Goal: Task Accomplishment & Management: Manage account settings

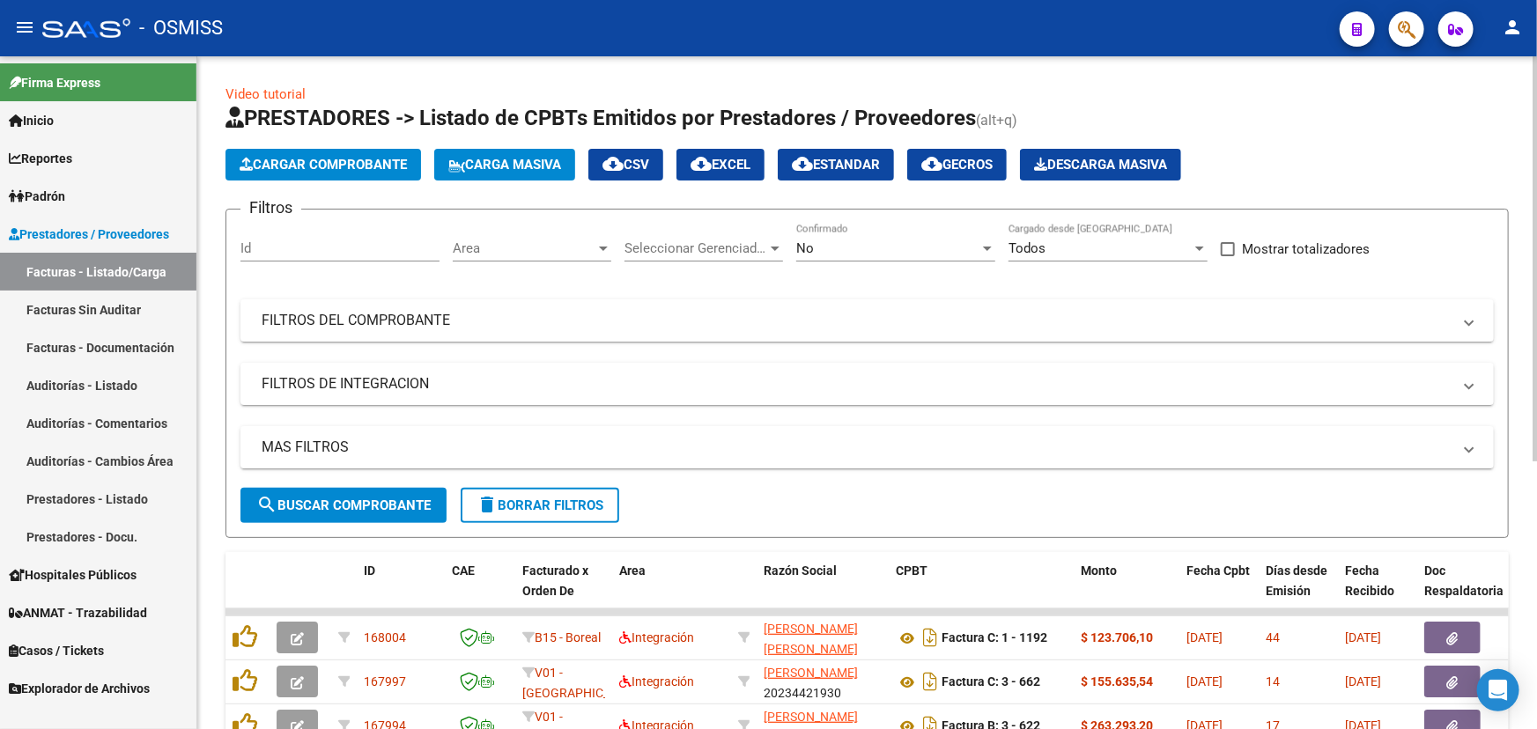
click at [343, 162] on span "Cargar Comprobante" at bounding box center [323, 165] width 167 height 16
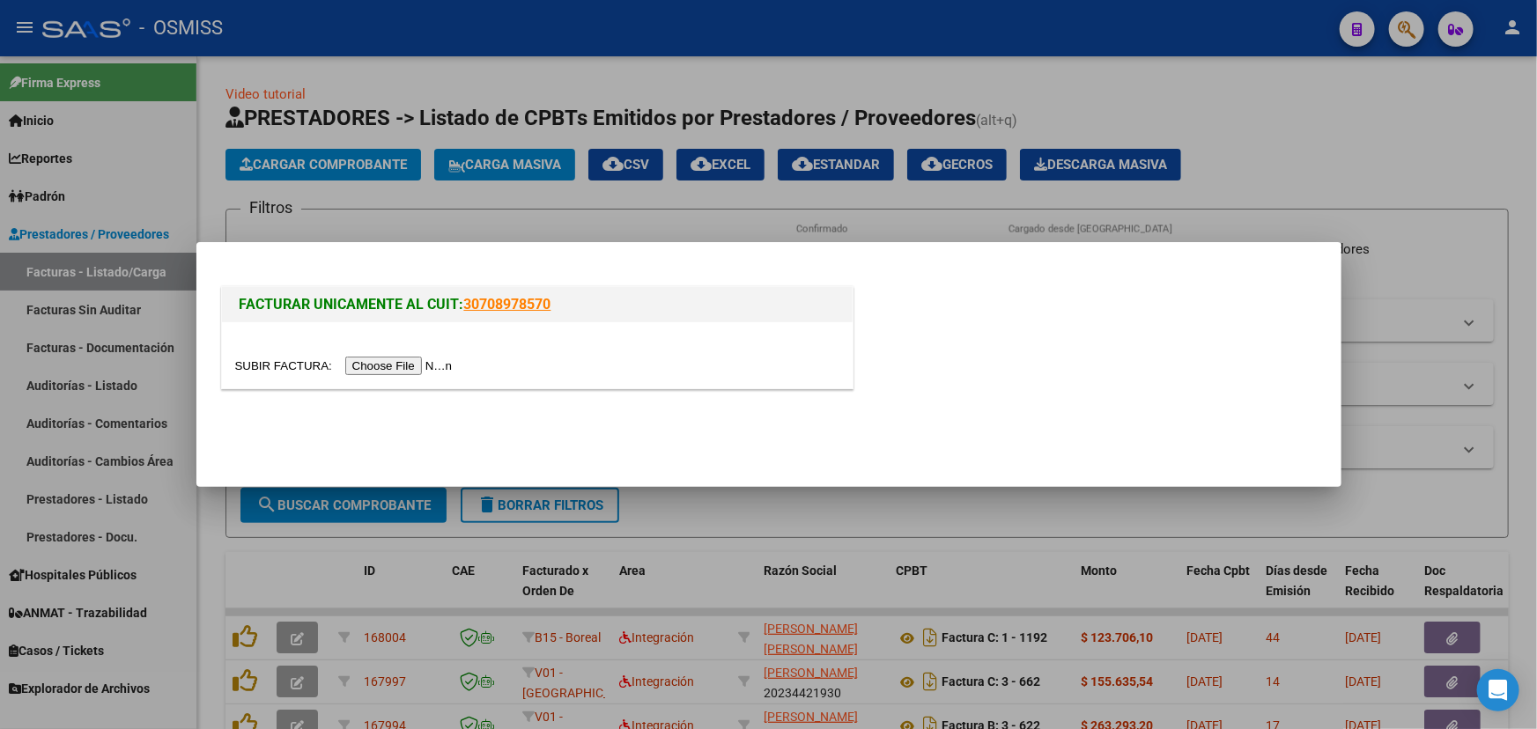
click at [299, 361] on input "file" at bounding box center [346, 366] width 223 height 18
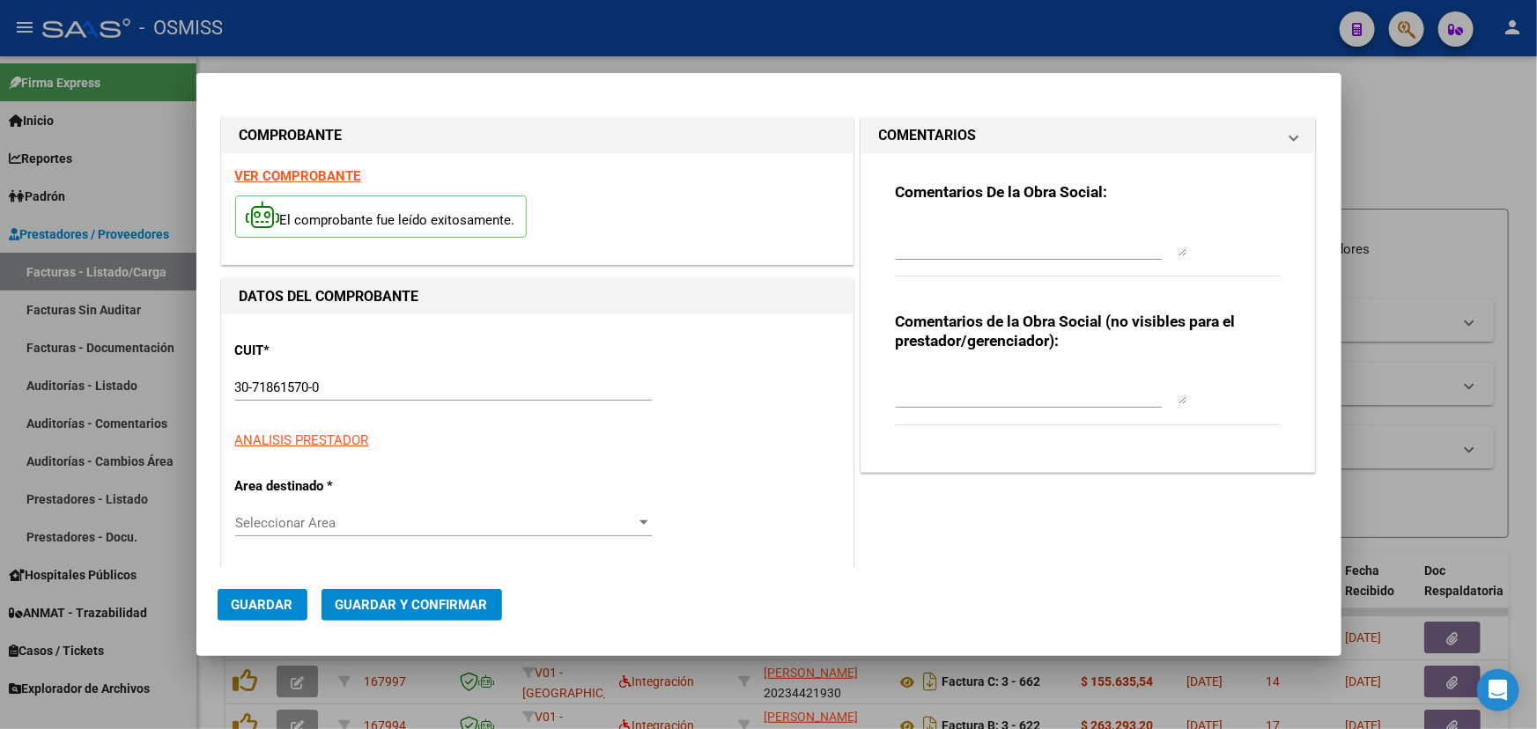
type input "[DATE]"
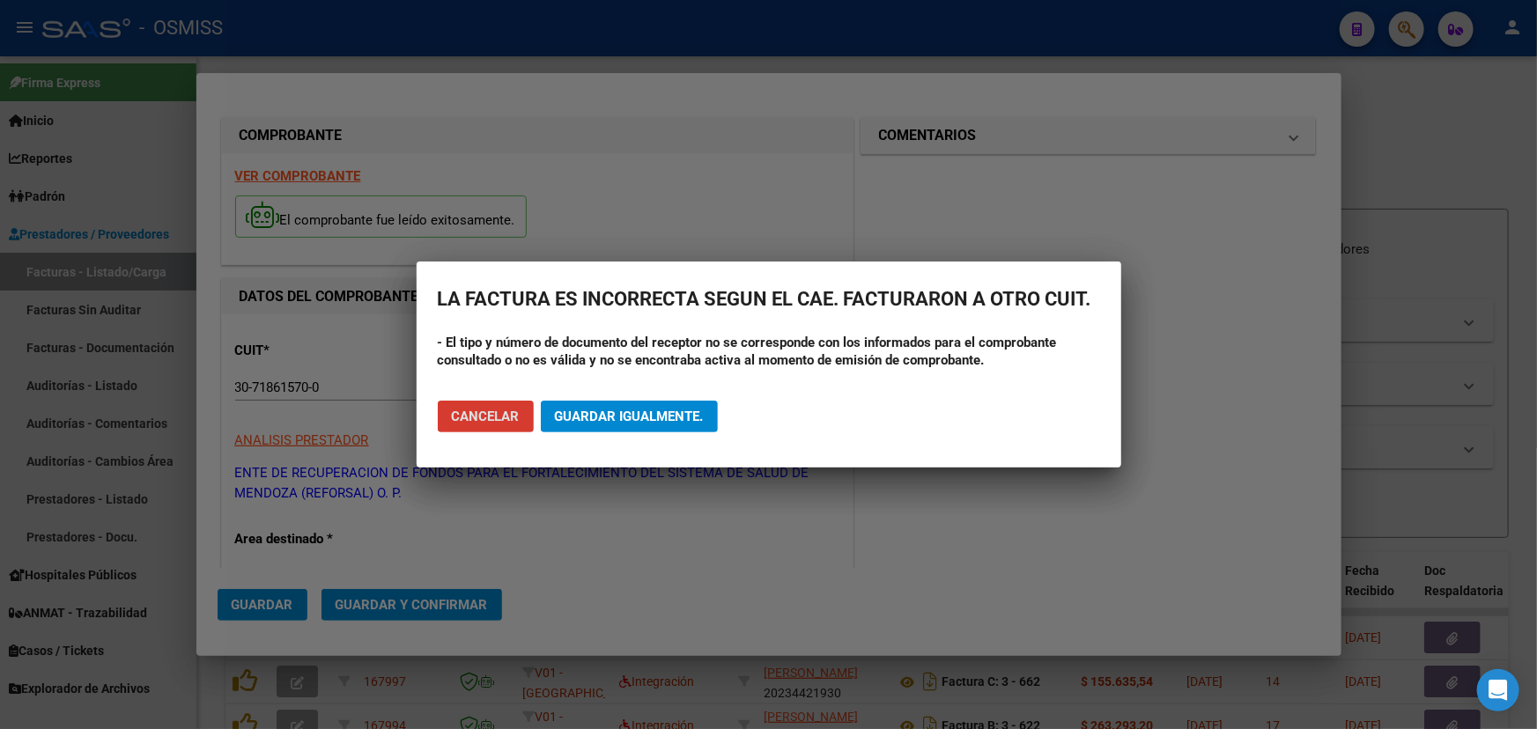
click at [609, 550] on div at bounding box center [768, 364] width 1537 height 729
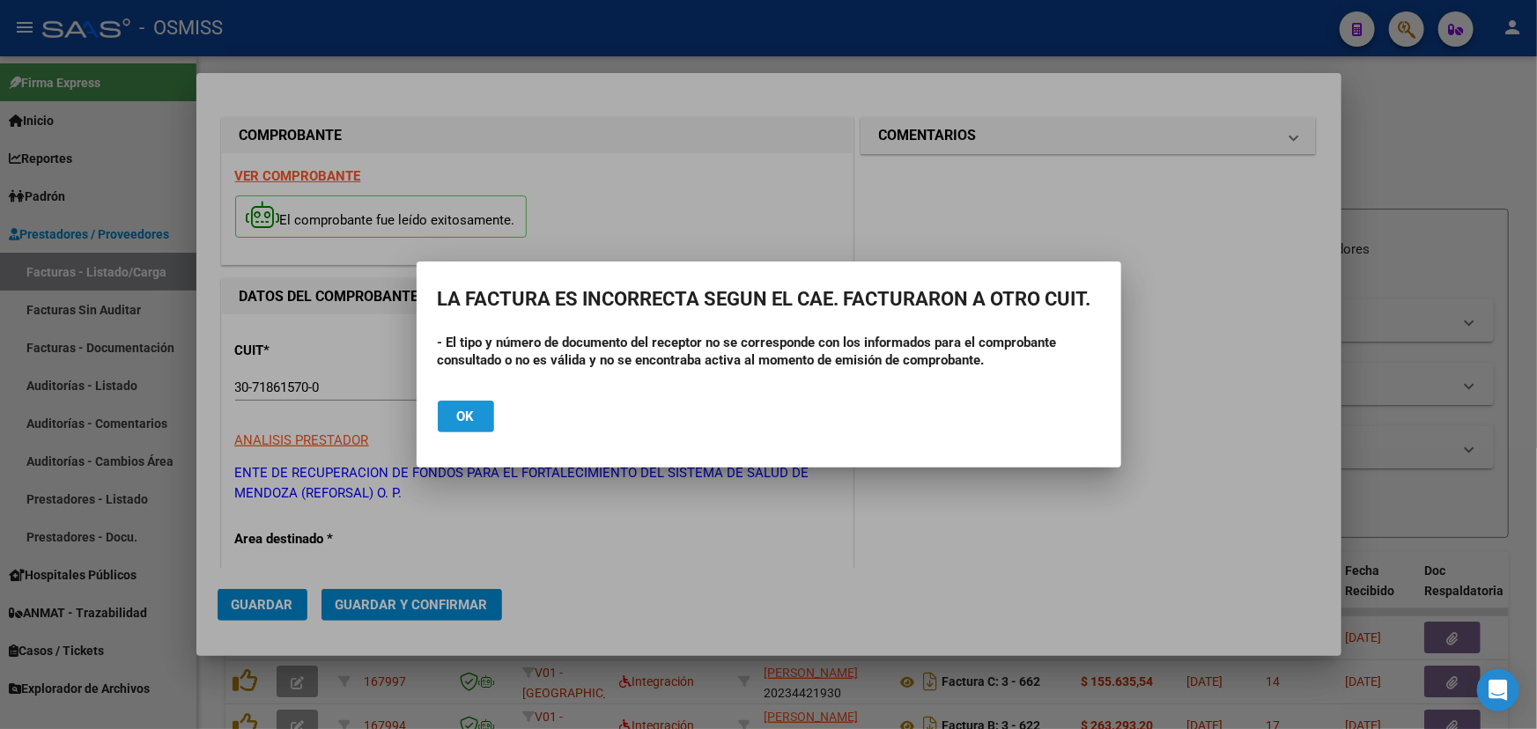
click at [450, 422] on button "Ok" at bounding box center [466, 417] width 56 height 32
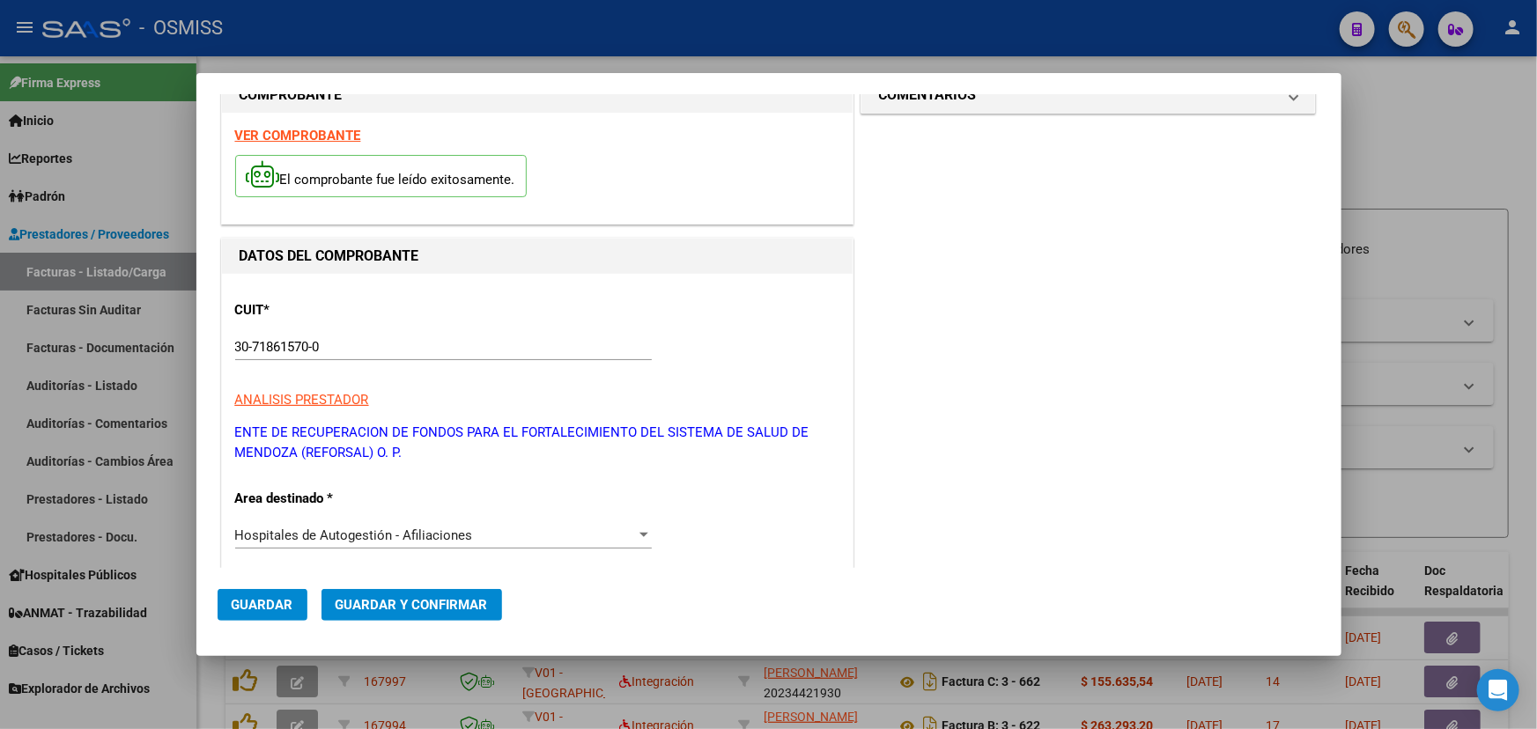
scroll to position [79, 0]
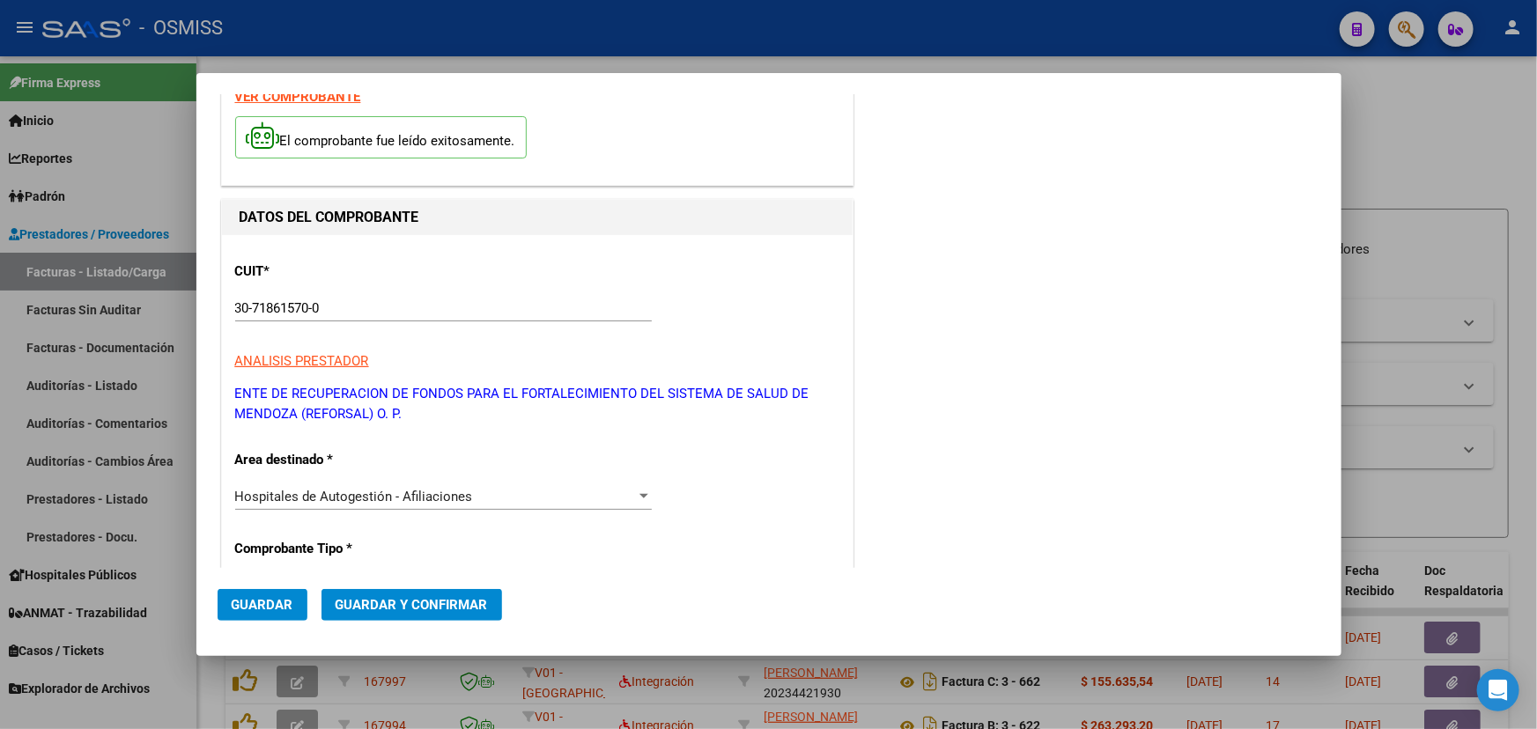
click at [1427, 137] on div at bounding box center [768, 364] width 1537 height 729
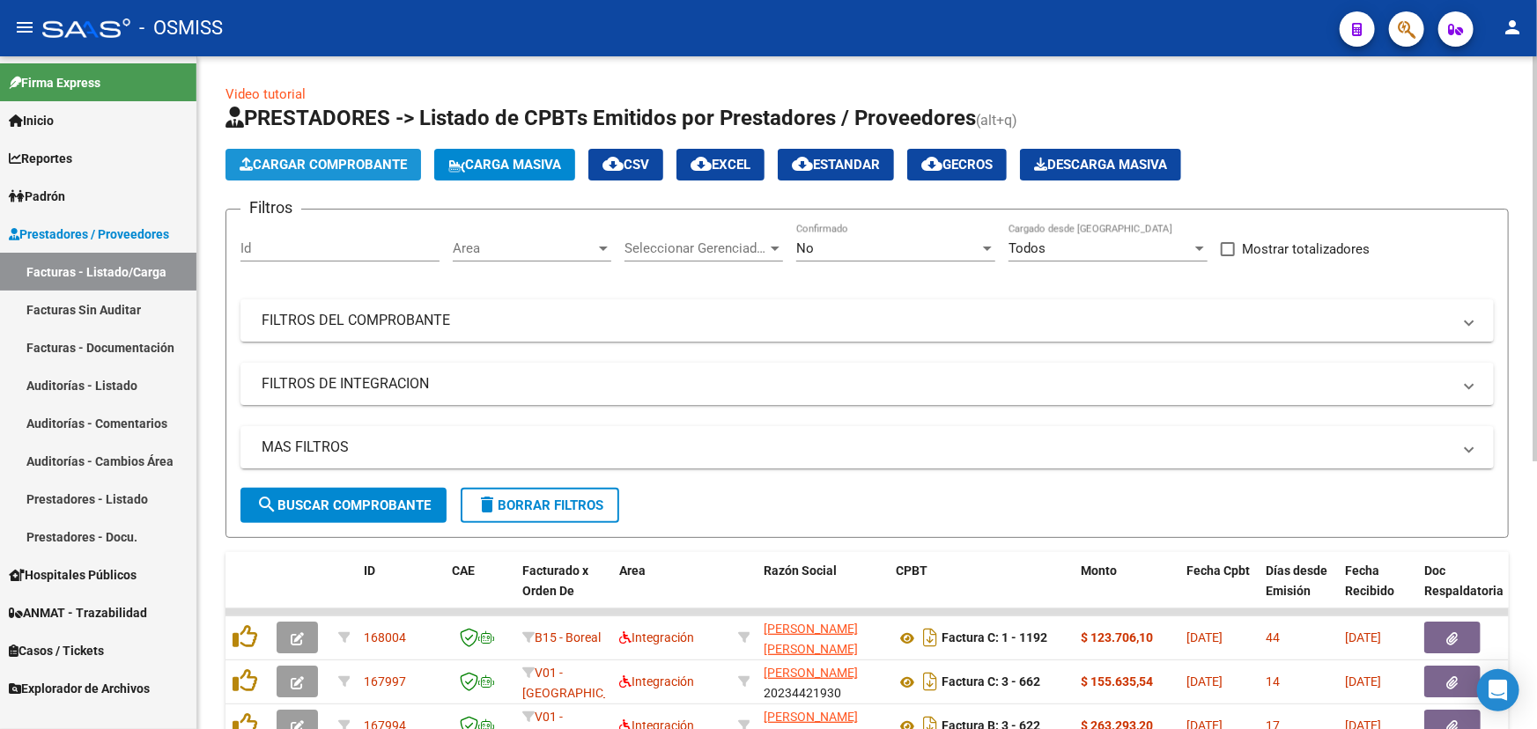
click at [323, 170] on span "Cargar Comprobante" at bounding box center [323, 165] width 167 height 16
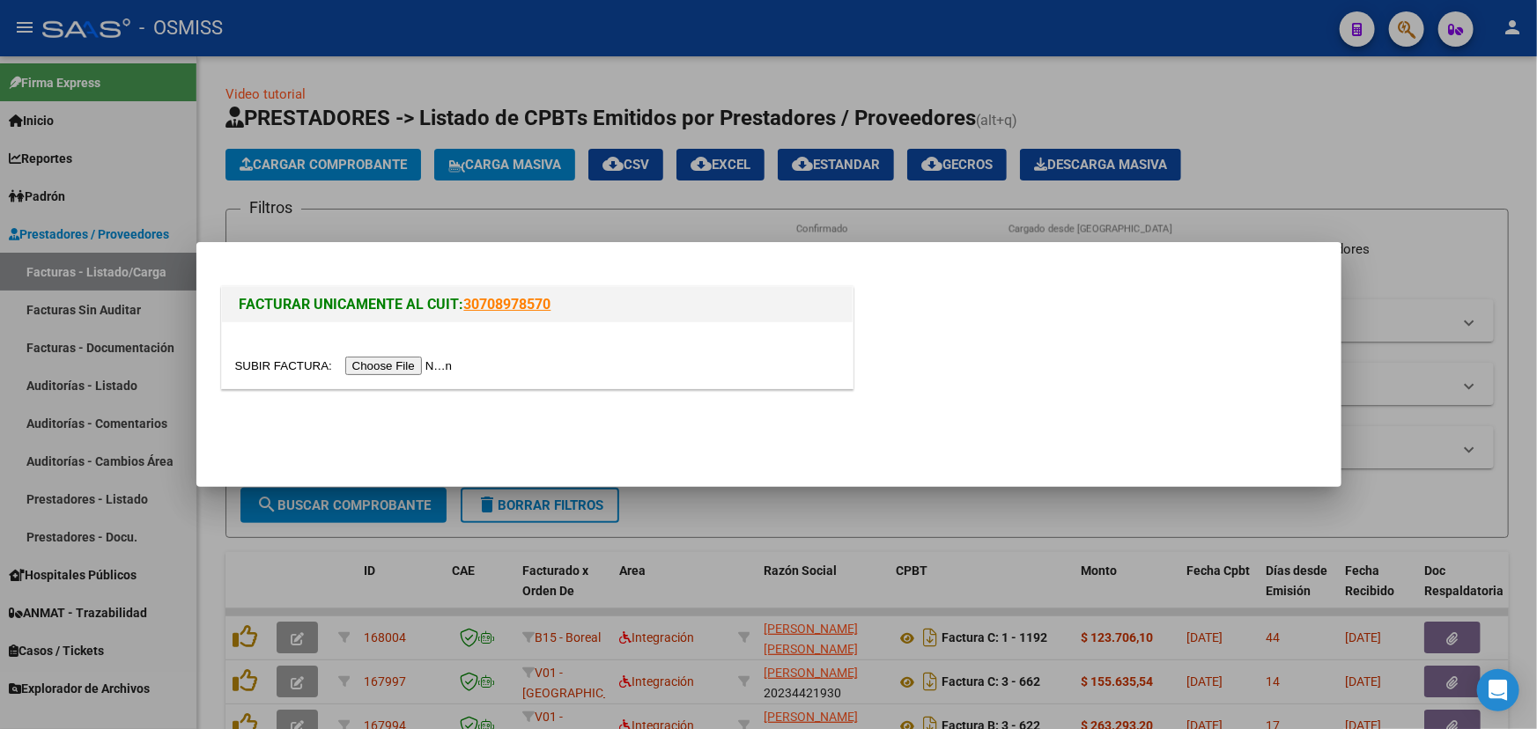
click at [282, 369] on input "file" at bounding box center [346, 366] width 223 height 18
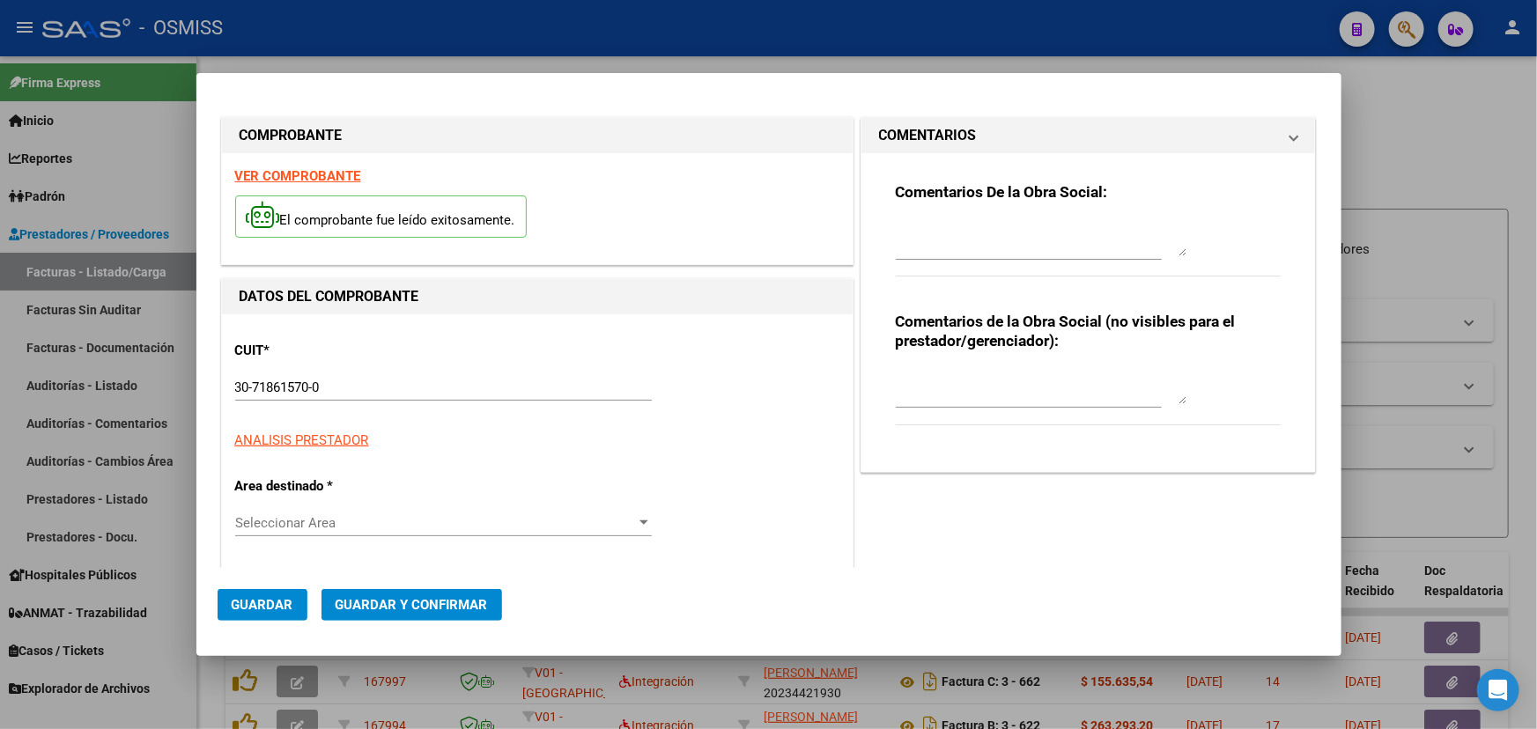
type input "[DATE]"
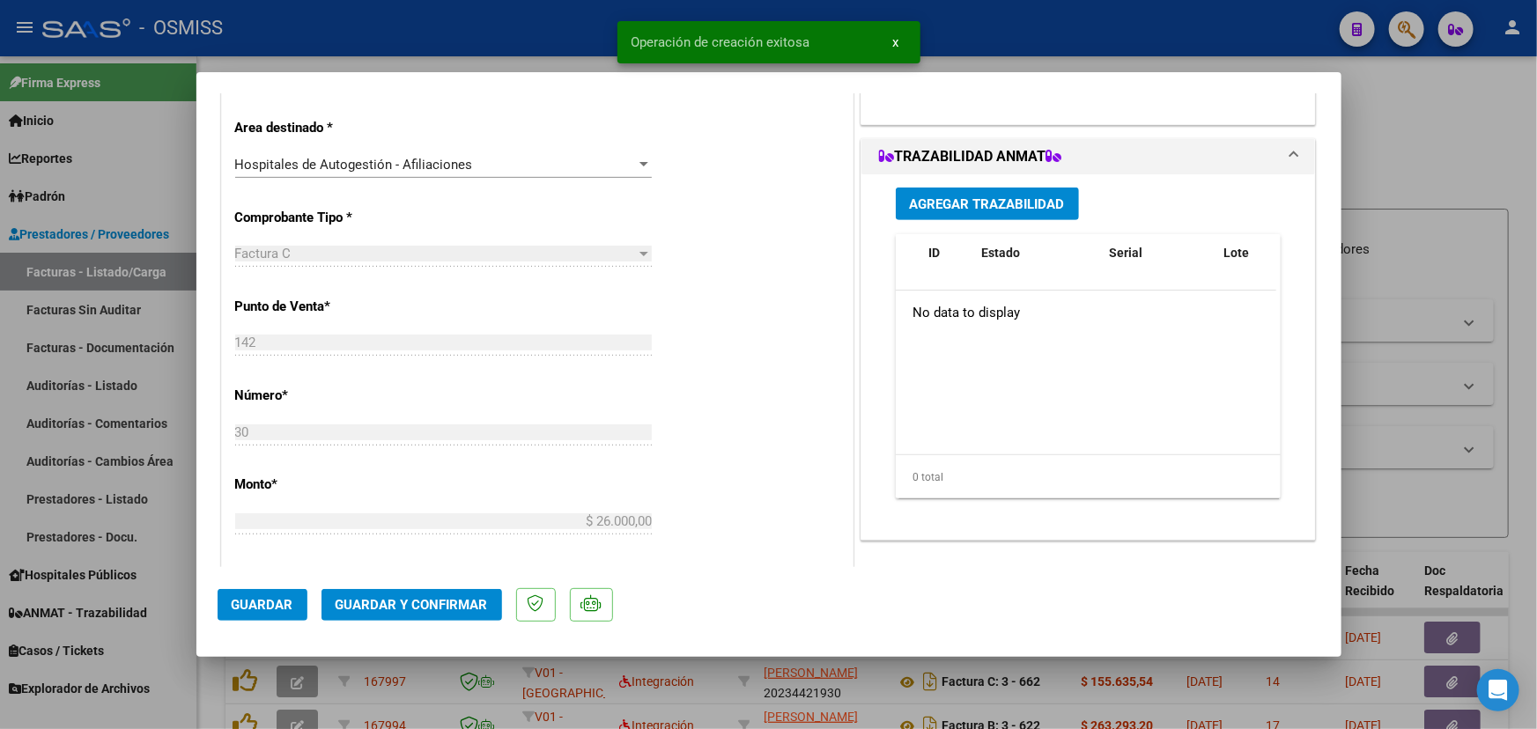
scroll to position [480, 0]
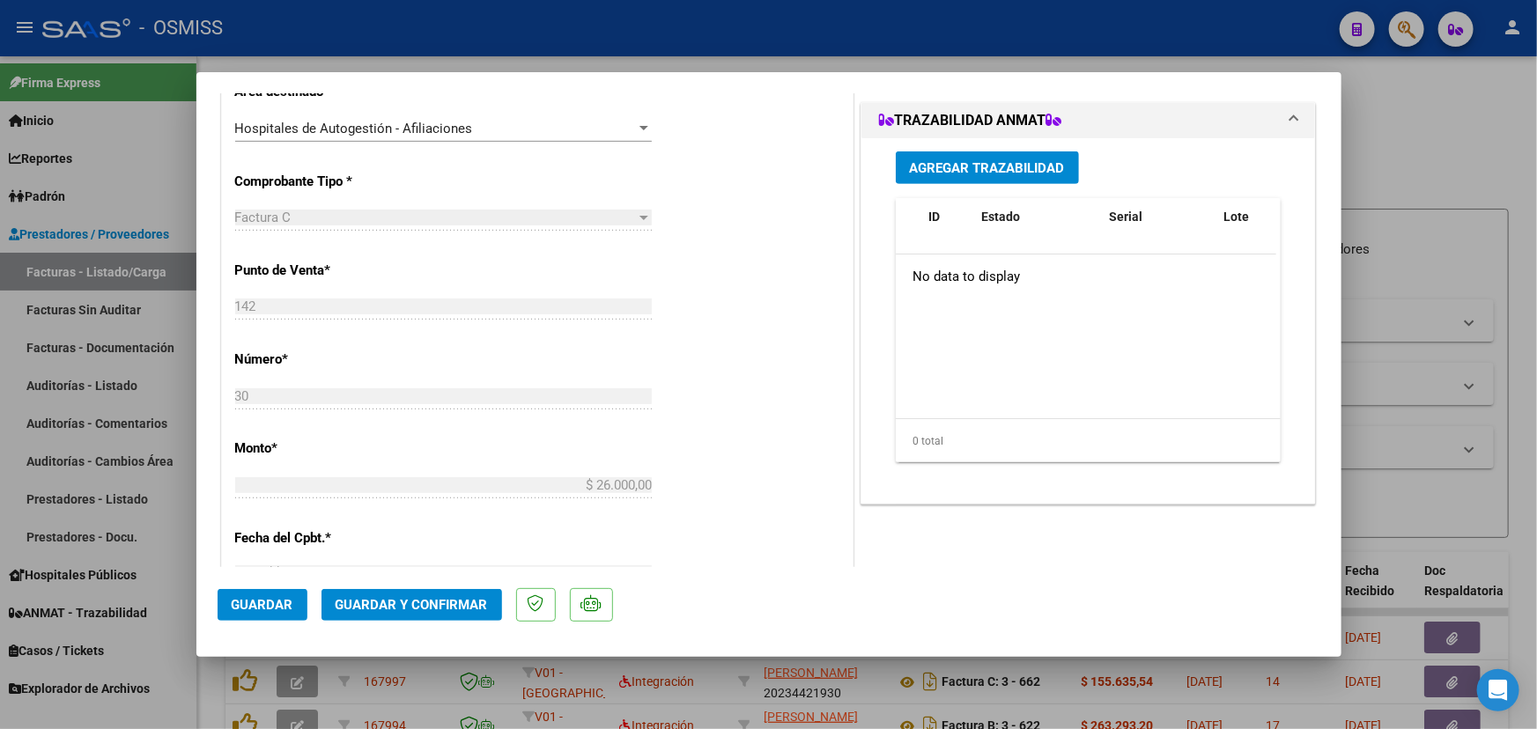
click at [410, 604] on span "Guardar y Confirmar" at bounding box center [412, 605] width 152 height 16
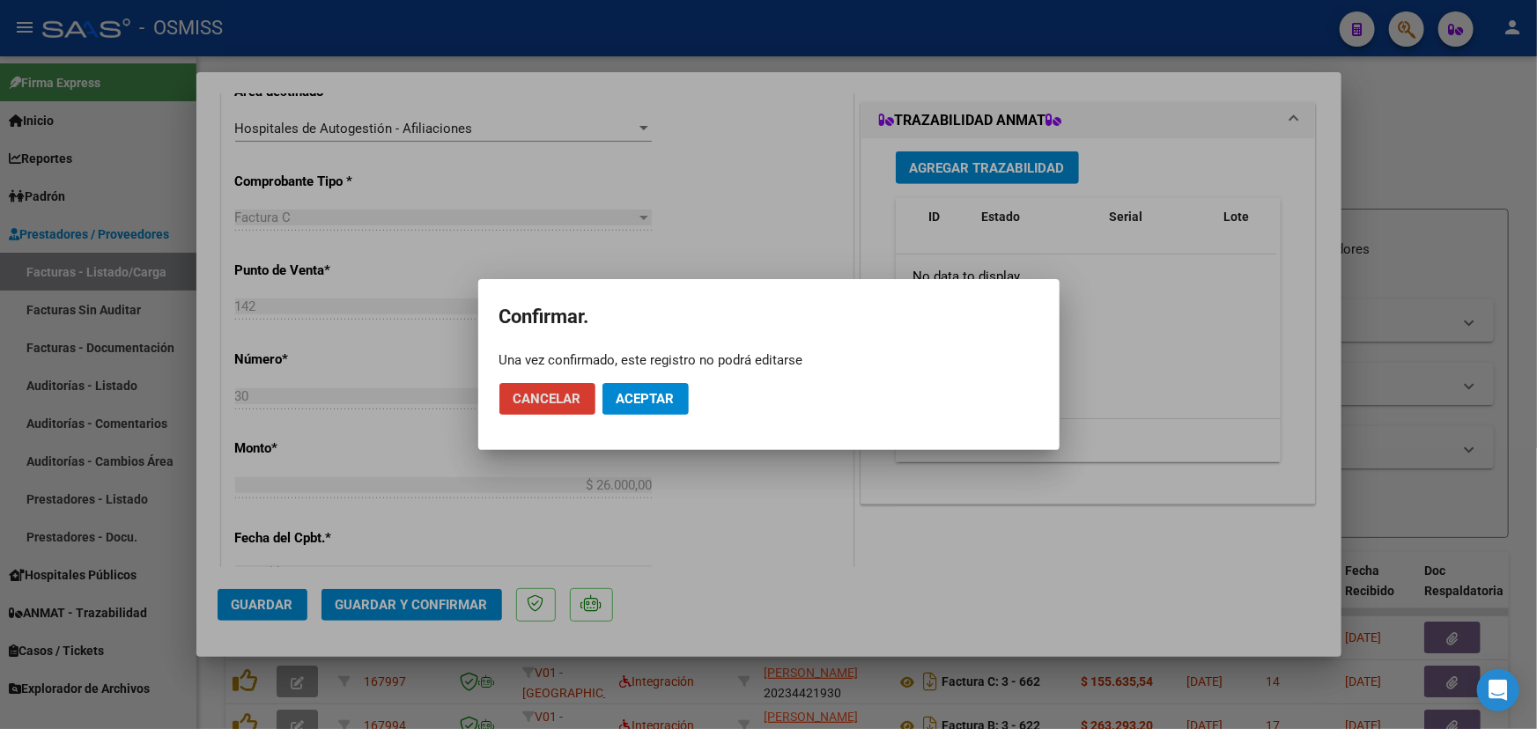
click at [634, 391] on span "Aceptar" at bounding box center [646, 399] width 58 height 16
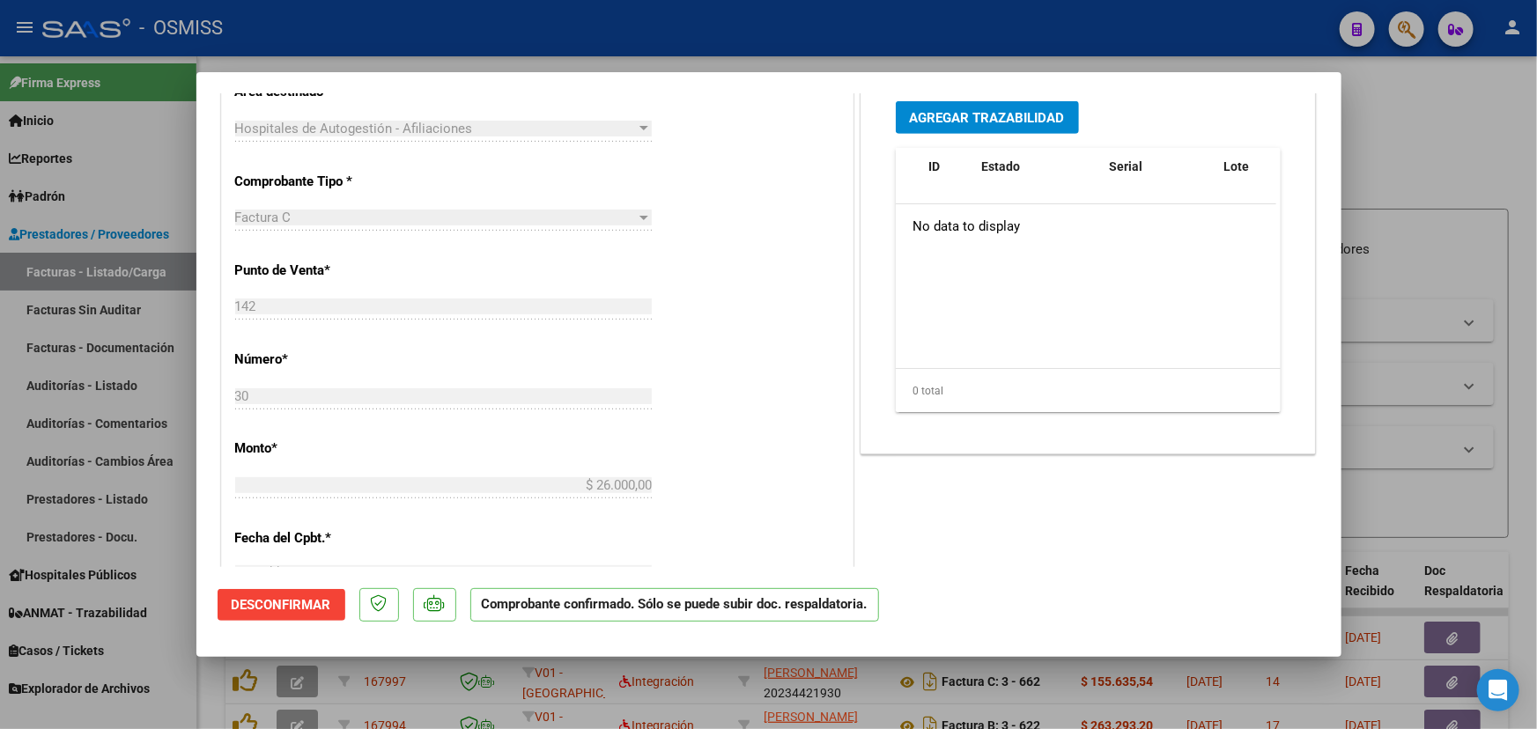
click at [1427, 114] on div at bounding box center [768, 364] width 1537 height 729
type input "$ 0,00"
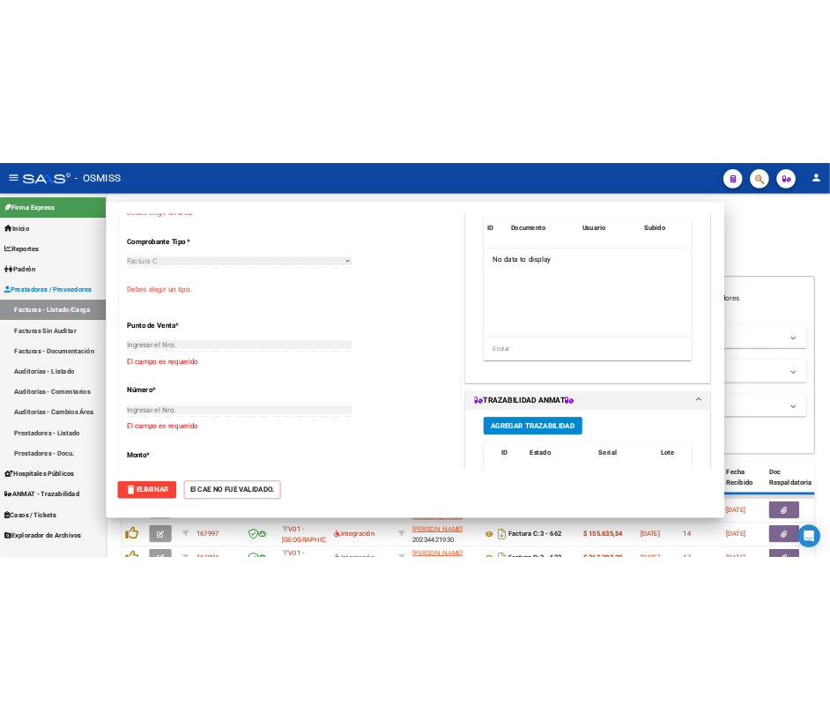
scroll to position [0, 0]
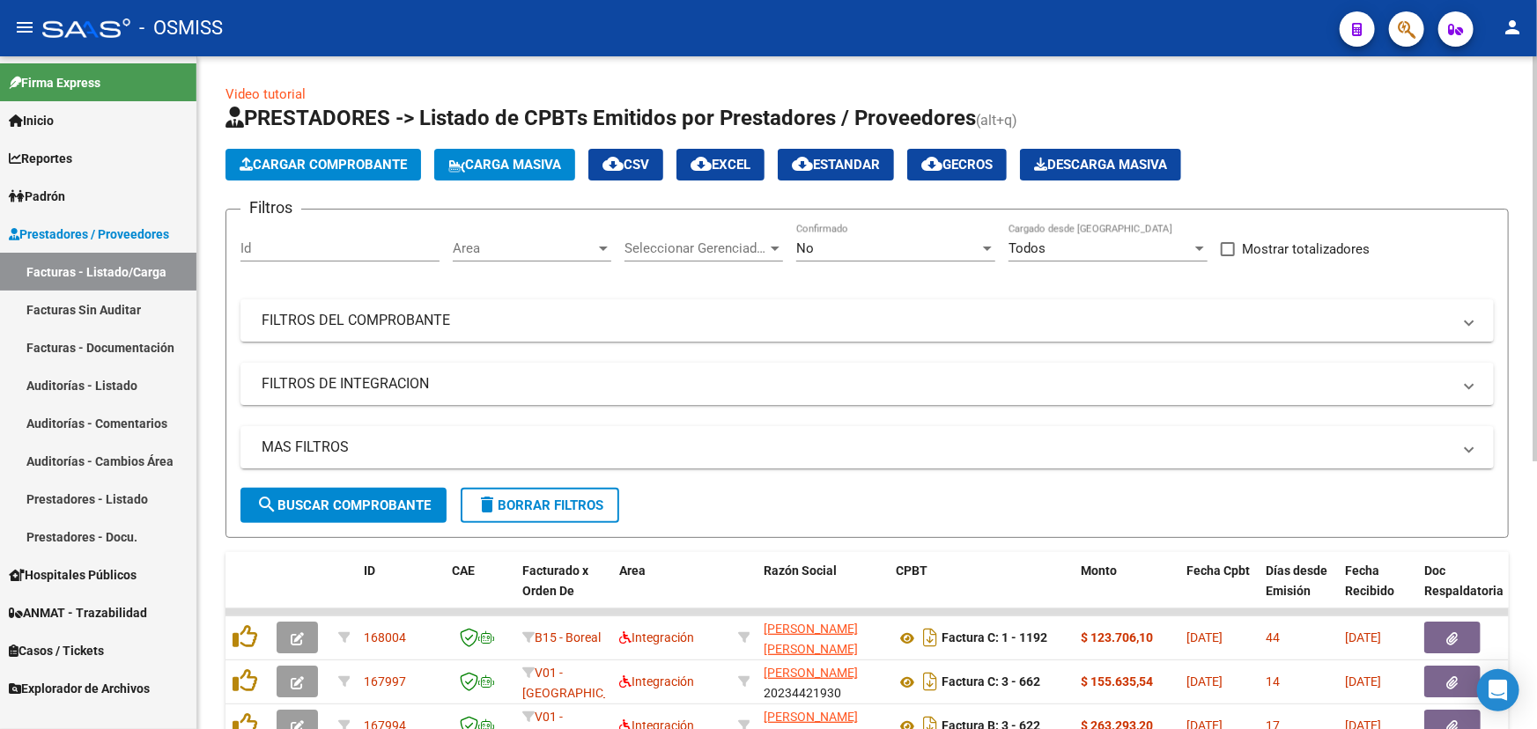
click at [356, 160] on span "Cargar Comprobante" at bounding box center [323, 165] width 167 height 16
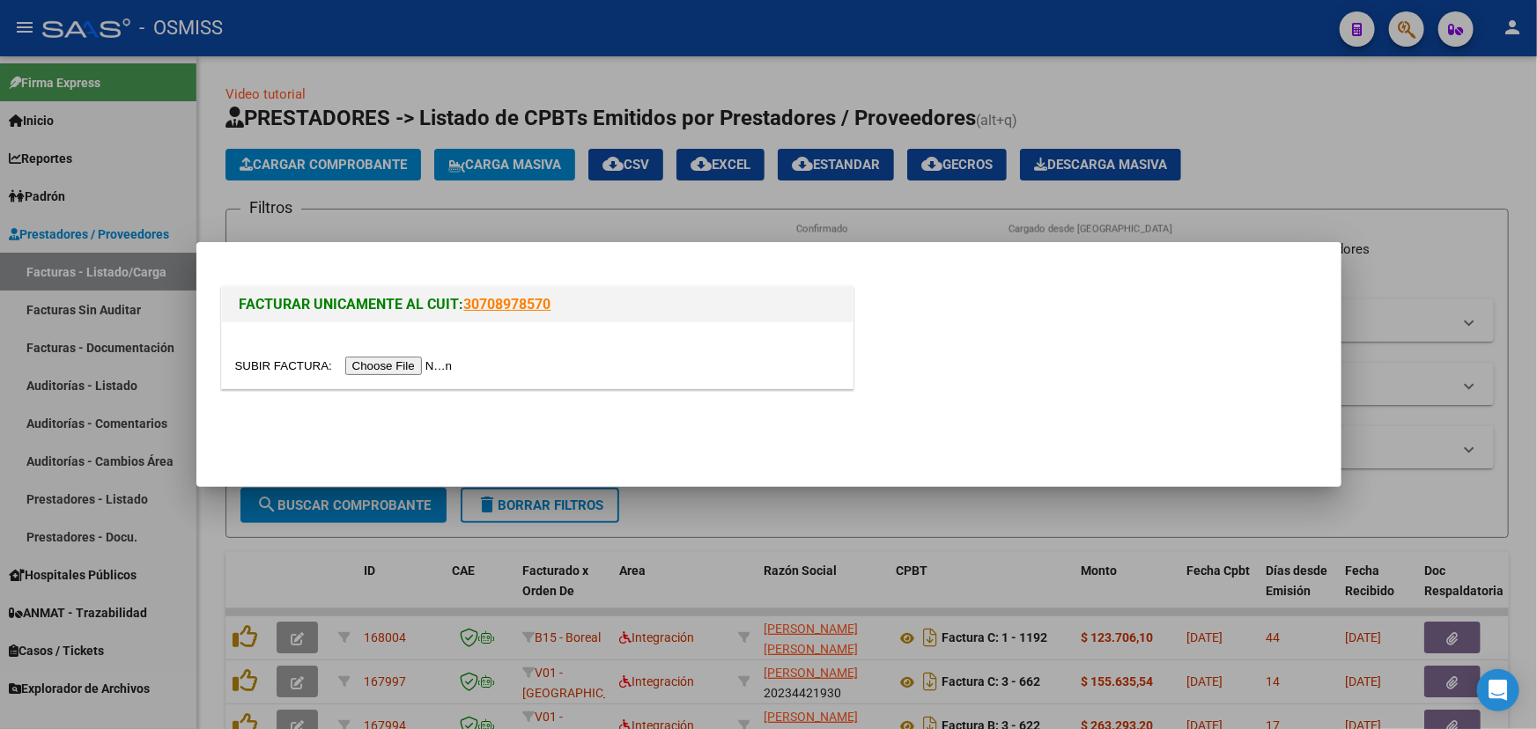
click at [299, 370] on input "file" at bounding box center [346, 366] width 223 height 18
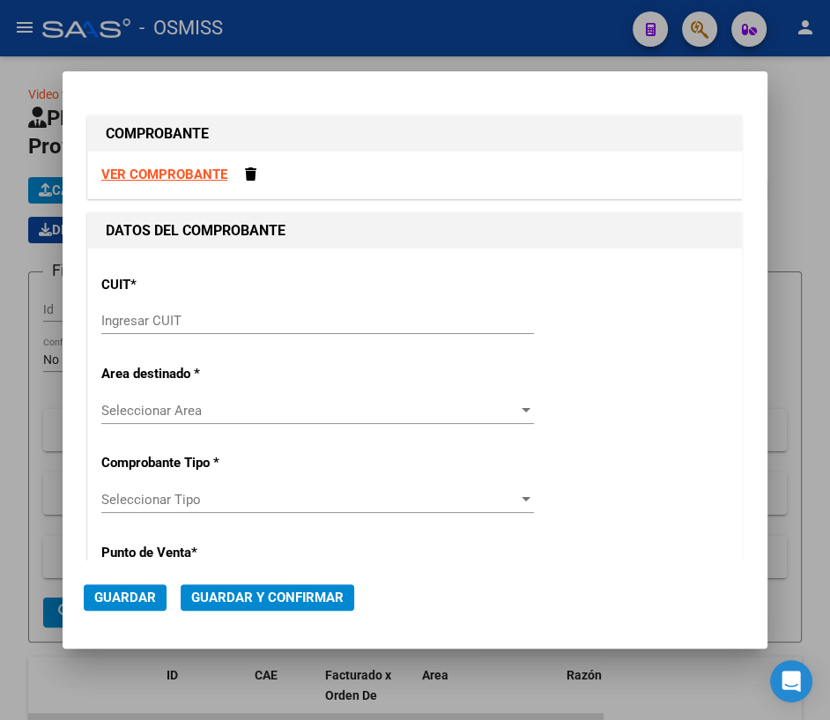
click at [181, 320] on input "Ingresar CUIT" at bounding box center [317, 321] width 432 height 16
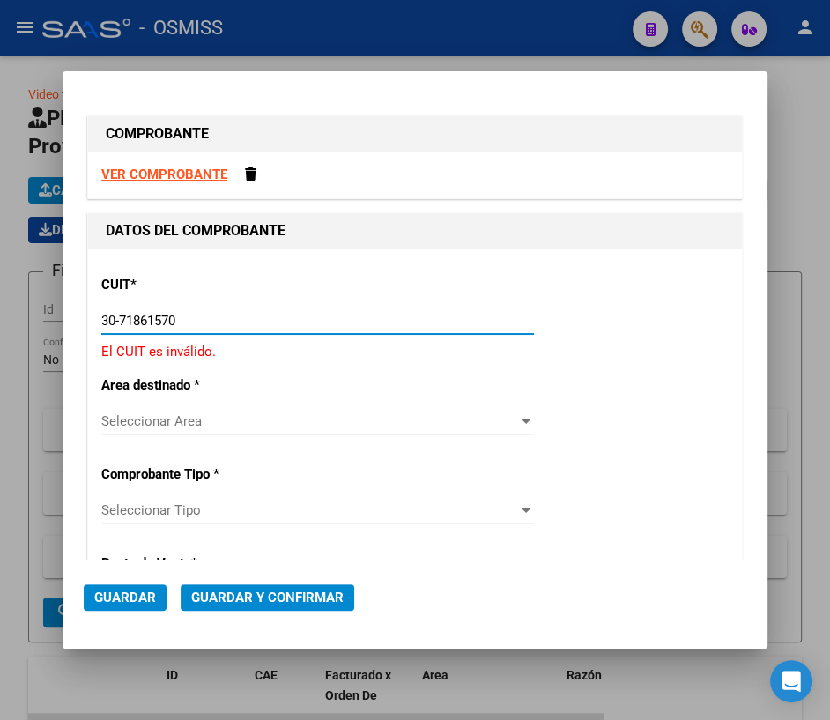
type input "30-71861570-0"
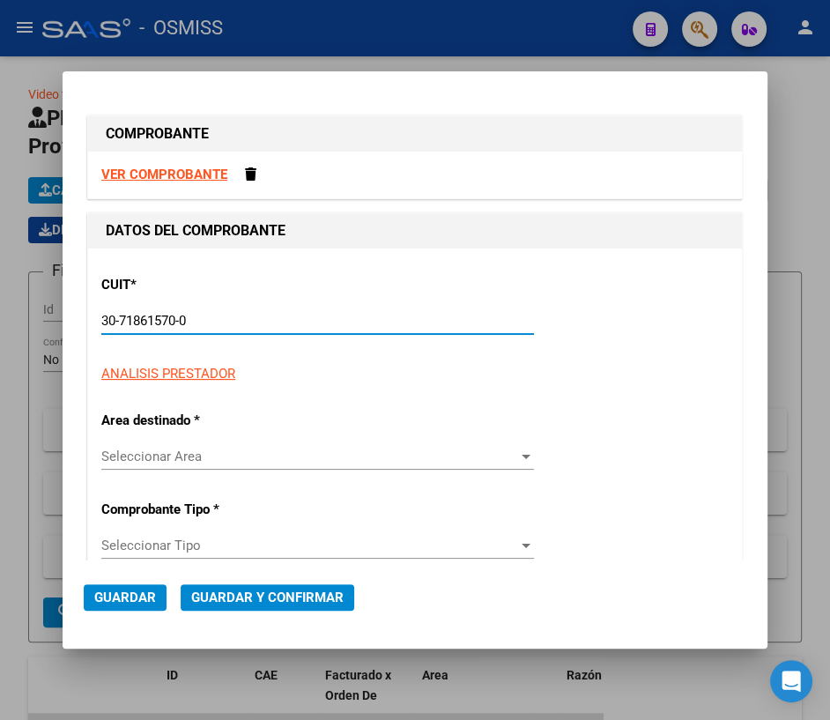
type input "142"
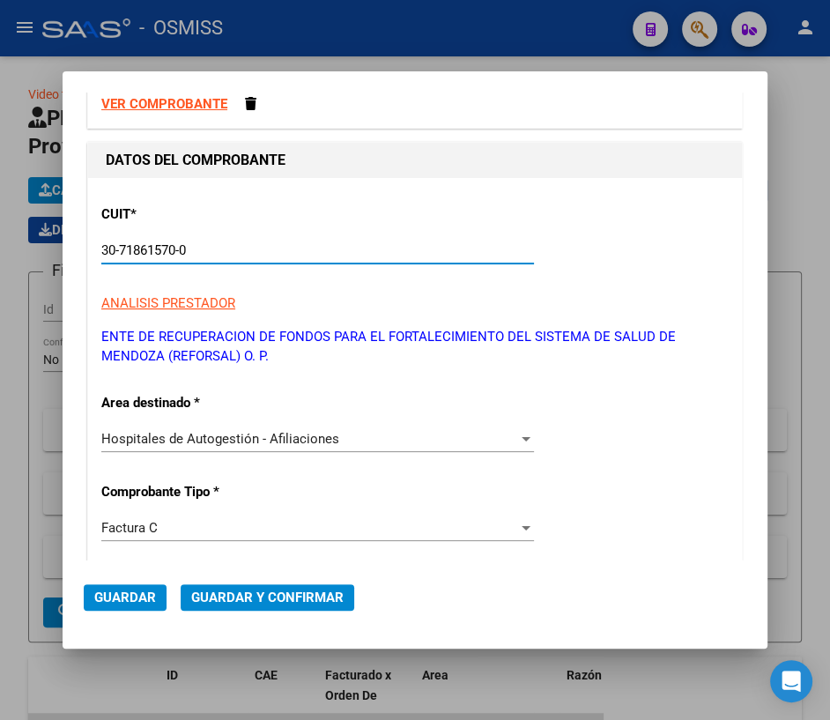
scroll to position [159, 0]
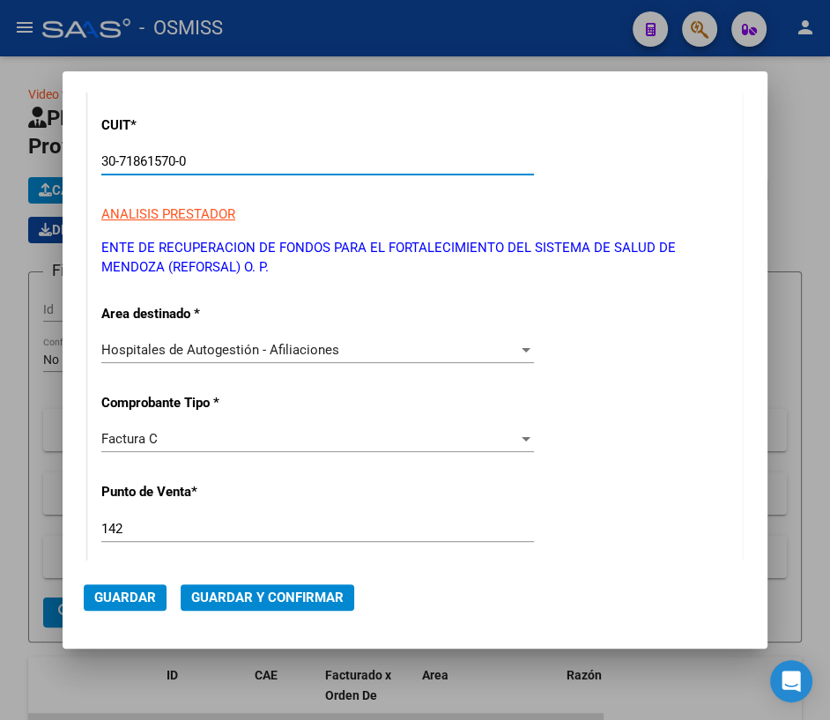
type input "30-71861570-0"
click at [176, 441] on div "Factura C" at bounding box center [309, 439] width 417 height 16
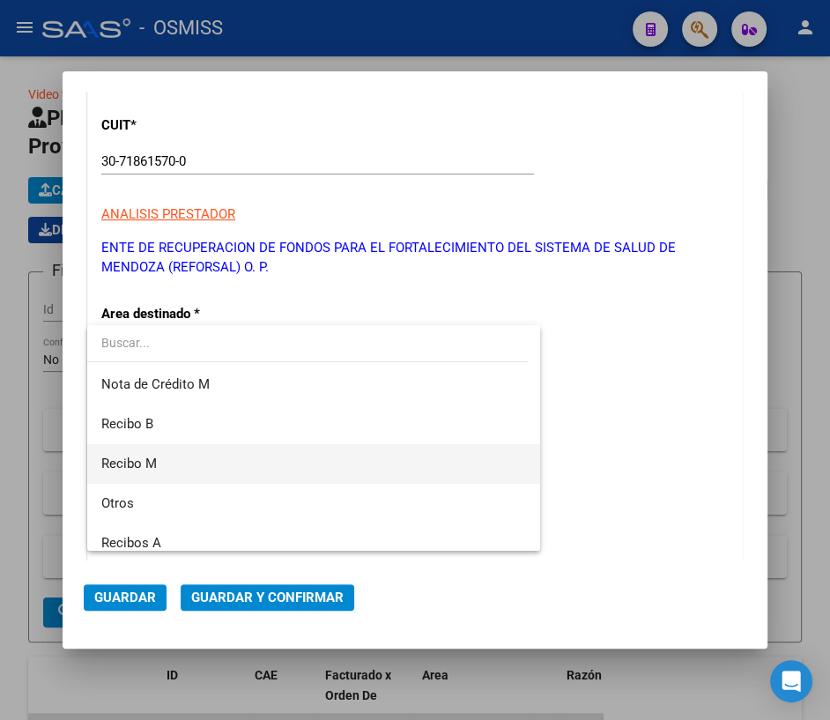
scroll to position [345, 0]
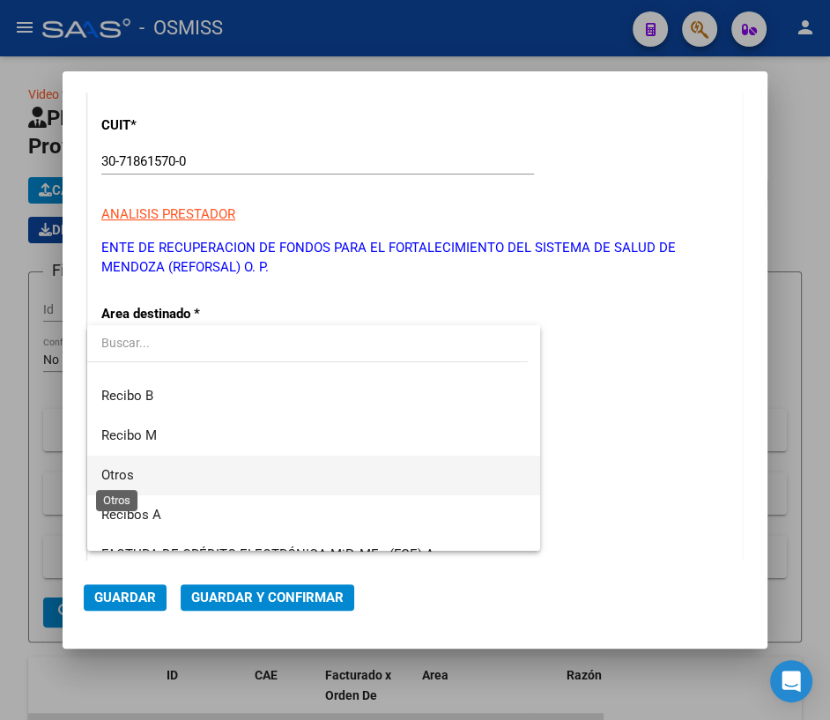
click at [124, 476] on span "Otros" at bounding box center [117, 475] width 33 height 16
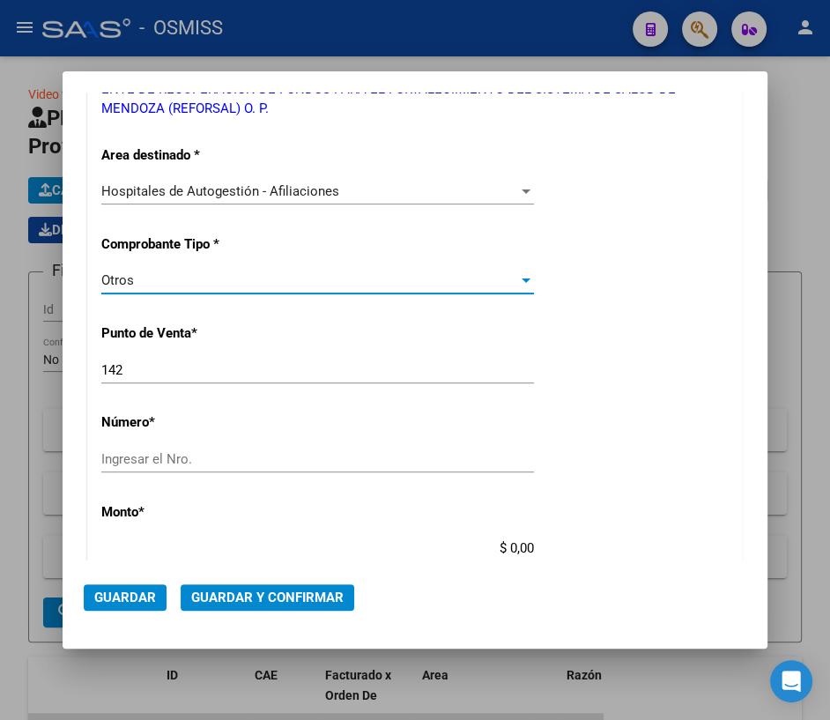
scroll to position [320, 0]
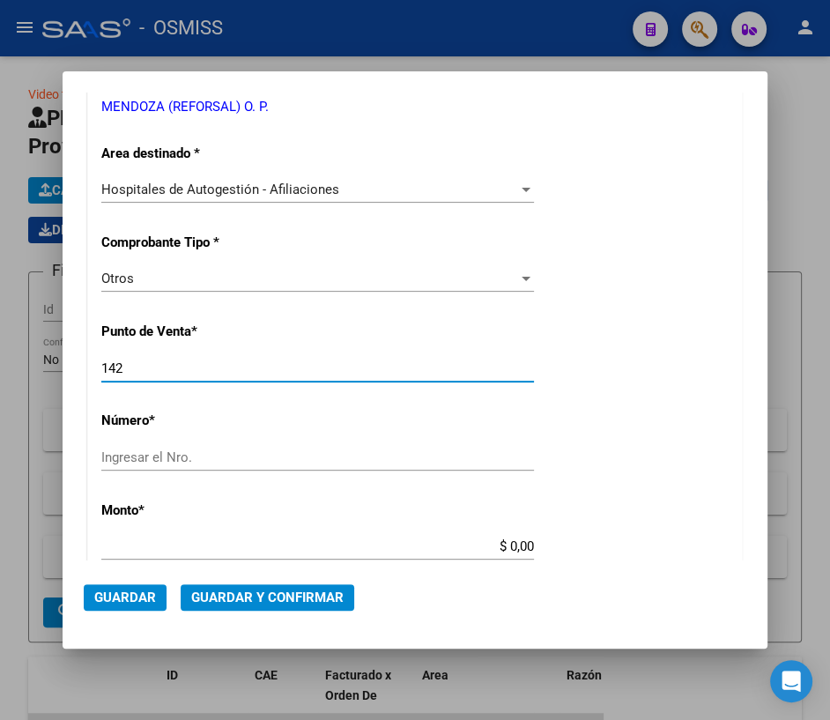
drag, startPoint x: 134, startPoint y: 372, endPoint x: -3, endPoint y: 344, distance: 139.2
click at [0, 344] on html "menu - OSMISS person Firma Express Inicio Calendario SSS Instructivos Contacto …" at bounding box center [415, 360] width 830 height 720
type input "0"
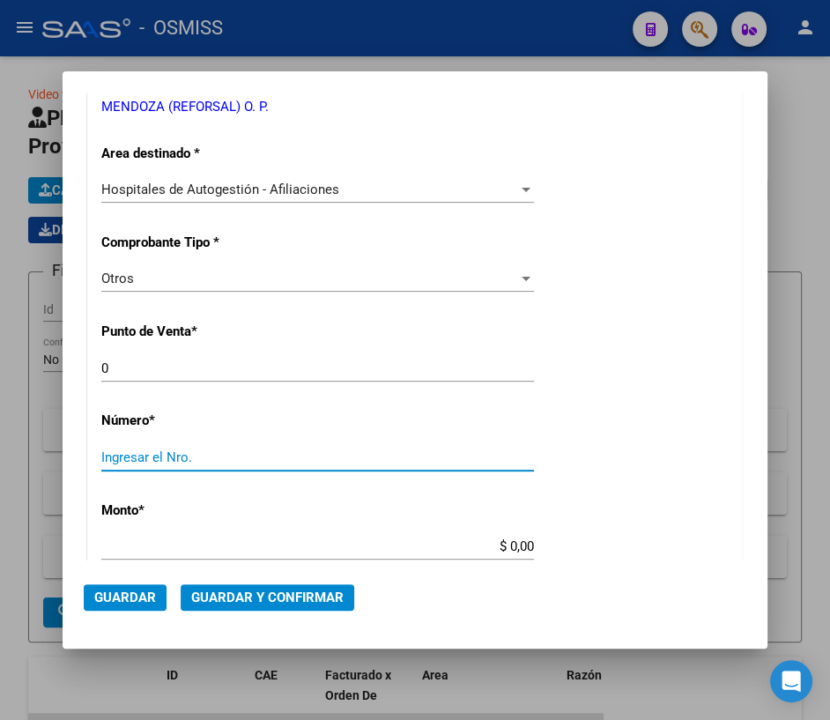
click at [198, 461] on input "Ingresar el Nro." at bounding box center [317, 457] width 432 height 16
type input "36573"
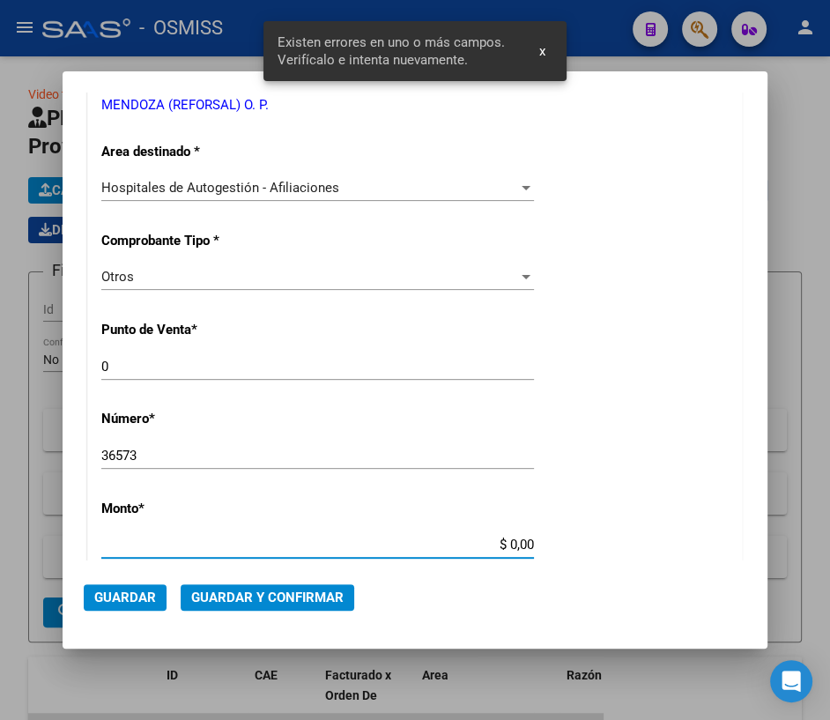
drag, startPoint x: 500, startPoint y: 546, endPoint x: 540, endPoint y: 540, distance: 40.1
click at [540, 540] on div "CUIT * 30-71861570-0 Ingresar CUIT ANALISIS PRESTADOR ENTE DE RECUPERACION DE F…" at bounding box center [414, 582] width 653 height 1311
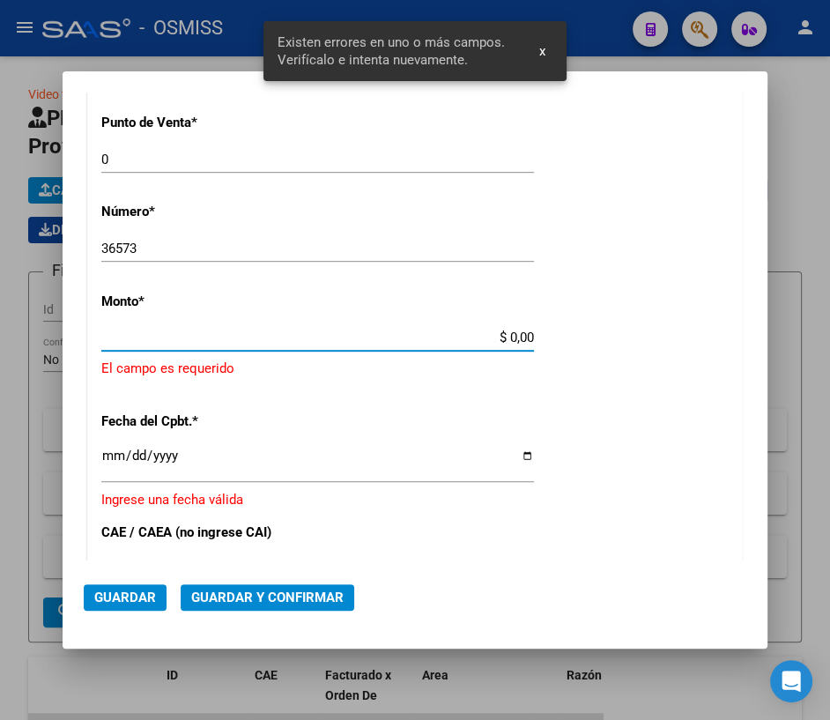
scroll to position [530, 0]
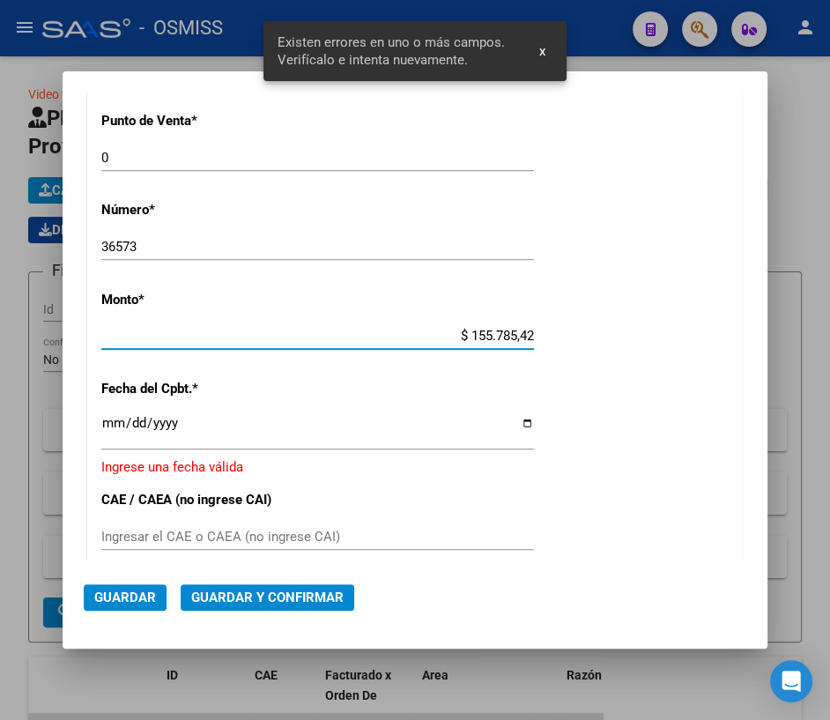
type input "$ 1.557.854,20"
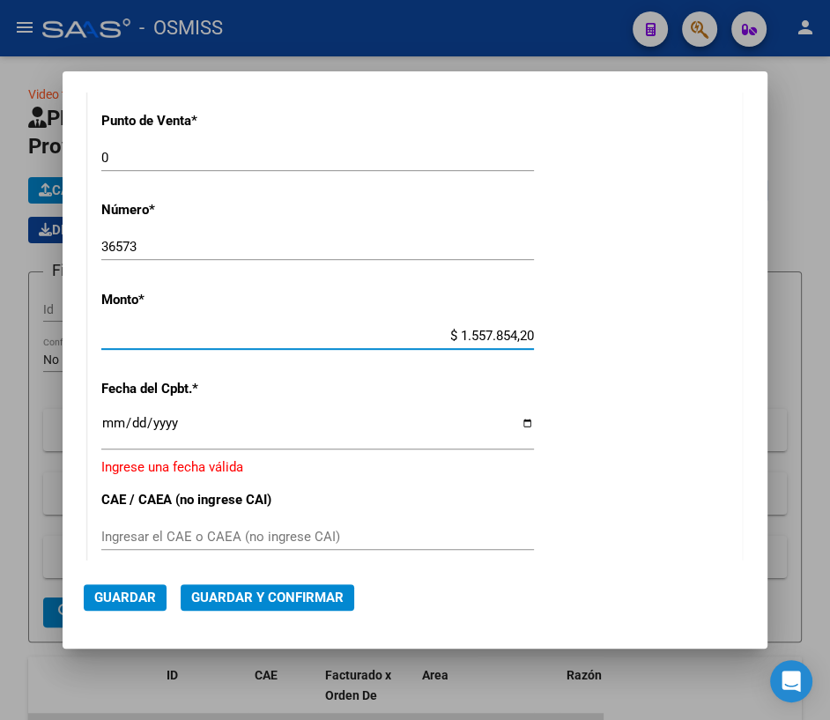
click at [521, 416] on input "Ingresar la fecha" at bounding box center [317, 430] width 432 height 28
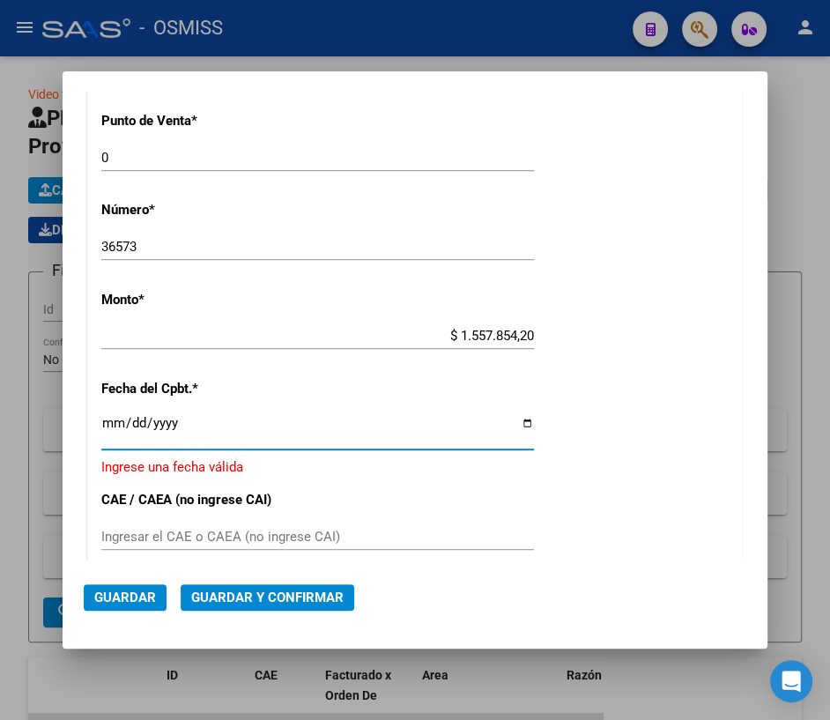
type input "[DATE]"
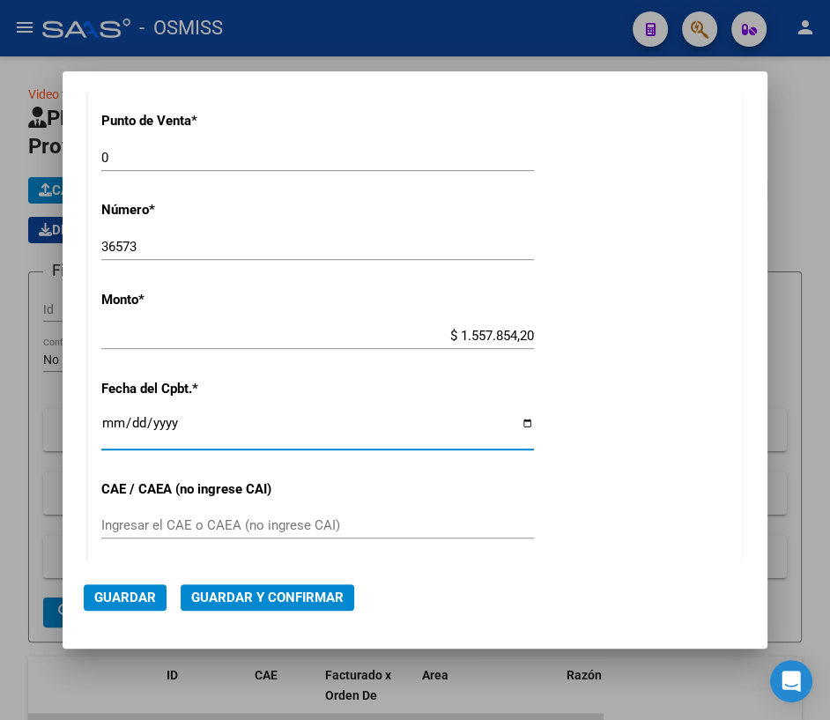
click at [255, 594] on span "Guardar y Confirmar" at bounding box center [267, 597] width 152 height 16
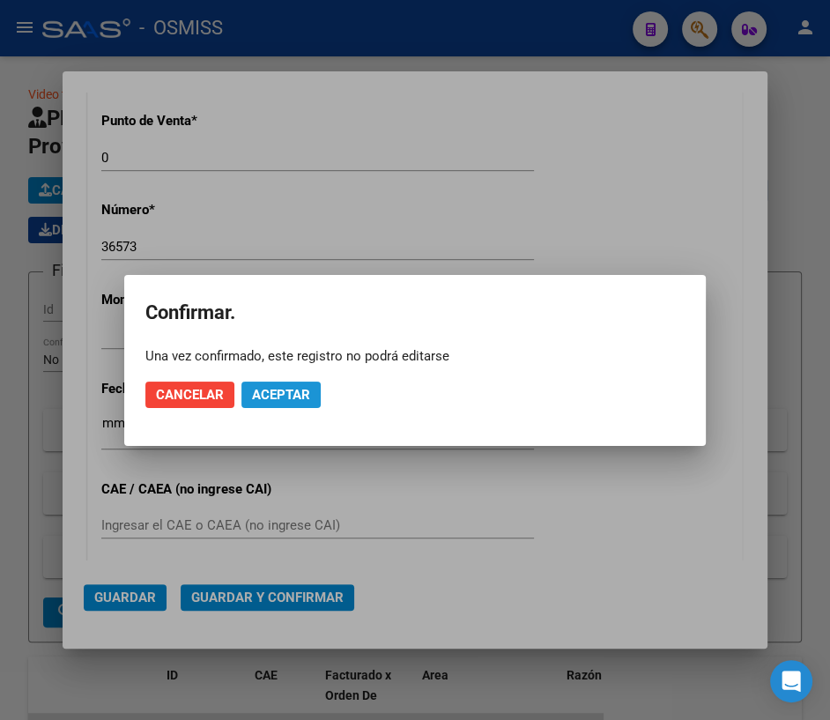
click at [284, 395] on span "Aceptar" at bounding box center [281, 395] width 58 height 16
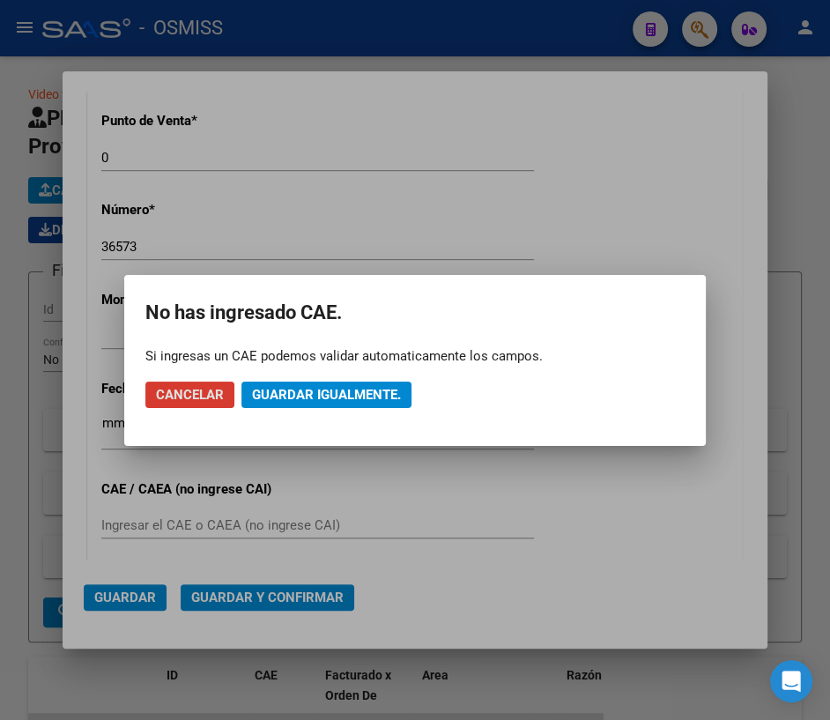
click at [288, 391] on span "Guardar igualmente." at bounding box center [326, 395] width 149 height 16
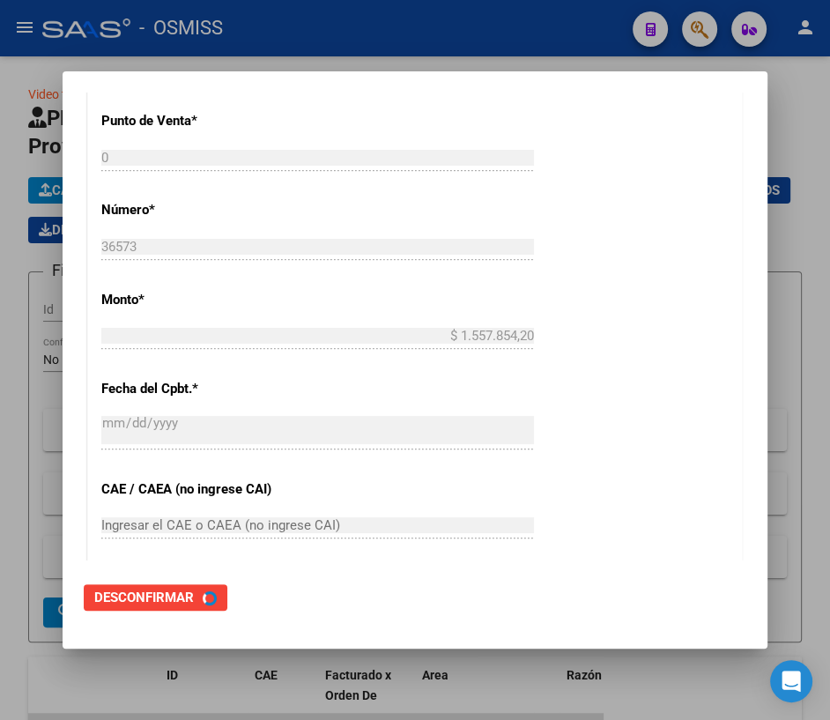
scroll to position [0, 0]
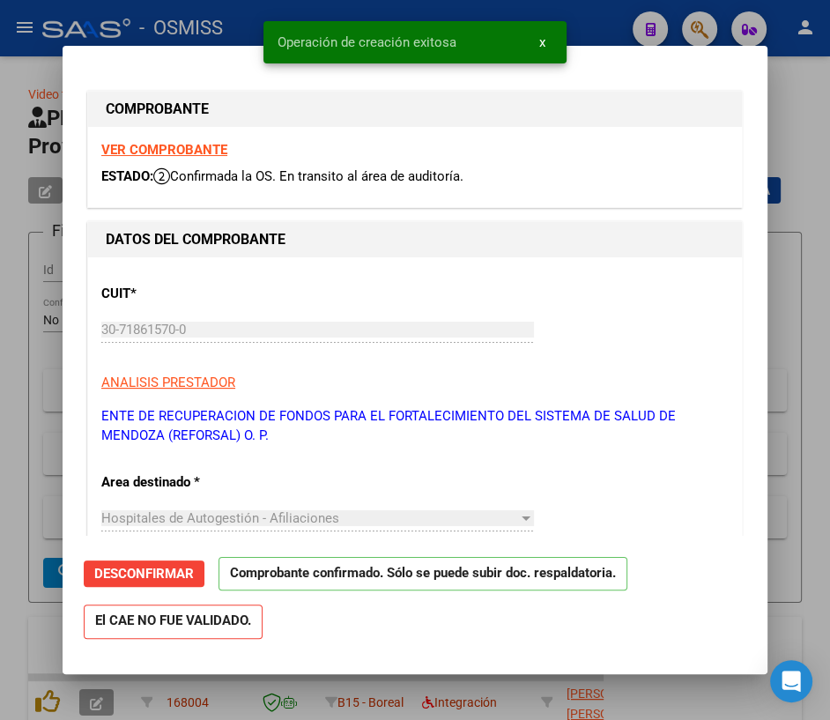
type input "[DATE]"
click at [797, 144] on div at bounding box center [415, 360] width 830 height 720
type input "$ 0,00"
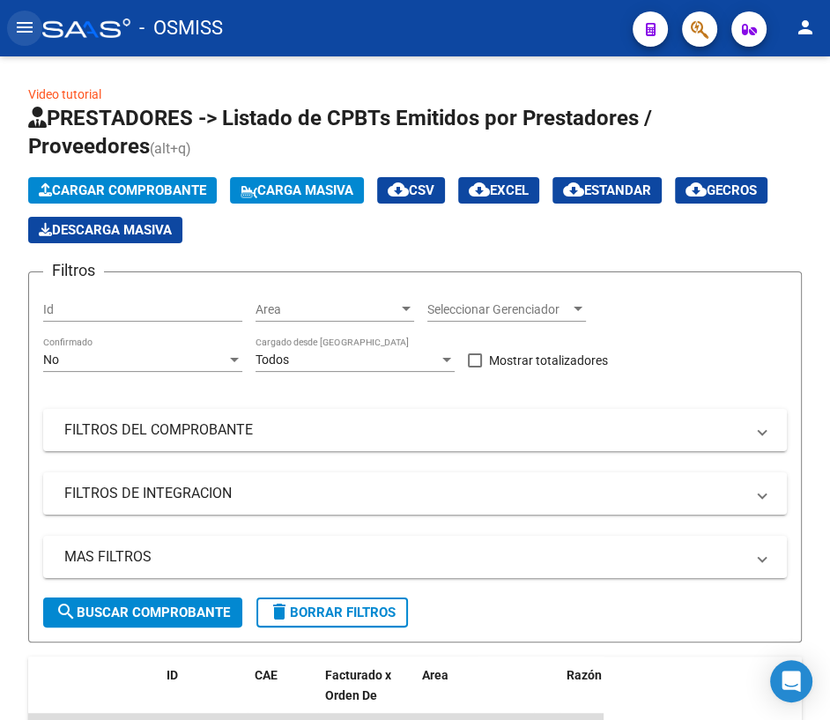
click at [22, 31] on mat-icon "menu" at bounding box center [24, 27] width 21 height 21
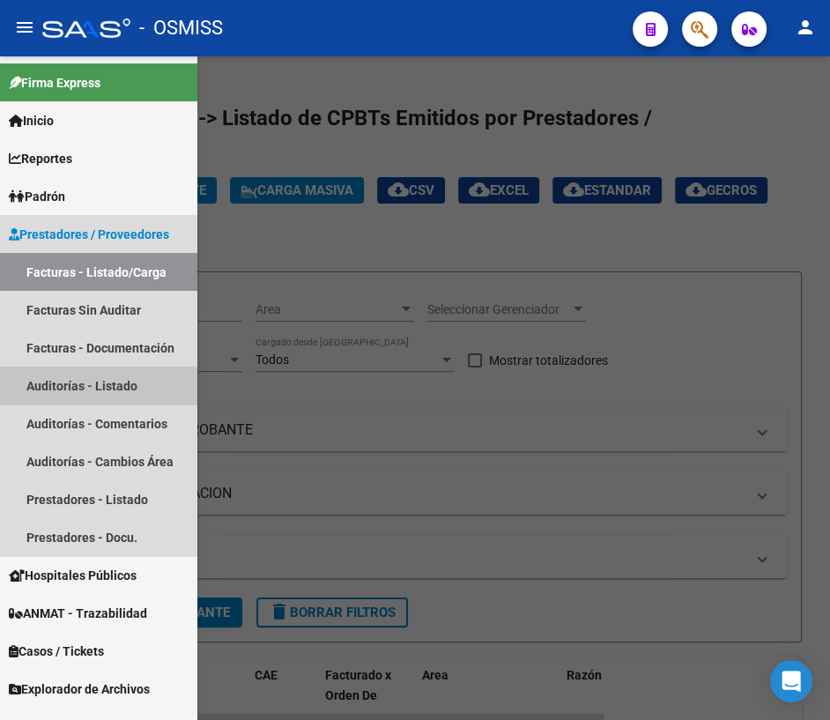
click at [83, 386] on link "Auditorías - Listado" at bounding box center [98, 385] width 197 height 38
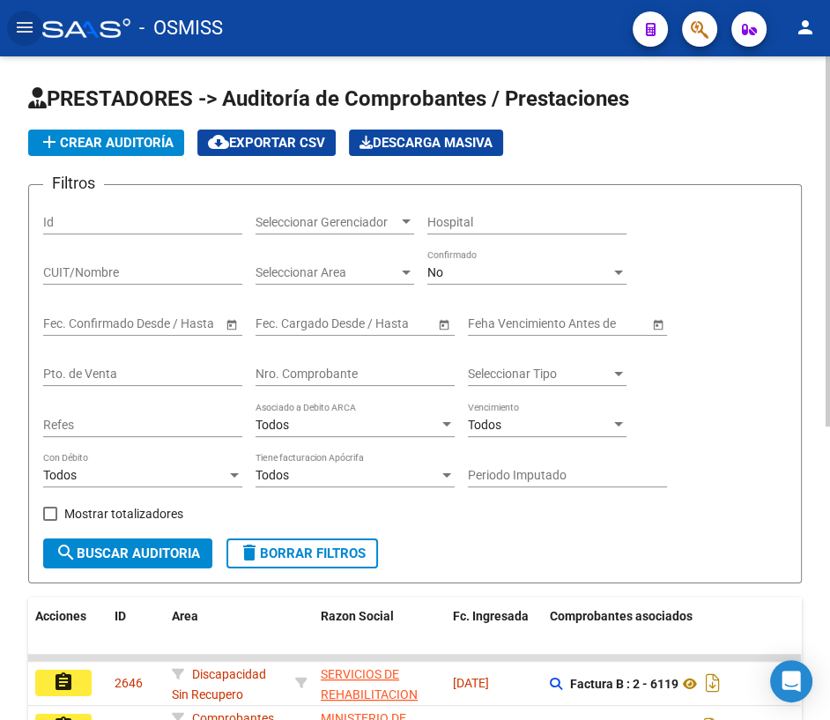
click at [315, 369] on input "Nro. Comprobante" at bounding box center [354, 373] width 199 height 15
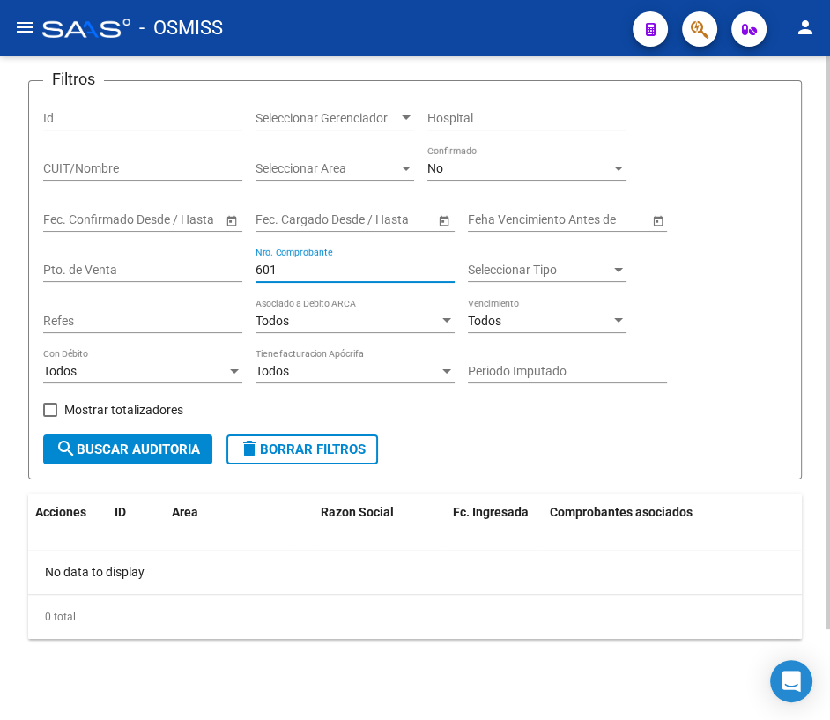
type input "601"
click at [331, 449] on span "delete Borrar Filtros" at bounding box center [302, 449] width 127 height 16
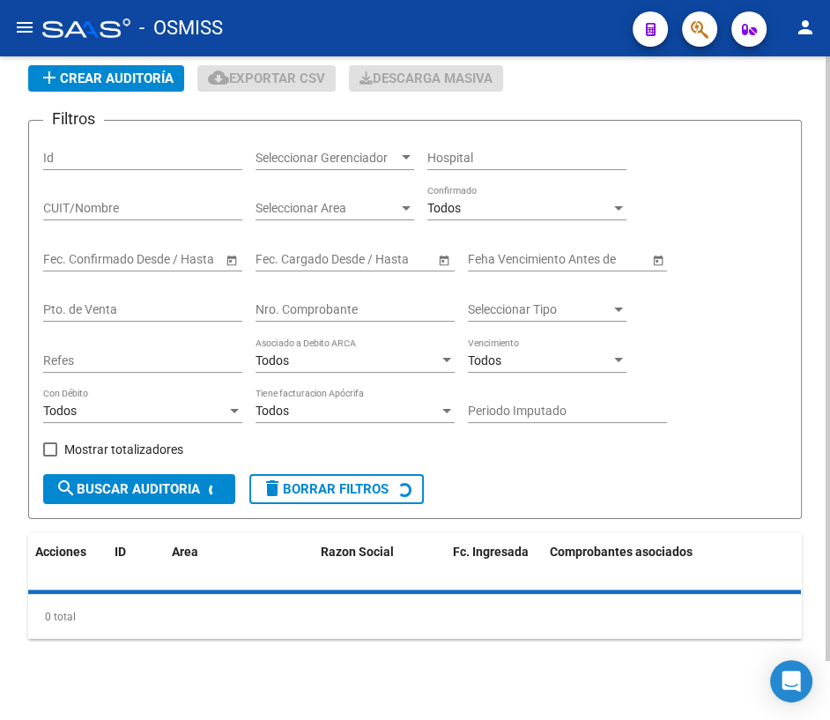
scroll to position [104, 0]
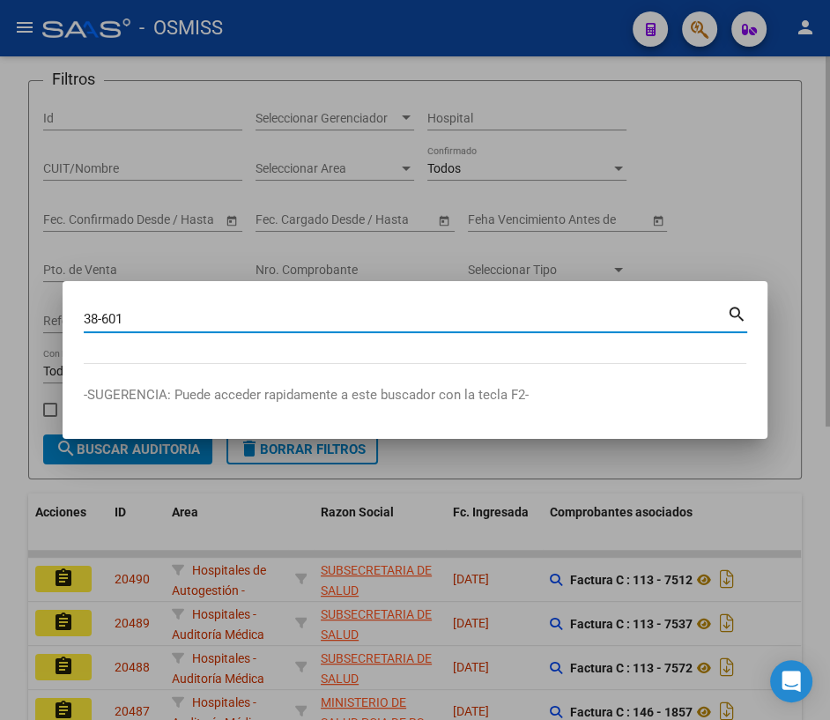
type input "38-601"
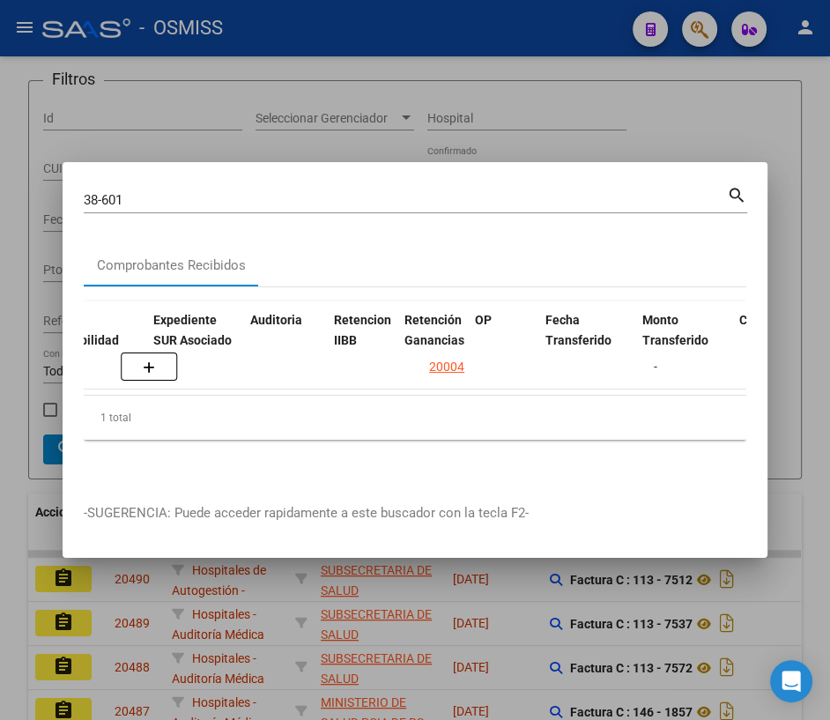
scroll to position [0, 1222]
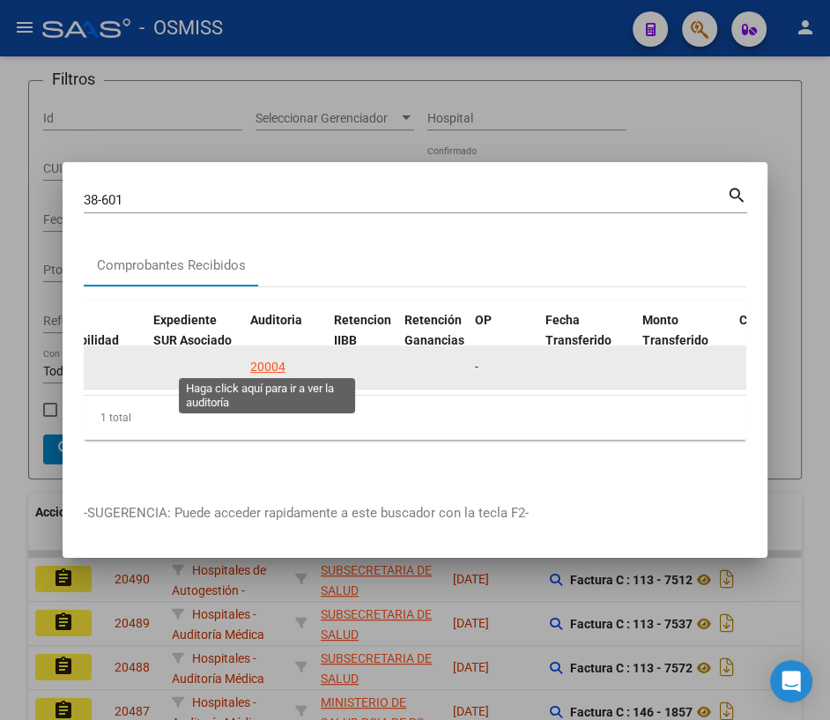
click at [268, 358] on div "20004" at bounding box center [267, 367] width 35 height 20
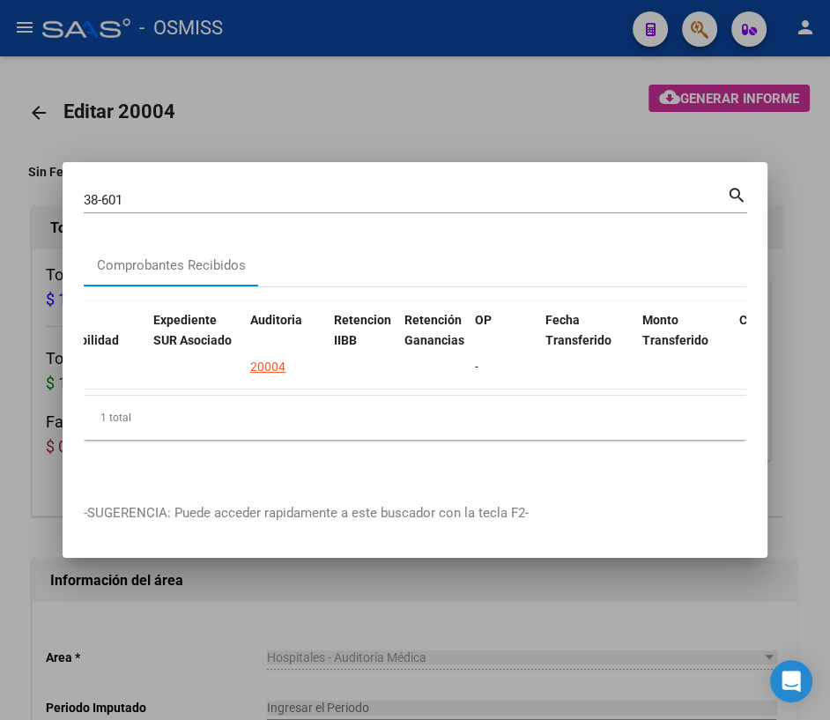
click at [183, 652] on div at bounding box center [415, 360] width 830 height 720
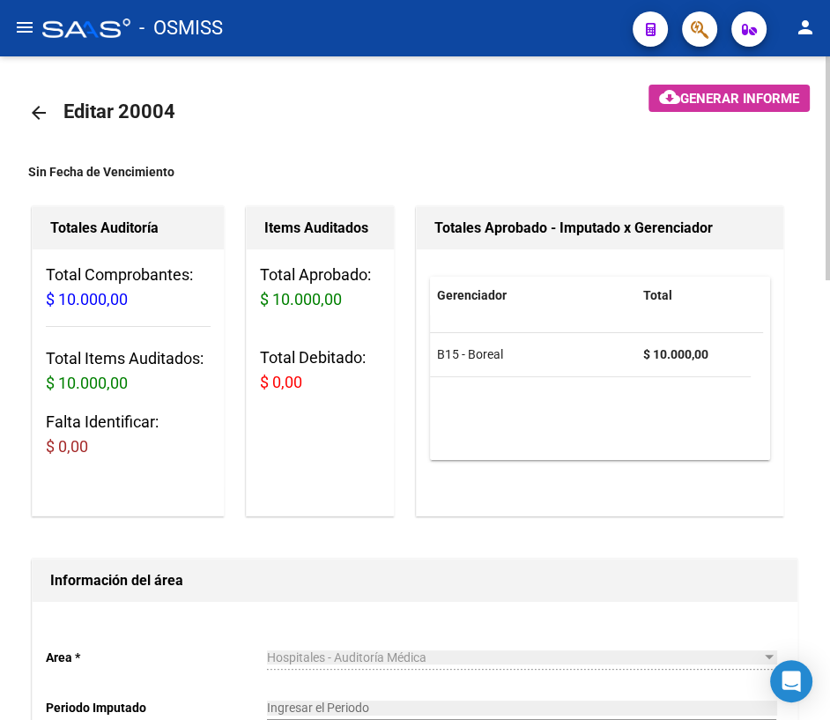
click at [33, 112] on mat-icon "arrow_back" at bounding box center [38, 112] width 21 height 21
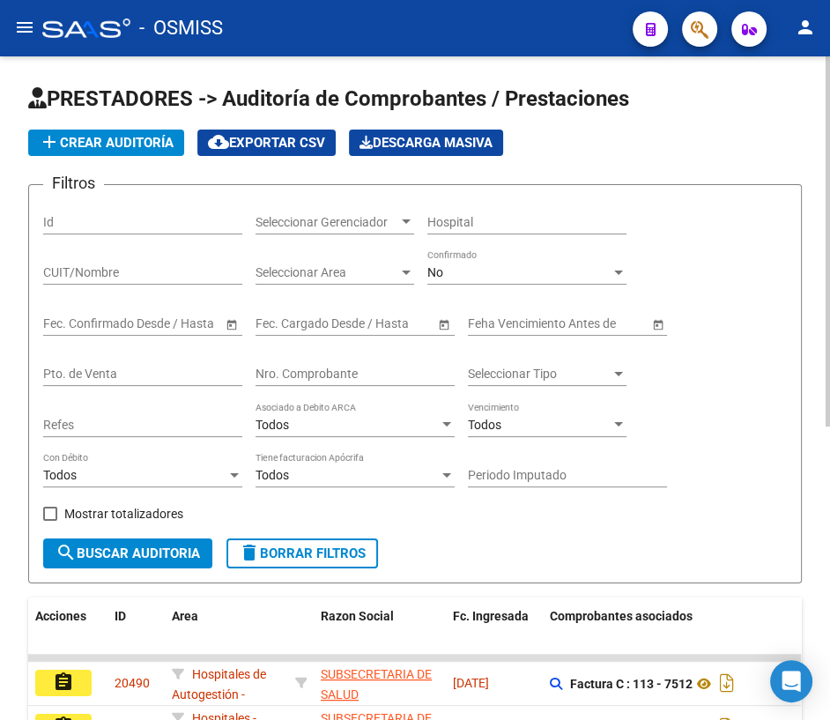
click at [299, 370] on input "Nro. Comprobante" at bounding box center [354, 373] width 199 height 15
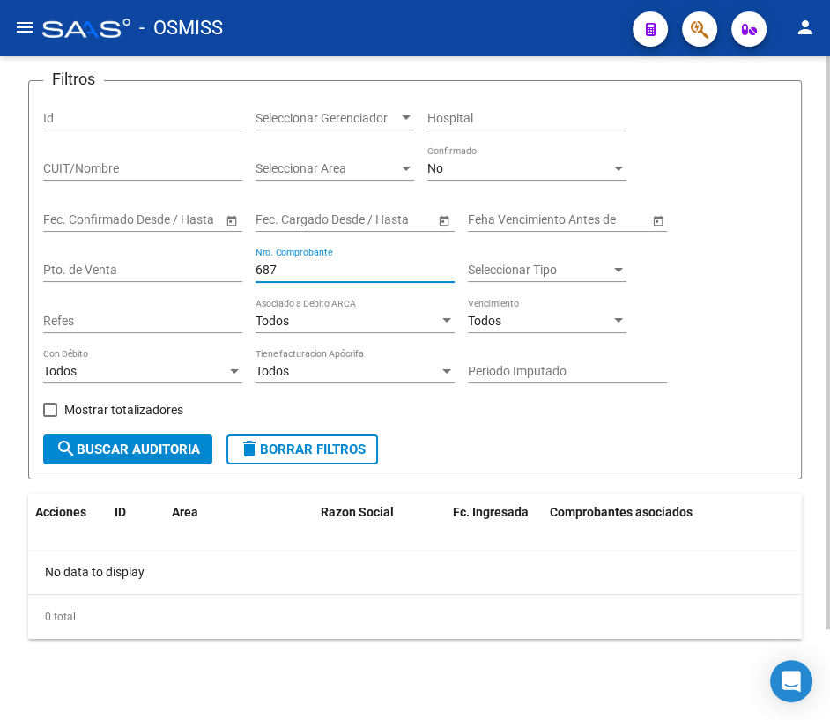
type input "687"
click at [273, 448] on span "delete Borrar Filtros" at bounding box center [302, 449] width 127 height 16
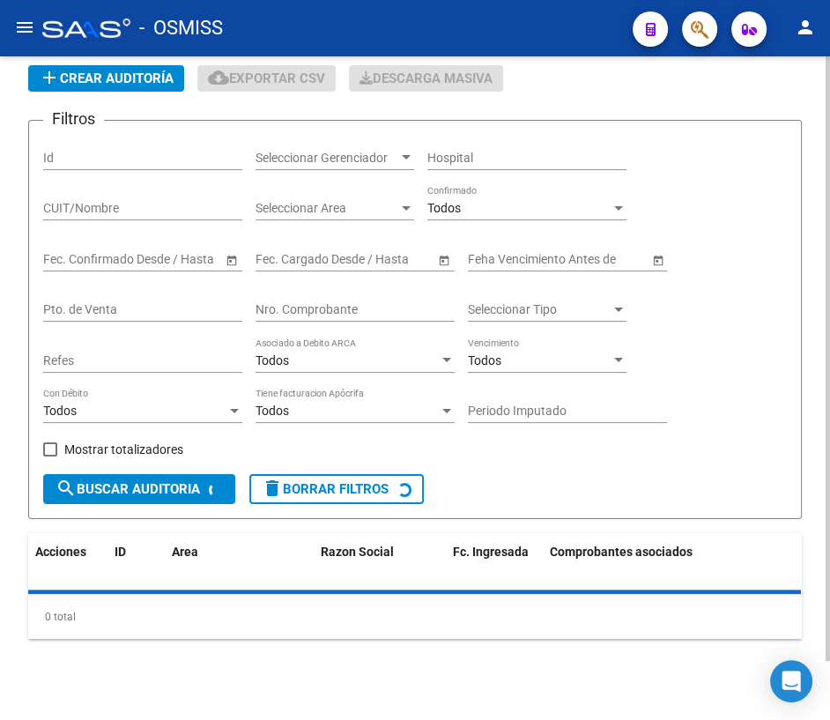
scroll to position [104, 0]
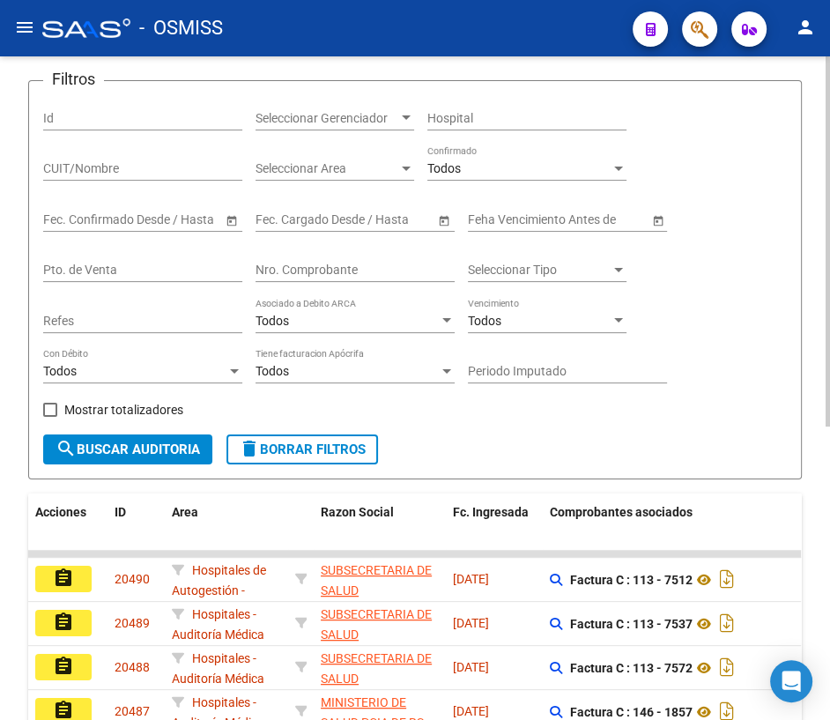
click at [299, 262] on input "Nro. Comprobante" at bounding box center [354, 269] width 199 height 15
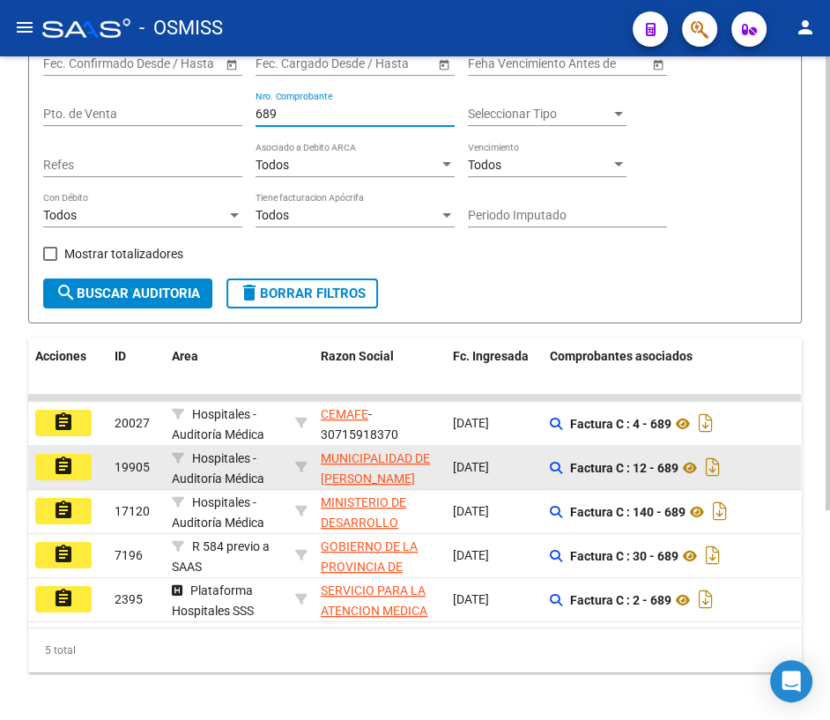
scroll to position [264, 0]
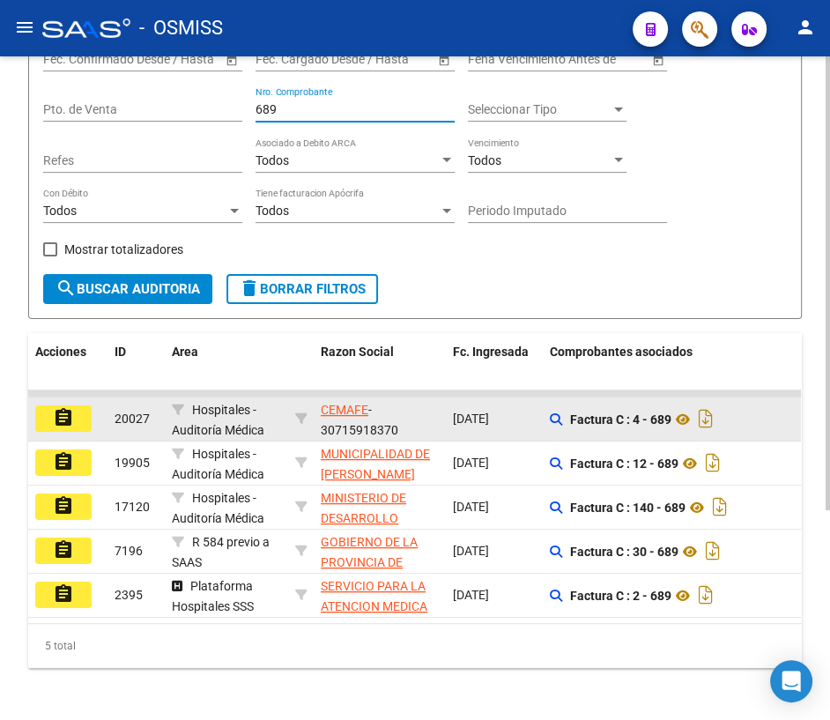
type input "689"
click at [77, 416] on button "assignment" at bounding box center [63, 418] width 56 height 26
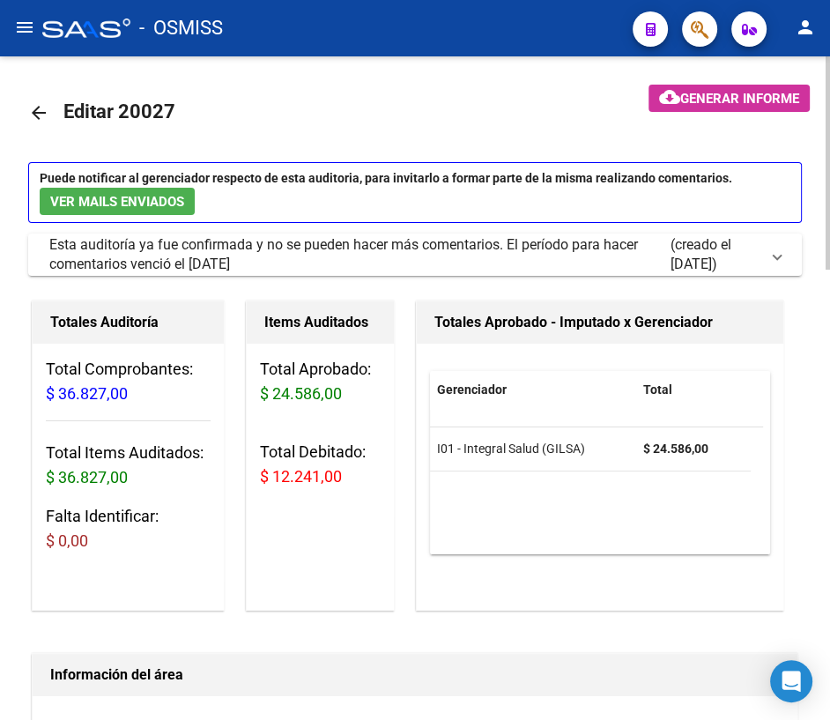
click at [28, 107] on mat-icon "arrow_back" at bounding box center [38, 112] width 21 height 21
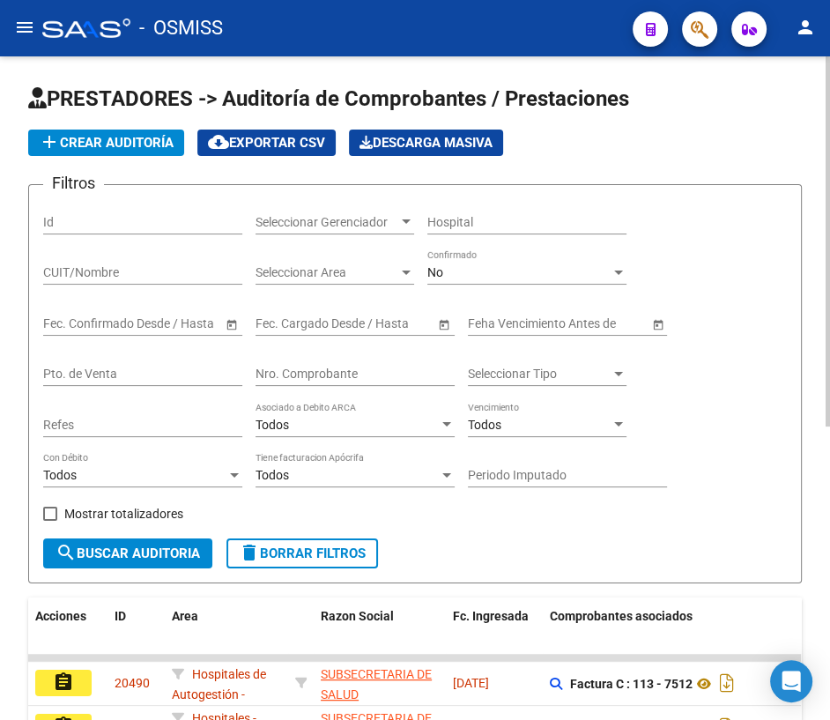
click at [313, 363] on div "Nro. Comprobante" at bounding box center [354, 368] width 199 height 35
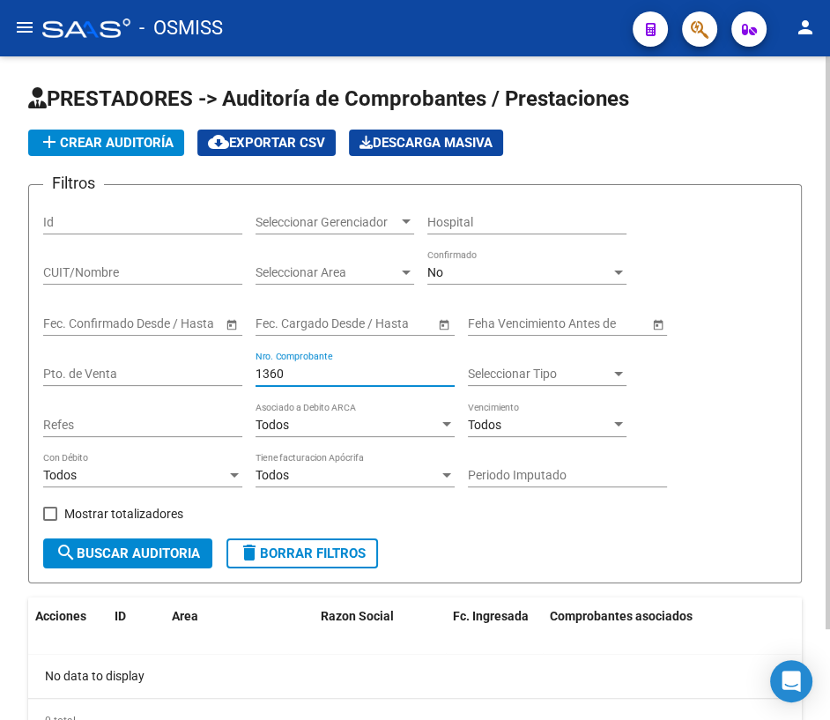
drag, startPoint x: 296, startPoint y: 372, endPoint x: 114, endPoint y: 352, distance: 182.5
click at [114, 352] on div "Filtros Id Seleccionar Gerenciador Seleccionar Gerenciador Hospital CUIT/Nombre…" at bounding box center [414, 368] width 743 height 339
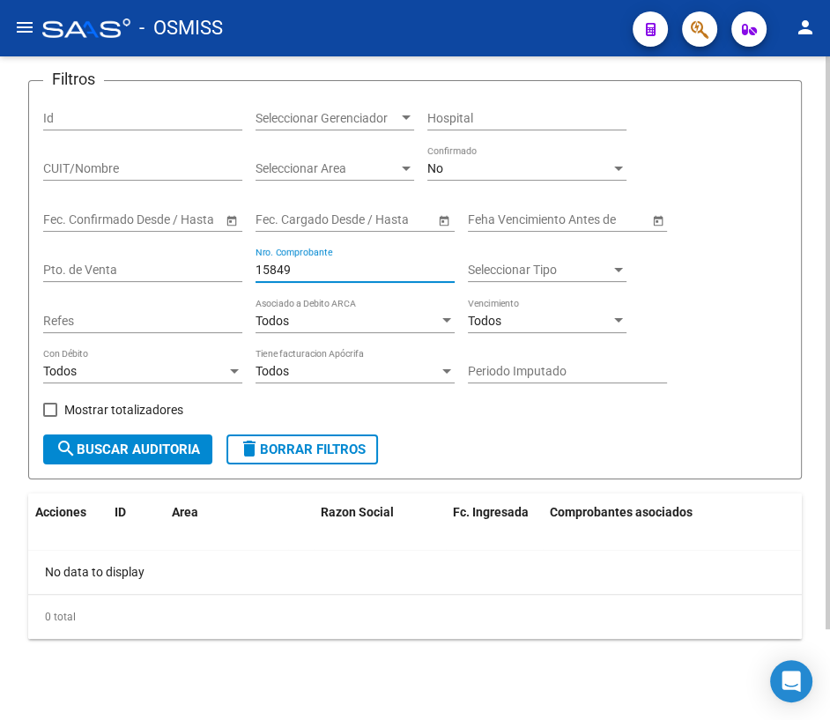
drag, startPoint x: 305, startPoint y: 274, endPoint x: 211, endPoint y: 258, distance: 94.7
click at [211, 258] on div "Filtros Id Seleccionar Gerenciador Seleccionar Gerenciador Hospital CUIT/Nombre…" at bounding box center [414, 264] width 743 height 339
drag, startPoint x: 291, startPoint y: 270, endPoint x: 276, endPoint y: 265, distance: 15.6
click at [276, 265] on input "5537" at bounding box center [354, 269] width 199 height 15
drag, startPoint x: 290, startPoint y: 263, endPoint x: 279, endPoint y: 263, distance: 10.6
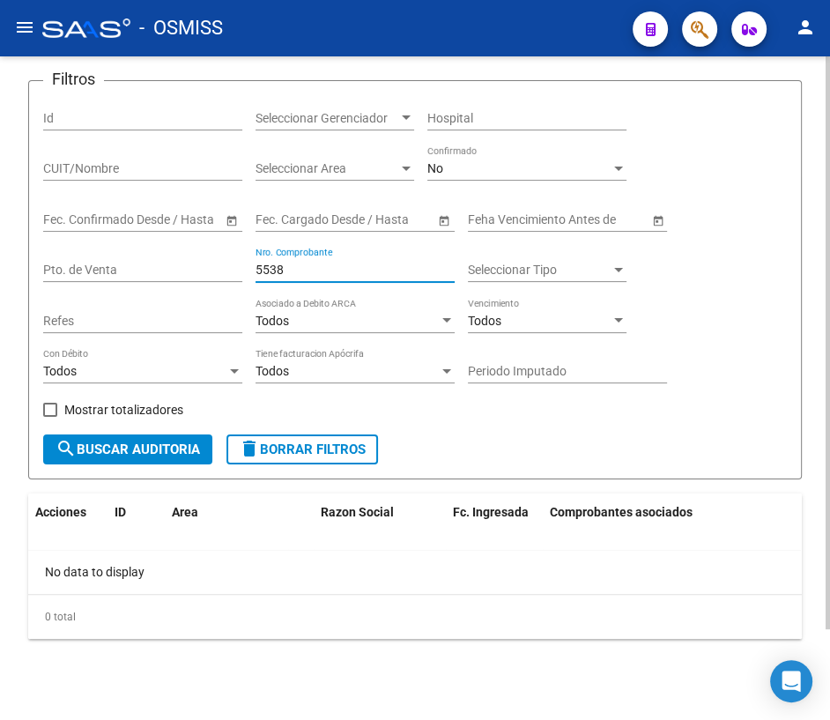
click at [279, 263] on input "5538" at bounding box center [354, 269] width 199 height 15
drag, startPoint x: 291, startPoint y: 273, endPoint x: 268, endPoint y: 273, distance: 22.9
click at [268, 273] on input "5539" at bounding box center [354, 269] width 199 height 15
drag, startPoint x: 309, startPoint y: 267, endPoint x: 166, endPoint y: 264, distance: 143.6
click at [166, 264] on div "Filtros Id Seleccionar Gerenciador Seleccionar Gerenciador Hospital CUIT/Nombre…" at bounding box center [414, 264] width 743 height 339
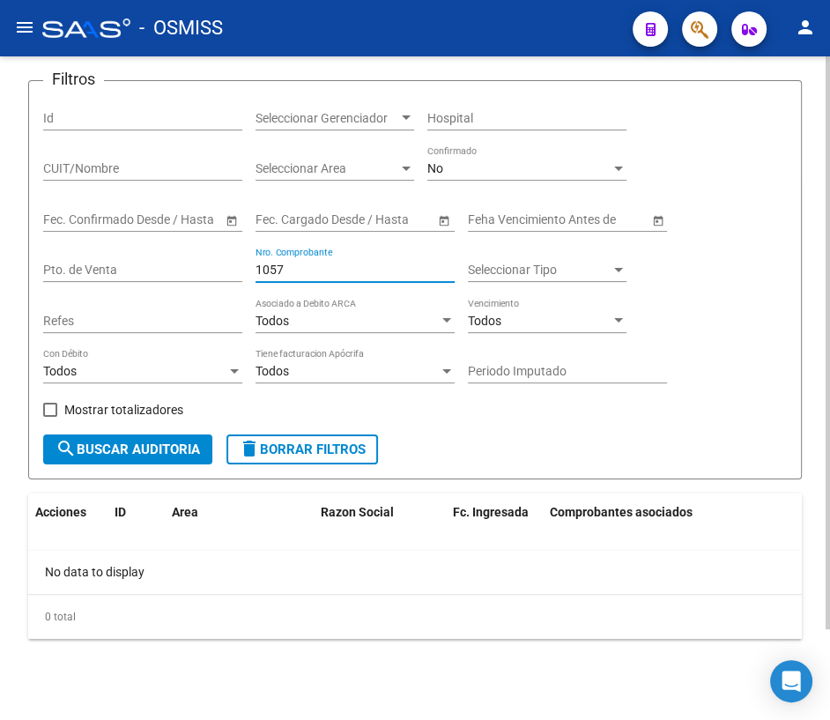
drag, startPoint x: 288, startPoint y: 267, endPoint x: 195, endPoint y: 255, distance: 94.1
click at [195, 255] on div "Filtros Id Seleccionar Gerenciador Seleccionar Gerenciador Hospital CUIT/Nombre…" at bounding box center [414, 264] width 743 height 339
drag, startPoint x: 285, startPoint y: 269, endPoint x: 223, endPoint y: 255, distance: 64.1
click at [223, 255] on div "Filtros Id Seleccionar Gerenciador Seleccionar Gerenciador Hospital CUIT/Nombre…" at bounding box center [414, 264] width 743 height 339
drag, startPoint x: 292, startPoint y: 270, endPoint x: 226, endPoint y: 258, distance: 67.2
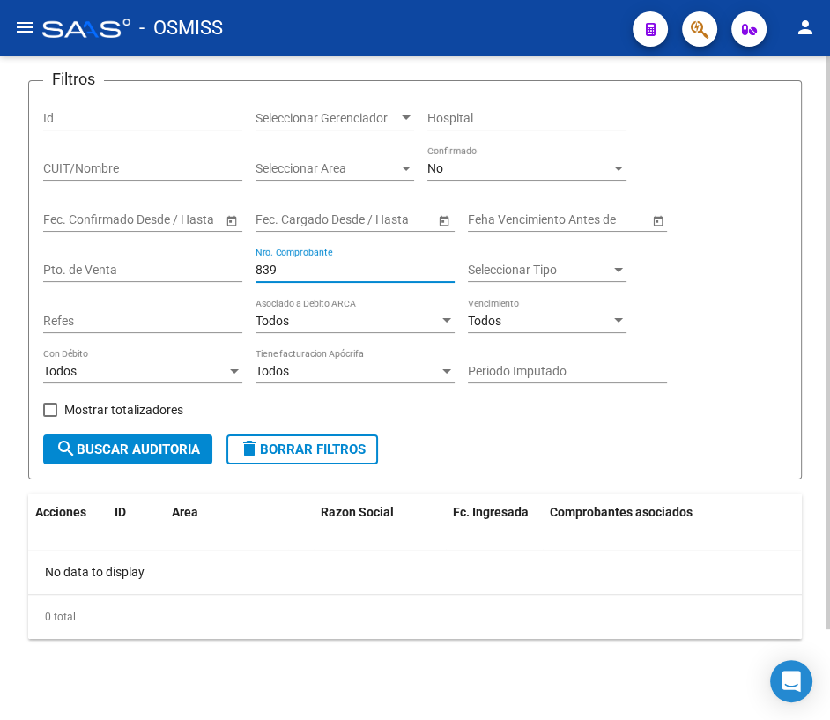
click at [226, 258] on div "Filtros Id Seleccionar Gerenciador Seleccionar Gerenciador Hospital CUIT/Nombre…" at bounding box center [414, 264] width 743 height 339
drag, startPoint x: 306, startPoint y: 264, endPoint x: 186, endPoint y: 256, distance: 120.9
click at [186, 256] on div "Filtros Id Seleccionar Gerenciador Seleccionar Gerenciador Hospital CUIT/Nombre…" at bounding box center [414, 264] width 743 height 339
drag, startPoint x: 297, startPoint y: 262, endPoint x: 233, endPoint y: 262, distance: 64.3
click at [233, 262] on div "Filtros Id Seleccionar Gerenciador Seleccionar Gerenciador Hospital CUIT/Nombre…" at bounding box center [414, 264] width 743 height 339
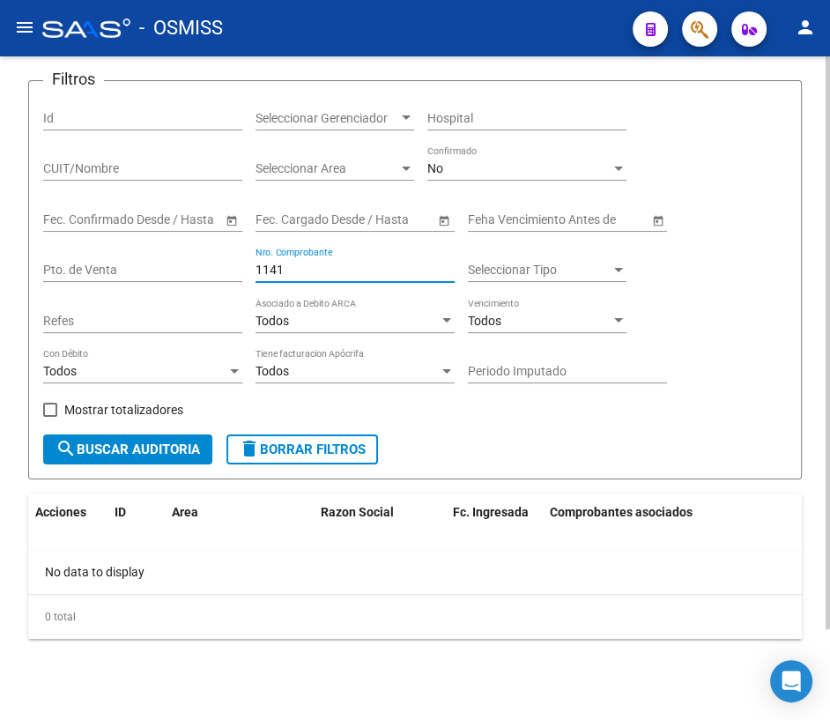
drag, startPoint x: 308, startPoint y: 270, endPoint x: 181, endPoint y: 265, distance: 126.9
click at [181, 265] on div "Filtros Id Seleccionar Gerenciador Seleccionar Gerenciador Hospital CUIT/Nombre…" at bounding box center [414, 264] width 743 height 339
drag, startPoint x: 284, startPoint y: 258, endPoint x: 209, endPoint y: 261, distance: 74.9
click at [209, 261] on div "Filtros Id Seleccionar Gerenciador Seleccionar Gerenciador Hospital CUIT/Nombre…" at bounding box center [414, 264] width 743 height 339
drag, startPoint x: 289, startPoint y: 273, endPoint x: 193, endPoint y: 272, distance: 96.0
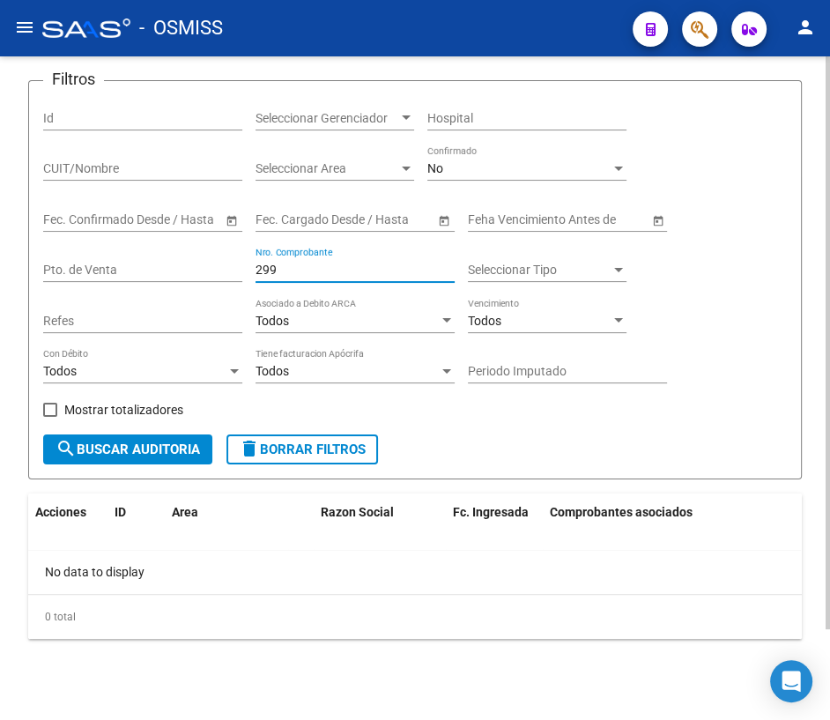
click at [193, 272] on div "Filtros Id Seleccionar Gerenciador Seleccionar Gerenciador Hospital CUIT/Nombre…" at bounding box center [414, 264] width 743 height 339
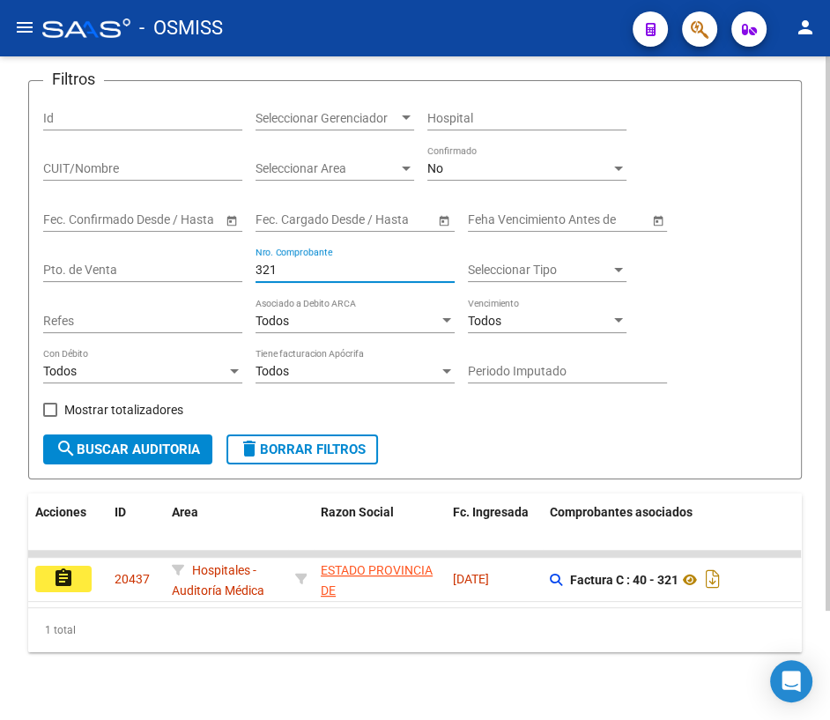
drag, startPoint x: 277, startPoint y: 270, endPoint x: 247, endPoint y: 270, distance: 30.8
click at [247, 270] on div "Filtros Id Seleccionar Gerenciador Seleccionar Gerenciador Hospital CUIT/Nombre…" at bounding box center [414, 264] width 743 height 339
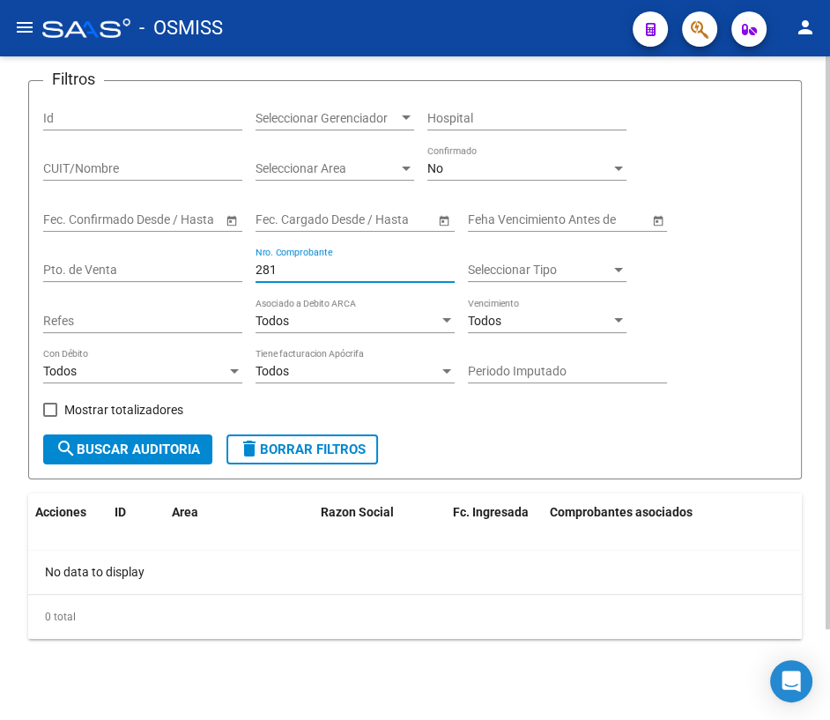
drag, startPoint x: 341, startPoint y: 263, endPoint x: 221, endPoint y: 256, distance: 120.0
click at [221, 256] on div "Filtros Id Seleccionar Gerenciador Seleccionar Gerenciador Hospital CUIT/Nombre…" at bounding box center [414, 264] width 743 height 339
drag, startPoint x: 282, startPoint y: 266, endPoint x: 229, endPoint y: 266, distance: 52.8
click at [229, 266] on div "Filtros Id Seleccionar Gerenciador Seleccionar Gerenciador Hospital CUIT/Nombre…" at bounding box center [414, 264] width 743 height 339
drag, startPoint x: 312, startPoint y: 262, endPoint x: 230, endPoint y: 264, distance: 81.9
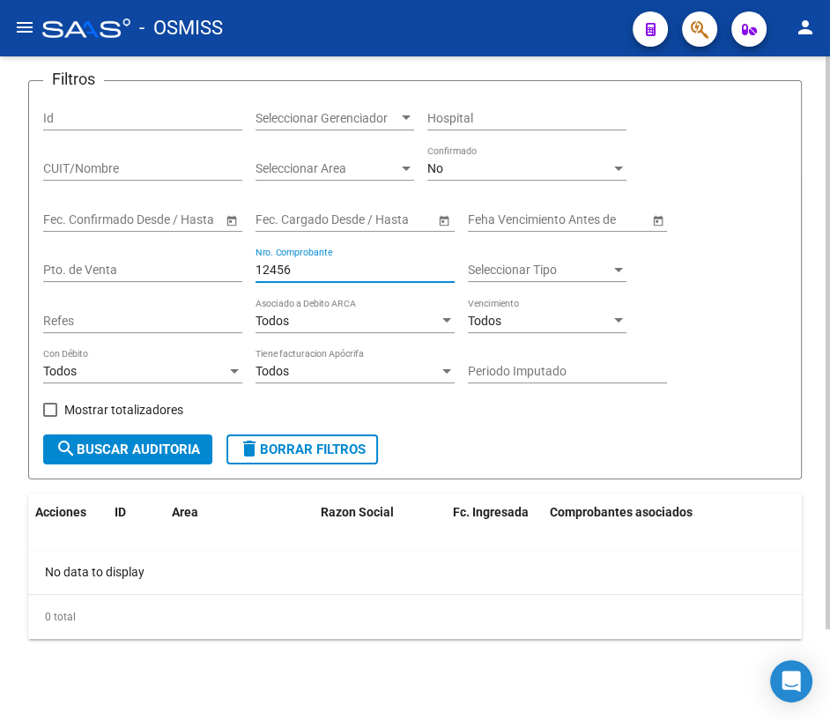
click at [230, 264] on div "Filtros Id Seleccionar Gerenciador Seleccionar Gerenciador Hospital CUIT/Nombre…" at bounding box center [414, 264] width 743 height 339
drag, startPoint x: 294, startPoint y: 264, endPoint x: 227, endPoint y: 257, distance: 67.3
click at [227, 257] on div "Filtros Id Seleccionar Gerenciador Seleccionar Gerenciador Hospital CUIT/Nombre…" at bounding box center [414, 264] width 743 height 339
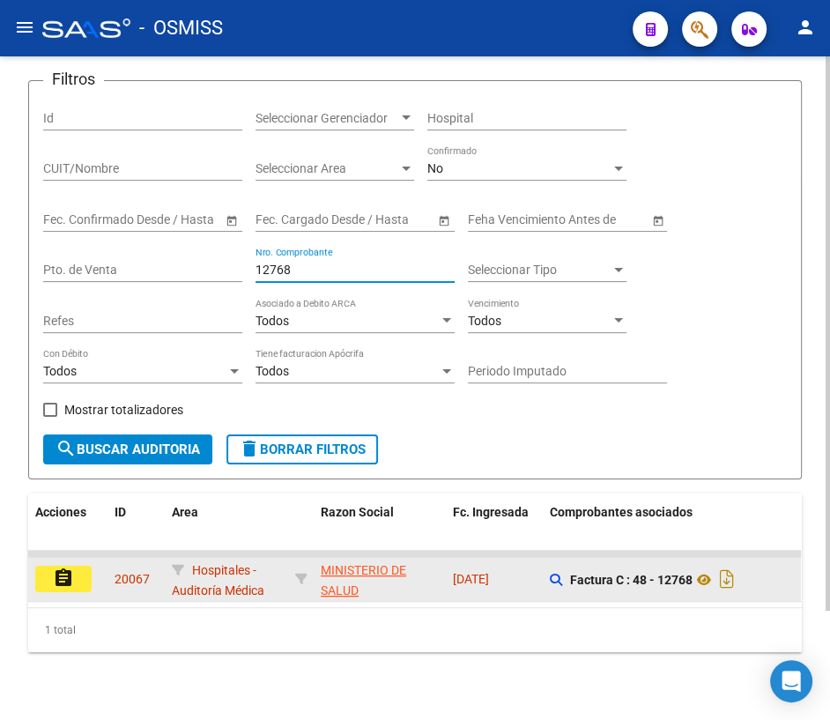
type input "12768"
click at [53, 576] on mat-icon "assignment" at bounding box center [63, 577] width 21 height 21
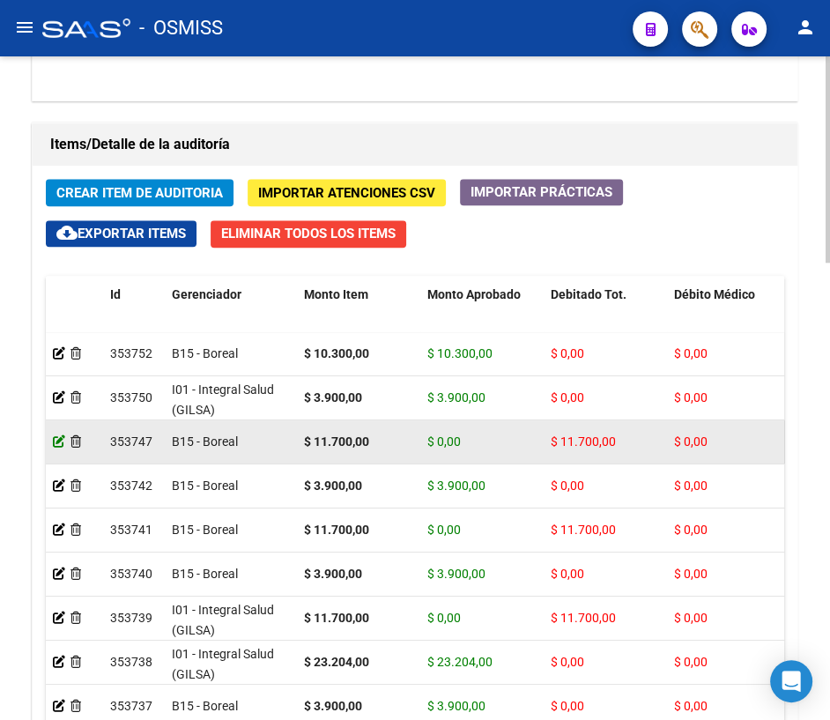
click at [57, 440] on icon at bounding box center [59, 441] width 12 height 12
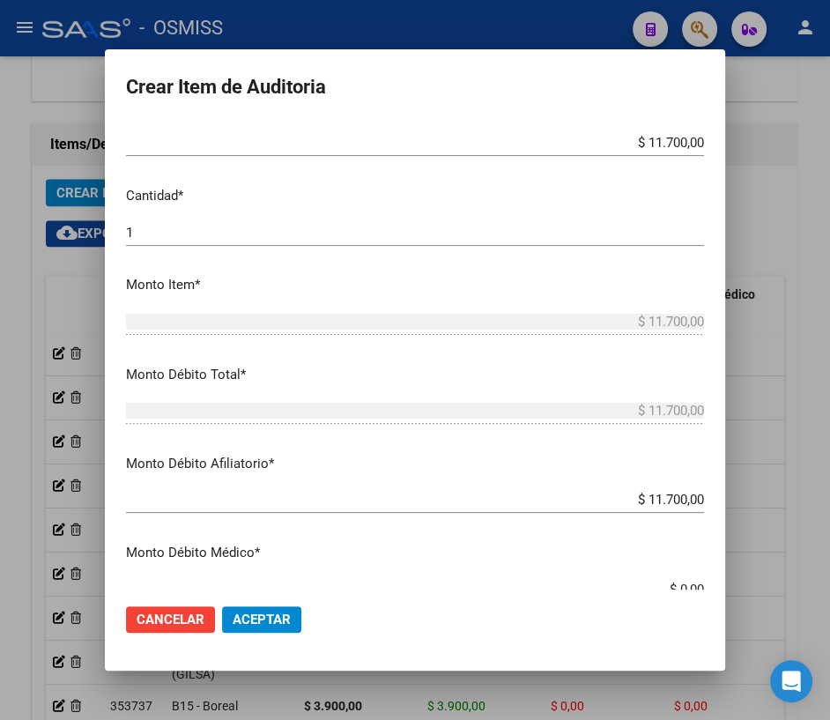
scroll to position [400, 0]
drag, startPoint x: 699, startPoint y: 497, endPoint x: 614, endPoint y: 497, distance: 85.4
click at [614, 497] on app-form-text-field "Monto Débito Afiliatorio * $ 11.700,00 Ingresar el monto Afiliatorio" at bounding box center [422, 480] width 592 height 55
click at [738, 457] on div at bounding box center [415, 360] width 830 height 720
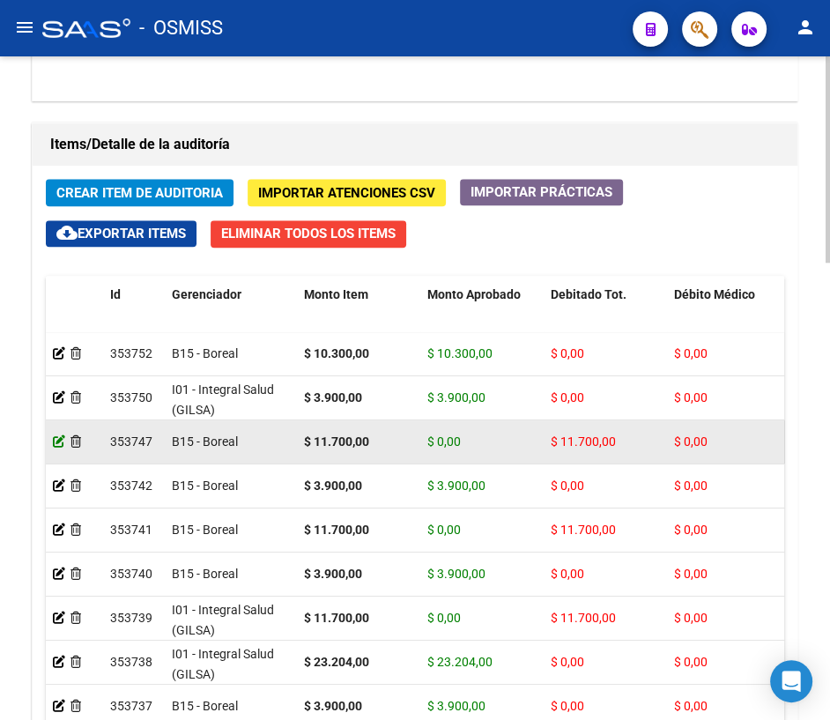
click at [61, 437] on icon at bounding box center [59, 441] width 12 height 12
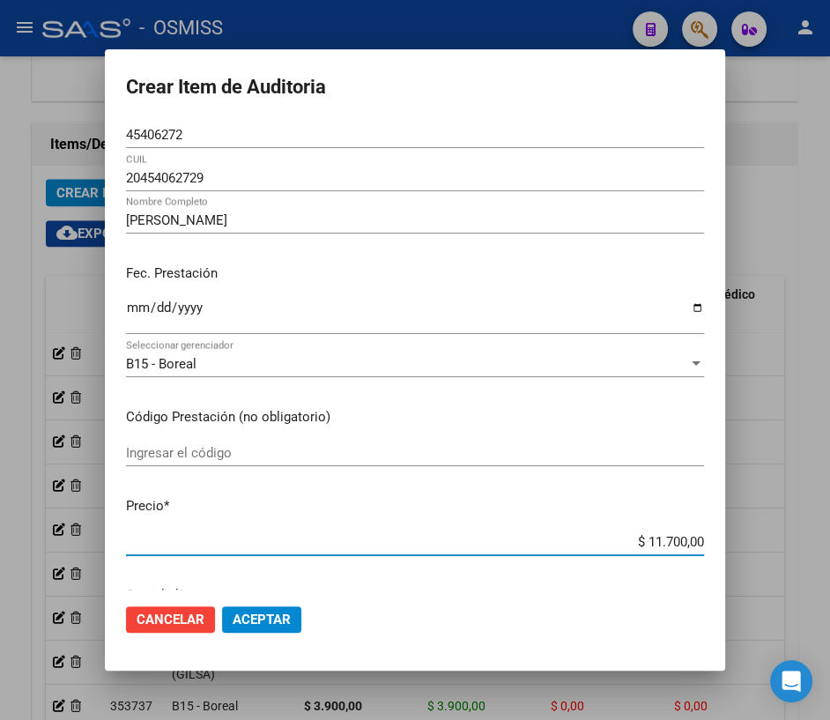
drag, startPoint x: 646, startPoint y: 543, endPoint x: 719, endPoint y: 537, distance: 73.3
click at [719, 537] on mat-dialog-content "45406272 Nro Documento 20454062729 [PERSON_NAME] Nombre Completo Fec. Prestació…" at bounding box center [415, 356] width 620 height 468
type input "$ 0,01"
type input "$ 0,00"
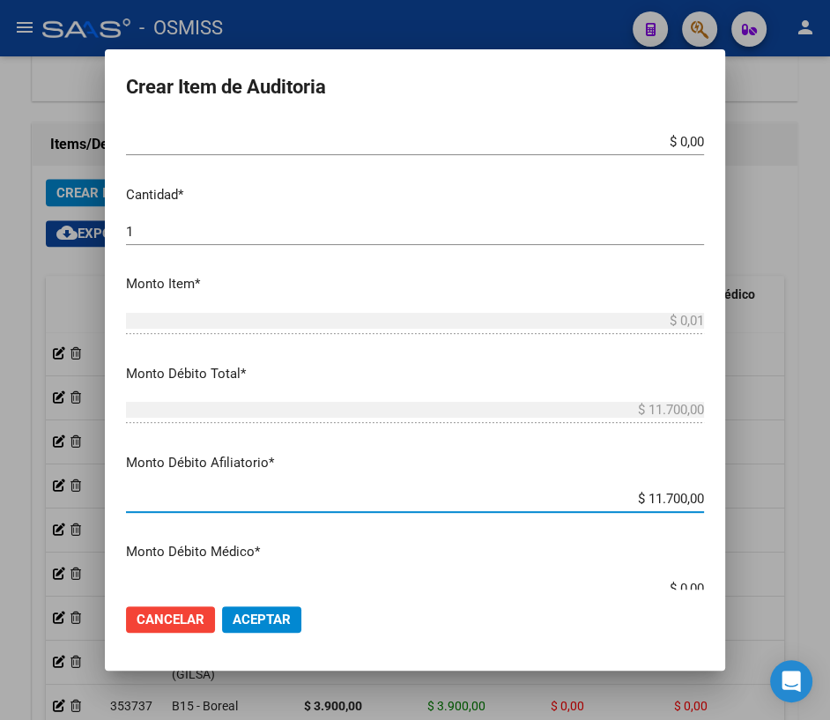
drag, startPoint x: 641, startPoint y: 499, endPoint x: 696, endPoint y: 497, distance: 54.7
click at [696, 497] on input "$ 11.700,00" at bounding box center [415, 499] width 578 height 16
type input "$ 0,00"
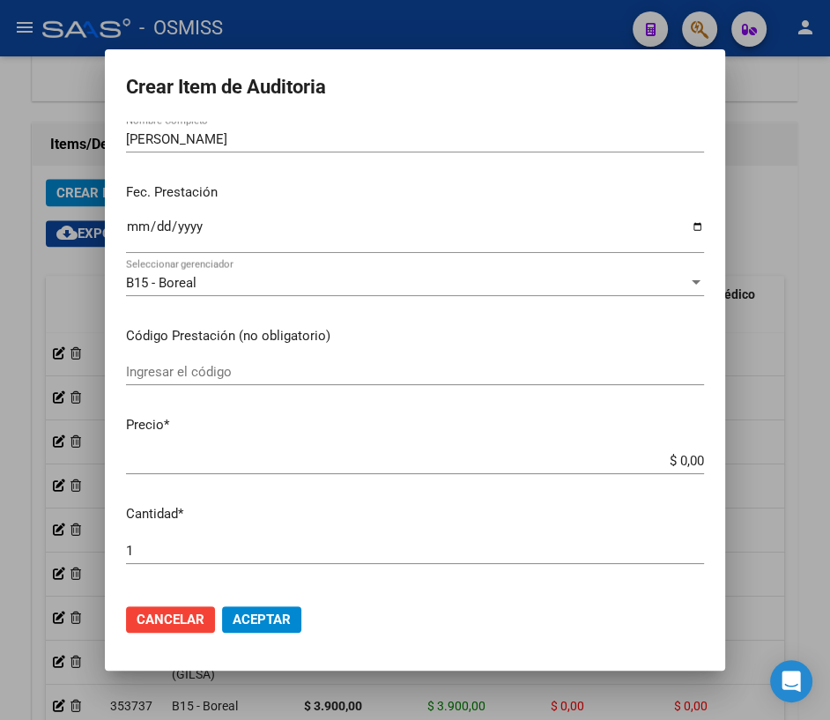
scroll to position [79, 0]
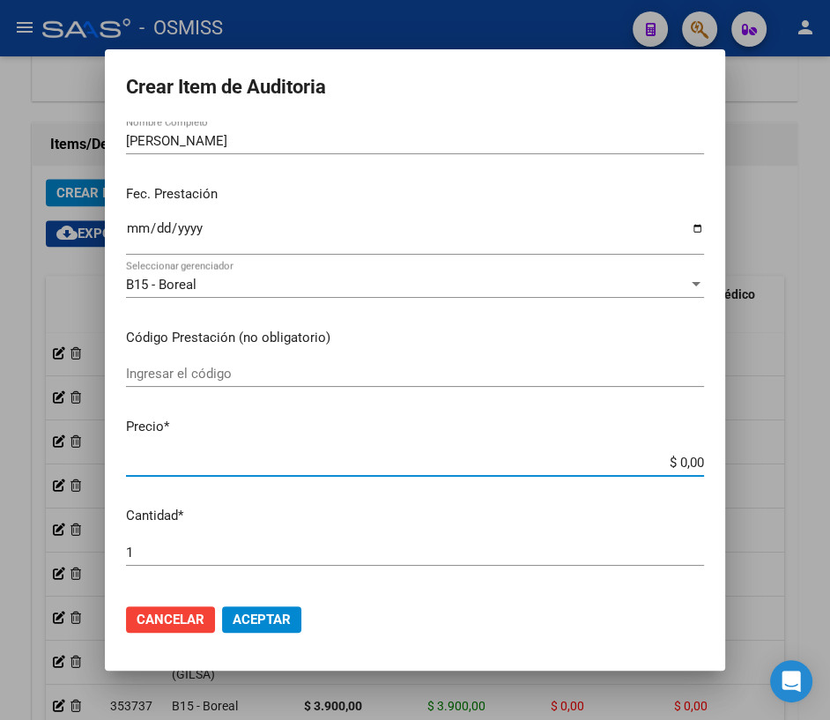
drag, startPoint x: 672, startPoint y: 463, endPoint x: 707, endPoint y: 457, distance: 35.8
click at [707, 457] on app-form-text-field "Precio * $ 0,00 Ingresar el precio" at bounding box center [422, 444] width 592 height 55
type input "$ 0,11"
type input "$ 1,17"
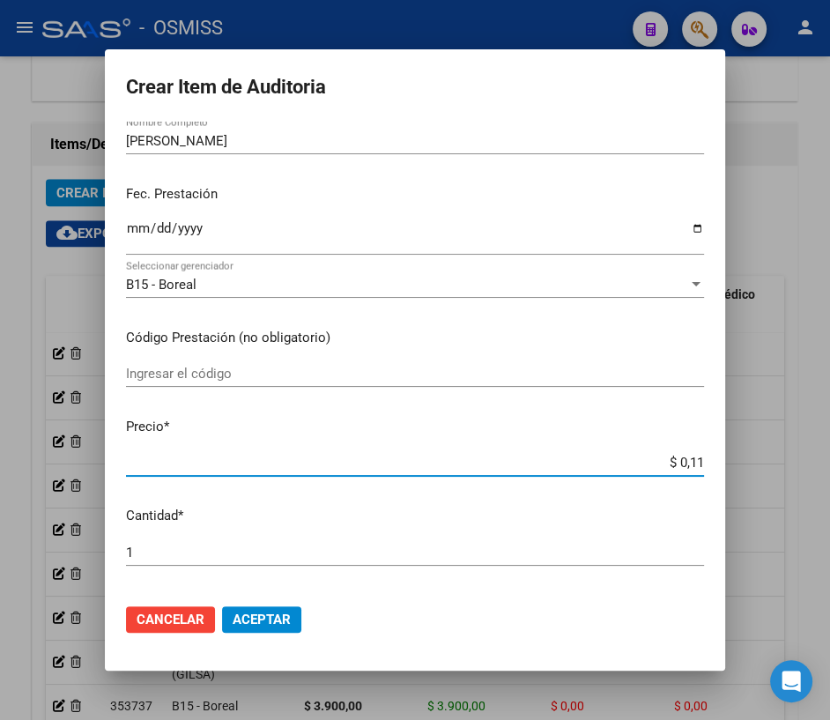
type input "$ 1,17"
type input "$ 11,70"
type input "$ 117,00"
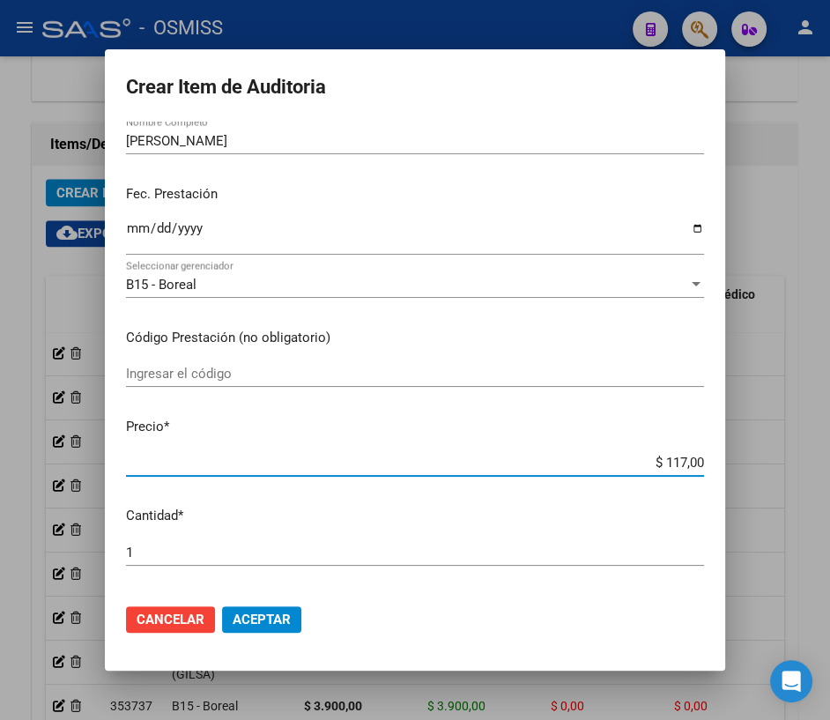
type input "$ 1.170,00"
type input "$ 11.700,00"
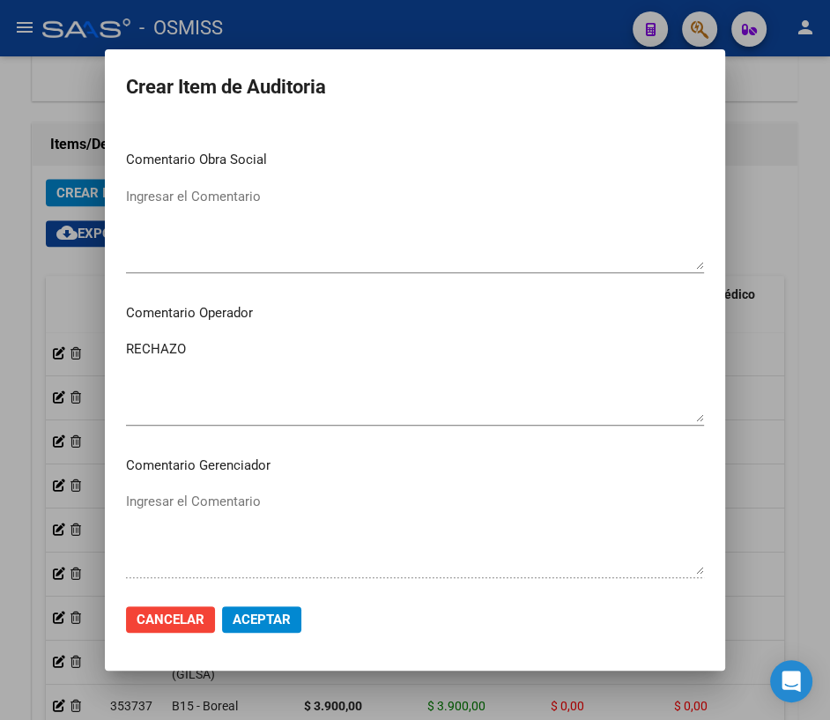
scroll to position [801, 0]
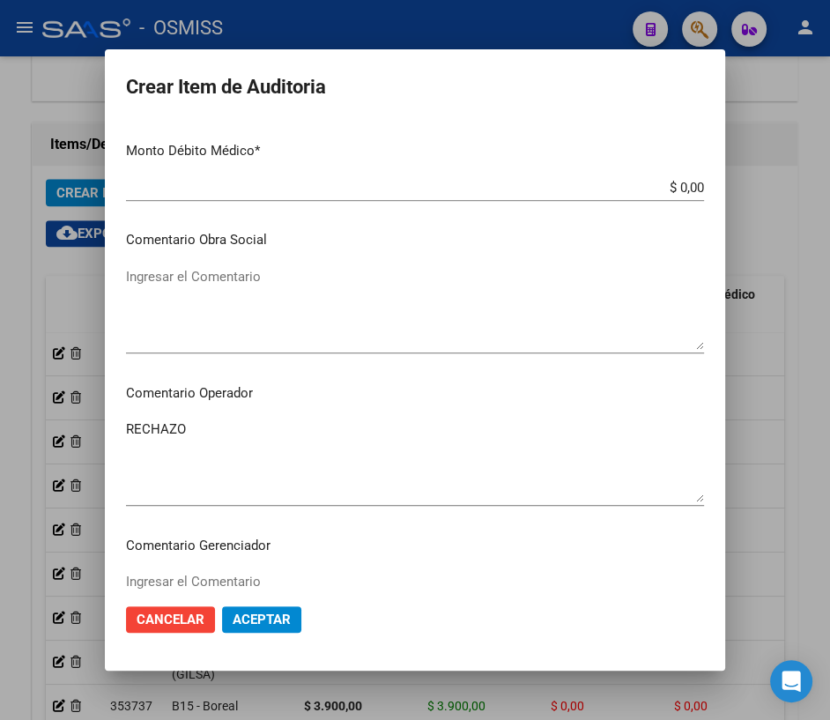
click at [210, 428] on textarea "RECHAZO" at bounding box center [415, 460] width 578 height 83
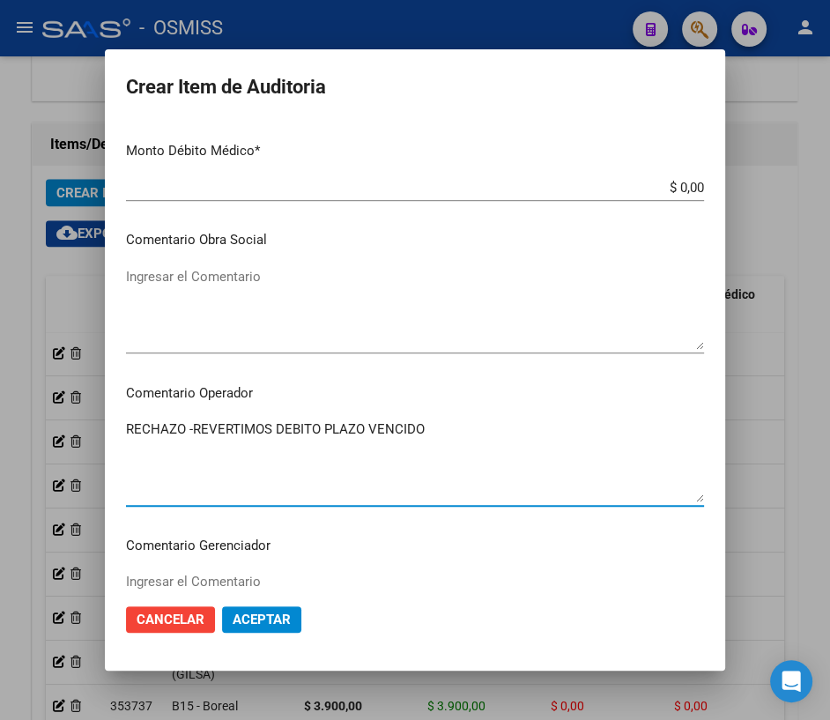
type textarea "RECHAZO -REVERTIMOS DEBITO PLAZO VENCIDO"
click at [251, 615] on span "Aceptar" at bounding box center [262, 619] width 58 height 16
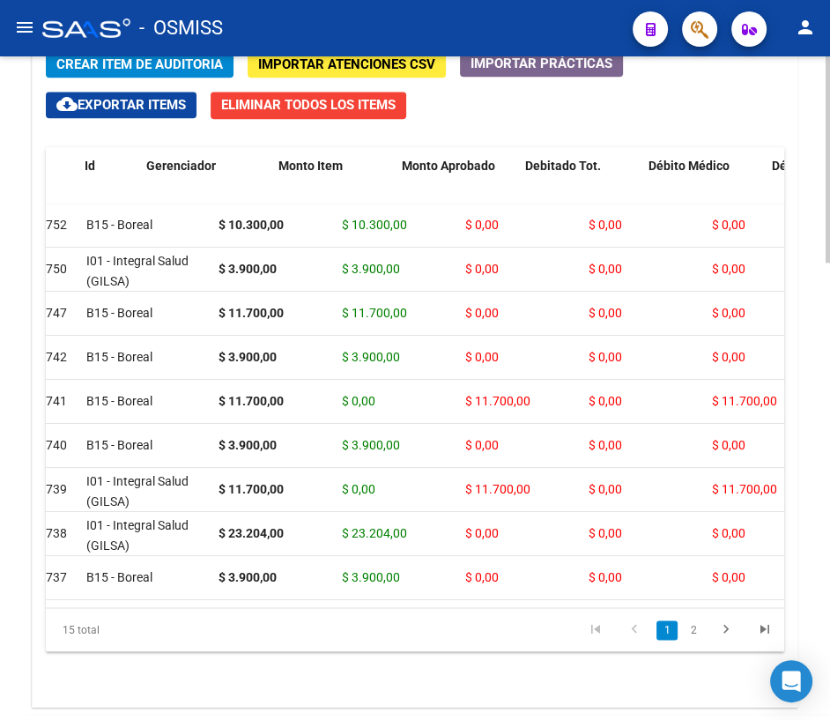
scroll to position [0, 0]
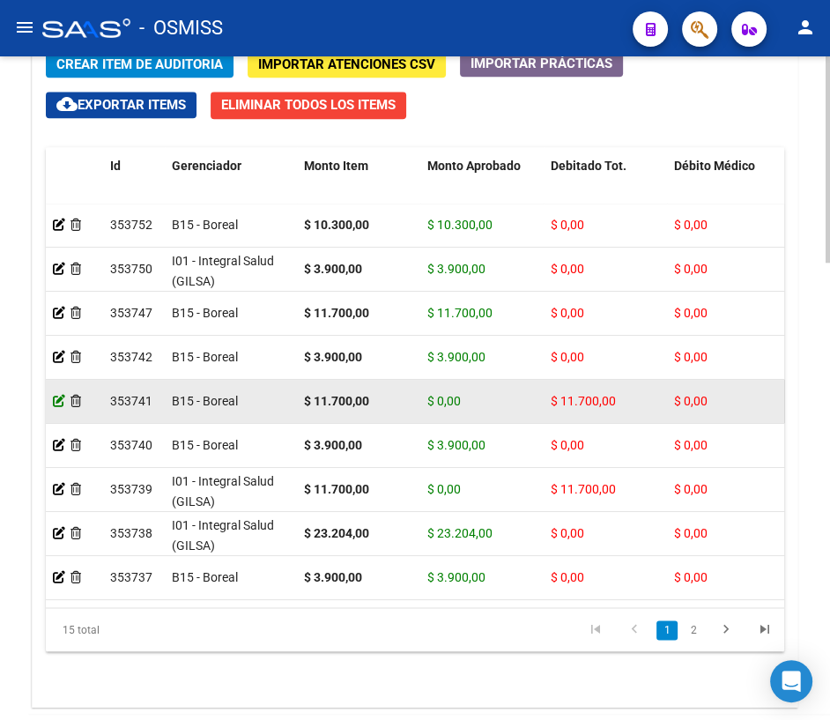
click at [57, 396] on icon at bounding box center [59, 401] width 12 height 12
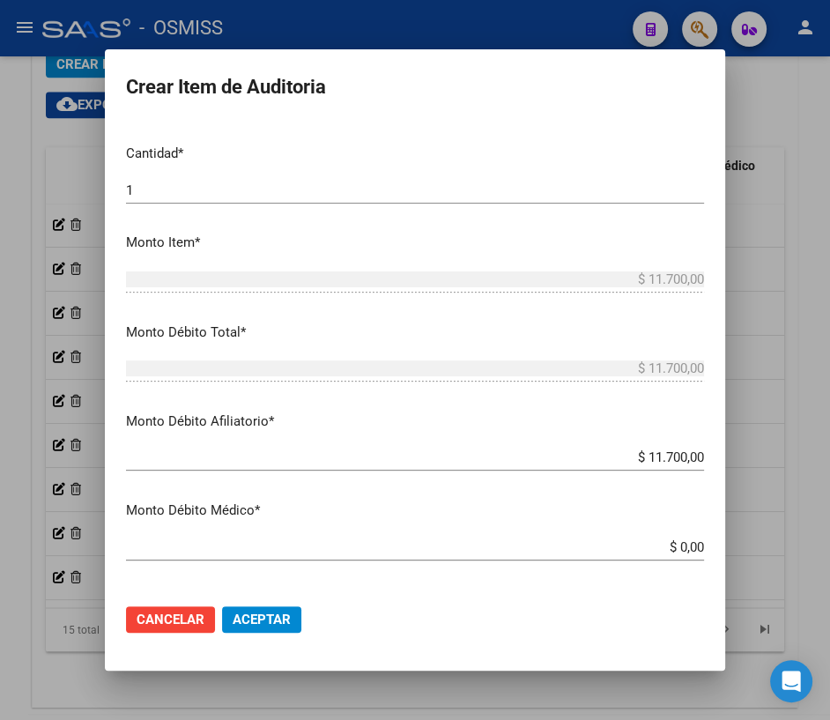
scroll to position [480, 0]
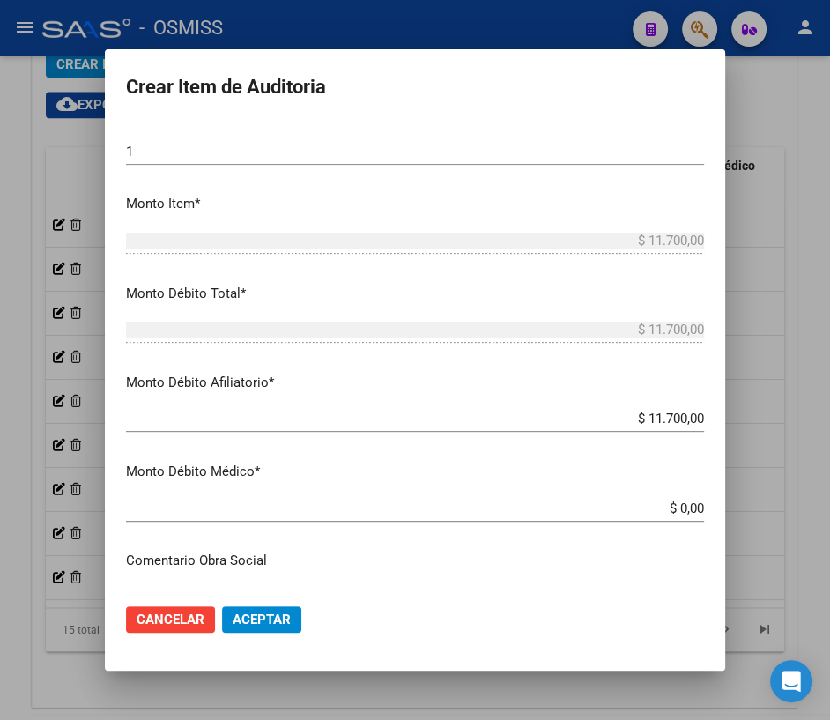
drag, startPoint x: 698, startPoint y: 417, endPoint x: 638, endPoint y: 416, distance: 60.8
click at [638, 416] on app-form-text-field "Monto Débito Afiliatorio * $ 11.700,00 Ingresar el monto Afiliatorio" at bounding box center [422, 400] width 592 height 55
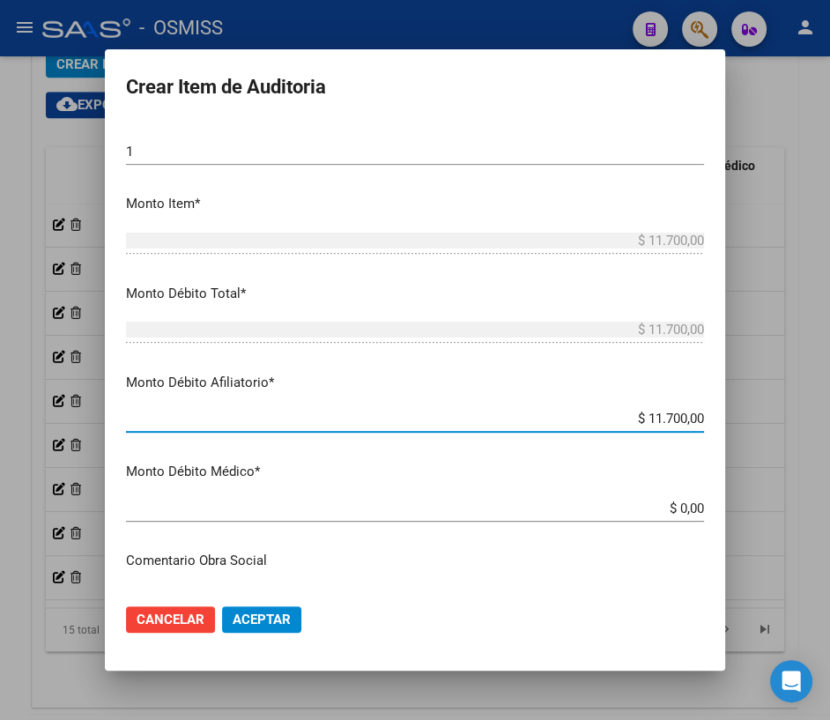
drag, startPoint x: 639, startPoint y: 416, endPoint x: 705, endPoint y: 407, distance: 65.8
click at [705, 407] on mat-dialog-content "40511184 Nro Documento 27405111840 [PERSON_NAME] Nombre Completo Fec. Prestació…" at bounding box center [415, 356] width 620 height 468
type input "$ 0,00"
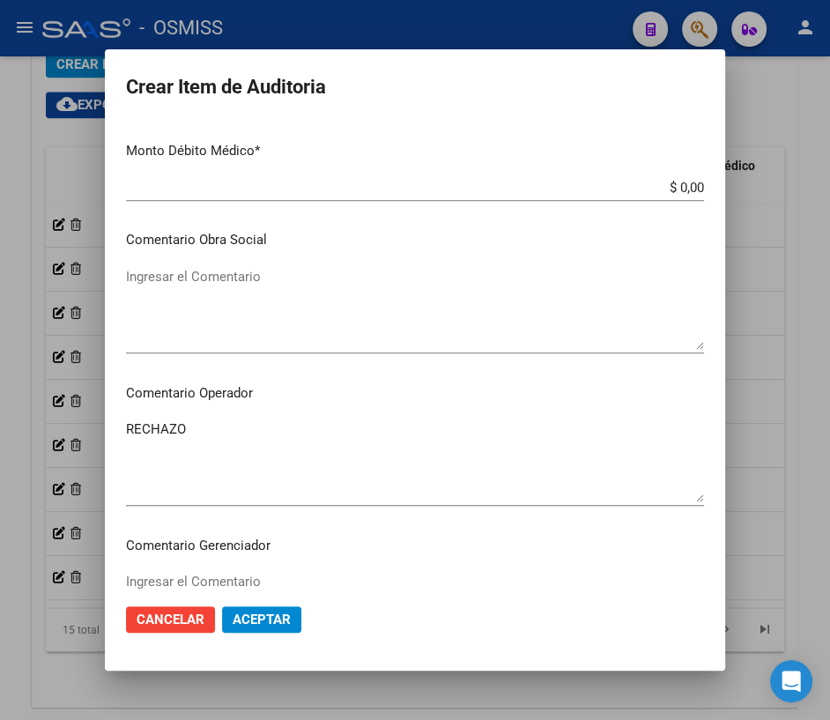
scroll to position [881, 0]
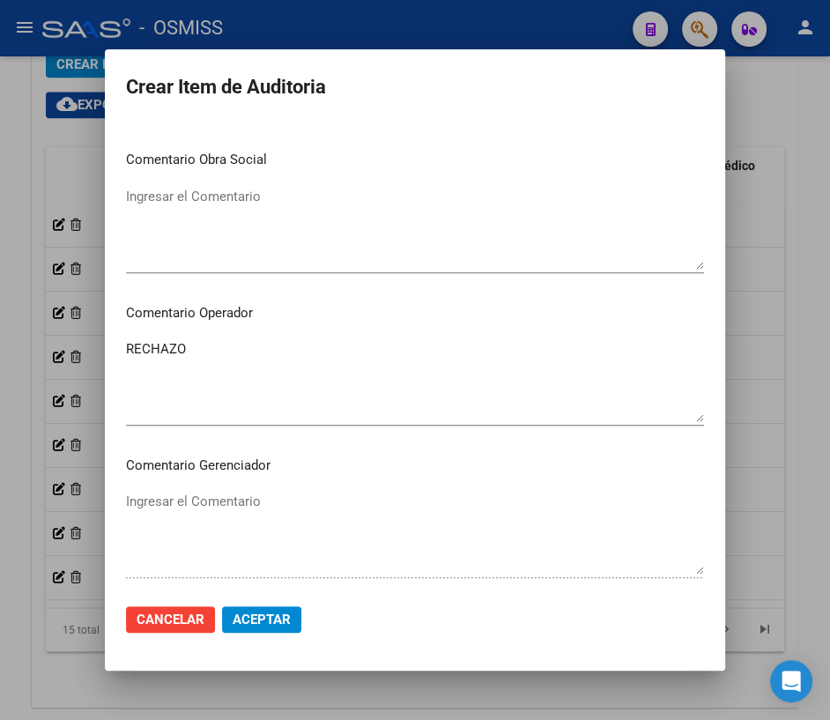
click at [225, 352] on textarea "RECHAZO" at bounding box center [415, 380] width 578 height 83
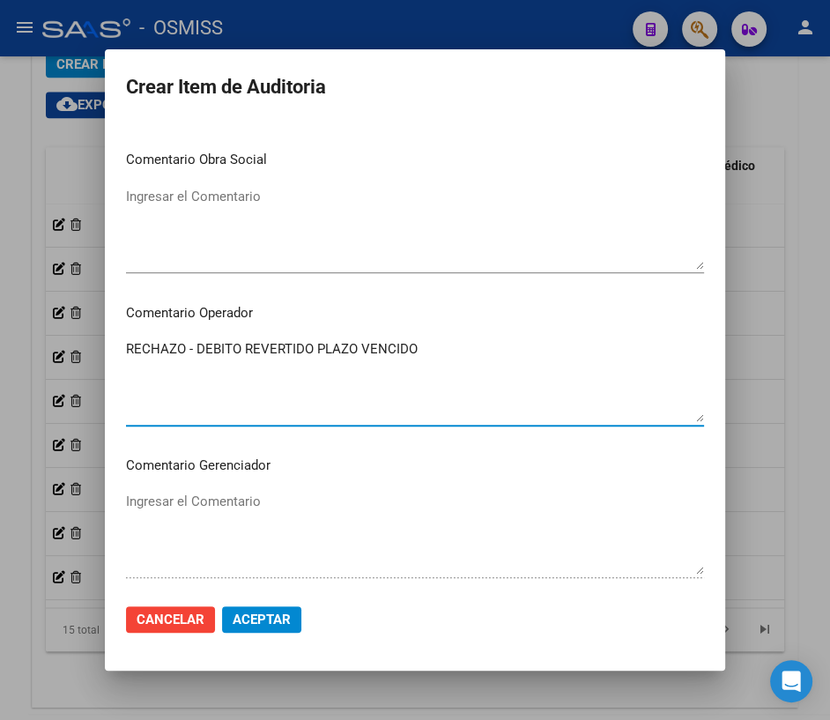
type textarea "RECHAZO - DEBITO REVERTIDO PLAZO VENCIDO"
click at [269, 620] on span "Aceptar" at bounding box center [262, 619] width 58 height 16
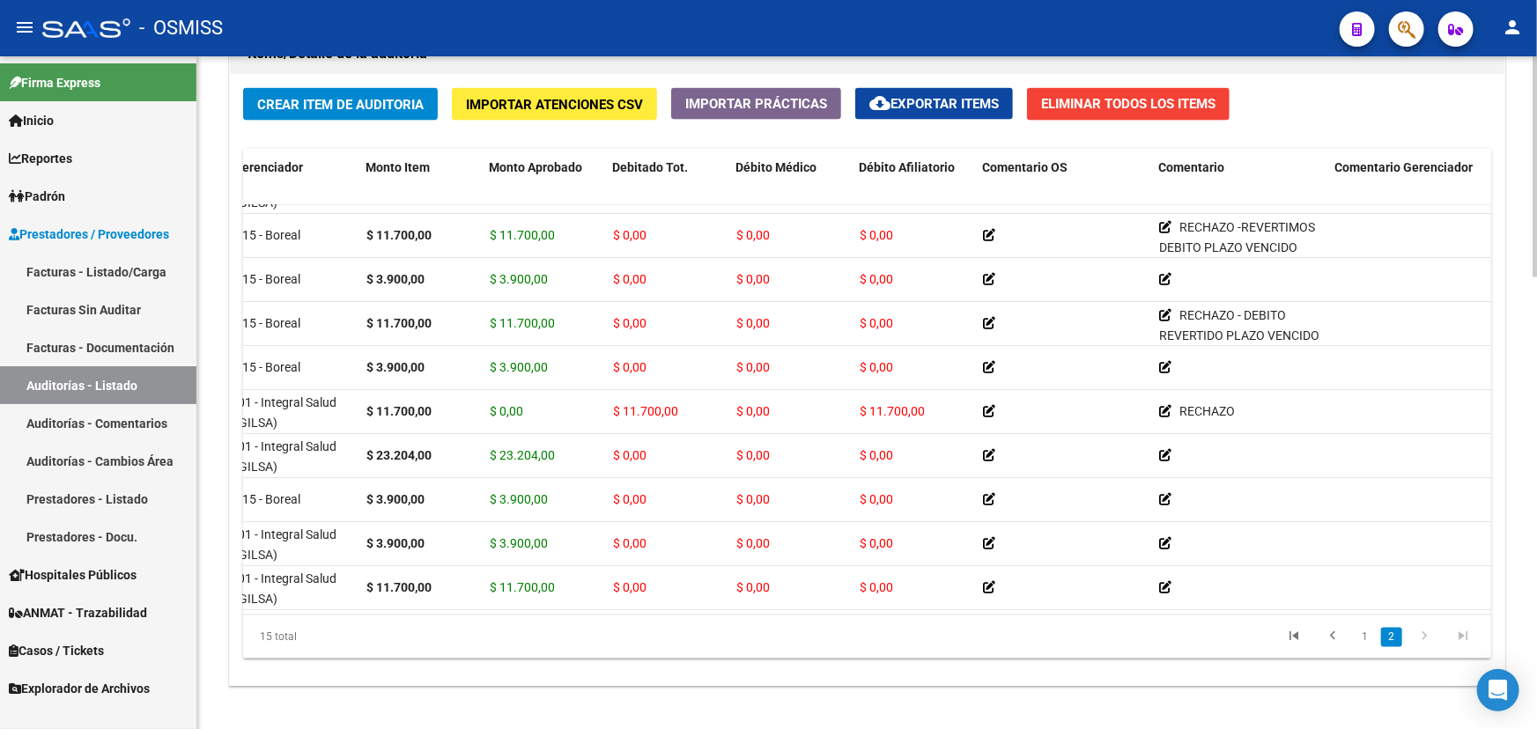
scroll to position [79, 0]
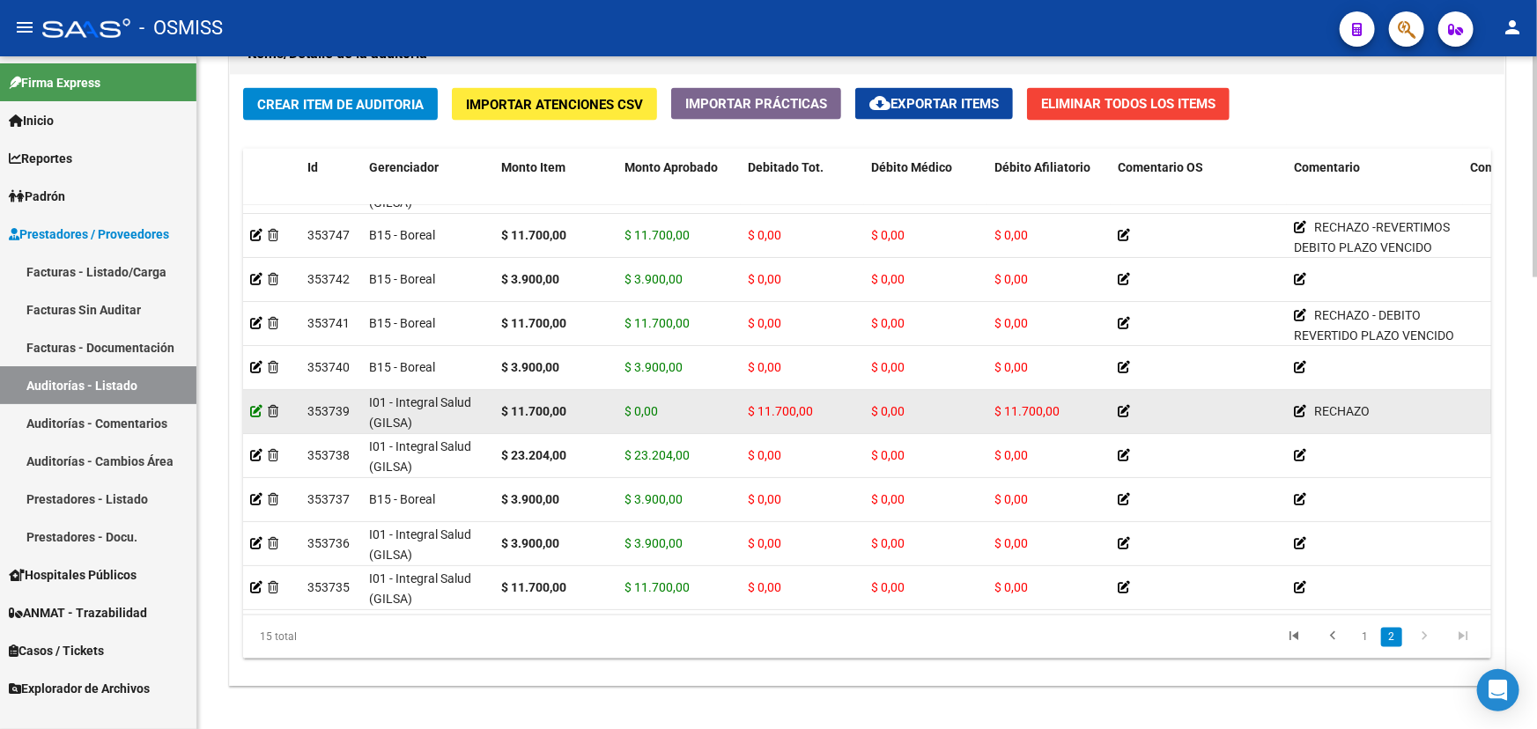
click at [250, 410] on icon at bounding box center [256, 411] width 12 height 12
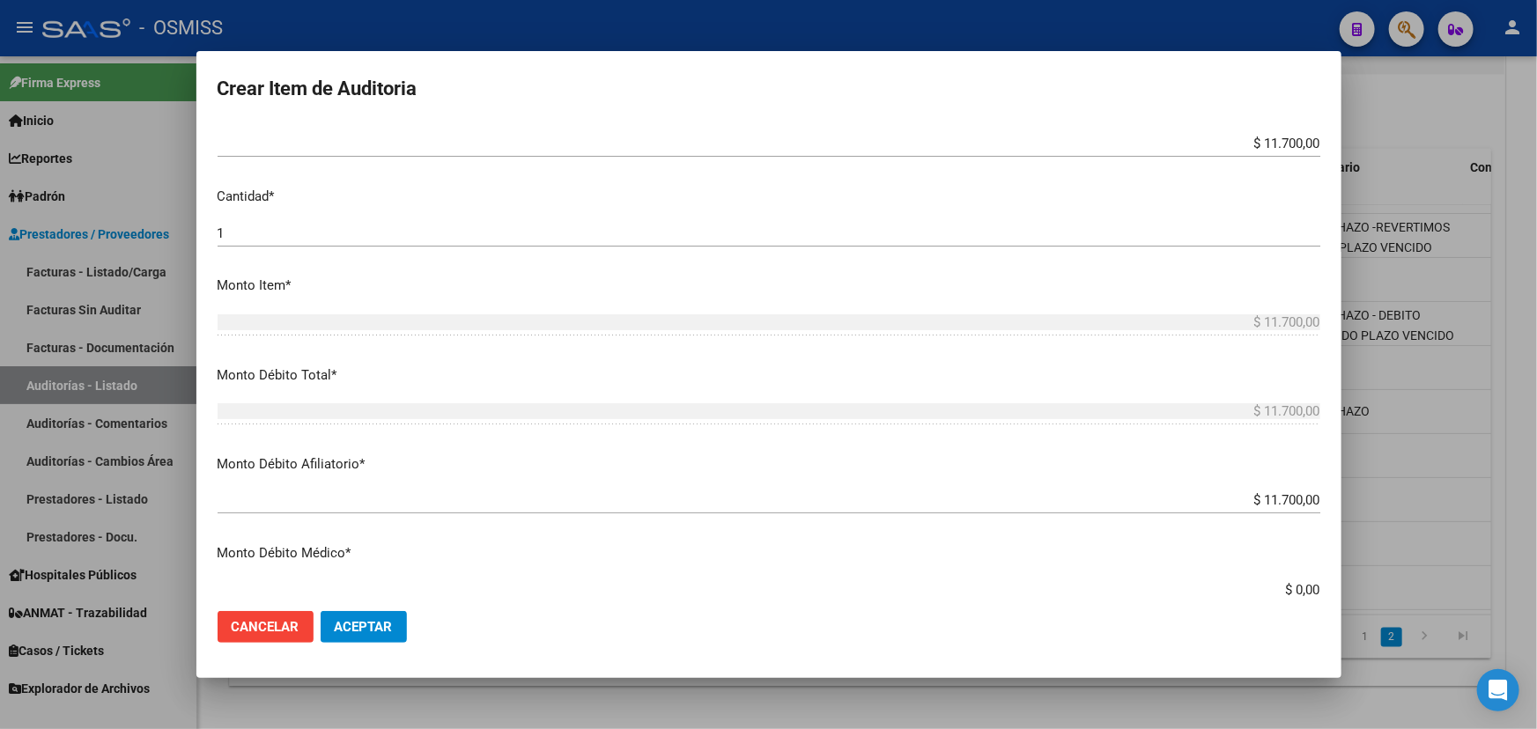
scroll to position [480, 0]
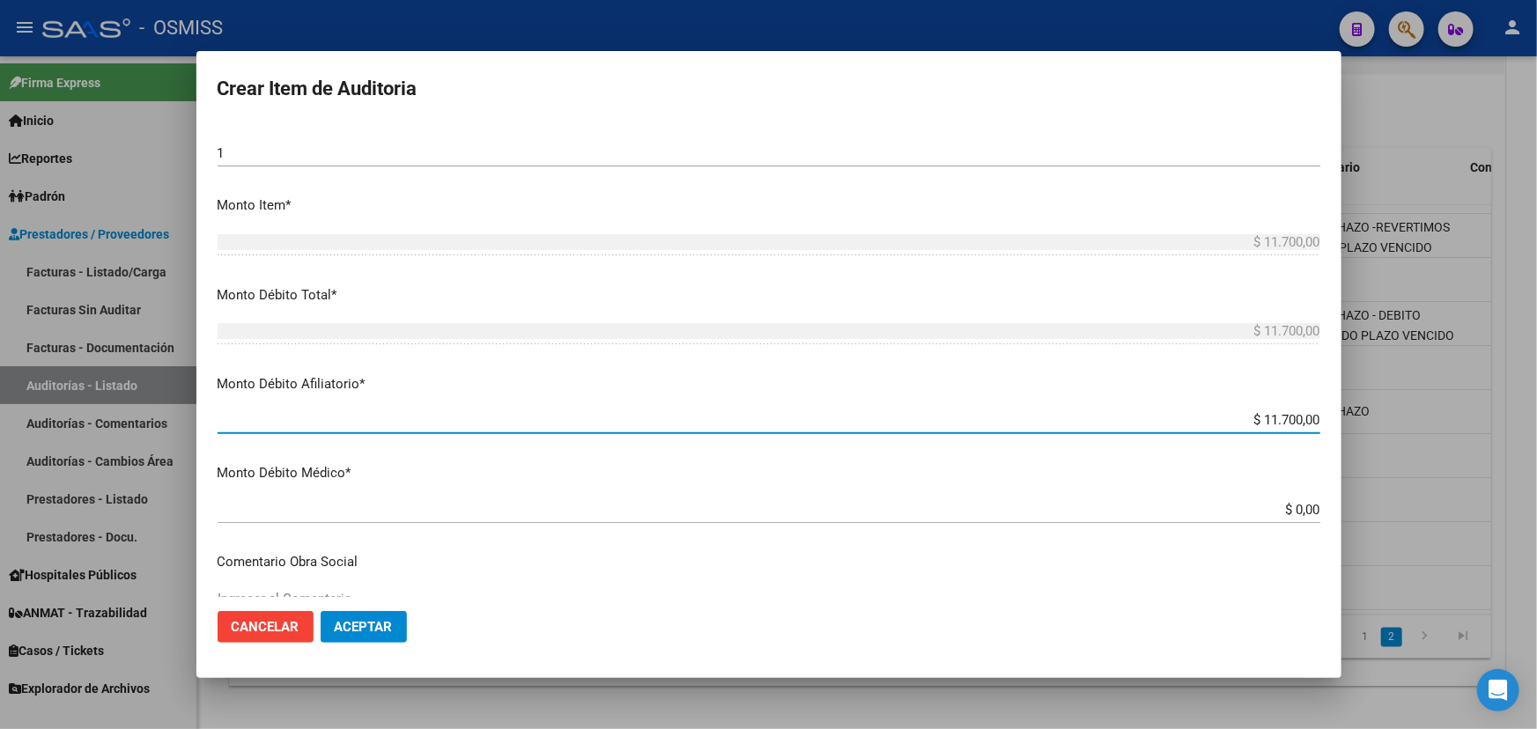
drag, startPoint x: 1253, startPoint y: 417, endPoint x: 1329, endPoint y: 413, distance: 75.8
click at [1329, 413] on mat-dialog-content "42473966 Nro Documento 23424739669 [PERSON_NAME] Nombre Completo Fec. Prestació…" at bounding box center [768, 360] width 1145 height 474
type input "$ 0,01"
type input "$ 0,00"
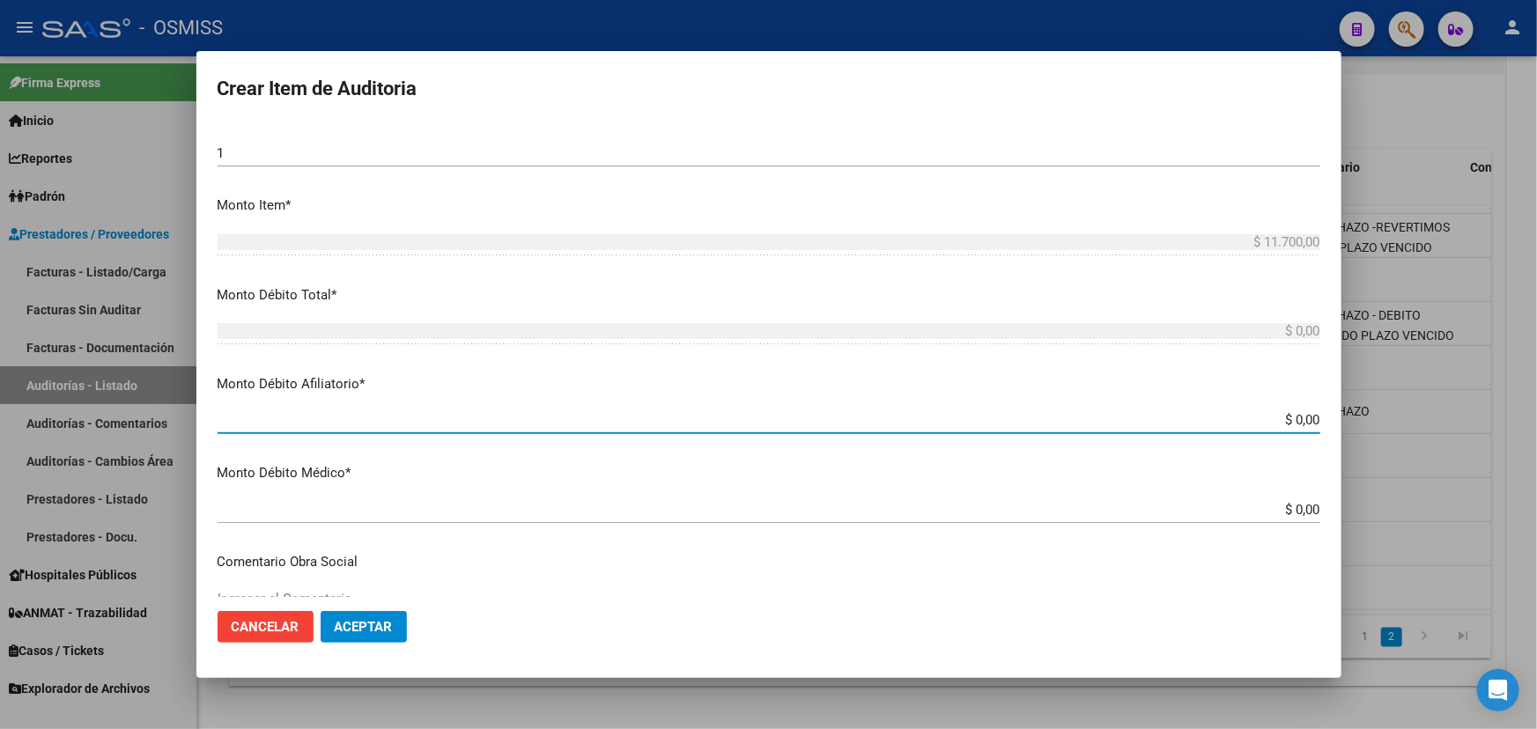
type input "$ 0,00"
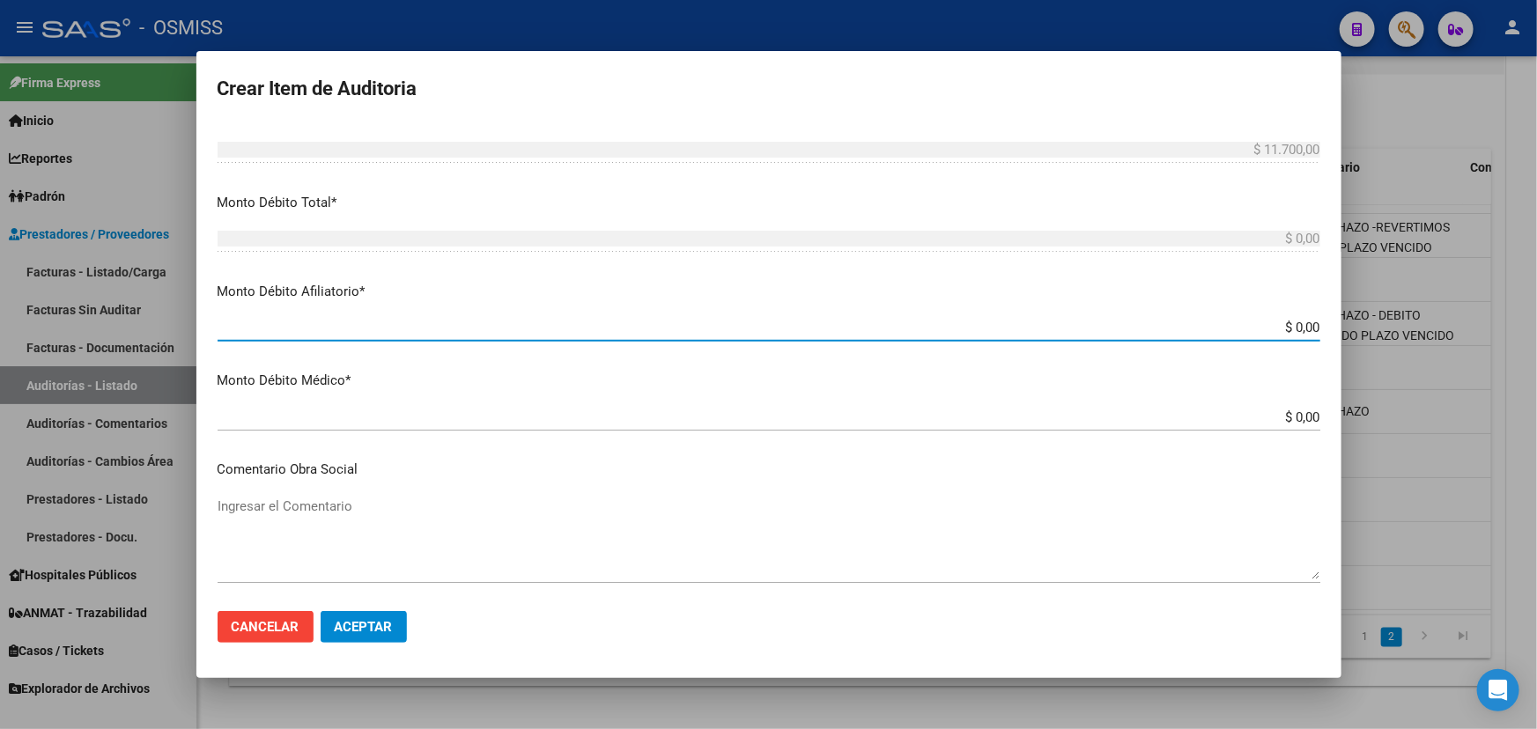
scroll to position [720, 0]
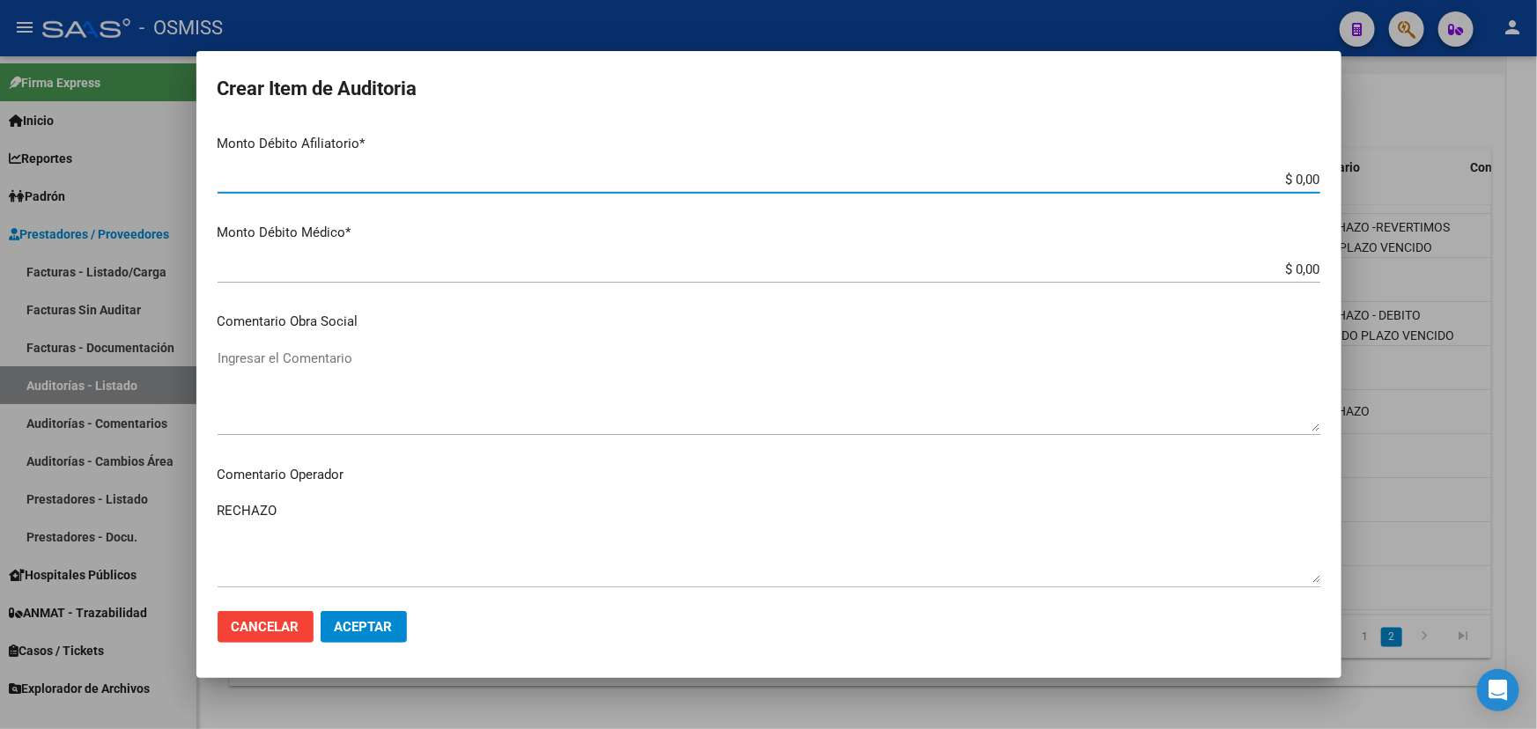
click at [315, 516] on textarea "RECHAZO" at bounding box center [769, 542] width 1103 height 83
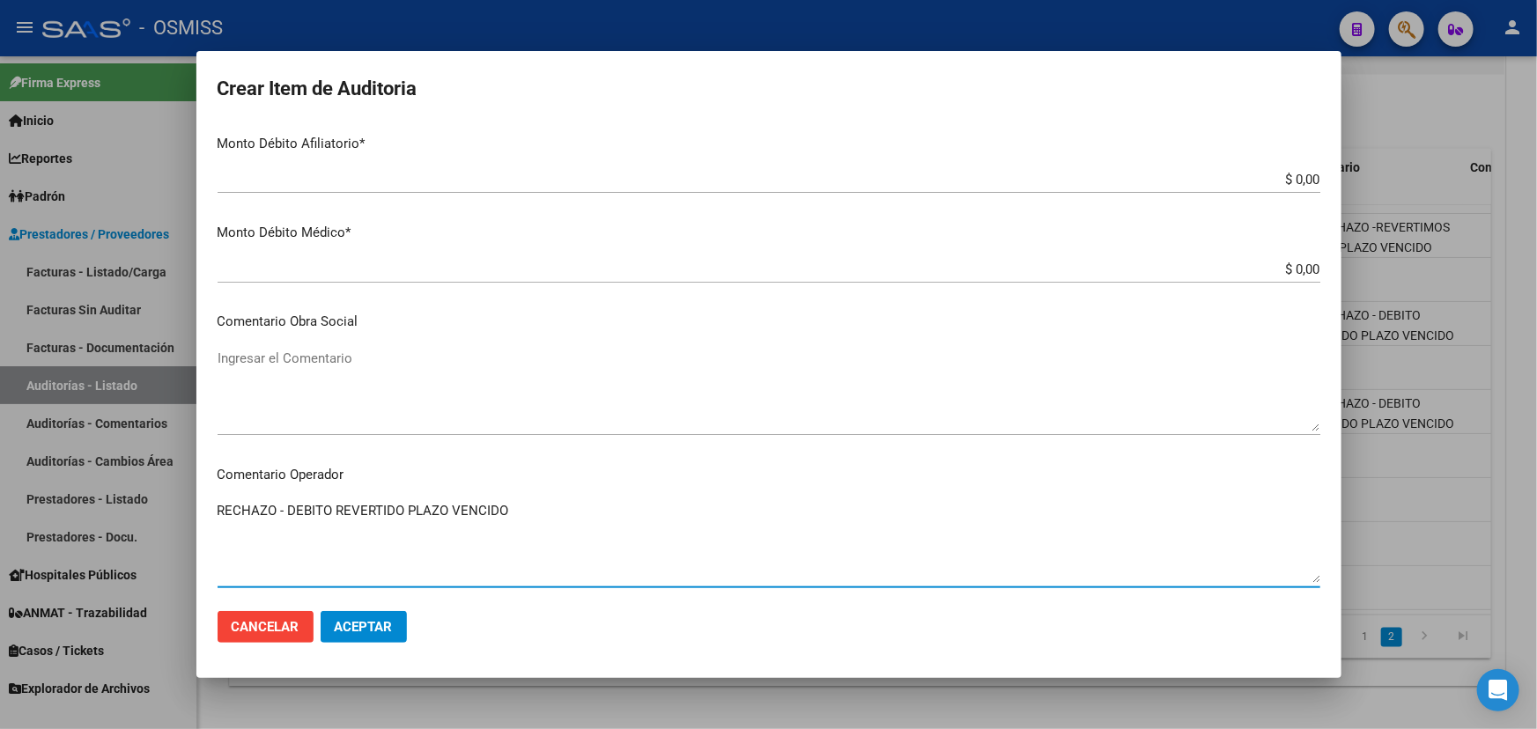
type textarea "RECHAZO - DEBITO REVERTIDO PLAZO VENCIDO"
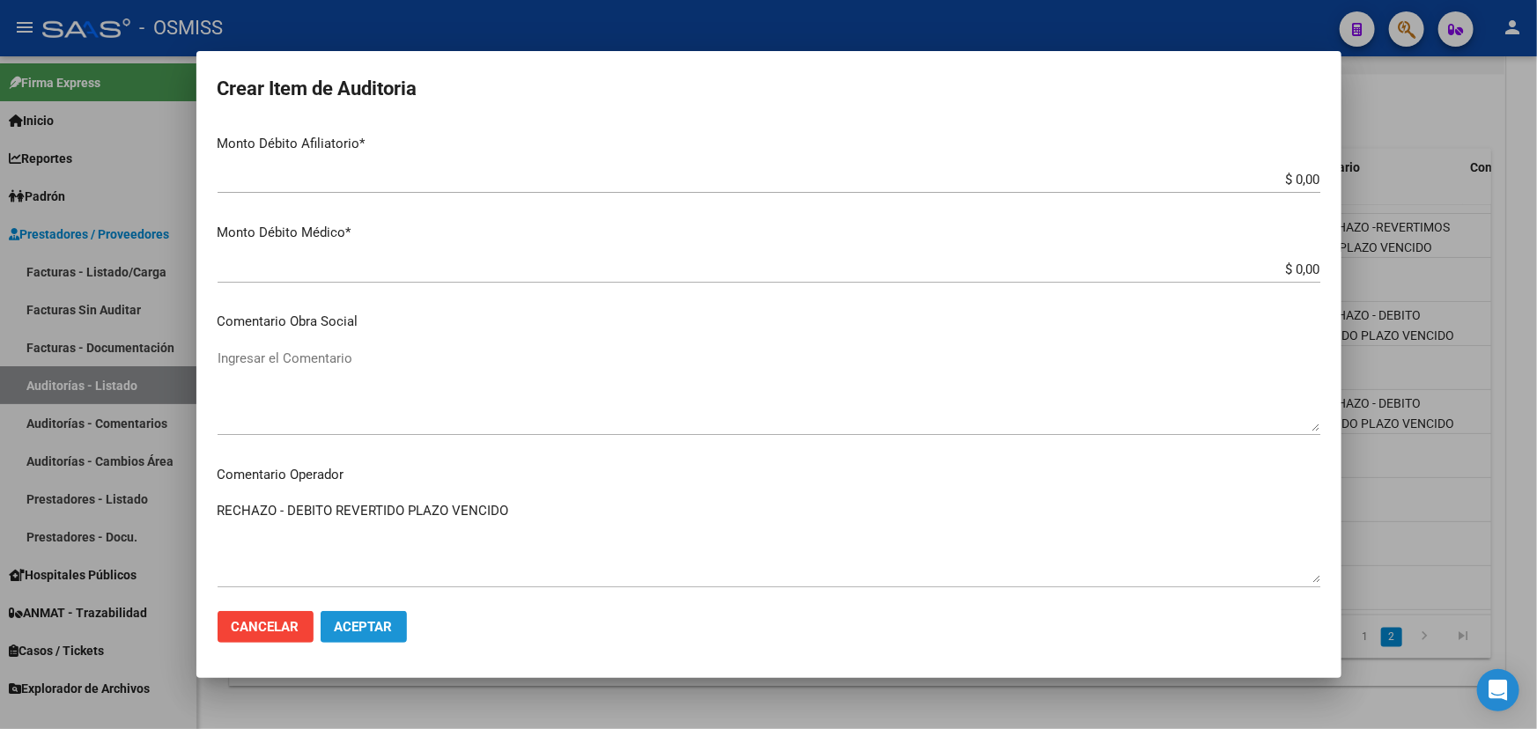
click at [384, 624] on span "Aceptar" at bounding box center [364, 627] width 58 height 16
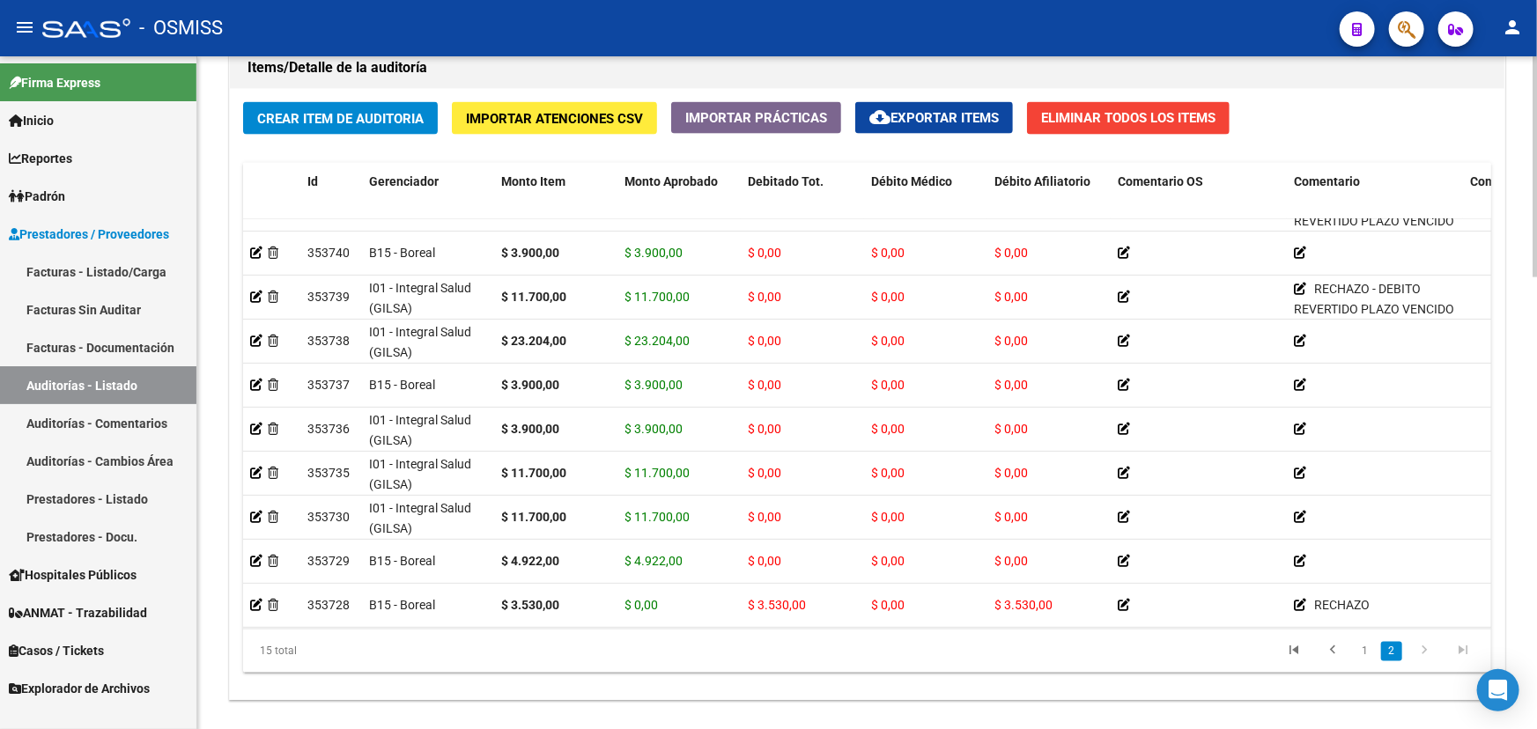
scroll to position [267, 0]
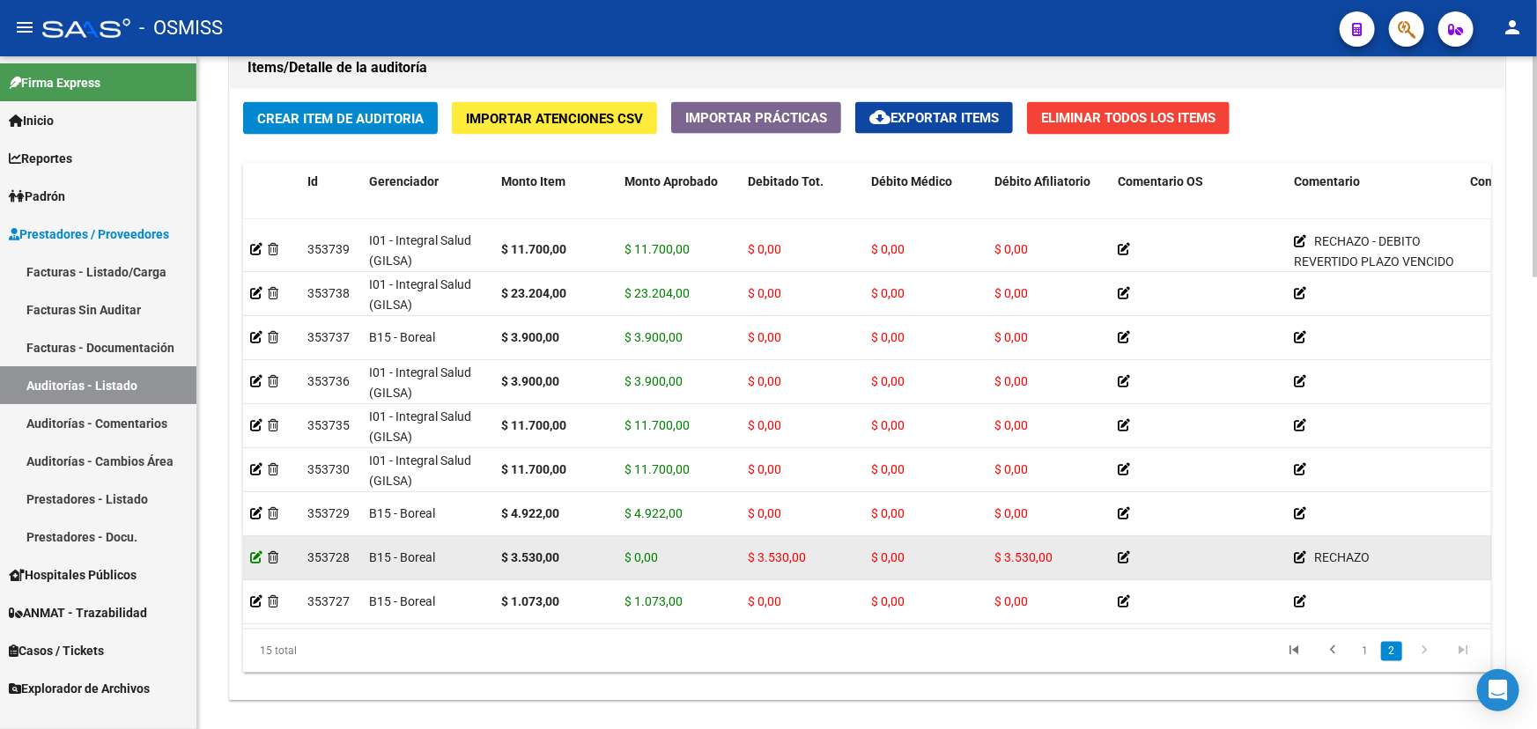
click at [255, 551] on icon at bounding box center [256, 557] width 12 height 12
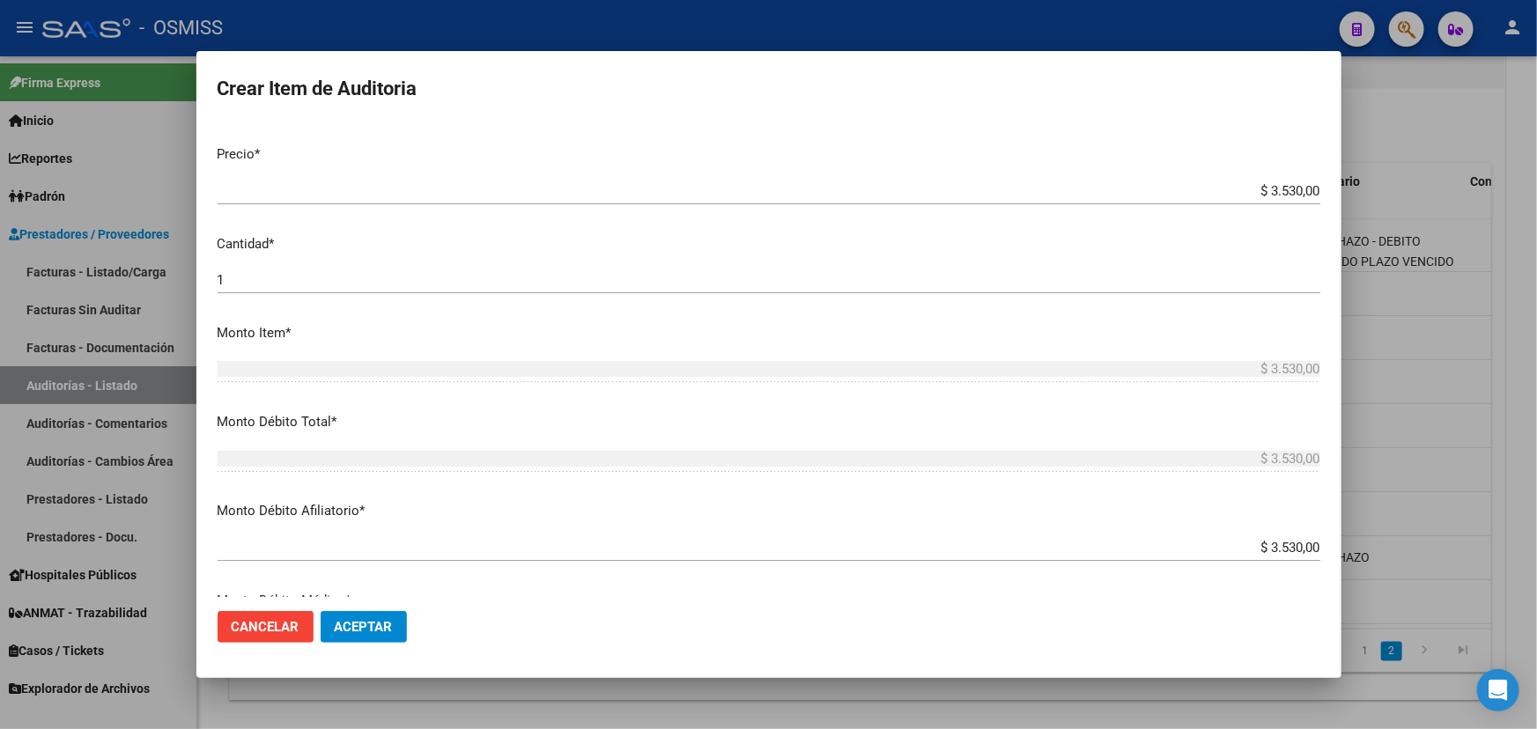
scroll to position [560, 0]
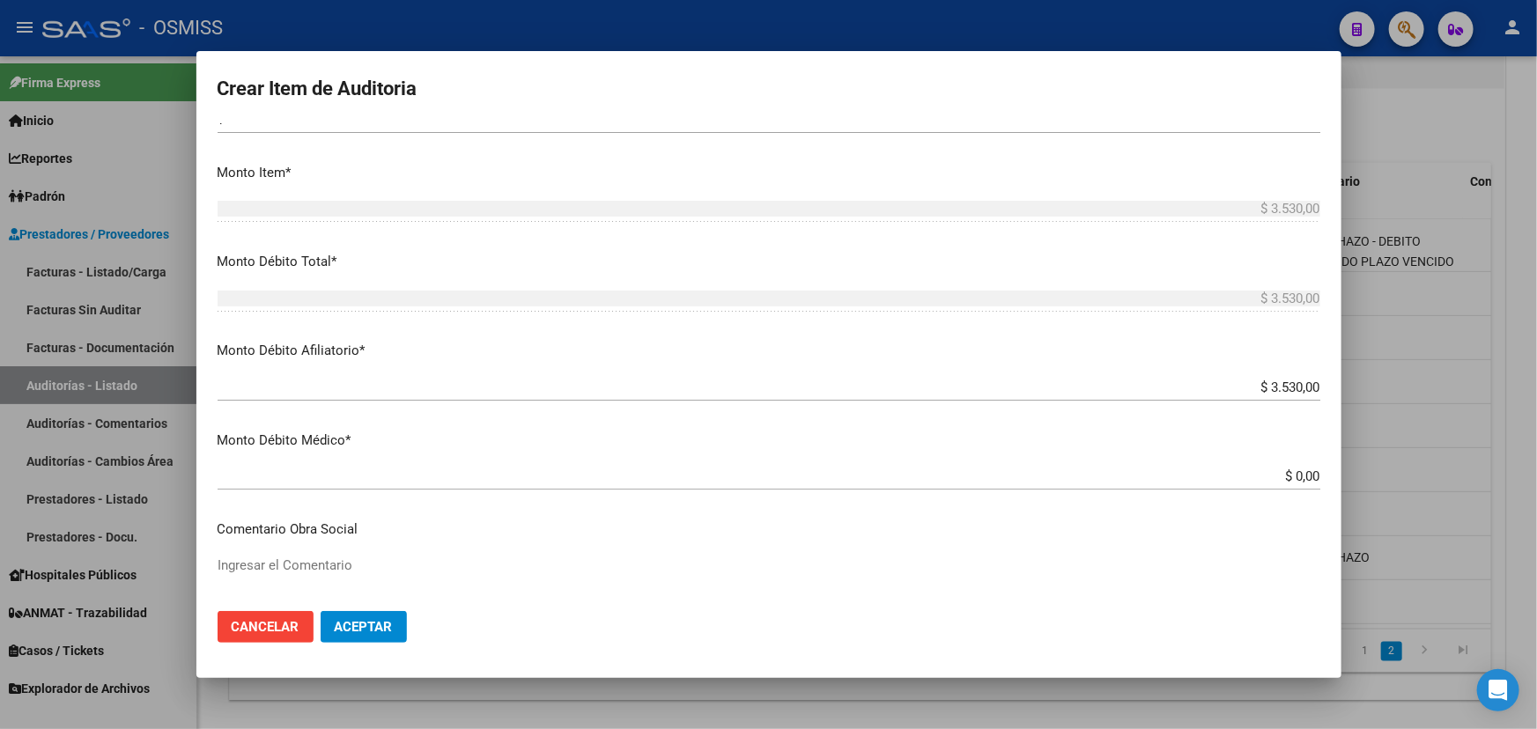
drag, startPoint x: 1315, startPoint y: 384, endPoint x: 1233, endPoint y: 385, distance: 81.9
click at [1233, 385] on app-form-text-field "Monto Débito Afiliatorio * $ 3.530,00 [GEOGRAPHIC_DATA]" at bounding box center [776, 368] width 1117 height 55
click at [1215, 393] on input "$ 3.530,00" at bounding box center [769, 388] width 1103 height 16
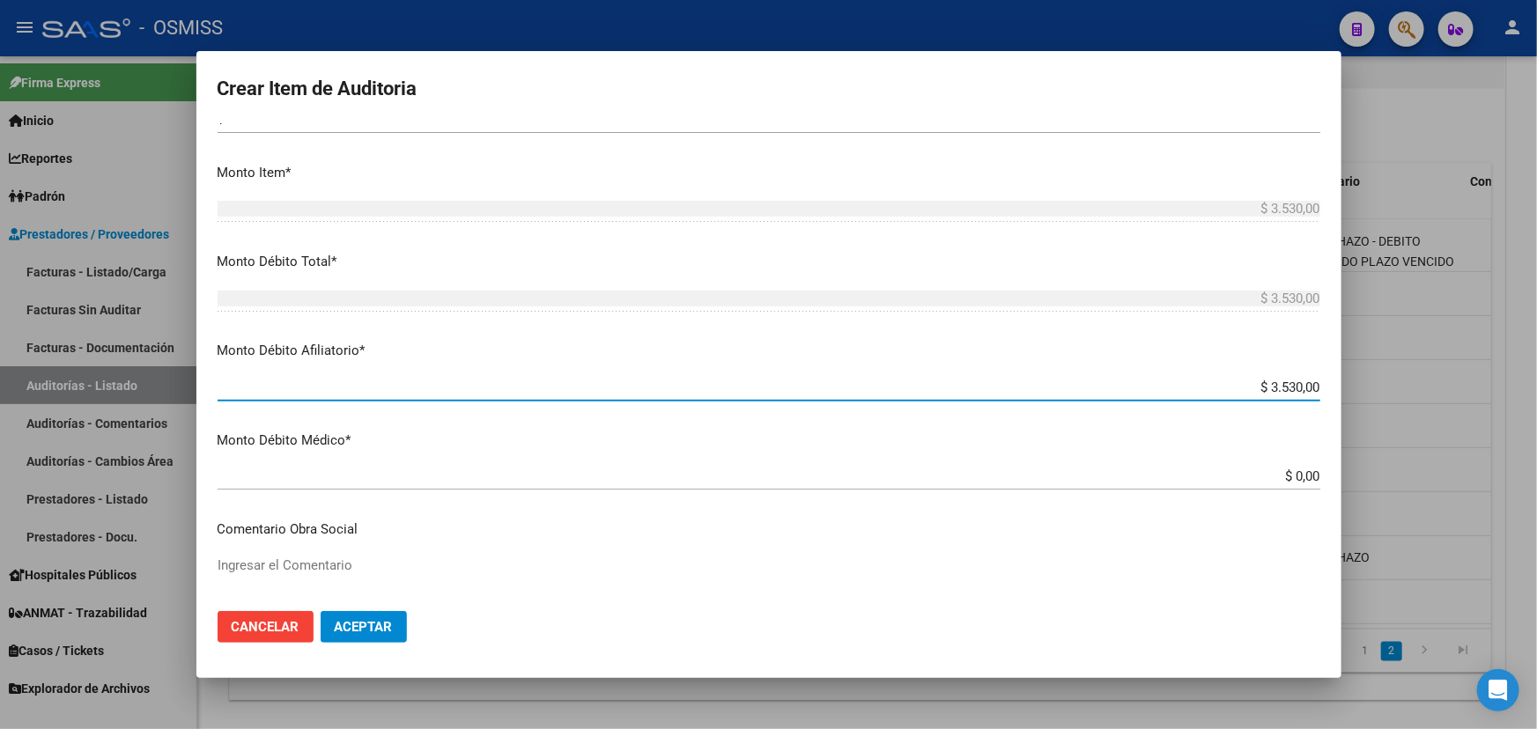
click at [1181, 461] on mat-dialog-content "57875979 Nro Documento 20578759795 CUIL Afiliado Activo [PERSON_NAME] - Nombre …" at bounding box center [768, 360] width 1145 height 474
drag, startPoint x: 1260, startPoint y: 383, endPoint x: 1308, endPoint y: 383, distance: 47.6
click at [1308, 383] on app-form-text-field "Monto Débito Afiliatorio * $ 3.530,00 [GEOGRAPHIC_DATA]" at bounding box center [776, 368] width 1117 height 55
type input "$ 0,00"
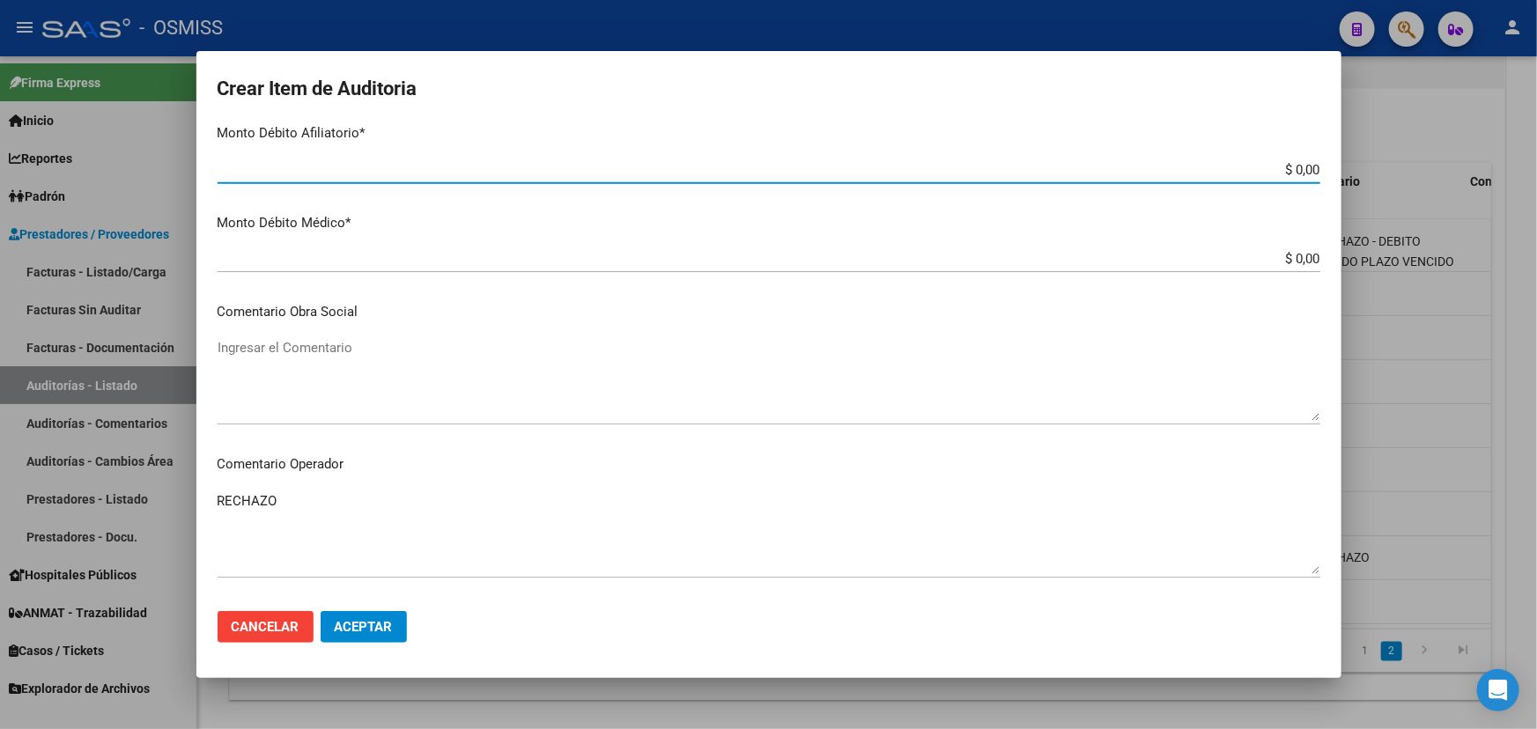
scroll to position [801, 0]
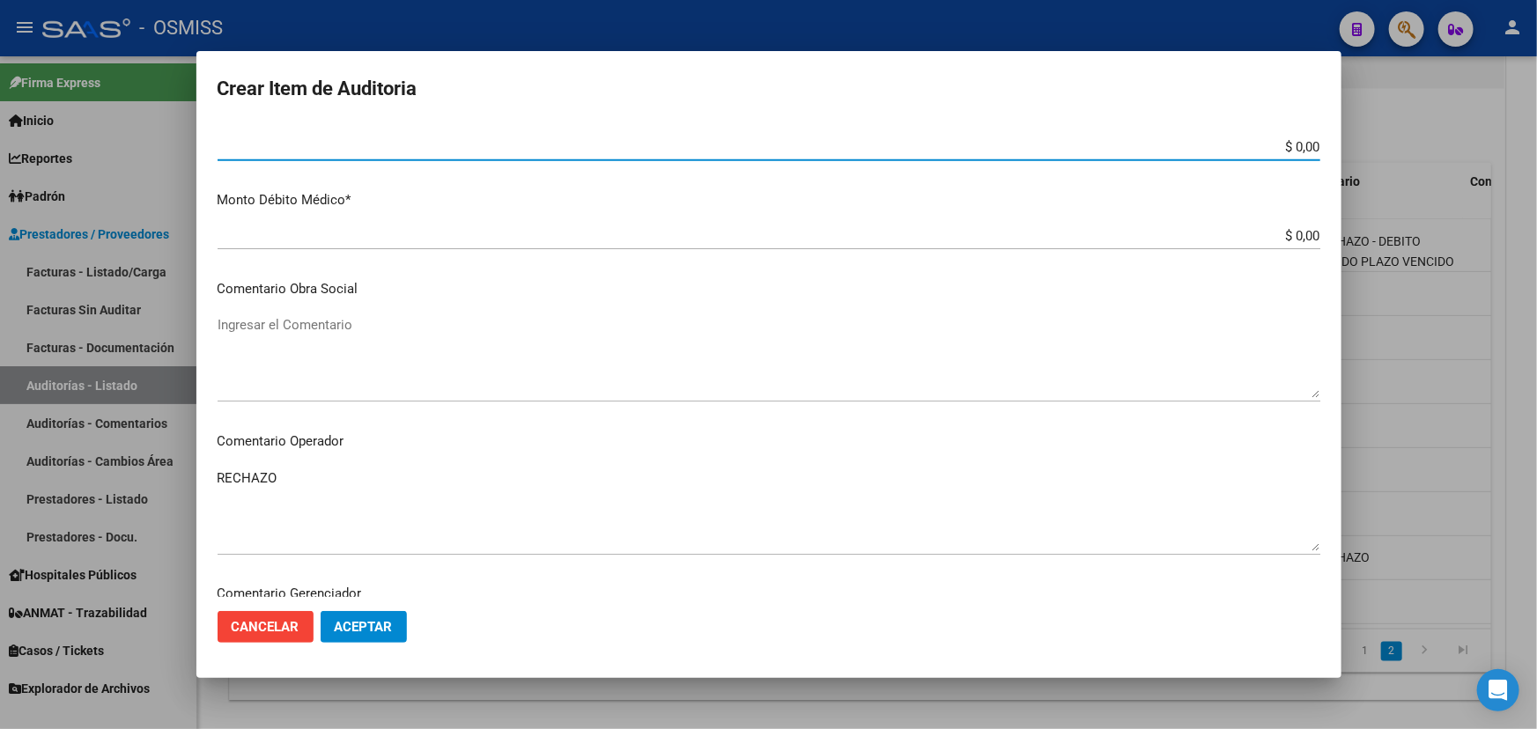
click at [301, 484] on textarea "RECHAZO" at bounding box center [769, 510] width 1103 height 83
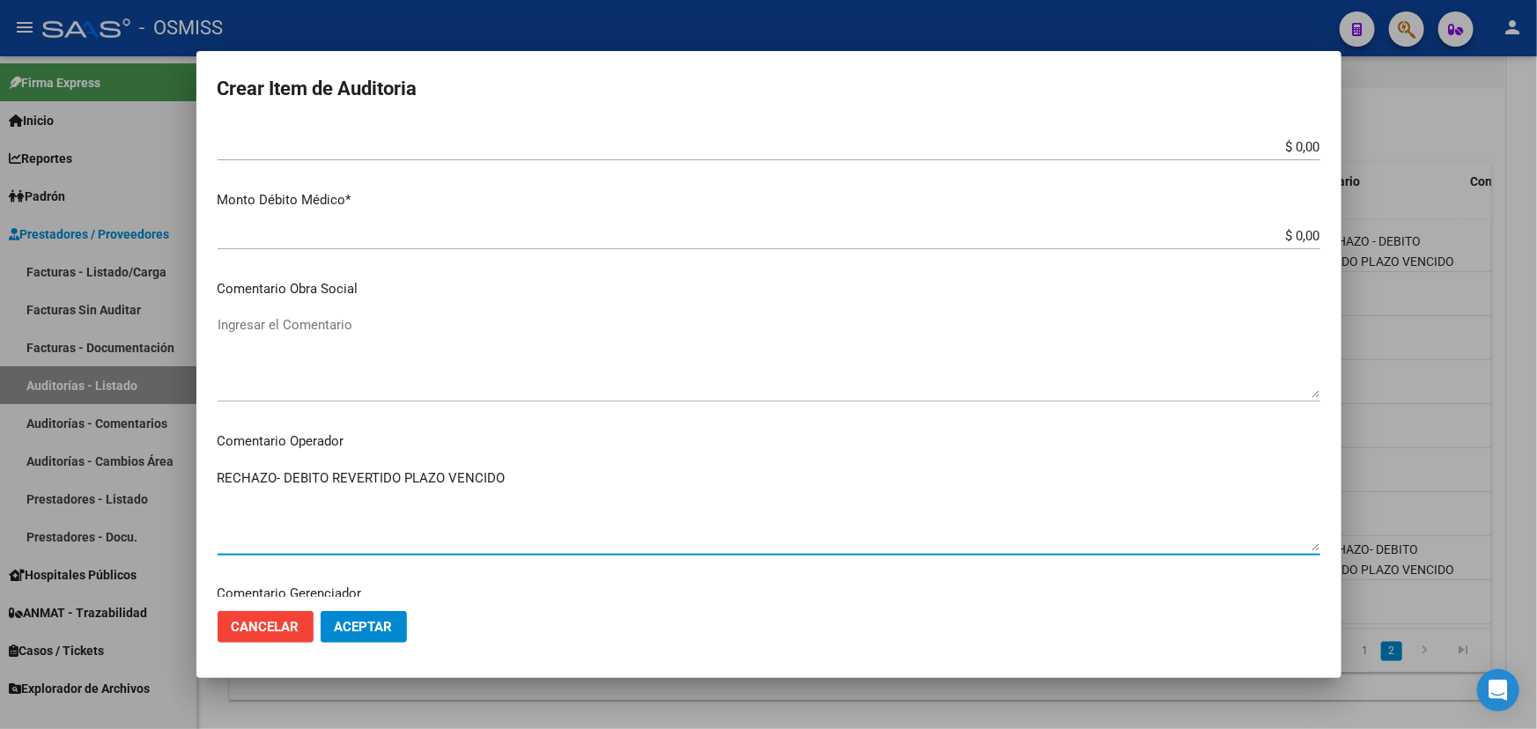
type textarea "RECHAZO- DEBITO REVERTIDO PLAZO VENCIDO"
click at [377, 627] on span "Aceptar" at bounding box center [364, 627] width 58 height 16
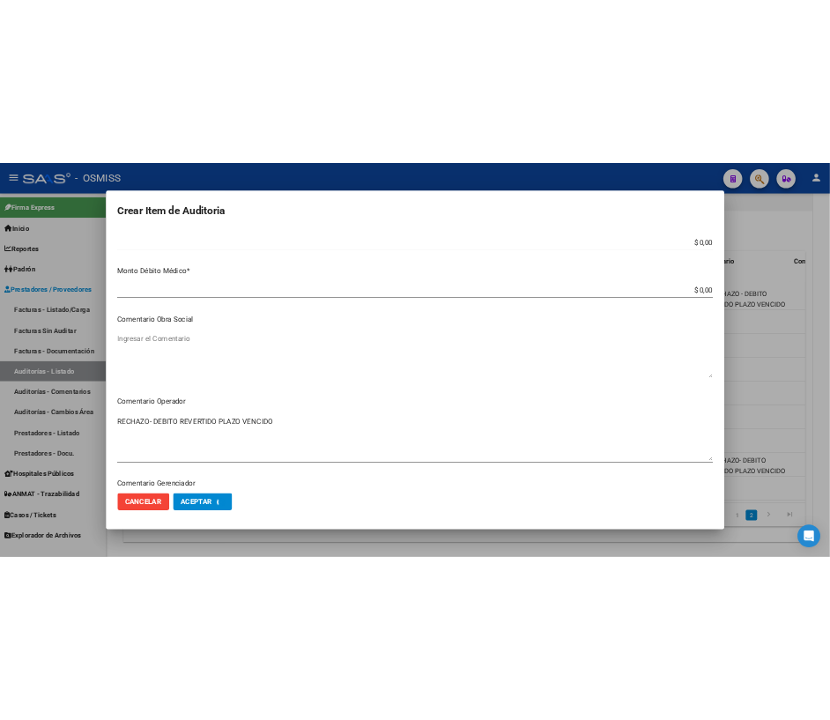
scroll to position [0, 0]
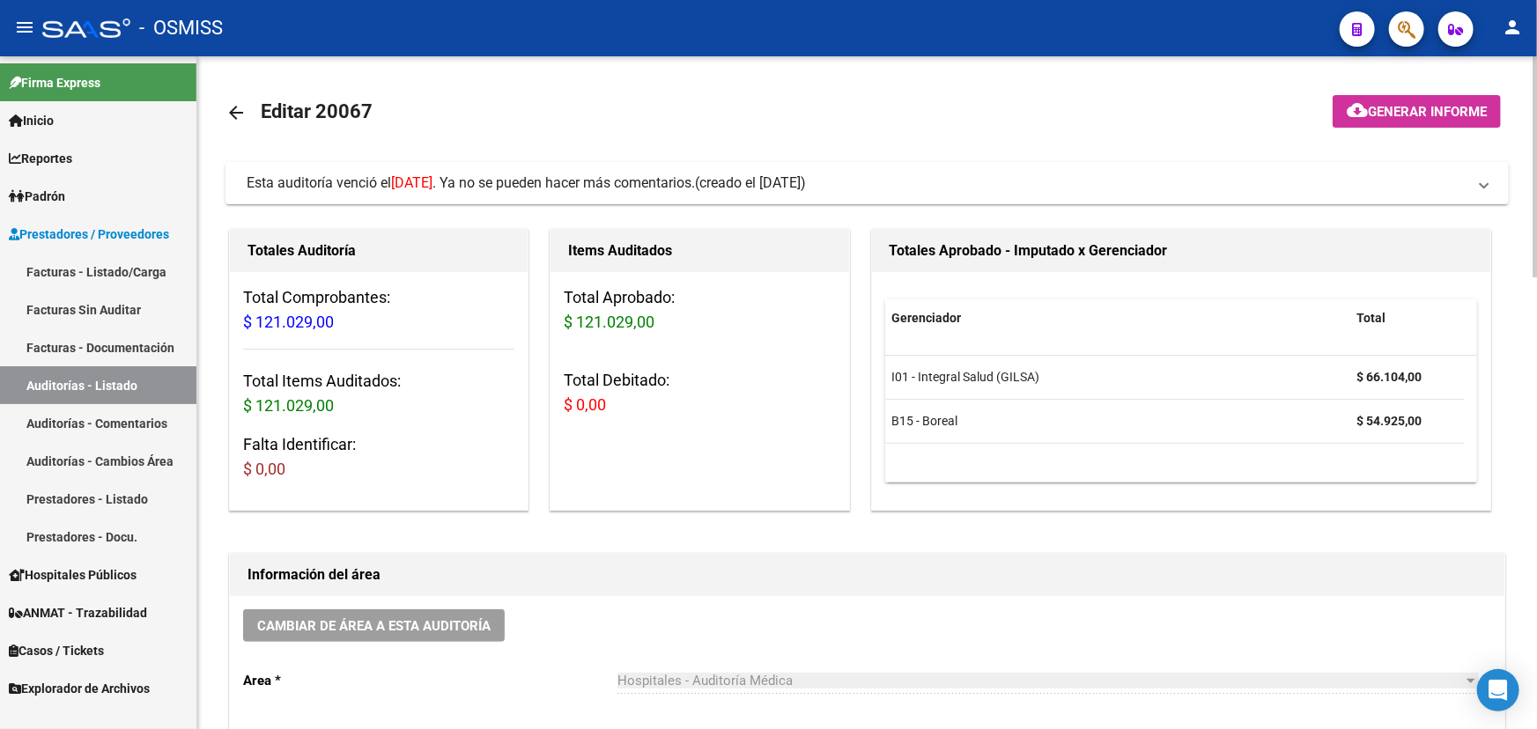
click at [229, 112] on mat-icon "arrow_back" at bounding box center [235, 112] width 21 height 21
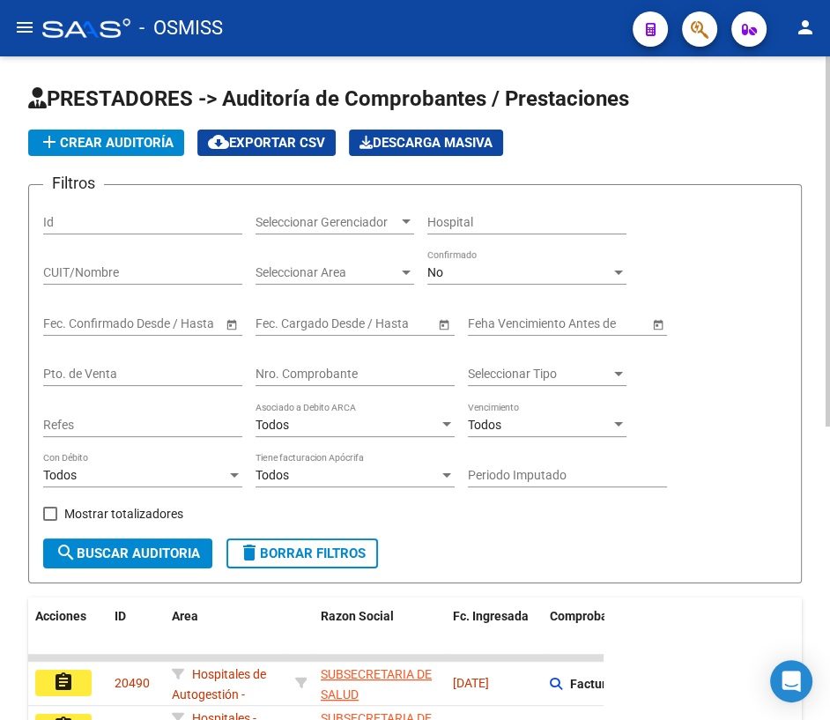
click at [328, 379] on div "Nro. Comprobante" at bounding box center [354, 368] width 199 height 35
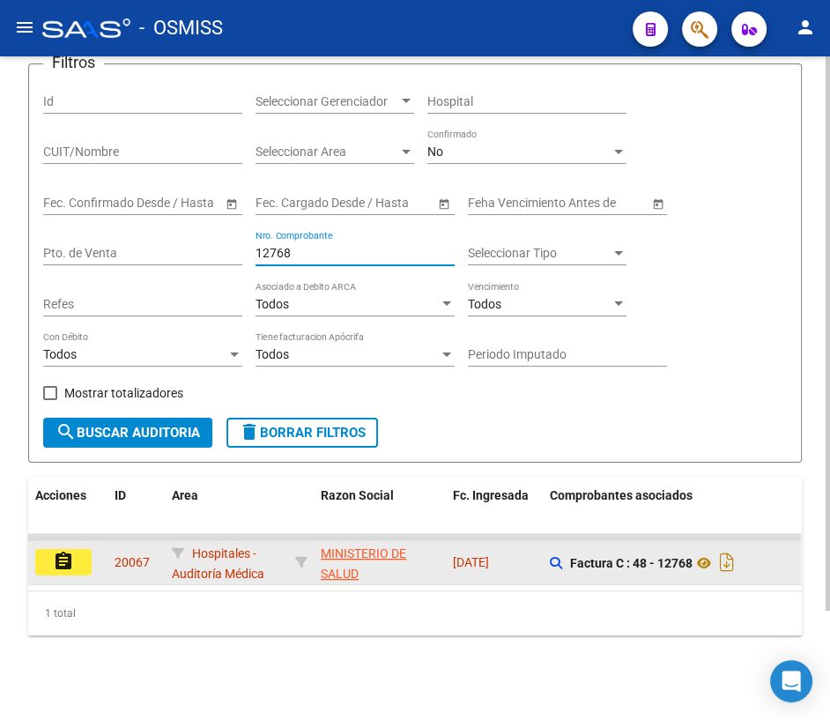
type input "12768"
click at [54, 550] on mat-icon "assignment" at bounding box center [63, 560] width 21 height 21
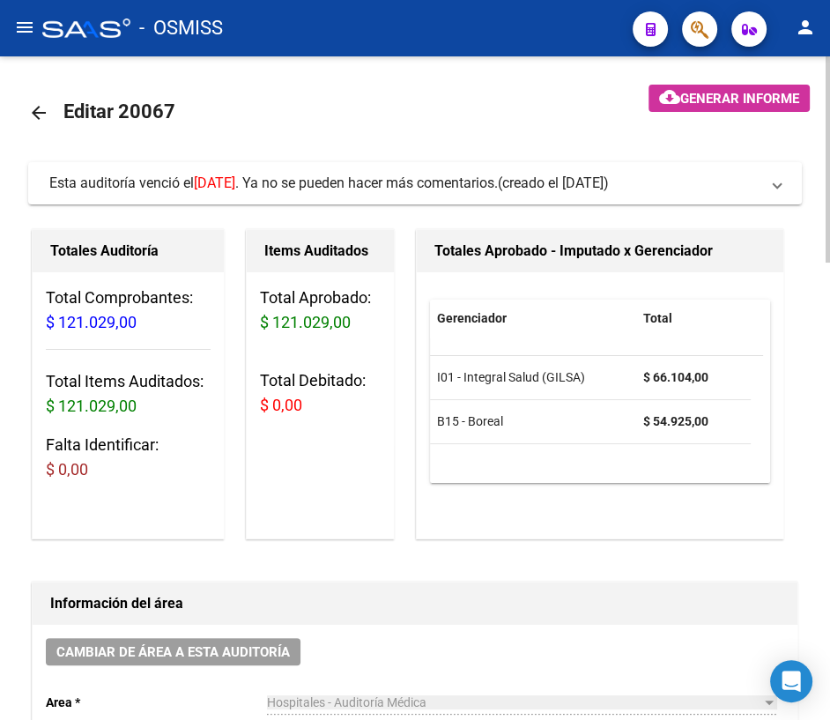
click at [44, 111] on mat-icon "arrow_back" at bounding box center [38, 112] width 21 height 21
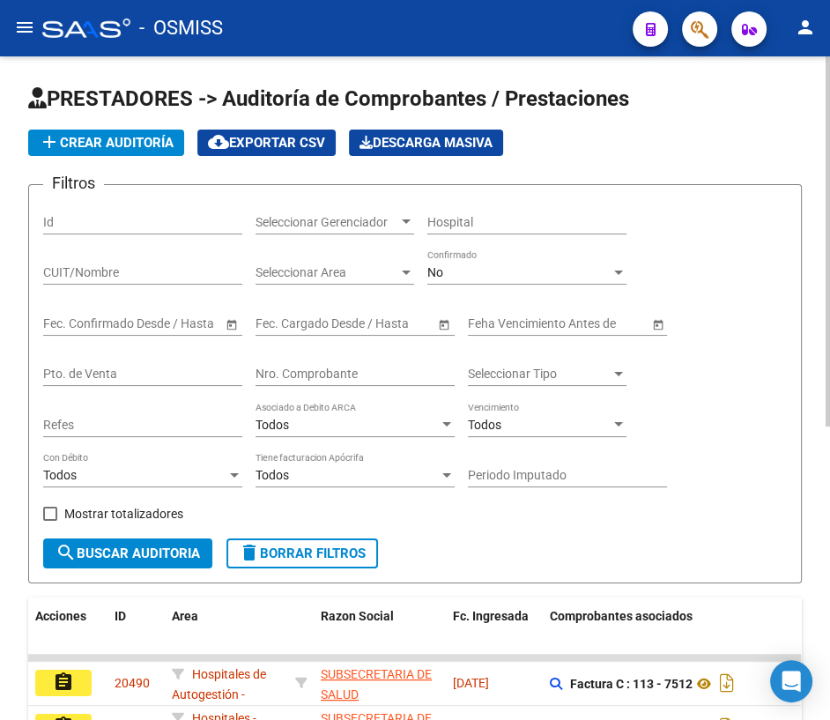
click at [274, 375] on input "Nro. Comprobante" at bounding box center [354, 373] width 199 height 15
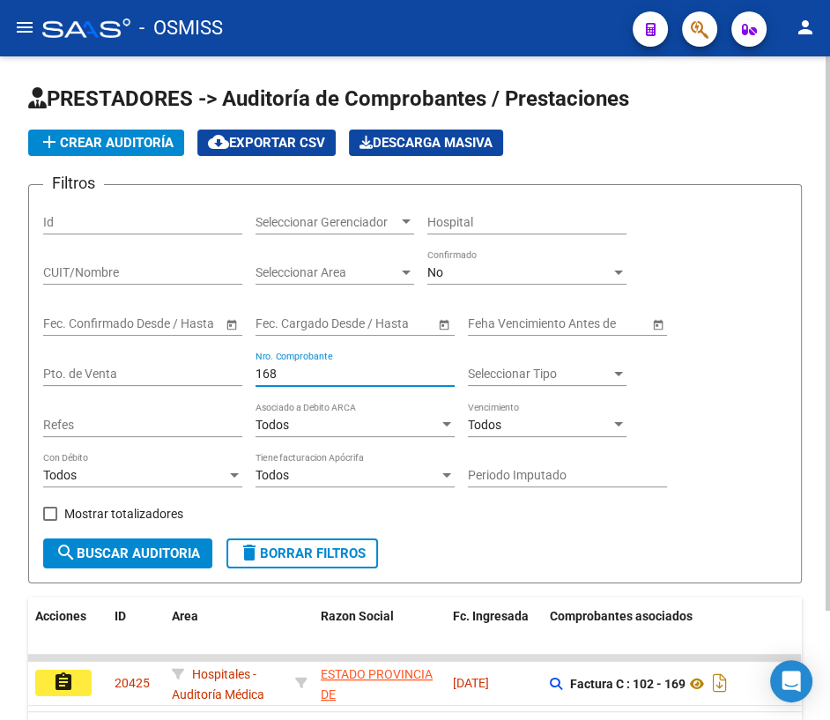
scroll to position [129, 0]
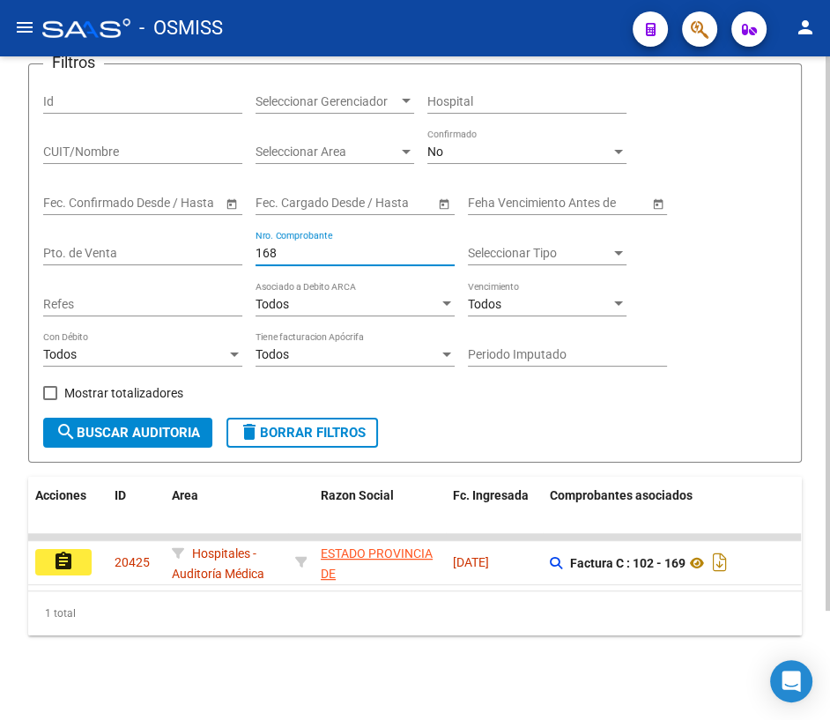
drag, startPoint x: 284, startPoint y: 237, endPoint x: 181, endPoint y: 227, distance: 102.6
click at [181, 227] on div "Filtros Id Seleccionar Gerenciador Seleccionar Gerenciador Hospital CUIT/Nombre…" at bounding box center [414, 247] width 743 height 339
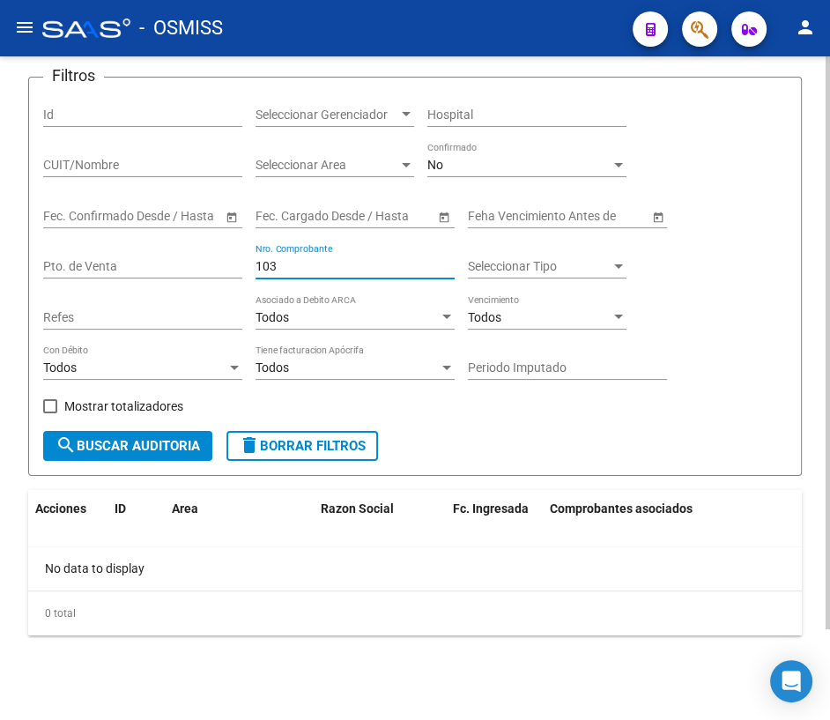
scroll to position [104, 0]
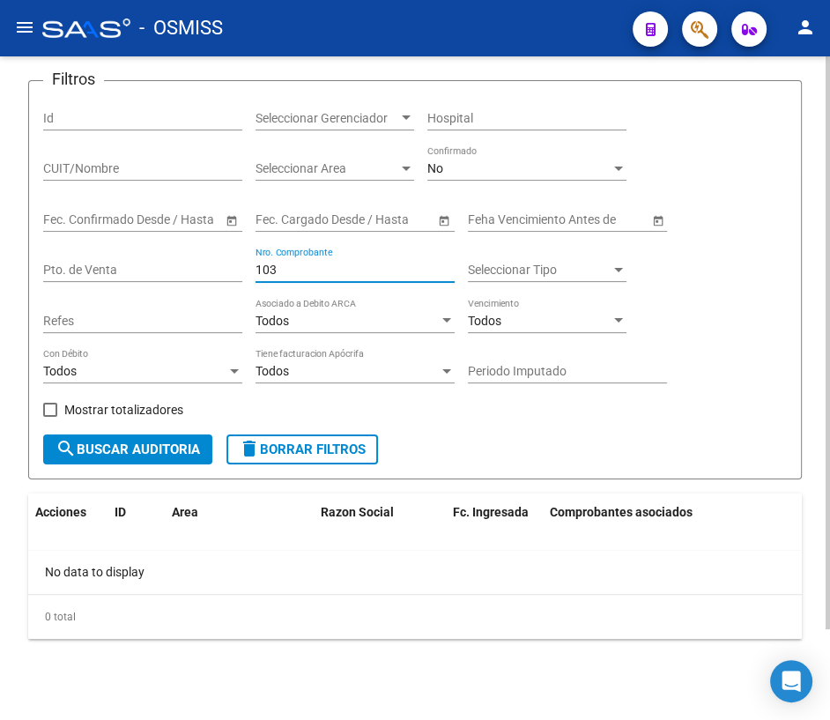
drag, startPoint x: 305, startPoint y: 271, endPoint x: 219, endPoint y: 262, distance: 85.9
click at [219, 262] on div "Filtros Id Seleccionar Gerenciador Seleccionar Gerenciador Hospital CUIT/Nombre…" at bounding box center [414, 264] width 743 height 339
drag, startPoint x: 288, startPoint y: 269, endPoint x: 219, endPoint y: 269, distance: 68.7
click at [219, 269] on div "Filtros Id Seleccionar Gerenciador Seleccionar Gerenciador Hospital CUIT/Nombre…" at bounding box center [414, 264] width 743 height 339
drag, startPoint x: 292, startPoint y: 270, endPoint x: 216, endPoint y: 266, distance: 75.8
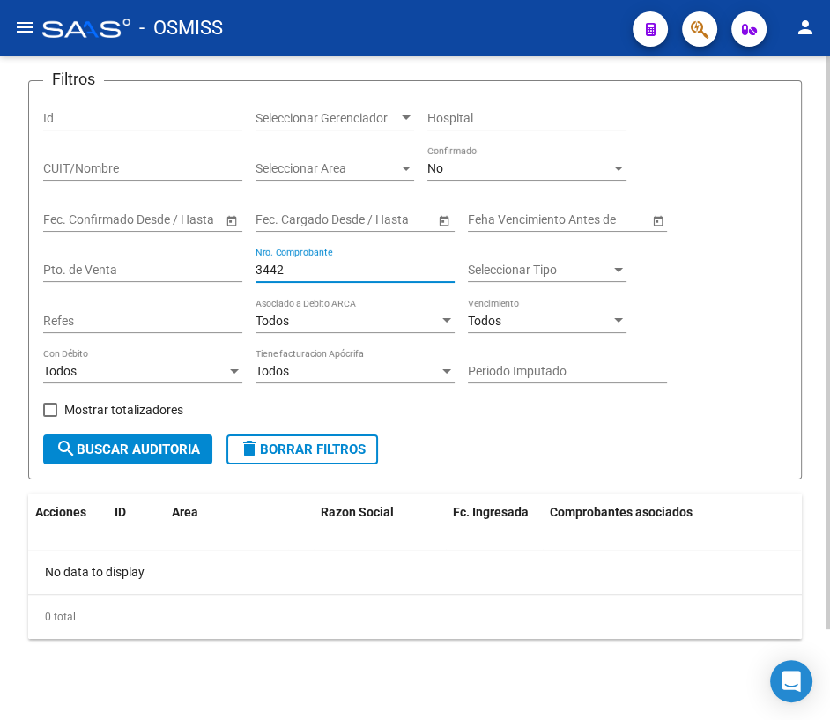
click at [216, 266] on div "Filtros Id Seleccionar Gerenciador Seleccionar Gerenciador Hospital CUIT/Nombre…" at bounding box center [414, 264] width 743 height 339
drag, startPoint x: 303, startPoint y: 270, endPoint x: 202, endPoint y: 263, distance: 101.5
click at [202, 263] on div "Filtros Id Seleccionar Gerenciador Seleccionar Gerenciador Hospital CUIT/Nombre…" at bounding box center [414, 264] width 743 height 339
drag, startPoint x: 281, startPoint y: 272, endPoint x: 234, endPoint y: 270, distance: 46.7
click at [234, 270] on div "Filtros Id Seleccionar Gerenciador Seleccionar Gerenciador Hospital CUIT/Nombre…" at bounding box center [414, 264] width 743 height 339
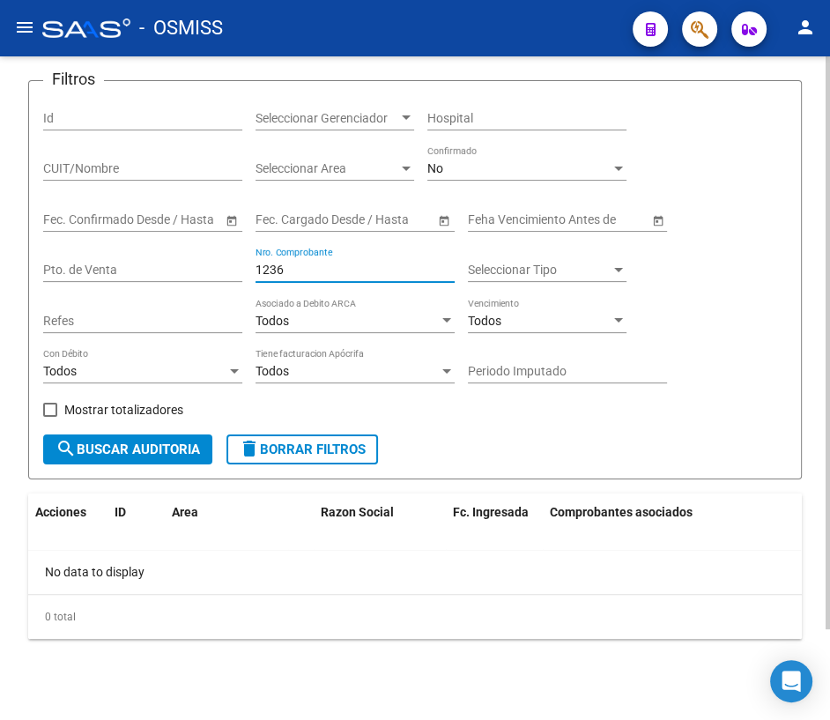
drag, startPoint x: 294, startPoint y: 273, endPoint x: 213, endPoint y: 271, distance: 81.0
click at [213, 271] on div "Filtros Id Seleccionar Gerenciador Seleccionar Gerenciador Hospital CUIT/Nombre…" at bounding box center [414, 264] width 743 height 339
drag, startPoint x: 303, startPoint y: 264, endPoint x: 201, endPoint y: 255, distance: 102.5
click at [201, 255] on div "Filtros Id Seleccionar Gerenciador Seleccionar Gerenciador Hospital CUIT/Nombre…" at bounding box center [414, 264] width 743 height 339
drag, startPoint x: 288, startPoint y: 268, endPoint x: 199, endPoint y: 255, distance: 89.8
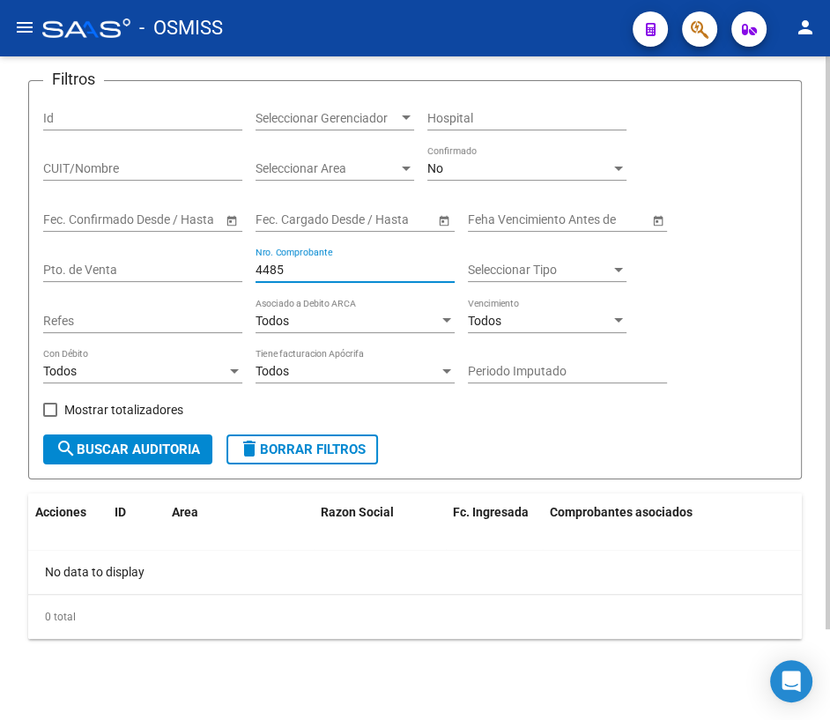
click at [199, 255] on div "Filtros Id Seleccionar Gerenciador Seleccionar Gerenciador Hospital CUIT/Nombre…" at bounding box center [414, 264] width 743 height 339
drag, startPoint x: 285, startPoint y: 268, endPoint x: 210, endPoint y: 261, distance: 75.2
click at [210, 261] on div "Filtros Id Seleccionar Gerenciador Seleccionar Gerenciador Hospital CUIT/Nombre…" at bounding box center [414, 264] width 743 height 339
drag, startPoint x: 292, startPoint y: 268, endPoint x: 210, endPoint y: 264, distance: 81.1
click at [210, 264] on div "Filtros Id Seleccionar Gerenciador Seleccionar Gerenciador Hospital CUIT/Nombre…" at bounding box center [414, 264] width 743 height 339
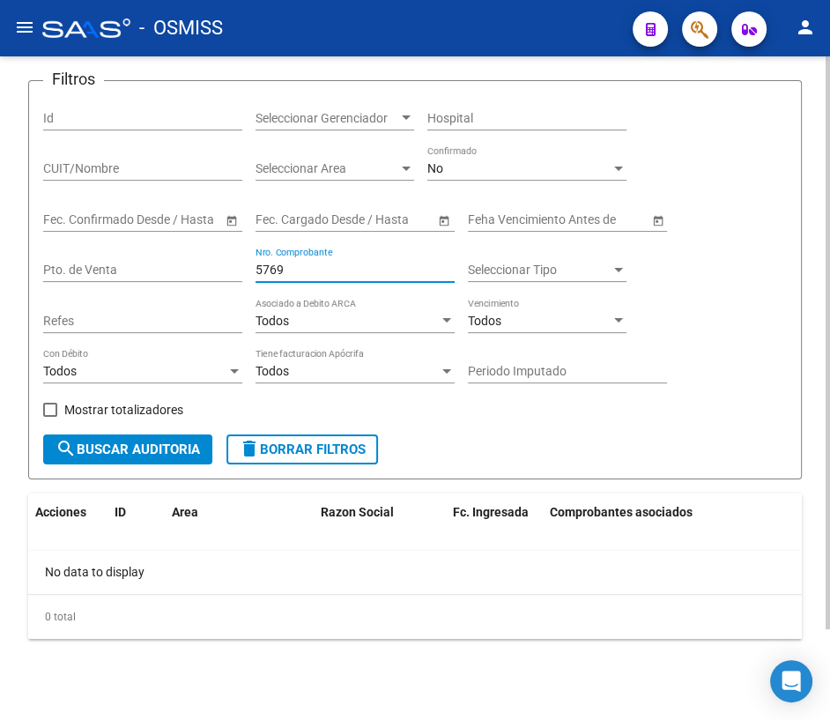
drag, startPoint x: 291, startPoint y: 270, endPoint x: 228, endPoint y: 265, distance: 62.8
click at [228, 265] on div "Filtros Id Seleccionar Gerenciador Seleccionar Gerenciador Hospital CUIT/Nombre…" at bounding box center [414, 264] width 743 height 339
drag, startPoint x: 280, startPoint y: 269, endPoint x: 215, endPoint y: 262, distance: 65.6
click at [215, 262] on div "Filtros Id Seleccionar Gerenciador Seleccionar Gerenciador Hospital CUIT/Nombre…" at bounding box center [414, 264] width 743 height 339
drag, startPoint x: 299, startPoint y: 269, endPoint x: 235, endPoint y: 264, distance: 64.4
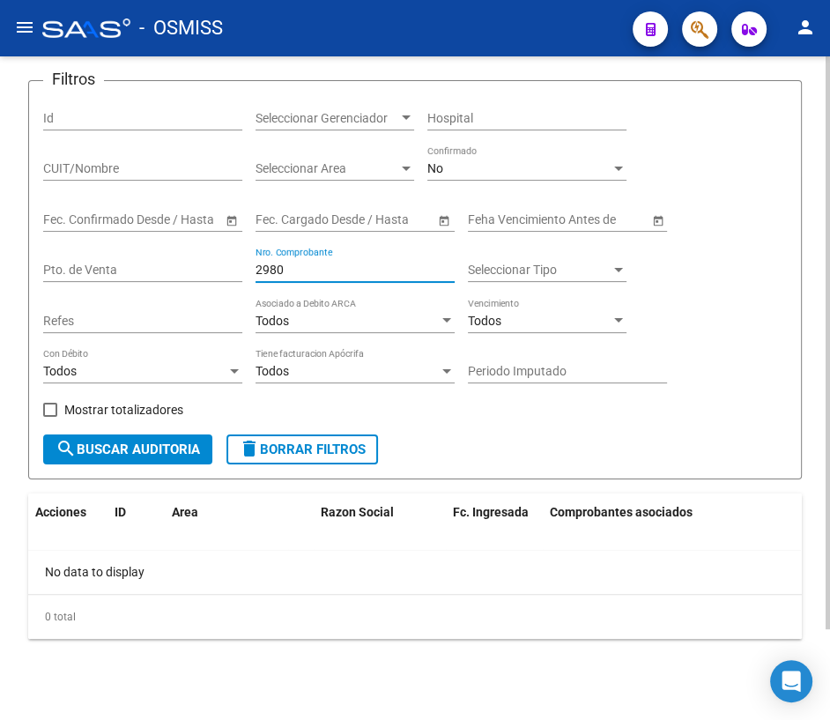
click at [235, 264] on div "Filtros Id Seleccionar Gerenciador Seleccionar Gerenciador Hospital CUIT/Nombre…" at bounding box center [414, 264] width 743 height 339
drag, startPoint x: 308, startPoint y: 270, endPoint x: 196, endPoint y: 250, distance: 113.7
click at [196, 250] on div "Filtros Id Seleccionar Gerenciador Seleccionar Gerenciador Hospital CUIT/Nombre…" at bounding box center [414, 264] width 743 height 339
drag, startPoint x: 292, startPoint y: 270, endPoint x: 210, endPoint y: 270, distance: 81.0
click at [210, 270] on div "Filtros Id Seleccionar Gerenciador Seleccionar Gerenciador Hospital CUIT/Nombre…" at bounding box center [414, 264] width 743 height 339
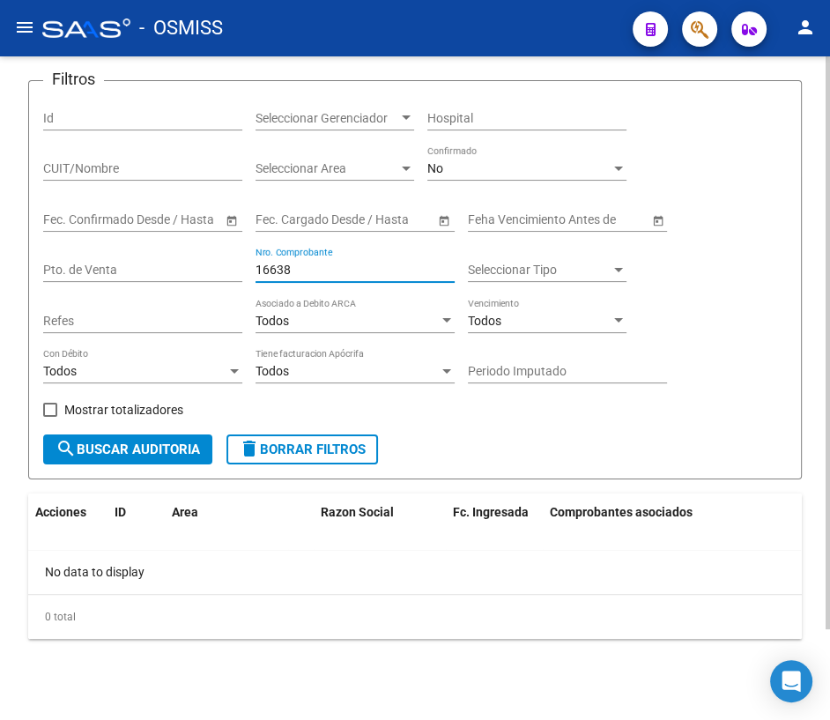
drag, startPoint x: 304, startPoint y: 270, endPoint x: 216, endPoint y: 255, distance: 89.2
click at [216, 255] on div "Filtros Id Seleccionar Gerenciador Seleccionar Gerenciador Hospital CUIT/Nombre…" at bounding box center [414, 264] width 743 height 339
drag, startPoint x: 317, startPoint y: 260, endPoint x: 237, endPoint y: 251, distance: 80.6
click at [237, 251] on div "Filtros Id Seleccionar Gerenciador Seleccionar Gerenciador Hospital CUIT/Nombre…" at bounding box center [414, 264] width 743 height 339
drag, startPoint x: 288, startPoint y: 264, endPoint x: 198, endPoint y: 260, distance: 89.9
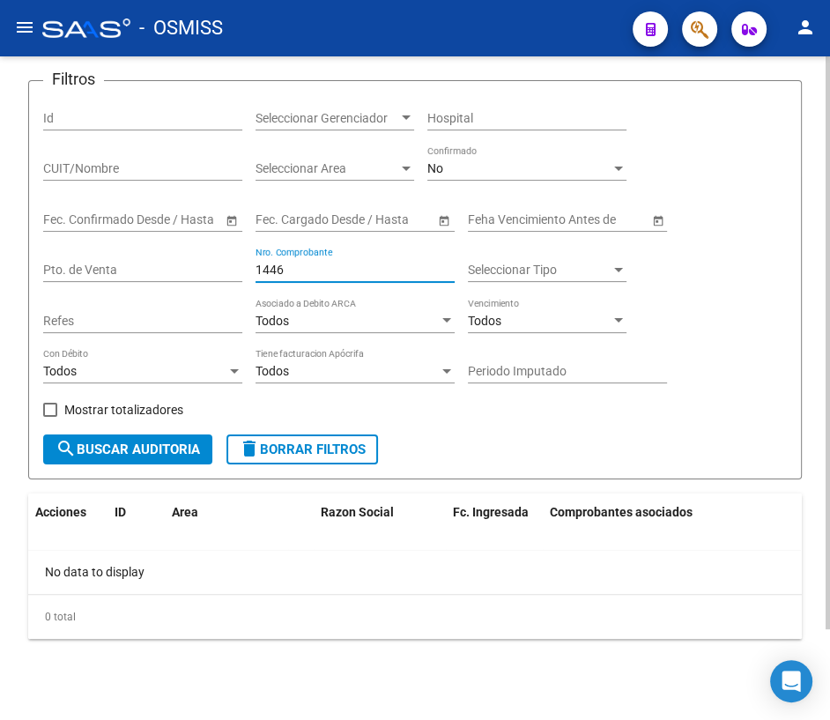
click at [198, 260] on div "Filtros Id Seleccionar Gerenciador Seleccionar Gerenciador Hospital CUIT/Nombre…" at bounding box center [414, 264] width 743 height 339
drag, startPoint x: 307, startPoint y: 270, endPoint x: 180, endPoint y: 247, distance: 129.6
click at [180, 247] on div "Filtros Id Seleccionar Gerenciador Seleccionar Gerenciador Hospital CUIT/Nombre…" at bounding box center [414, 264] width 743 height 339
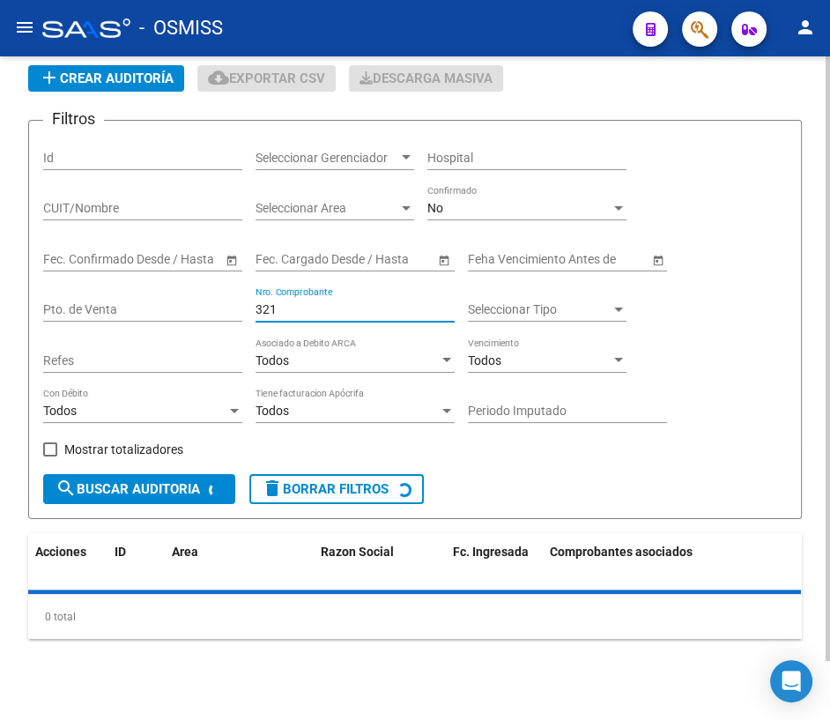
scroll to position [129, 0]
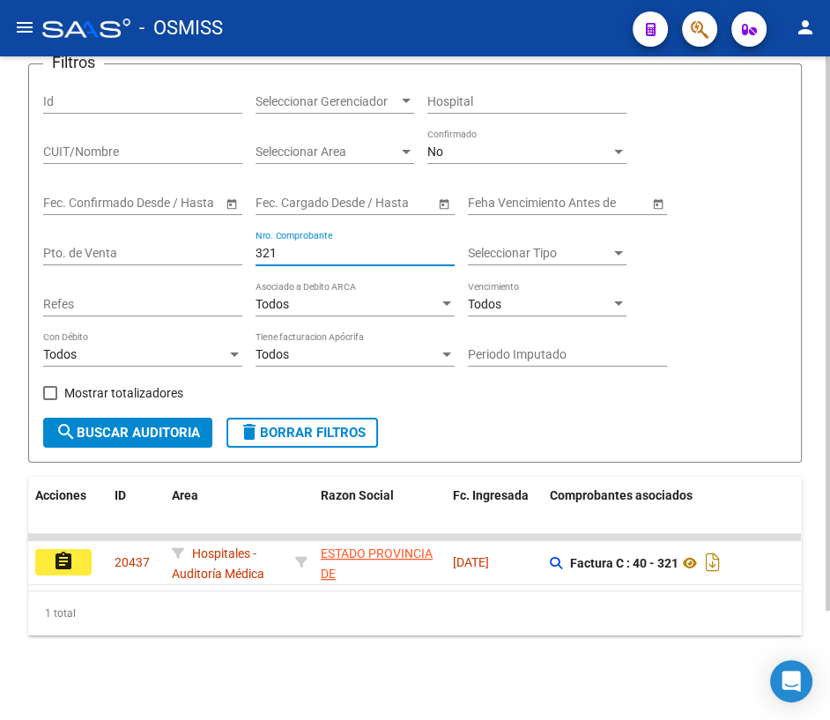
drag, startPoint x: 291, startPoint y: 247, endPoint x: 193, endPoint y: 229, distance: 99.3
click at [193, 229] on div "Filtros Id Seleccionar Gerenciador Seleccionar Gerenciador Hospital CUIT/Nombre…" at bounding box center [414, 247] width 743 height 339
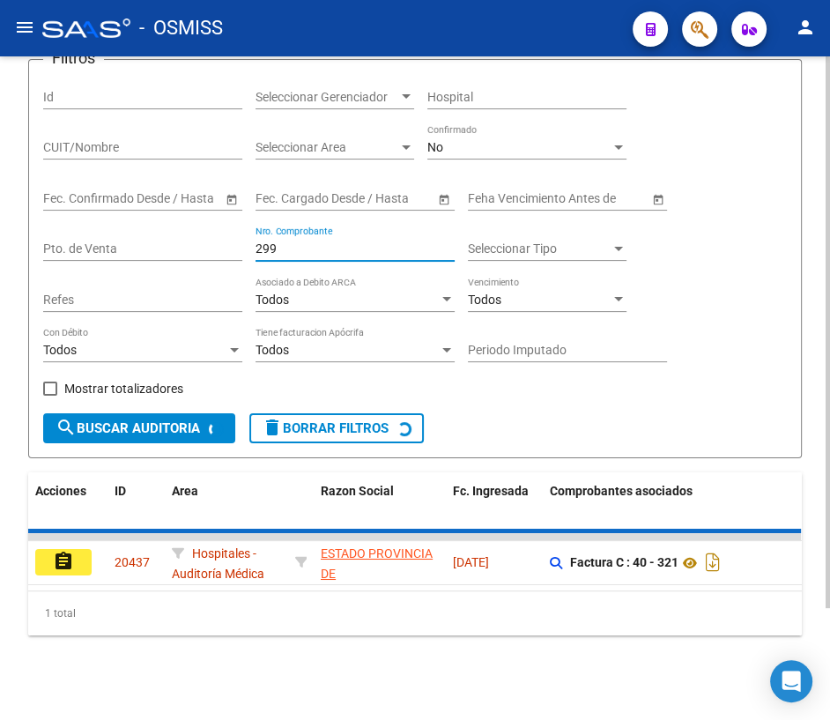
scroll to position [104, 0]
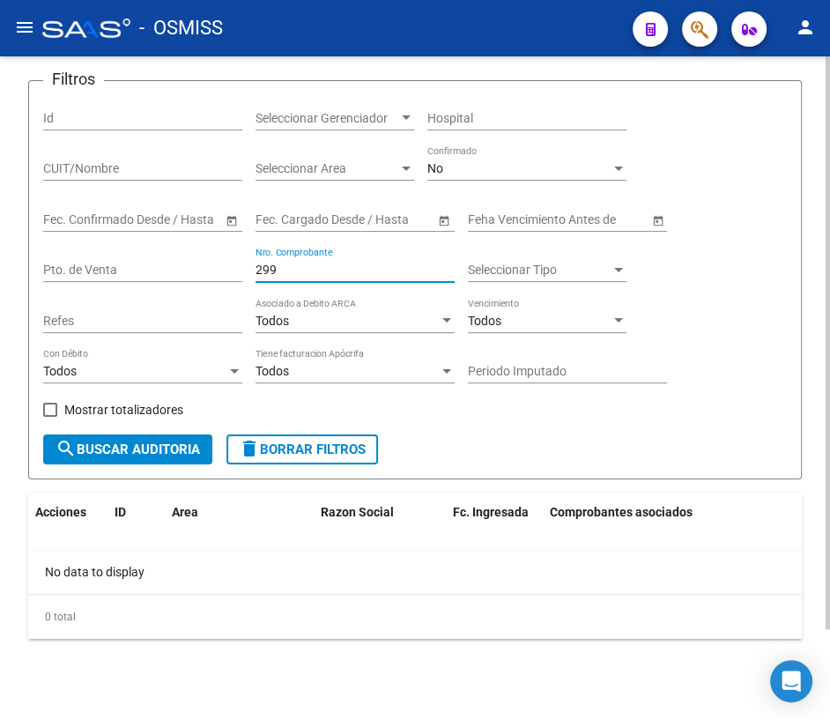
drag, startPoint x: 302, startPoint y: 263, endPoint x: 191, endPoint y: 252, distance: 111.6
click at [191, 252] on div "Filtros Id Seleccionar Gerenciador Seleccionar Gerenciador Hospital CUIT/Nombre…" at bounding box center [414, 264] width 743 height 339
drag, startPoint x: 304, startPoint y: 273, endPoint x: 166, endPoint y: 255, distance: 138.5
click at [166, 255] on div "Filtros Id Seleccionar Gerenciador Seleccionar Gerenciador Hospital CUIT/Nombre…" at bounding box center [414, 264] width 743 height 339
drag, startPoint x: 298, startPoint y: 267, endPoint x: 119, endPoint y: 243, distance: 180.4
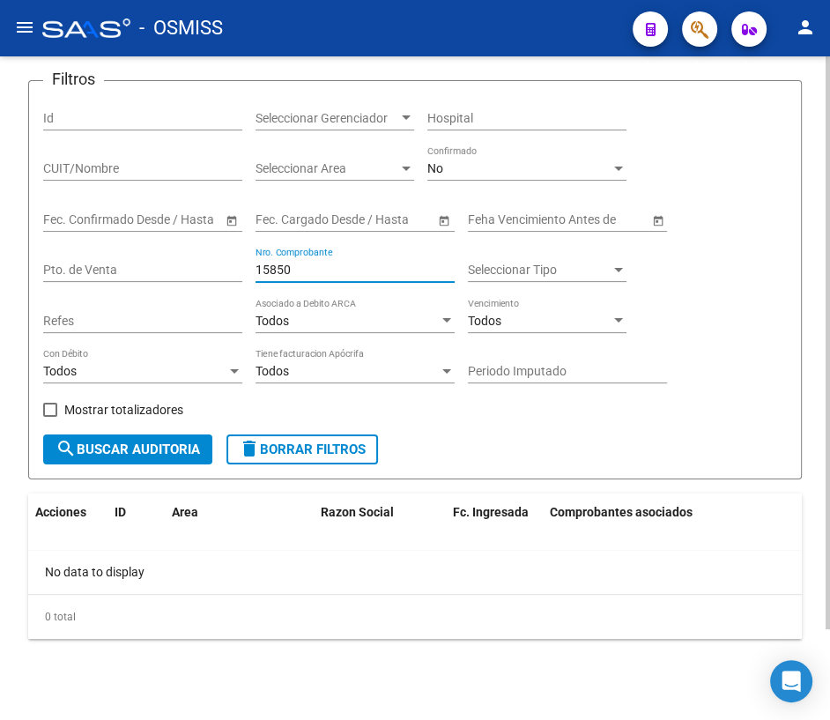
click at [119, 243] on div "Filtros Id Seleccionar Gerenciador Seleccionar Gerenciador Hospital CUIT/Nombre…" at bounding box center [414, 264] width 743 height 339
drag, startPoint x: 295, startPoint y: 270, endPoint x: 212, endPoint y: 260, distance: 83.4
click at [212, 260] on div "Filtros Id Seleccionar Gerenciador Seleccionar Gerenciador Hospital CUIT/Nombre…" at bounding box center [414, 264] width 743 height 339
drag, startPoint x: 280, startPoint y: 273, endPoint x: 151, endPoint y: 247, distance: 132.1
click at [151, 247] on div "Filtros Id Seleccionar Gerenciador Seleccionar Gerenciador Hospital CUIT/Nombre…" at bounding box center [414, 264] width 743 height 339
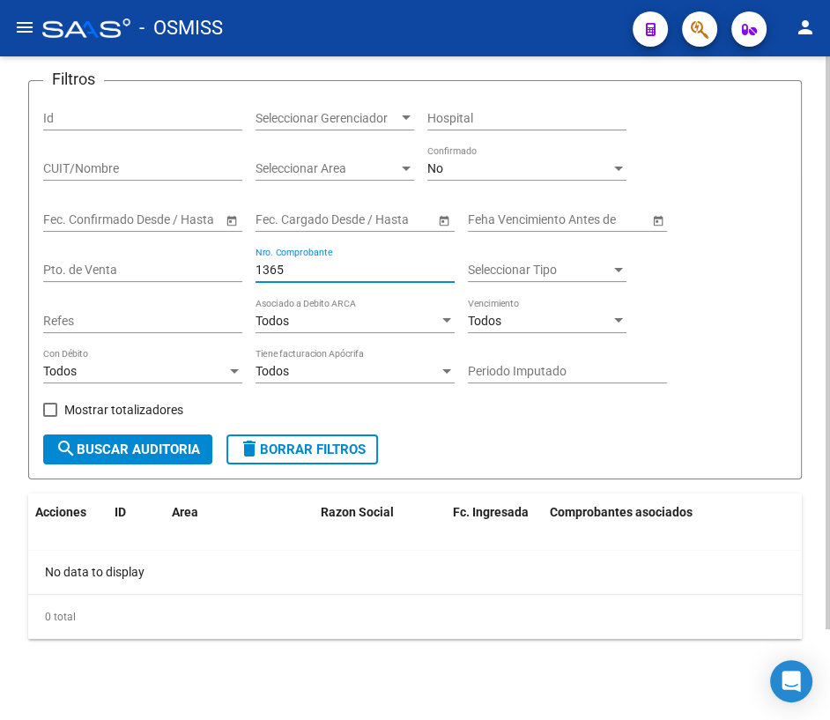
drag, startPoint x: 292, startPoint y: 266, endPoint x: 233, endPoint y: 262, distance: 59.2
click at [233, 262] on div "Filtros Id Seleccionar Gerenciador Seleccionar Gerenciador Hospital CUIT/Nombre…" at bounding box center [414, 264] width 743 height 339
drag, startPoint x: 291, startPoint y: 273, endPoint x: 215, endPoint y: 261, distance: 76.7
click at [215, 261] on div "Filtros Id Seleccionar Gerenciador Seleccionar Gerenciador Hospital CUIT/Nombre…" at bounding box center [414, 264] width 743 height 339
drag, startPoint x: 292, startPoint y: 269, endPoint x: 228, endPoint y: 264, distance: 63.6
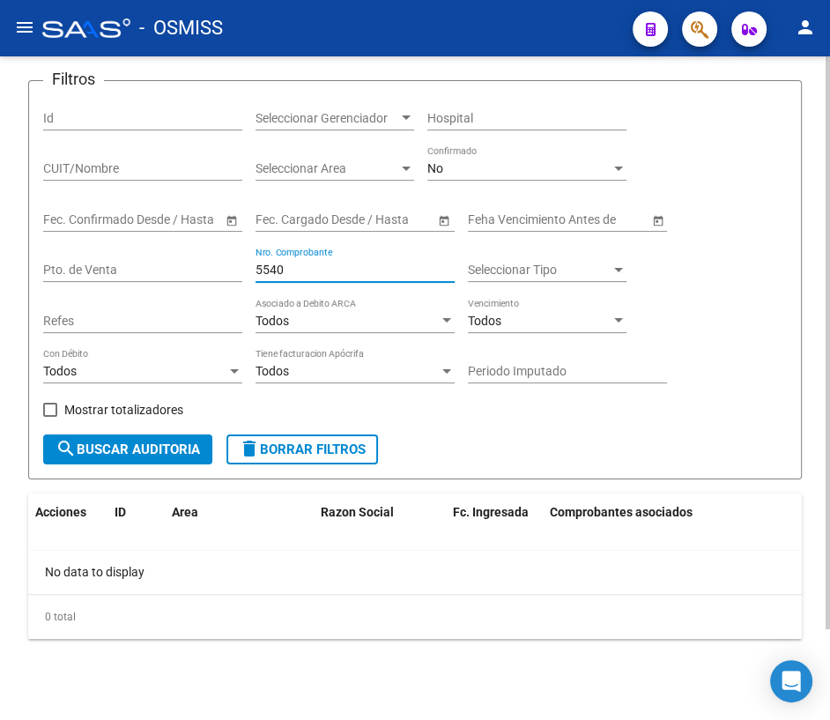
click at [228, 264] on div "Filtros Id Seleccionar Gerenciador Seleccionar Gerenciador Hospital CUIT/Nombre…" at bounding box center [414, 264] width 743 height 339
type input "5539"
click at [320, 448] on span "delete Borrar Filtros" at bounding box center [302, 449] width 127 height 16
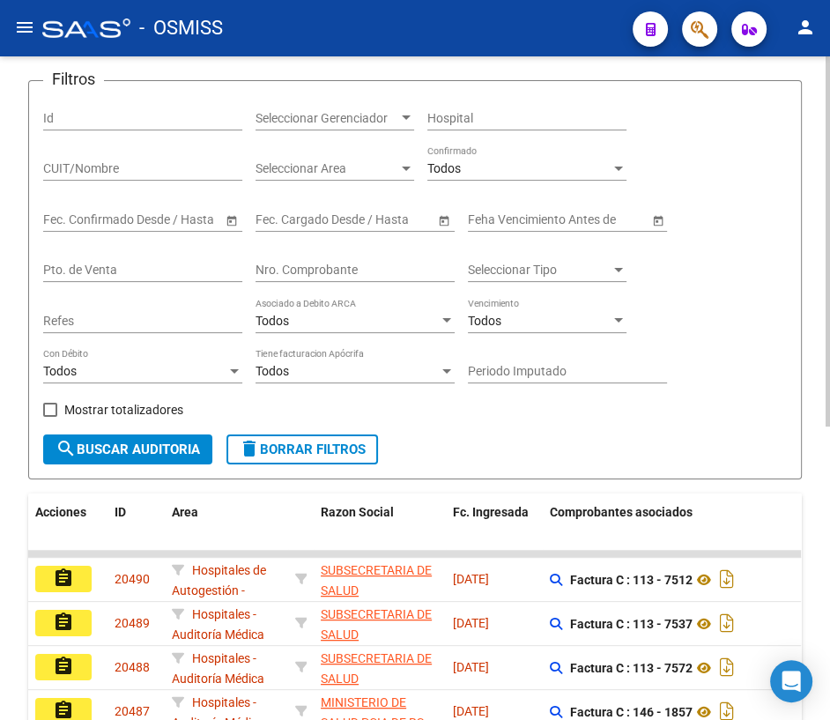
click at [329, 269] on input "Nro. Comprobante" at bounding box center [354, 269] width 199 height 15
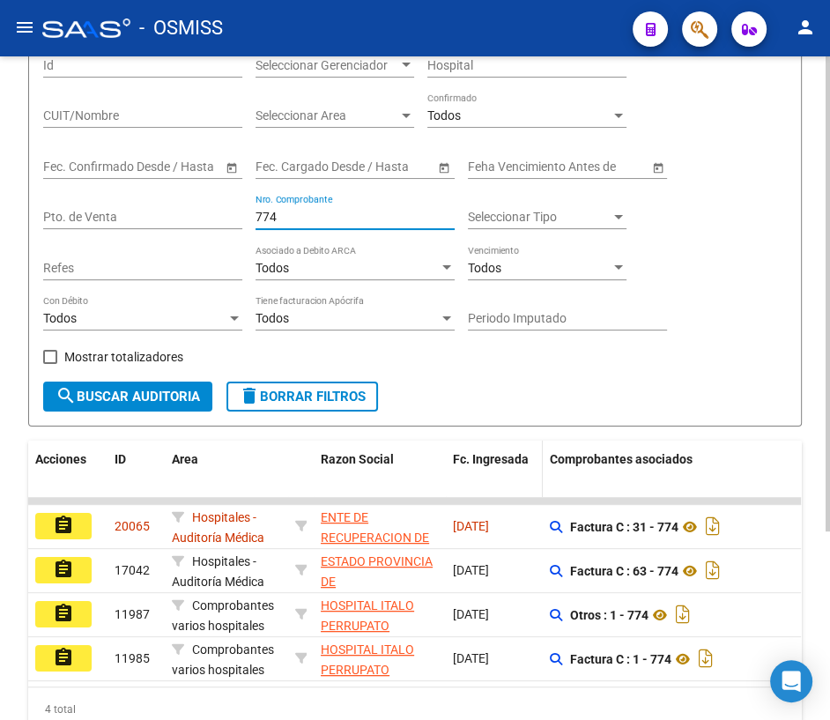
scroll to position [184, 0]
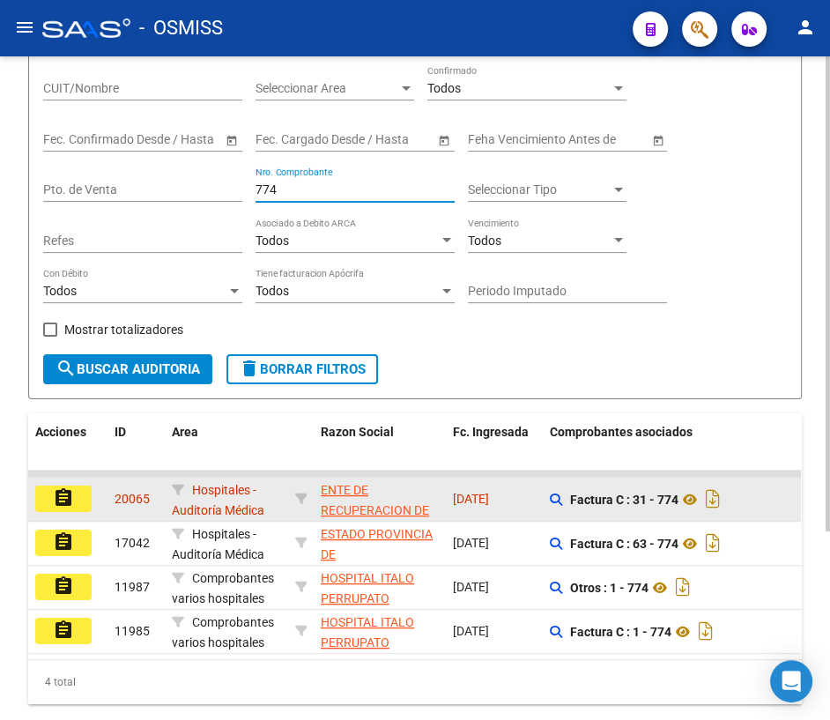
type input "774"
click at [78, 496] on button "assignment" at bounding box center [63, 498] width 56 height 26
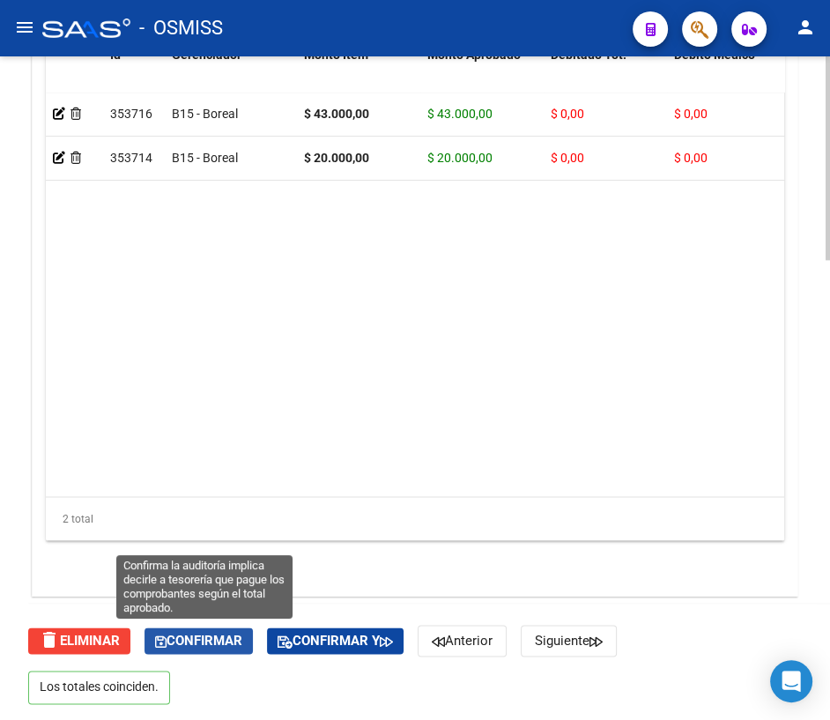
click at [188, 635] on span "Confirmar" at bounding box center [198, 640] width 87 height 16
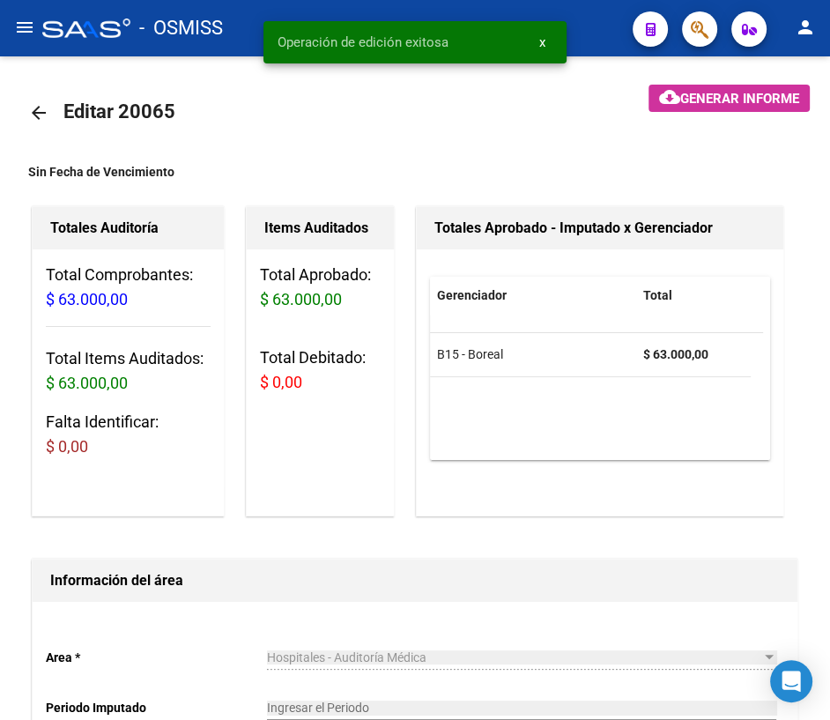
click at [35, 113] on mat-icon "arrow_back" at bounding box center [38, 112] width 21 height 21
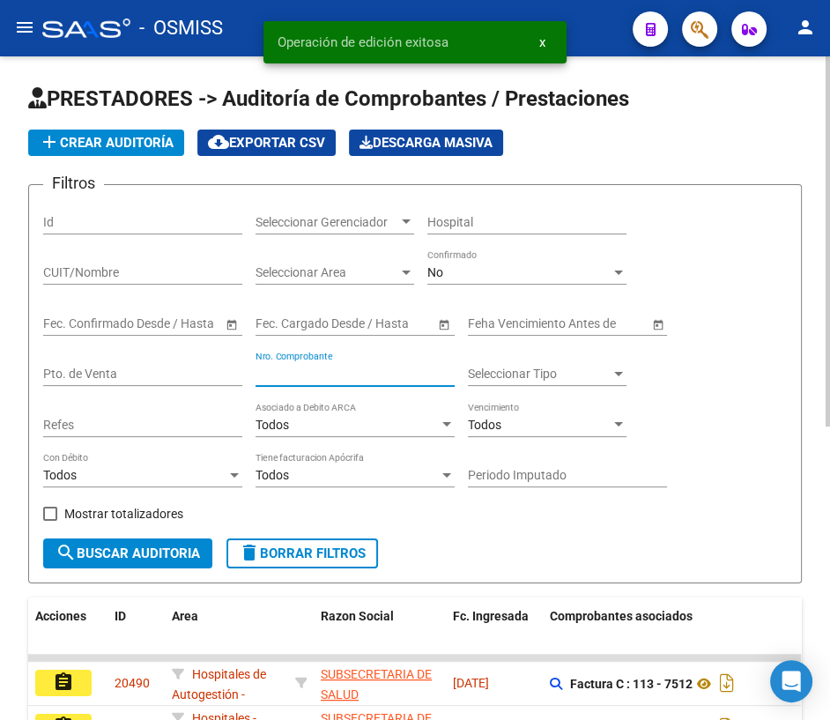
click at [302, 368] on input "Nro. Comprobante" at bounding box center [354, 373] width 199 height 15
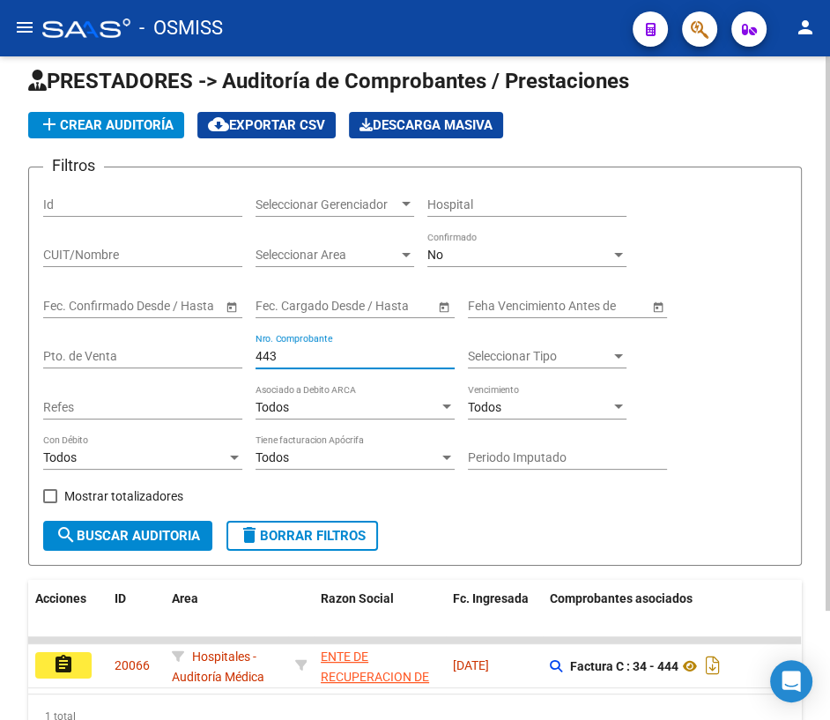
scroll to position [129, 0]
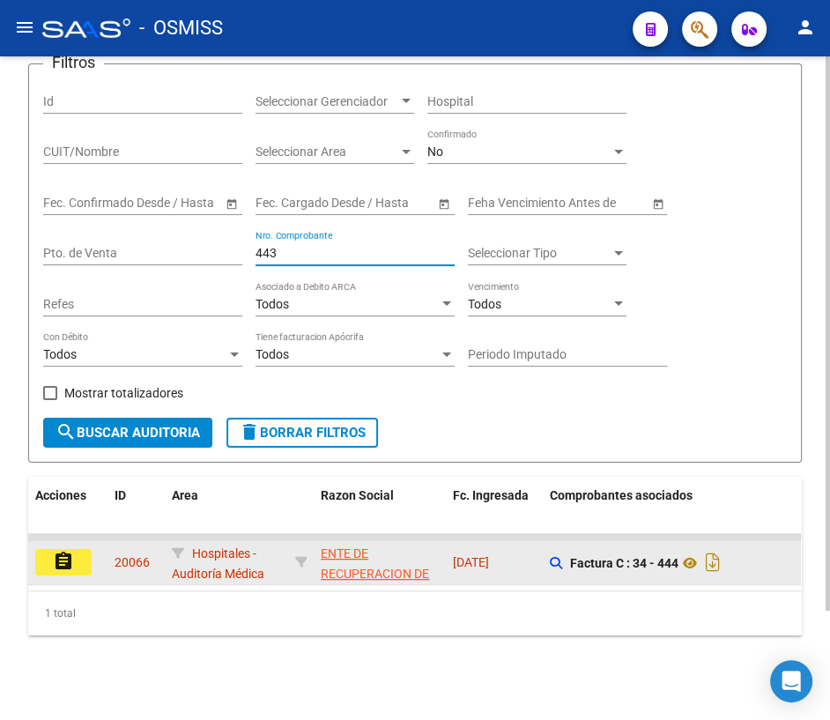
type input "443"
click at [48, 549] on button "assignment" at bounding box center [63, 562] width 56 height 26
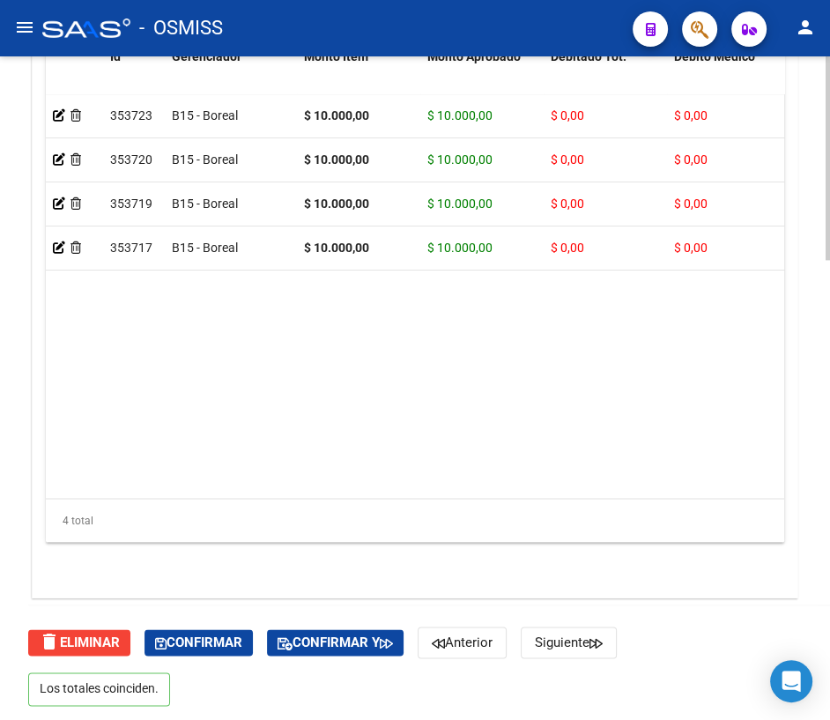
scroll to position [1501, 0]
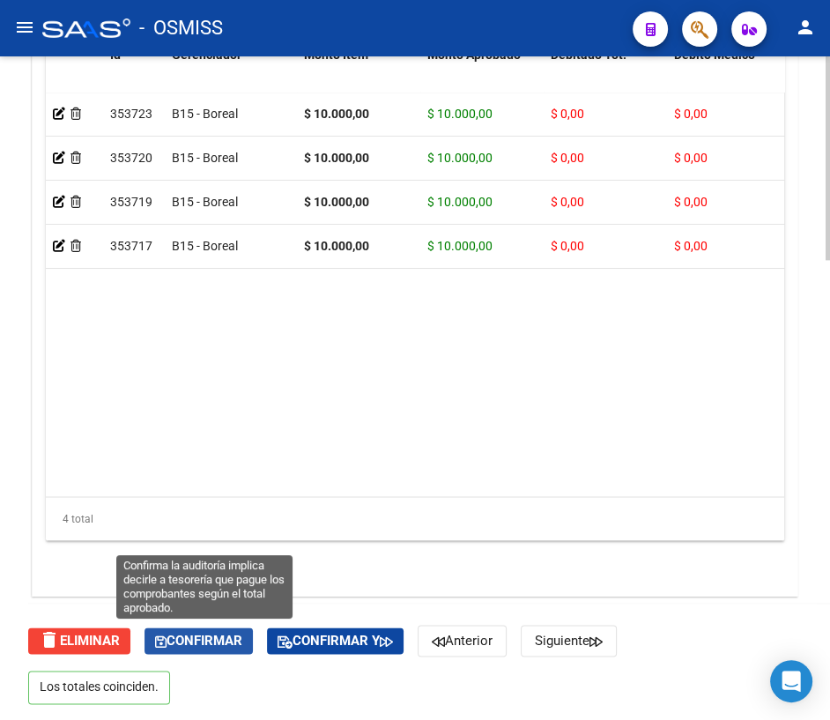
click at [219, 641] on span "Confirmar" at bounding box center [198, 640] width 87 height 16
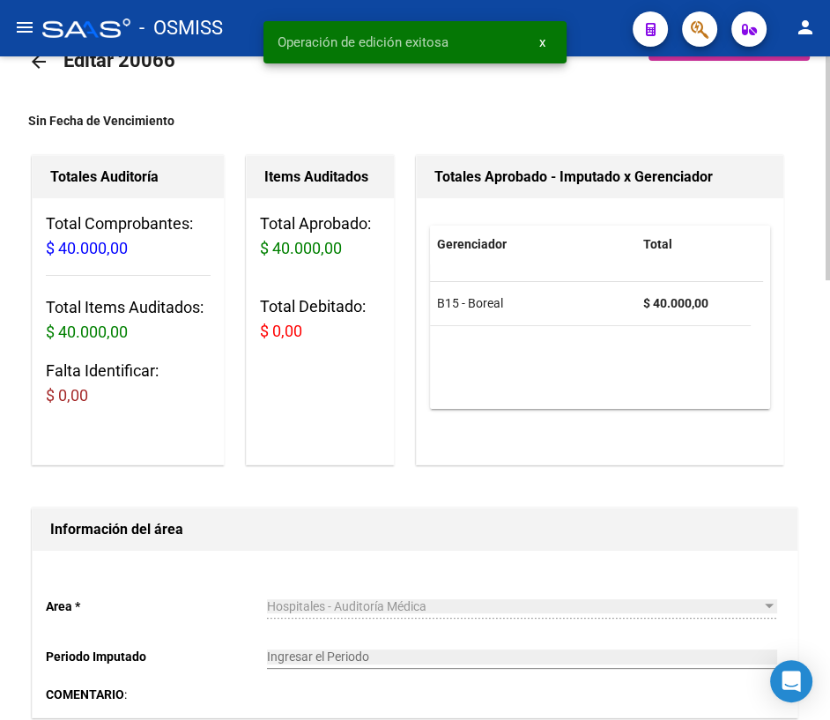
scroll to position [0, 0]
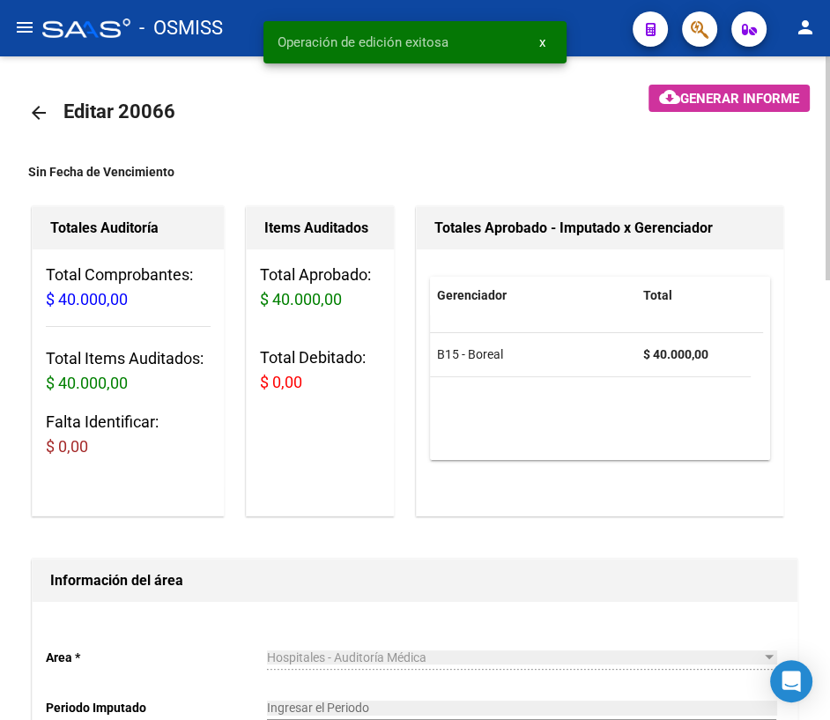
click at [35, 112] on mat-icon "arrow_back" at bounding box center [38, 112] width 21 height 21
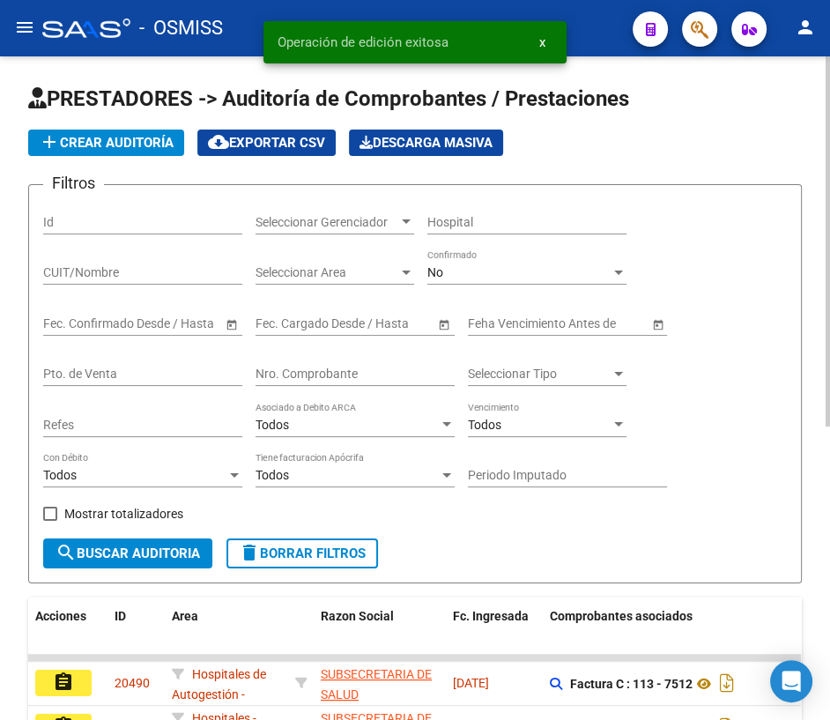
click at [306, 363] on div "Nro. Comprobante" at bounding box center [354, 368] width 199 height 35
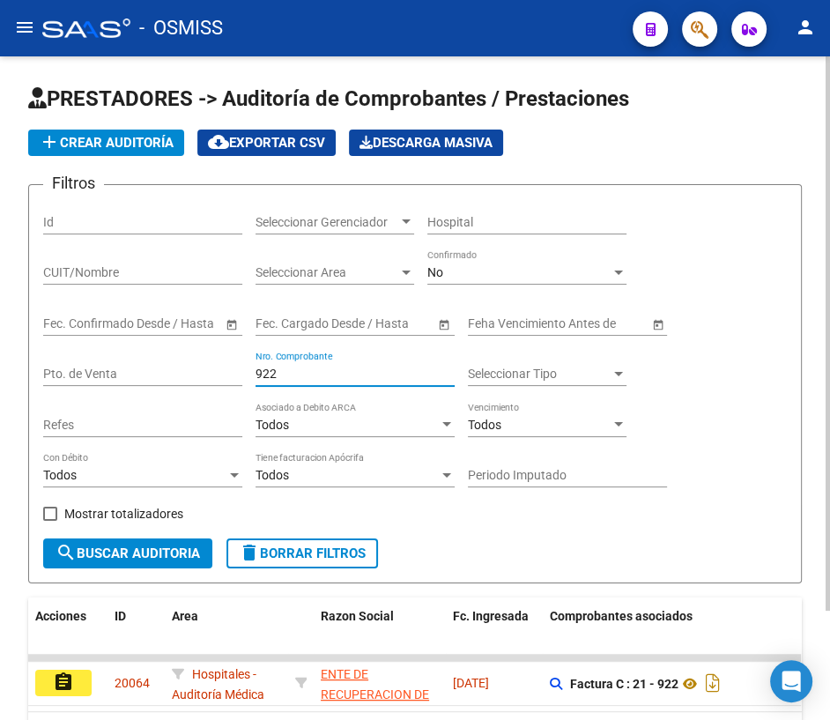
scroll to position [129, 0]
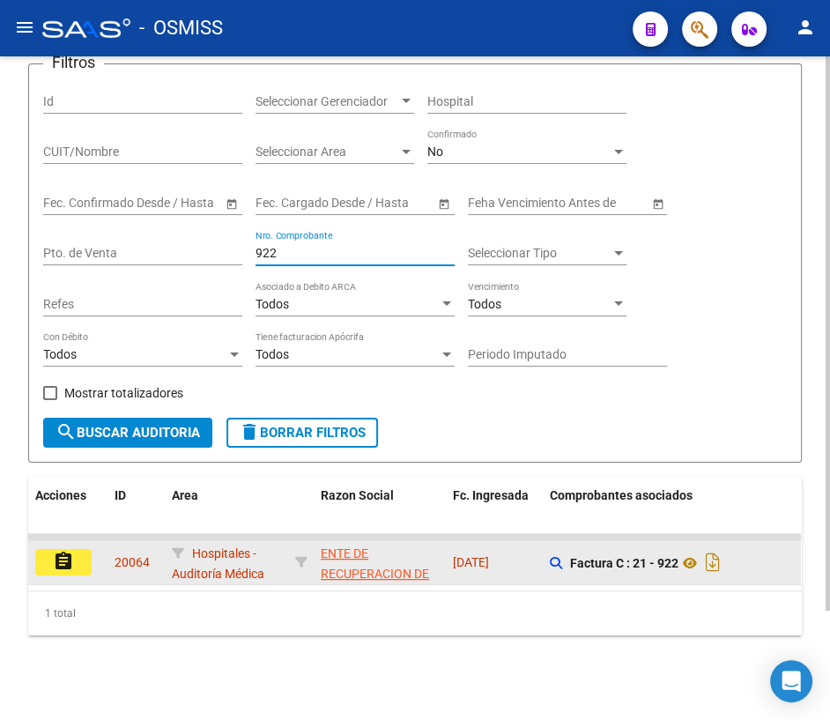
type input "922"
click at [79, 549] on button "assignment" at bounding box center [63, 562] width 56 height 26
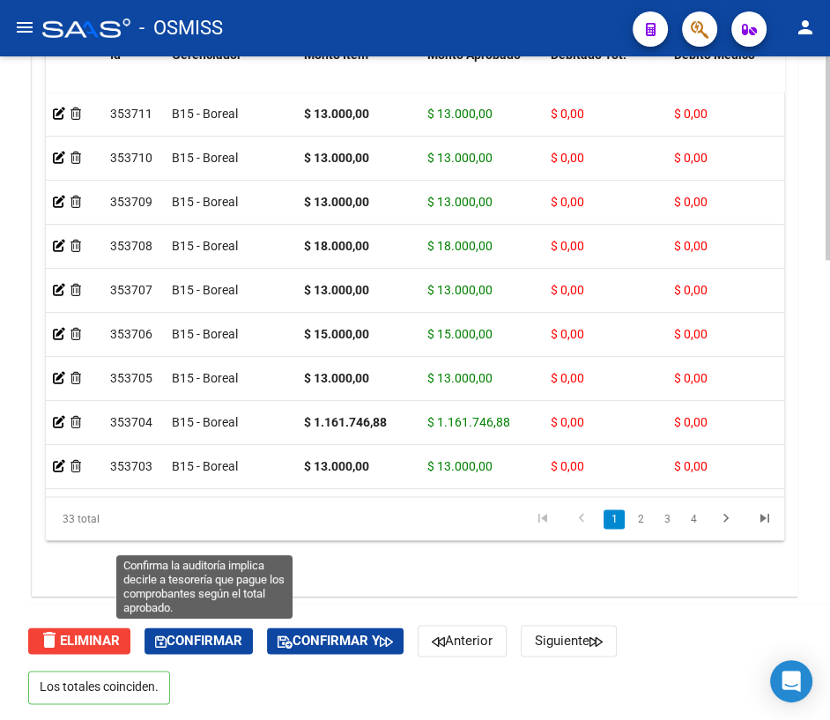
click at [195, 635] on span "Confirmar" at bounding box center [198, 640] width 87 height 16
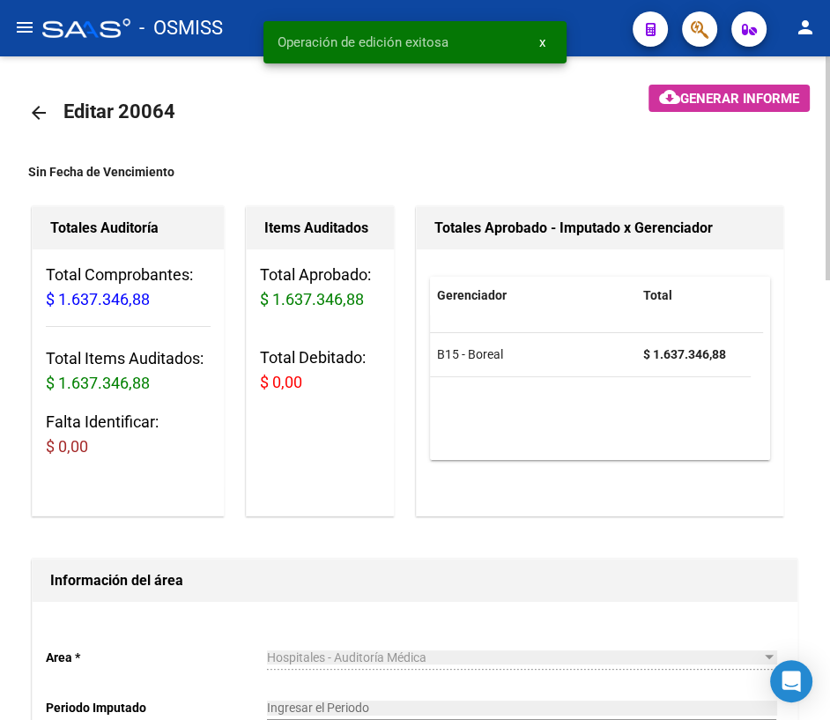
click at [35, 108] on mat-icon "arrow_back" at bounding box center [38, 112] width 21 height 21
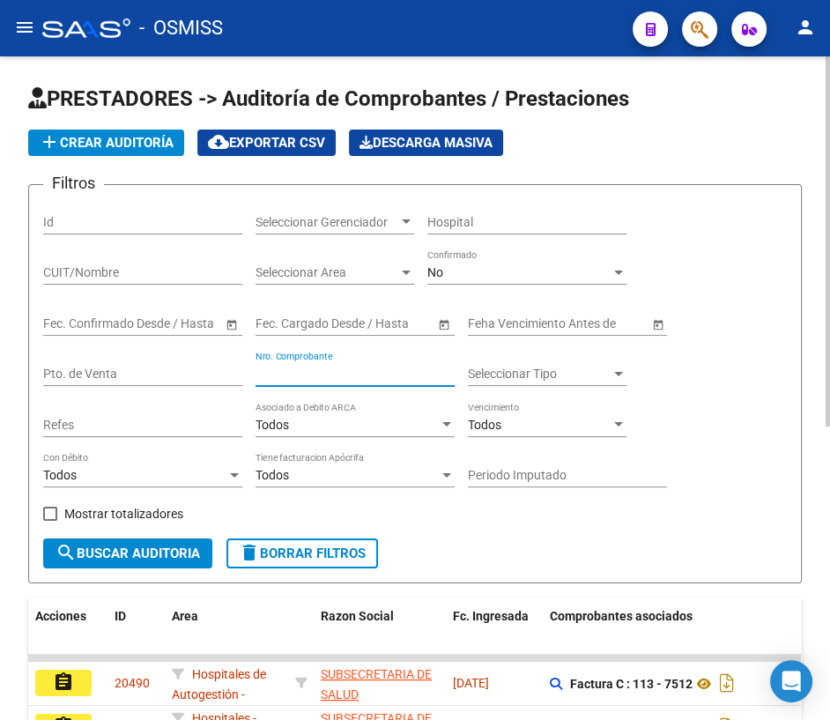
click at [283, 373] on input "Nro. Comprobante" at bounding box center [354, 373] width 199 height 15
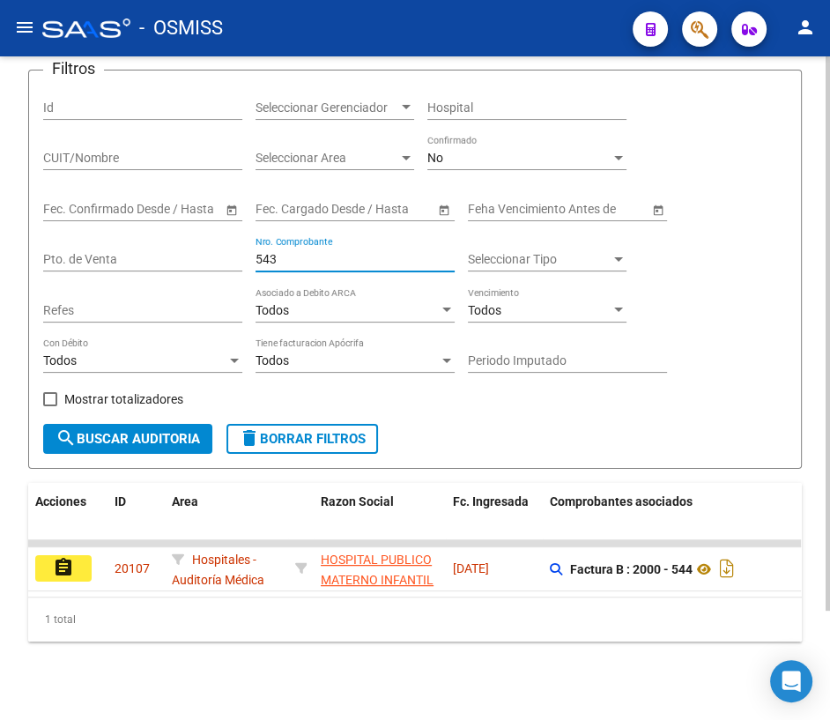
scroll to position [129, 0]
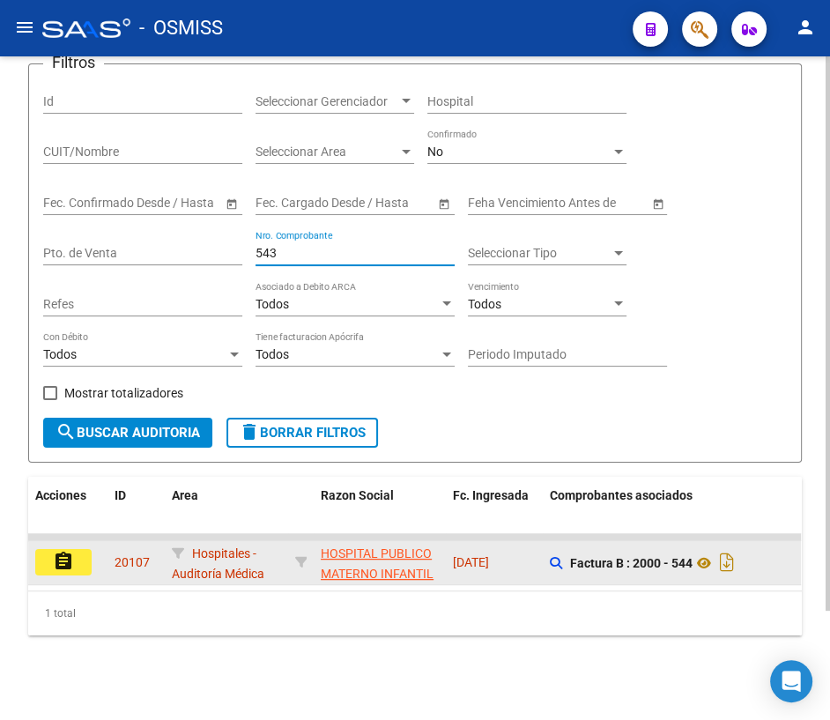
type input "543"
click at [63, 555] on mat-icon "assignment" at bounding box center [63, 560] width 21 height 21
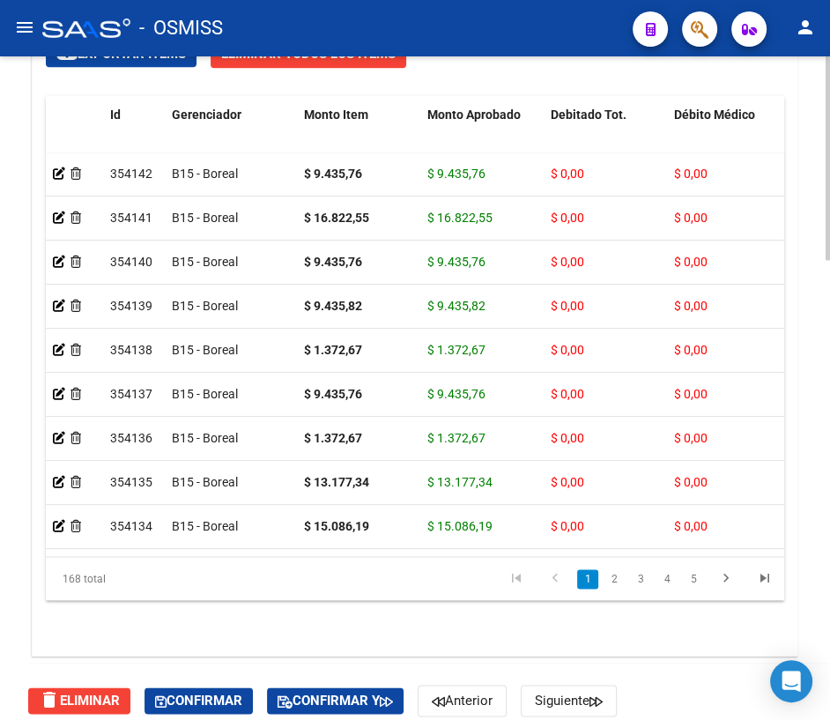
scroll to position [1501, 0]
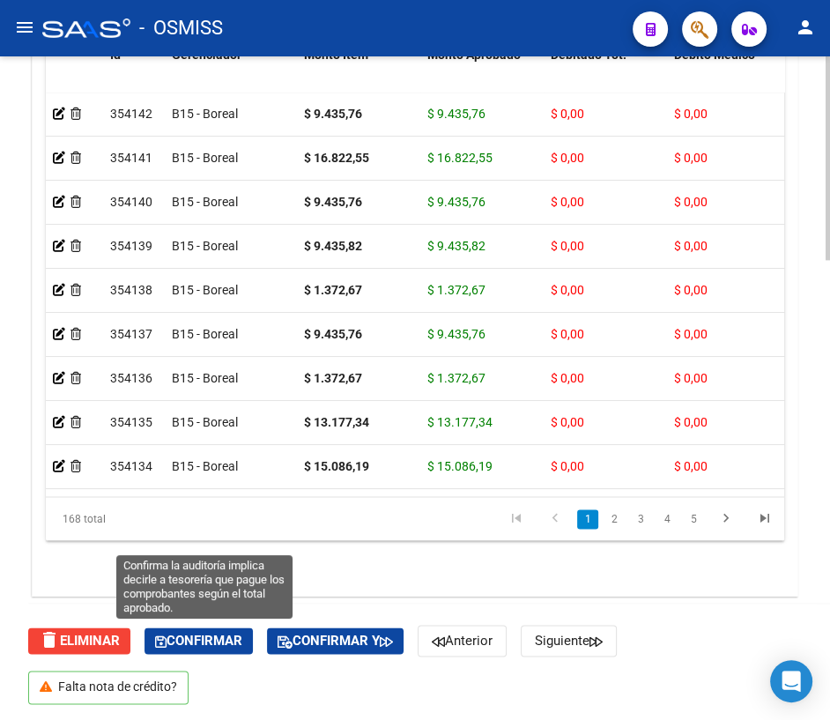
click at [229, 638] on span "Confirmar" at bounding box center [198, 640] width 87 height 16
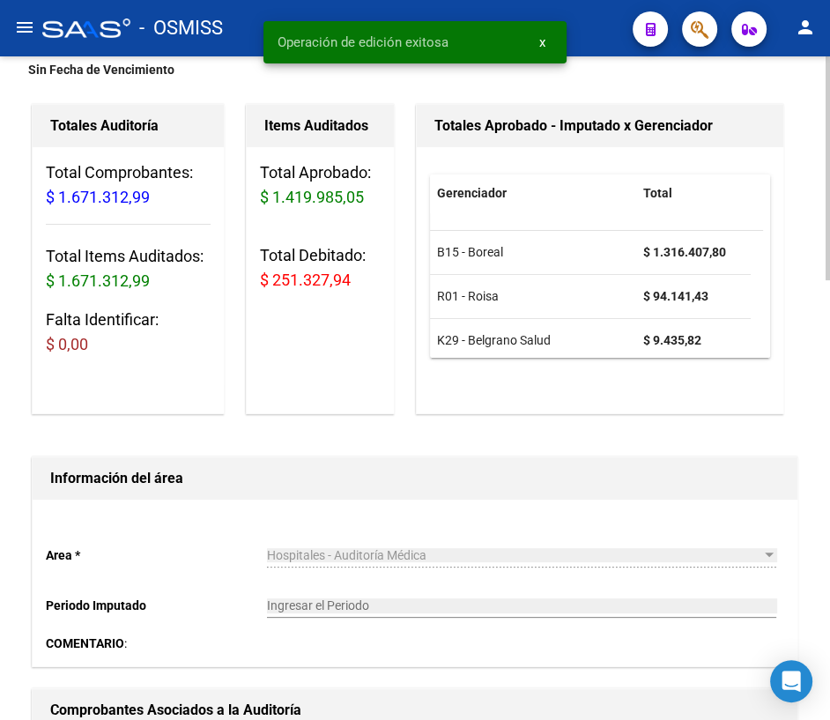
scroll to position [0, 0]
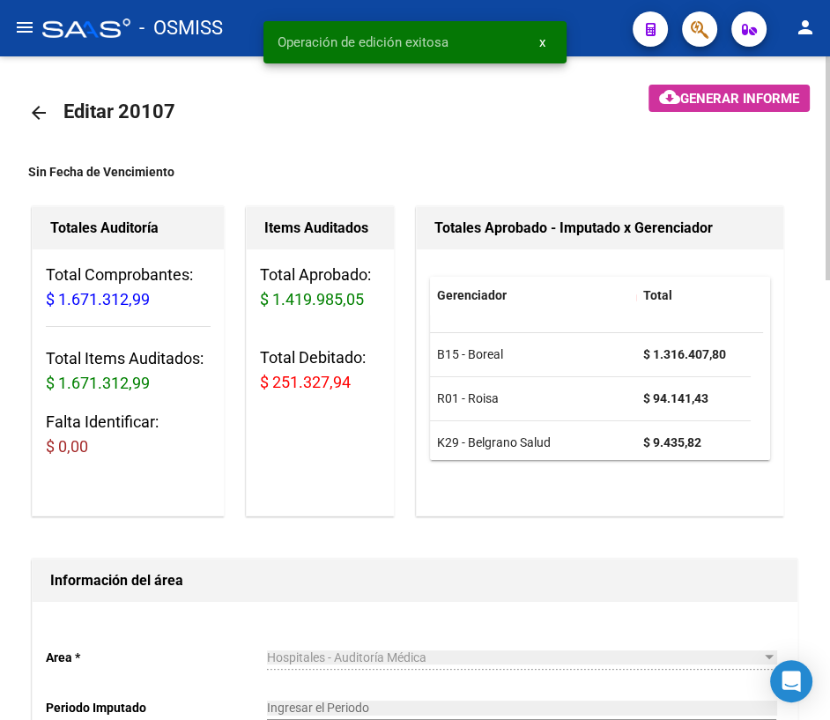
click at [47, 118] on mat-icon "arrow_back" at bounding box center [38, 112] width 21 height 21
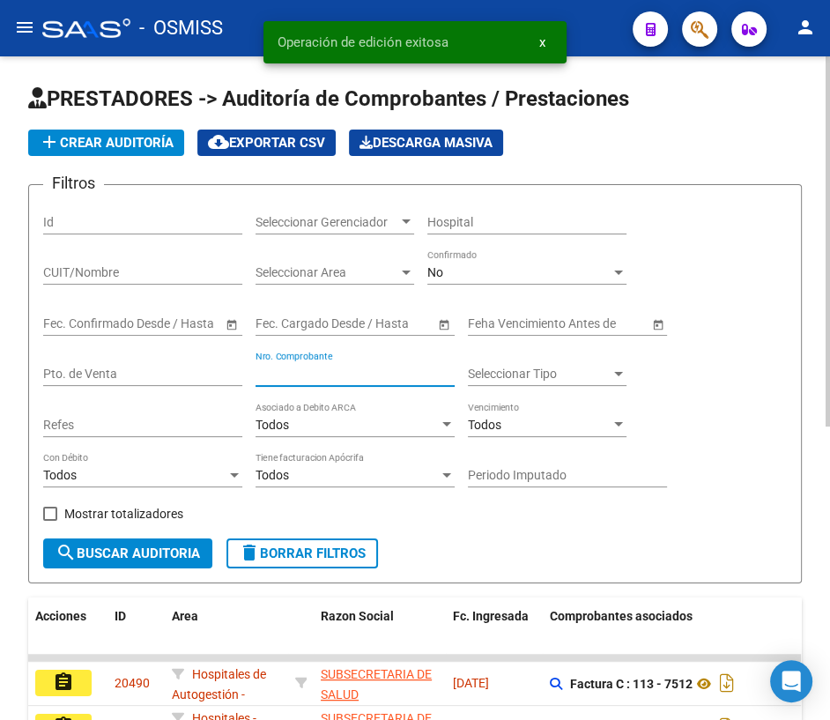
click at [337, 369] on input "Nro. Comprobante" at bounding box center [354, 373] width 199 height 15
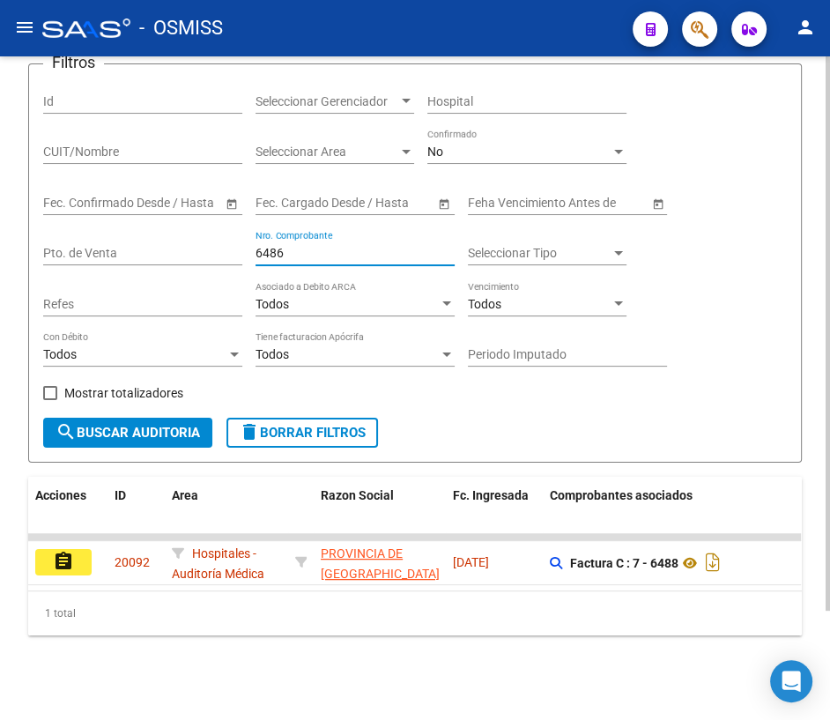
scroll to position [129, 0]
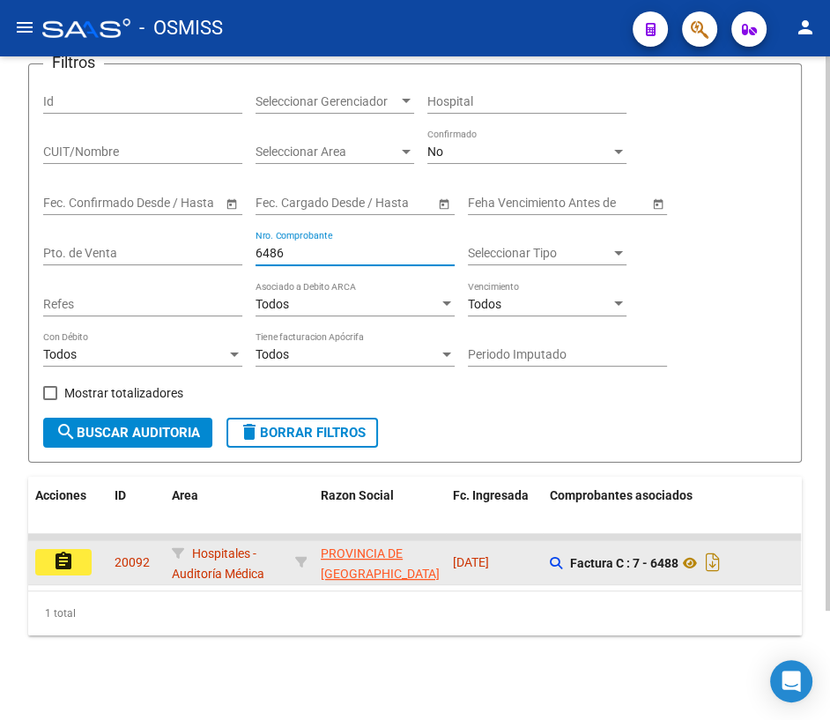
type input "6486"
click at [77, 555] on button "assignment" at bounding box center [63, 562] width 56 height 26
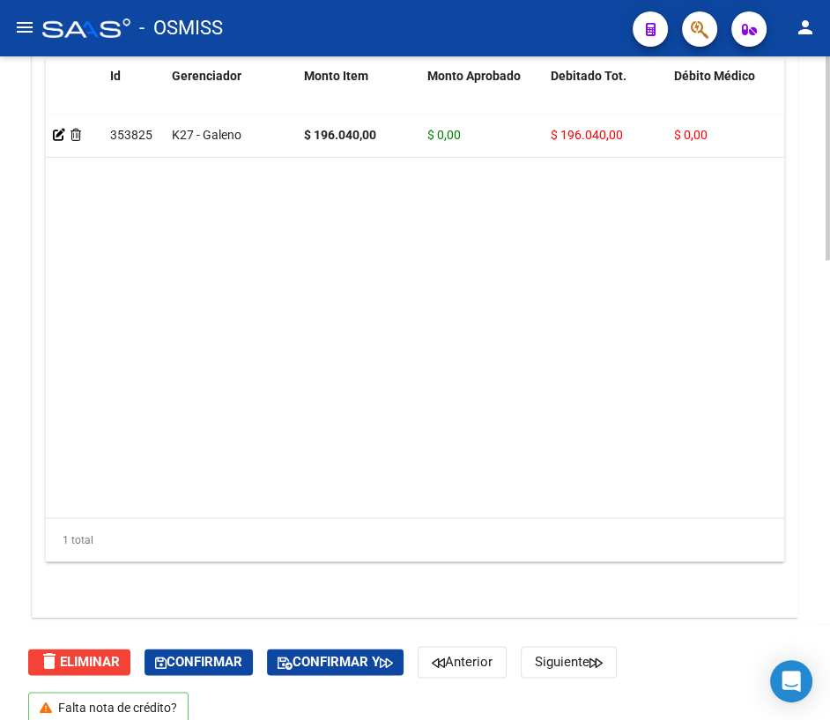
scroll to position [1501, 0]
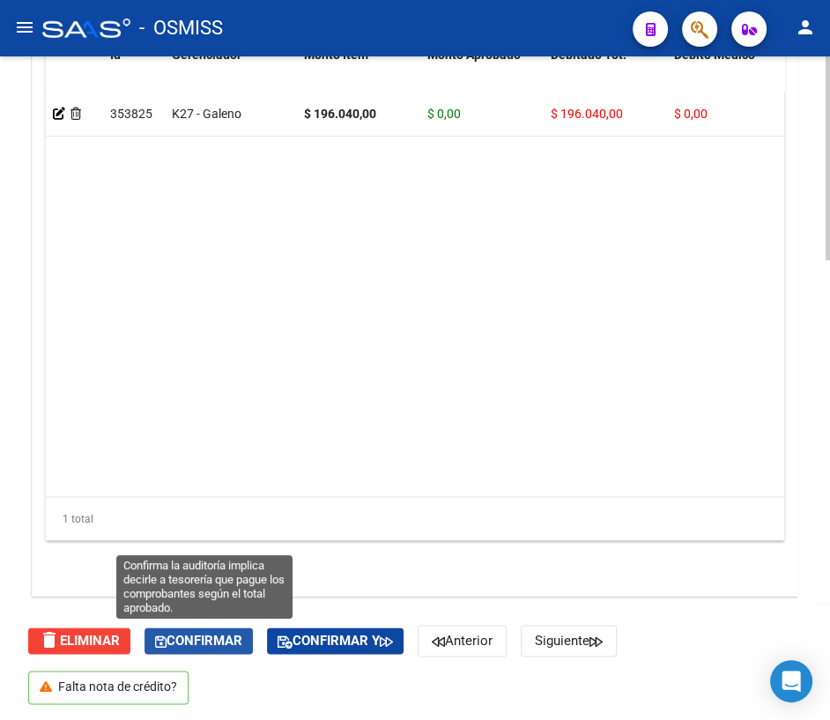
click at [186, 634] on span "Confirmar" at bounding box center [198, 640] width 87 height 16
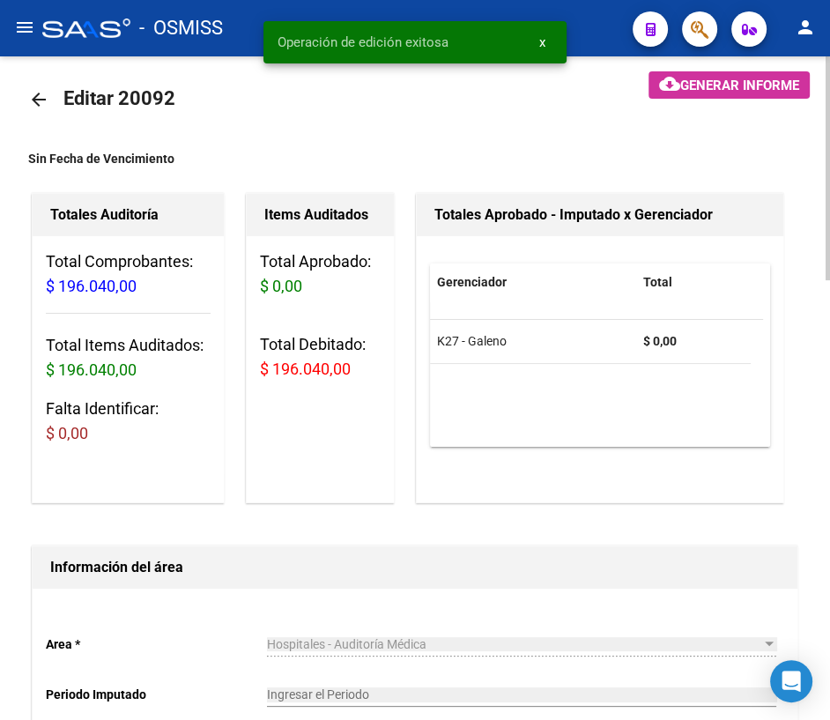
scroll to position [0, 0]
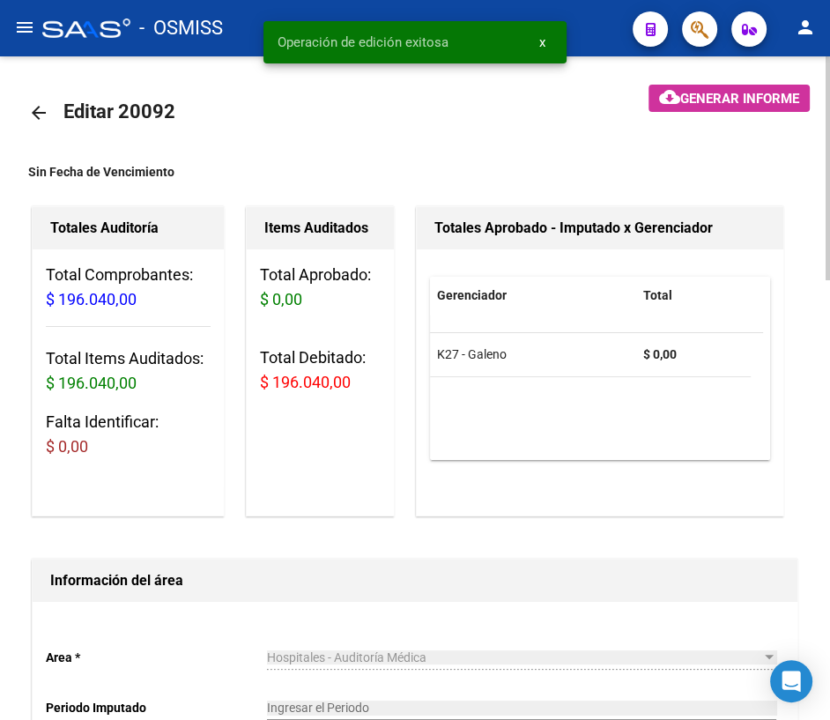
click at [46, 112] on mat-icon "arrow_back" at bounding box center [38, 112] width 21 height 21
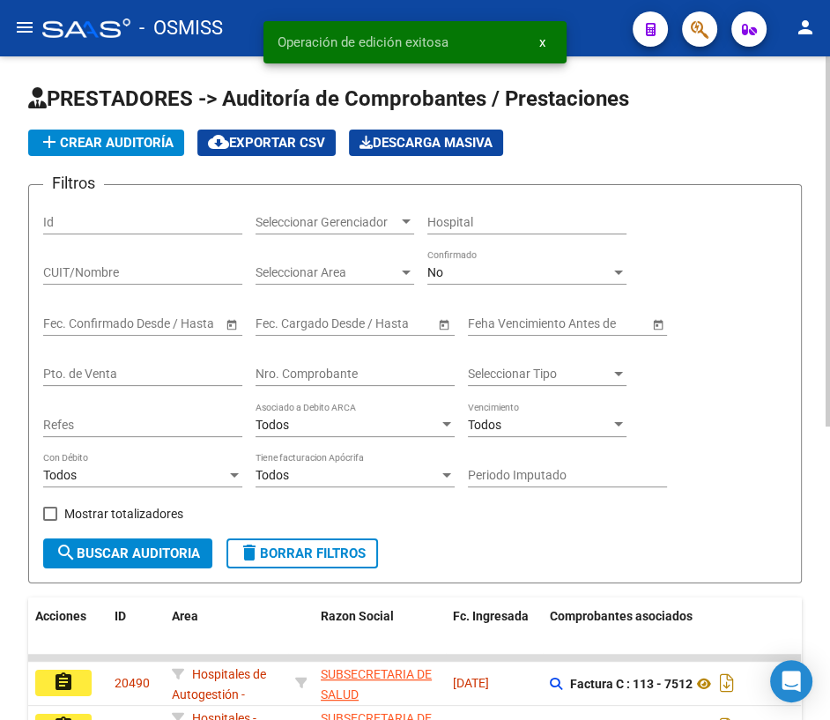
click at [305, 361] on div "Nro. Comprobante" at bounding box center [354, 368] width 199 height 35
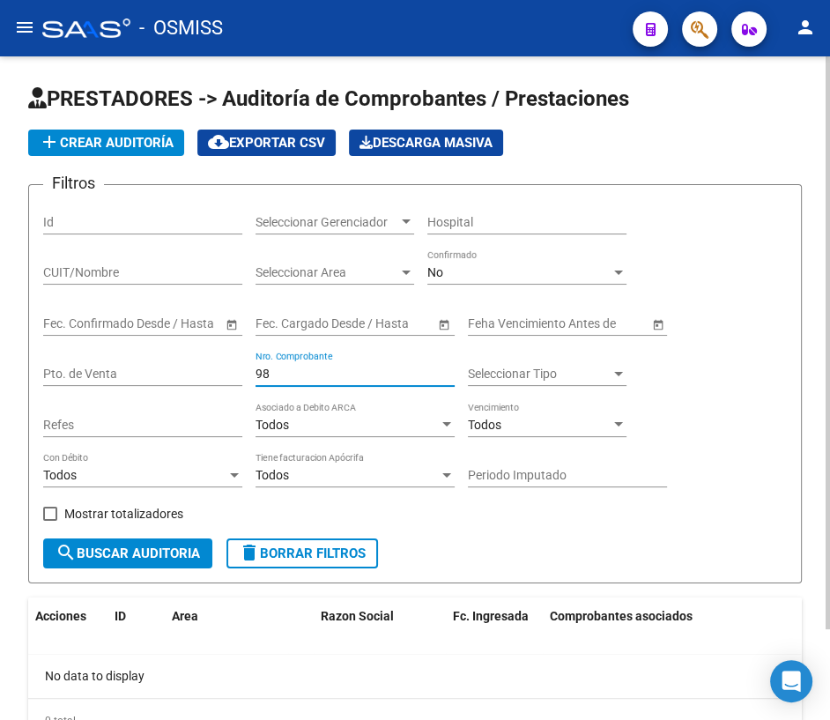
drag, startPoint x: 306, startPoint y: 378, endPoint x: 195, endPoint y: 379, distance: 111.0
click at [195, 379] on div "Filtros Id Seleccionar Gerenciador Seleccionar Gerenciador Hospital CUIT/Nombre…" at bounding box center [414, 368] width 743 height 339
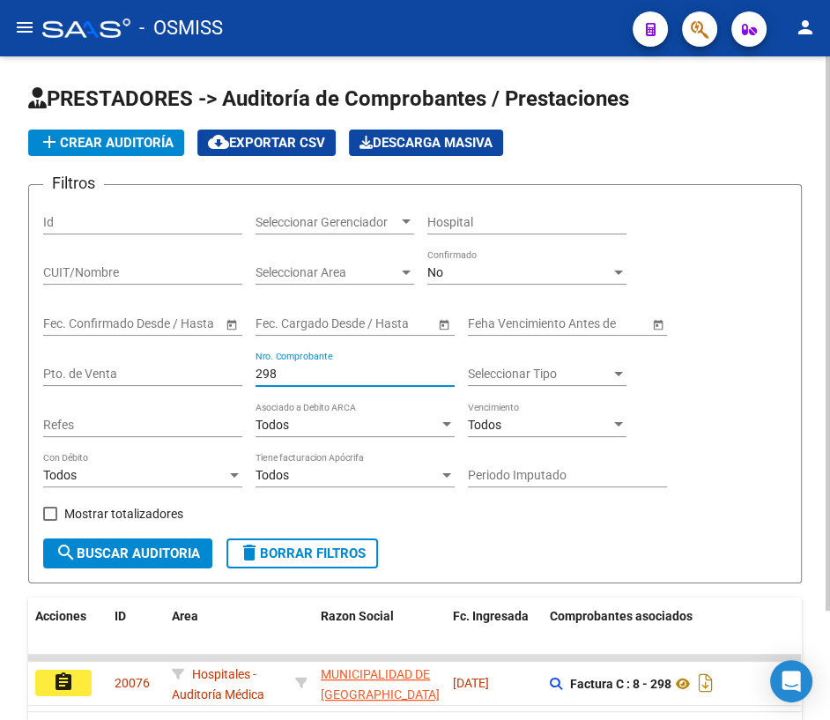
scroll to position [79, 0]
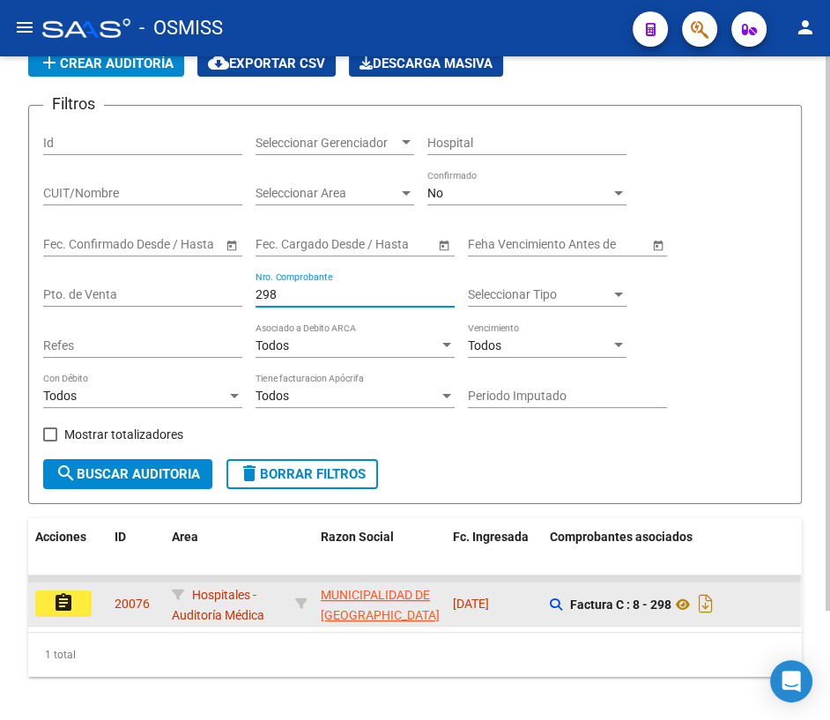
type input "298"
click at [72, 603] on mat-icon "assignment" at bounding box center [63, 602] width 21 height 21
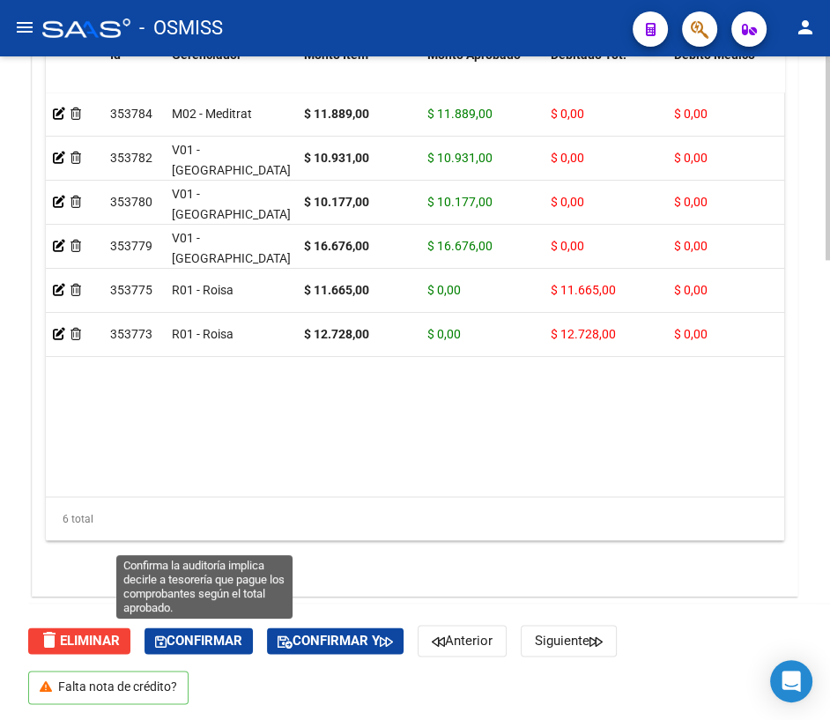
click at [210, 634] on span "Confirmar" at bounding box center [198, 640] width 87 height 16
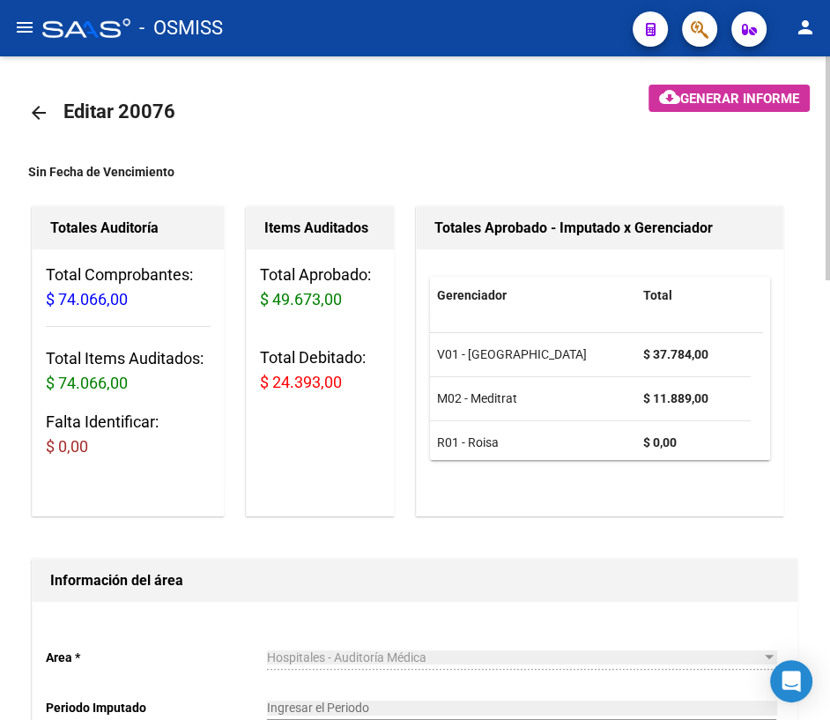
click at [36, 114] on mat-icon "arrow_back" at bounding box center [38, 112] width 21 height 21
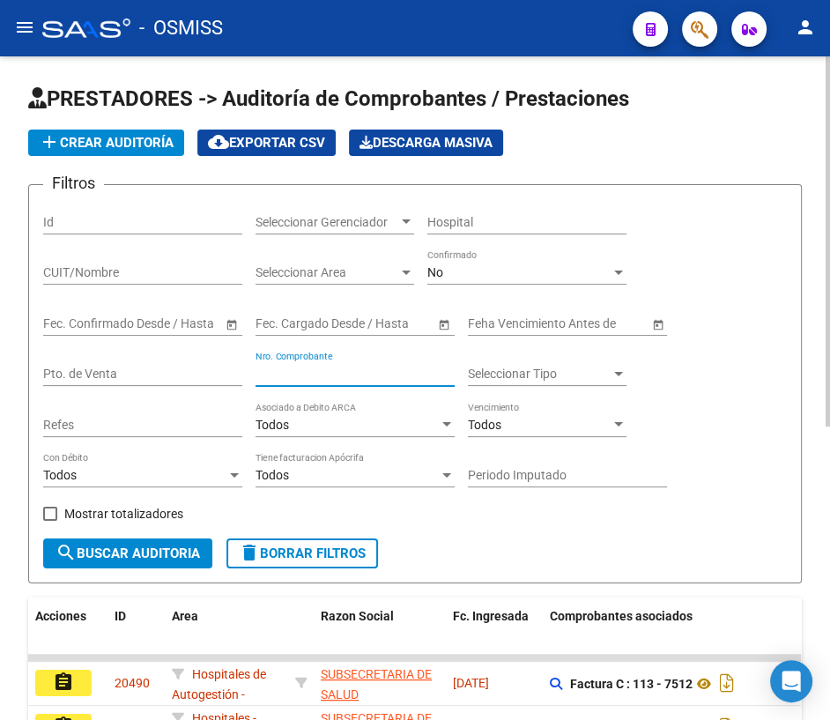
click at [324, 366] on input "Nro. Comprobante" at bounding box center [354, 373] width 199 height 15
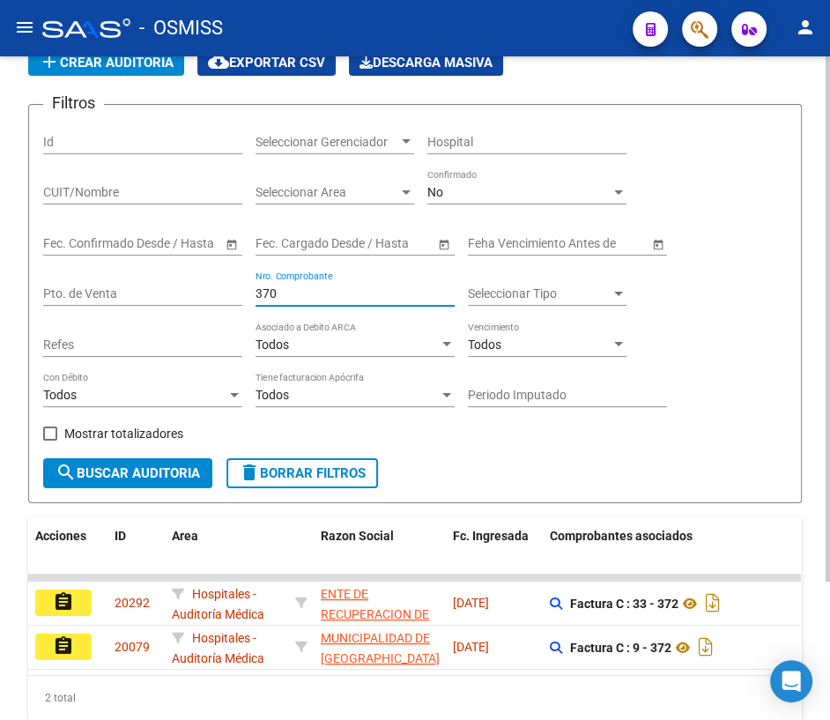
scroll to position [174, 0]
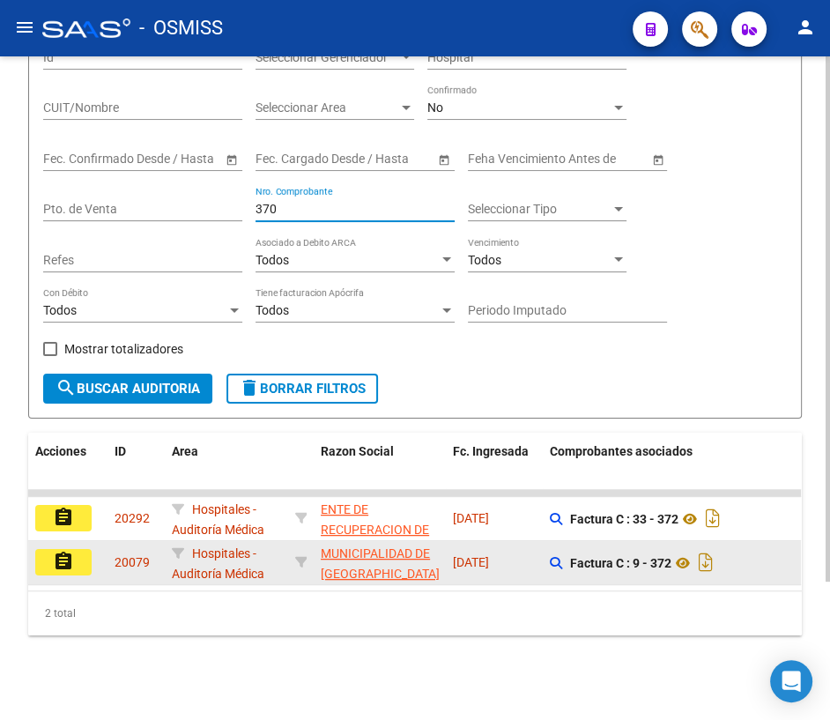
type input "370"
click at [62, 550] on mat-icon "assignment" at bounding box center [63, 560] width 21 height 21
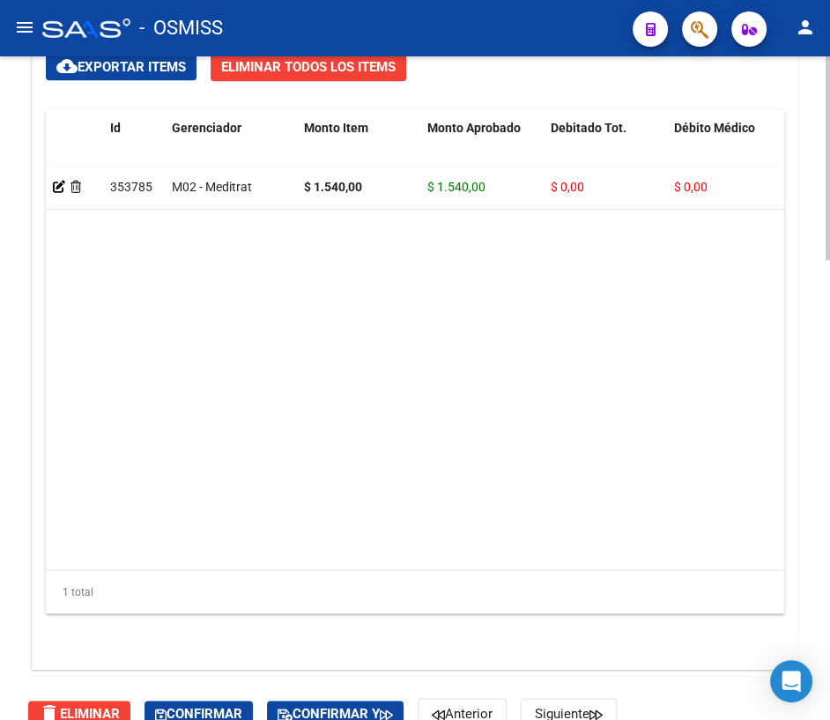
scroll to position [1501, 0]
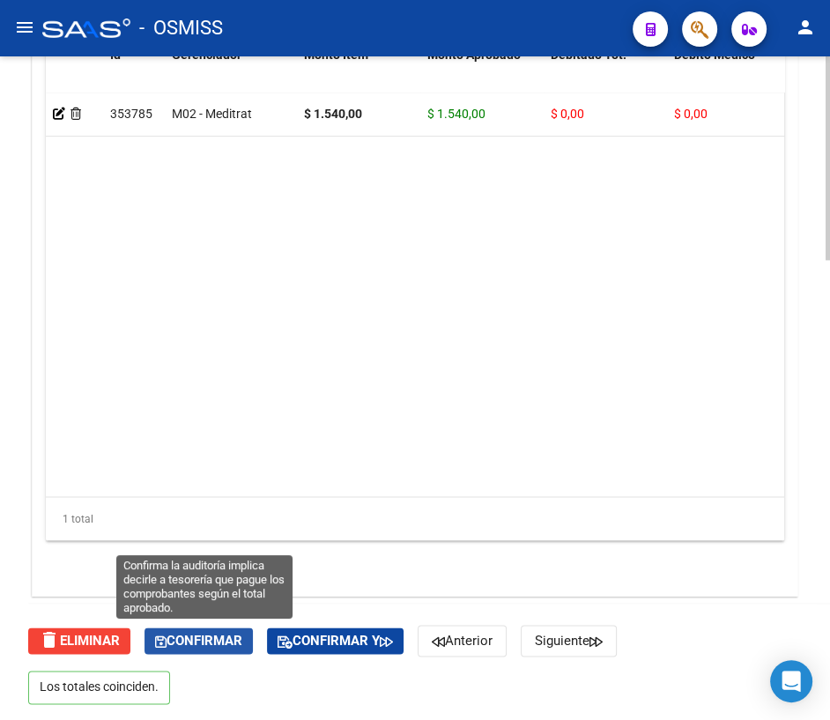
click at [224, 632] on span "Confirmar" at bounding box center [198, 640] width 87 height 16
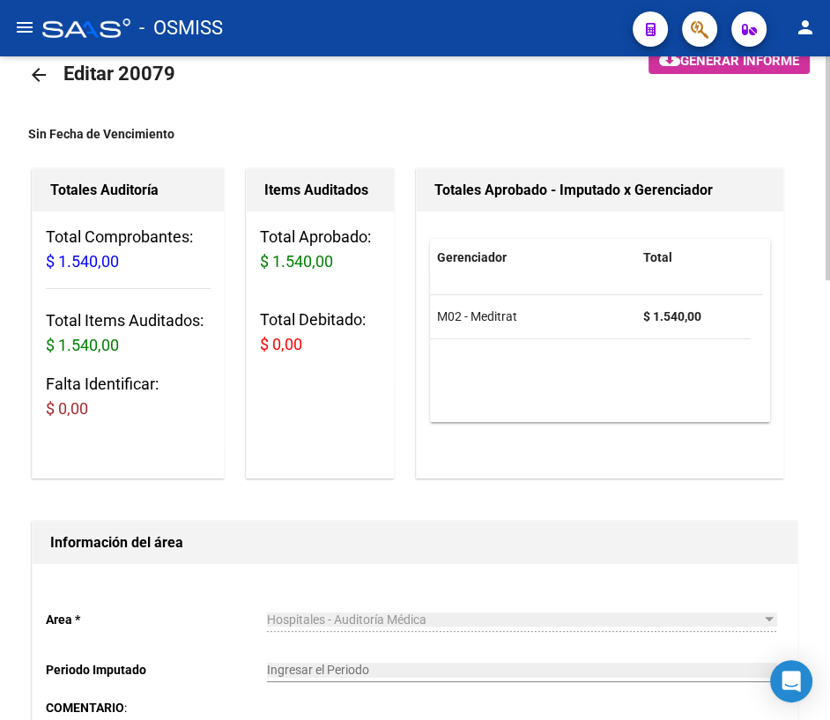
scroll to position [0, 0]
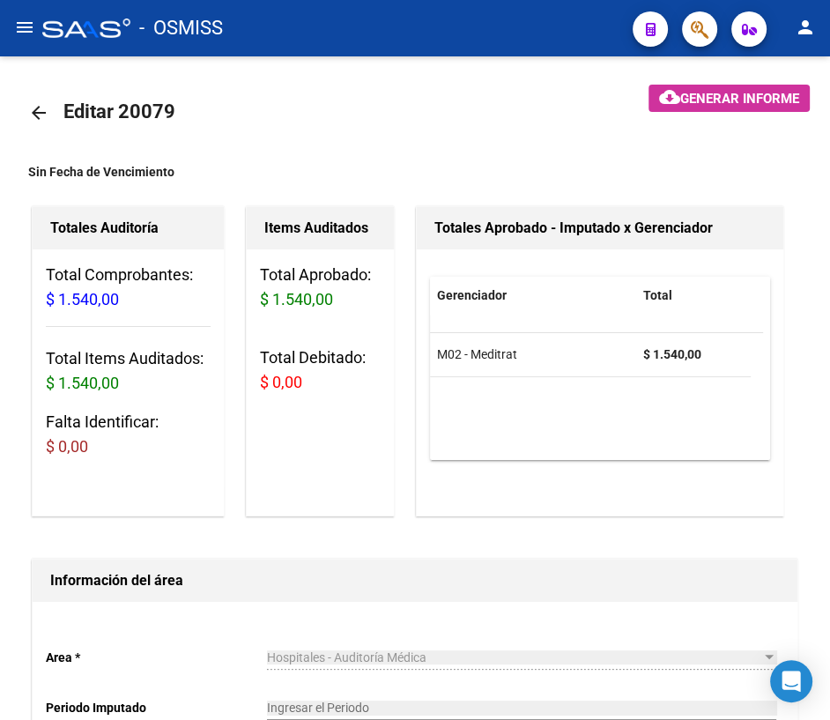
click at [38, 112] on mat-icon "arrow_back" at bounding box center [38, 112] width 21 height 21
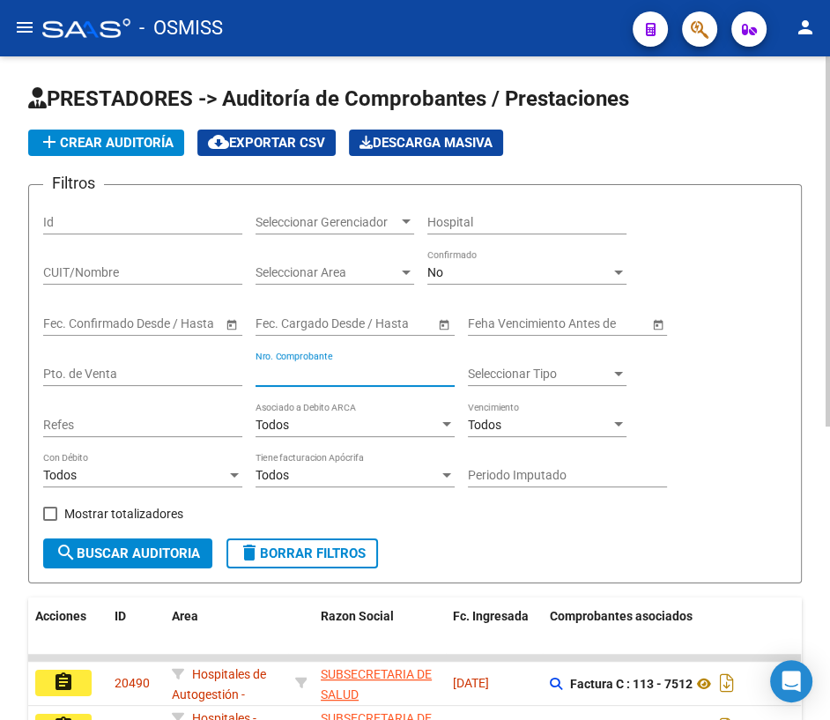
click at [318, 366] on input "Nro. Comprobante" at bounding box center [354, 373] width 199 height 15
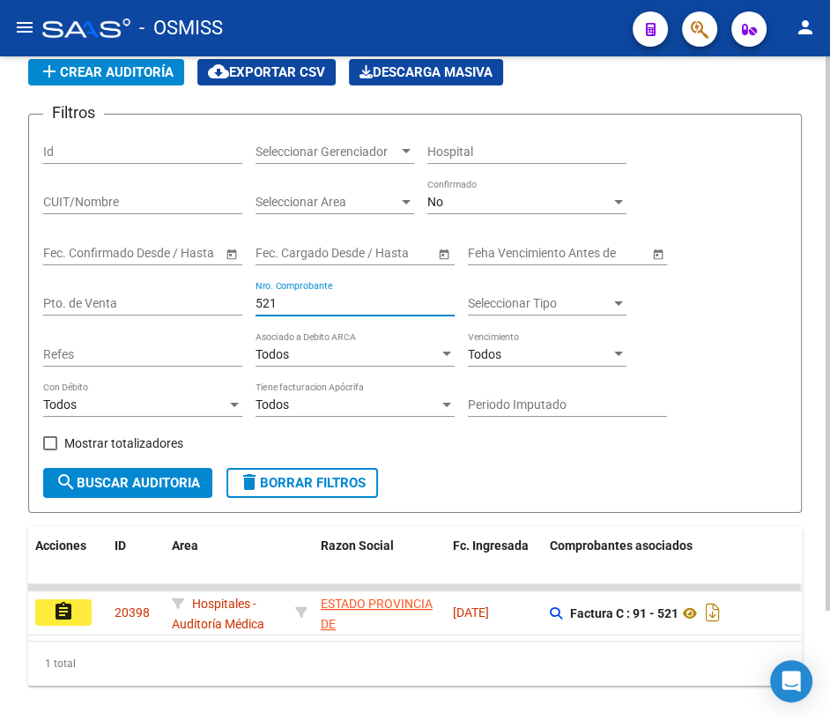
scroll to position [129, 0]
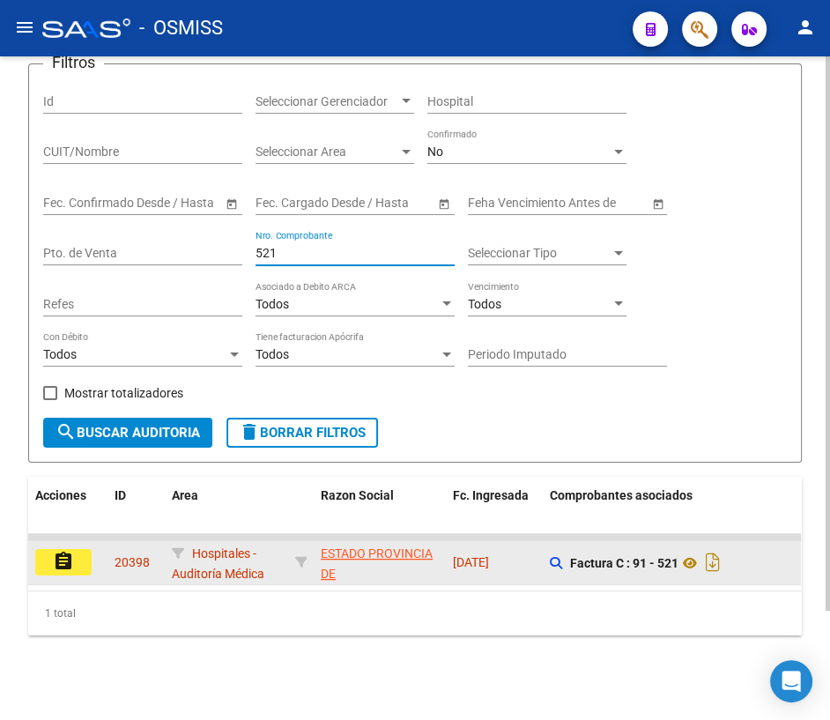
type input "521"
click at [76, 549] on button "assignment" at bounding box center [63, 562] width 56 height 26
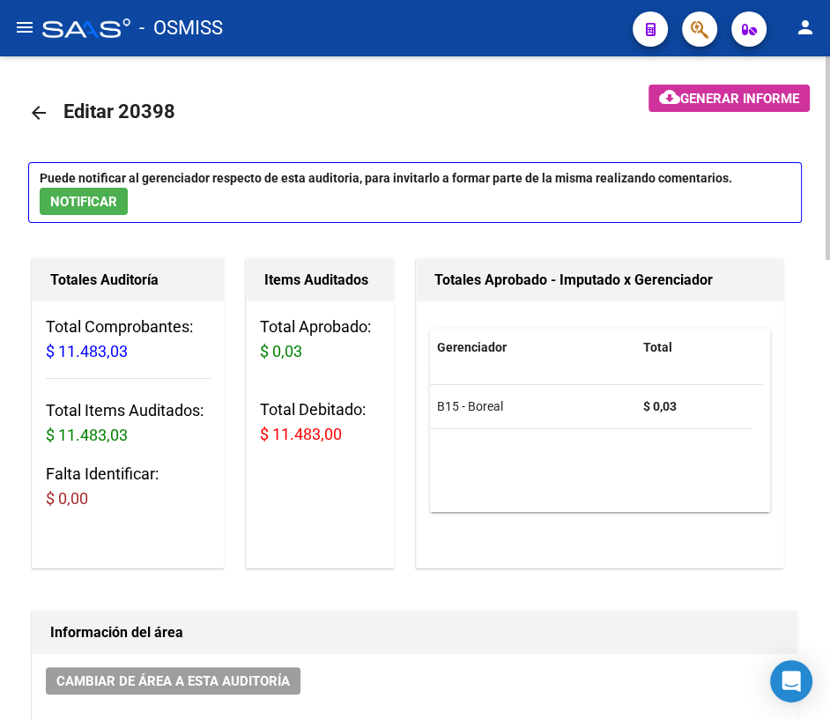
click at [40, 113] on mat-icon "arrow_back" at bounding box center [38, 112] width 21 height 21
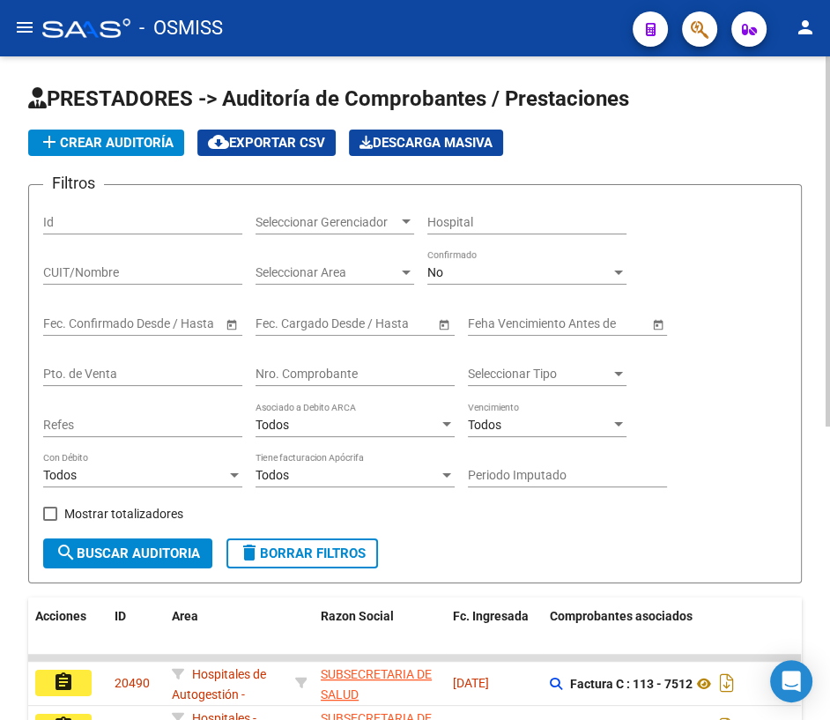
click at [294, 370] on input "Nro. Comprobante" at bounding box center [354, 373] width 199 height 15
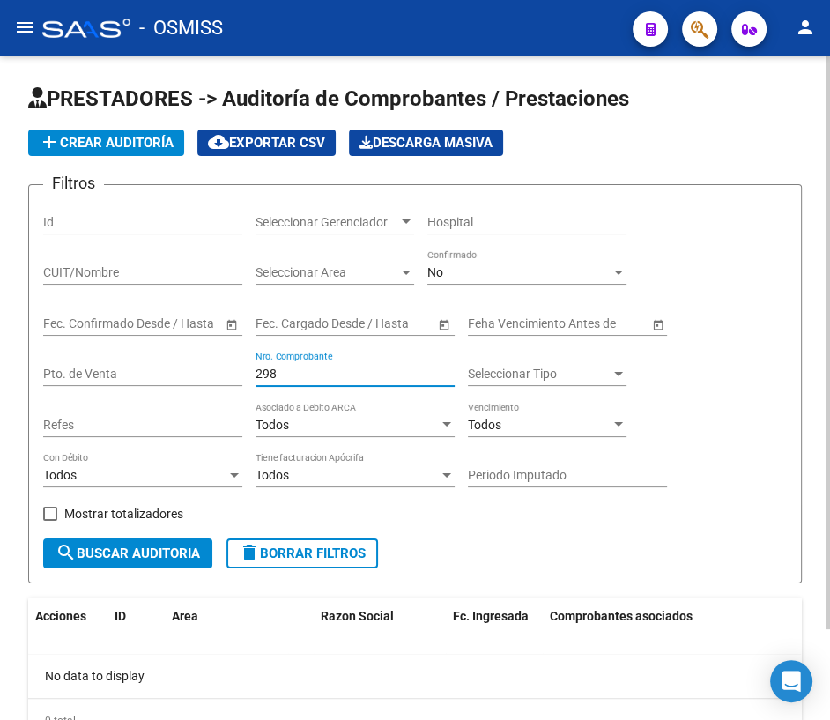
drag, startPoint x: 286, startPoint y: 370, endPoint x: 204, endPoint y: 366, distance: 82.0
click at [207, 365] on div "Filtros Id Seleccionar Gerenciador Seleccionar Gerenciador Hospital CUIT/Nombre…" at bounding box center [414, 368] width 743 height 339
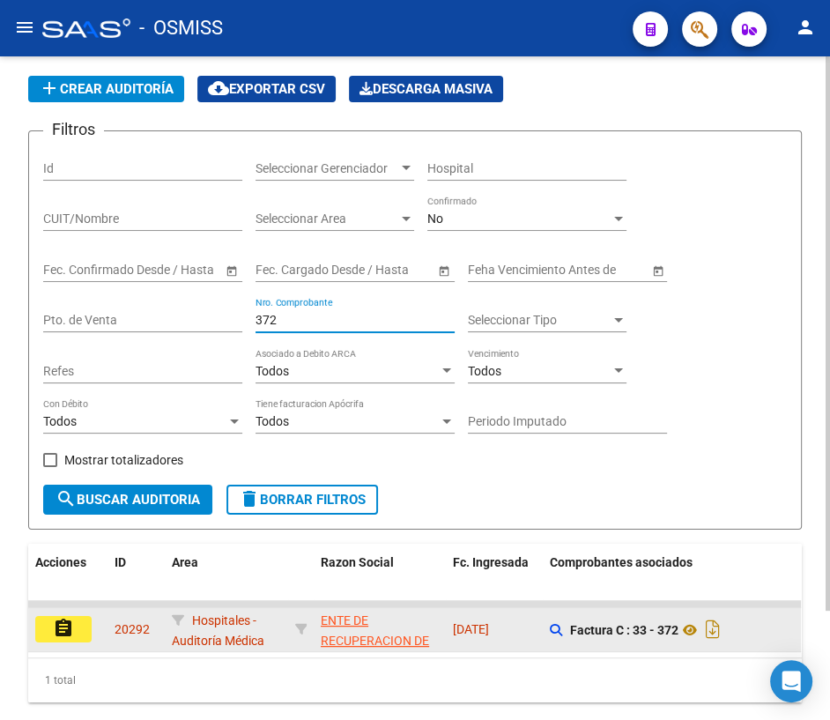
scroll to position [129, 0]
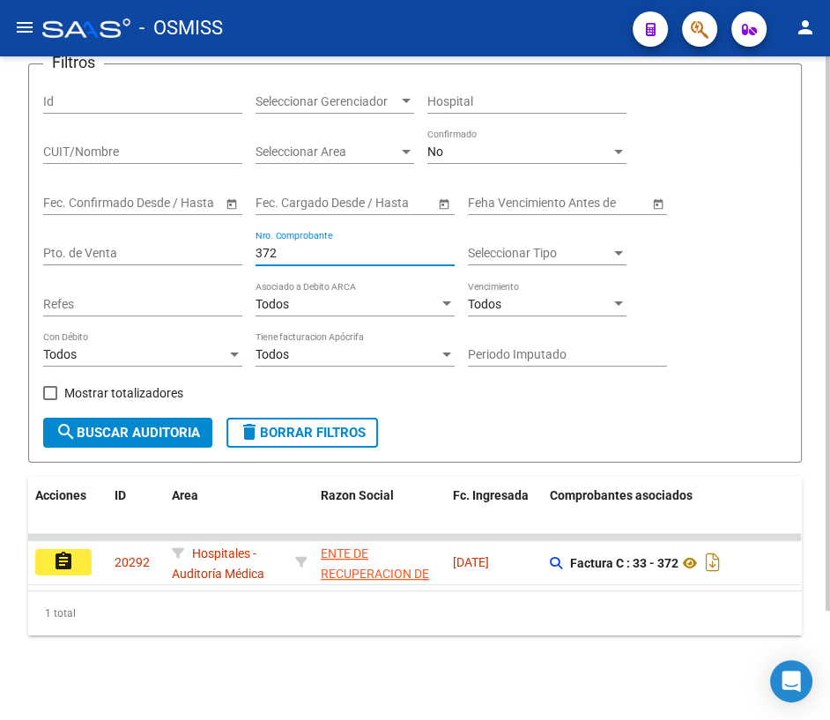
drag, startPoint x: 321, startPoint y: 243, endPoint x: 144, endPoint y: 216, distance: 179.1
click at [144, 216] on div "Filtros Id Seleccionar Gerenciador Seleccionar Gerenciador Hospital CUIT/Nombre…" at bounding box center [414, 247] width 743 height 339
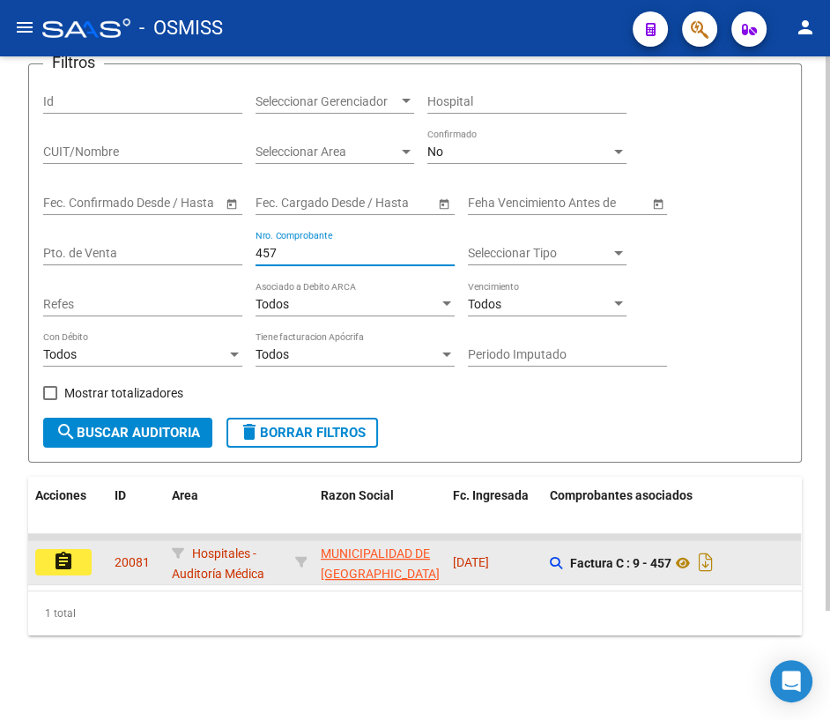
type input "457"
click at [55, 550] on mat-icon "assignment" at bounding box center [63, 560] width 21 height 21
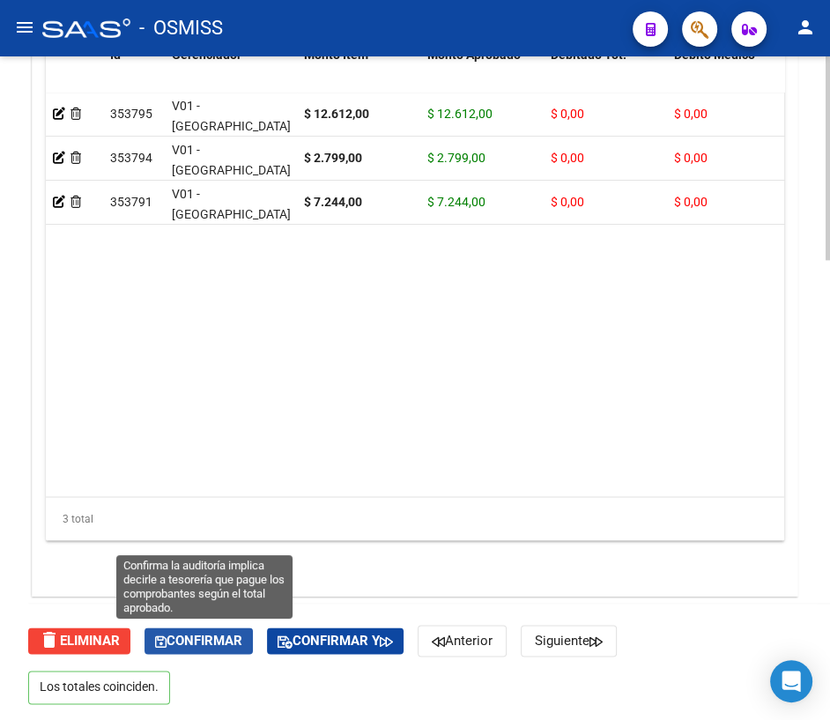
click at [188, 634] on span "Confirmar" at bounding box center [198, 640] width 87 height 16
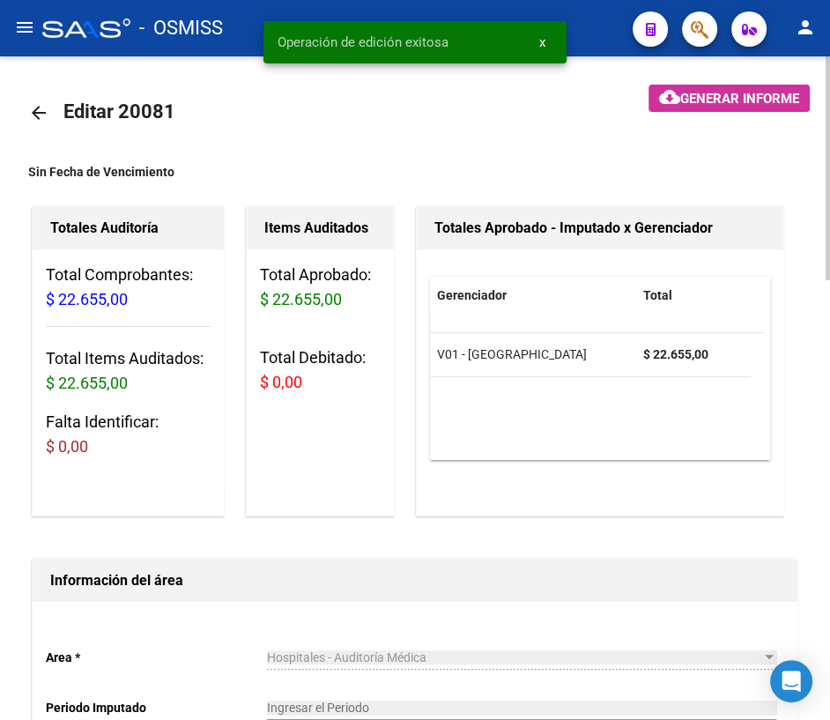
click at [41, 114] on mat-icon "arrow_back" at bounding box center [38, 112] width 21 height 21
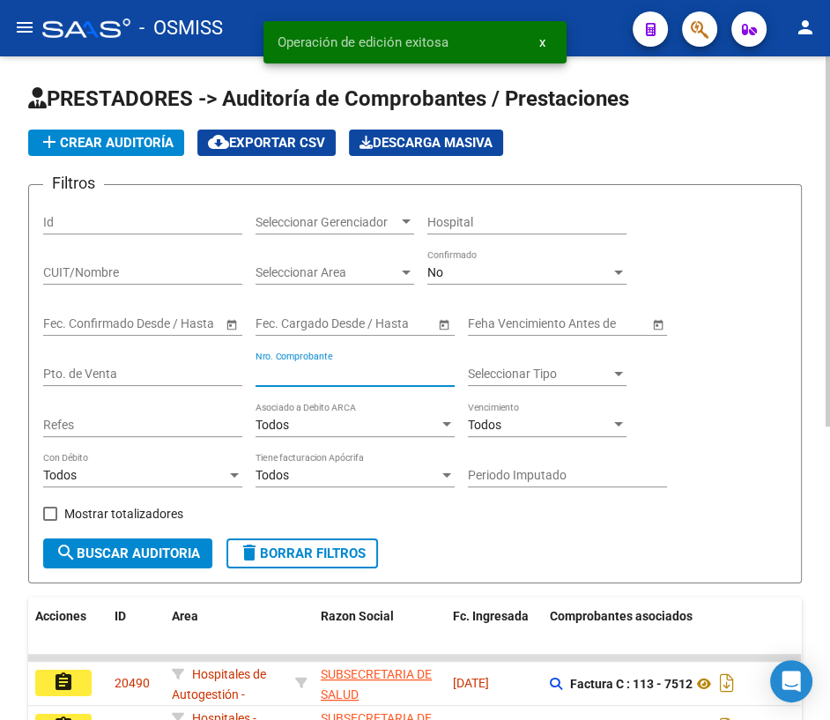
click at [338, 375] on input "Nro. Comprobante" at bounding box center [354, 373] width 199 height 15
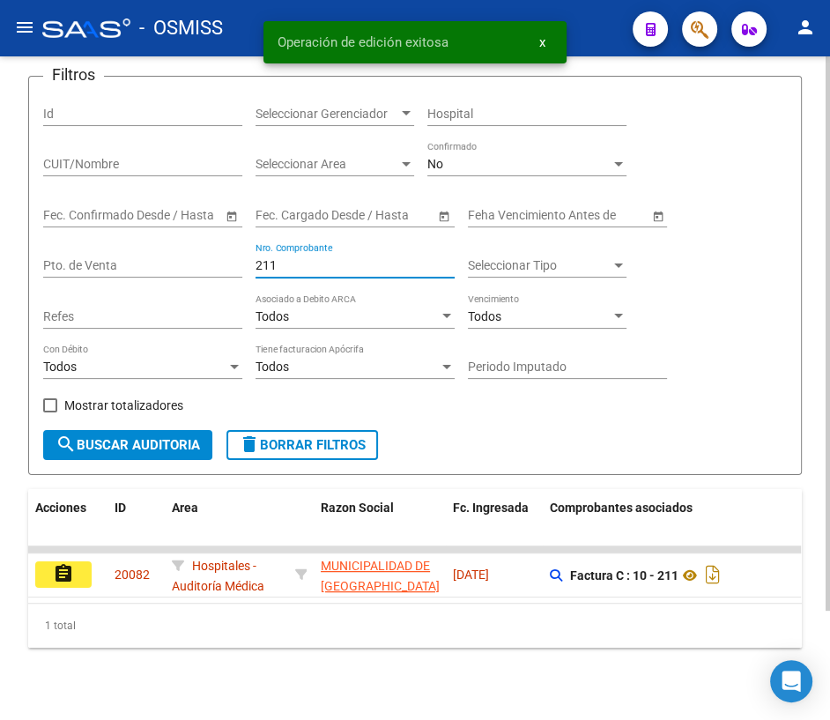
scroll to position [129, 0]
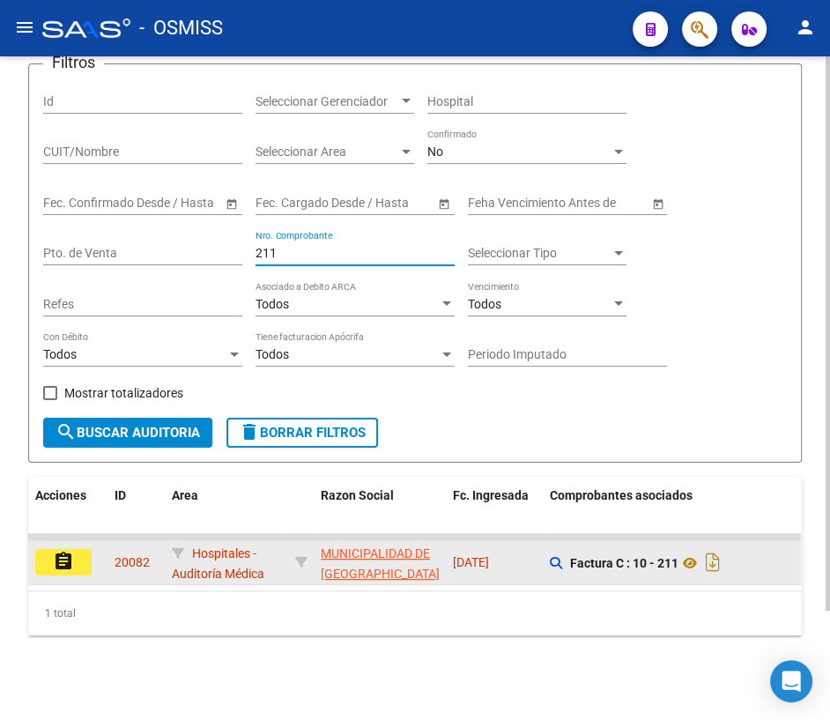
type input "211"
click at [56, 551] on mat-icon "assignment" at bounding box center [63, 560] width 21 height 21
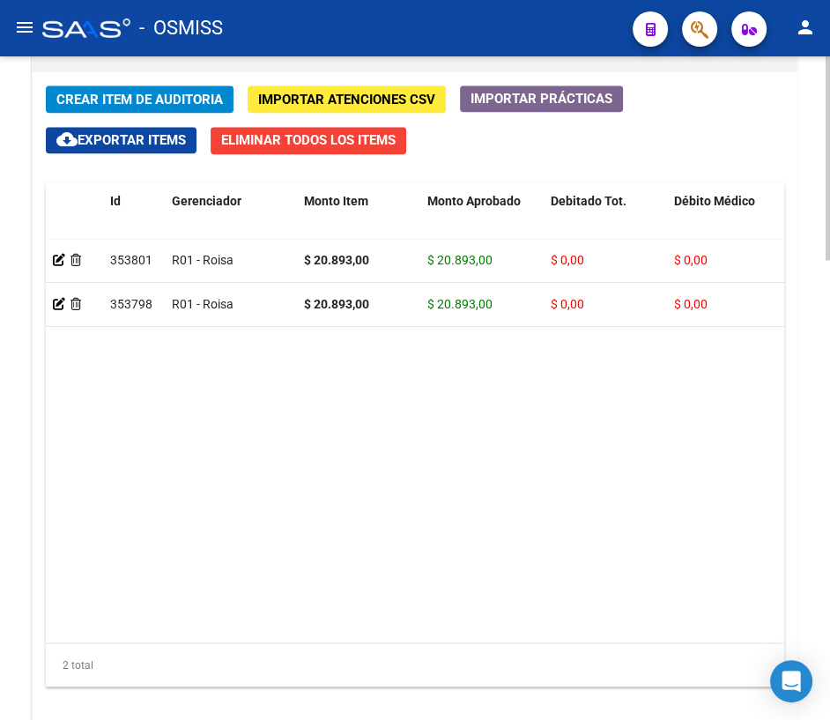
scroll to position [1501, 0]
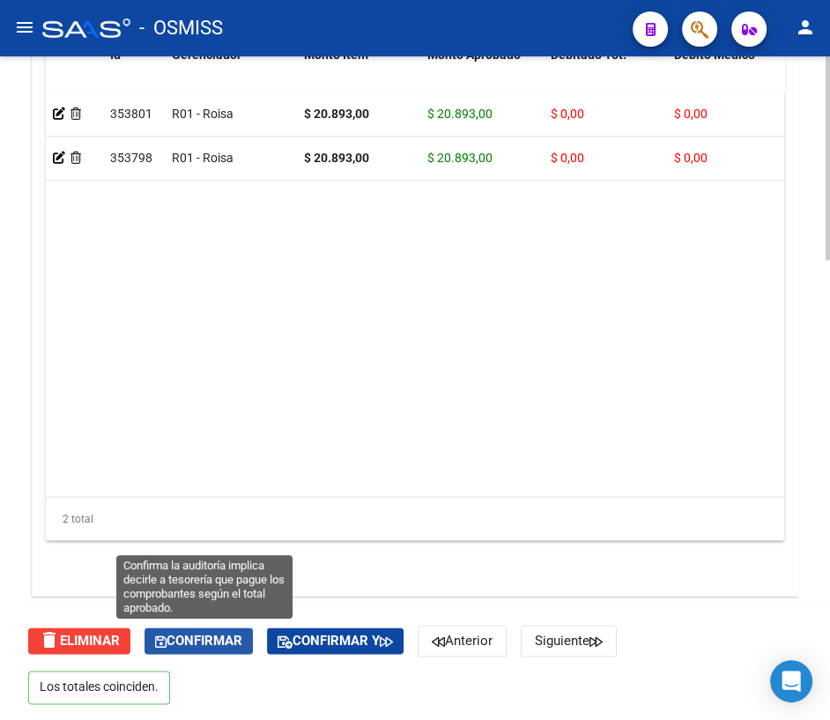
click at [200, 633] on span "Confirmar" at bounding box center [198, 640] width 87 height 16
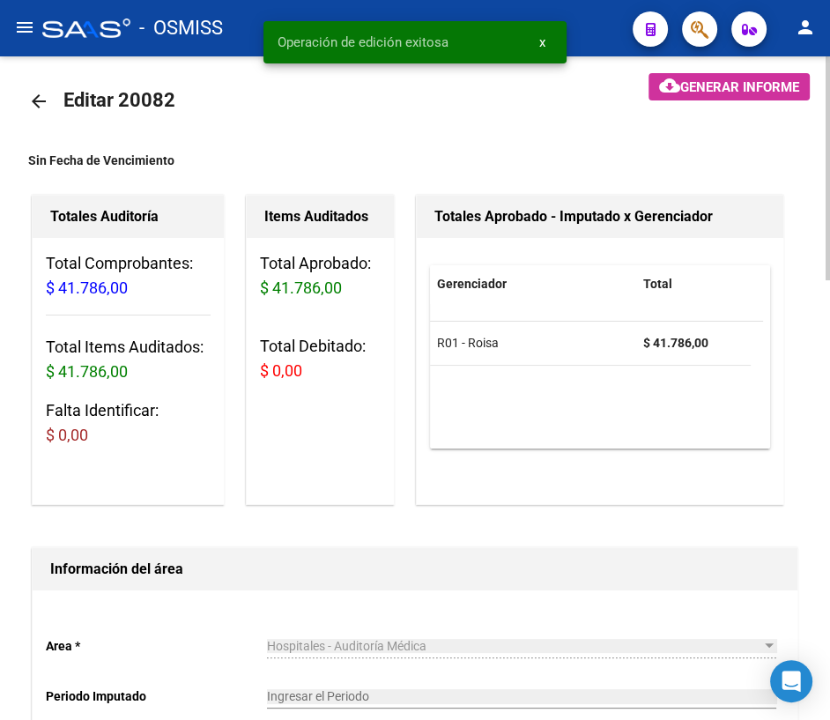
scroll to position [0, 0]
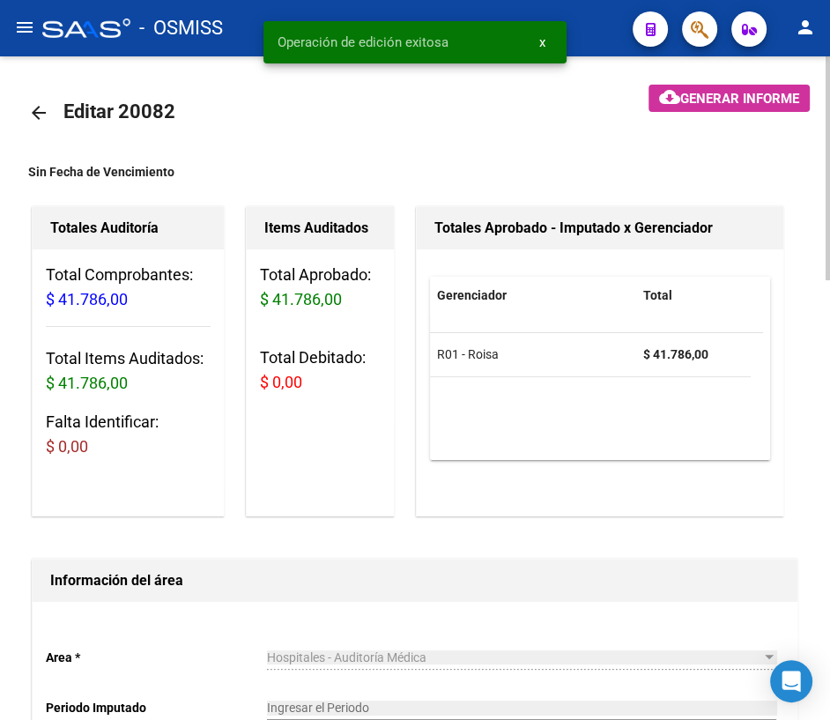
click at [33, 112] on mat-icon "arrow_back" at bounding box center [38, 112] width 21 height 21
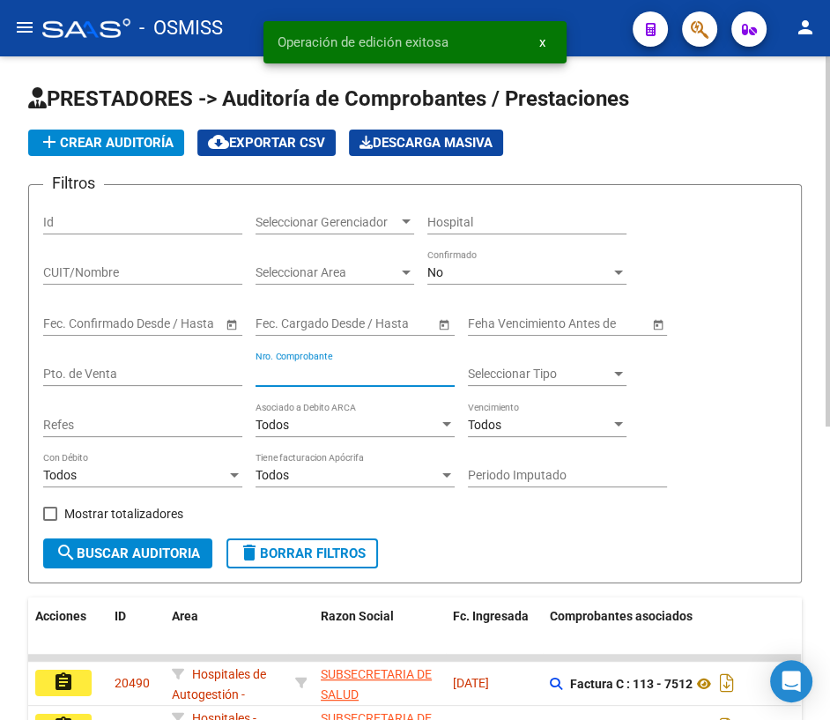
click at [335, 374] on input "Nro. Comprobante" at bounding box center [354, 373] width 199 height 15
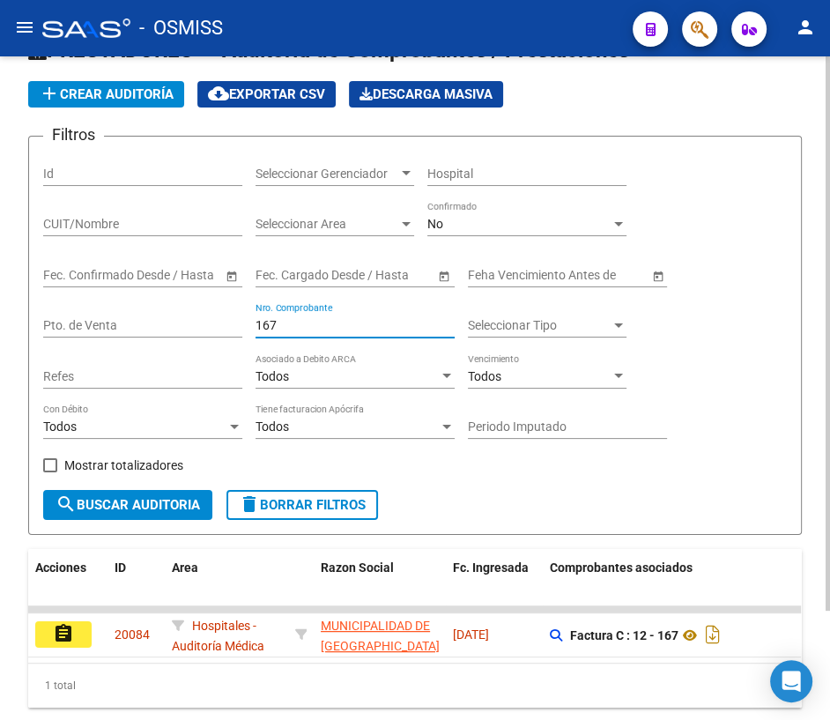
scroll to position [129, 0]
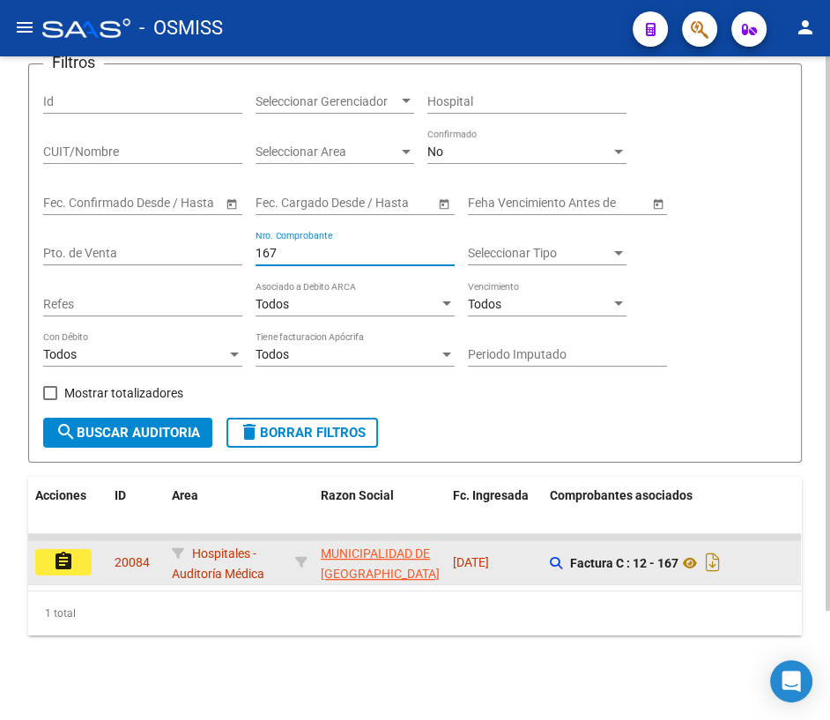
type input "167"
click at [78, 556] on button "assignment" at bounding box center [63, 562] width 56 height 26
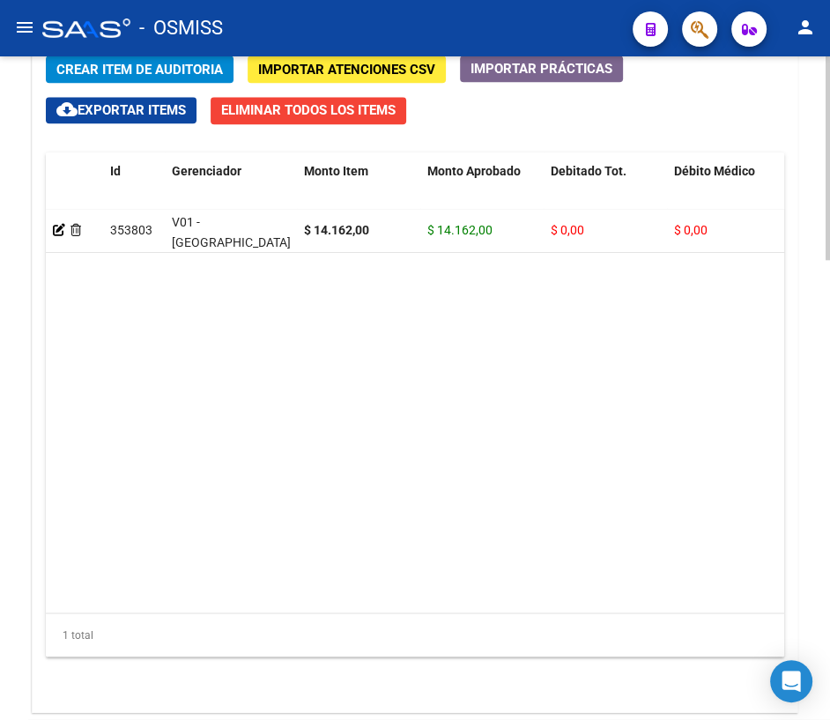
scroll to position [1501, 0]
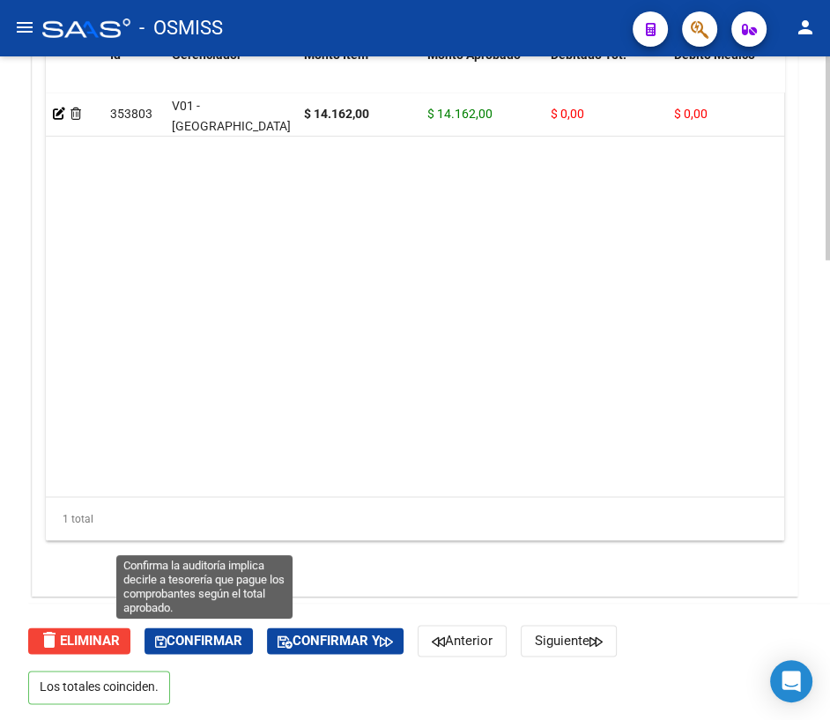
click at [203, 641] on span "Confirmar" at bounding box center [198, 640] width 87 height 16
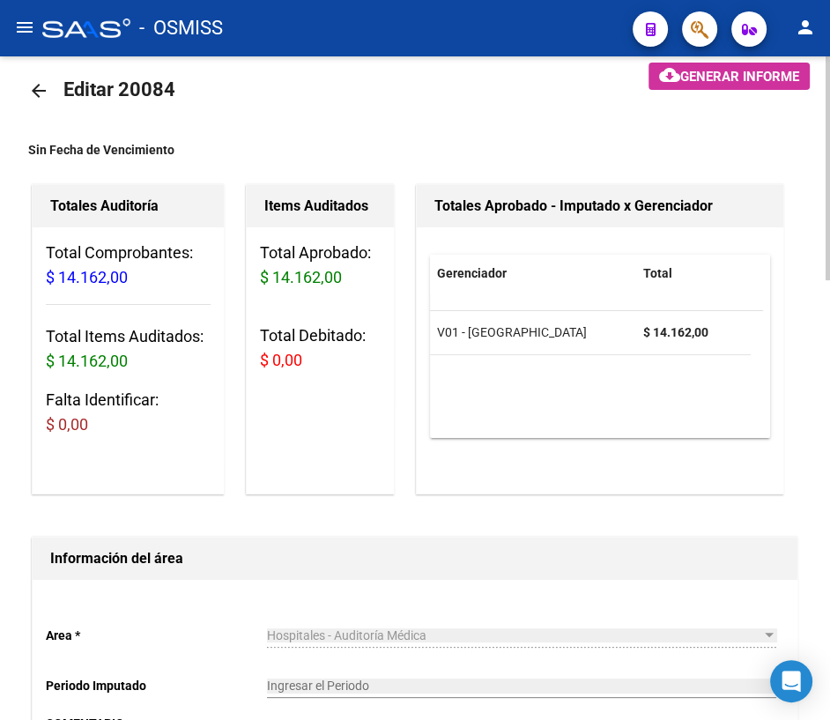
scroll to position [0, 0]
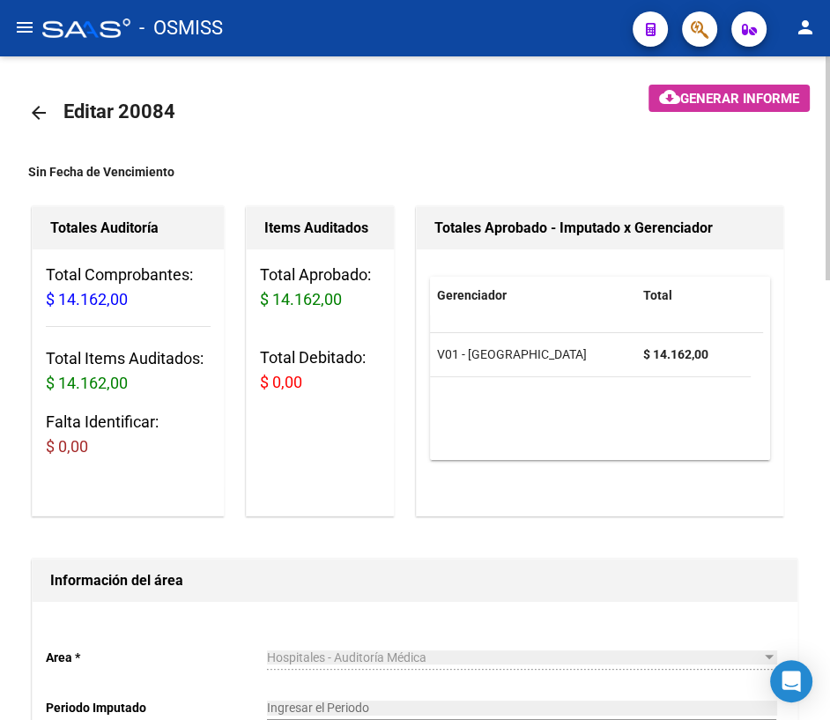
click at [44, 110] on mat-icon "arrow_back" at bounding box center [38, 112] width 21 height 21
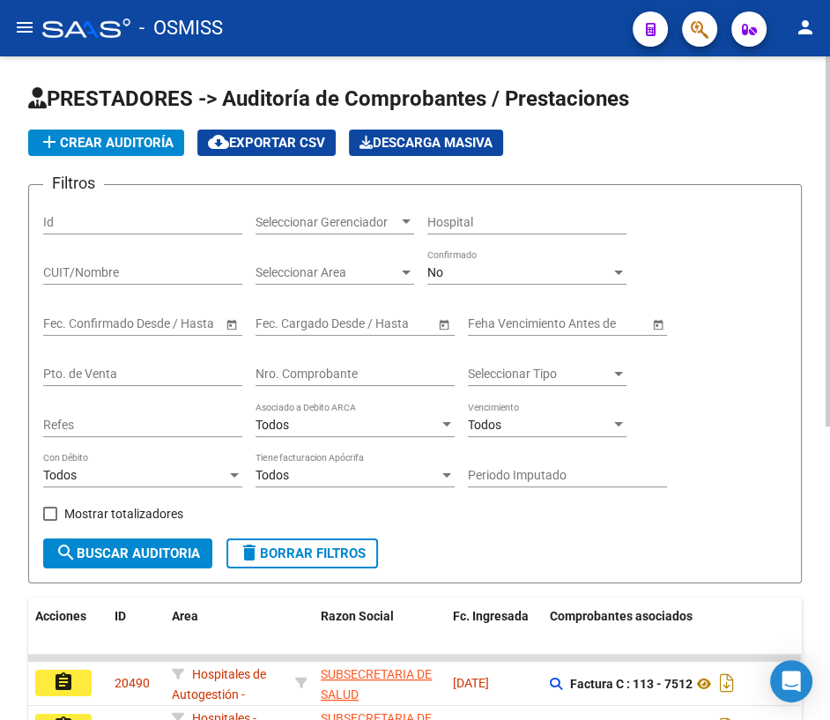
click at [281, 375] on input "Nro. Comprobante" at bounding box center [354, 373] width 199 height 15
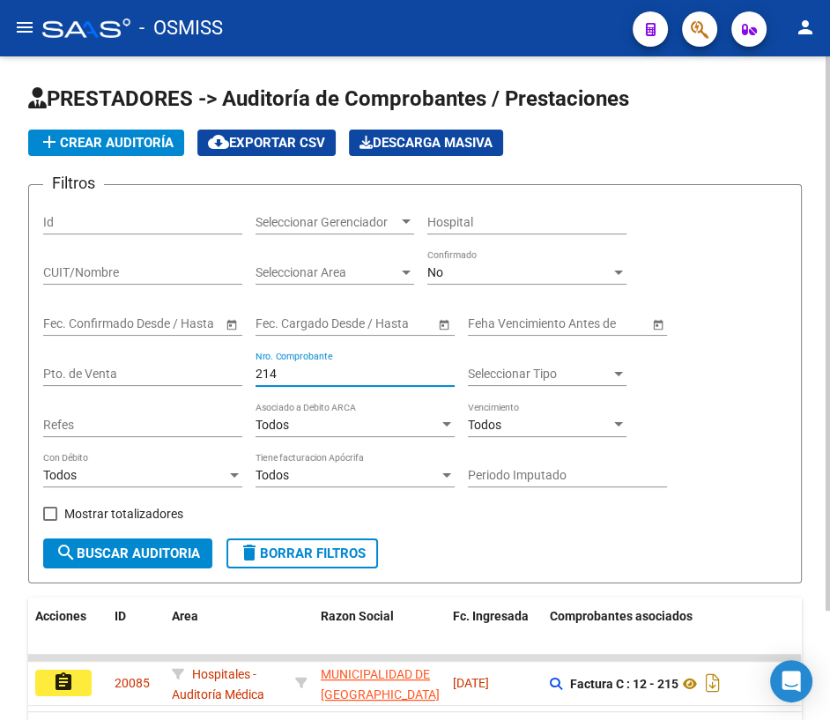
scroll to position [129, 0]
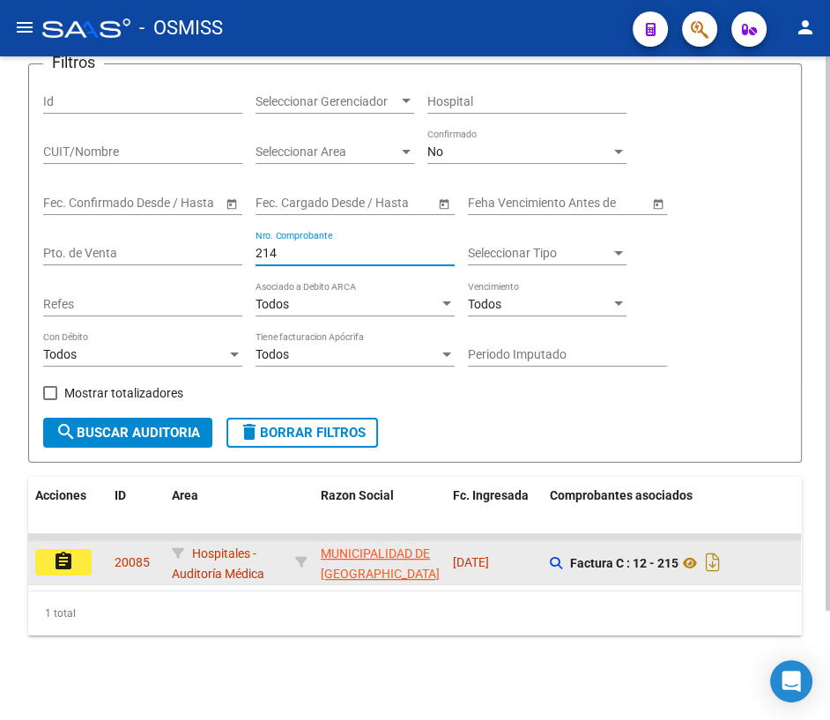
type input "214"
click at [71, 550] on mat-icon "assignment" at bounding box center [63, 560] width 21 height 21
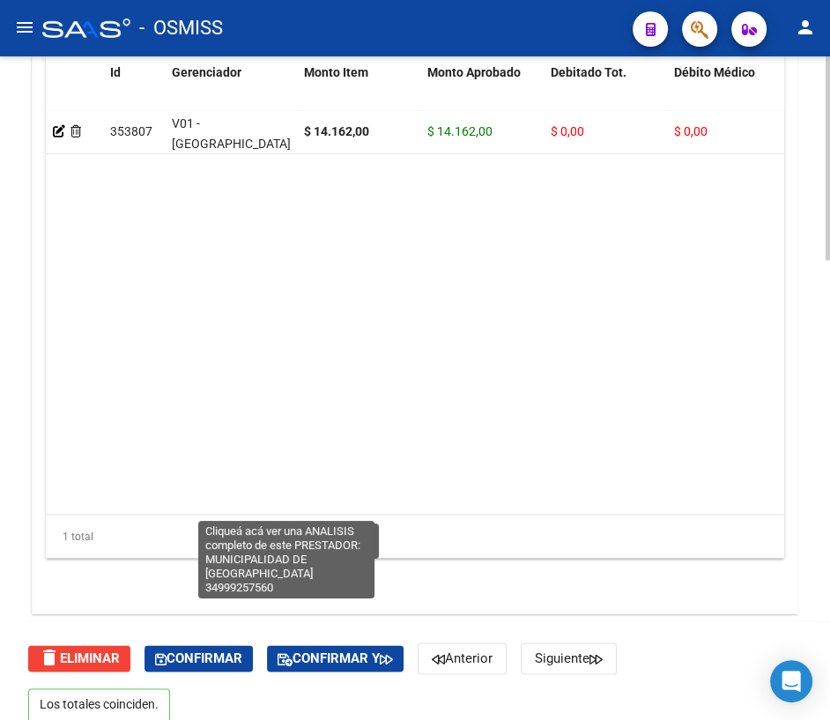
scroll to position [1501, 0]
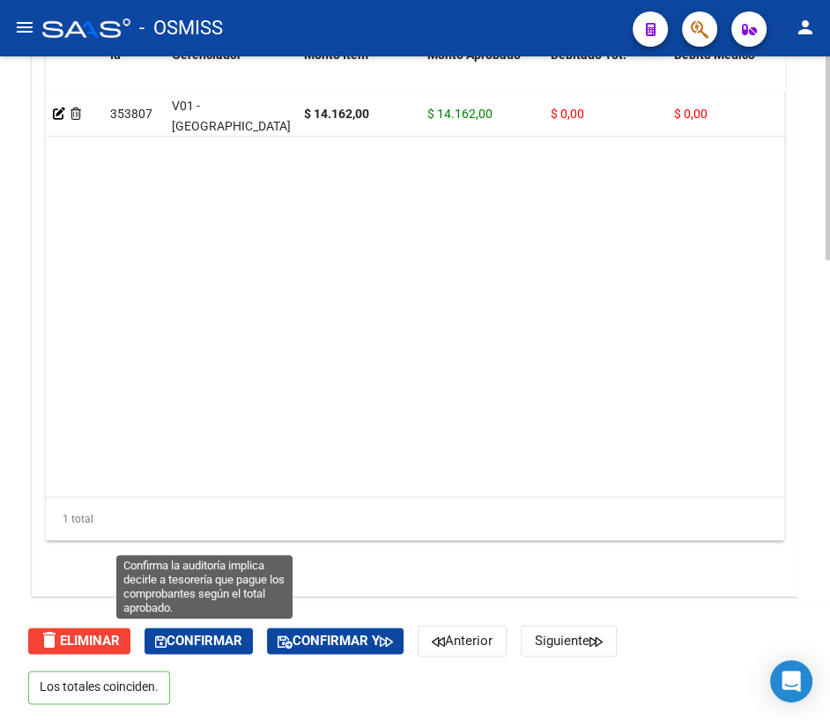
click at [193, 644] on span "Confirmar" at bounding box center [198, 640] width 87 height 16
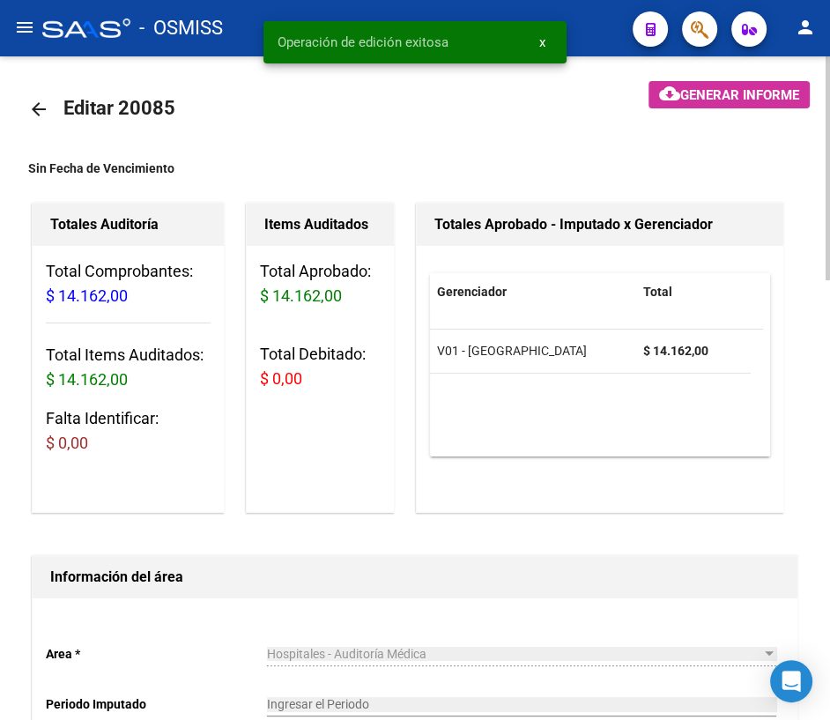
scroll to position [0, 0]
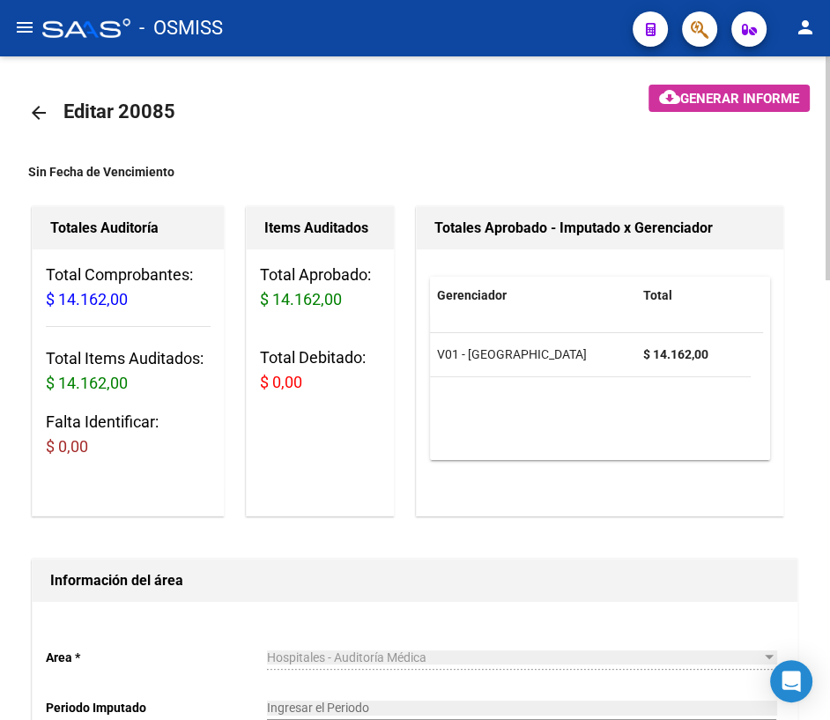
click at [37, 107] on mat-icon "arrow_back" at bounding box center [38, 112] width 21 height 21
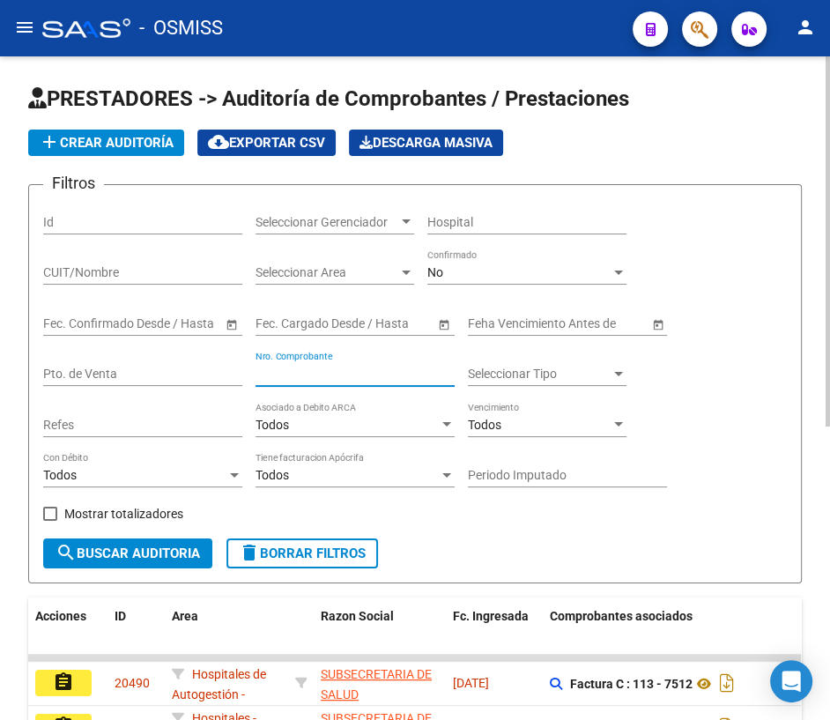
click at [378, 377] on input "Nro. Comprobante" at bounding box center [354, 373] width 199 height 15
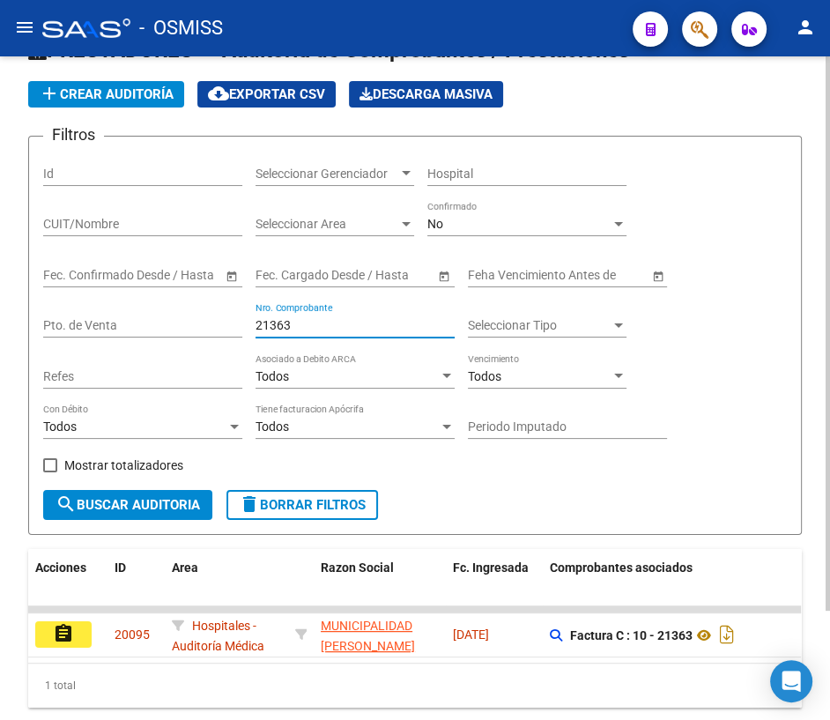
scroll to position [129, 0]
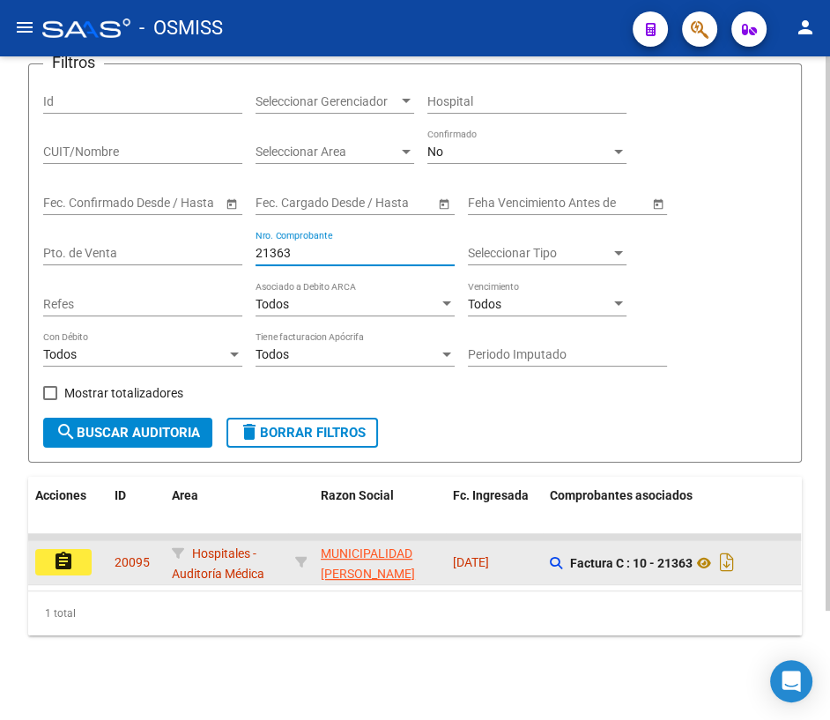
type input "21363"
click at [69, 552] on mat-icon "assignment" at bounding box center [63, 560] width 21 height 21
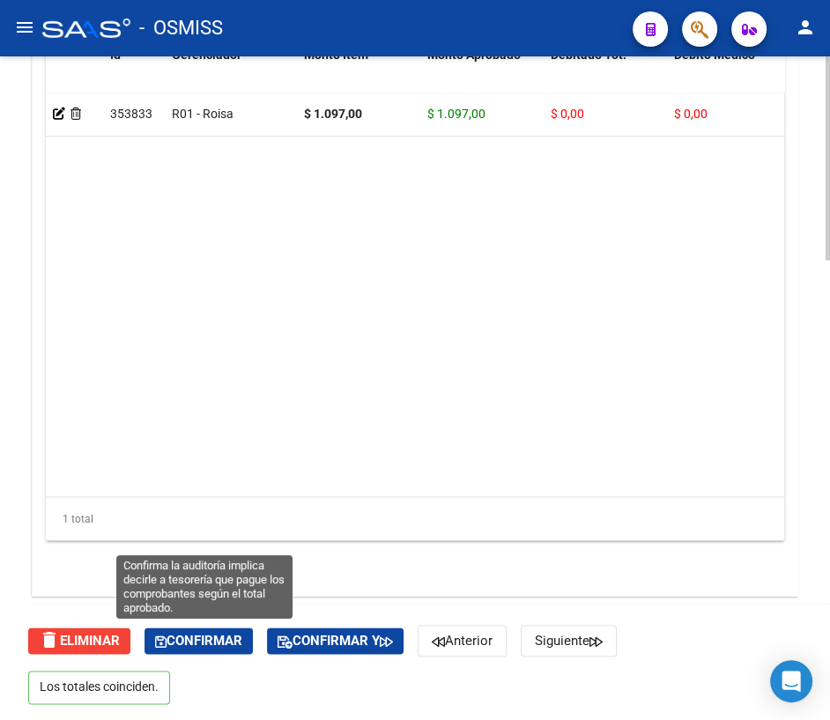
click at [238, 638] on span "Confirmar" at bounding box center [198, 640] width 87 height 16
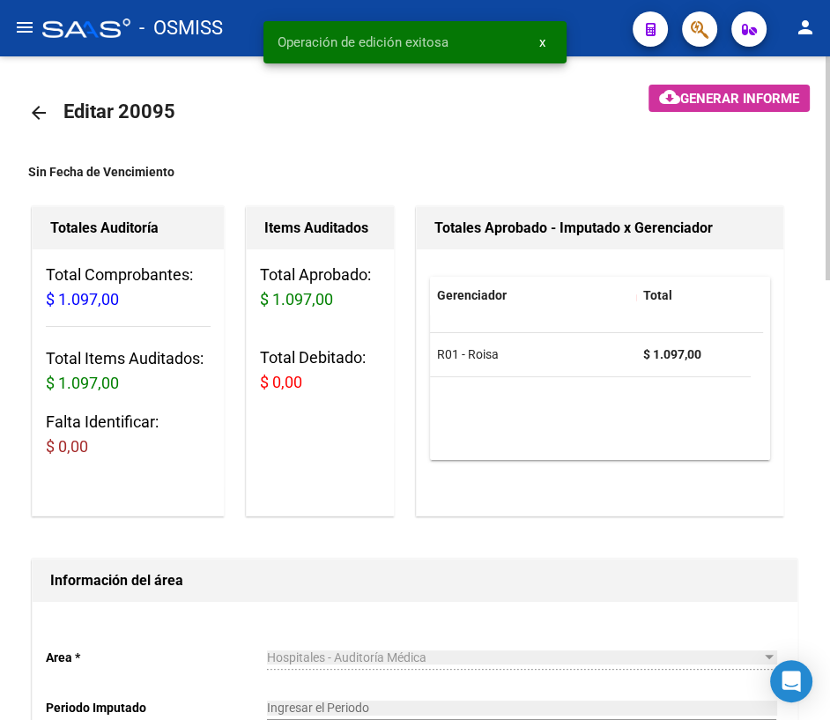
click at [41, 105] on mat-icon "arrow_back" at bounding box center [38, 112] width 21 height 21
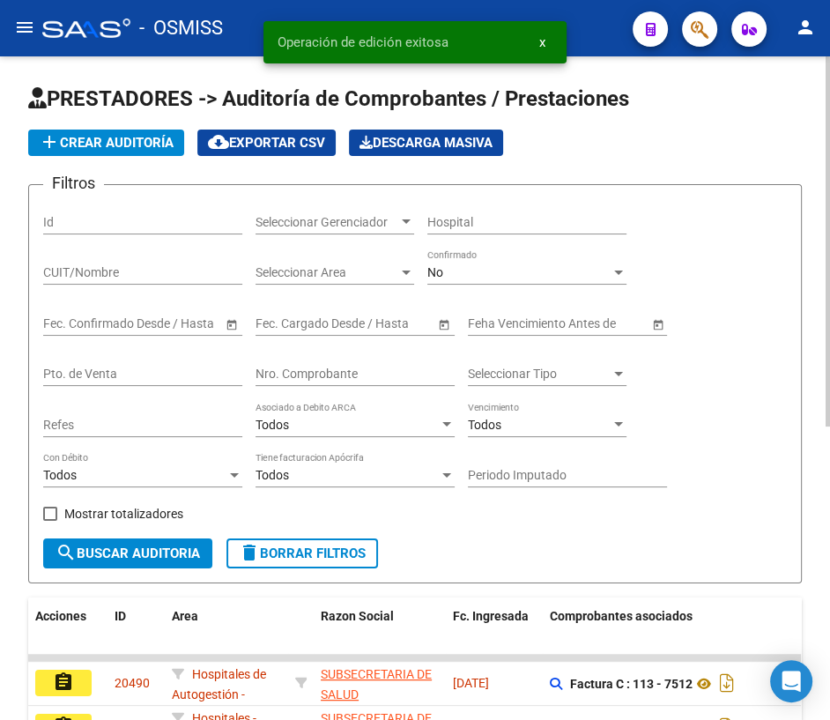
click at [302, 363] on div "Nro. Comprobante" at bounding box center [354, 368] width 199 height 35
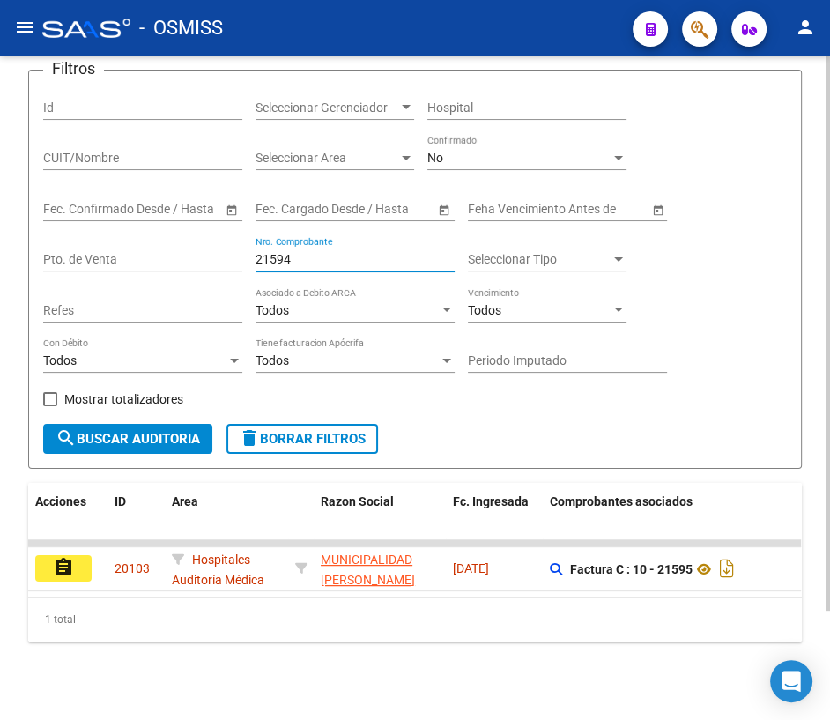
scroll to position [129, 0]
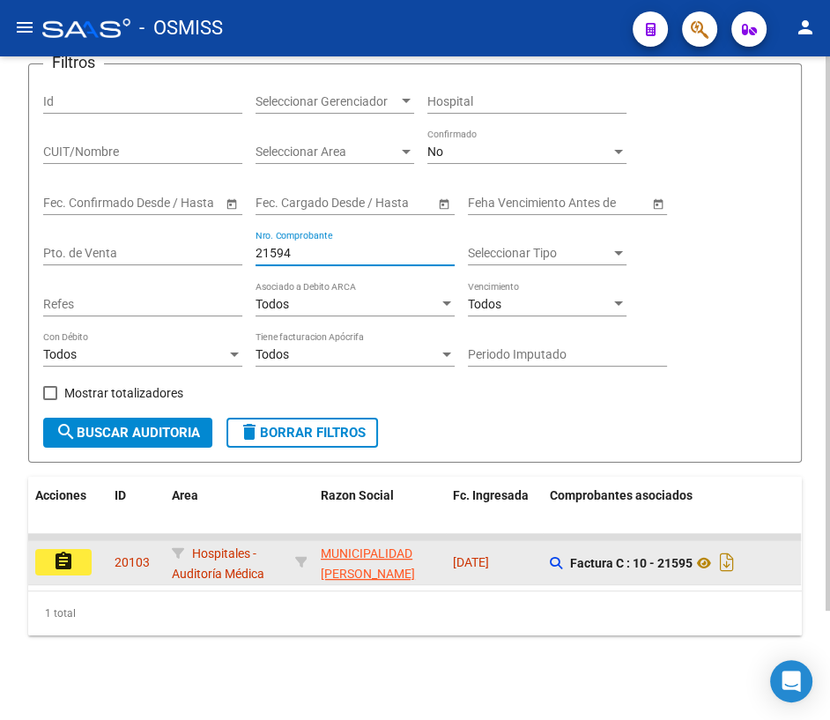
type input "21594"
click at [88, 550] on button "assignment" at bounding box center [63, 562] width 56 height 26
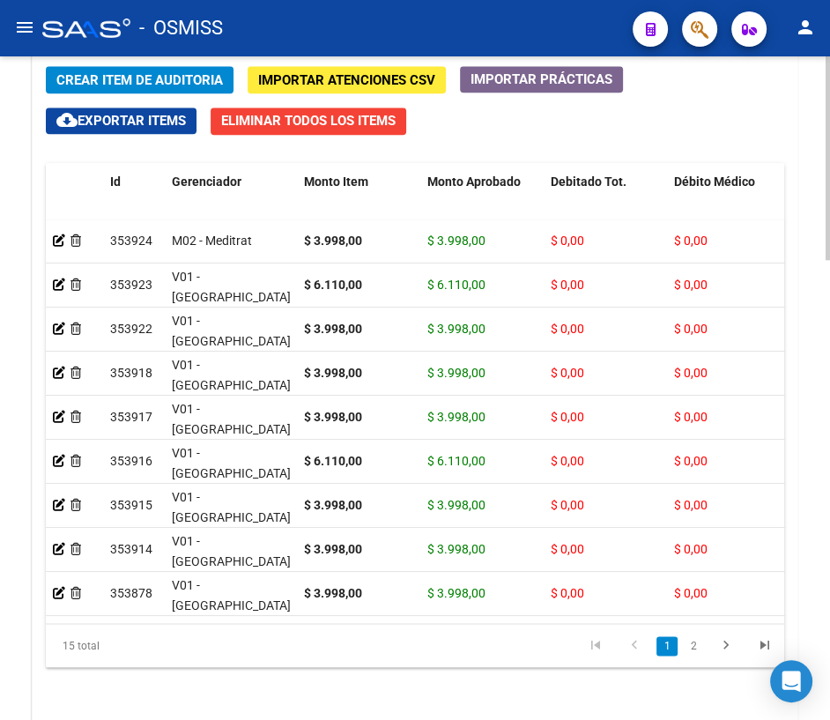
scroll to position [1501, 0]
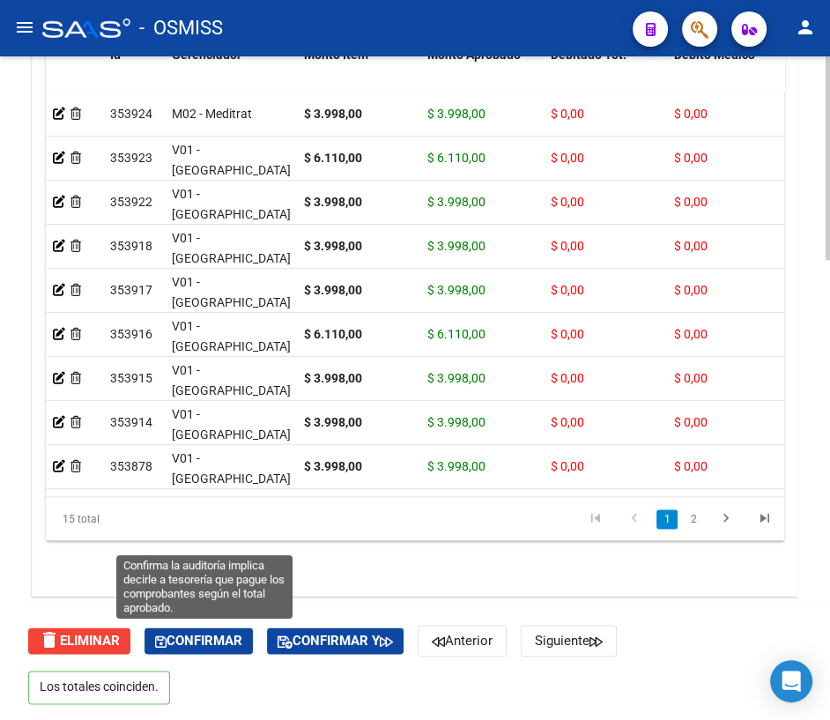
click at [215, 637] on span "Confirmar" at bounding box center [198, 640] width 87 height 16
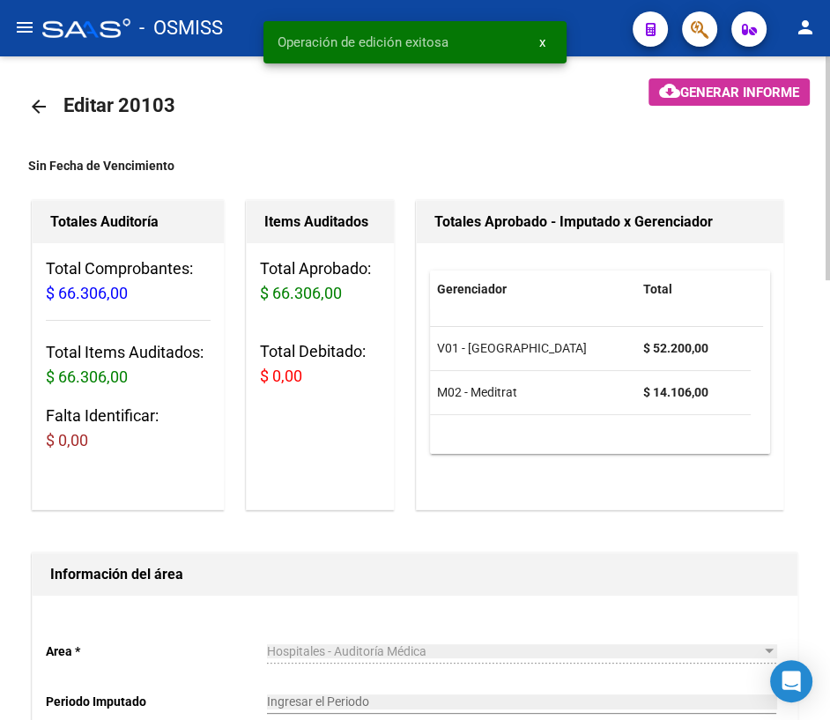
scroll to position [0, 0]
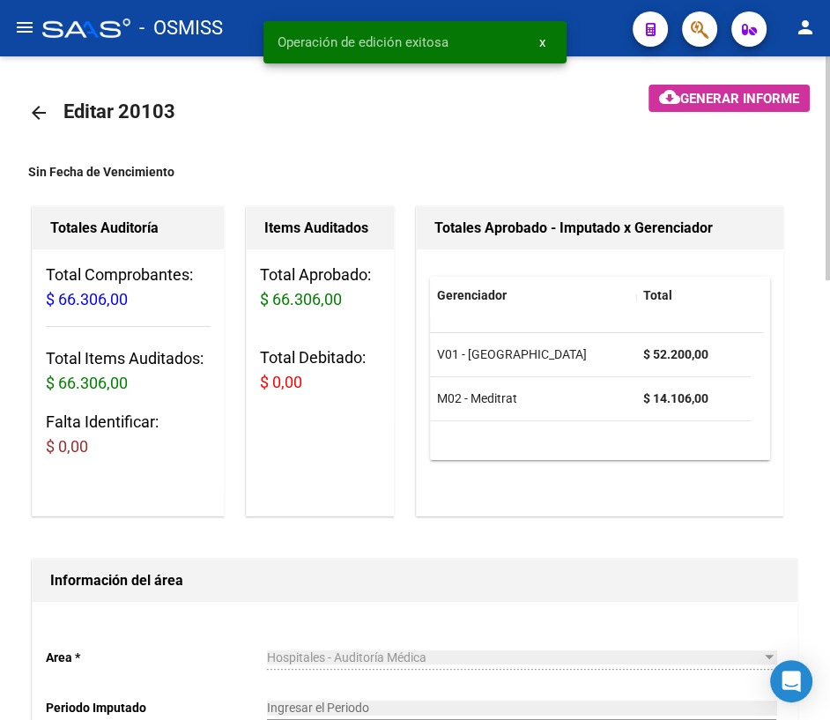
click at [35, 109] on mat-icon "arrow_back" at bounding box center [38, 112] width 21 height 21
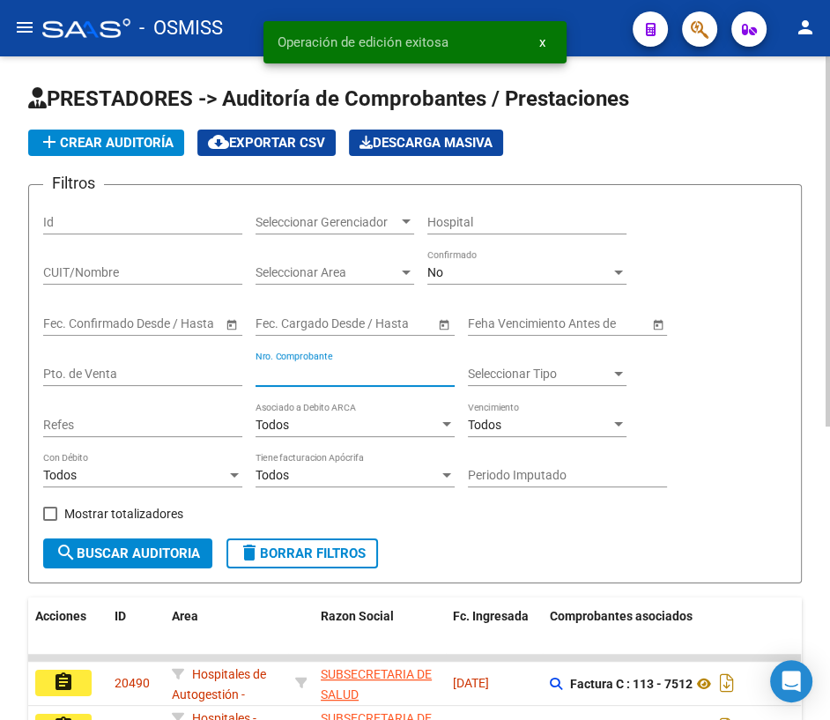
click at [317, 371] on input "Nro. Comprobante" at bounding box center [354, 373] width 199 height 15
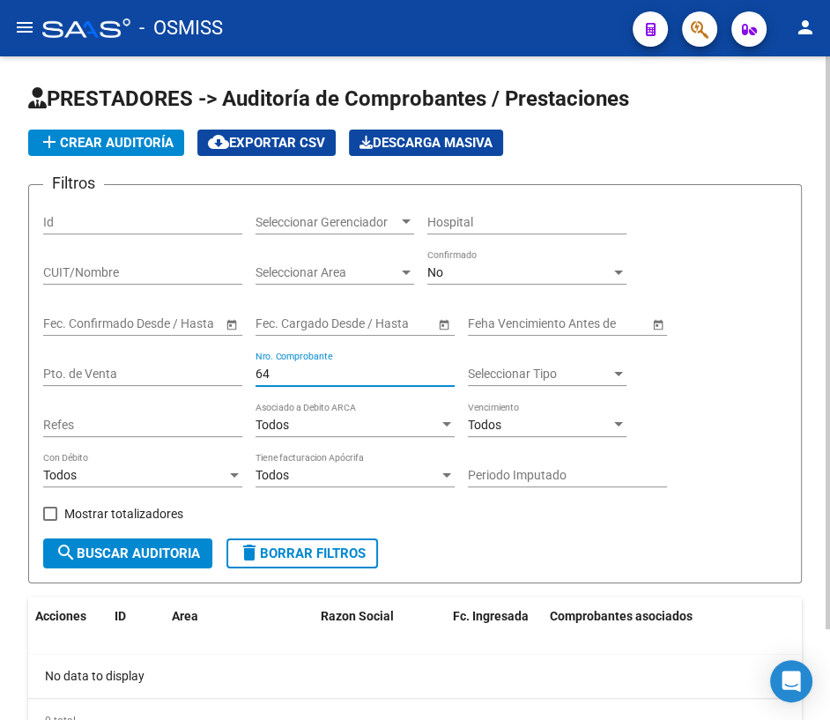
type input "6"
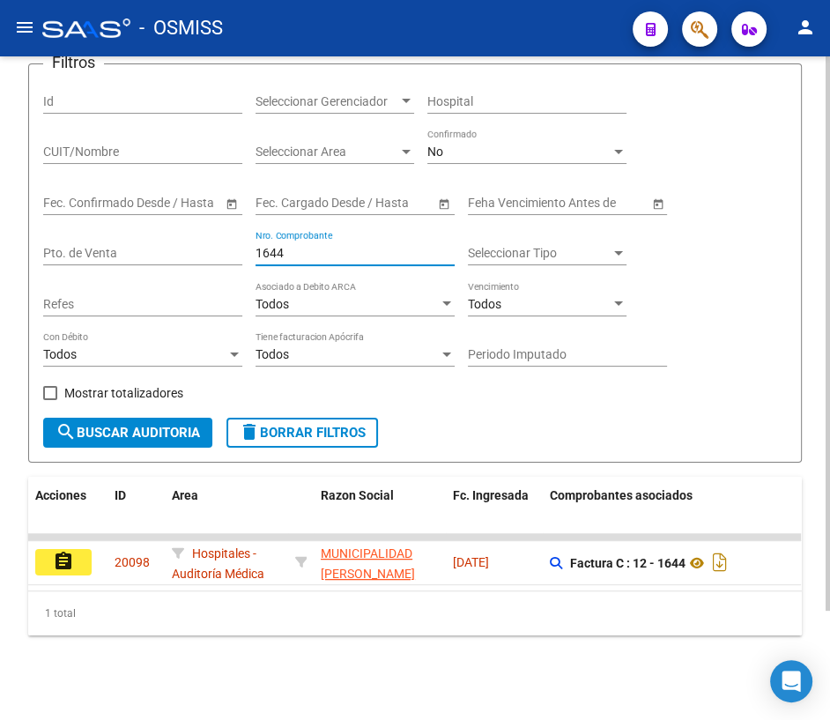
scroll to position [129, 0]
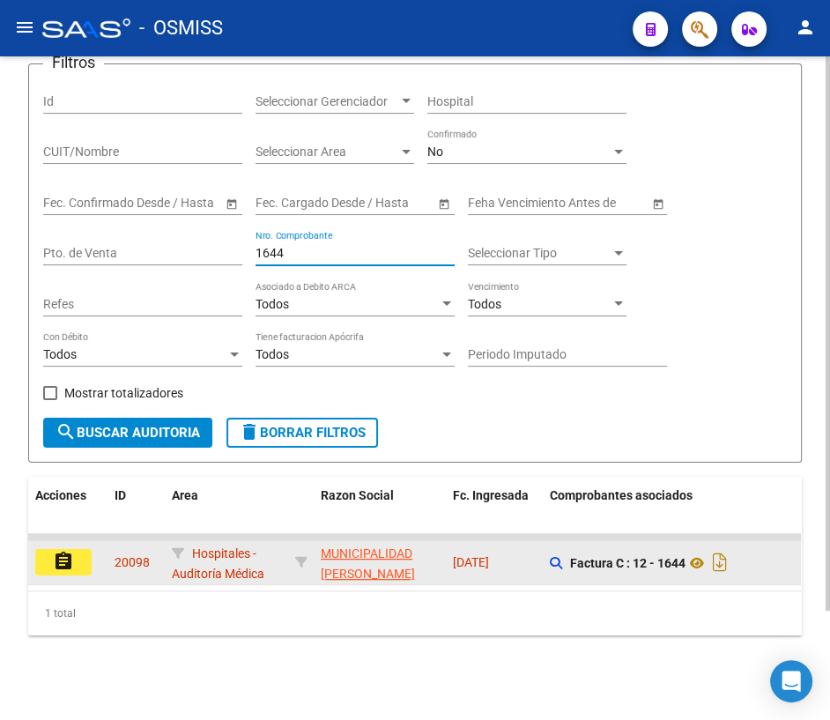
type input "1644"
click at [66, 550] on mat-icon "assignment" at bounding box center [63, 560] width 21 height 21
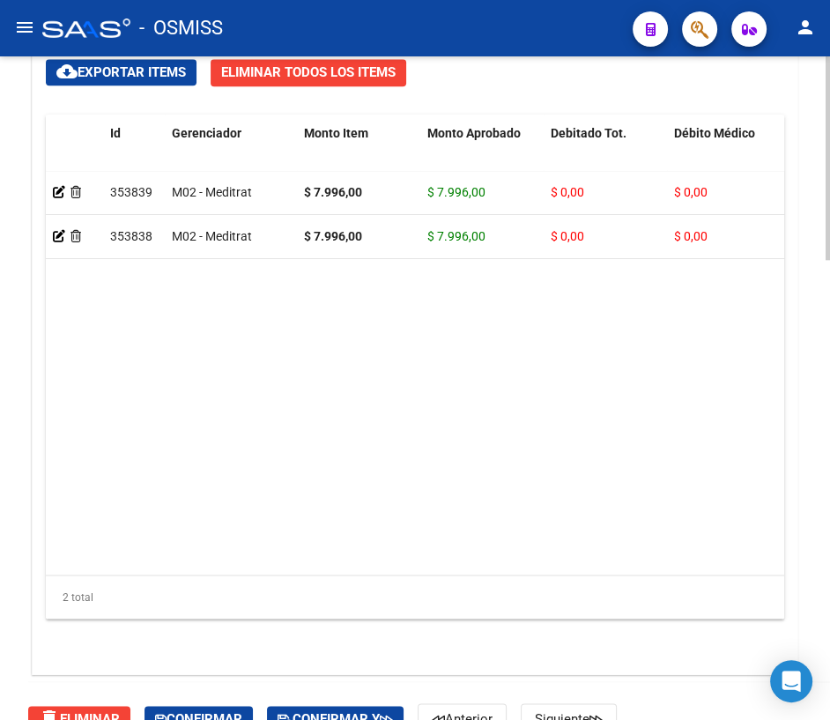
scroll to position [1501, 0]
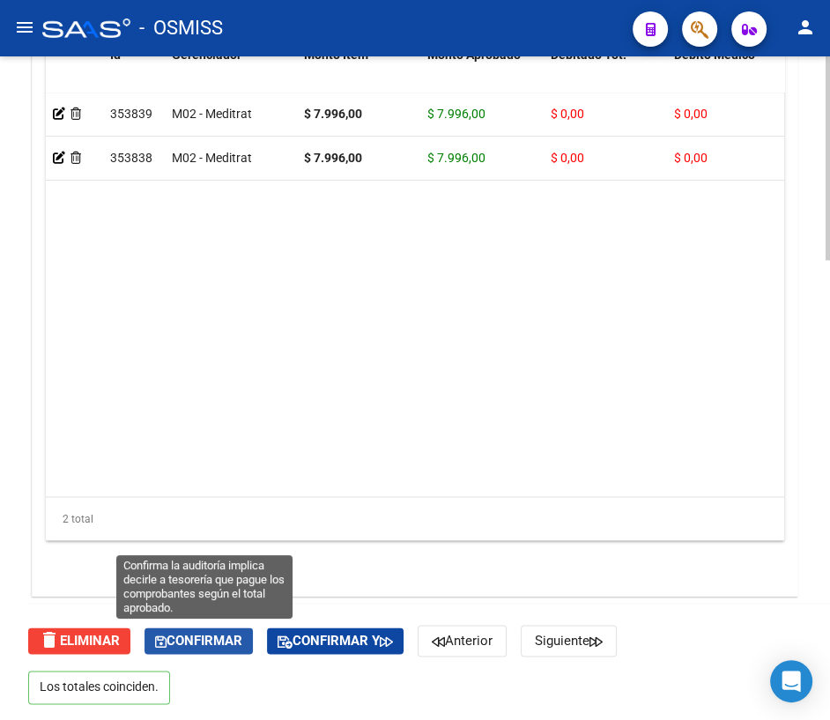
click at [209, 645] on span "Confirmar" at bounding box center [198, 640] width 87 height 16
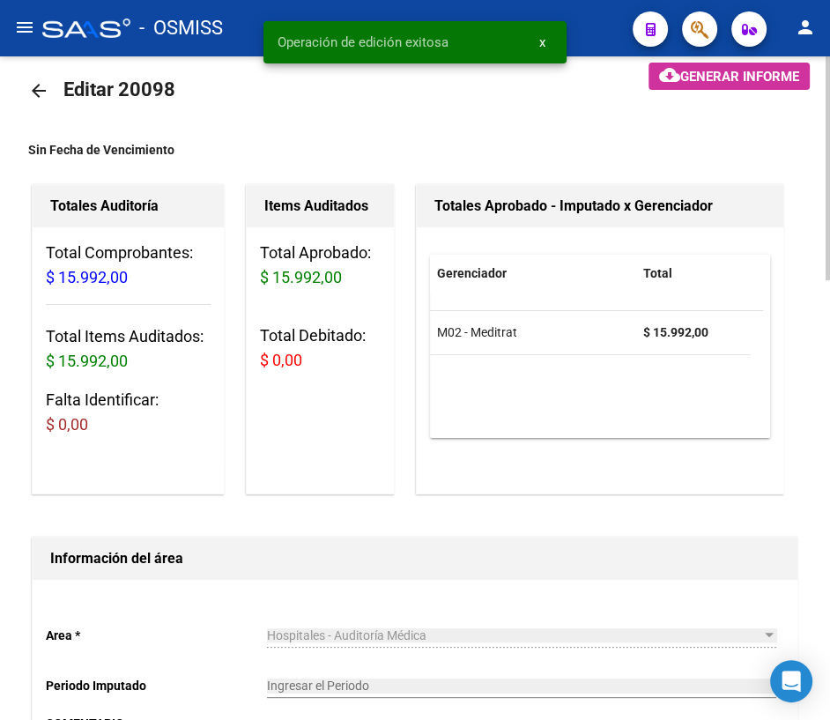
scroll to position [0, 0]
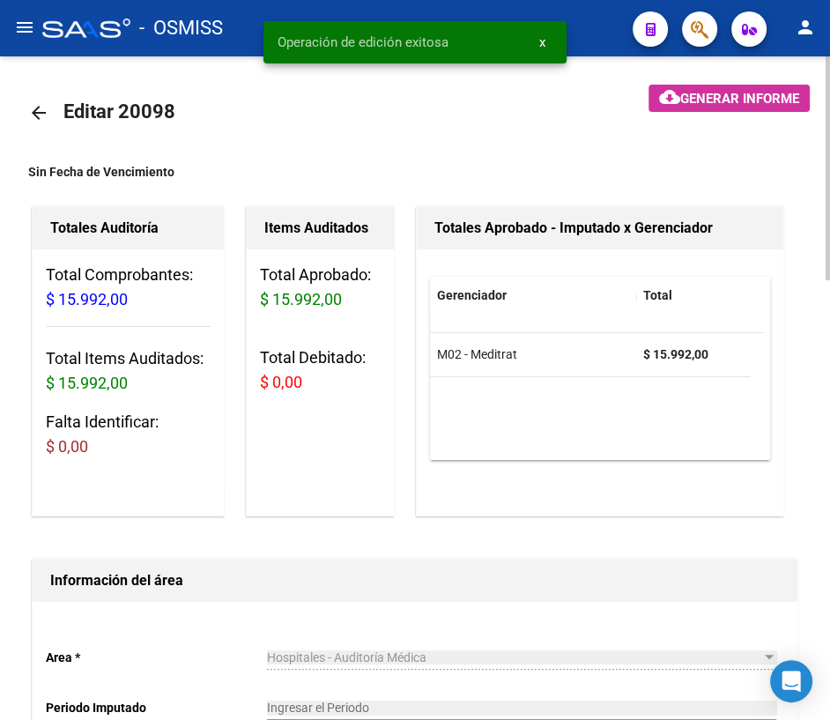
click at [39, 114] on mat-icon "arrow_back" at bounding box center [38, 112] width 21 height 21
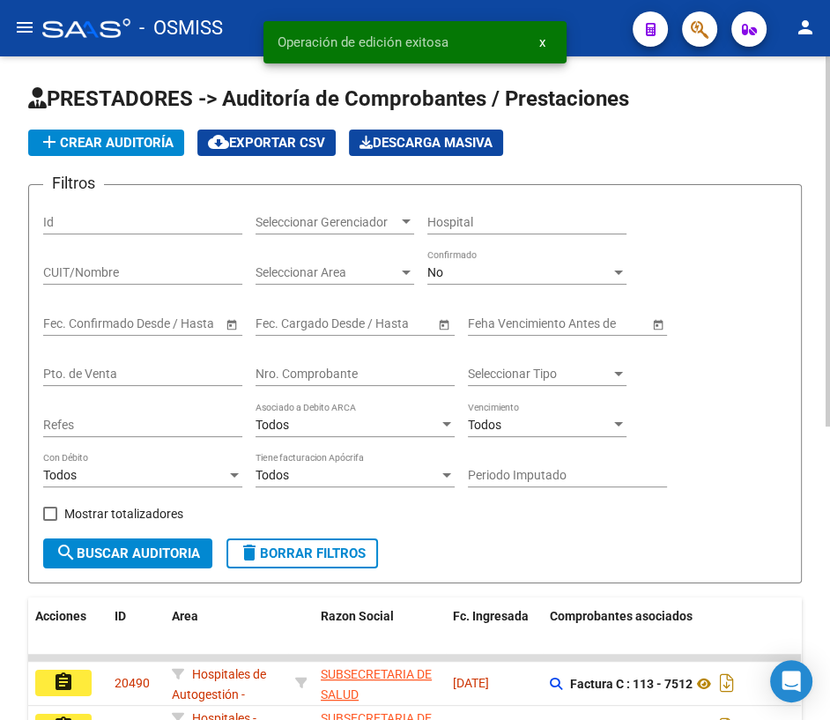
click at [320, 377] on input "Nro. Comprobante" at bounding box center [354, 373] width 199 height 15
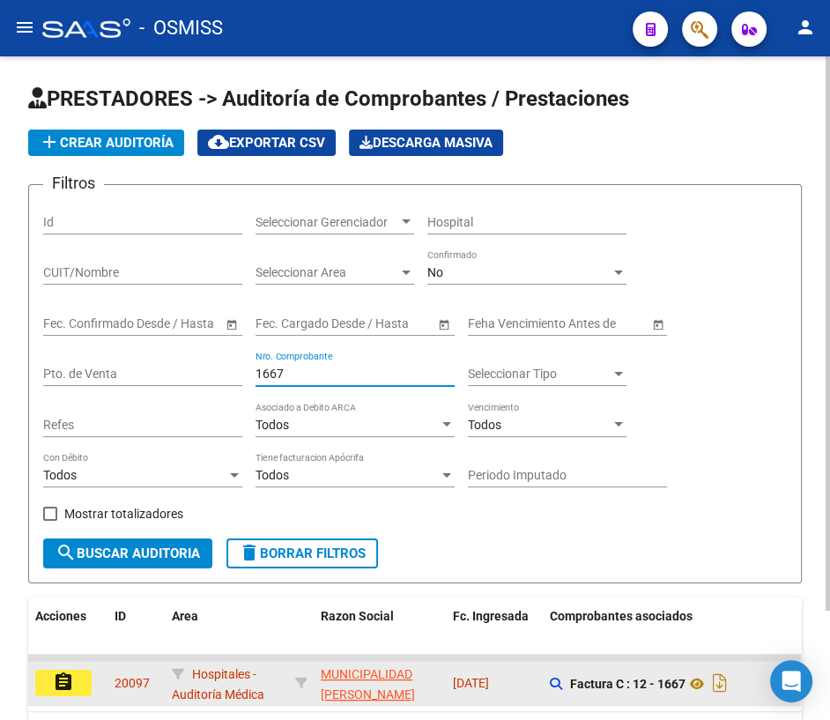
type input "1667"
click at [77, 677] on button "assignment" at bounding box center [63, 682] width 56 height 26
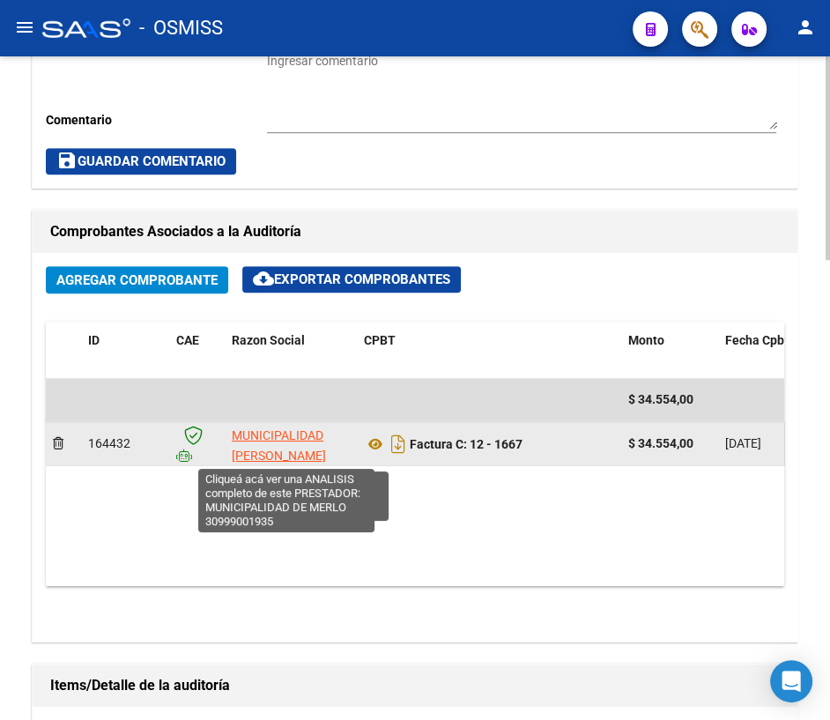
scroll to position [3, 0]
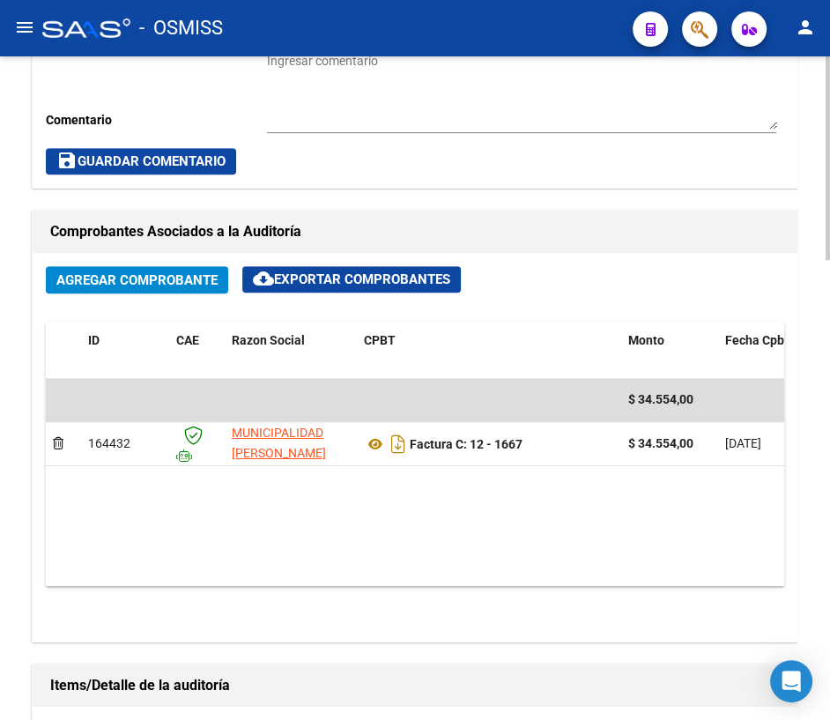
drag, startPoint x: 283, startPoint y: 572, endPoint x: 827, endPoint y: 548, distance: 544.8
click at [827, 548] on div "arrow_back Editar 20097 cloud_download Generar informe Puede notificar al geren…" at bounding box center [417, 419] width 834 height 2166
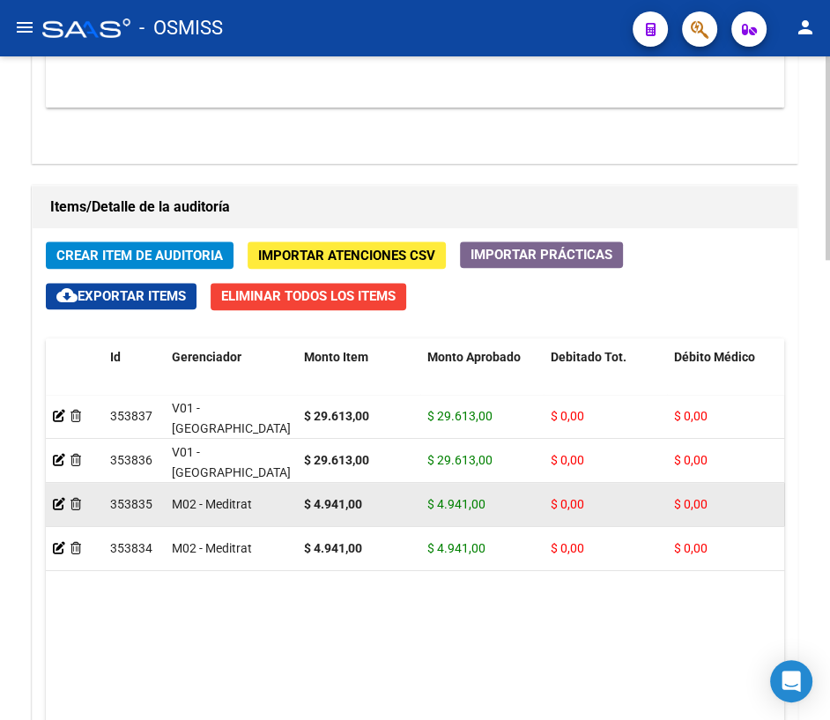
scroll to position [1200, 0]
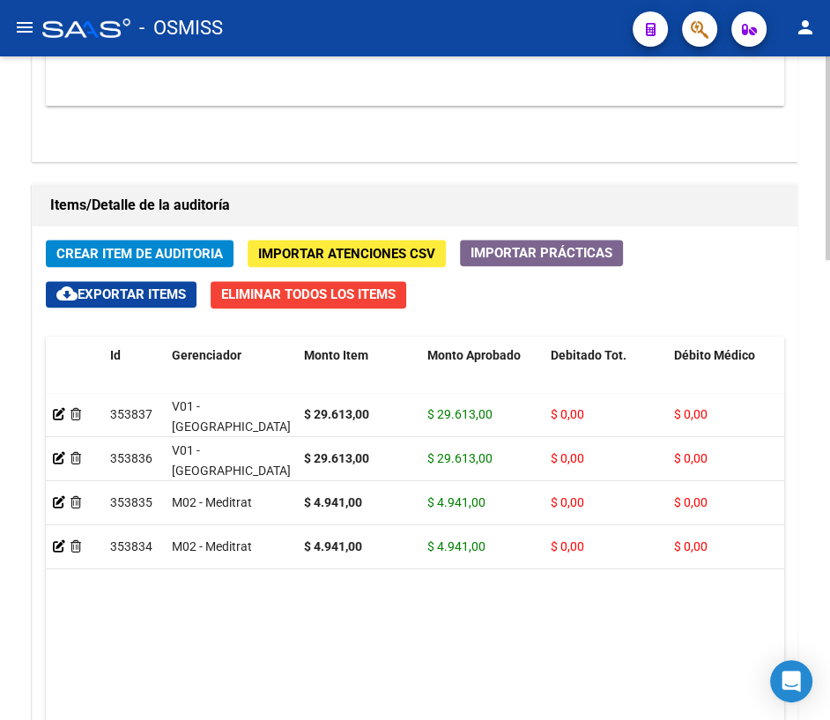
click at [388, 617] on datatable-body "353837 V01 - [PERSON_NAME] $ 29.613,00 $ 29.613,00 $ 0,00 $ 0,00 $ 0,00 2735949…" at bounding box center [415, 594] width 738 height 403
click at [166, 669] on datatable-body "353837 V01 - [PERSON_NAME] $ 29.613,00 $ 29.613,00 $ 0,00 $ 0,00 $ 0,00 2735949…" at bounding box center [415, 594] width 738 height 403
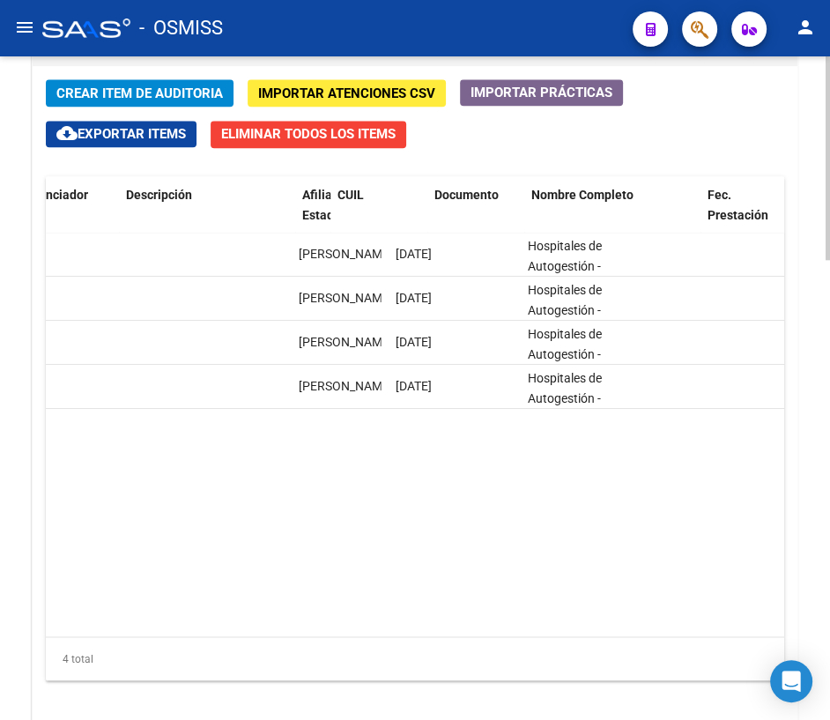
scroll to position [0, 0]
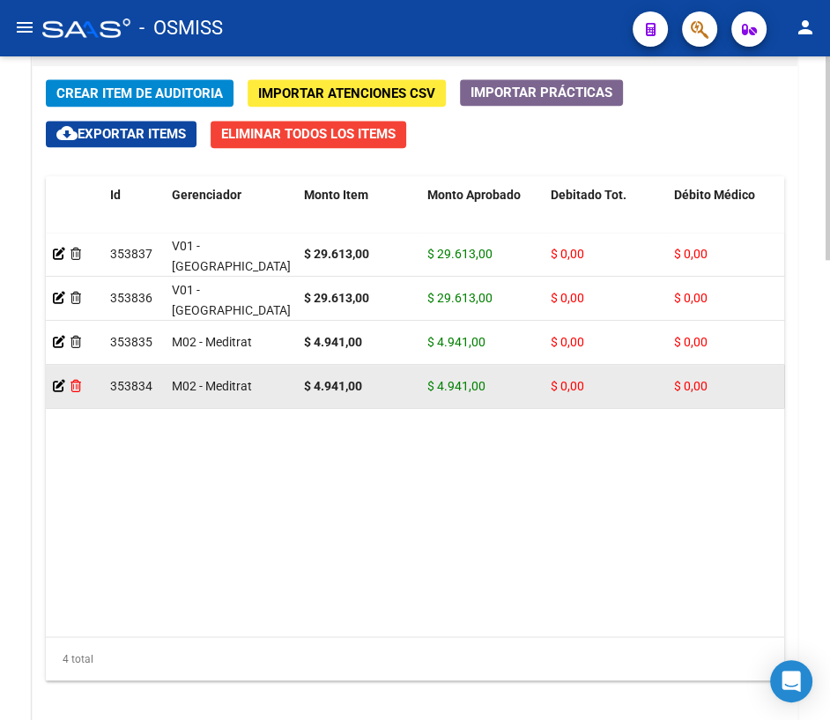
click at [78, 384] on icon at bounding box center [75, 386] width 11 height 12
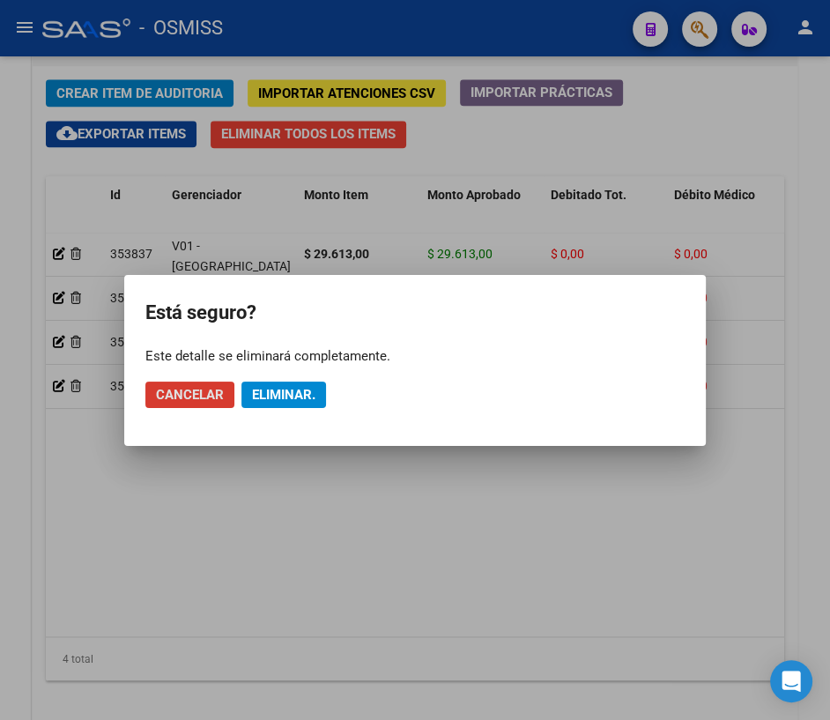
click at [292, 394] on span "Eliminar." at bounding box center [283, 395] width 63 height 16
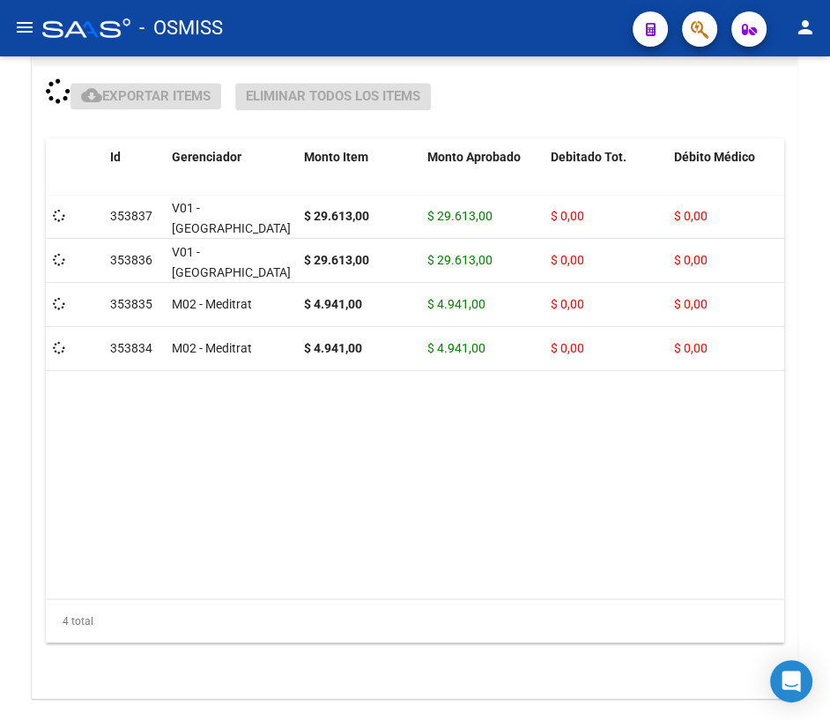
scroll to position [1361, 0]
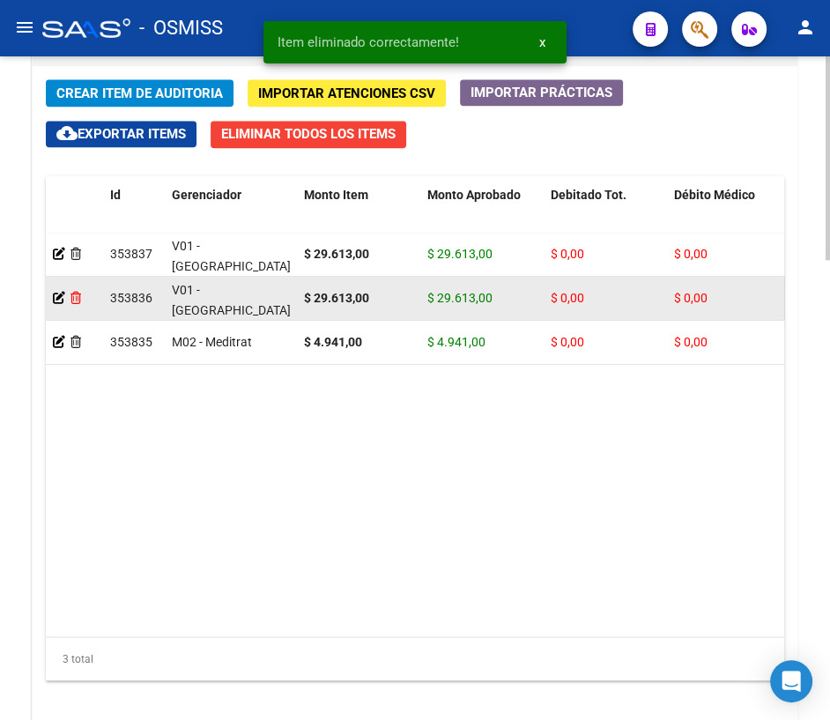
click at [77, 294] on icon at bounding box center [75, 298] width 11 height 12
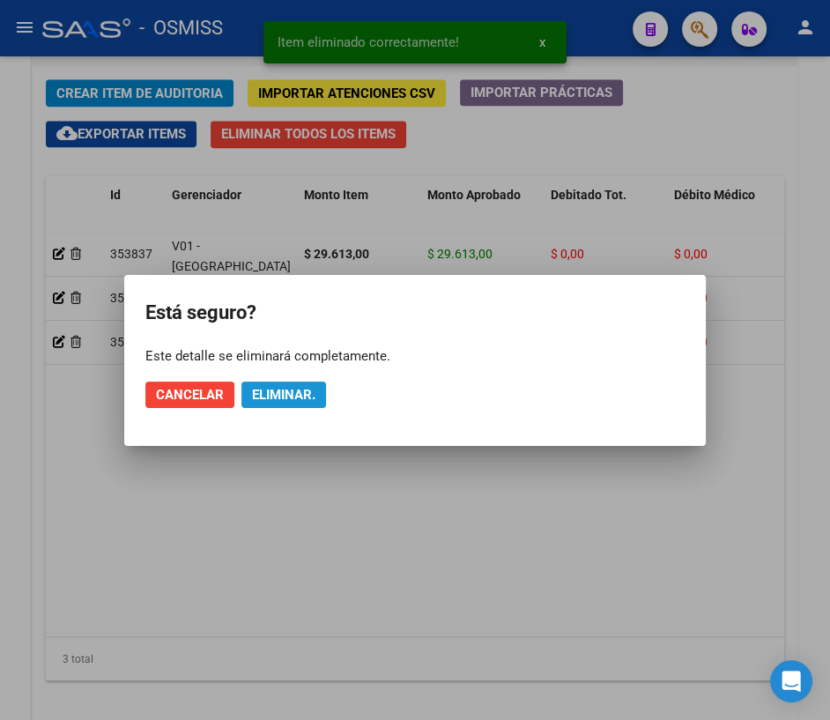
click at [309, 395] on span "Eliminar." at bounding box center [283, 395] width 63 height 16
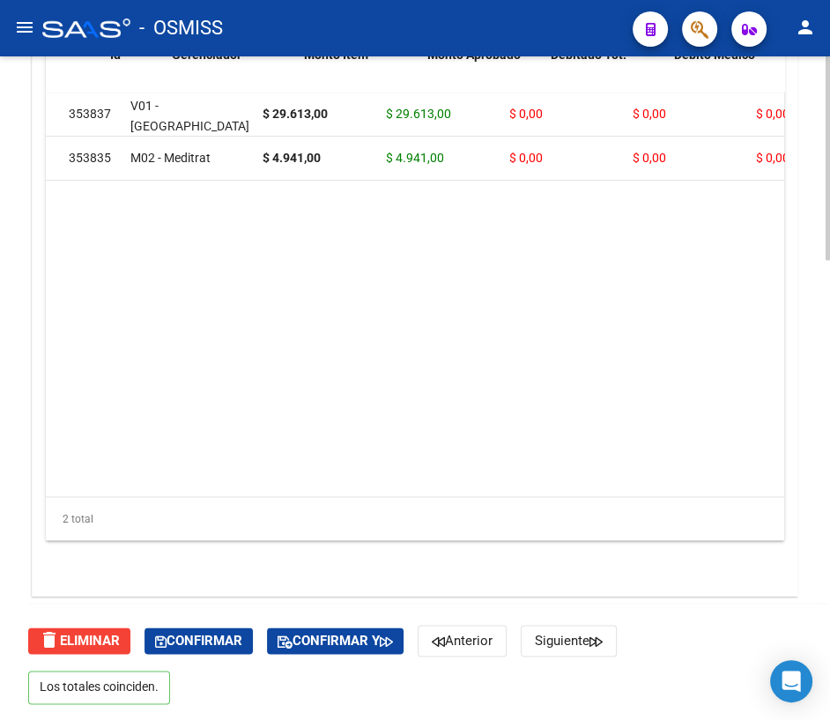
scroll to position [0, 0]
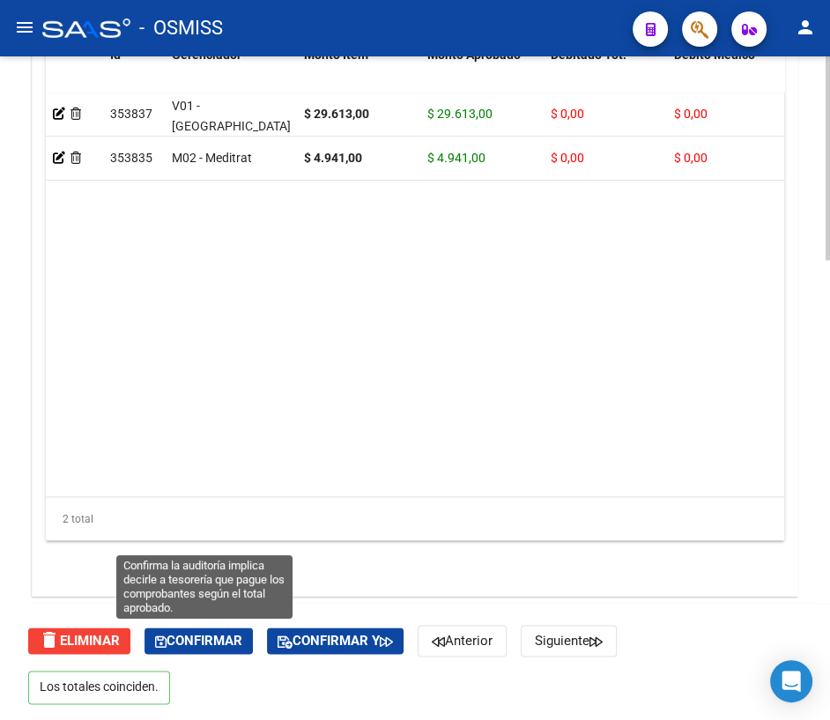
click at [210, 641] on span "Confirmar" at bounding box center [198, 640] width 87 height 16
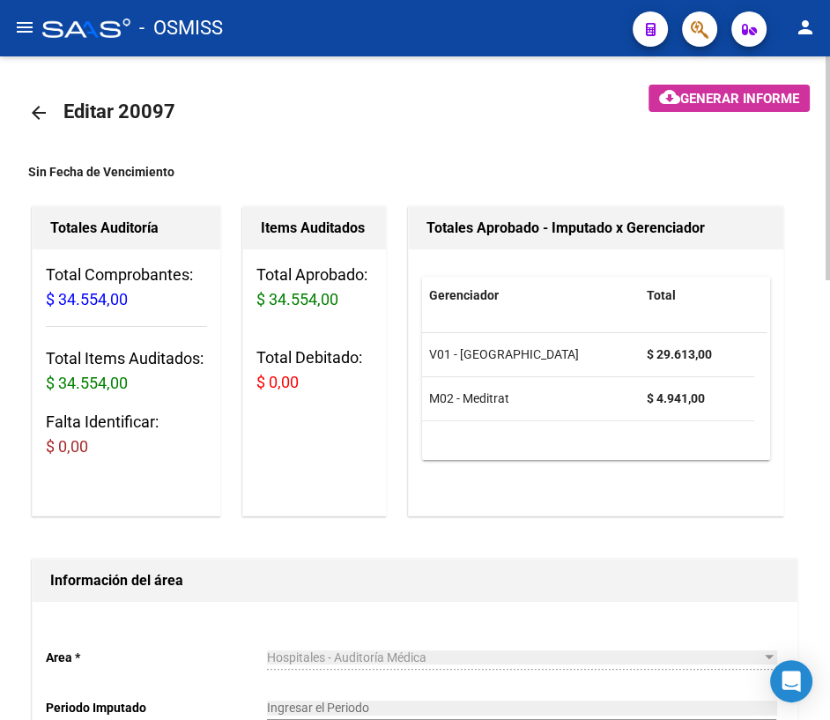
click at [39, 112] on mat-icon "arrow_back" at bounding box center [38, 112] width 21 height 21
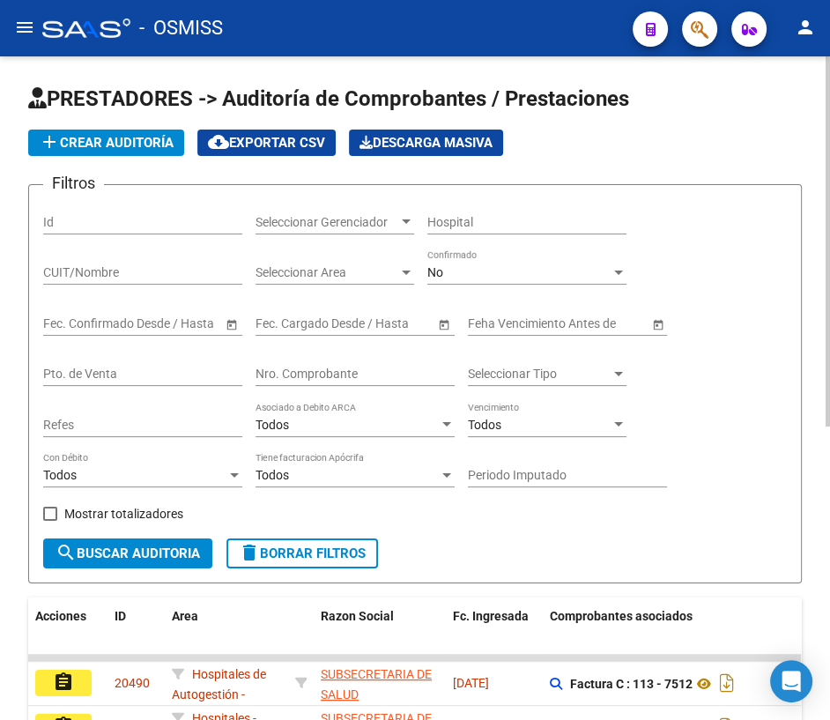
click at [292, 370] on input "Nro. Comprobante" at bounding box center [354, 373] width 199 height 15
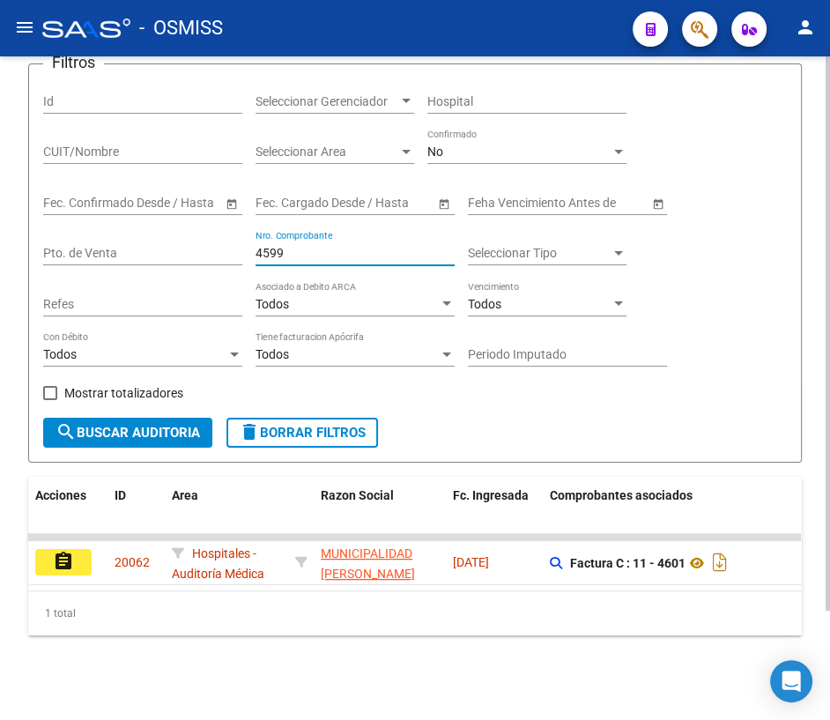
scroll to position [129, 0]
type input "4599"
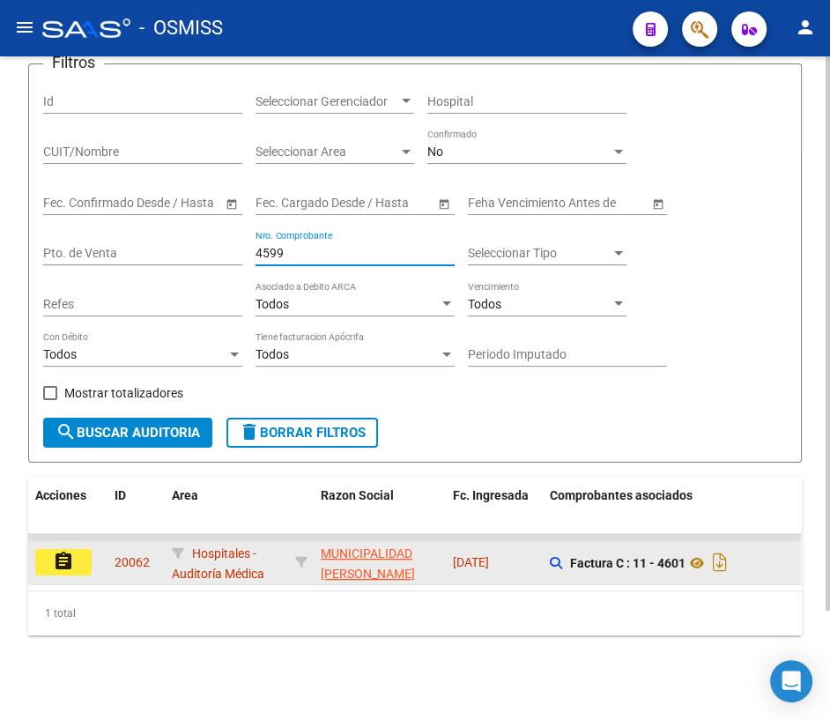
click at [60, 558] on mat-icon "assignment" at bounding box center [63, 560] width 21 height 21
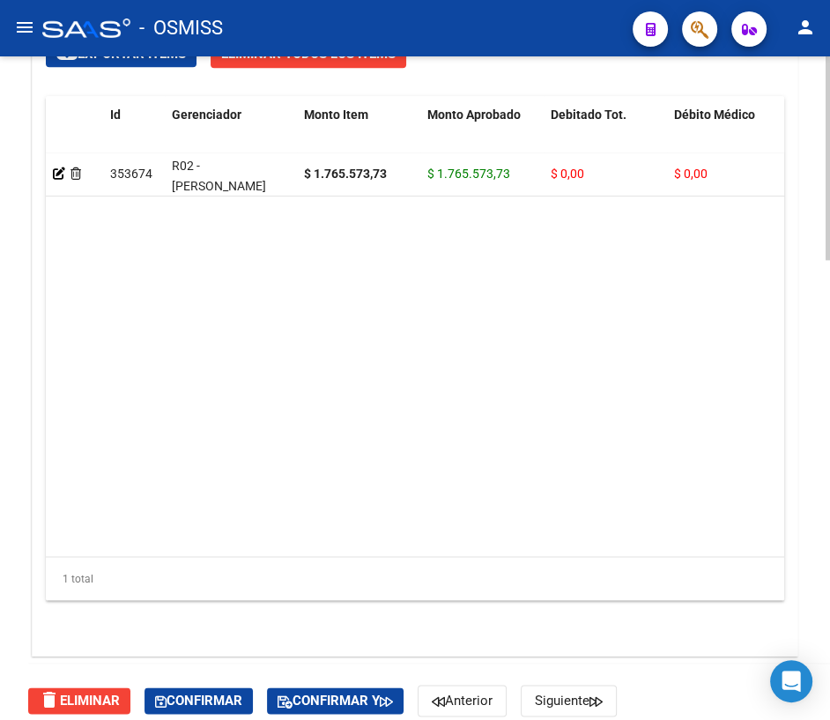
scroll to position [1501, 0]
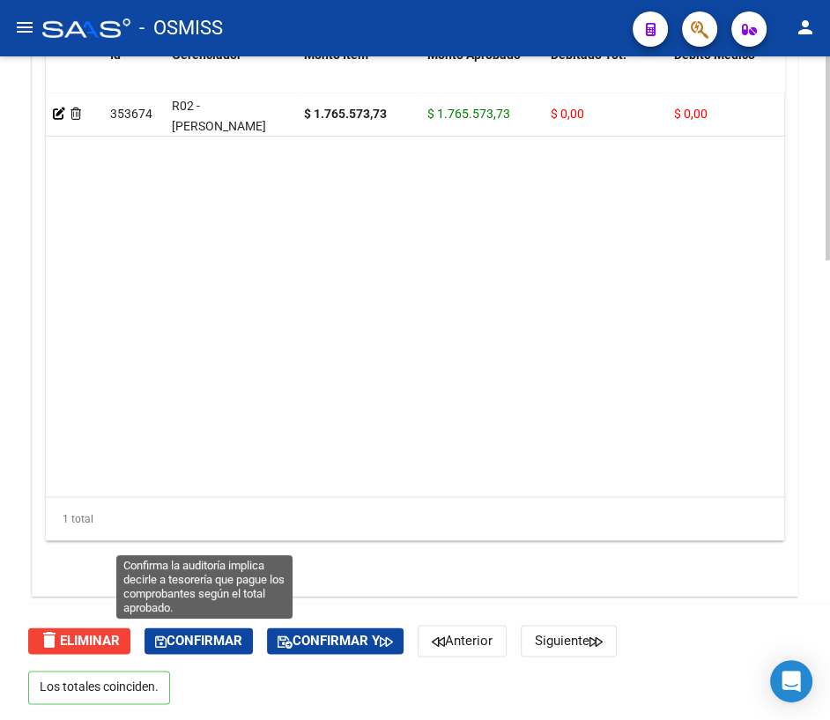
click at [218, 640] on span "Confirmar" at bounding box center [198, 640] width 87 height 16
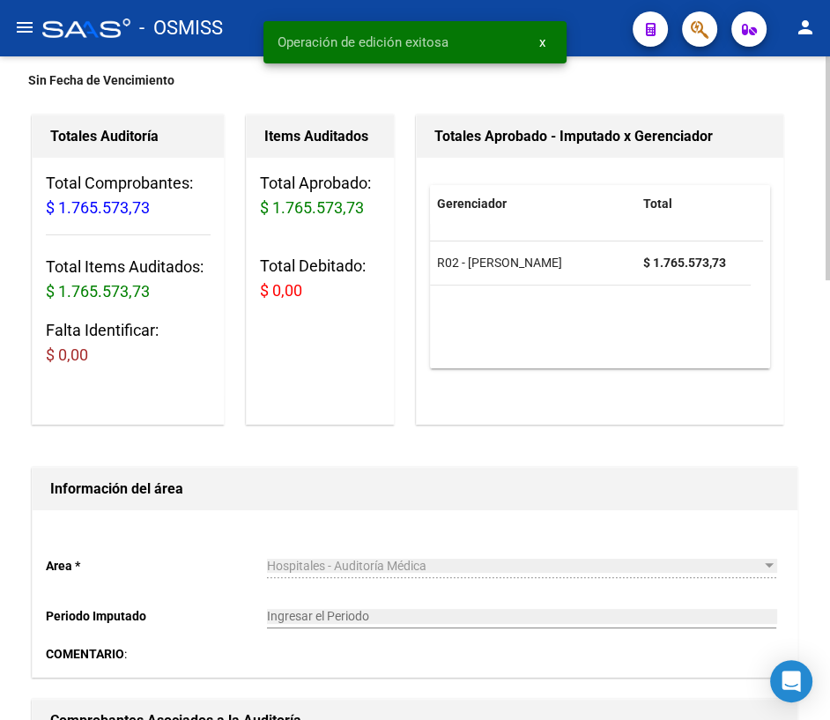
scroll to position [0, 0]
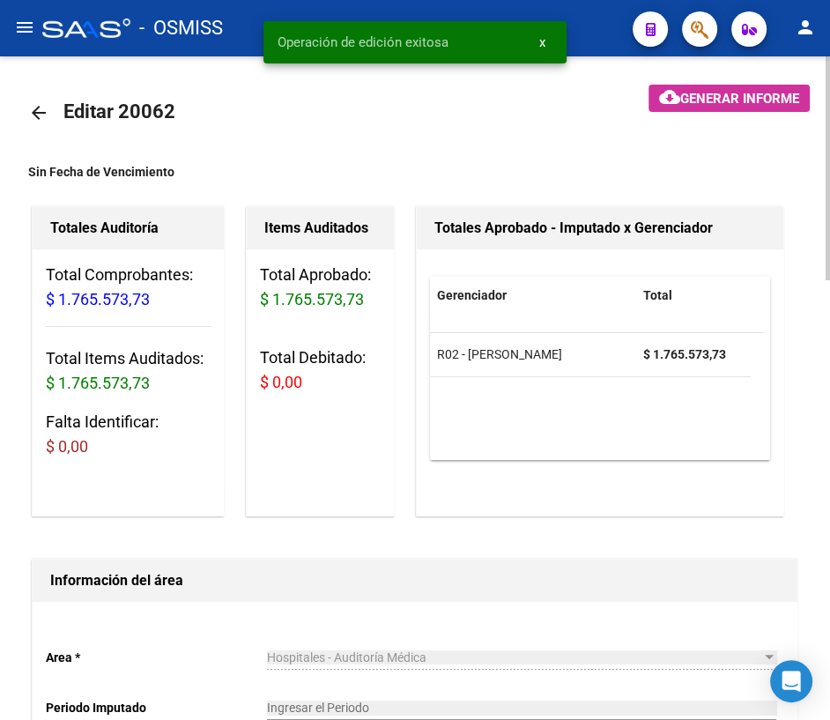
click at [44, 106] on mat-icon "arrow_back" at bounding box center [38, 112] width 21 height 21
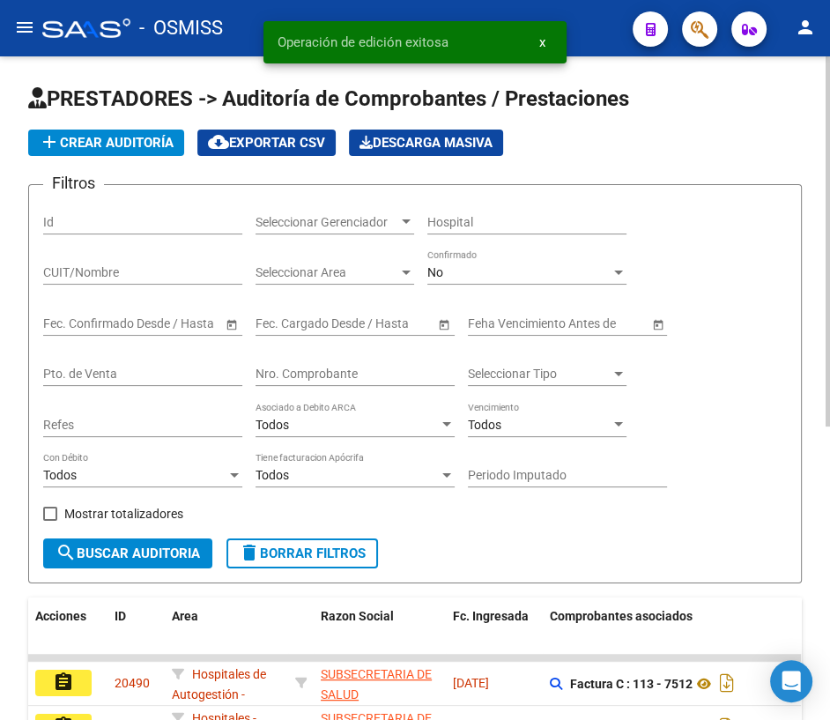
click at [326, 378] on input "Nro. Comprobante" at bounding box center [354, 373] width 199 height 15
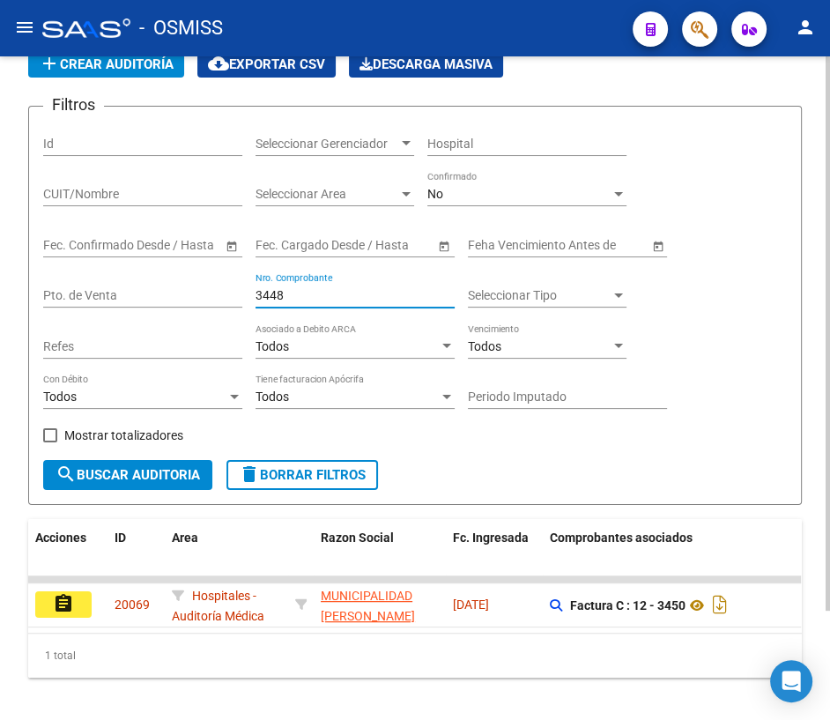
scroll to position [129, 0]
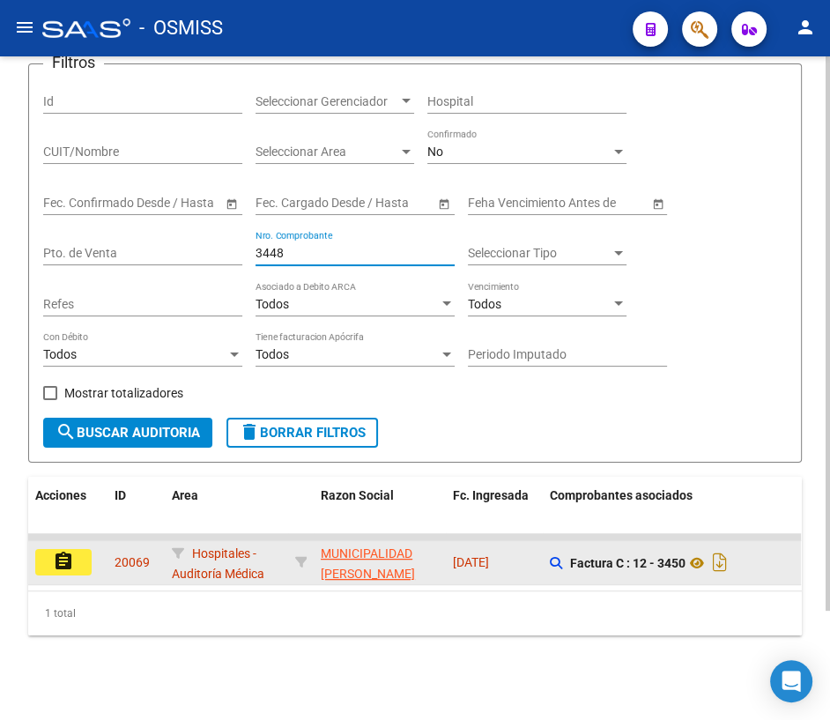
type input "3448"
click at [56, 550] on mat-icon "assignment" at bounding box center [63, 560] width 21 height 21
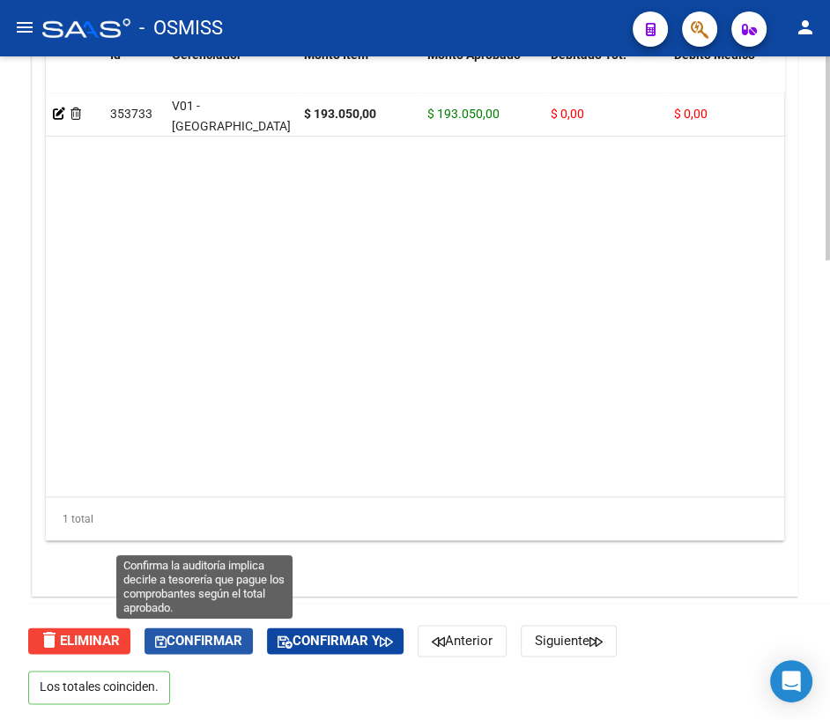
click at [163, 643] on icon "button" at bounding box center [160, 641] width 11 height 13
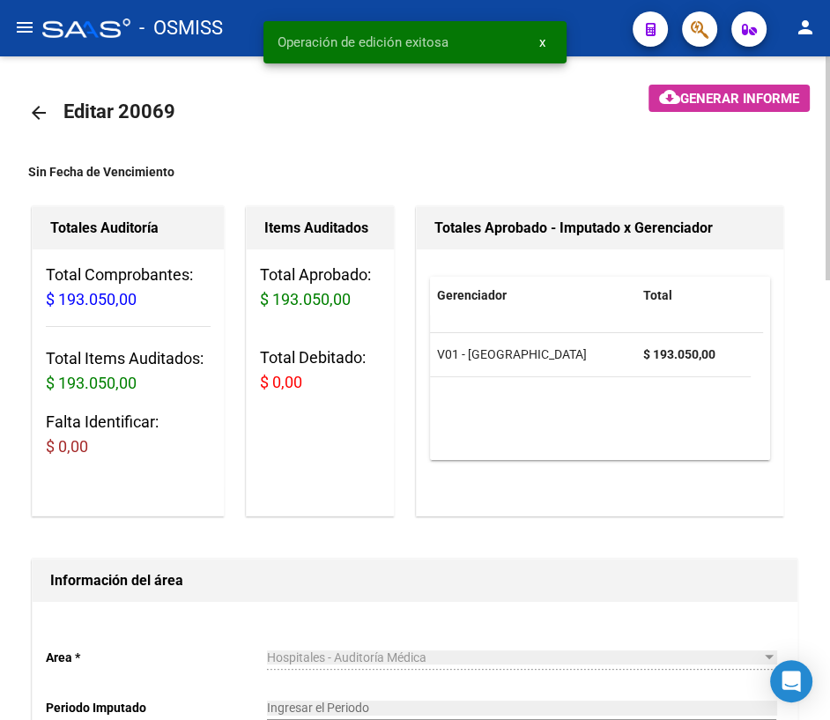
click at [42, 110] on mat-icon "arrow_back" at bounding box center [38, 112] width 21 height 21
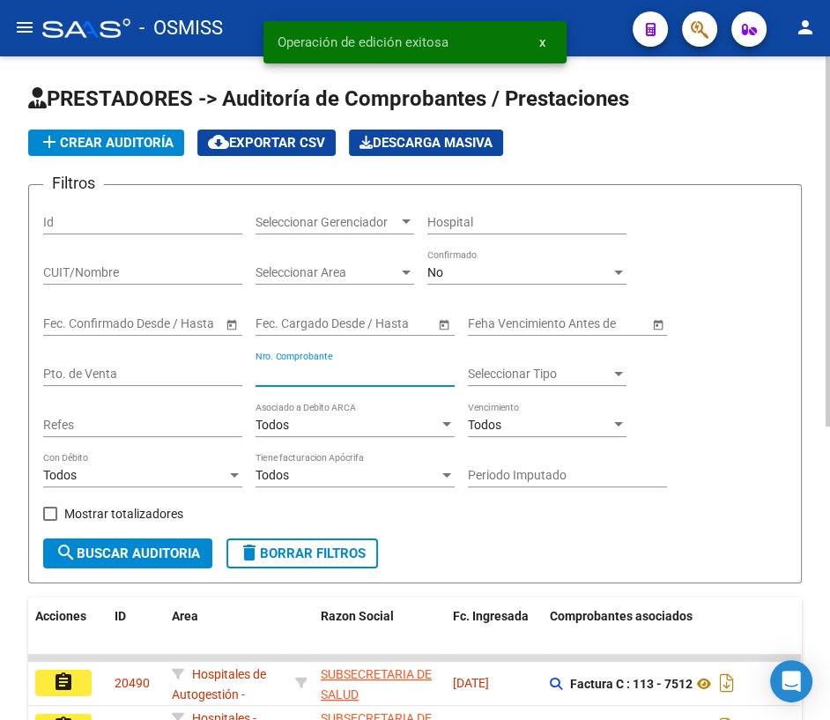
click at [279, 373] on input "Nro. Comprobante" at bounding box center [354, 373] width 199 height 15
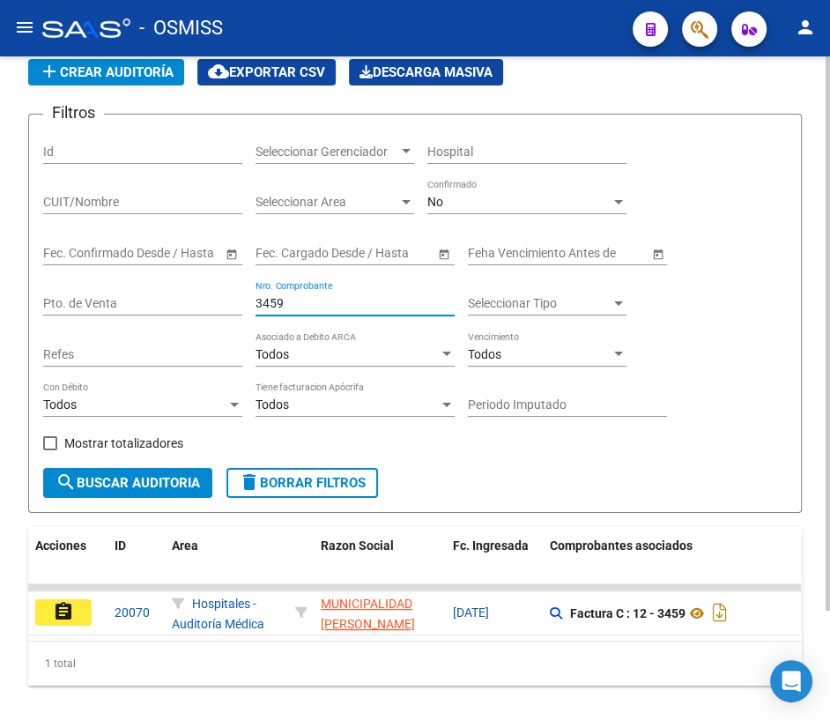
scroll to position [129, 0]
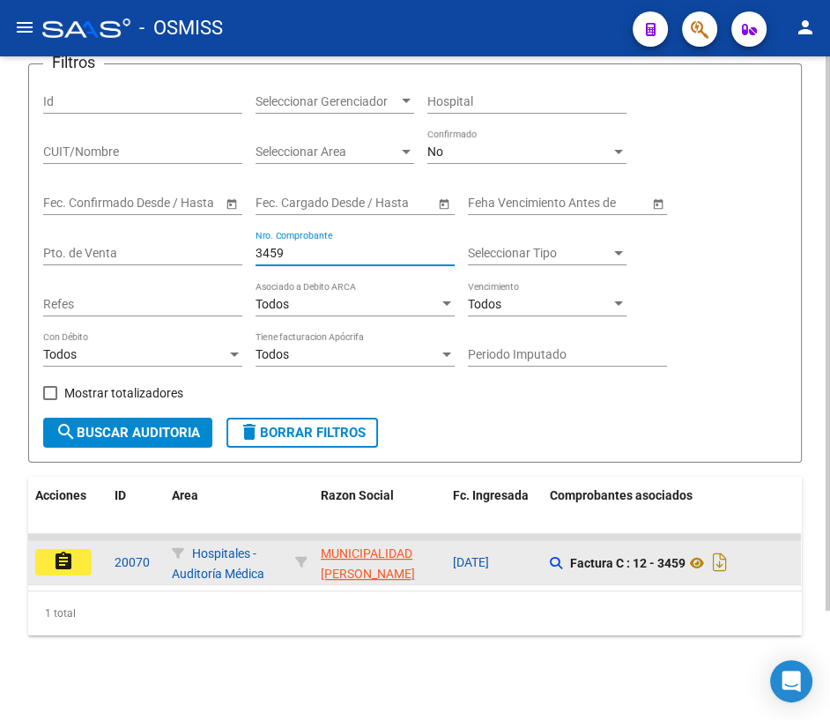
type input "3459"
click at [64, 550] on mat-icon "assignment" at bounding box center [63, 560] width 21 height 21
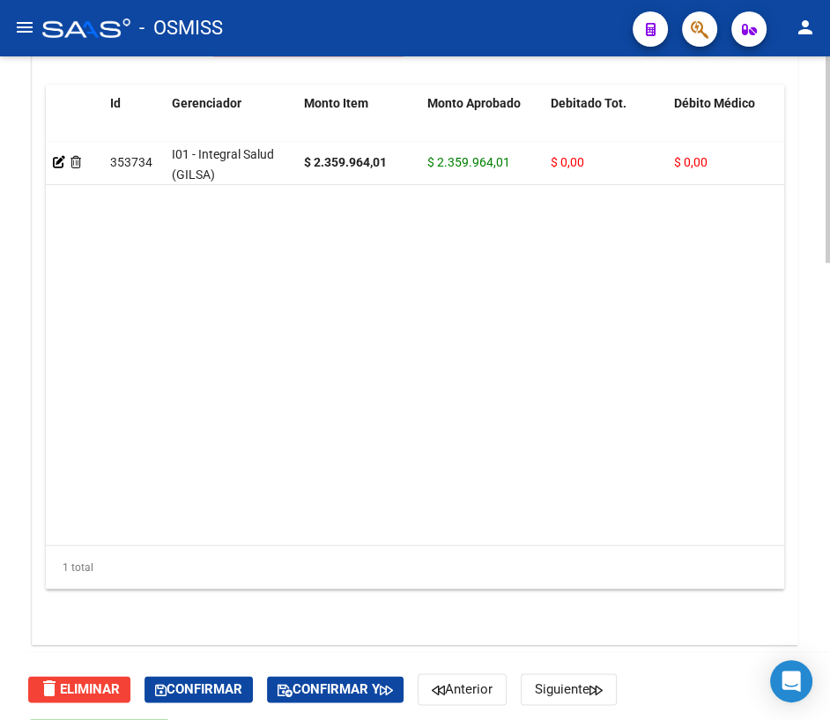
scroll to position [1472, 0]
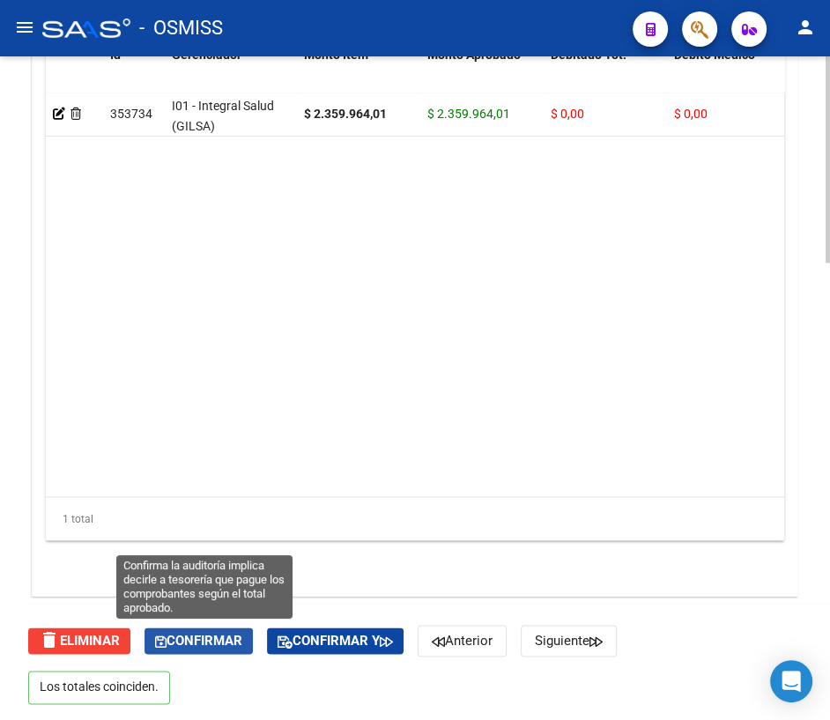
click at [188, 634] on span "Confirmar" at bounding box center [198, 640] width 87 height 16
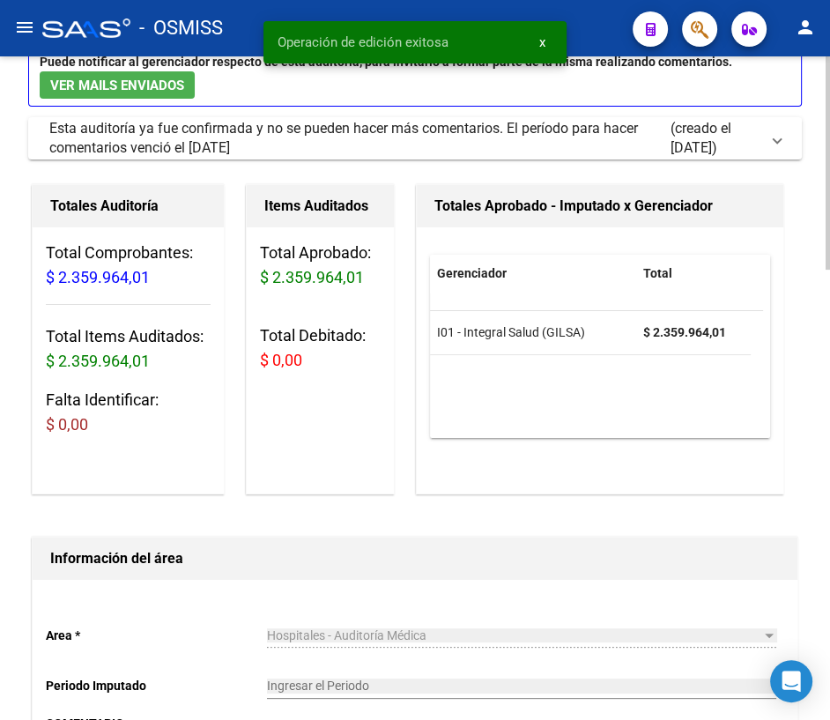
scroll to position [0, 0]
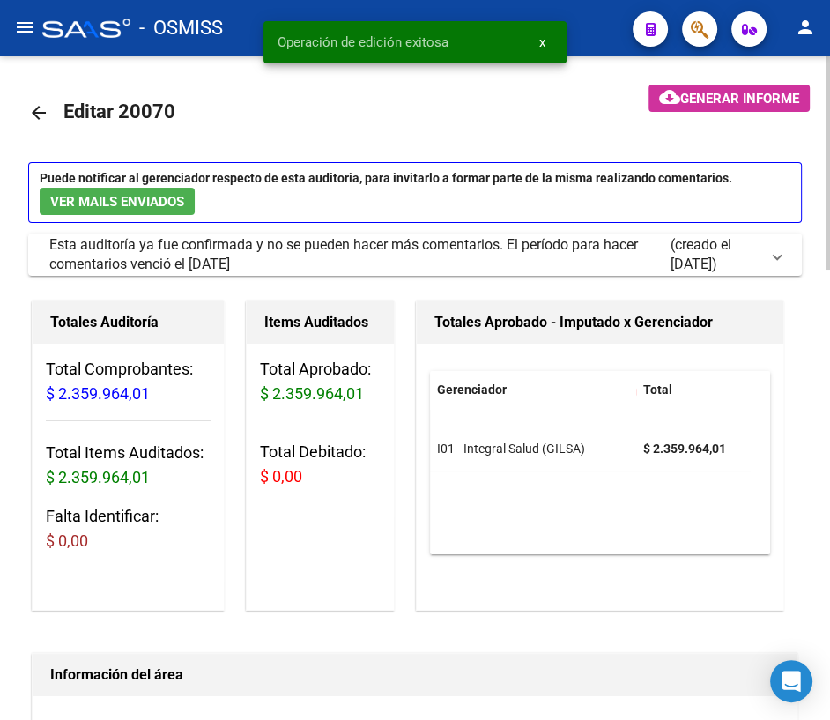
click at [34, 113] on mat-icon "arrow_back" at bounding box center [38, 112] width 21 height 21
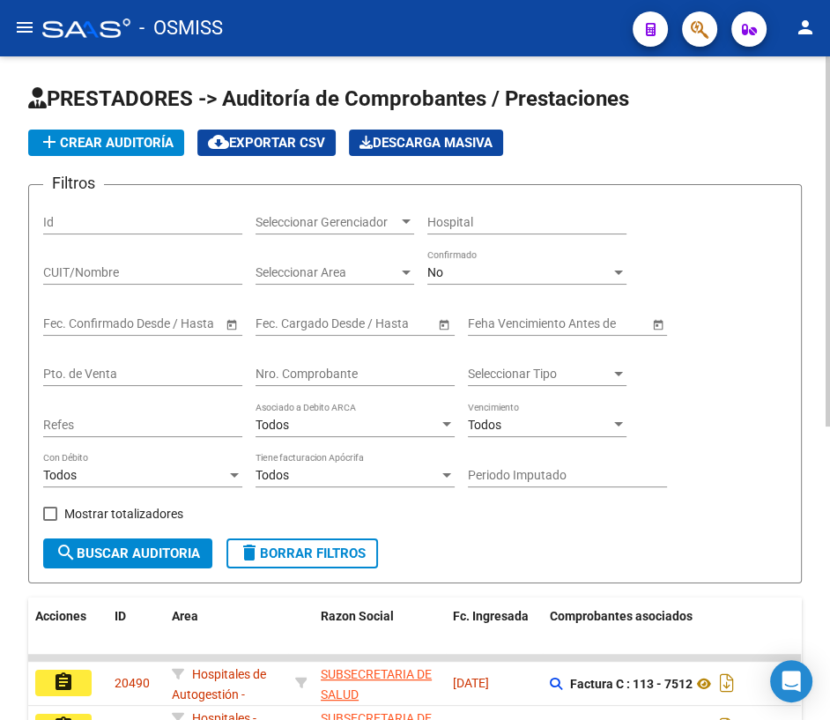
click at [318, 368] on input "Nro. Comprobante" at bounding box center [354, 373] width 199 height 15
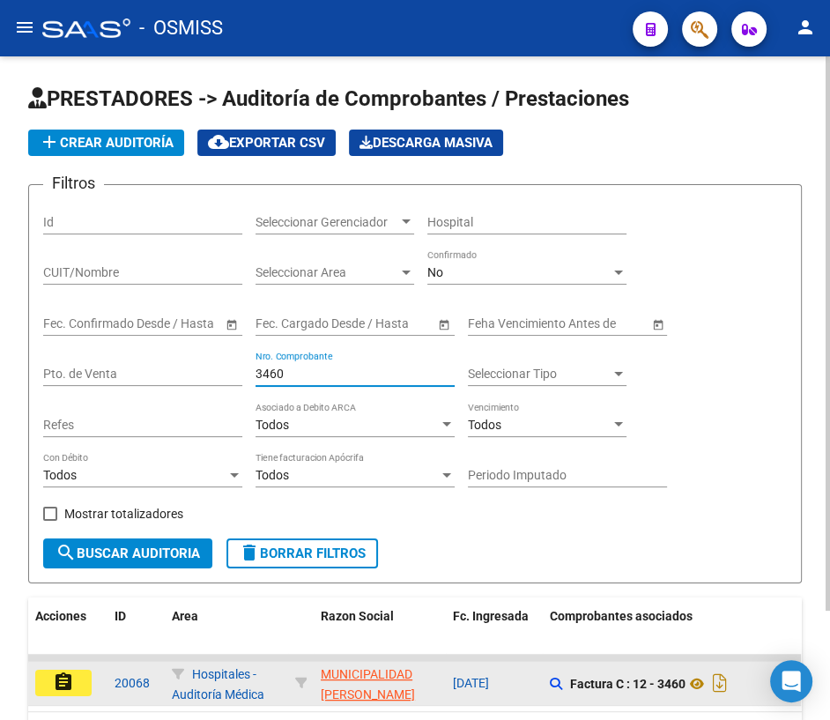
type input "3460"
click at [50, 678] on button "assignment" at bounding box center [63, 682] width 56 height 26
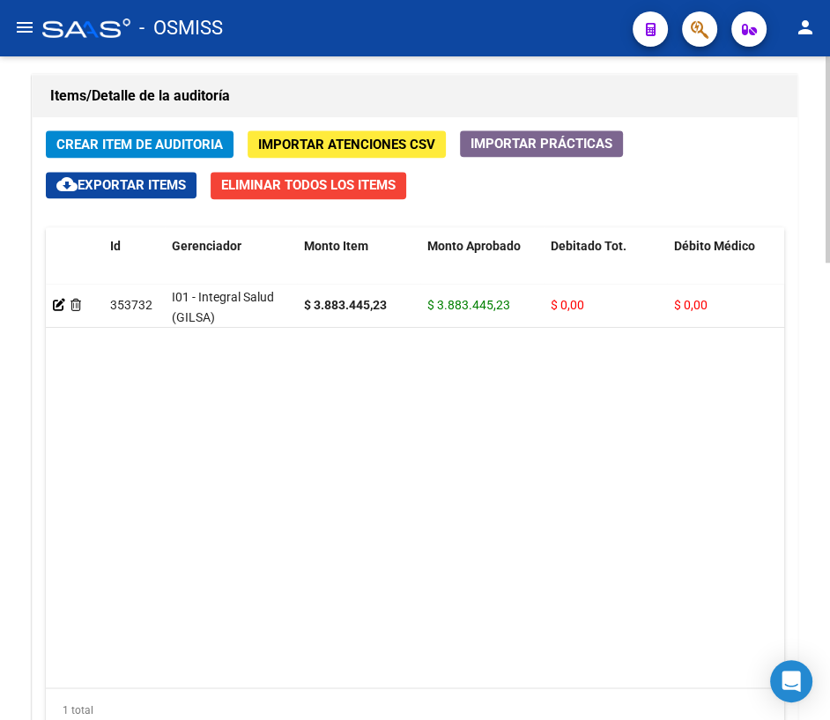
scroll to position [1472, 0]
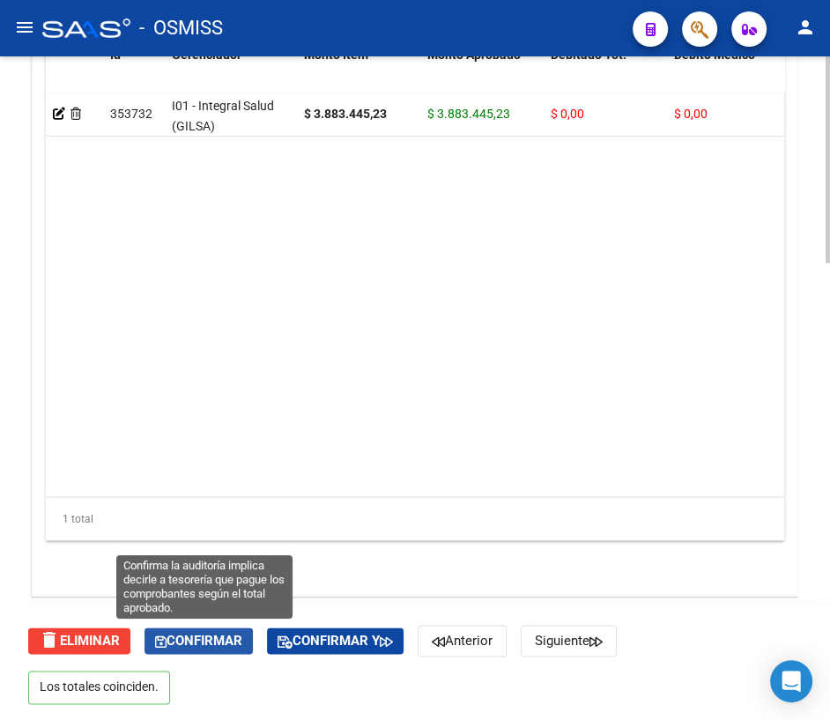
click at [196, 640] on span "Confirmar" at bounding box center [198, 640] width 87 height 16
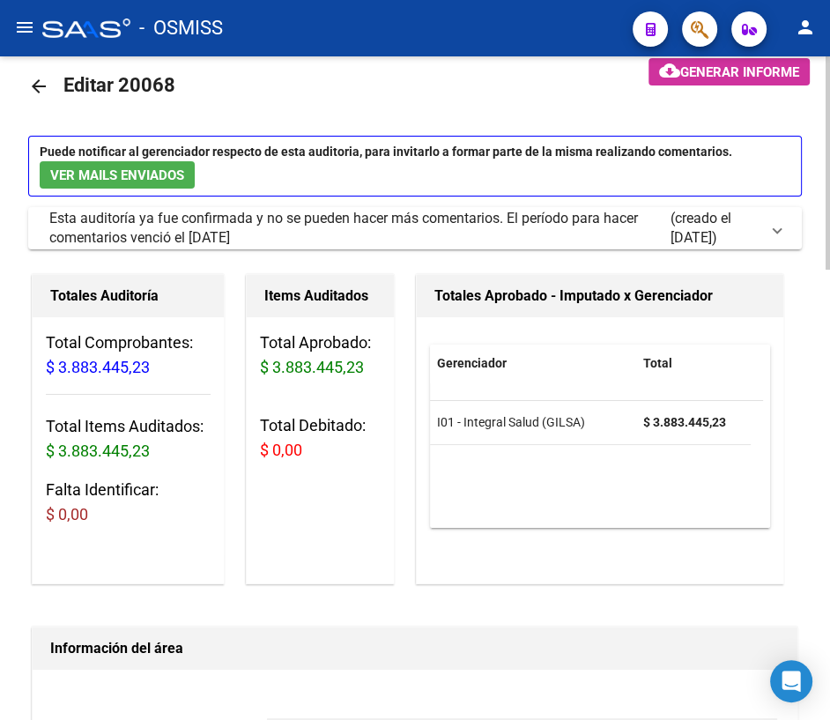
scroll to position [0, 0]
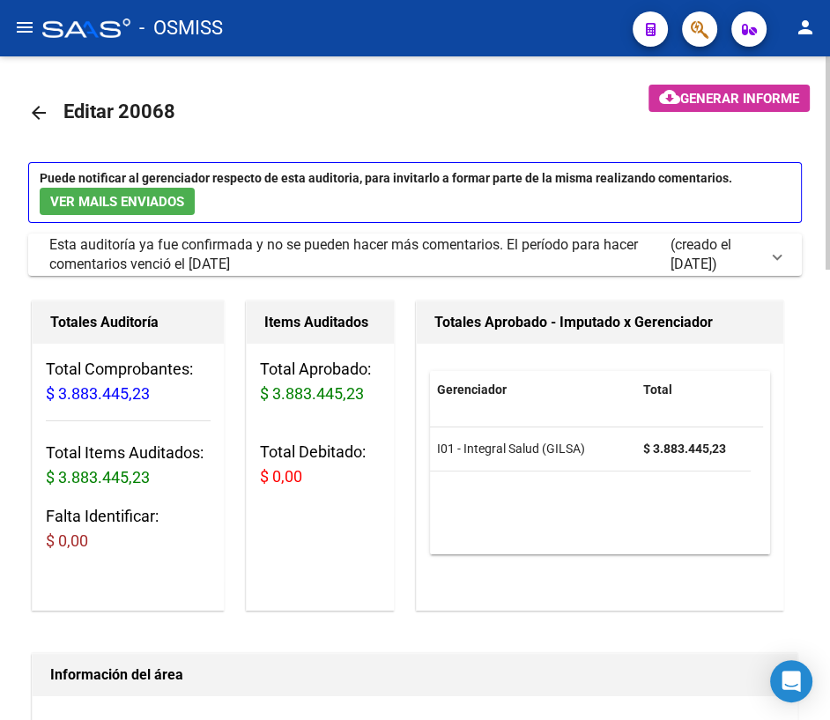
click at [38, 113] on mat-icon "arrow_back" at bounding box center [38, 112] width 21 height 21
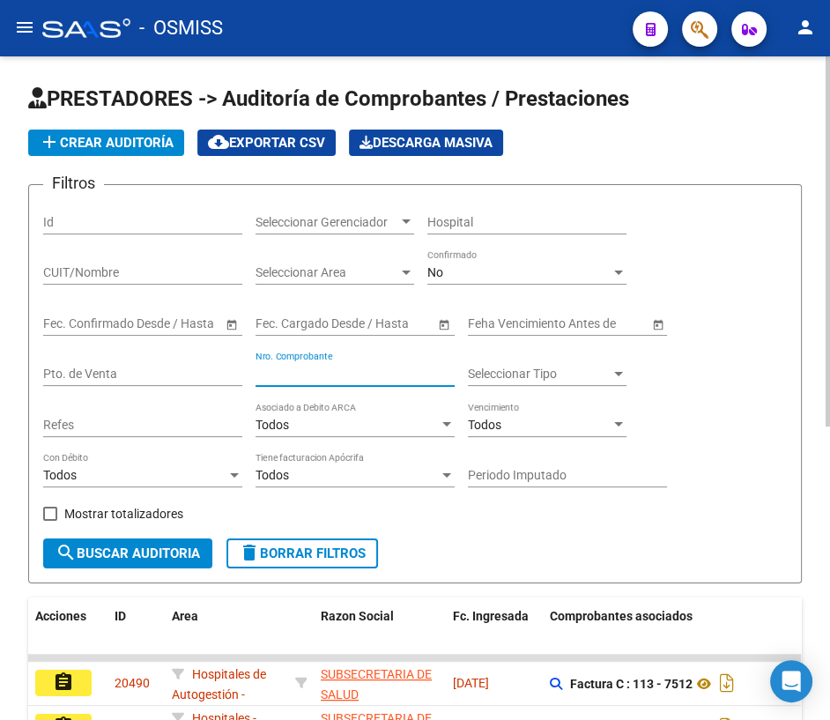
click at [323, 366] on input "Nro. Comprobante" at bounding box center [354, 373] width 199 height 15
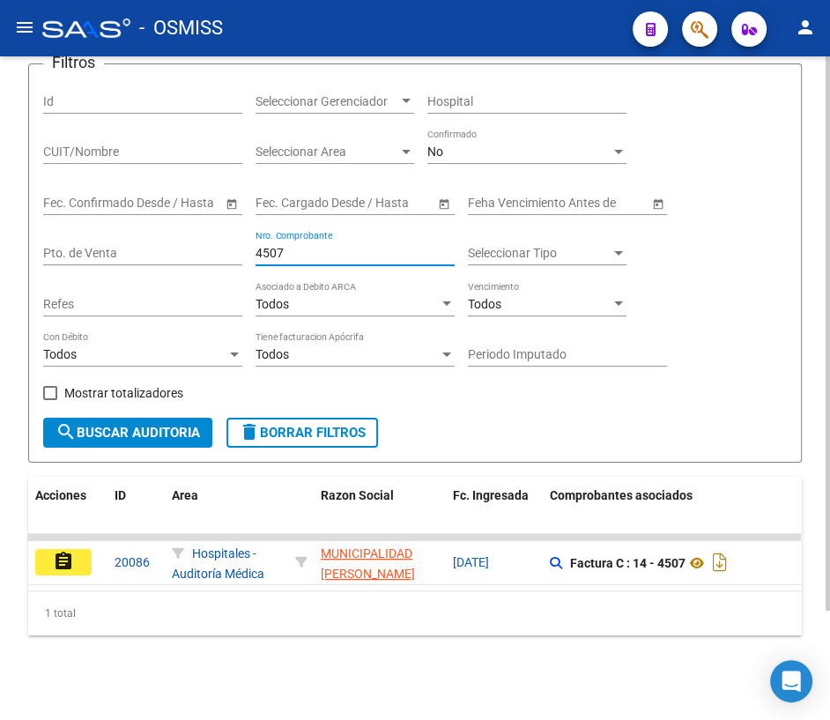
scroll to position [129, 0]
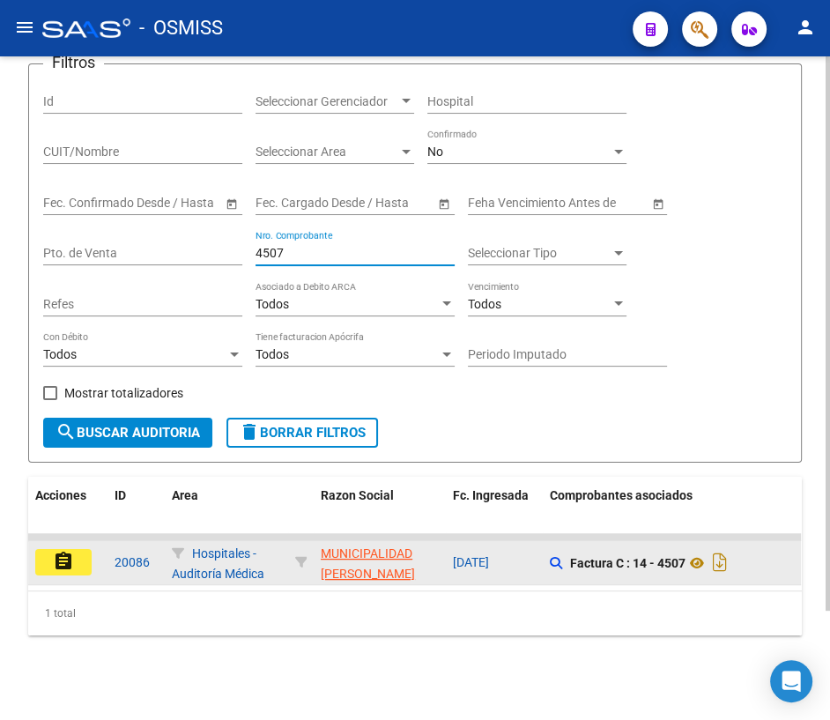
type input "4507"
click at [78, 557] on button "assignment" at bounding box center [63, 562] width 56 height 26
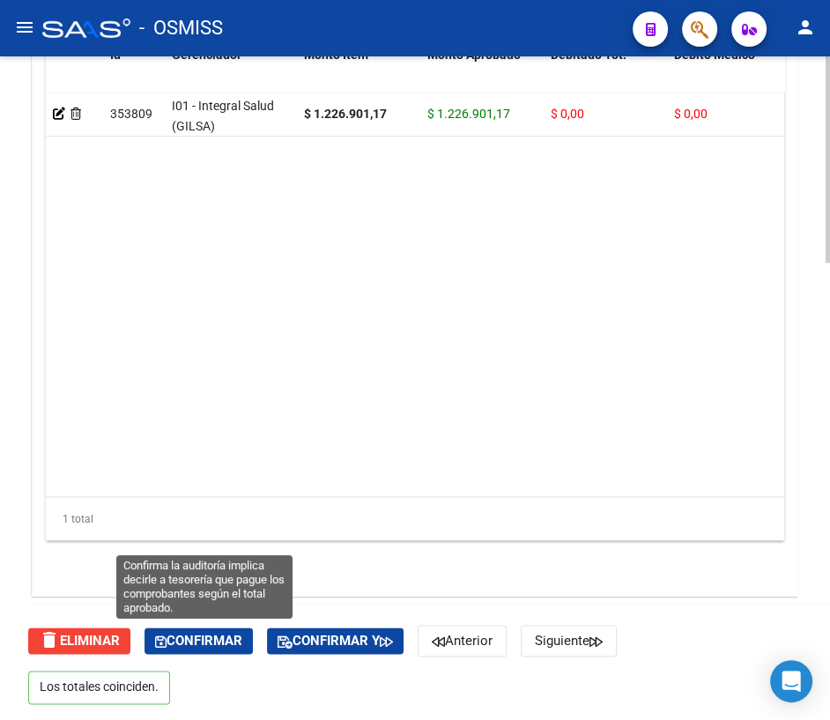
click at [216, 646] on button "Confirmar" at bounding box center [198, 640] width 108 height 26
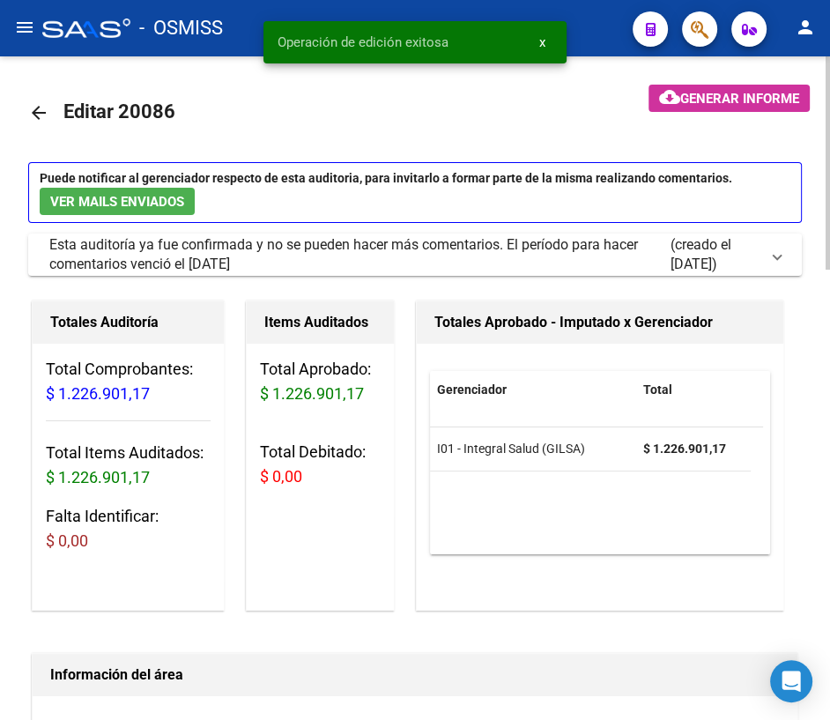
click at [34, 114] on mat-icon "arrow_back" at bounding box center [38, 112] width 21 height 21
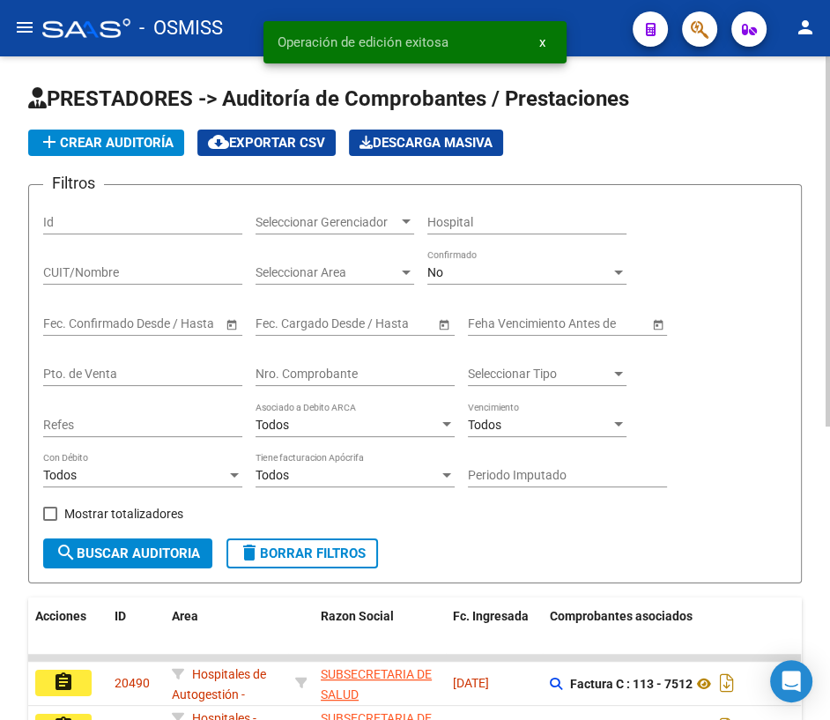
click at [299, 375] on input "Nro. Comprobante" at bounding box center [354, 373] width 199 height 15
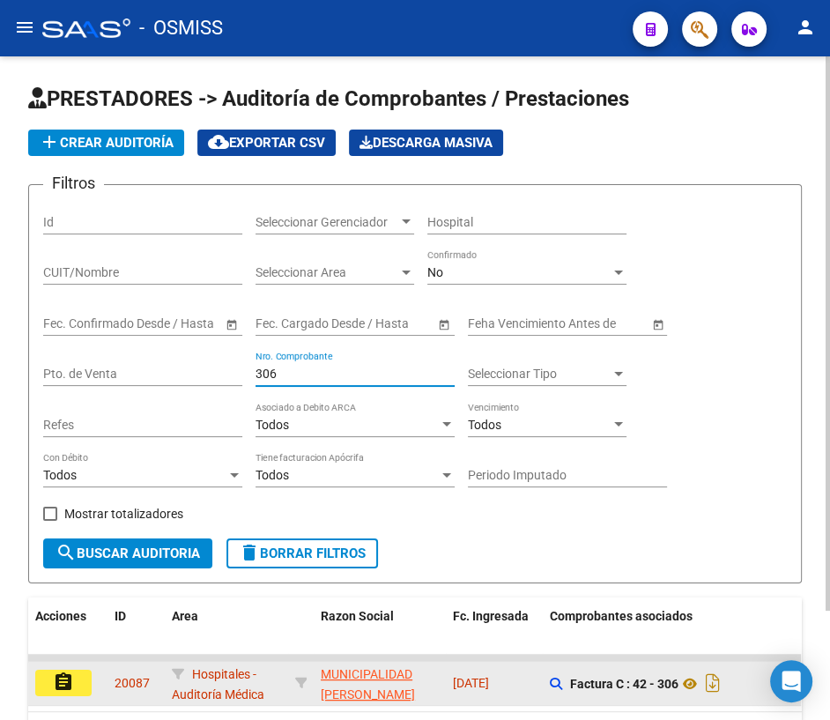
type input "306"
click at [59, 678] on mat-icon "assignment" at bounding box center [63, 681] width 21 height 21
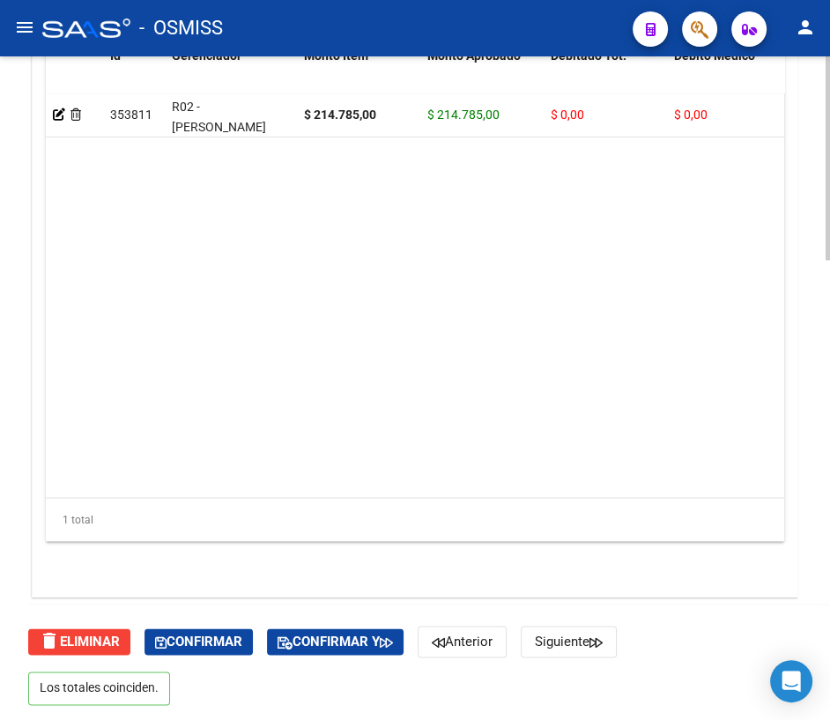
scroll to position [1501, 0]
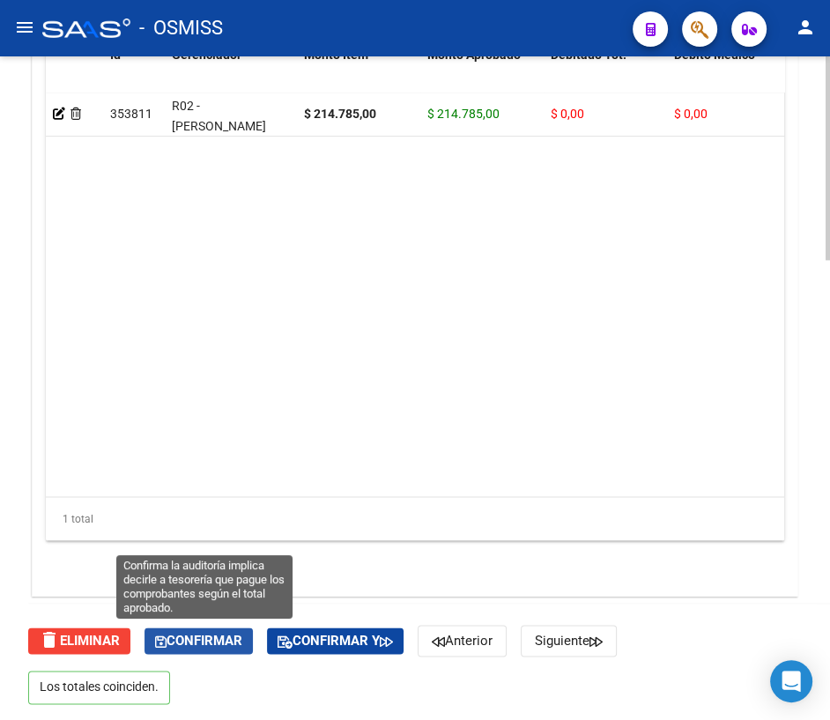
click at [210, 640] on span "Confirmar" at bounding box center [198, 640] width 87 height 16
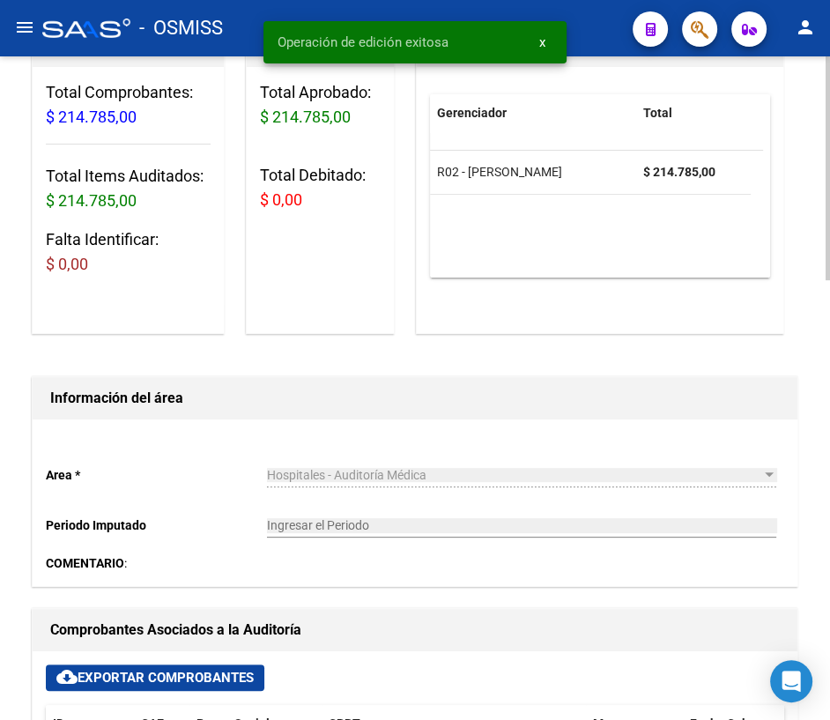
scroll to position [0, 0]
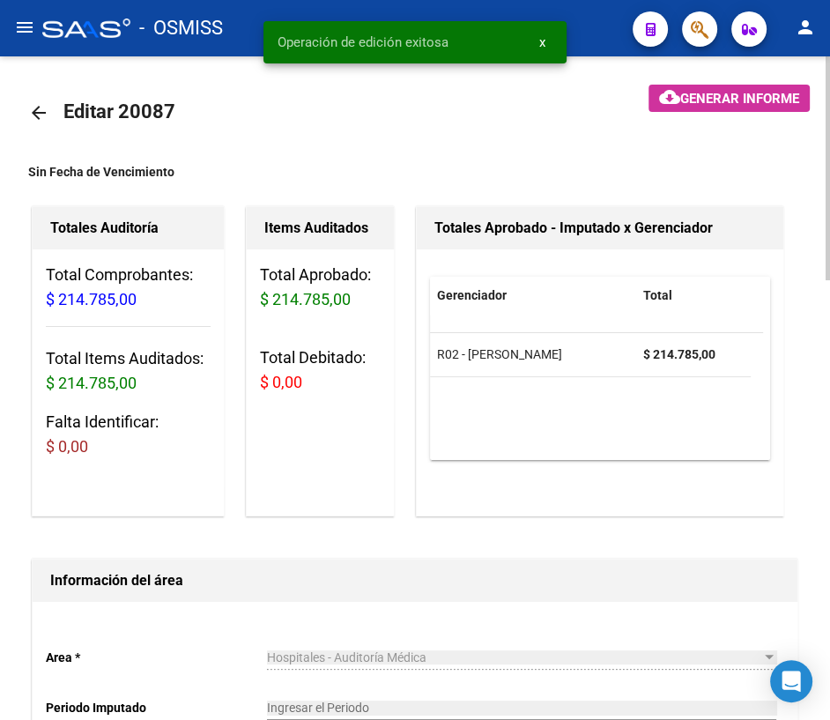
click at [41, 110] on mat-icon "arrow_back" at bounding box center [38, 112] width 21 height 21
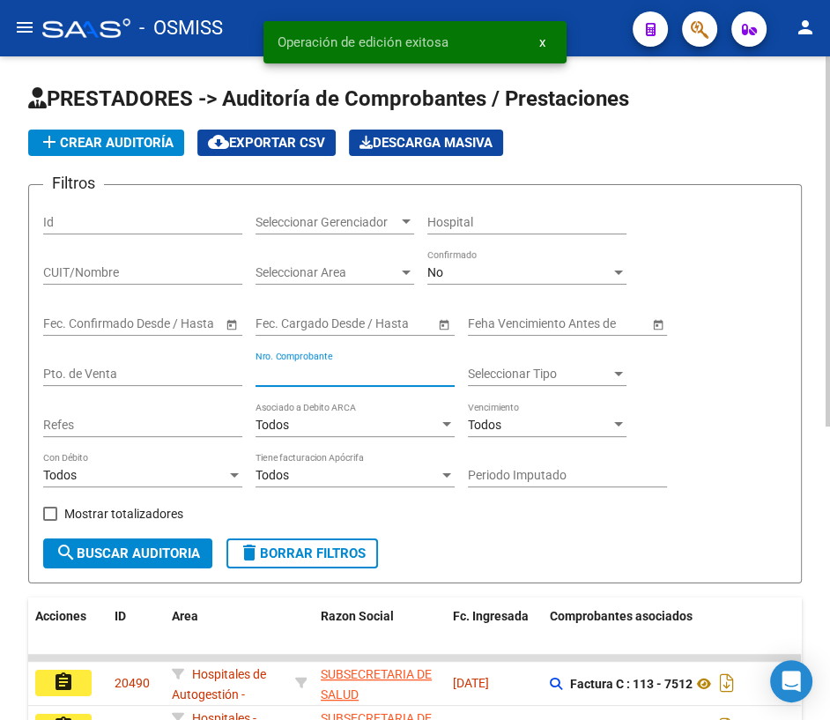
click at [330, 375] on input "Nro. Comprobante" at bounding box center [354, 373] width 199 height 15
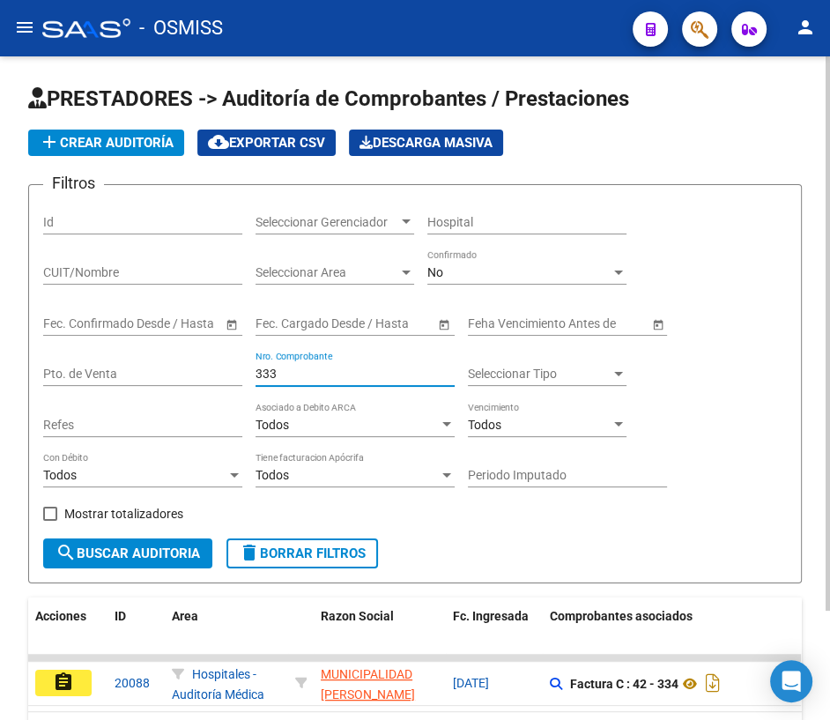
scroll to position [129, 0]
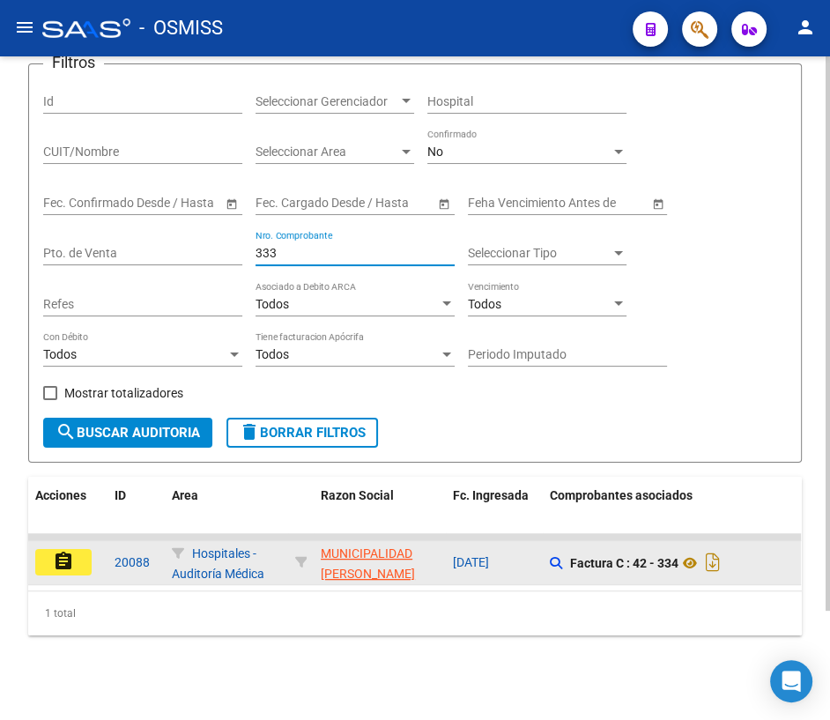
type input "333"
click at [80, 550] on button "assignment" at bounding box center [63, 562] width 56 height 26
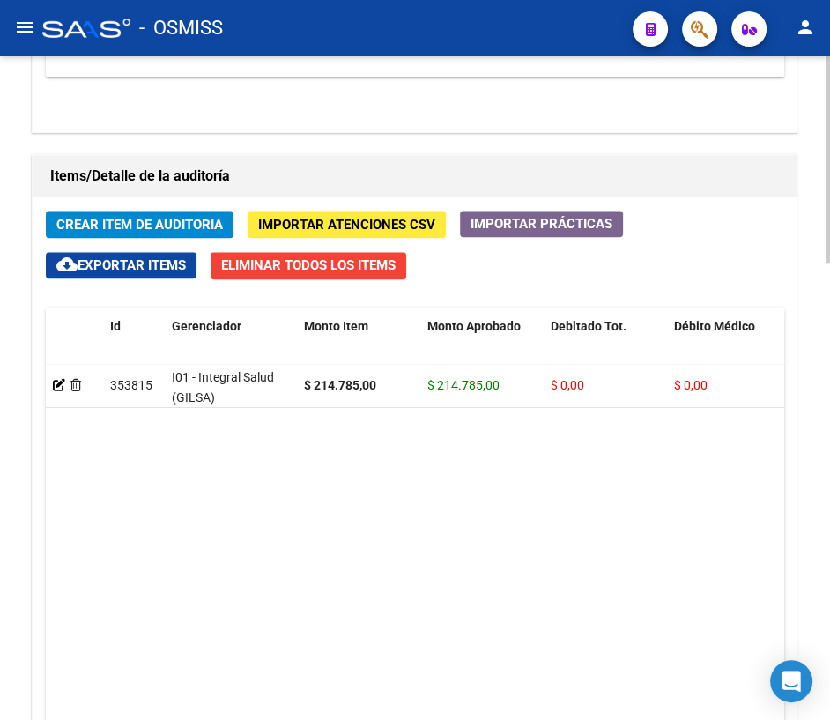
scroll to position [1472, 0]
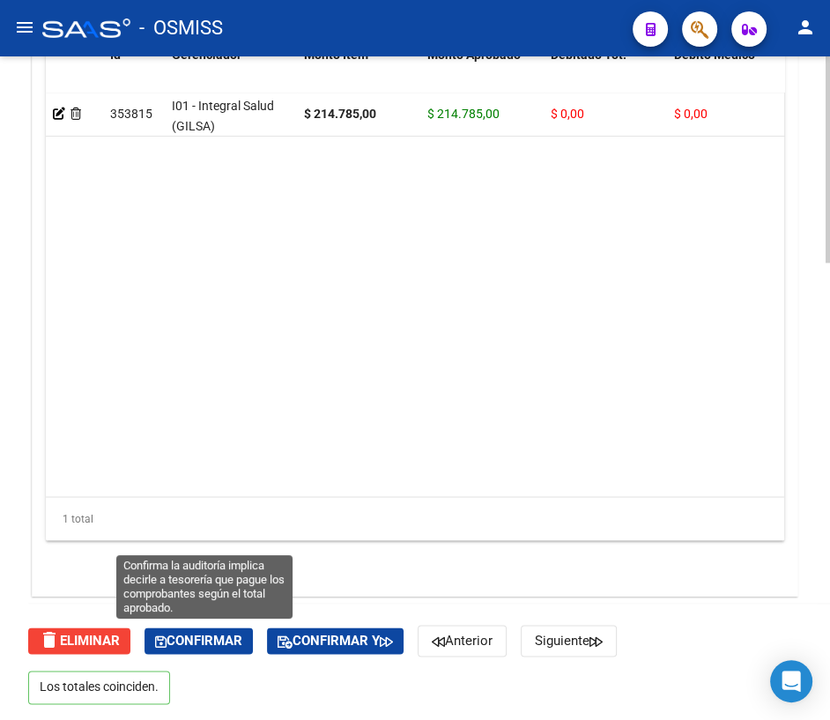
click at [202, 646] on span "Confirmar" at bounding box center [198, 640] width 87 height 16
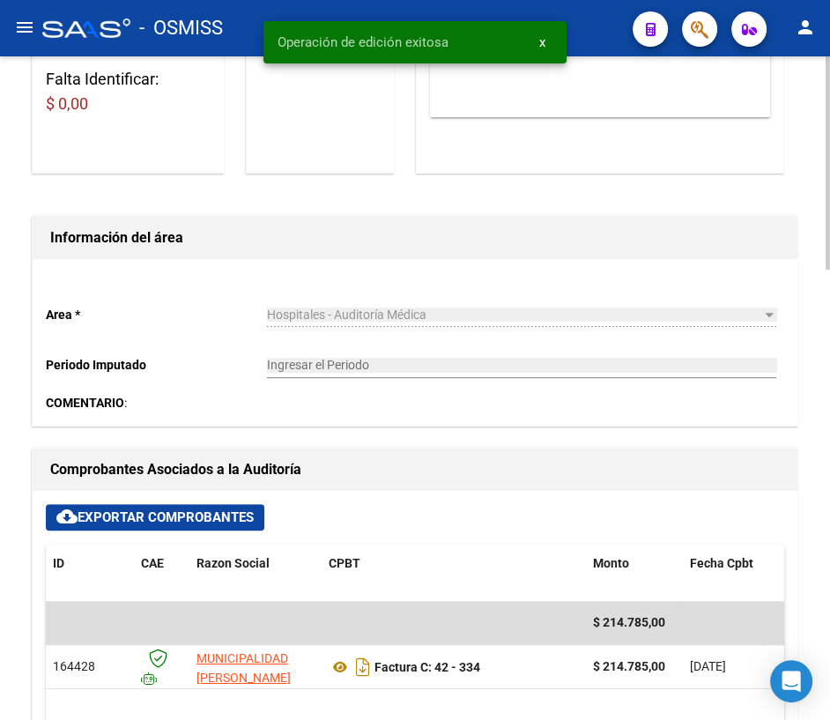
scroll to position [0, 0]
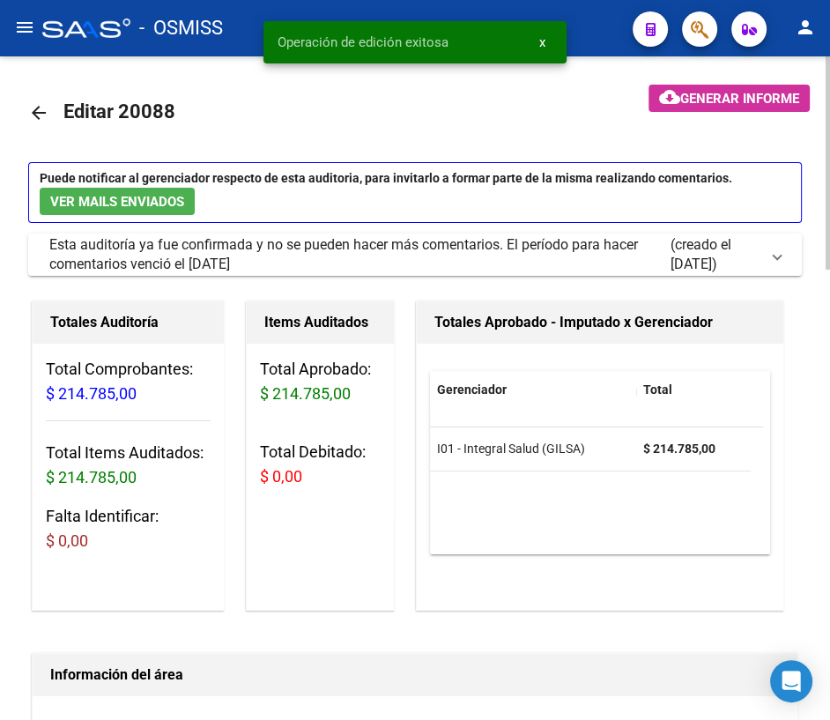
click at [42, 107] on mat-icon "arrow_back" at bounding box center [38, 112] width 21 height 21
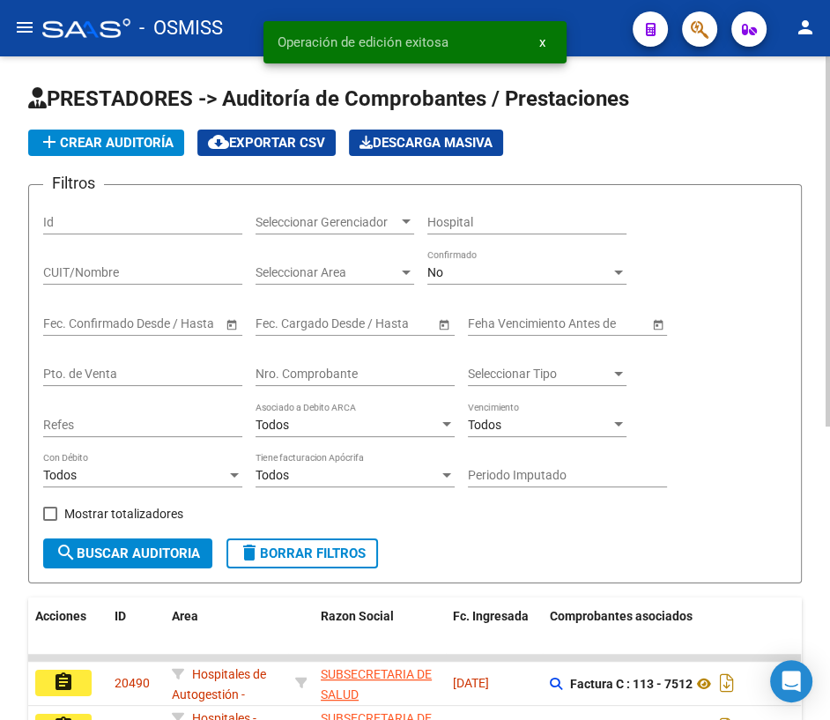
click at [342, 377] on input "Nro. Comprobante" at bounding box center [354, 373] width 199 height 15
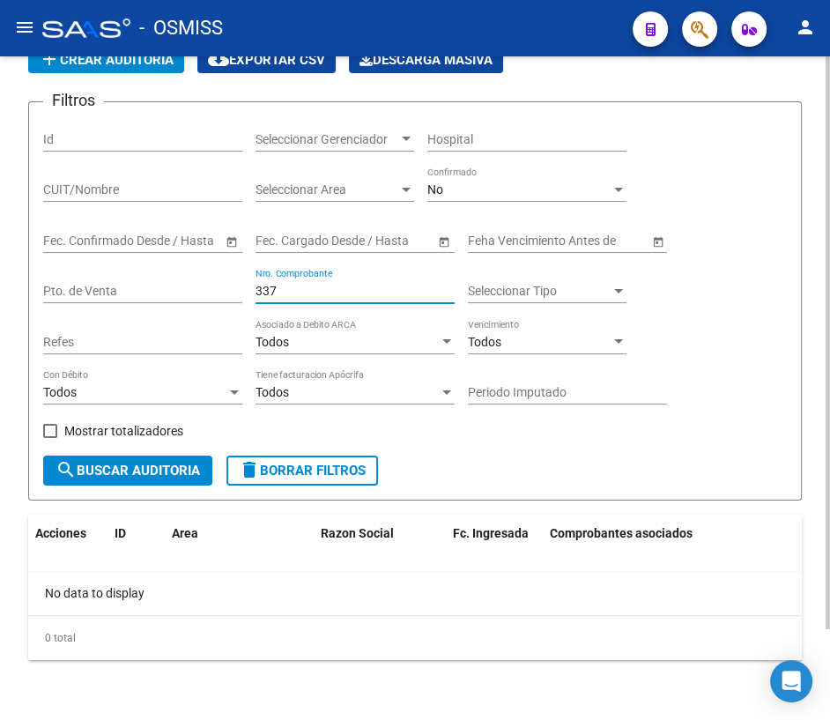
scroll to position [104, 0]
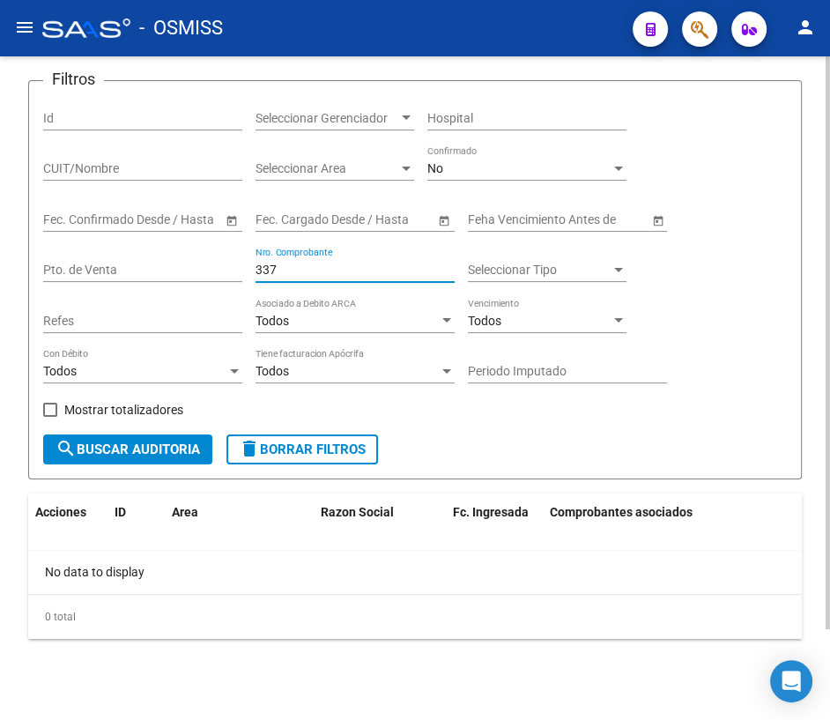
type input "337"
click at [287, 448] on span "delete Borrar Filtros" at bounding box center [302, 449] width 127 height 16
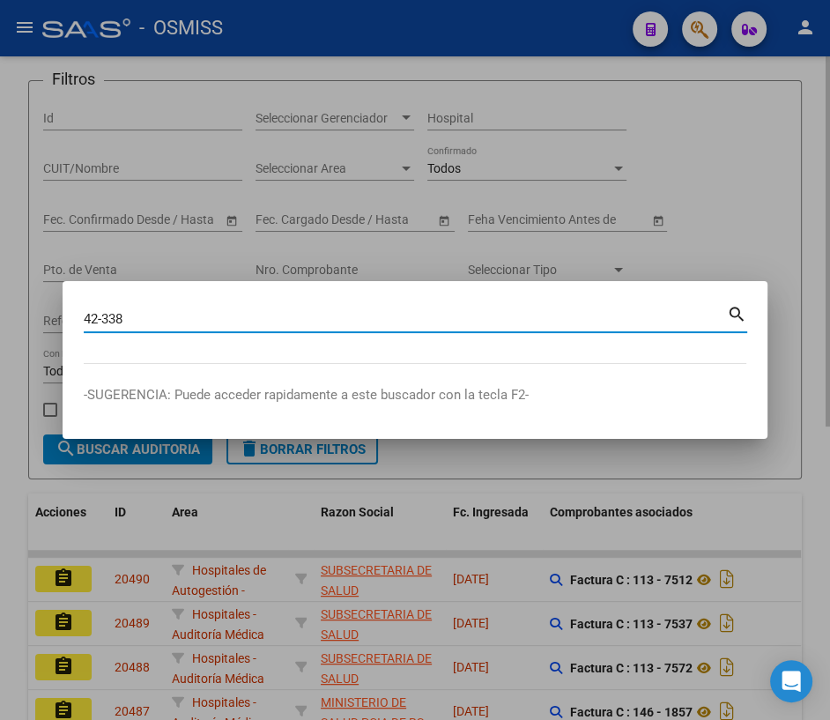
type input "42-338"
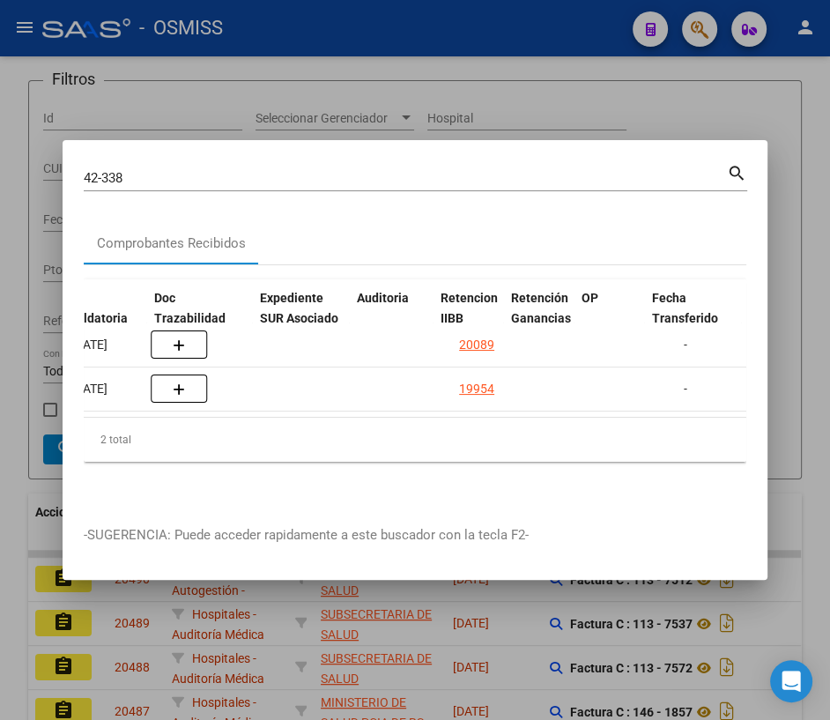
scroll to position [0, 1115]
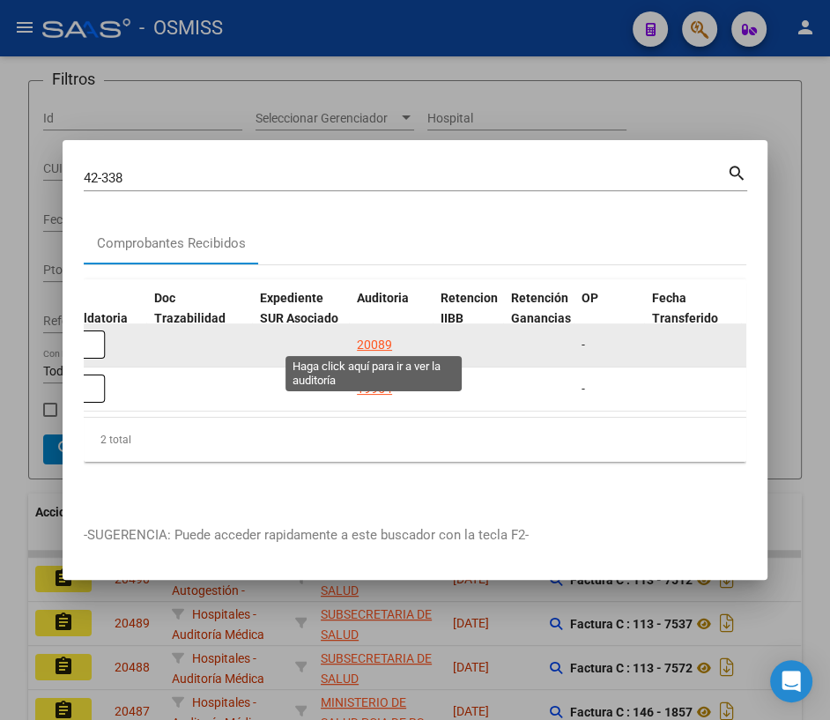
click at [378, 335] on div "20089" at bounding box center [374, 345] width 35 height 20
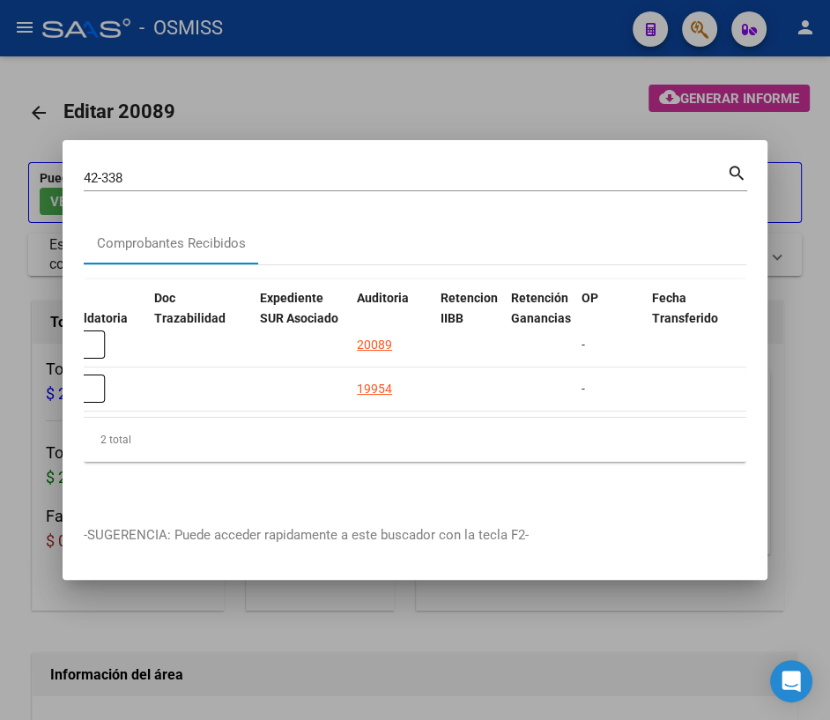
click at [253, 661] on div at bounding box center [415, 360] width 830 height 720
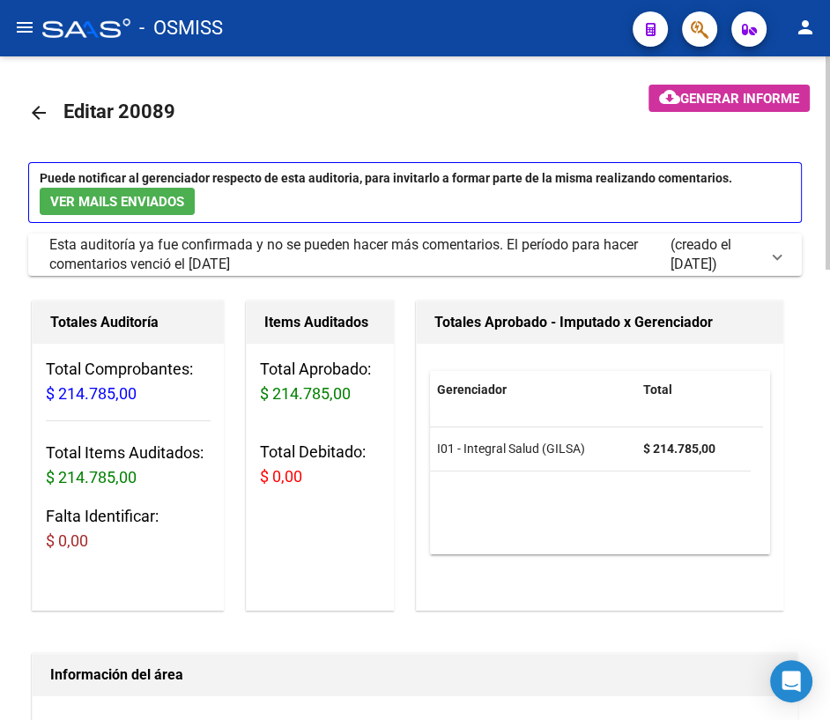
click at [37, 105] on mat-icon "arrow_back" at bounding box center [38, 112] width 21 height 21
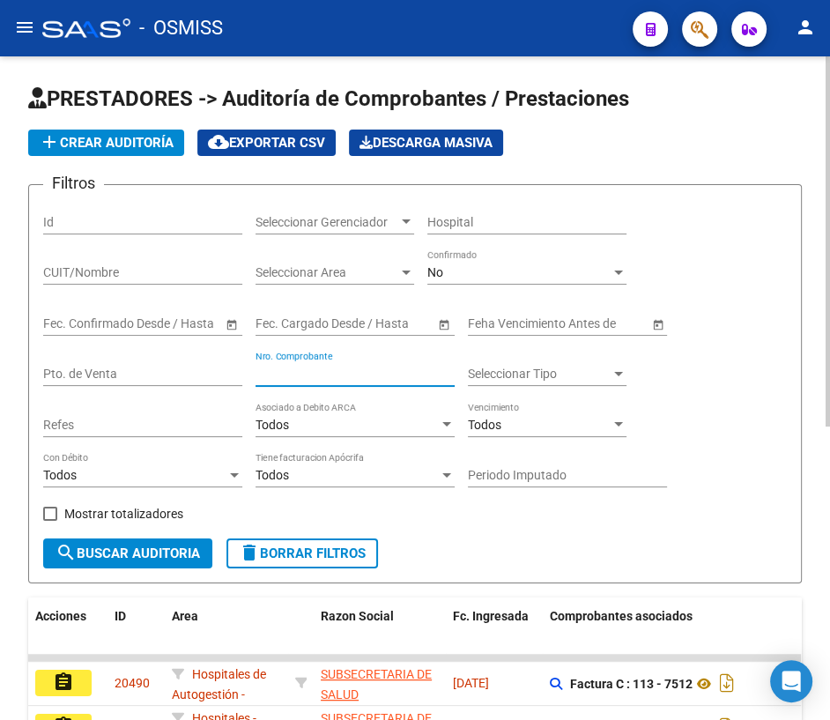
click at [328, 366] on input "Nro. Comprobante" at bounding box center [354, 373] width 199 height 15
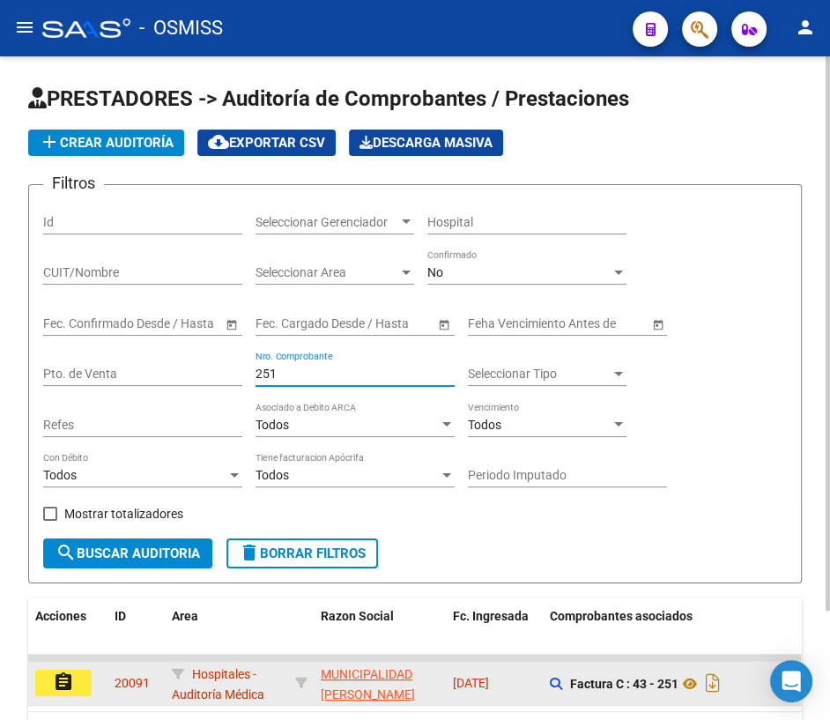
type input "251"
click at [62, 685] on mat-icon "assignment" at bounding box center [63, 681] width 21 height 21
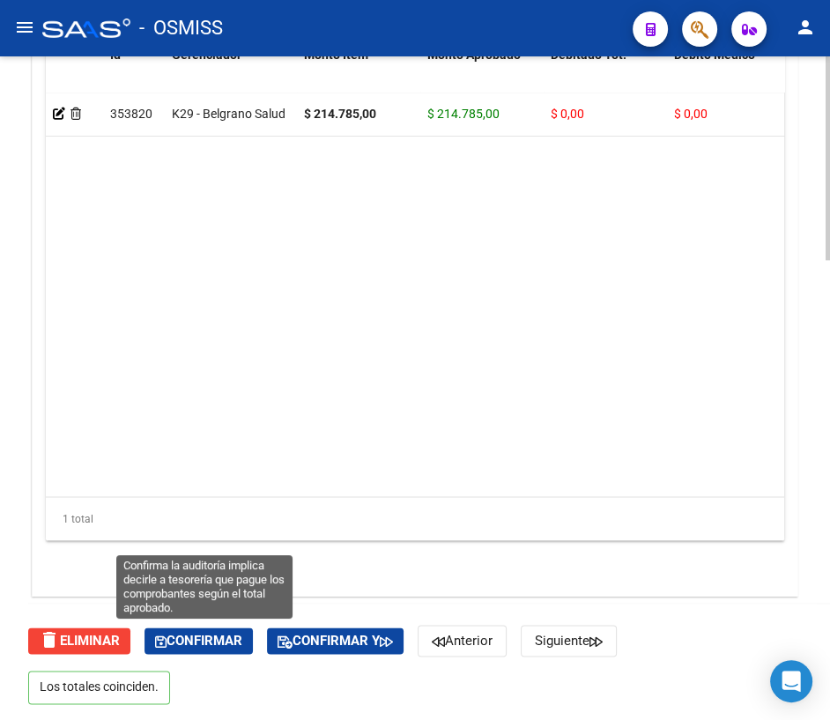
click at [209, 634] on span "Confirmar" at bounding box center [198, 640] width 87 height 16
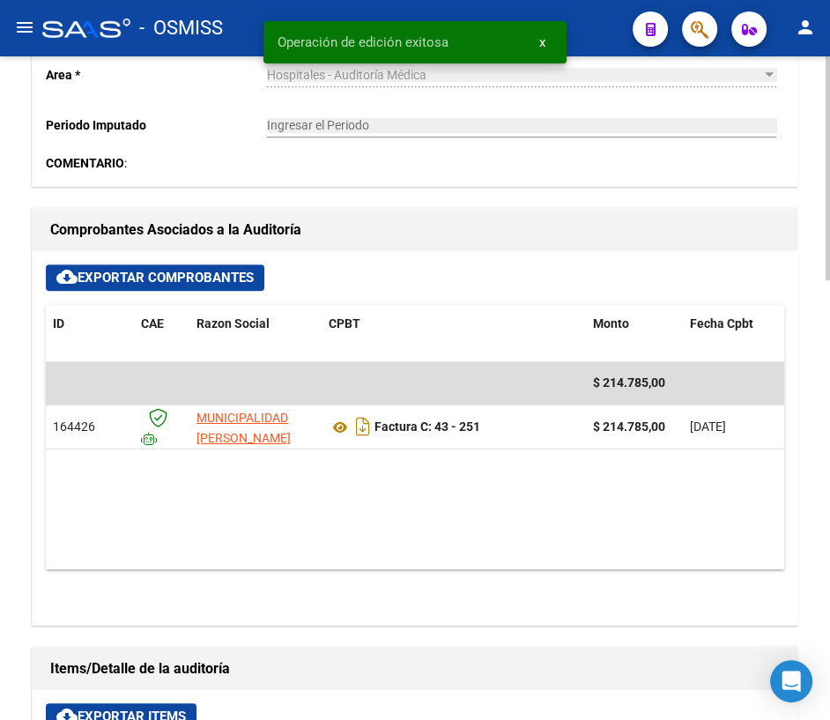
scroll to position [22, 0]
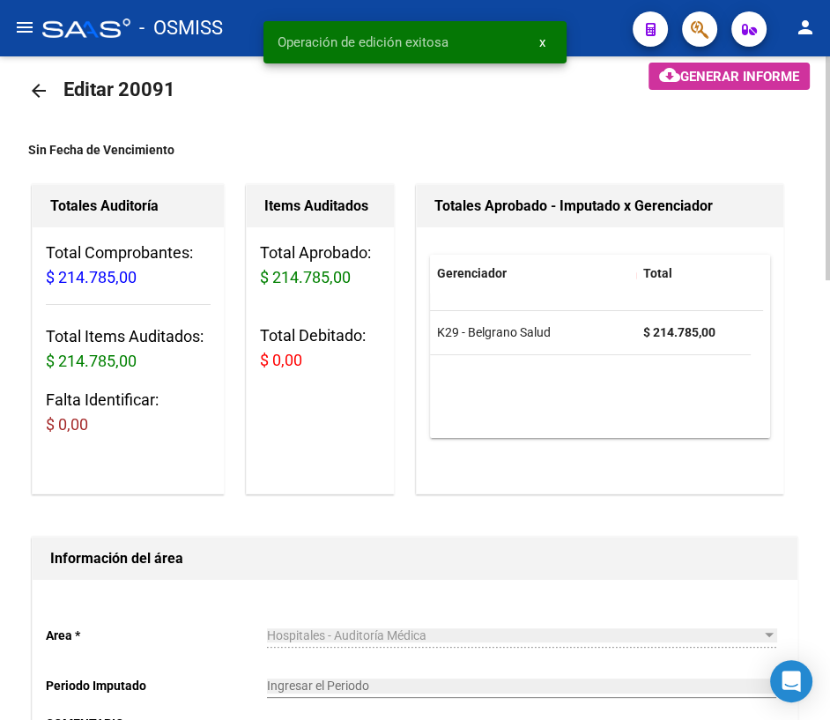
click at [36, 88] on mat-icon "arrow_back" at bounding box center [38, 90] width 21 height 21
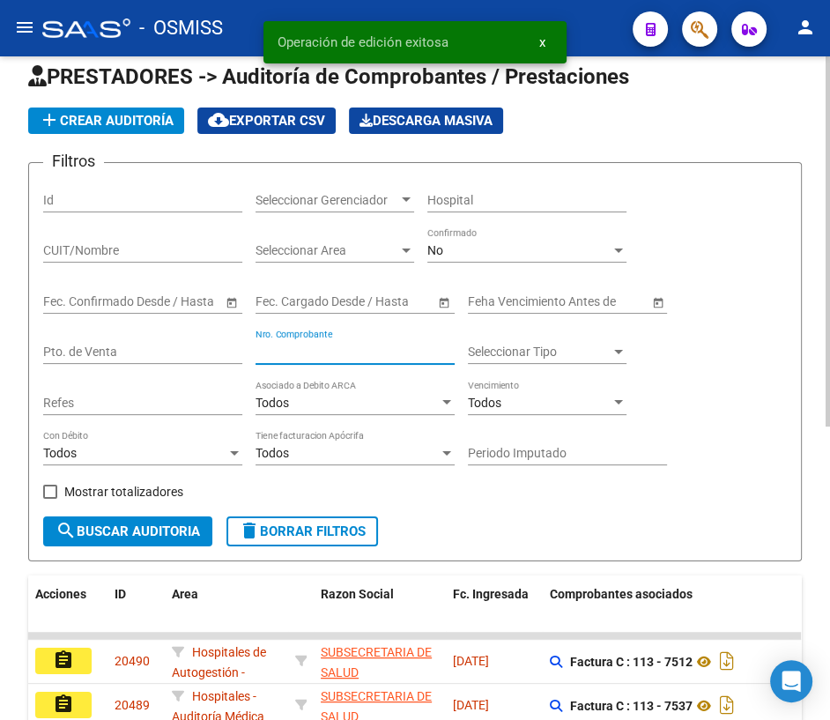
click at [316, 344] on input "Nro. Comprobante" at bounding box center [354, 351] width 199 height 15
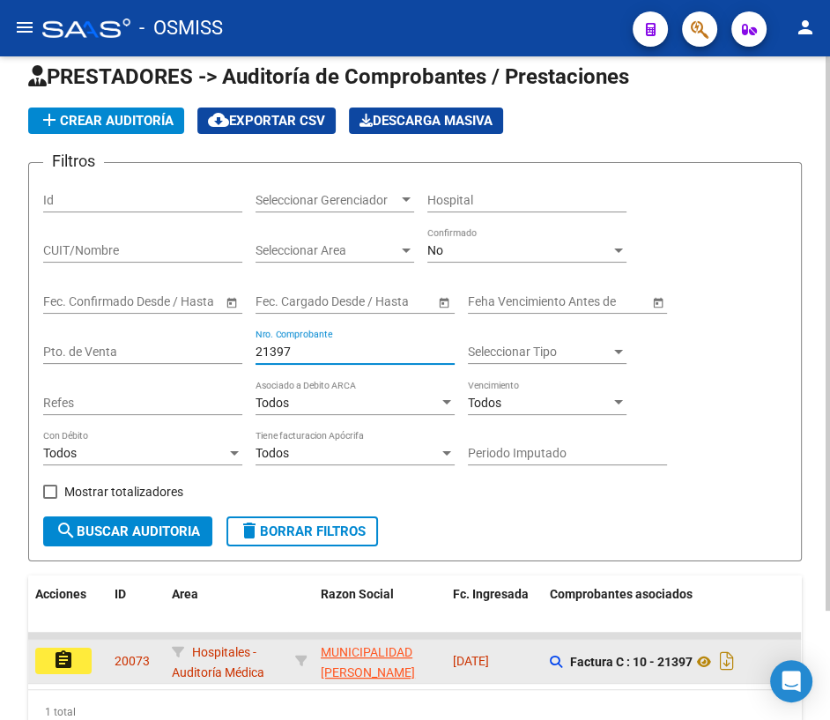
type input "21397"
click at [78, 654] on button "assignment" at bounding box center [63, 660] width 56 height 26
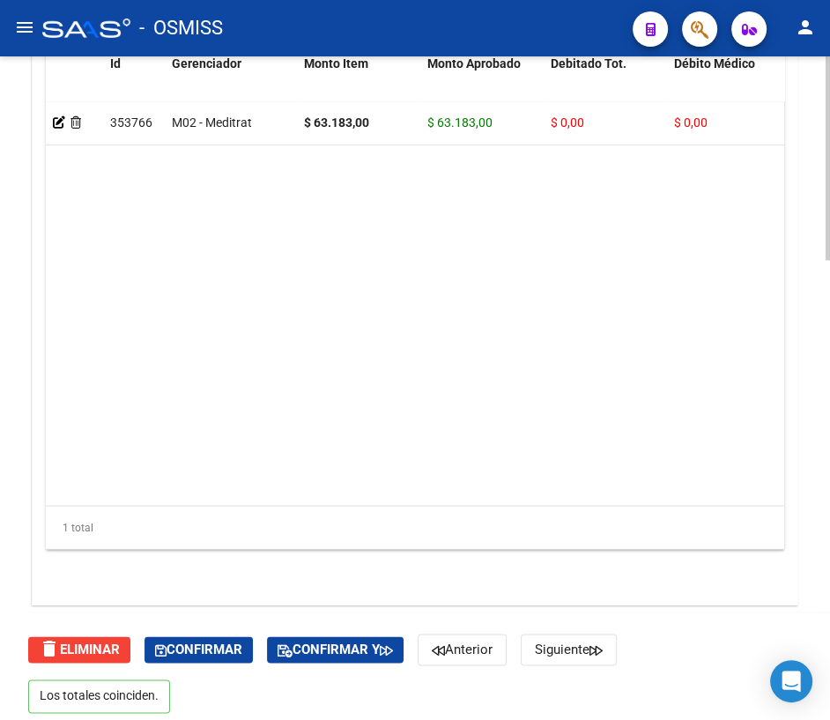
scroll to position [1501, 0]
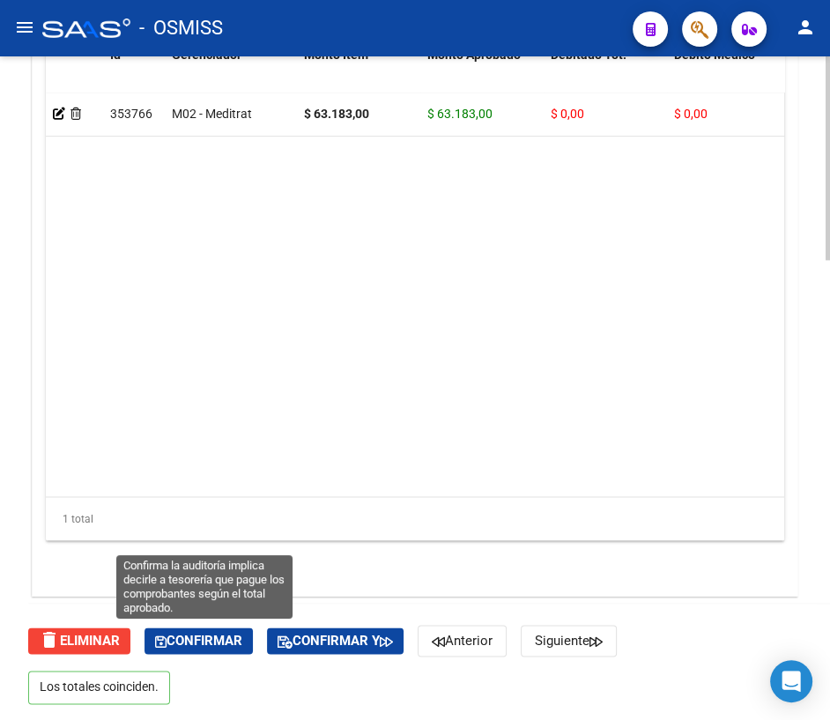
click at [242, 643] on span "Confirmar" at bounding box center [198, 640] width 87 height 16
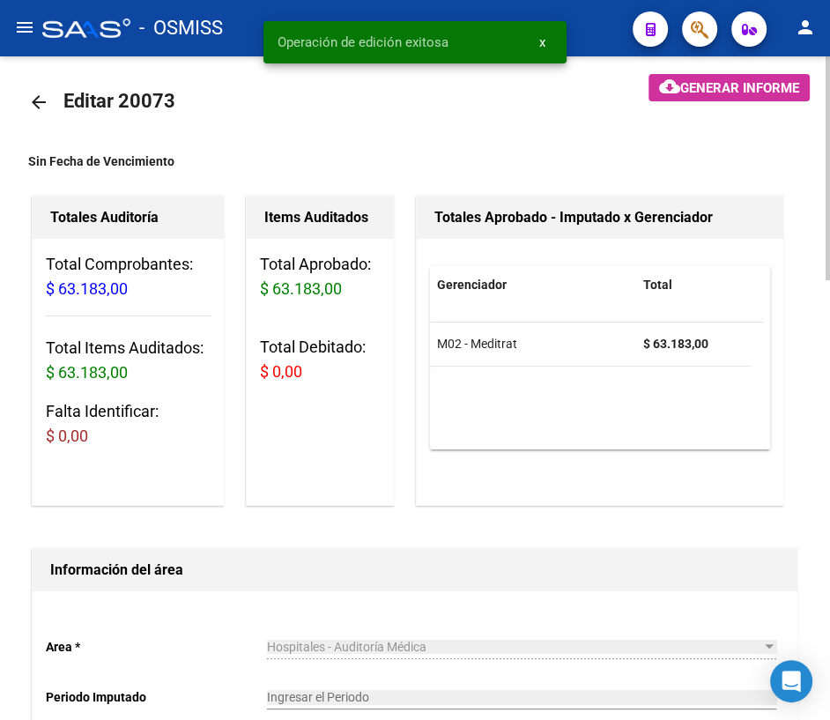
scroll to position [0, 0]
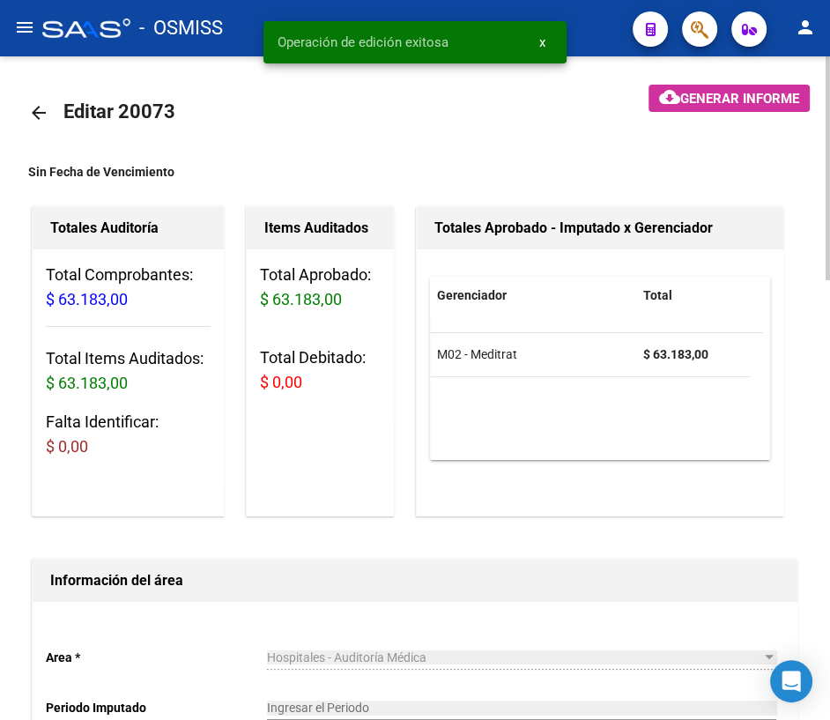
click at [35, 110] on mat-icon "arrow_back" at bounding box center [38, 112] width 21 height 21
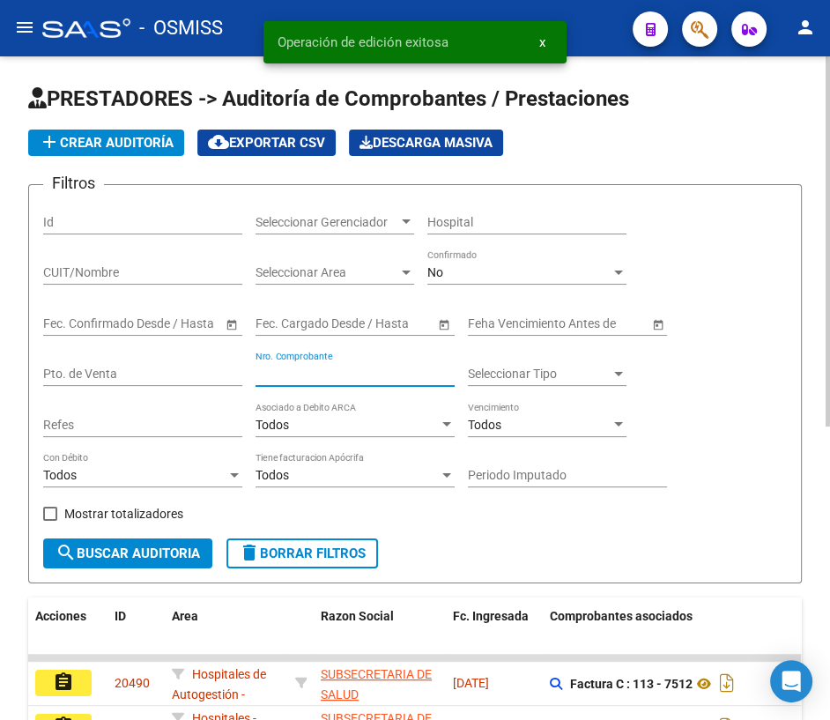
click at [295, 366] on input "Nro. Comprobante" at bounding box center [354, 373] width 199 height 15
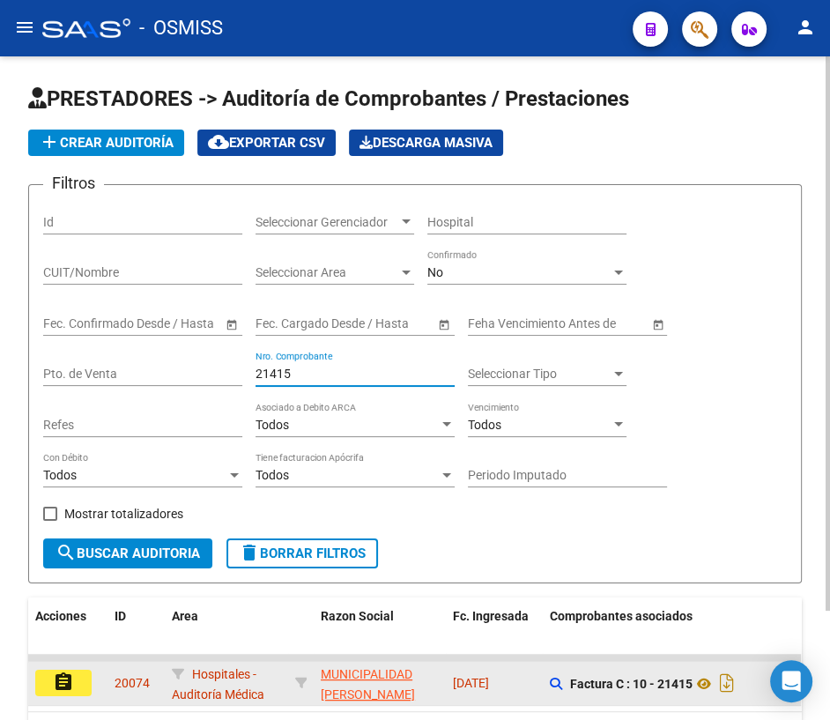
type input "21415"
click at [85, 677] on button "assignment" at bounding box center [63, 682] width 56 height 26
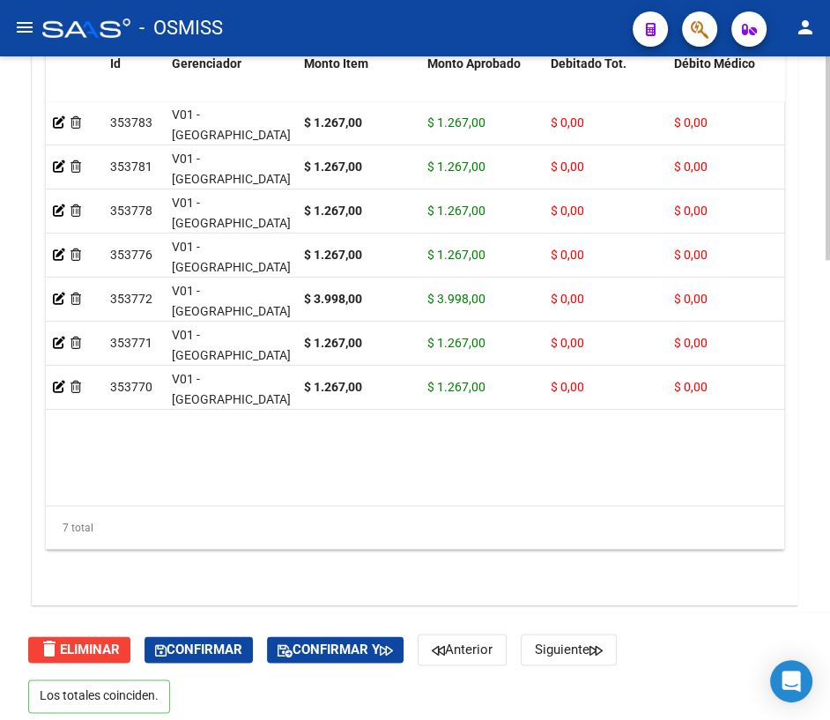
scroll to position [1501, 0]
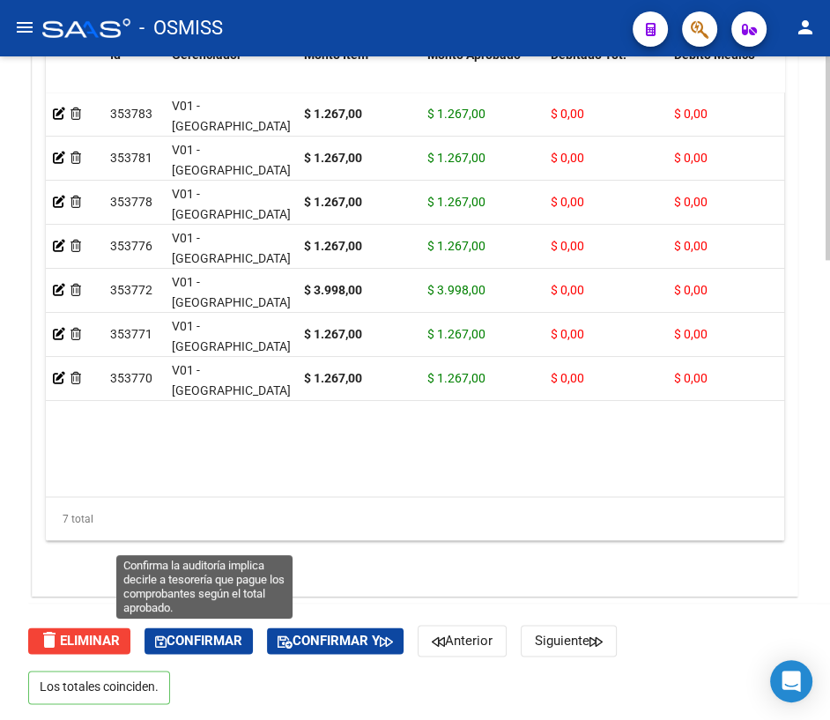
click at [203, 642] on span "Confirmar" at bounding box center [198, 640] width 87 height 16
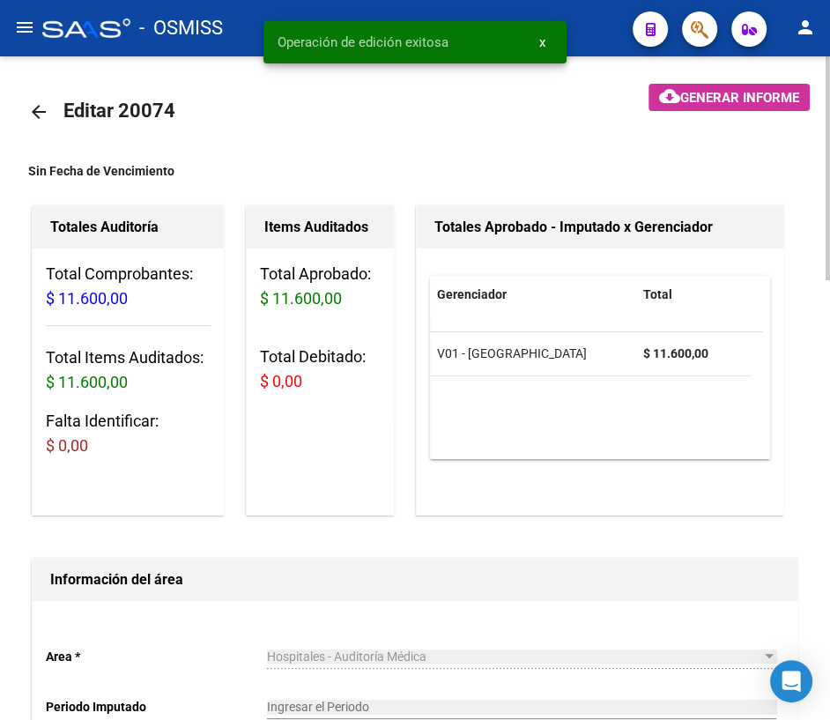
scroll to position [0, 0]
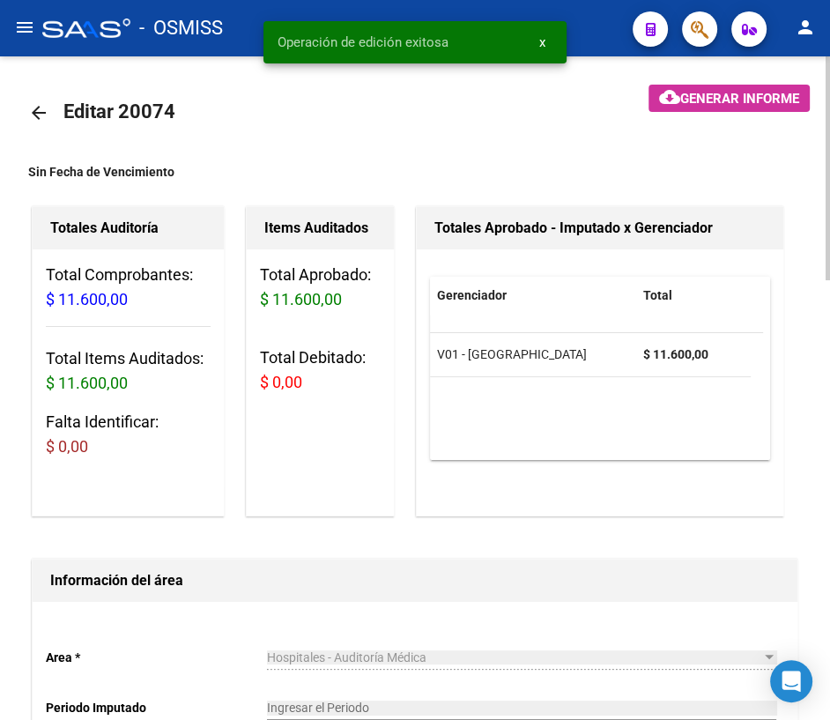
click at [39, 110] on mat-icon "arrow_back" at bounding box center [38, 112] width 21 height 21
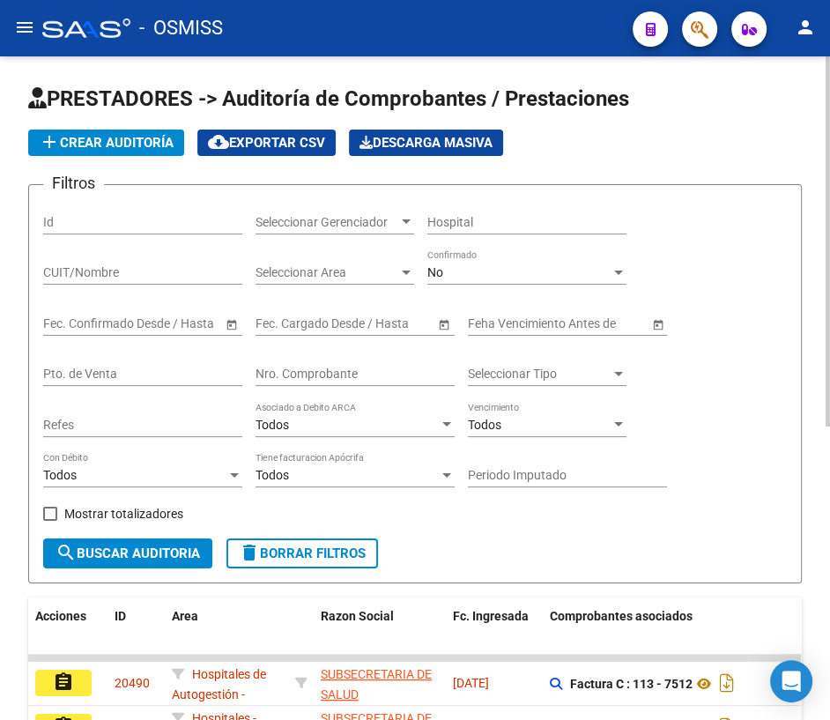
click at [351, 368] on input "Nro. Comprobante" at bounding box center [354, 373] width 199 height 15
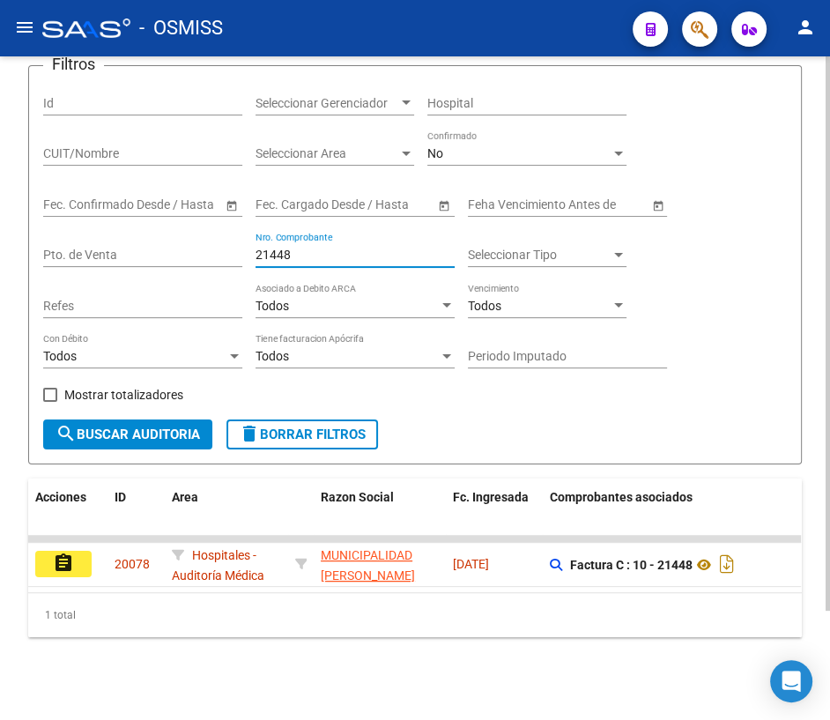
scroll to position [129, 0]
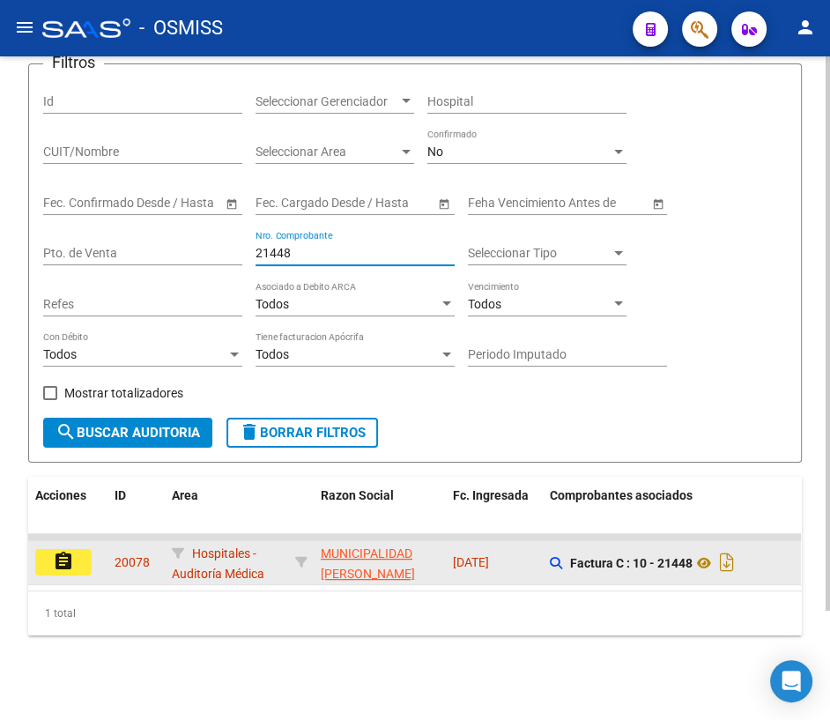
type input "21448"
click at [69, 554] on mat-icon "assignment" at bounding box center [63, 560] width 21 height 21
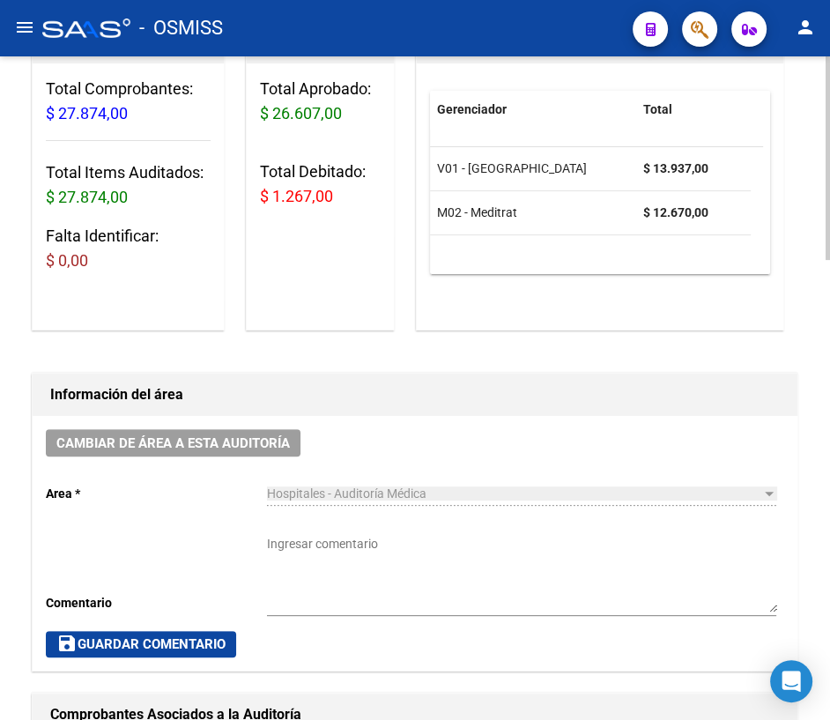
scroll to position [240, 0]
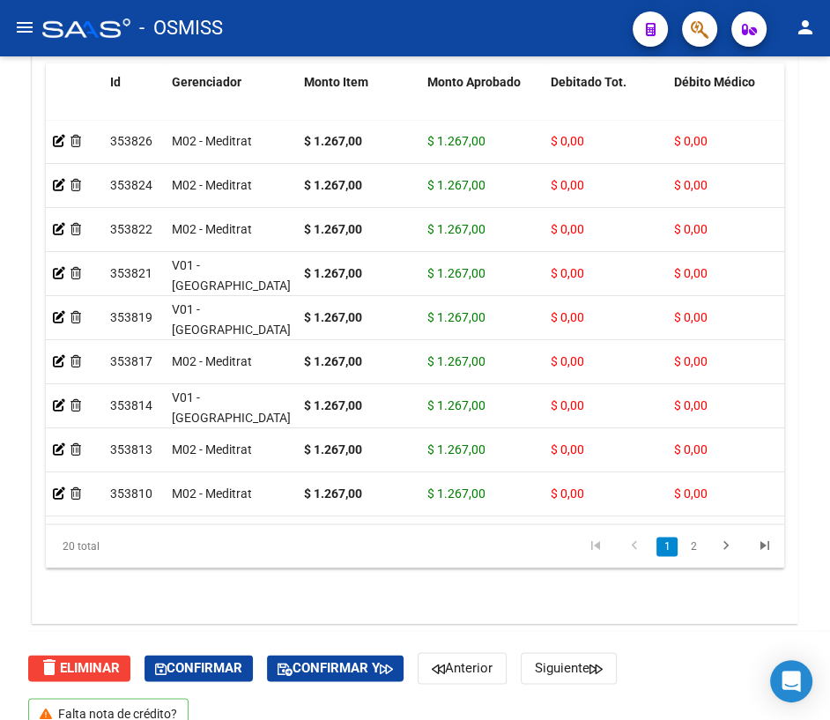
scroll to position [1501, 0]
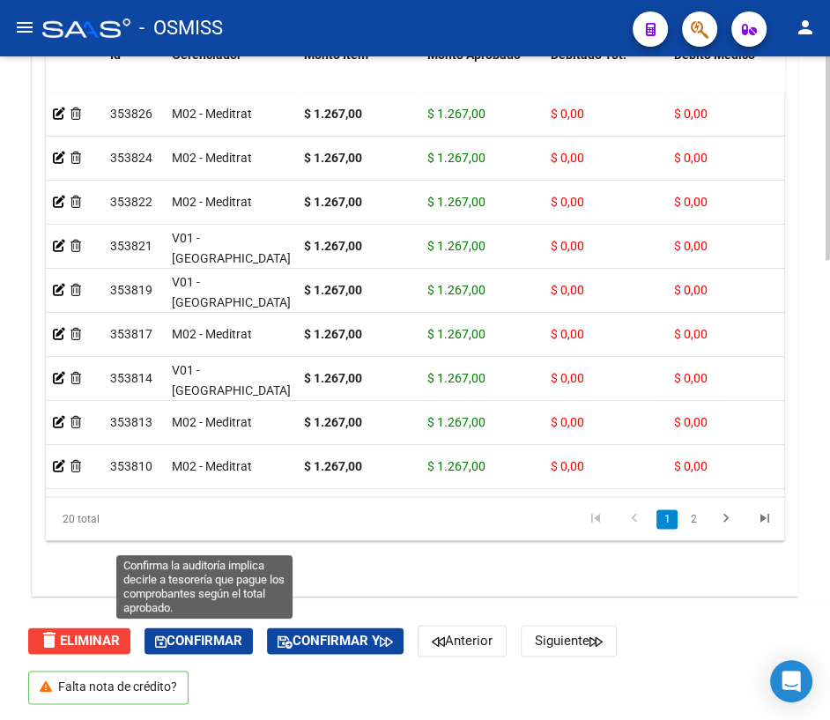
click at [195, 639] on span "Confirmar" at bounding box center [198, 640] width 87 height 16
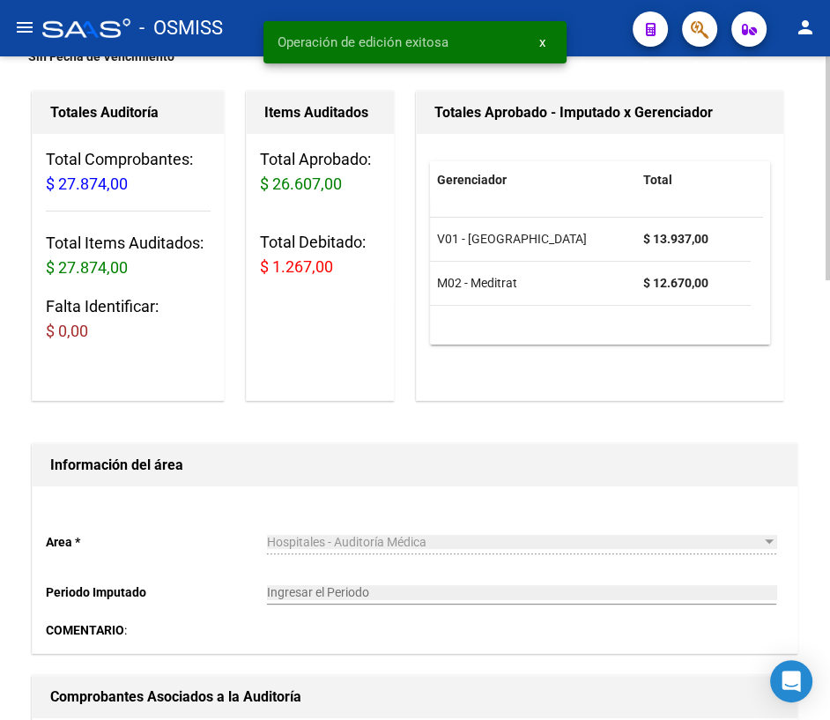
scroll to position [0, 0]
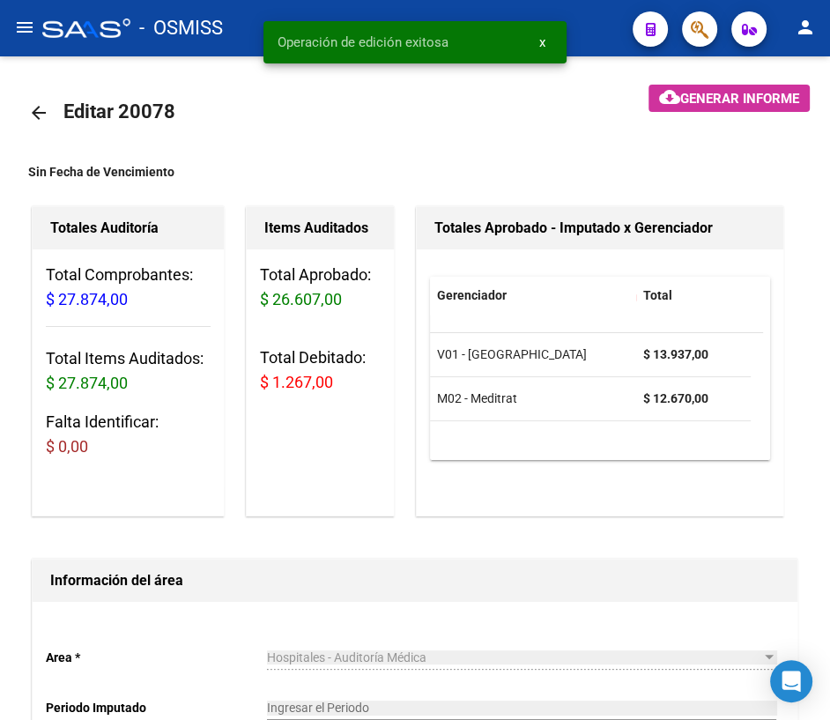
click at [30, 110] on mat-icon "arrow_back" at bounding box center [38, 112] width 21 height 21
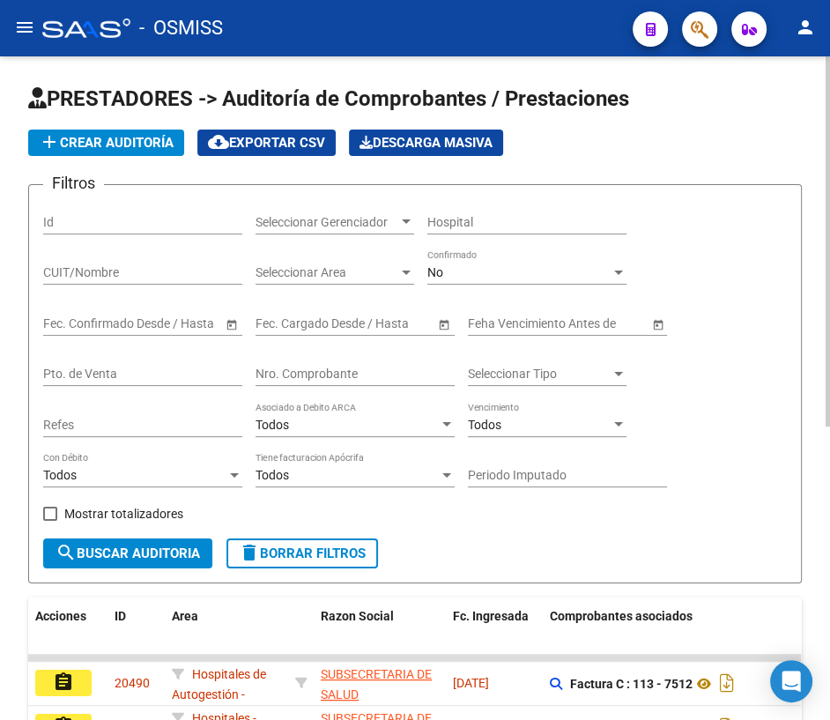
click at [306, 377] on input "Nro. Comprobante" at bounding box center [354, 373] width 199 height 15
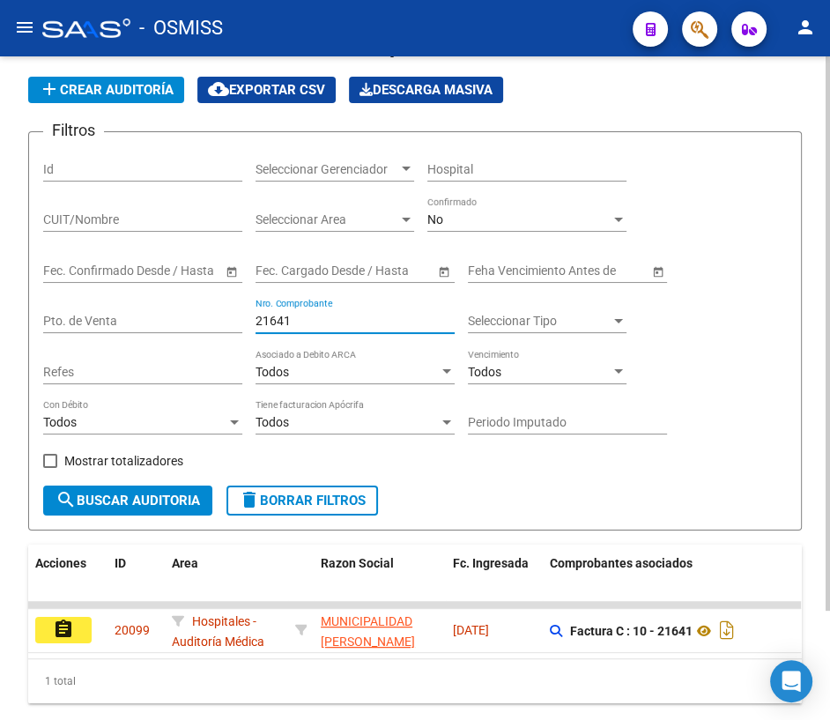
scroll to position [129, 0]
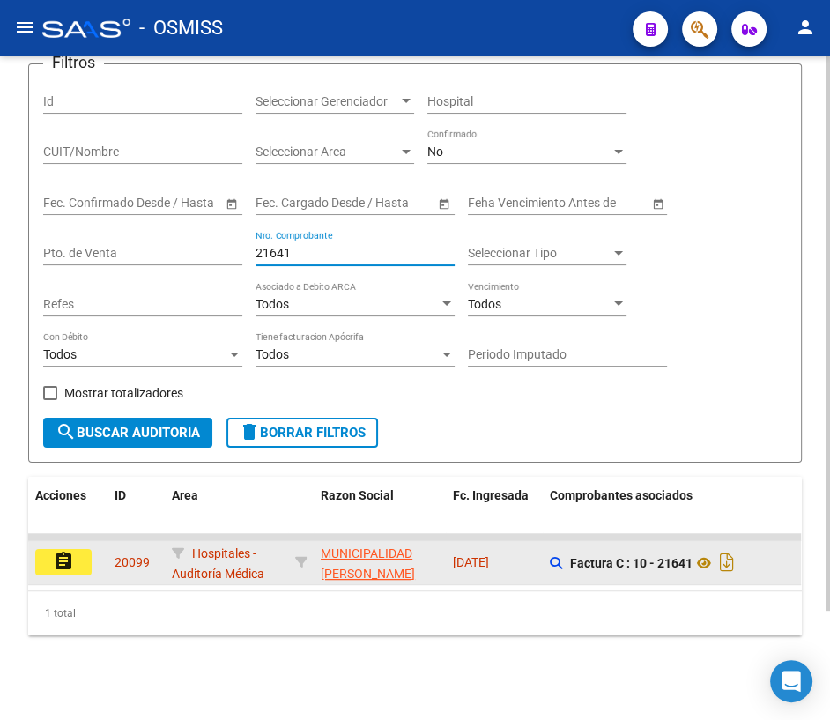
type input "21641"
click at [77, 555] on button "assignment" at bounding box center [63, 562] width 56 height 26
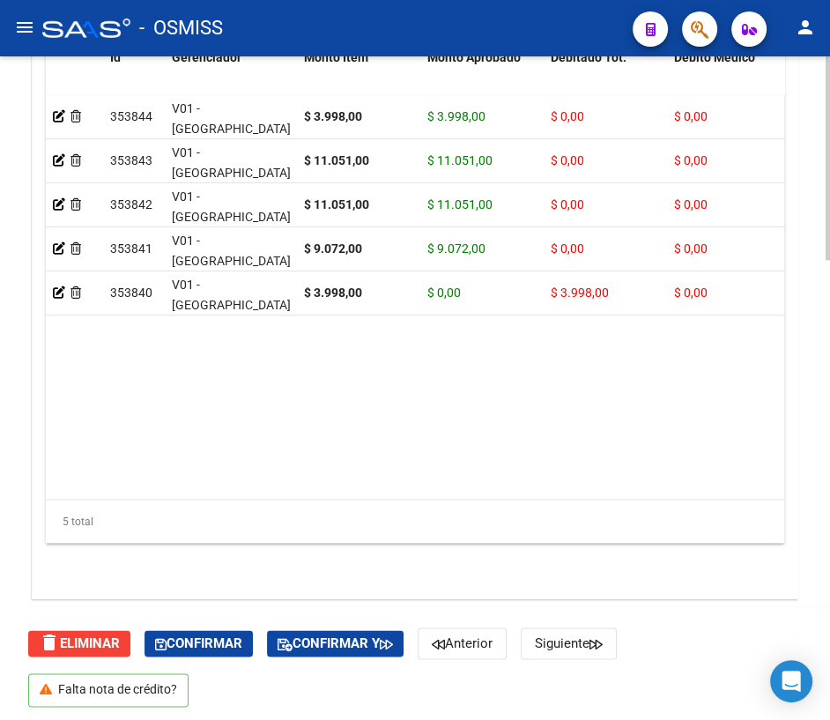
scroll to position [1501, 0]
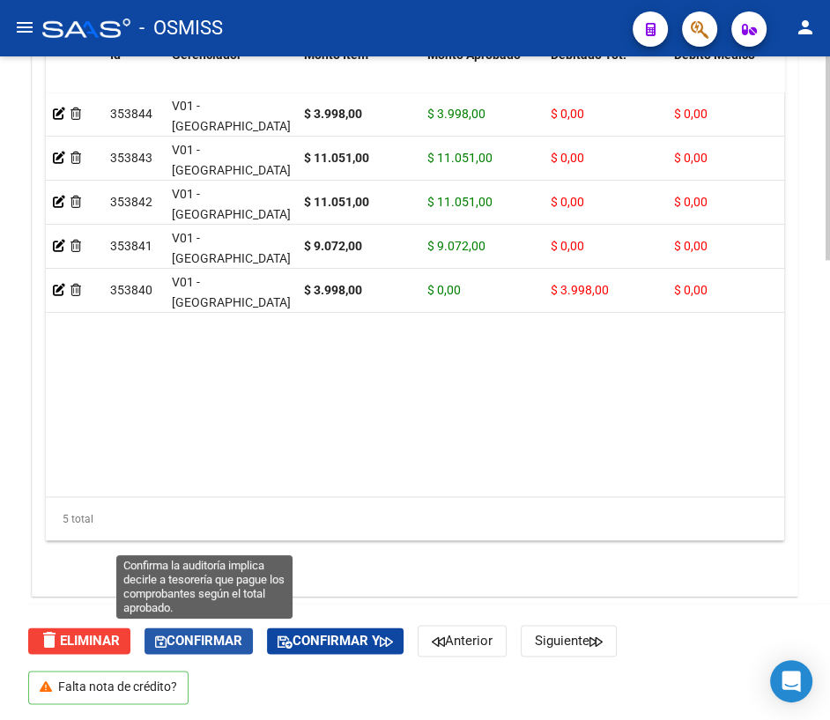
click at [225, 632] on span "Confirmar" at bounding box center [198, 640] width 87 height 16
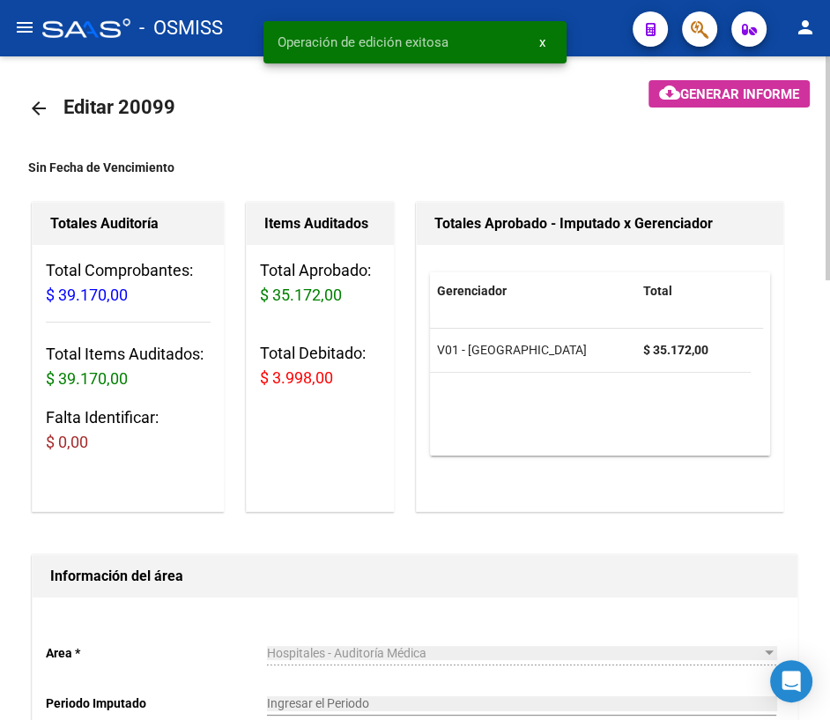
scroll to position [0, 0]
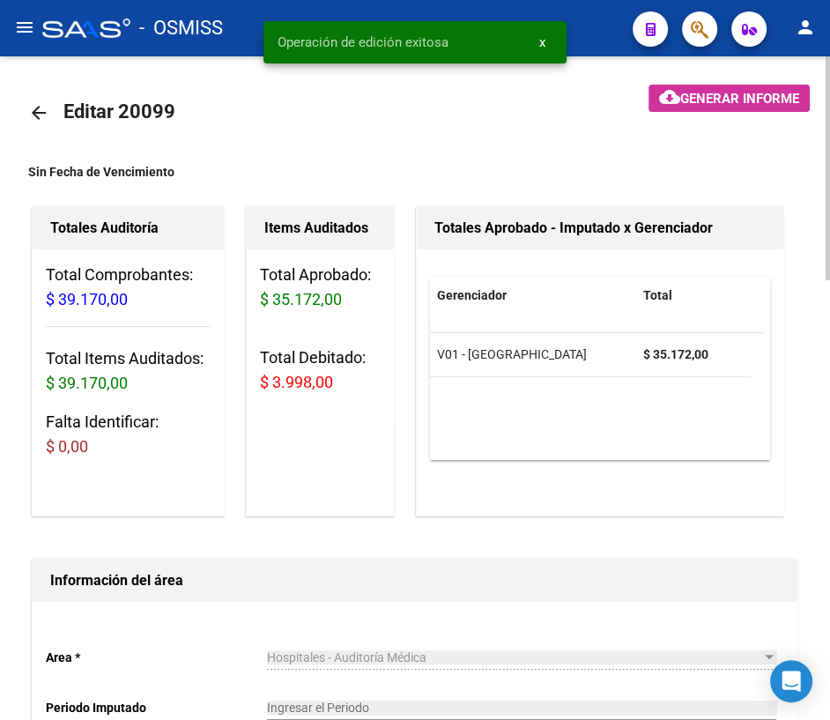
click at [41, 114] on mat-icon "arrow_back" at bounding box center [38, 112] width 21 height 21
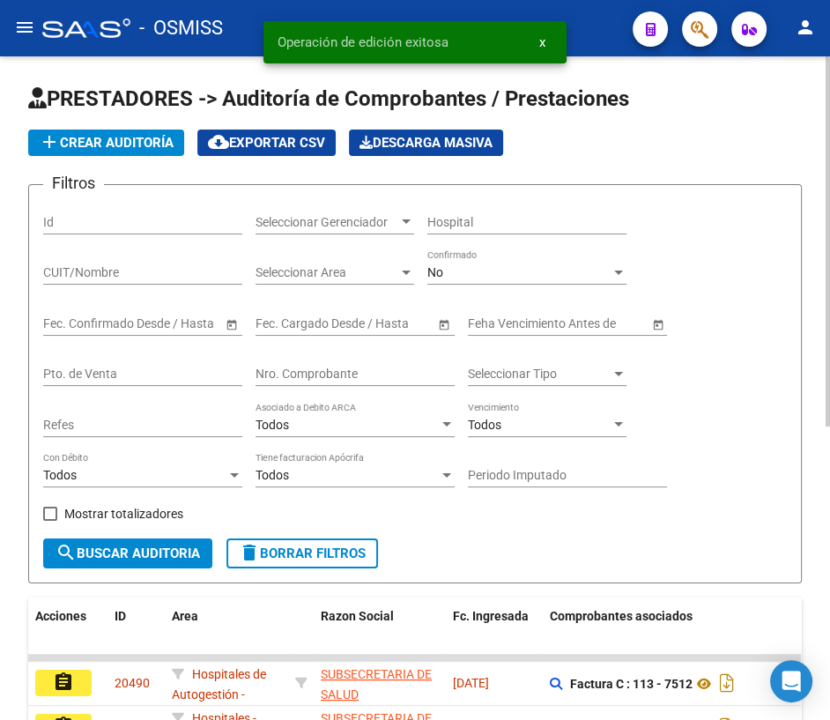
click at [321, 373] on input "Nro. Comprobante" at bounding box center [354, 373] width 199 height 15
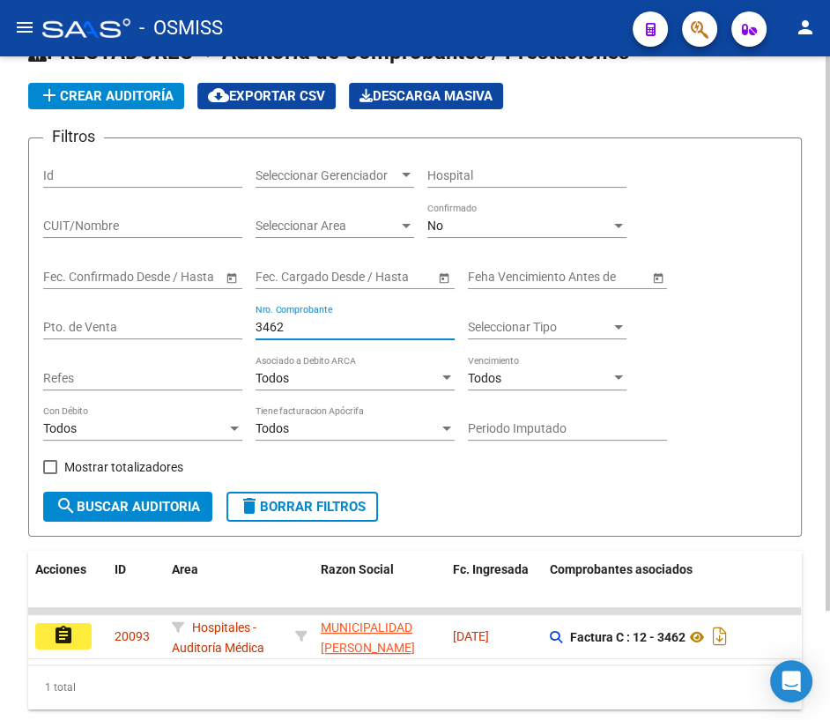
scroll to position [129, 0]
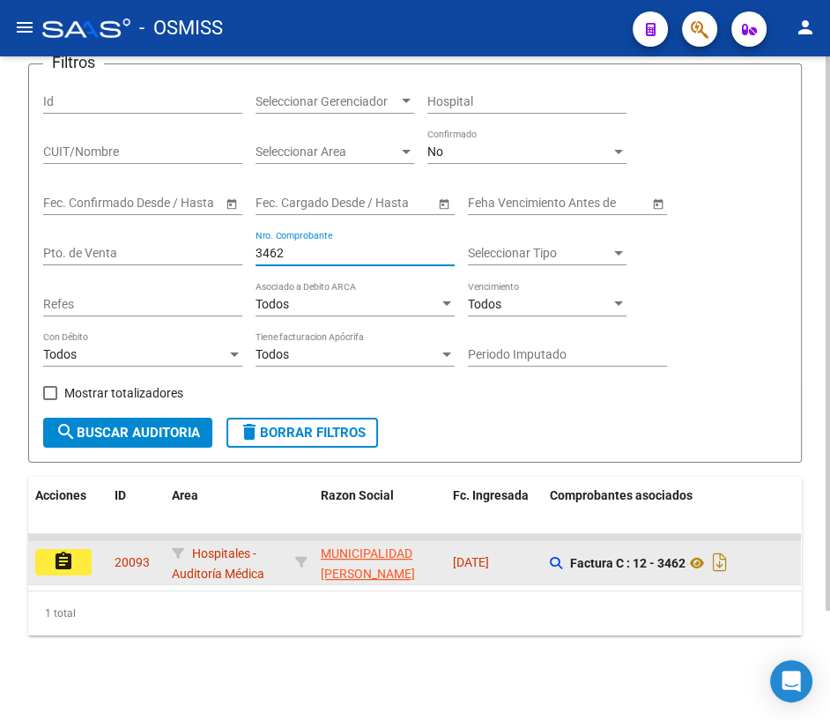
type input "3462"
click at [73, 550] on mat-icon "assignment" at bounding box center [63, 560] width 21 height 21
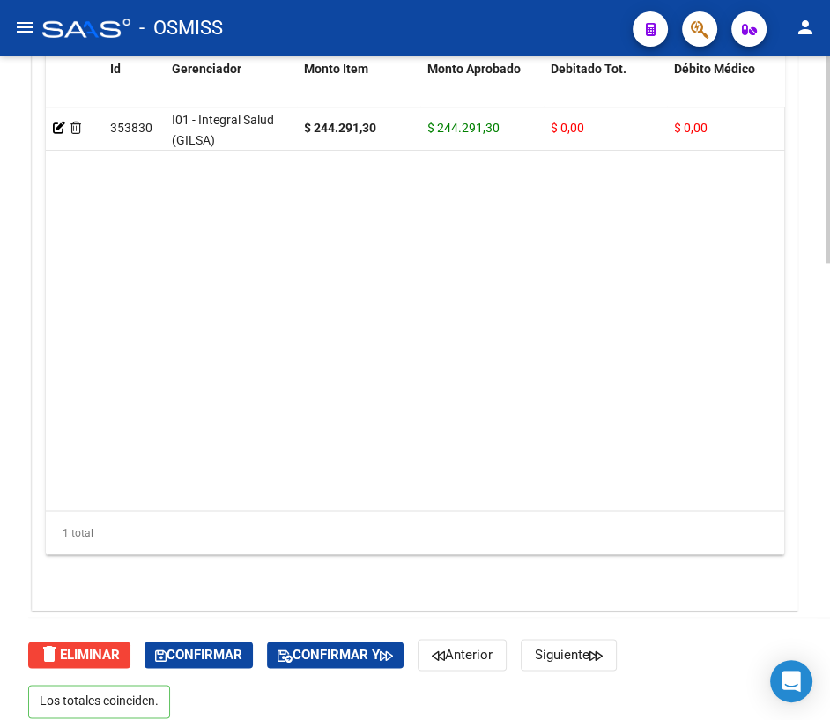
scroll to position [1472, 0]
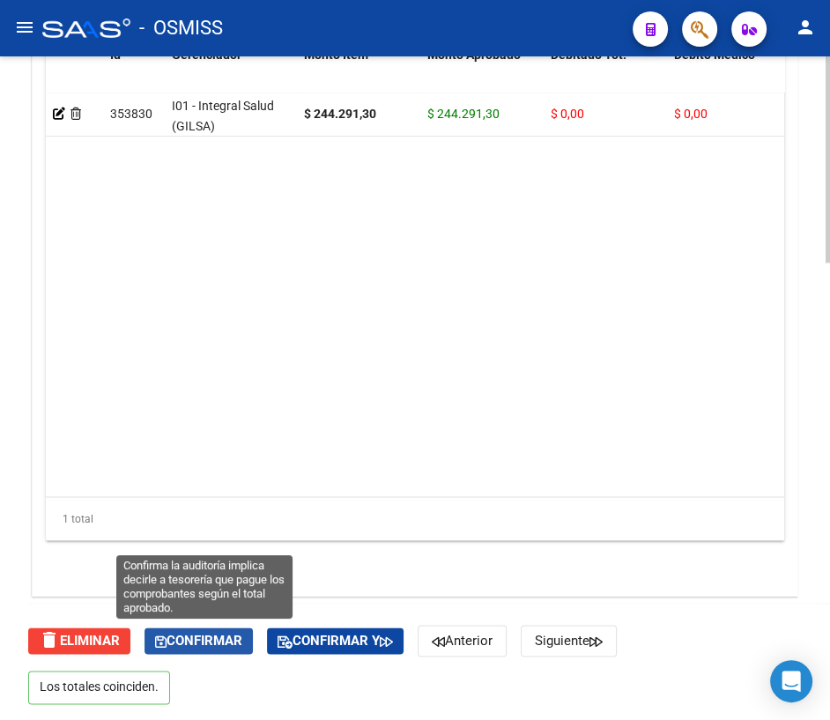
click at [225, 640] on span "Confirmar" at bounding box center [198, 640] width 87 height 16
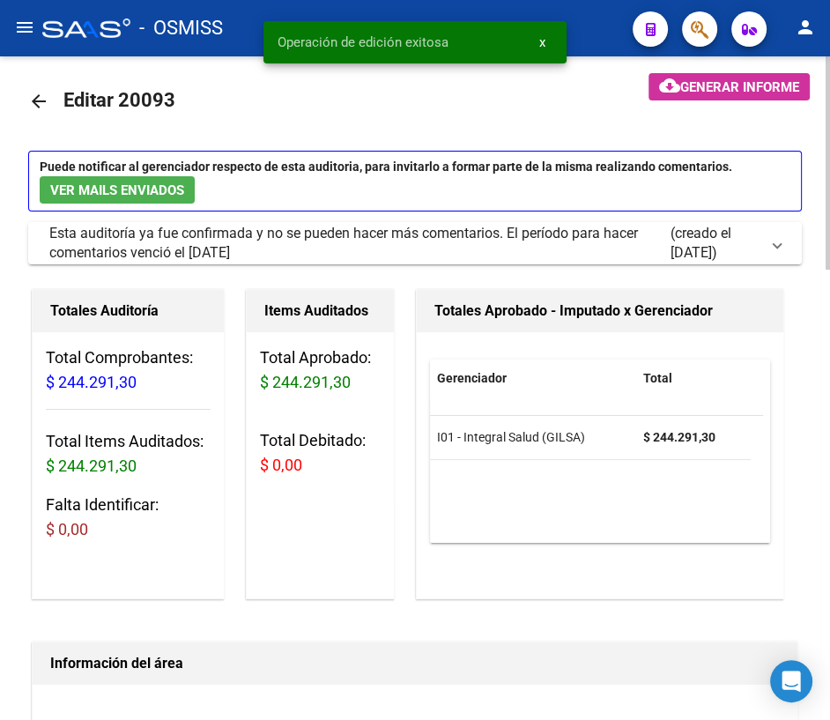
scroll to position [0, 0]
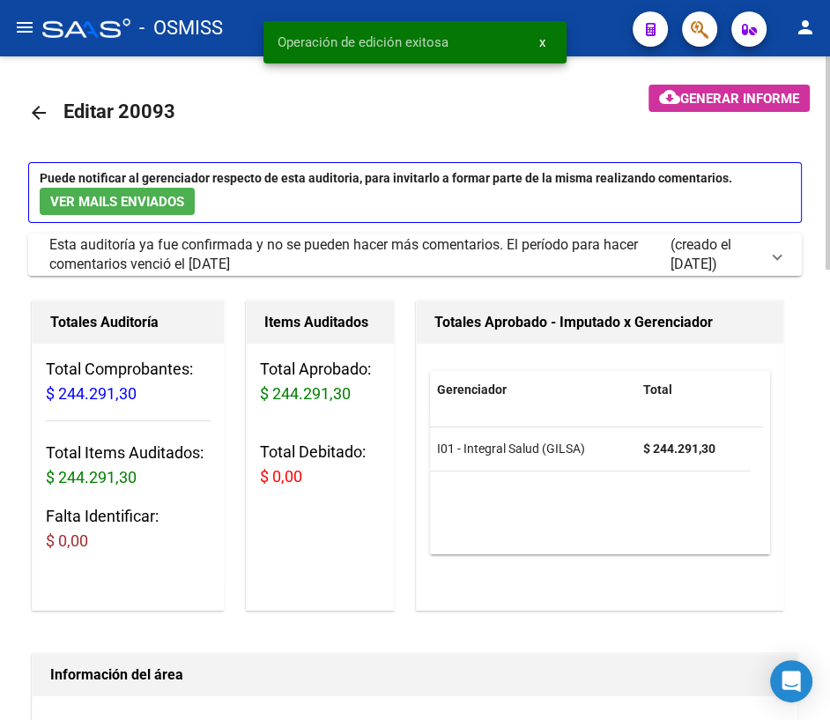
click at [38, 110] on mat-icon "arrow_back" at bounding box center [38, 112] width 21 height 21
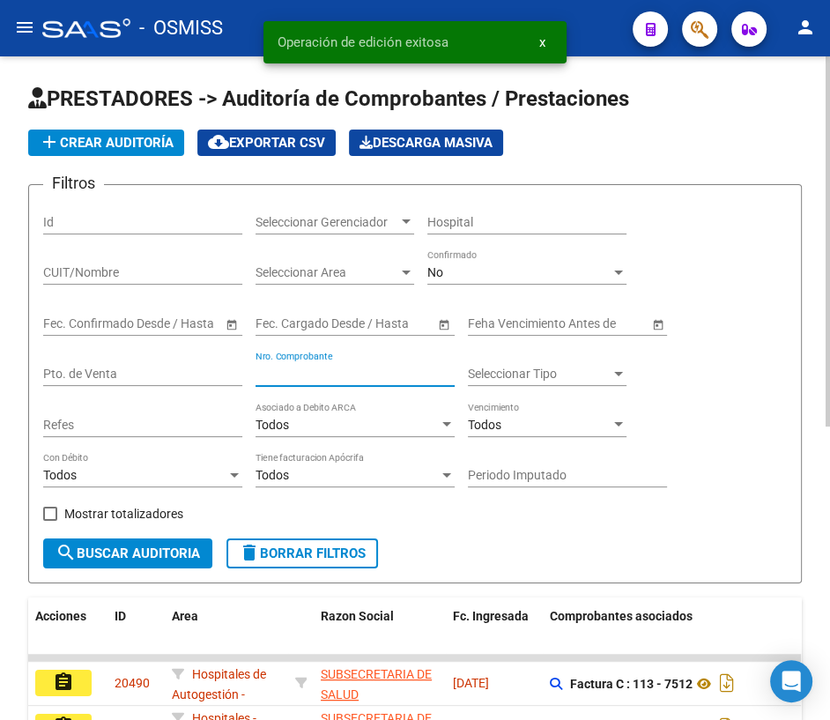
click at [317, 370] on input "Nro. Comprobante" at bounding box center [354, 373] width 199 height 15
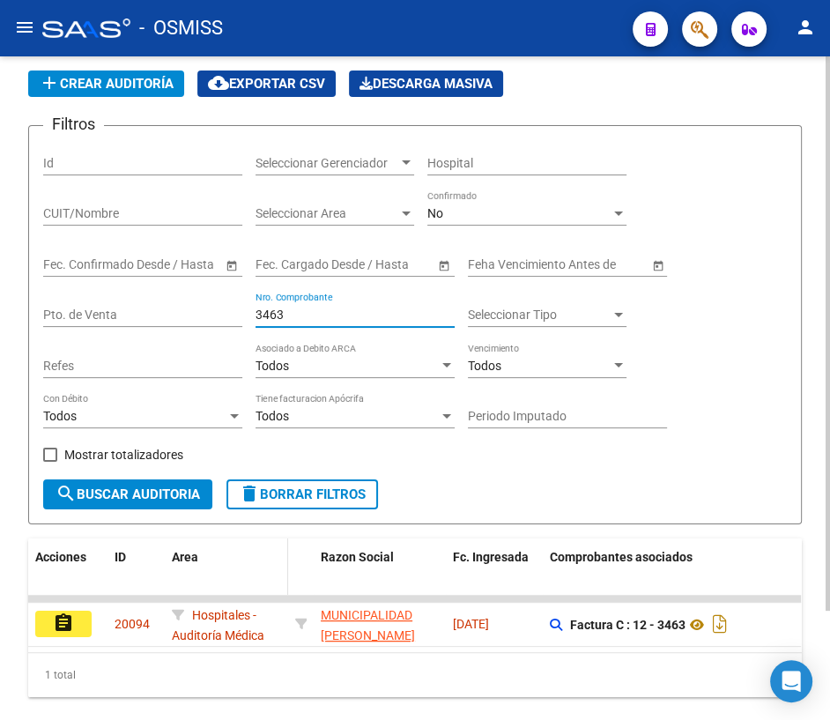
scroll to position [129, 0]
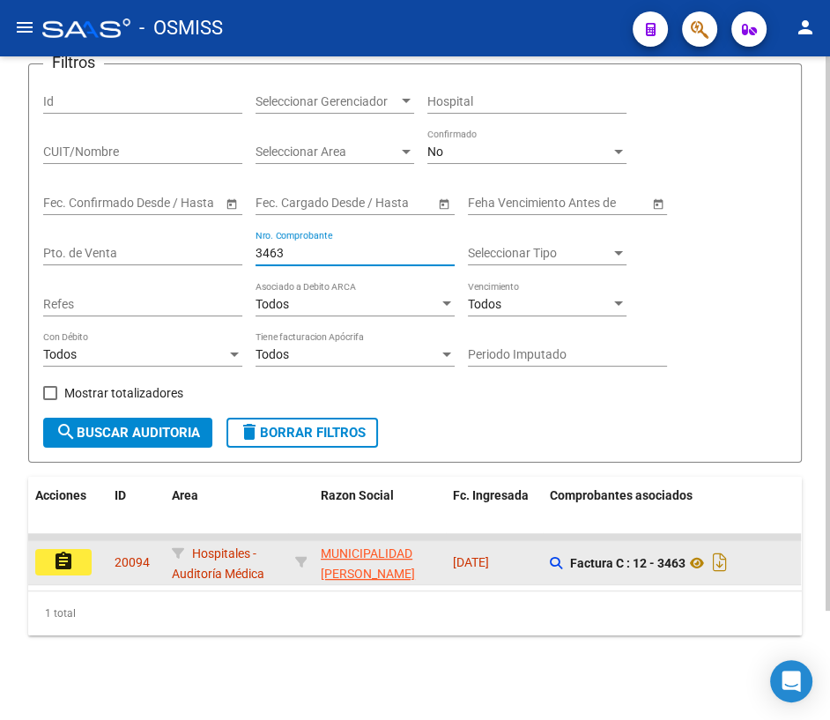
type input "3463"
click at [58, 550] on mat-icon "assignment" at bounding box center [63, 560] width 21 height 21
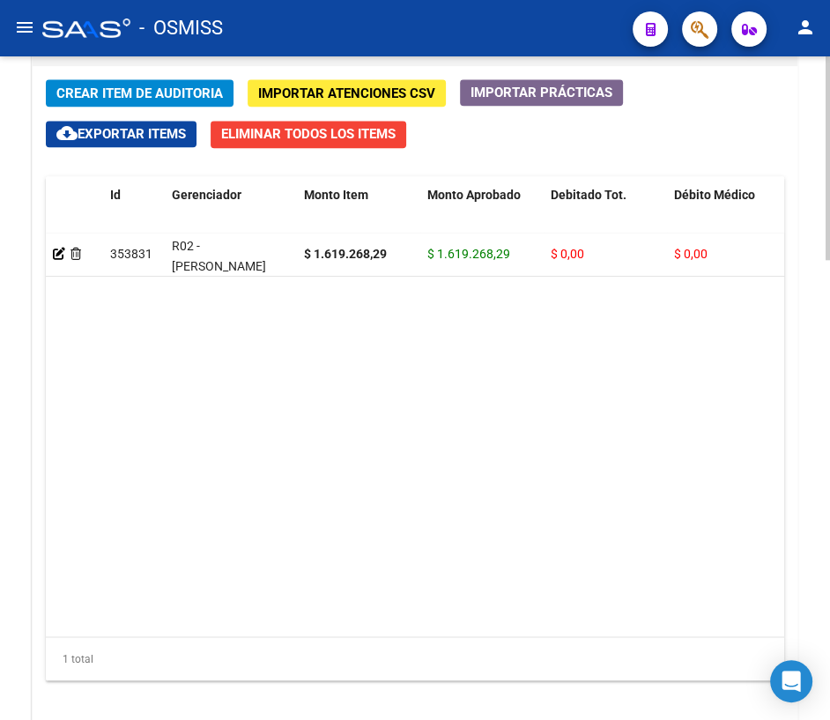
scroll to position [1501, 0]
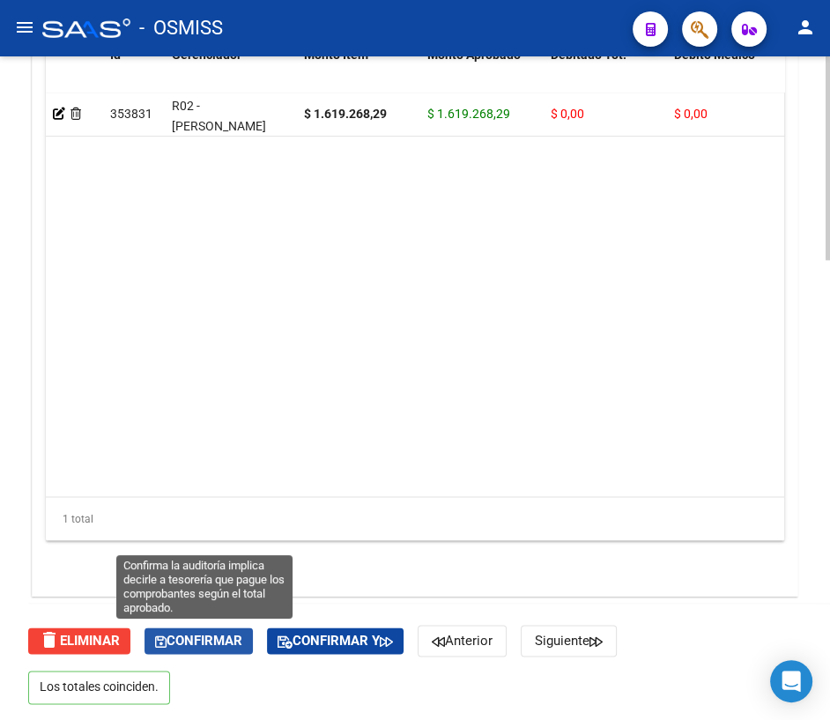
click at [242, 634] on span "Confirmar" at bounding box center [198, 640] width 87 height 16
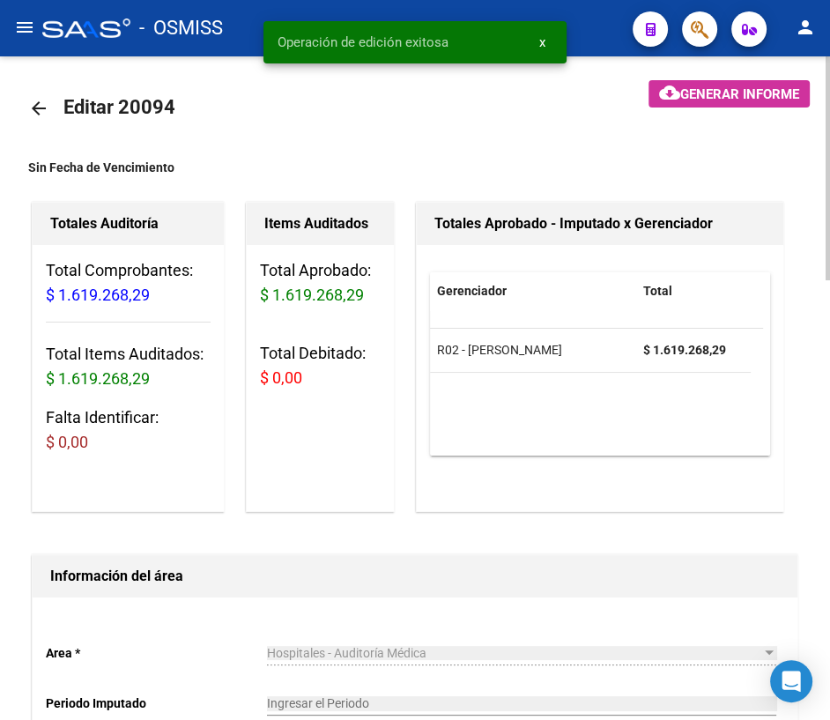
scroll to position [0, 0]
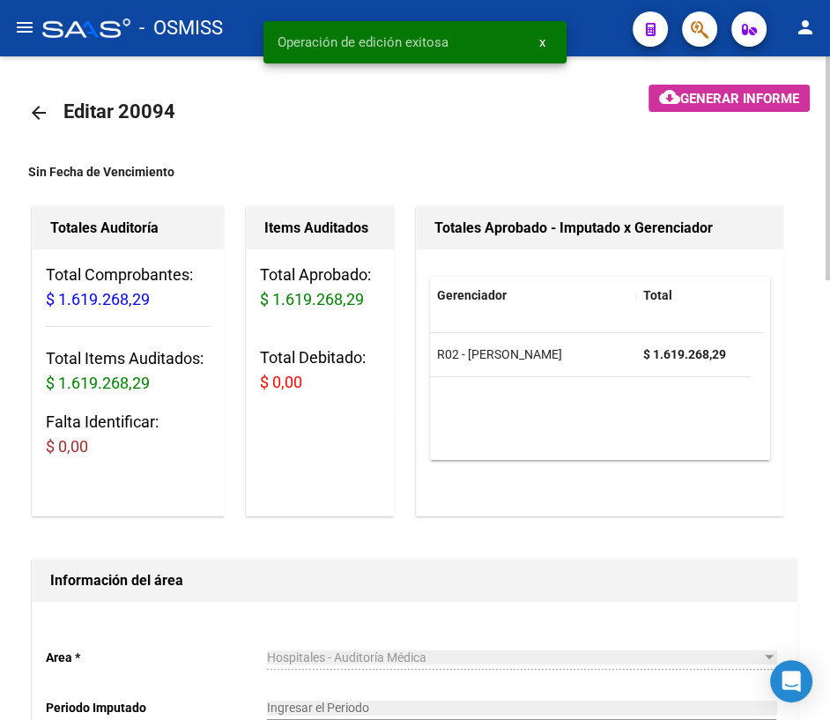
click at [32, 107] on mat-icon "arrow_back" at bounding box center [38, 112] width 21 height 21
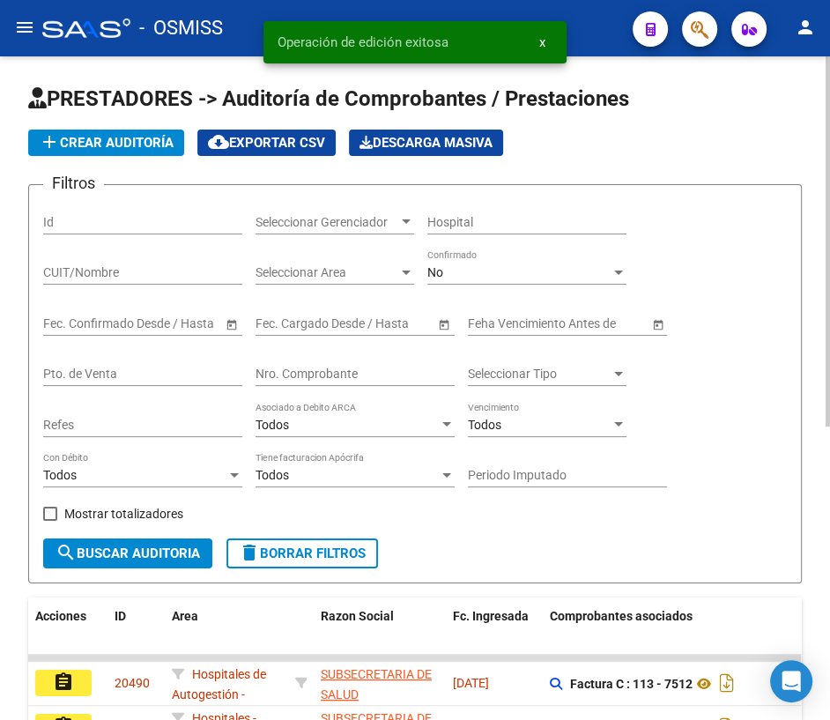
click at [300, 380] on div "Nro. Comprobante" at bounding box center [354, 368] width 199 height 35
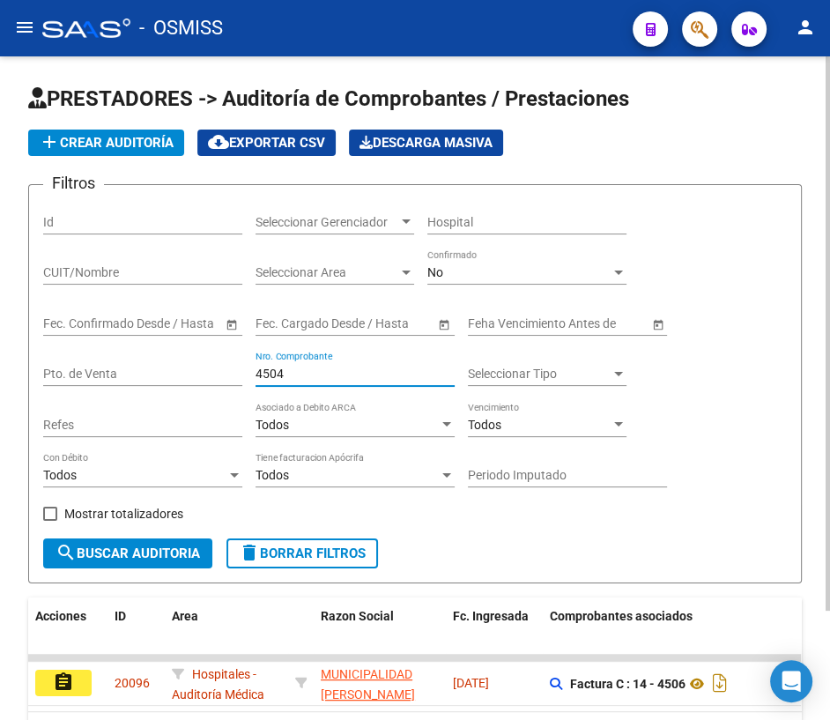
scroll to position [129, 0]
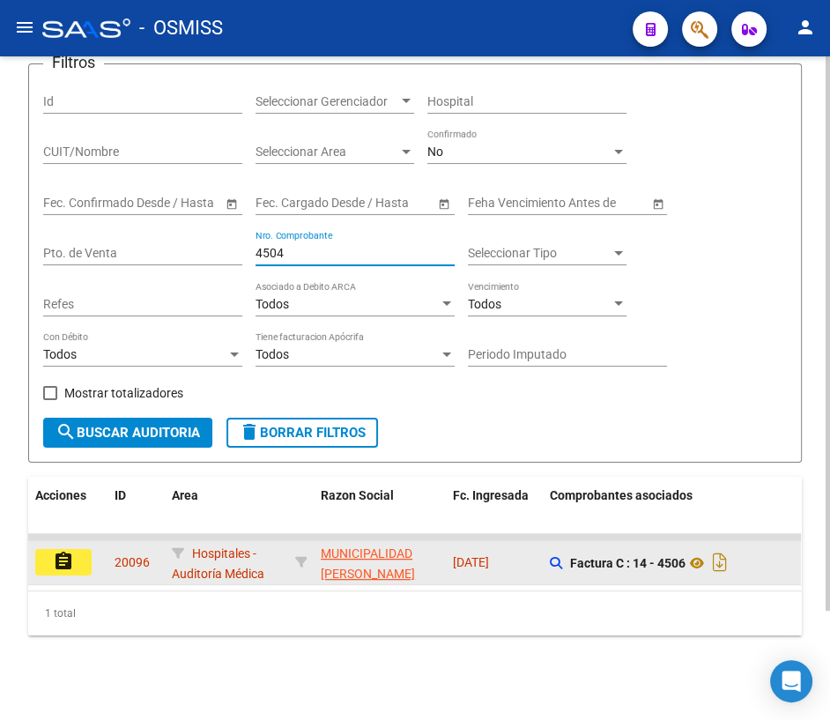
type input "4504"
click at [59, 550] on mat-icon "assignment" at bounding box center [63, 560] width 21 height 21
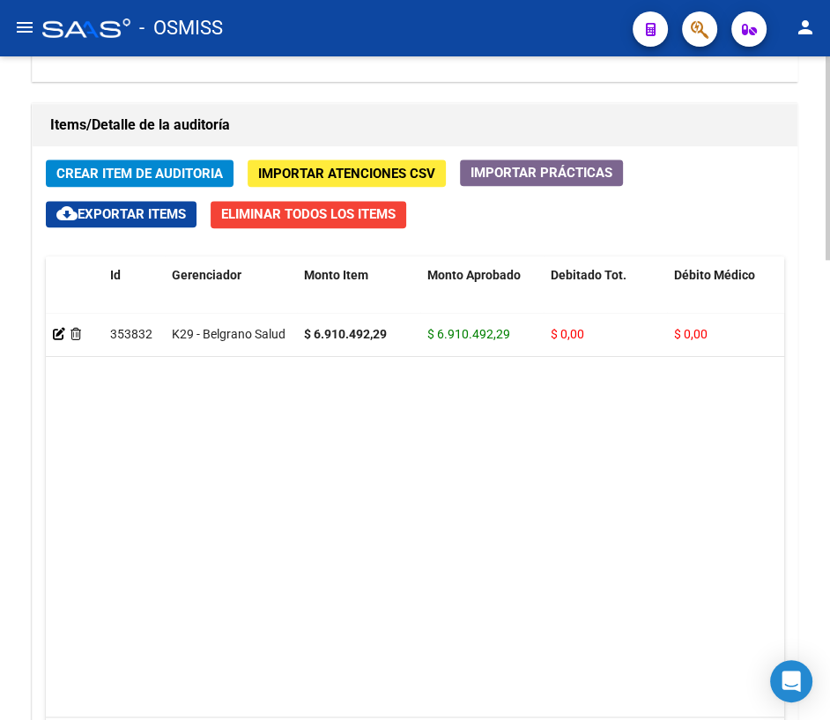
scroll to position [1501, 0]
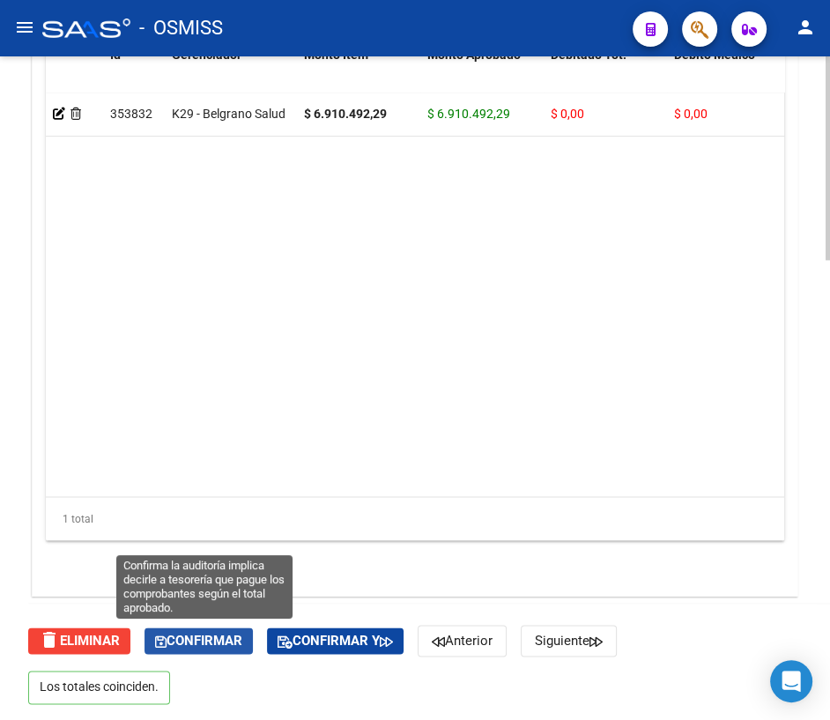
click at [206, 643] on span "Confirmar" at bounding box center [198, 640] width 87 height 16
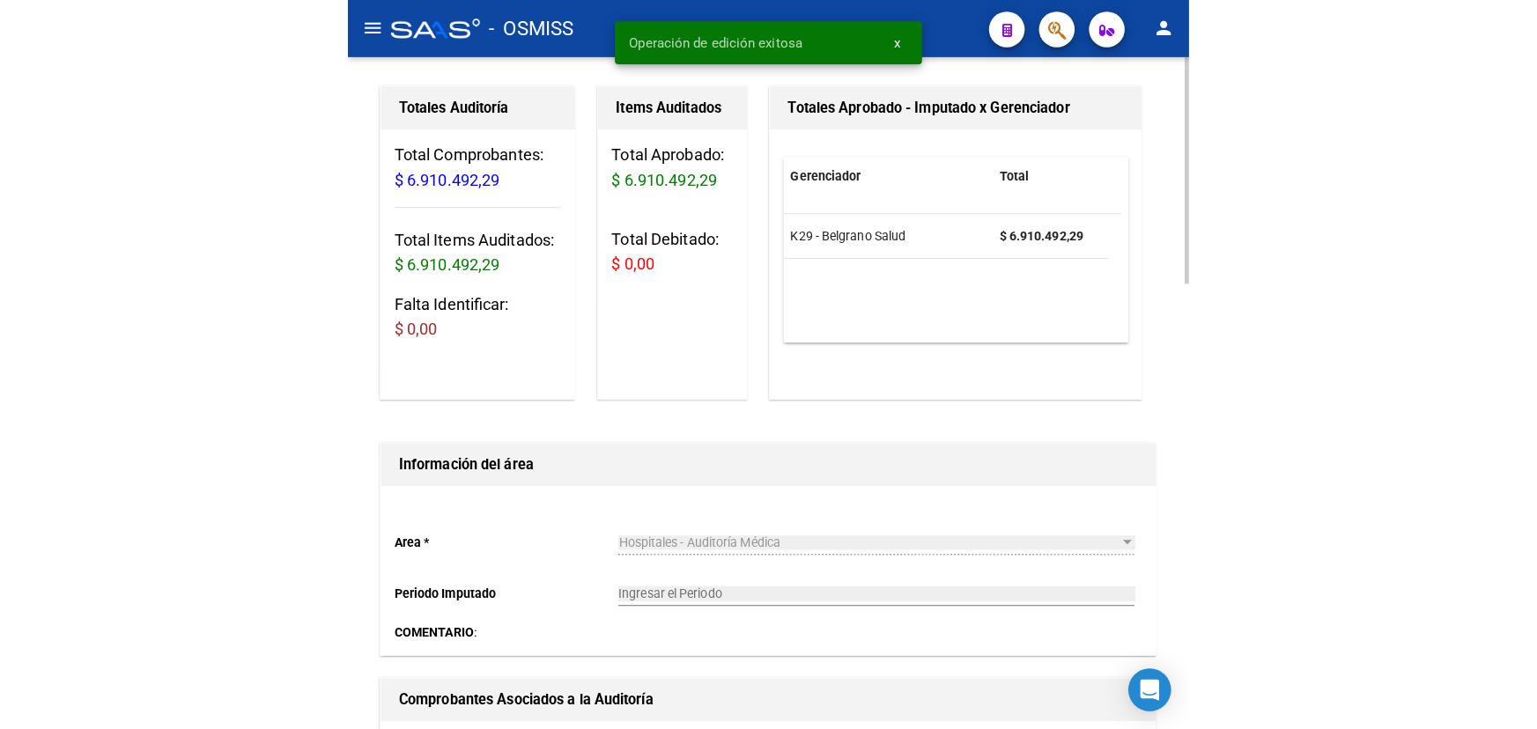
scroll to position [0, 0]
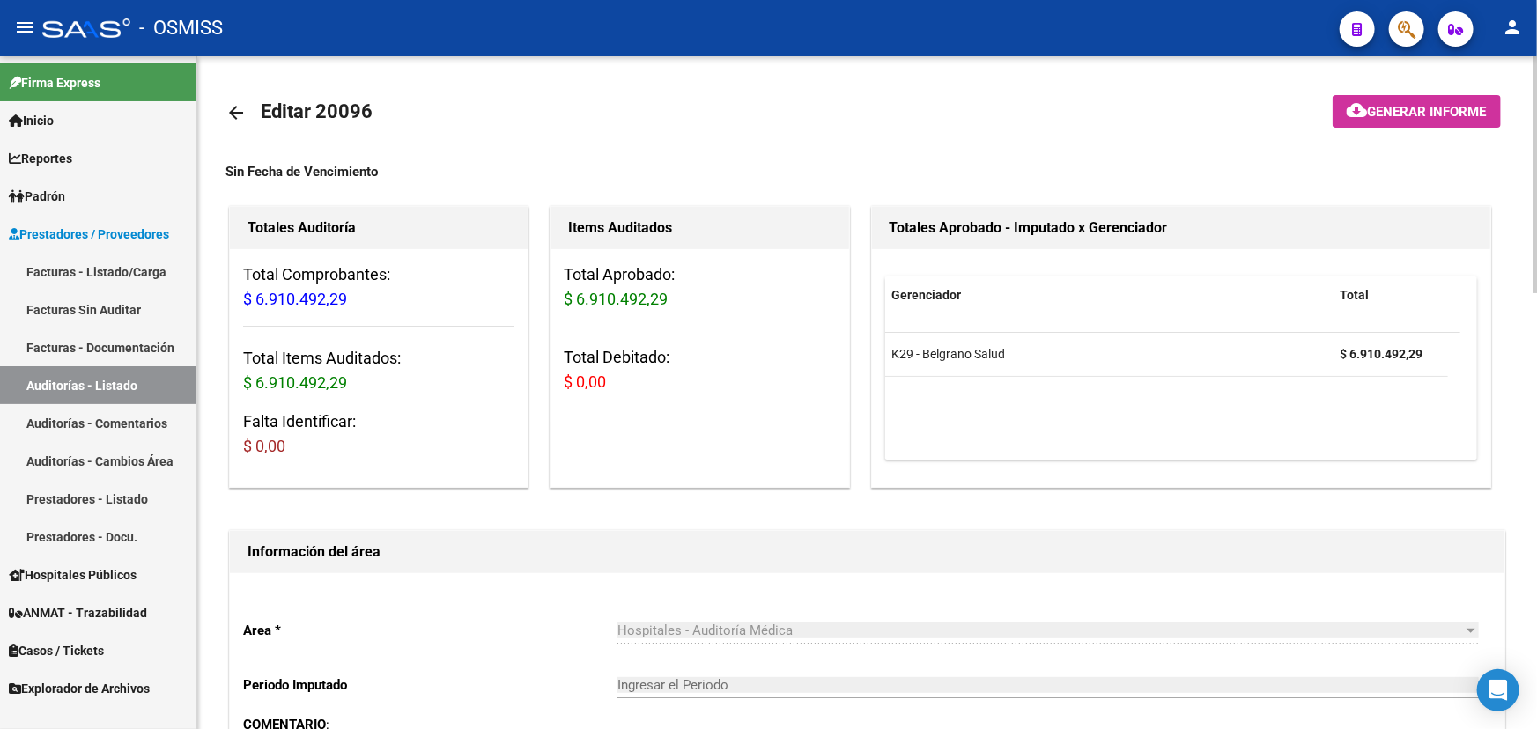
click at [232, 120] on mat-icon "arrow_back" at bounding box center [235, 112] width 21 height 21
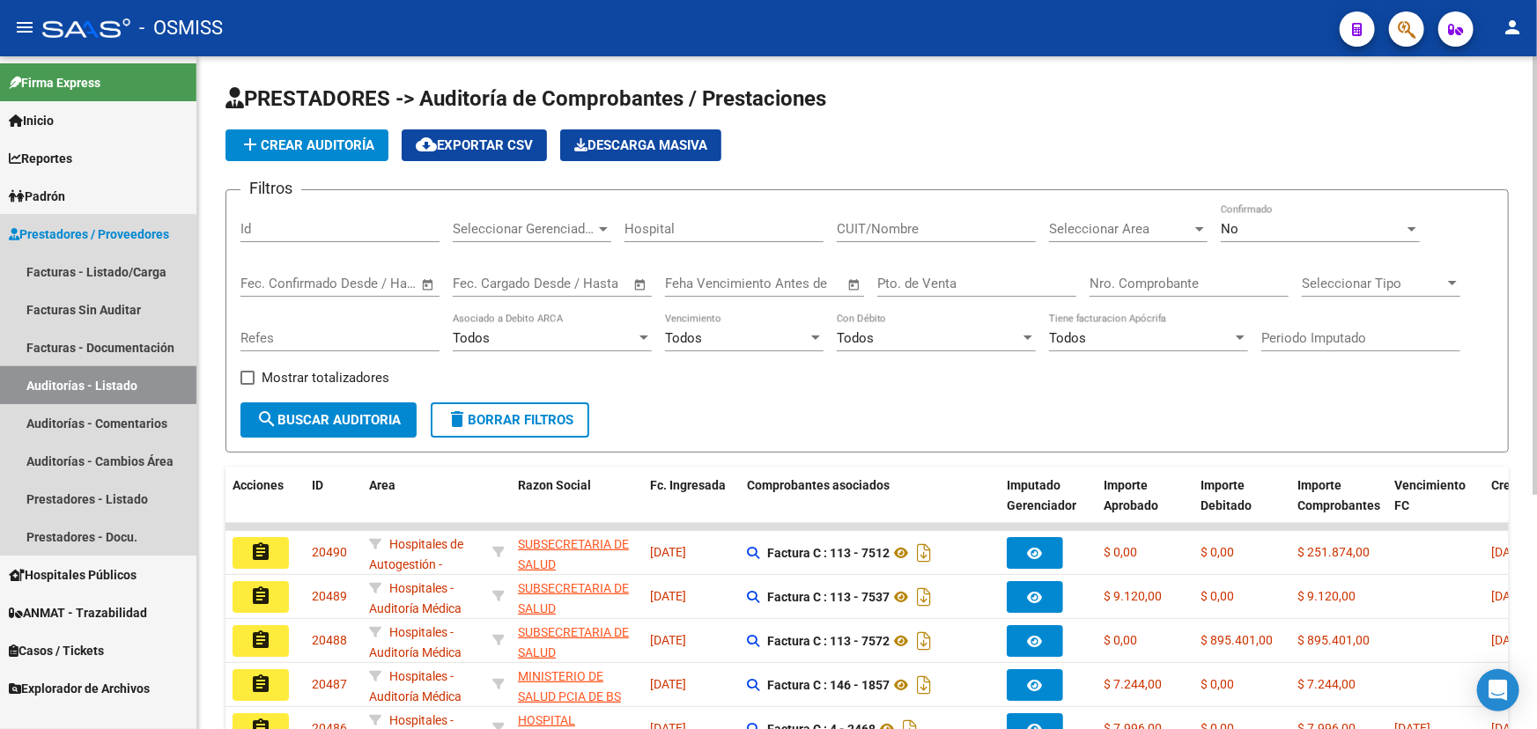
click at [90, 388] on link "Auditorías - Listado" at bounding box center [98, 385] width 196 height 38
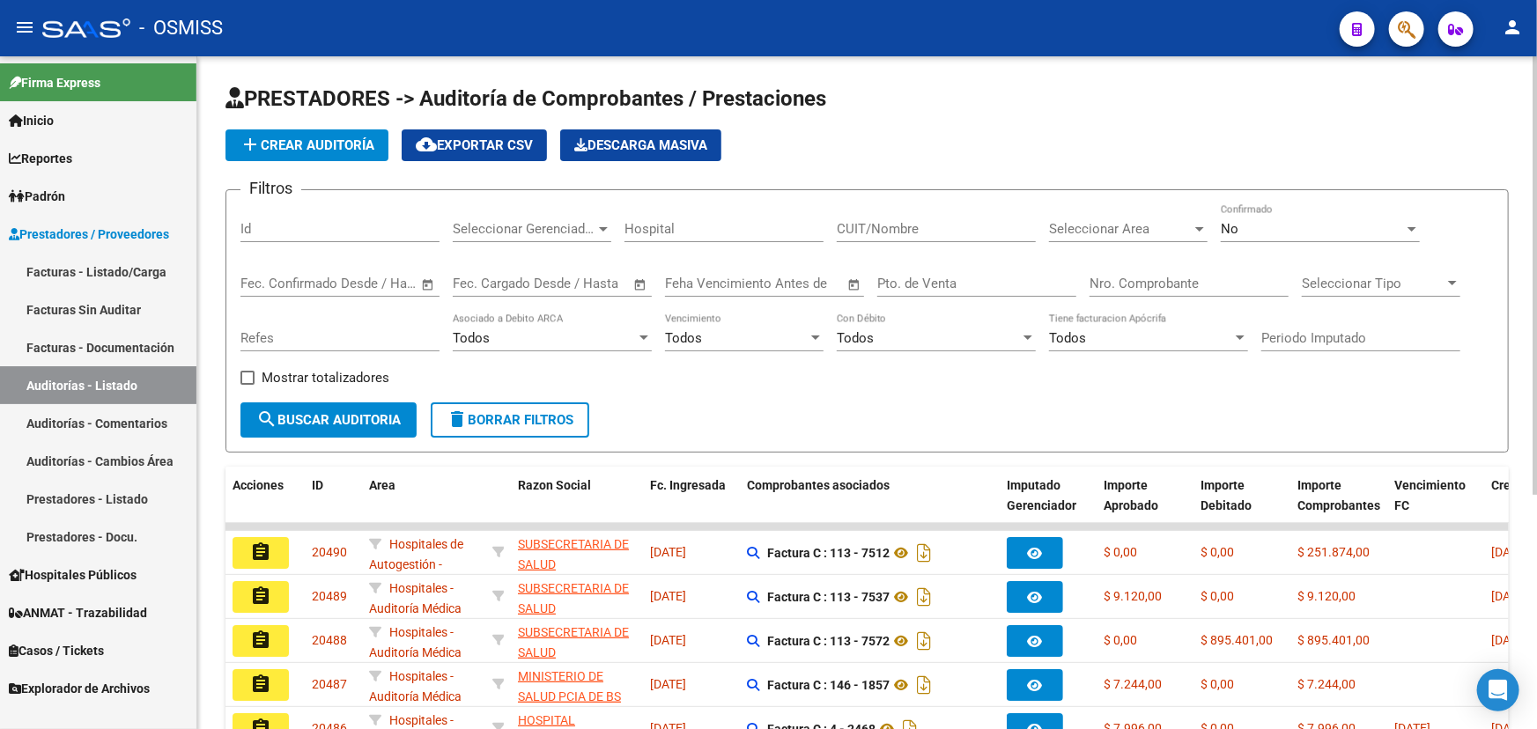
click at [829, 282] on input "Nro. Comprobante" at bounding box center [1188, 284] width 199 height 16
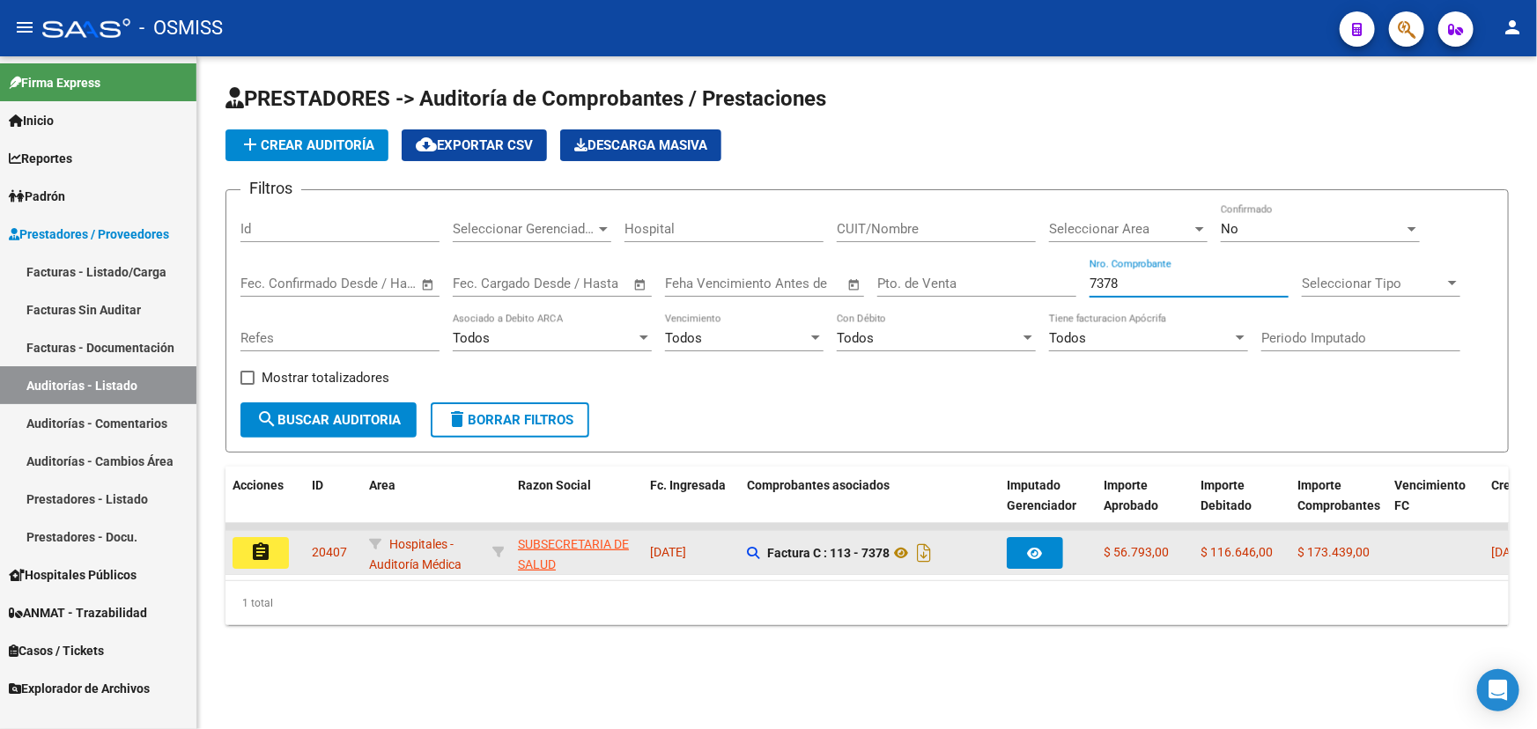
type input "7378"
click at [260, 555] on mat-icon "assignment" at bounding box center [260, 552] width 21 height 21
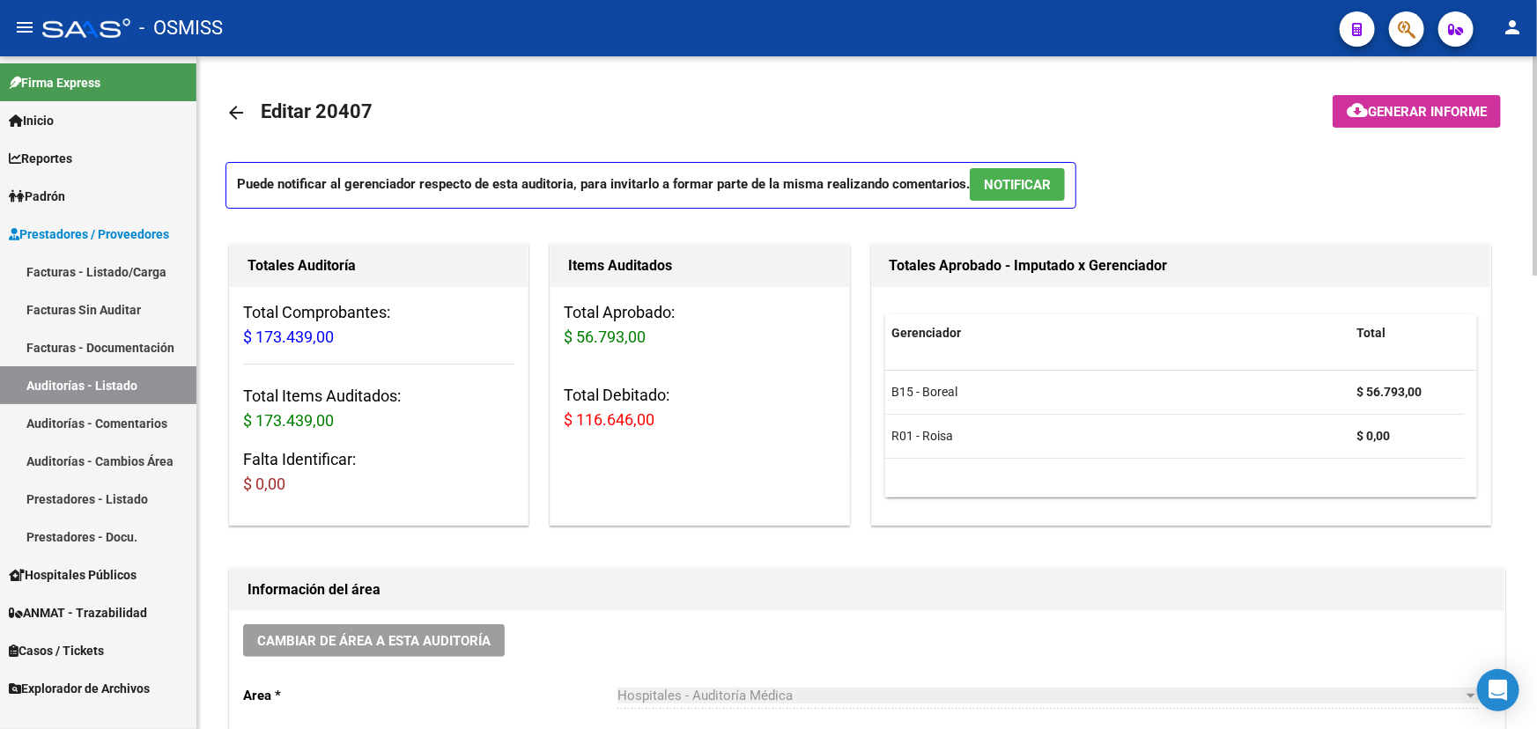
click at [242, 113] on mat-icon "arrow_back" at bounding box center [235, 112] width 21 height 21
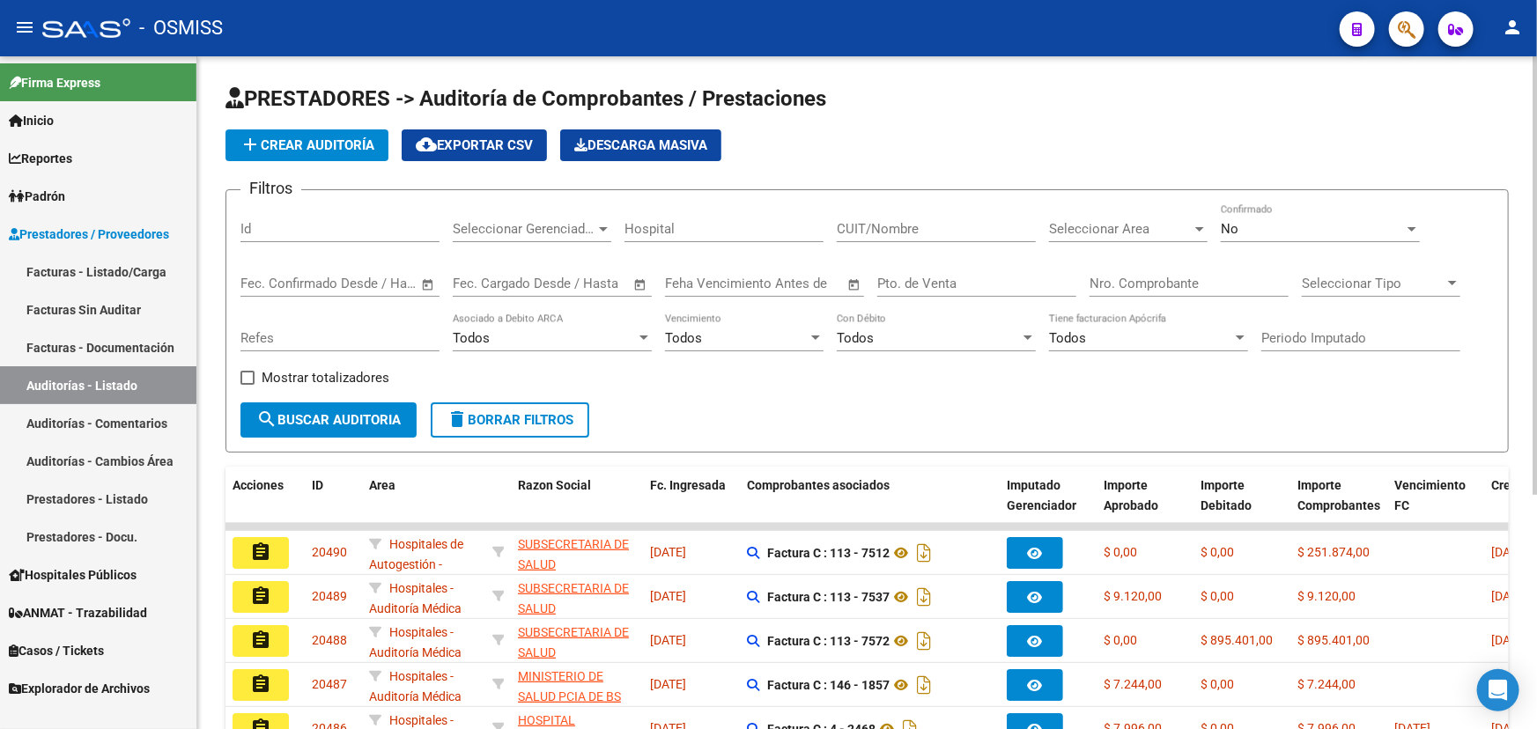
click at [829, 287] on input "Nro. Comprobante" at bounding box center [1188, 284] width 199 height 16
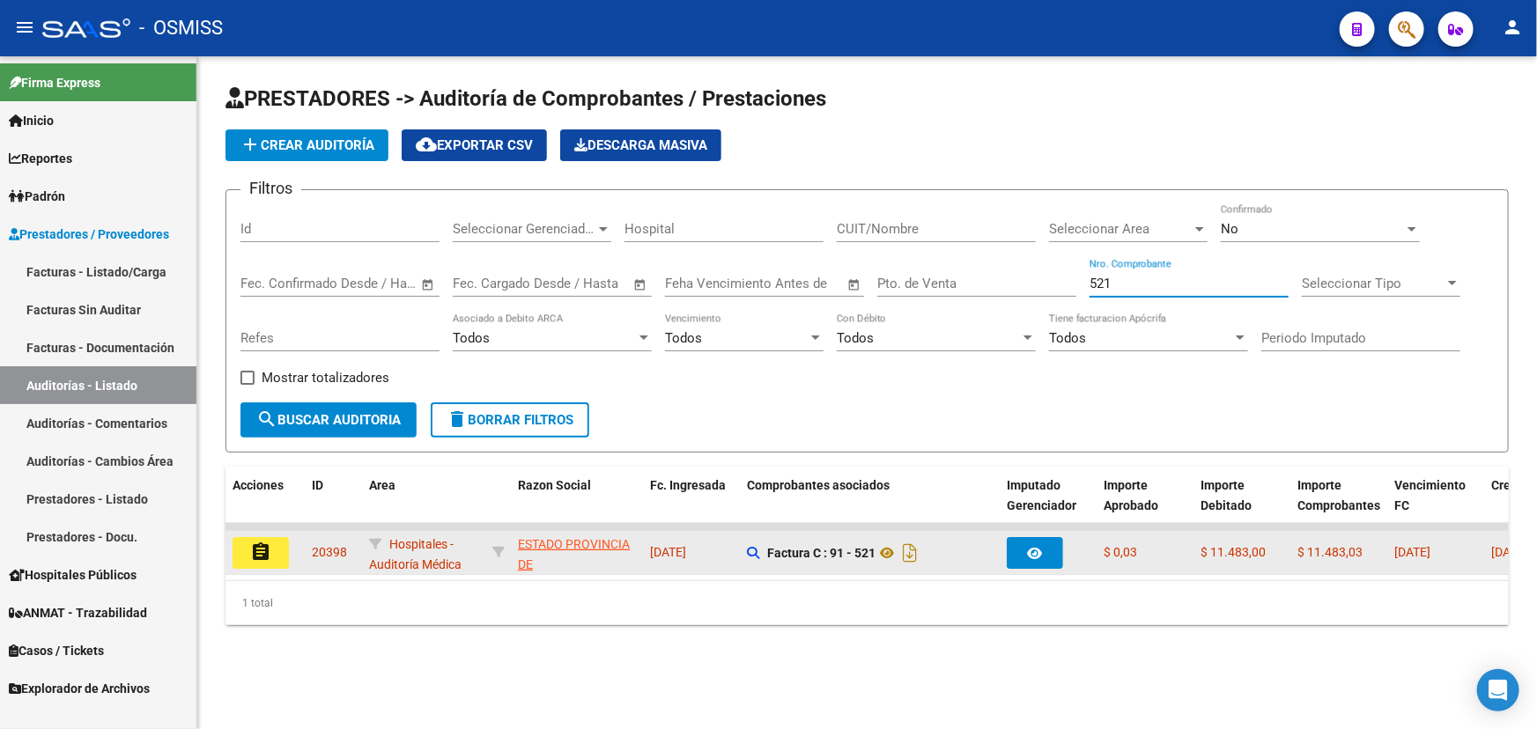
type input "521"
click at [259, 543] on mat-icon "assignment" at bounding box center [260, 552] width 21 height 21
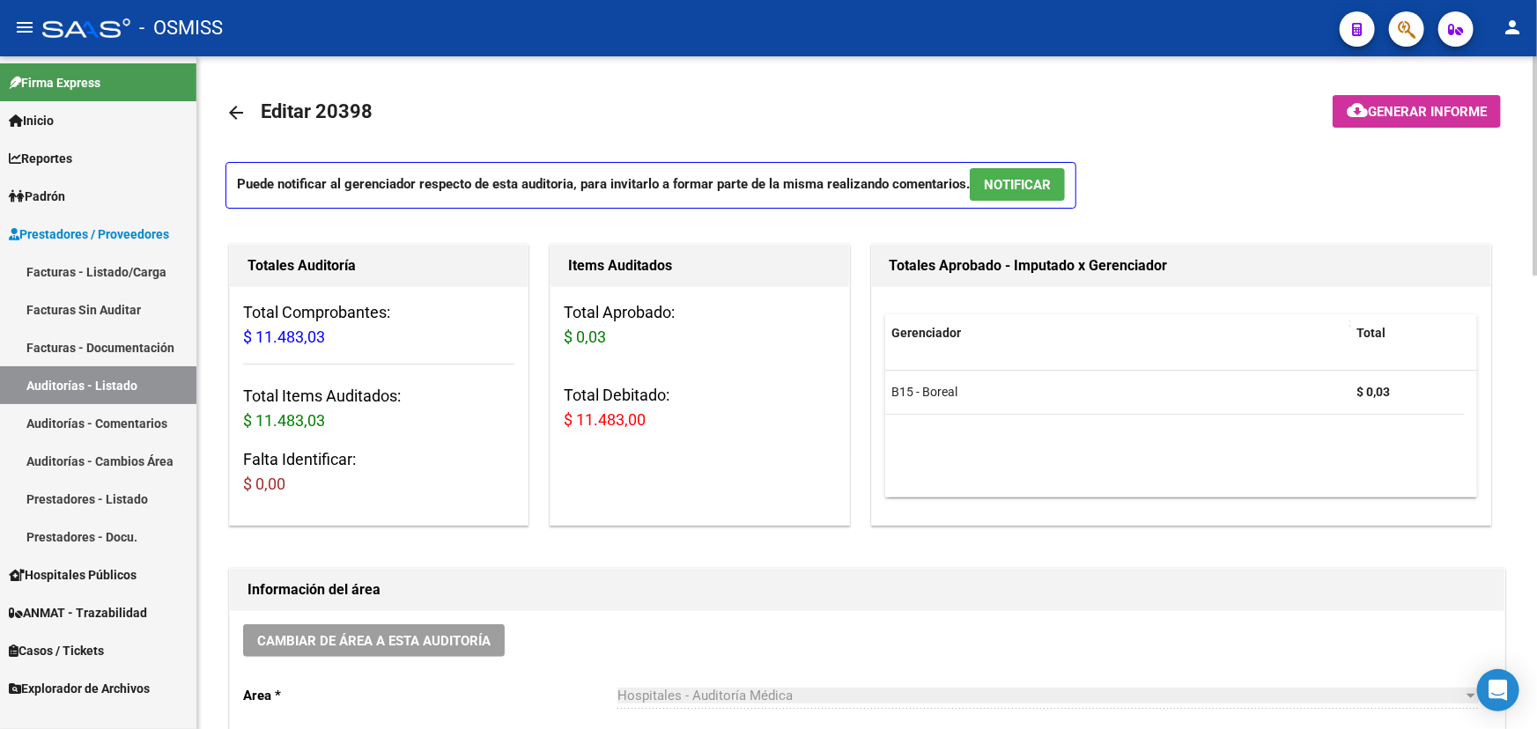
click at [240, 116] on mat-icon "arrow_back" at bounding box center [235, 112] width 21 height 21
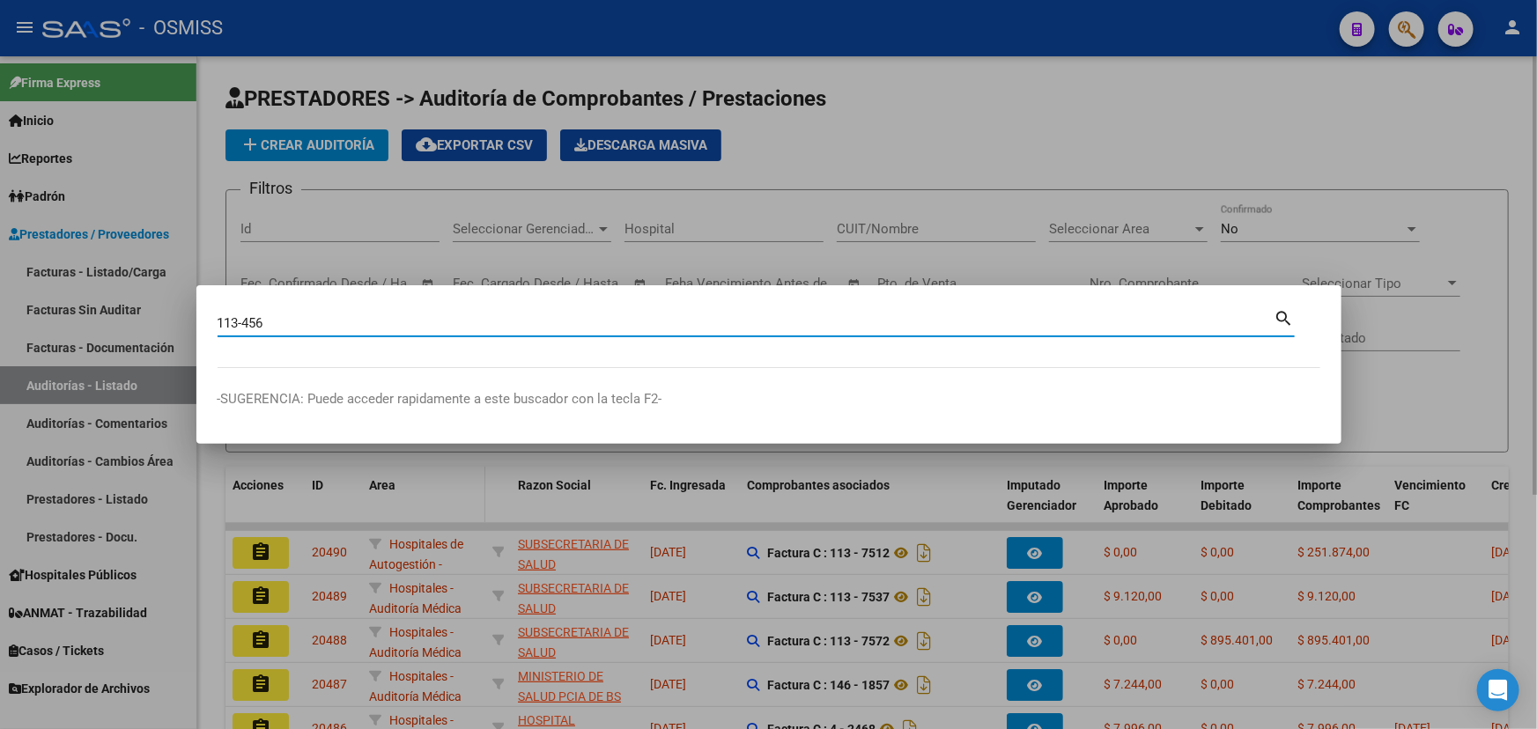
type input "113-456"
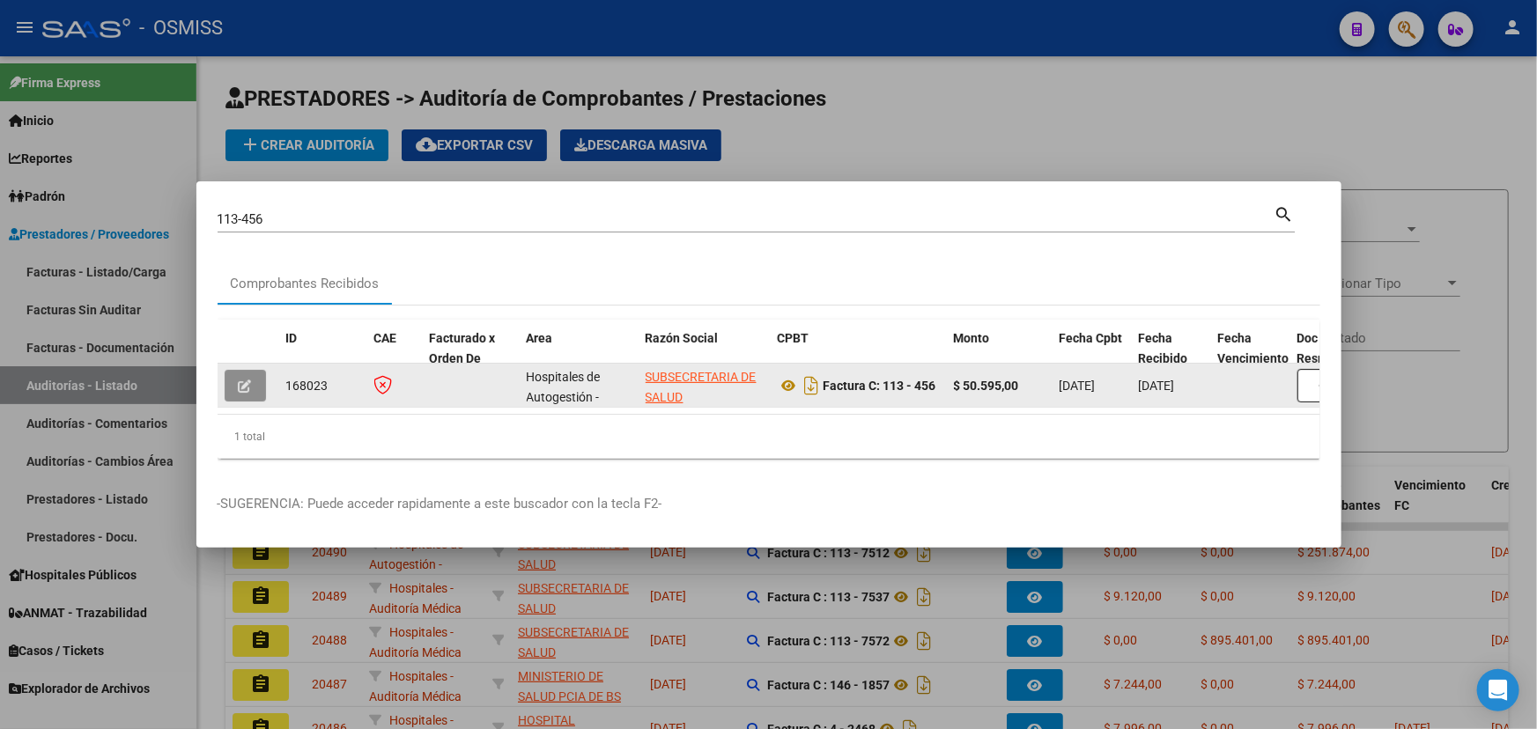
click at [247, 380] on icon "button" at bounding box center [245, 386] width 13 height 13
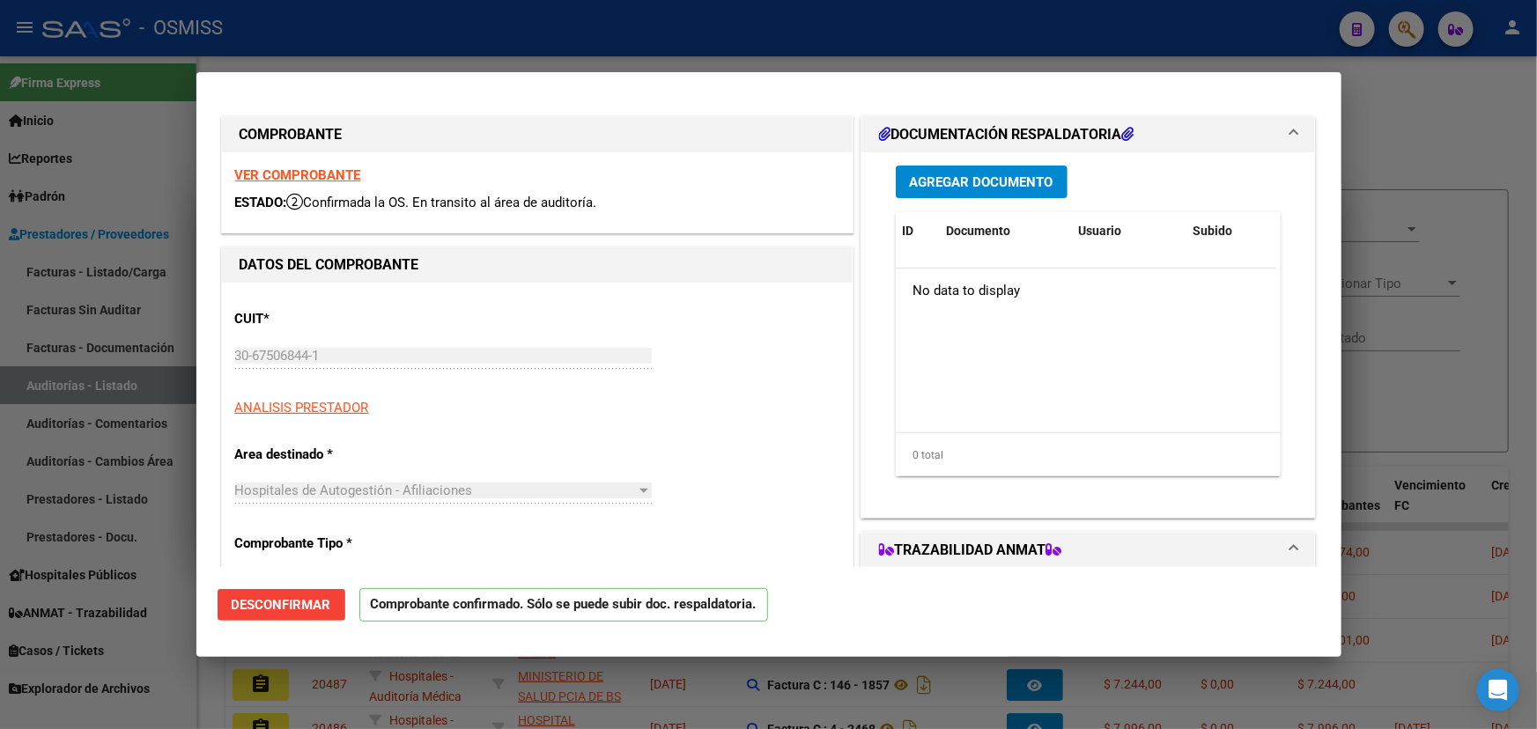
type input "2025-11-08"
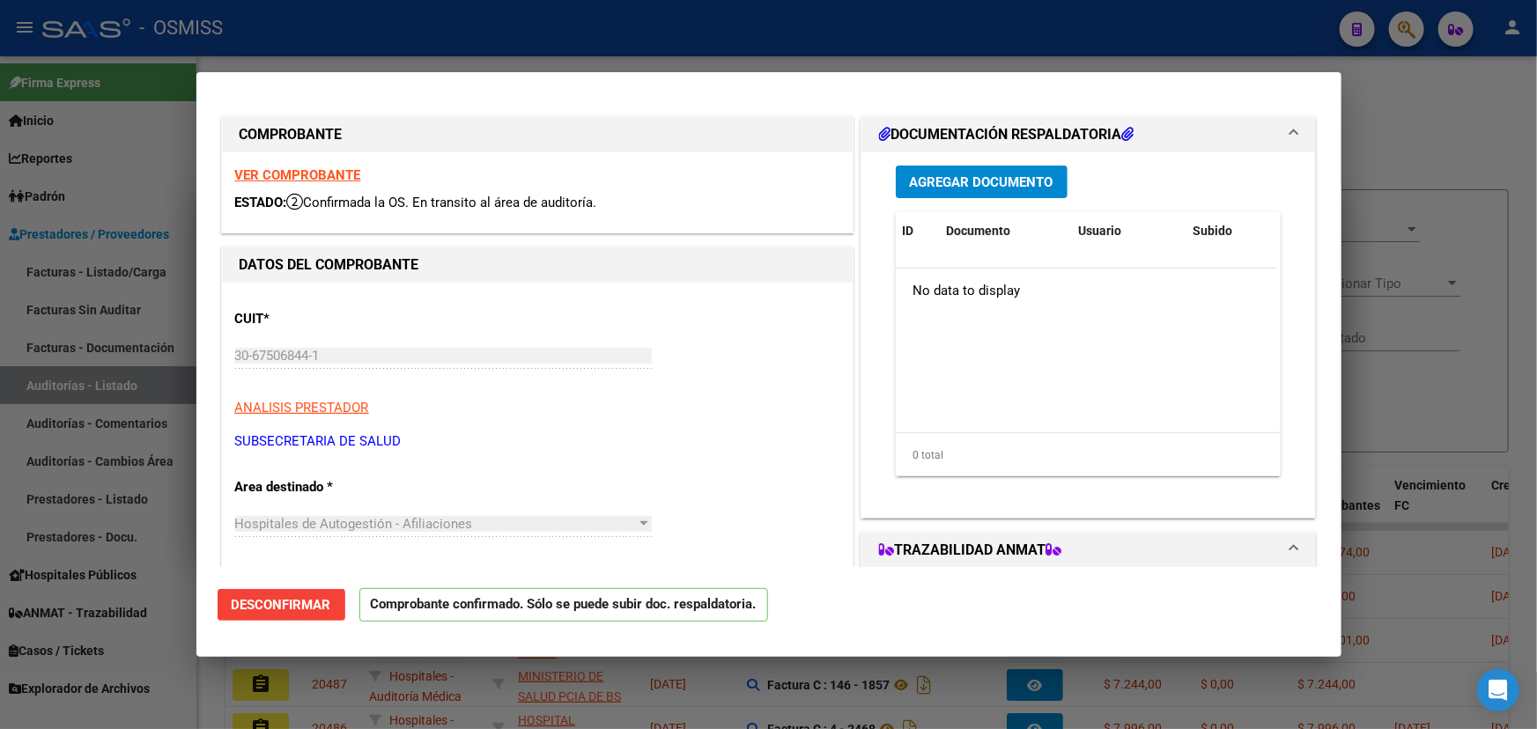
click at [272, 607] on span "Desconfirmar" at bounding box center [282, 605] width 100 height 16
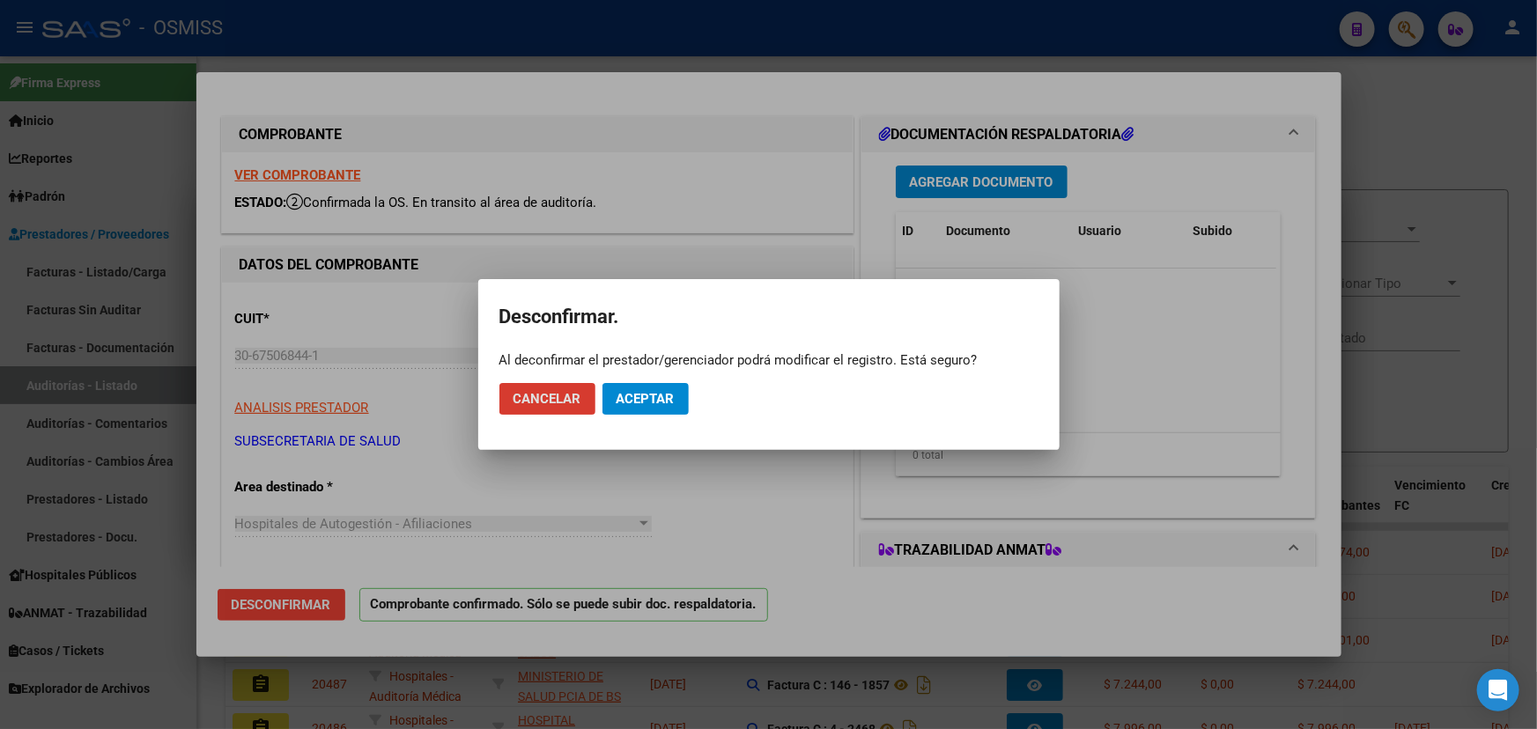
click at [645, 403] on span "Aceptar" at bounding box center [646, 399] width 58 height 16
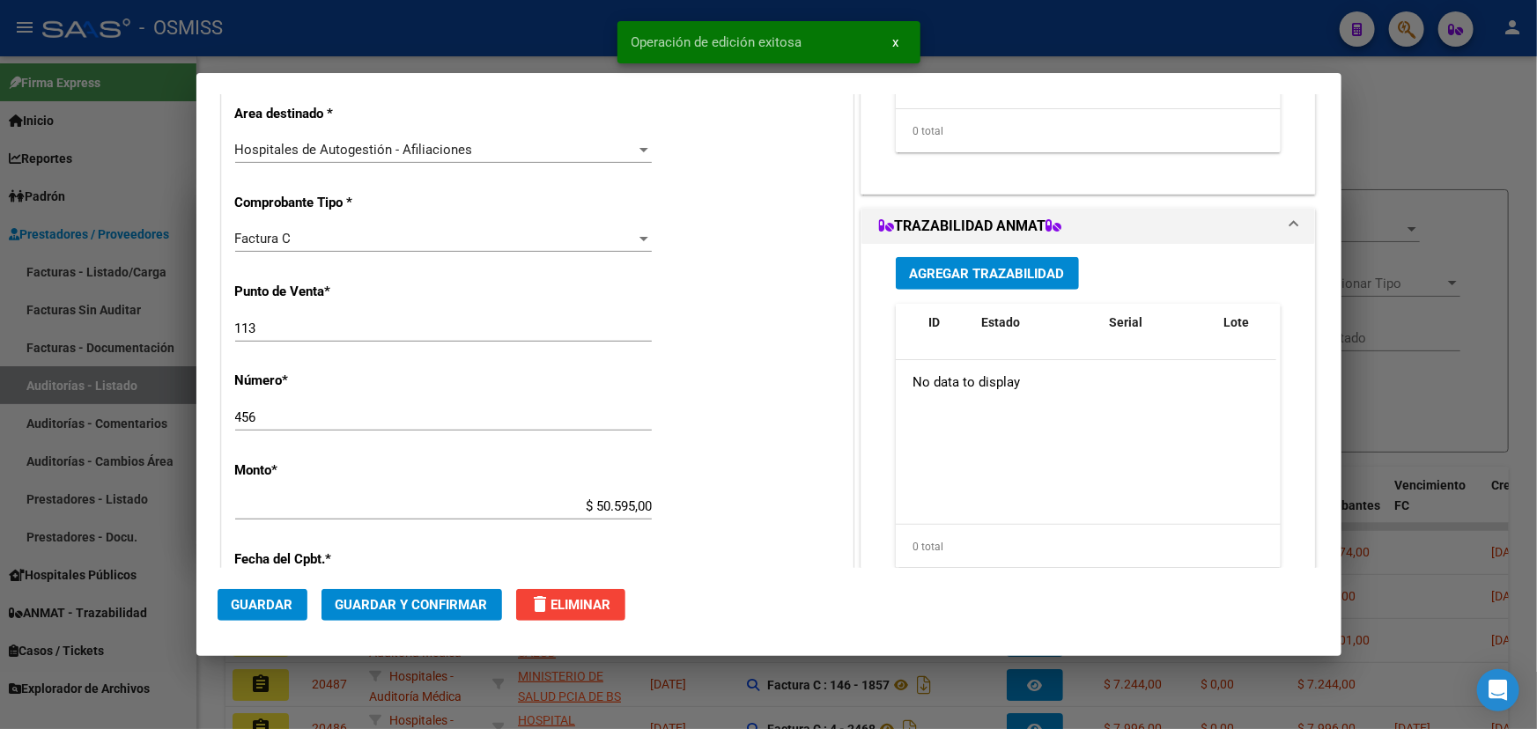
scroll to position [400, 0]
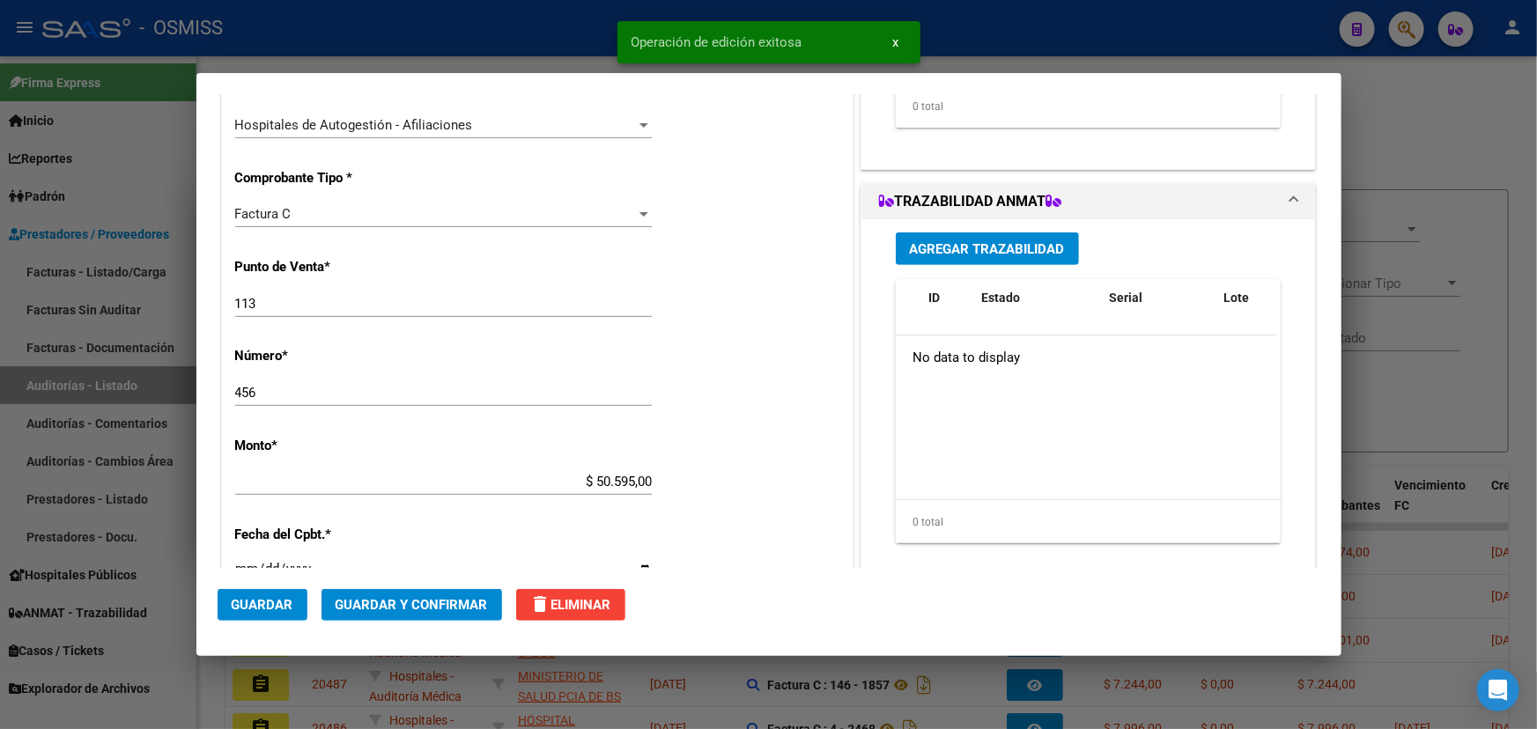
click at [572, 609] on span "delete Eliminar" at bounding box center [570, 605] width 81 height 16
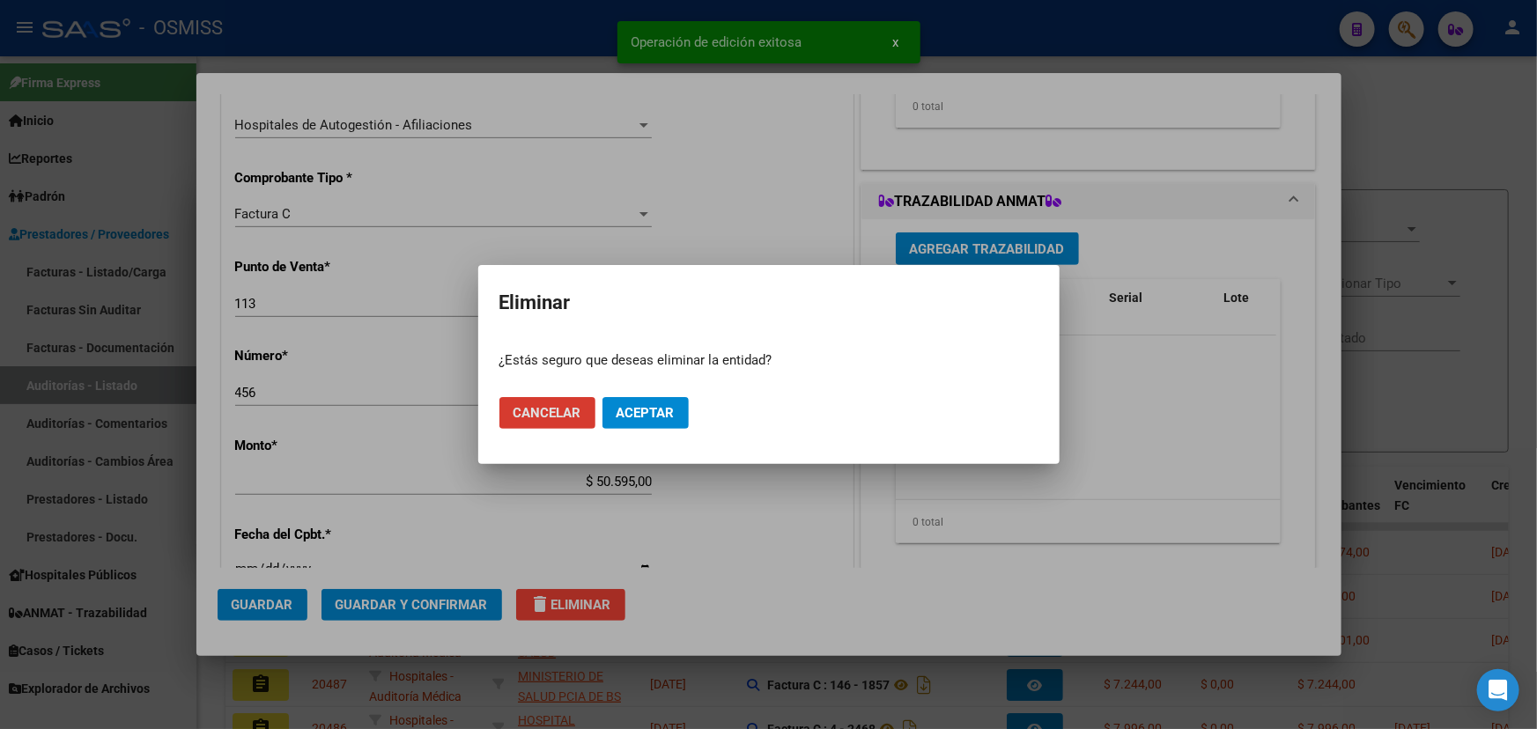
click at [672, 415] on span "Aceptar" at bounding box center [646, 413] width 58 height 16
type input "$ 0,00"
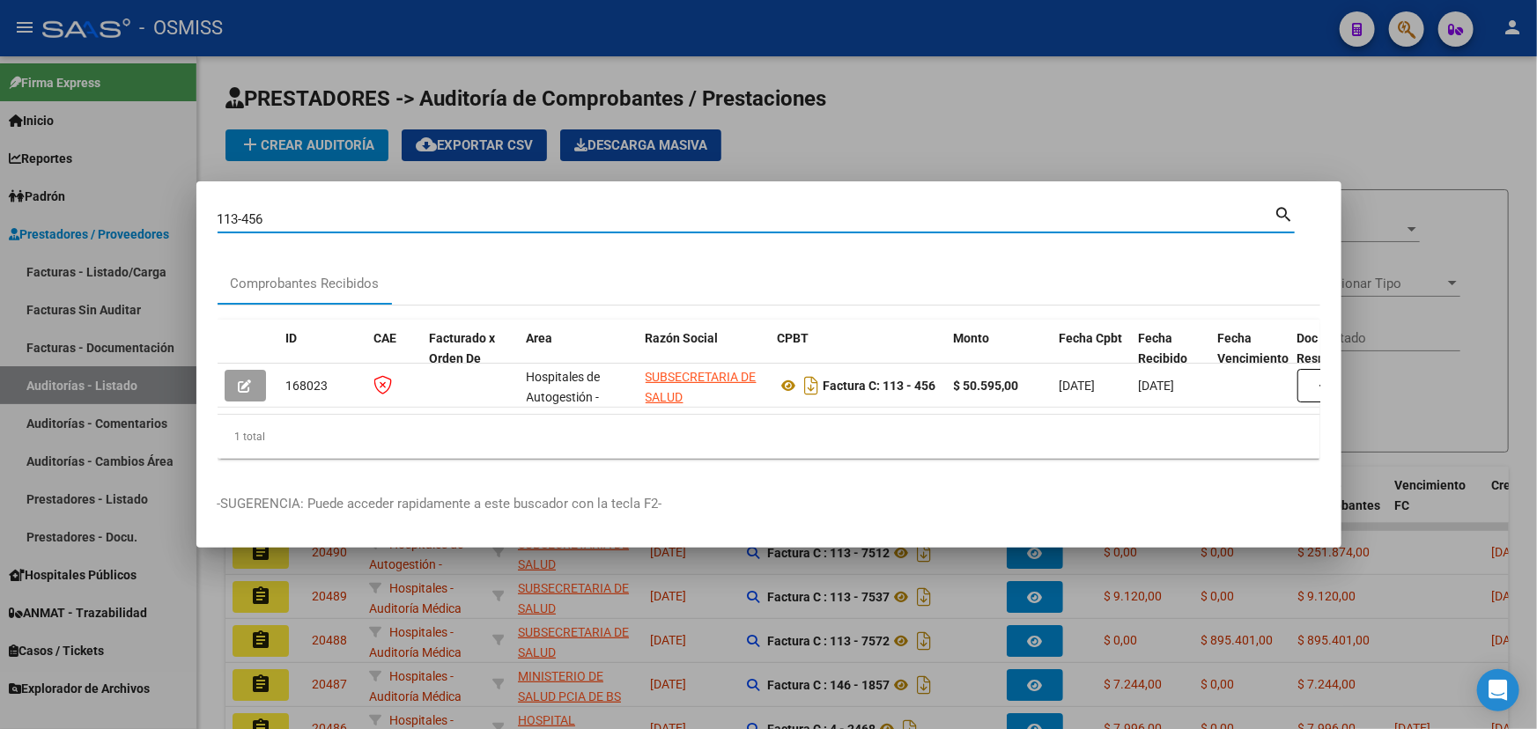
drag, startPoint x: 299, startPoint y: 211, endPoint x: 7, endPoint y: 181, distance: 293.9
click at [7, 181] on div "113-456 Buscar (apellido, dni, cuil, nro traspaso, cuit, obra social) search Co…" at bounding box center [768, 364] width 1537 height 729
type input "113-7378"
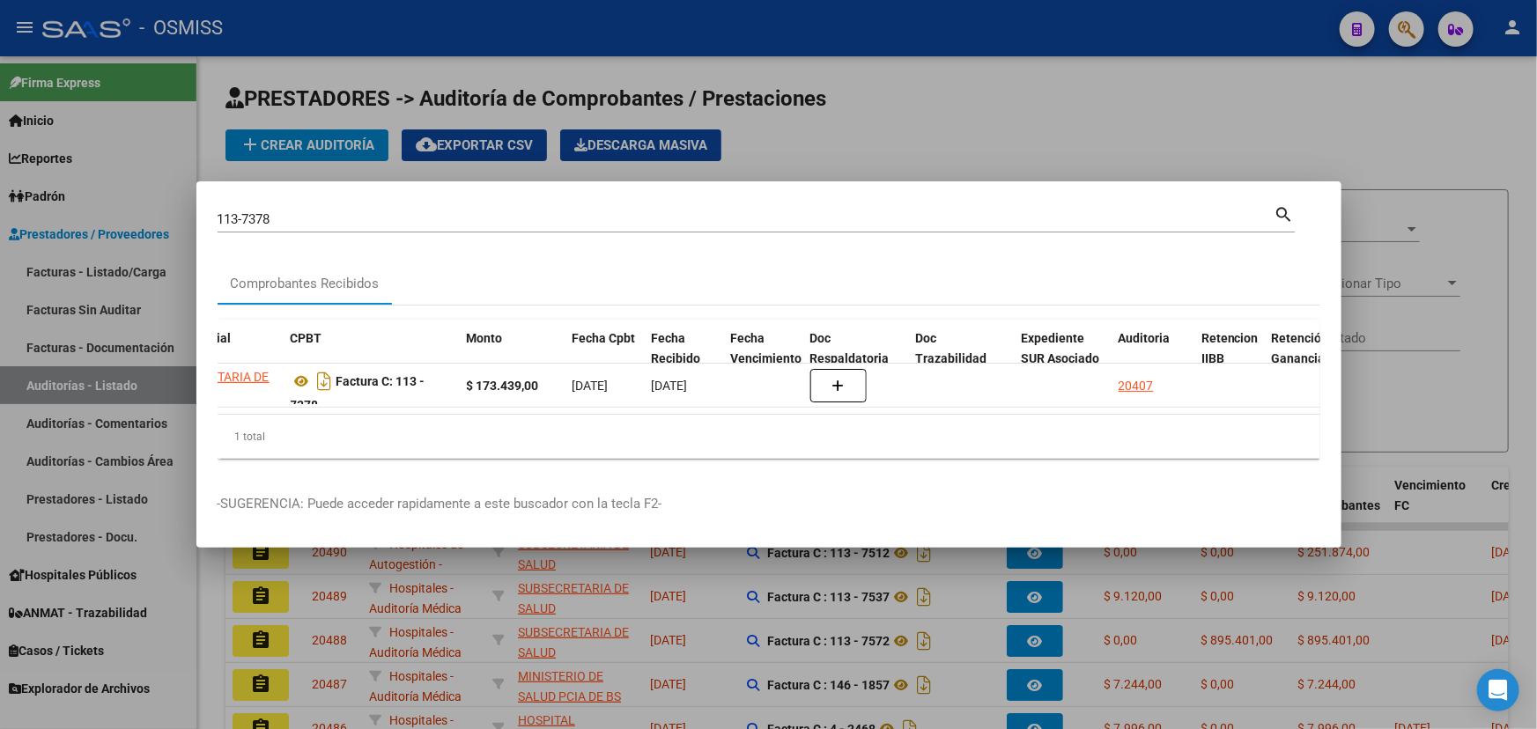
scroll to position [0, 732]
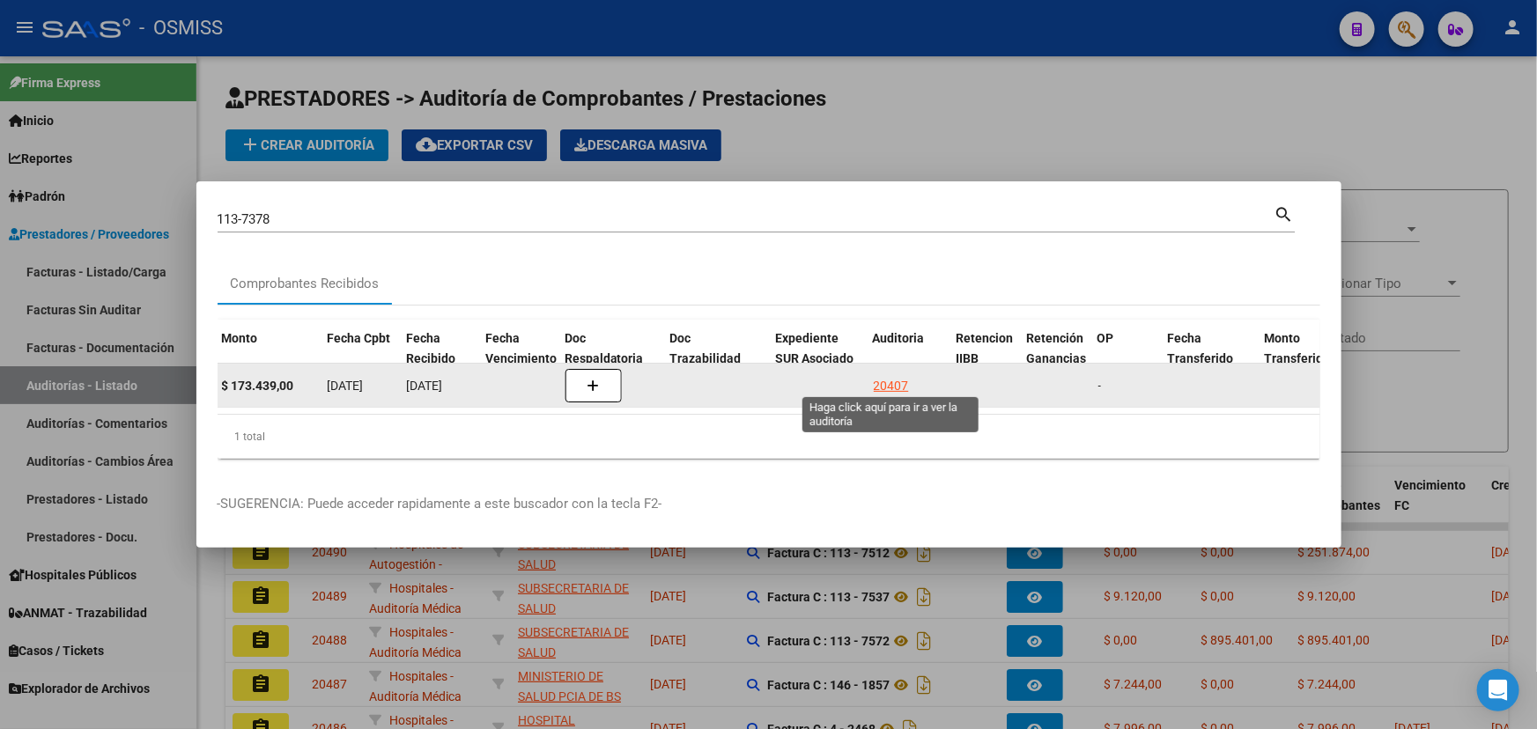
click at [829, 385] on div "20407" at bounding box center [891, 386] width 35 height 20
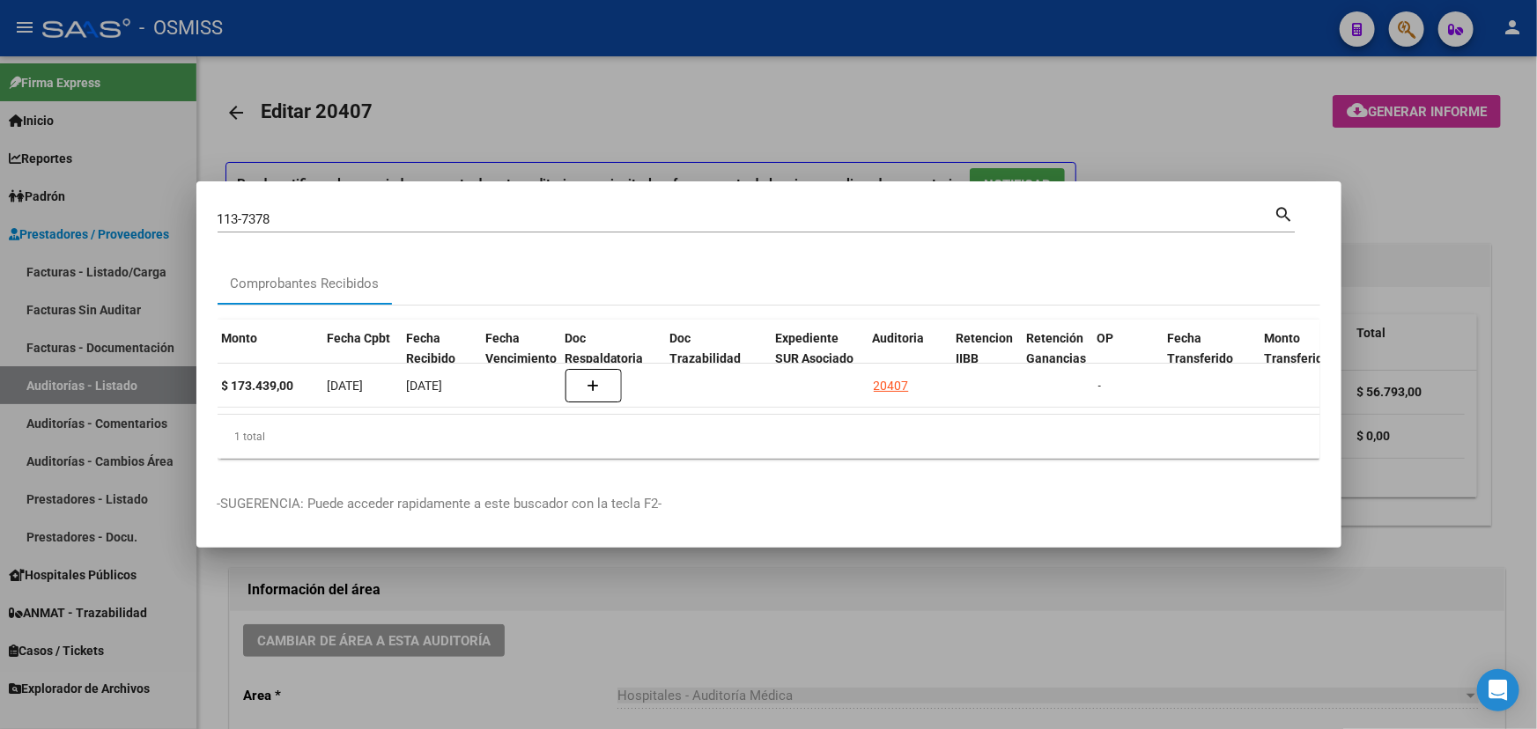
click at [791, 608] on div at bounding box center [768, 364] width 1537 height 729
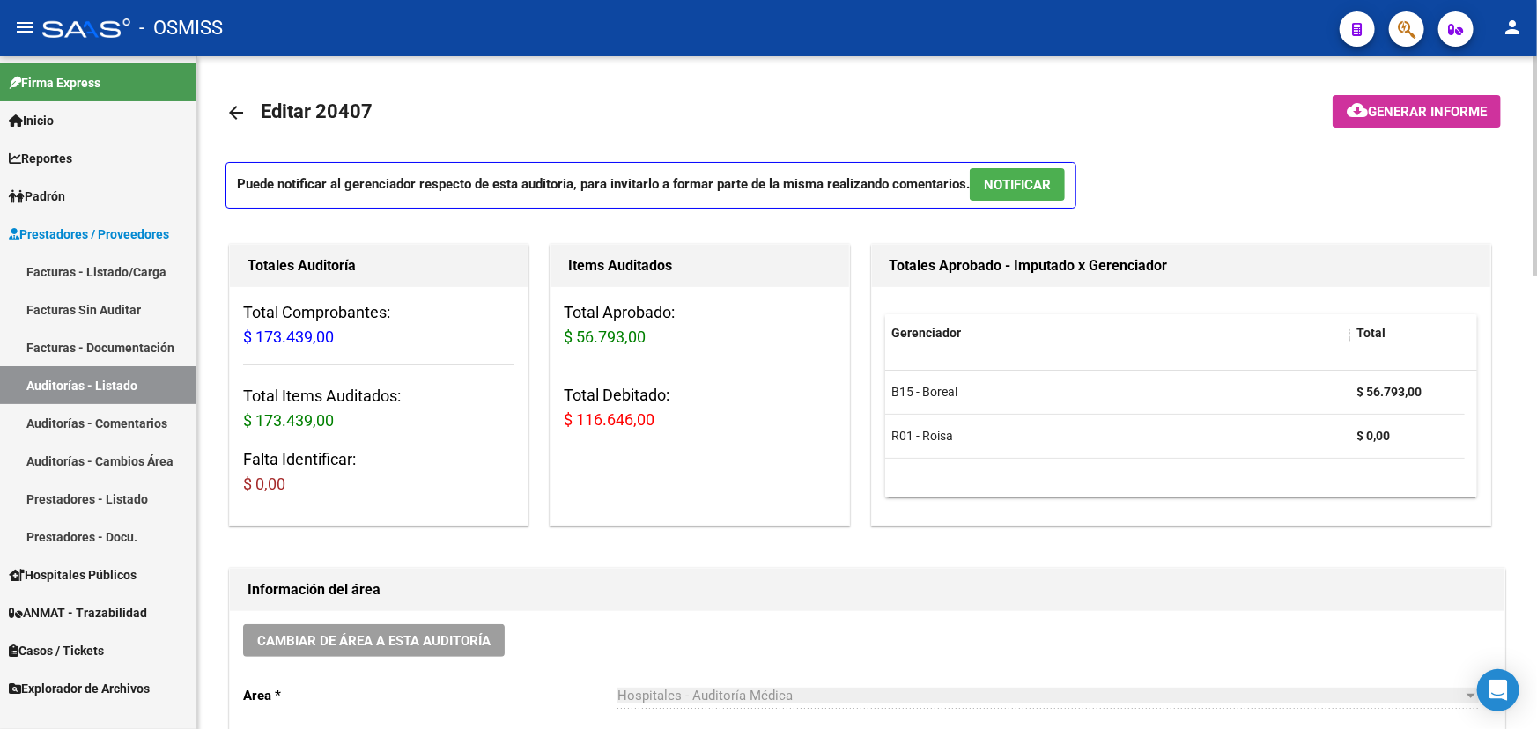
click at [237, 113] on mat-icon "arrow_back" at bounding box center [235, 112] width 21 height 21
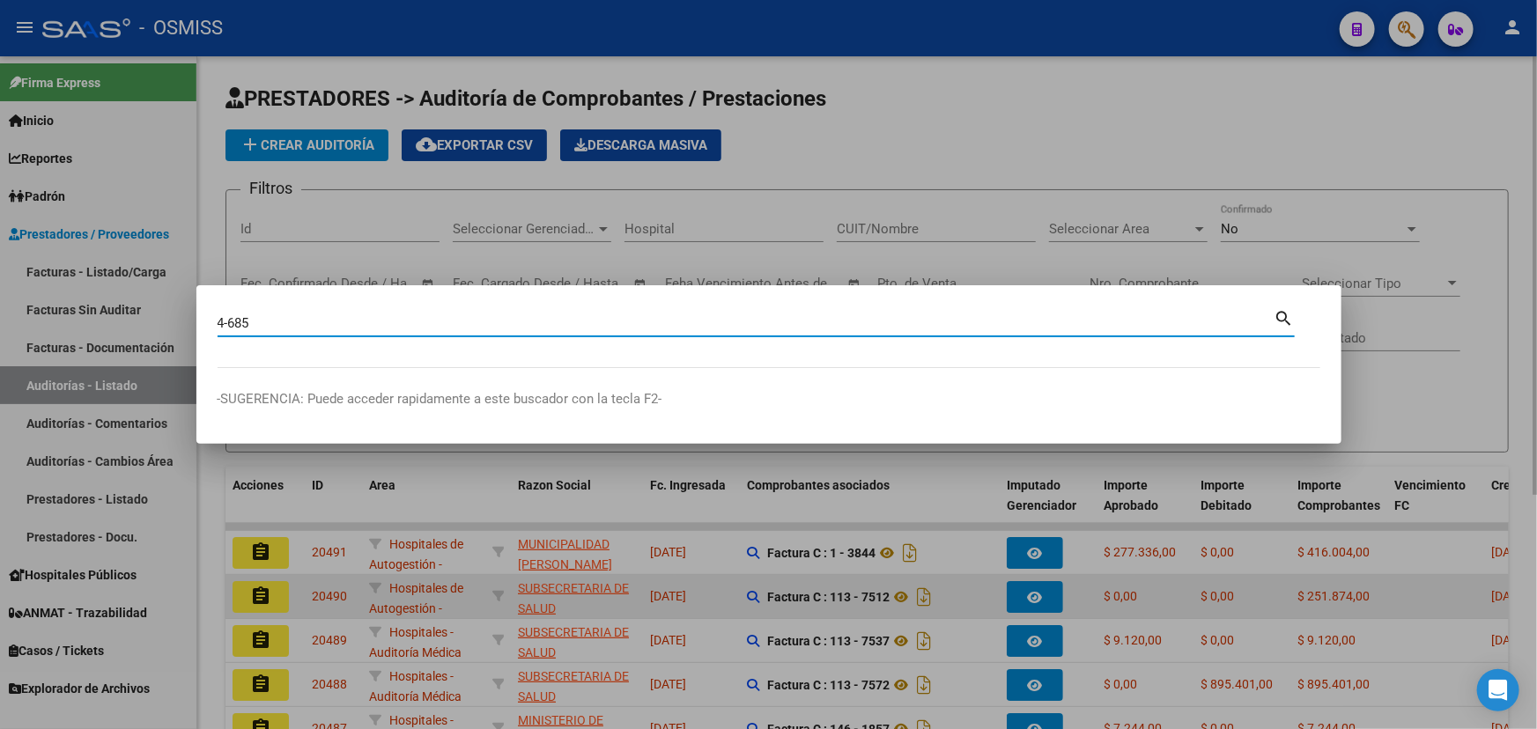
type input "4-685"
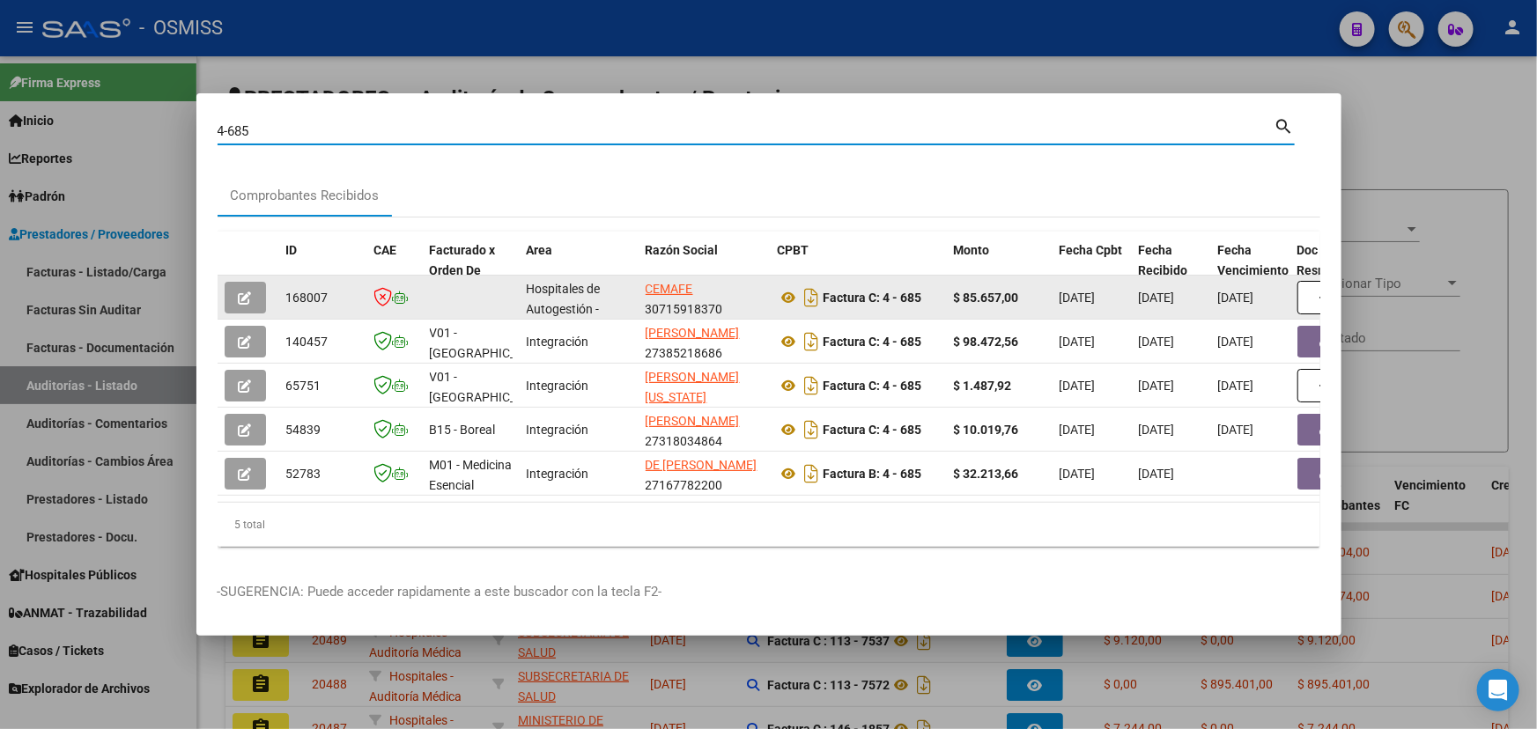
click at [243, 292] on icon "button" at bounding box center [245, 298] width 13 height 13
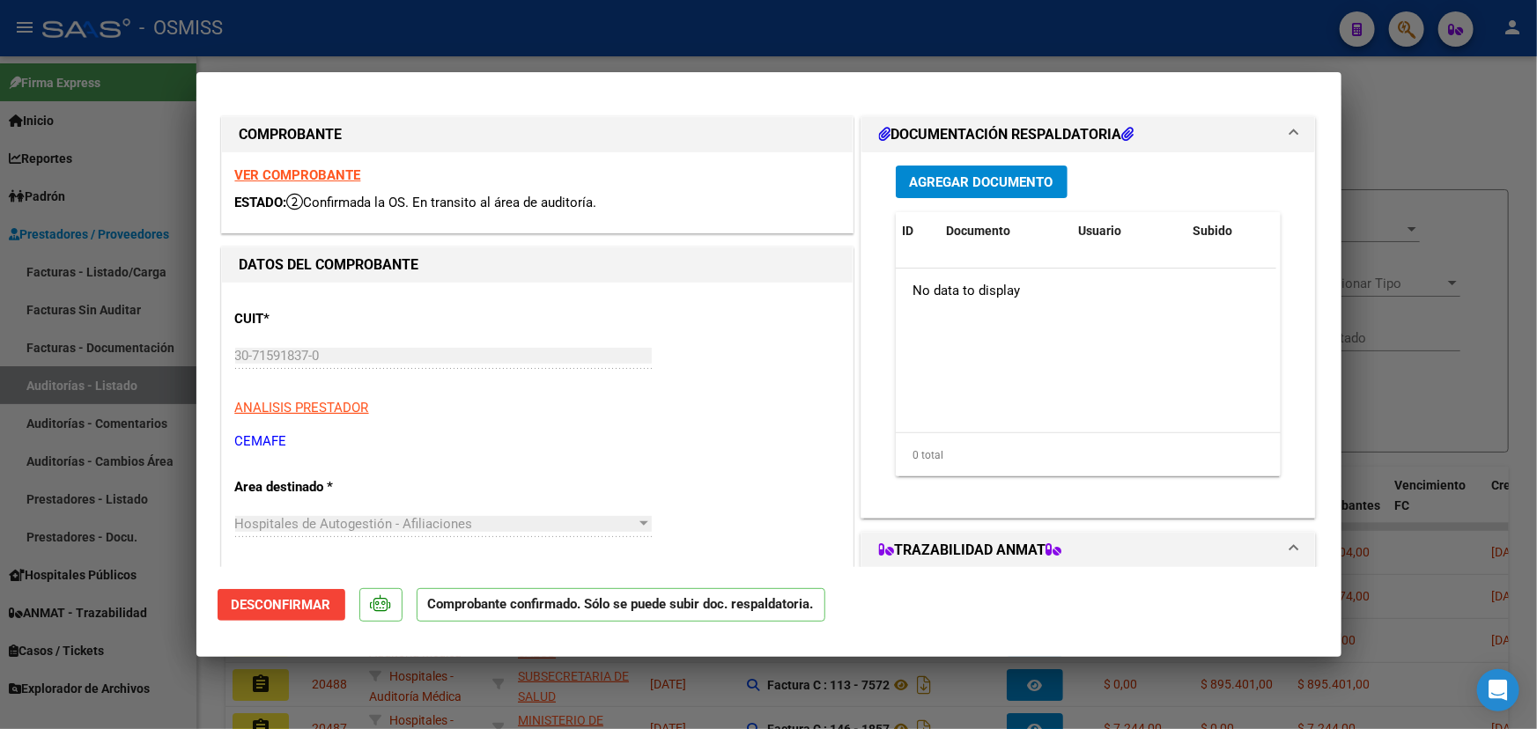
click at [283, 601] on span "Desconfirmar" at bounding box center [282, 605] width 100 height 16
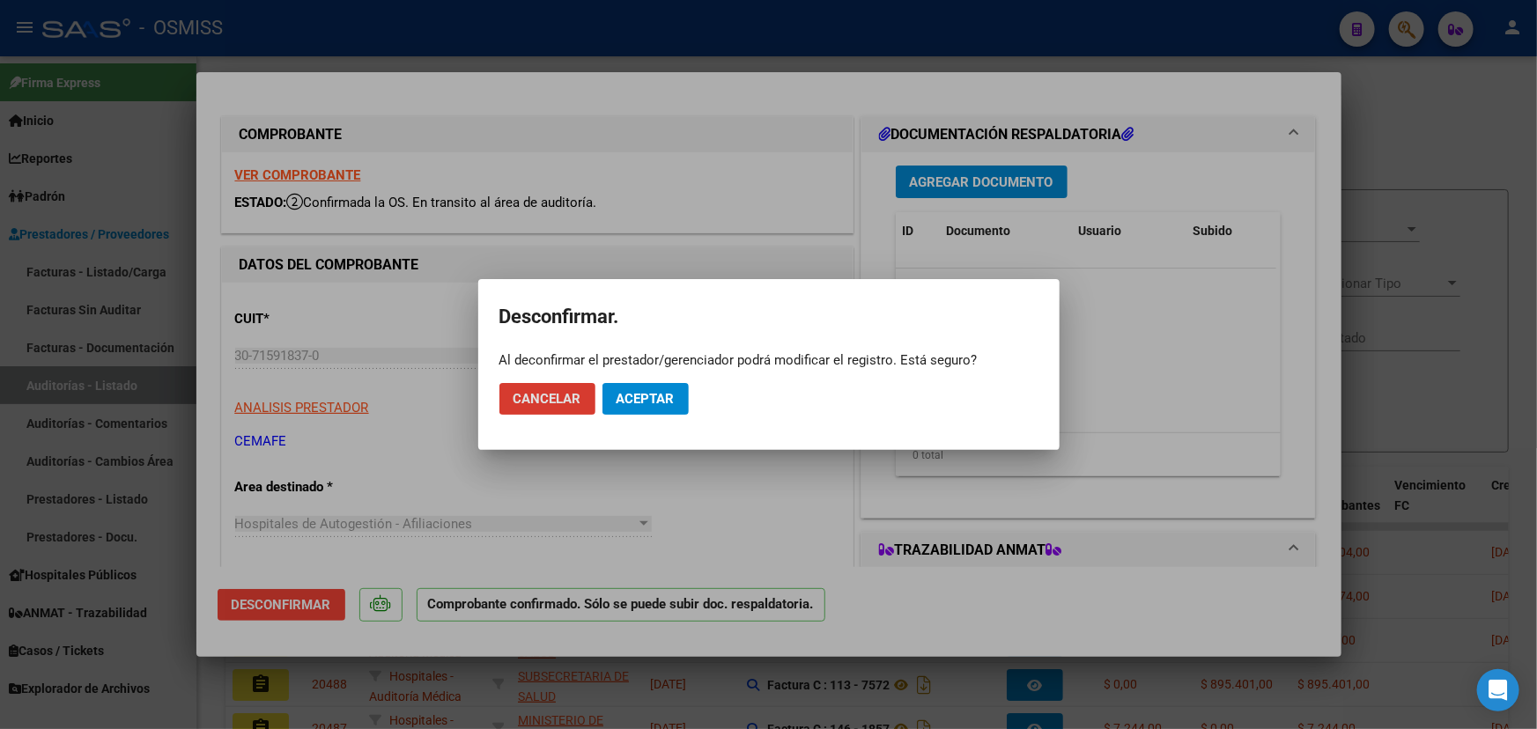
click at [648, 402] on span "Aceptar" at bounding box center [646, 399] width 58 height 16
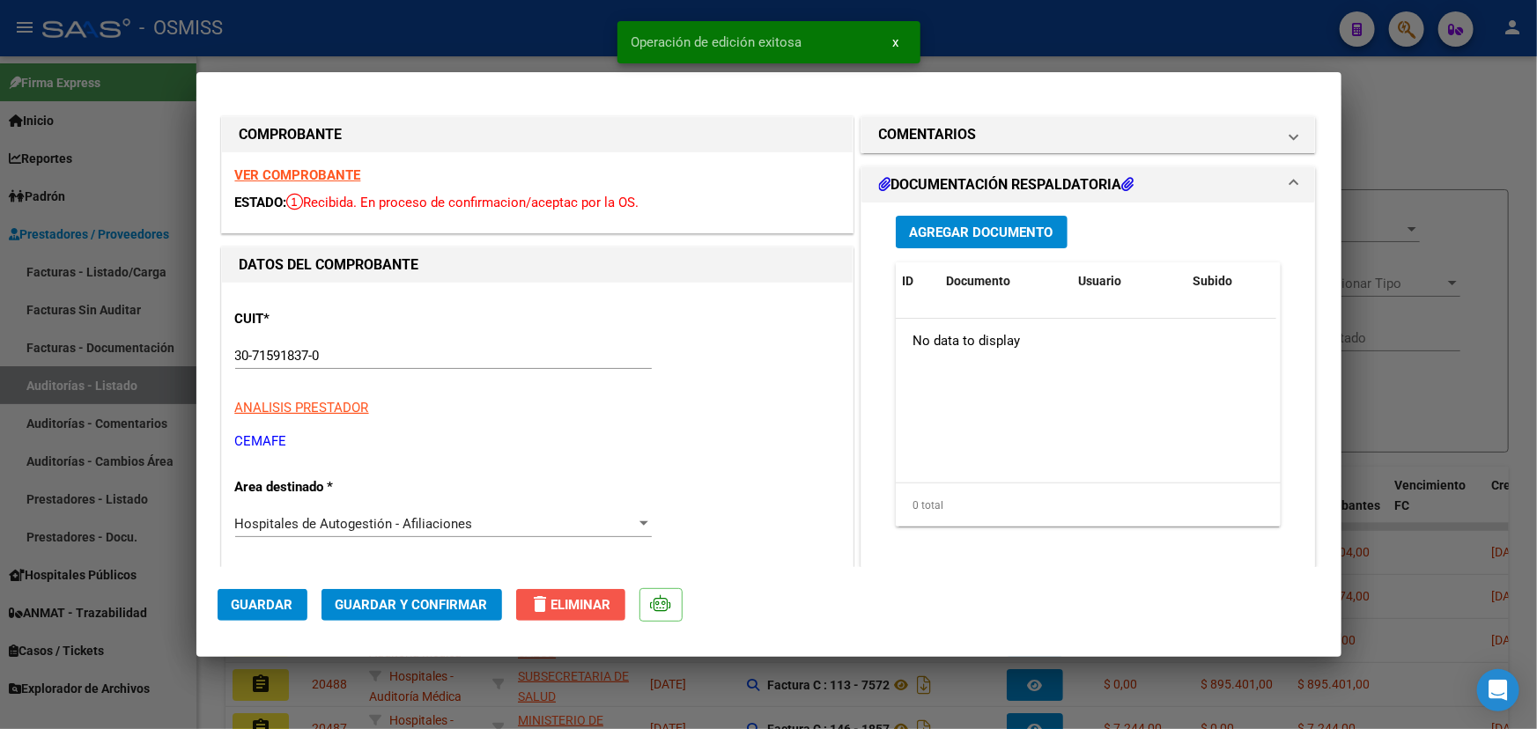
click at [562, 599] on span "delete Eliminar" at bounding box center [570, 605] width 81 height 16
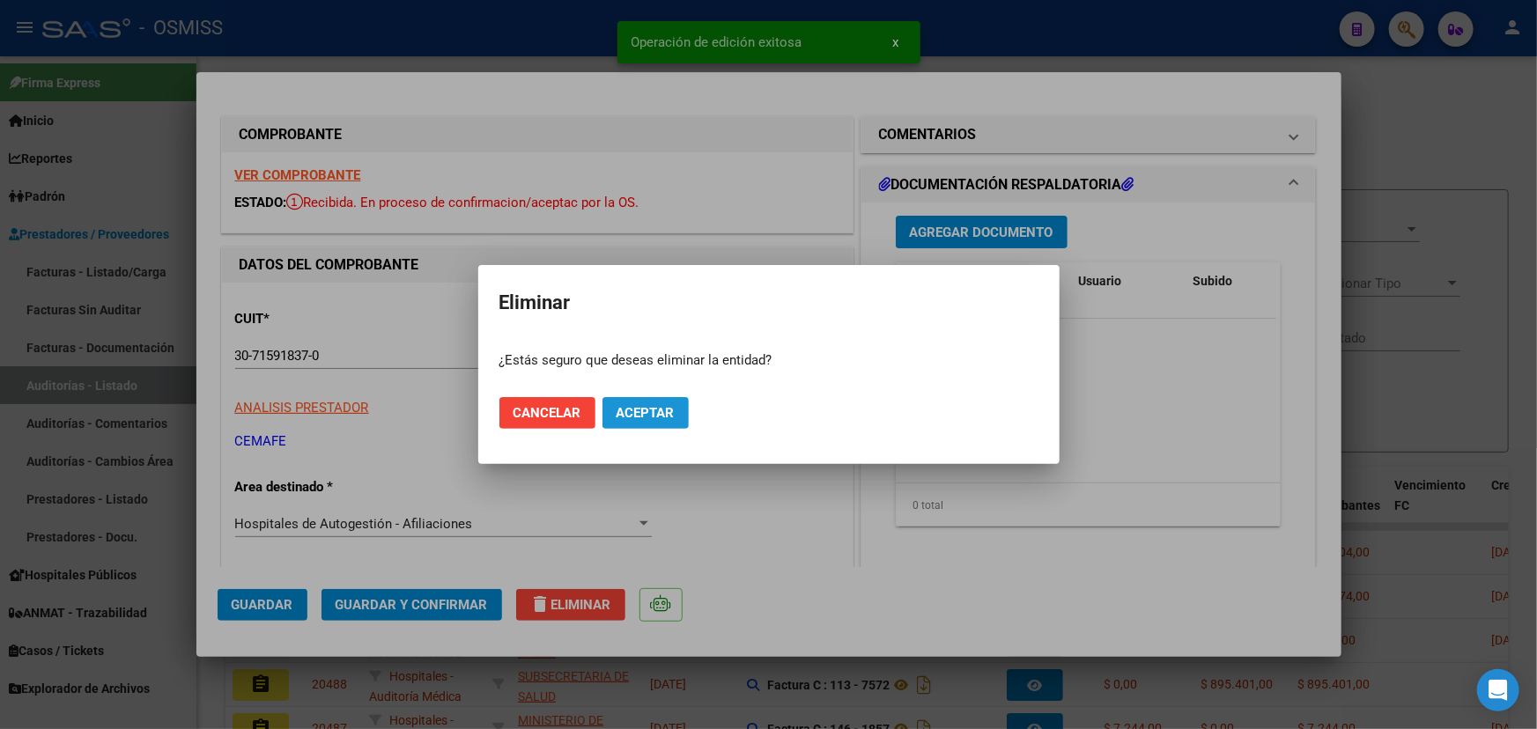
click at [658, 411] on span "Aceptar" at bounding box center [646, 413] width 58 height 16
type input "$ 0,00"
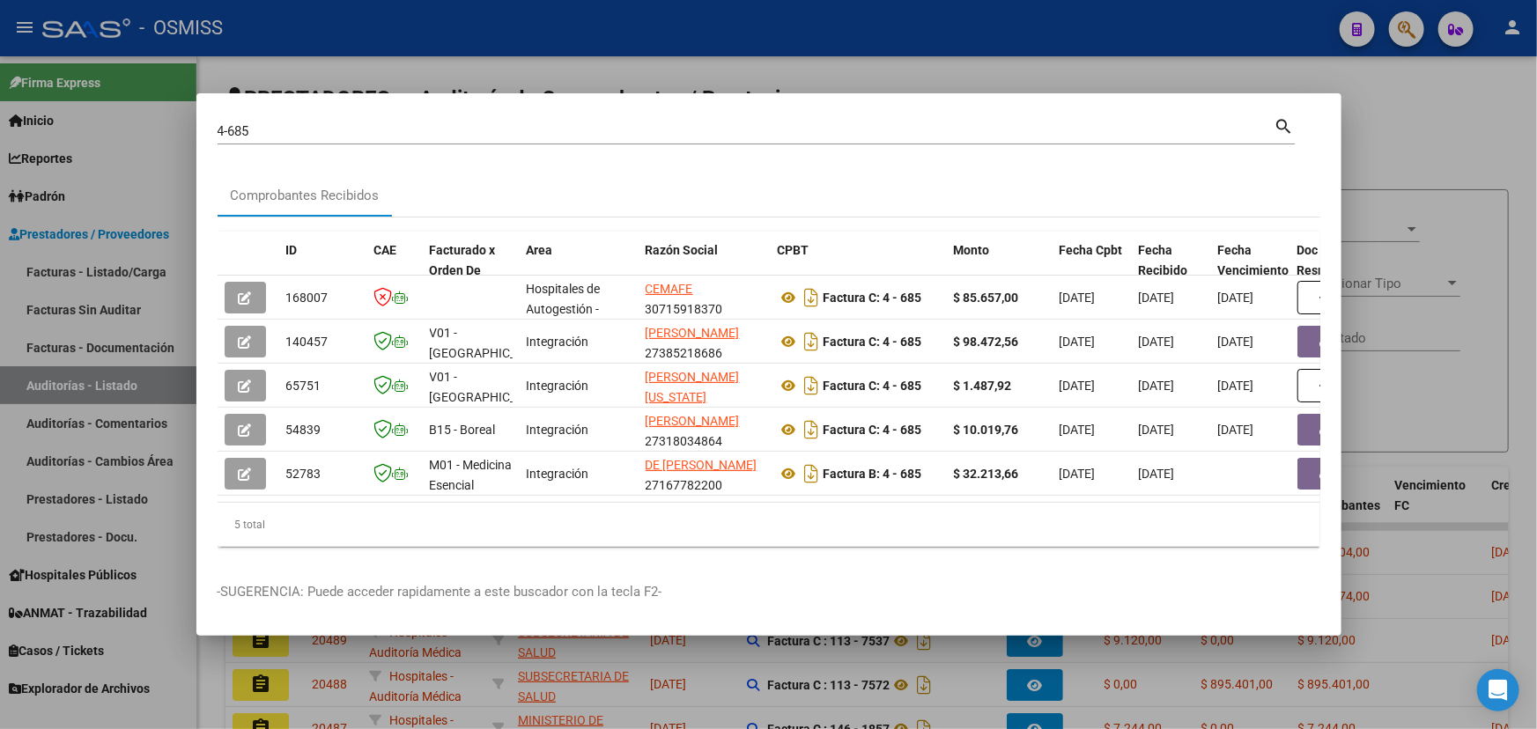
click at [829, 122] on div at bounding box center [768, 364] width 1537 height 729
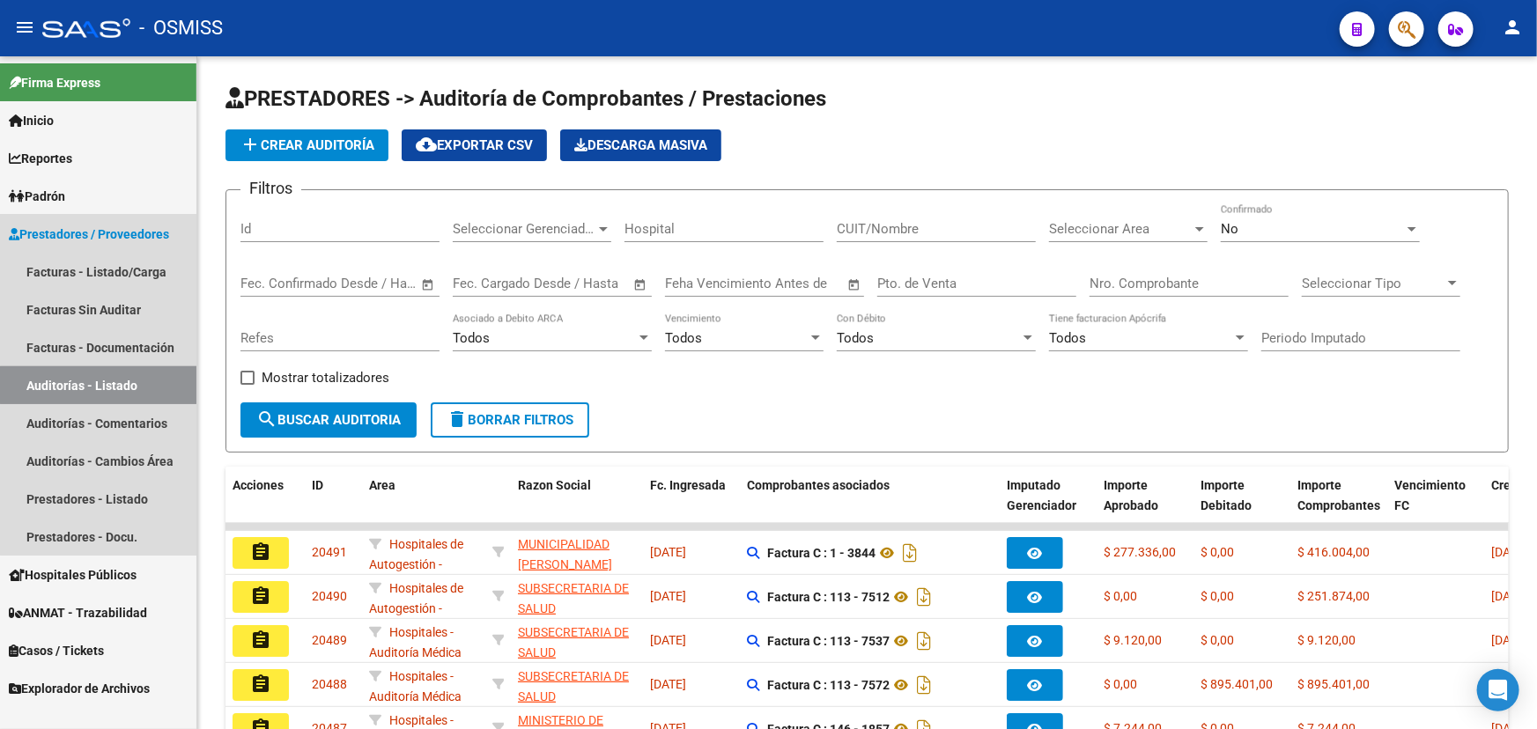
click at [106, 383] on link "Auditorías - Listado" at bounding box center [98, 385] width 196 height 38
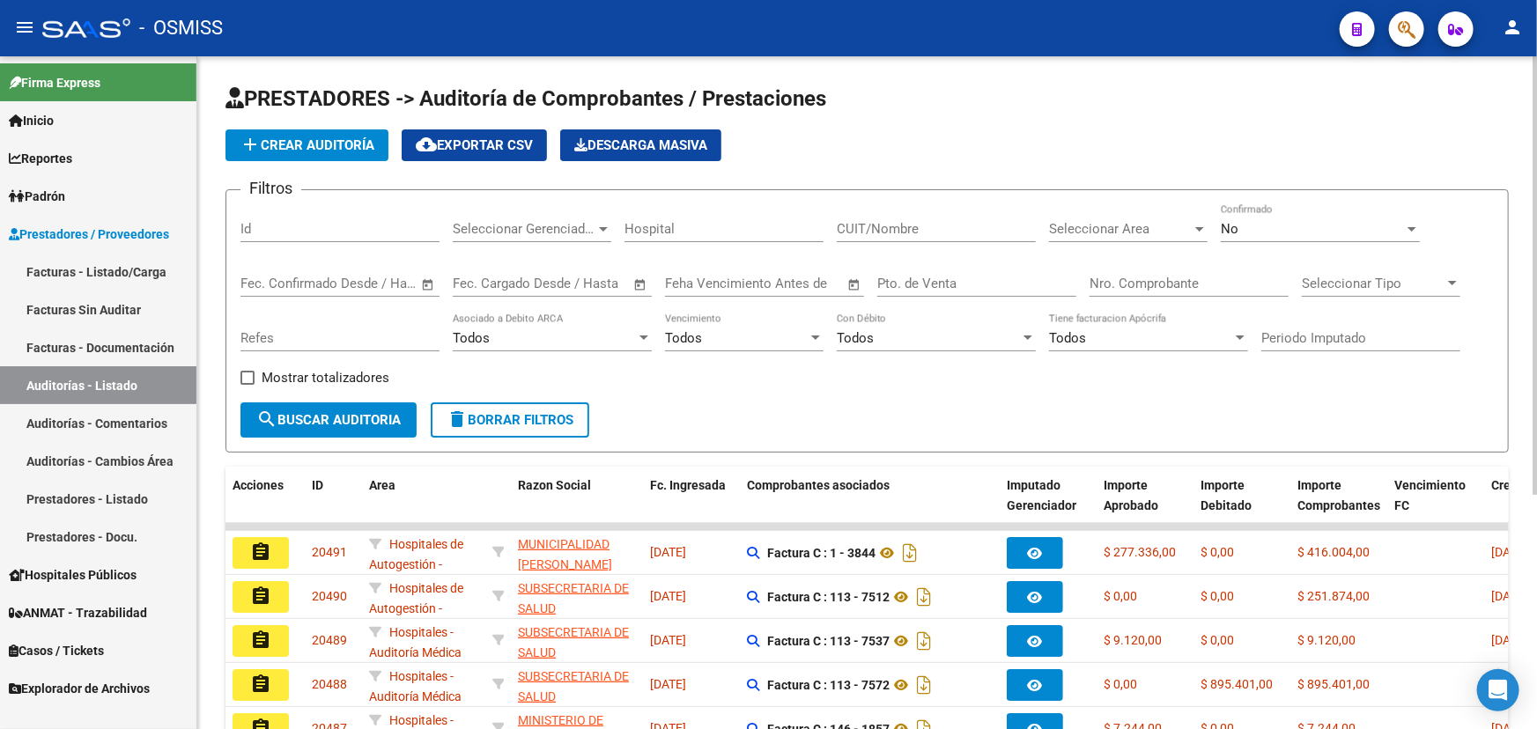
click at [829, 215] on div "Seleccionar Area Seleccionar Area" at bounding box center [1128, 223] width 159 height 38
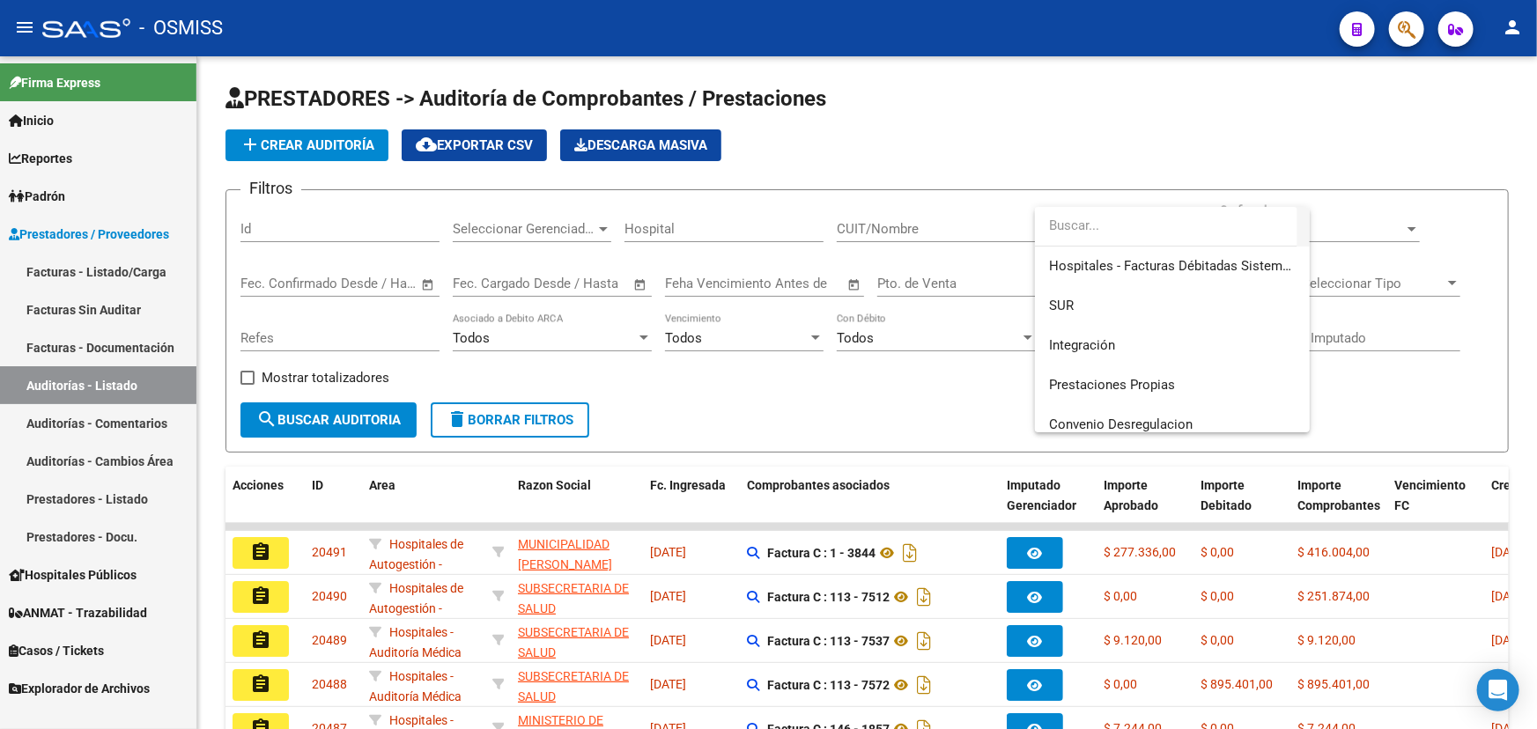
scroll to position [240, 0]
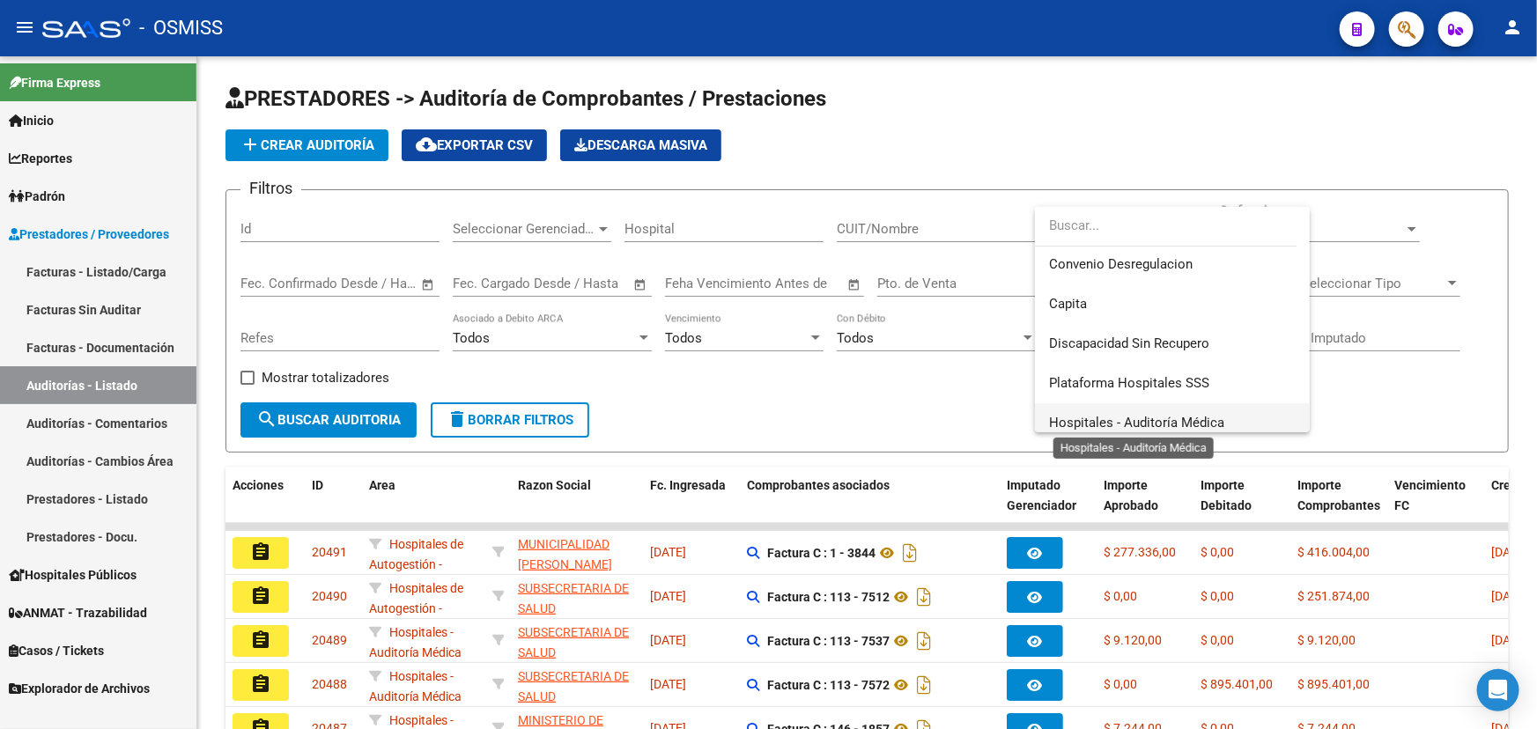
click at [829, 416] on span "Hospitales - Auditoría Médica" at bounding box center [1136, 423] width 175 height 16
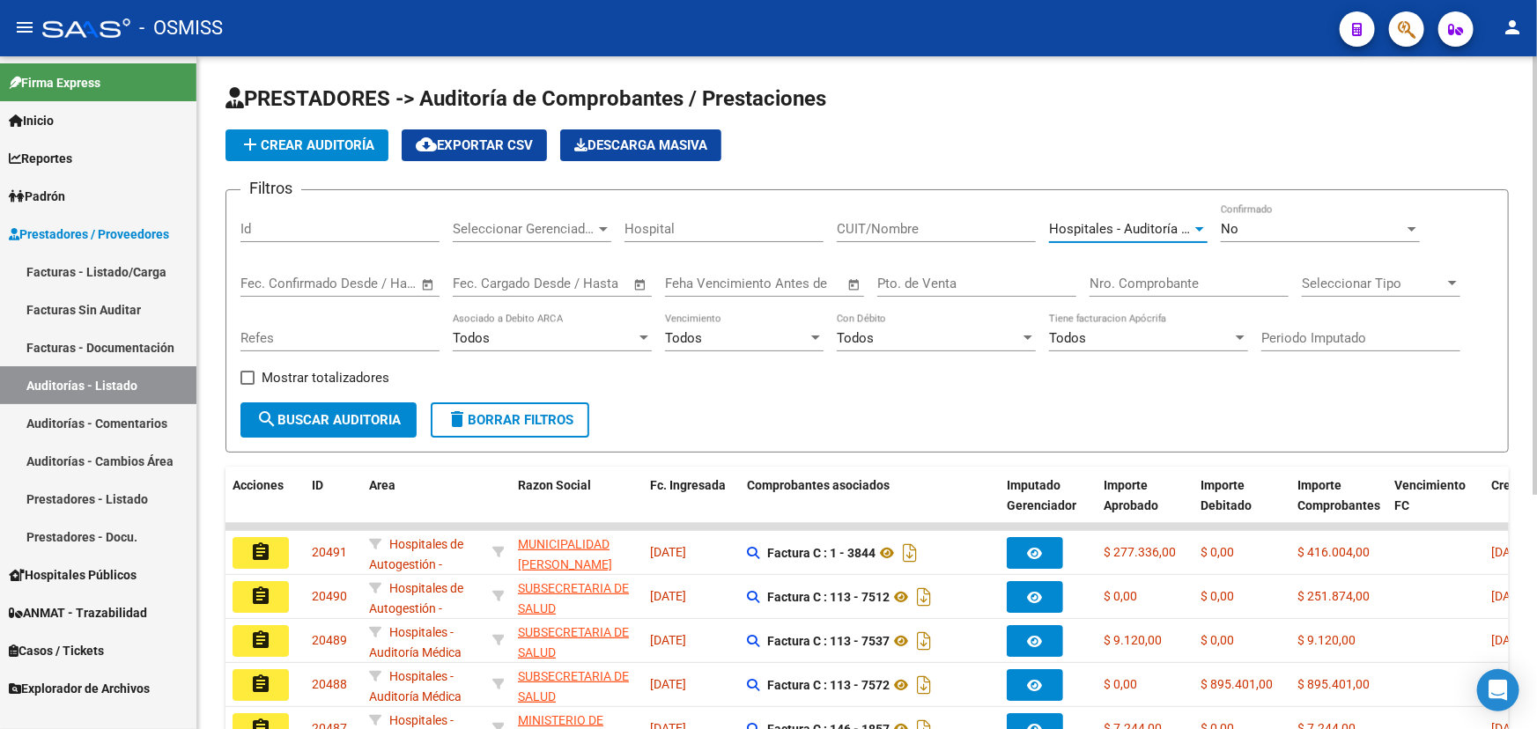
click at [829, 233] on div "No" at bounding box center [1312, 229] width 183 height 16
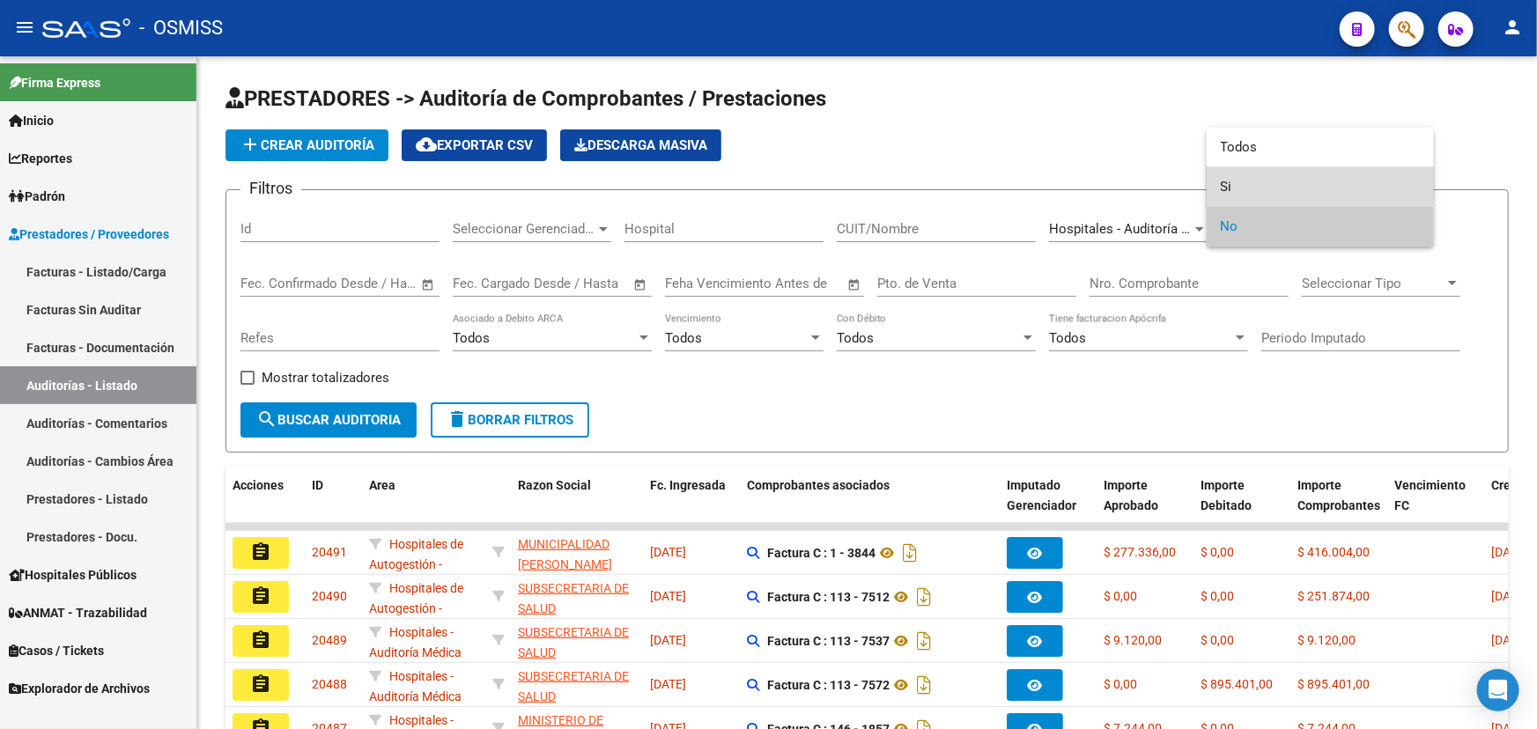
click at [829, 184] on span "Si" at bounding box center [1320, 187] width 199 height 40
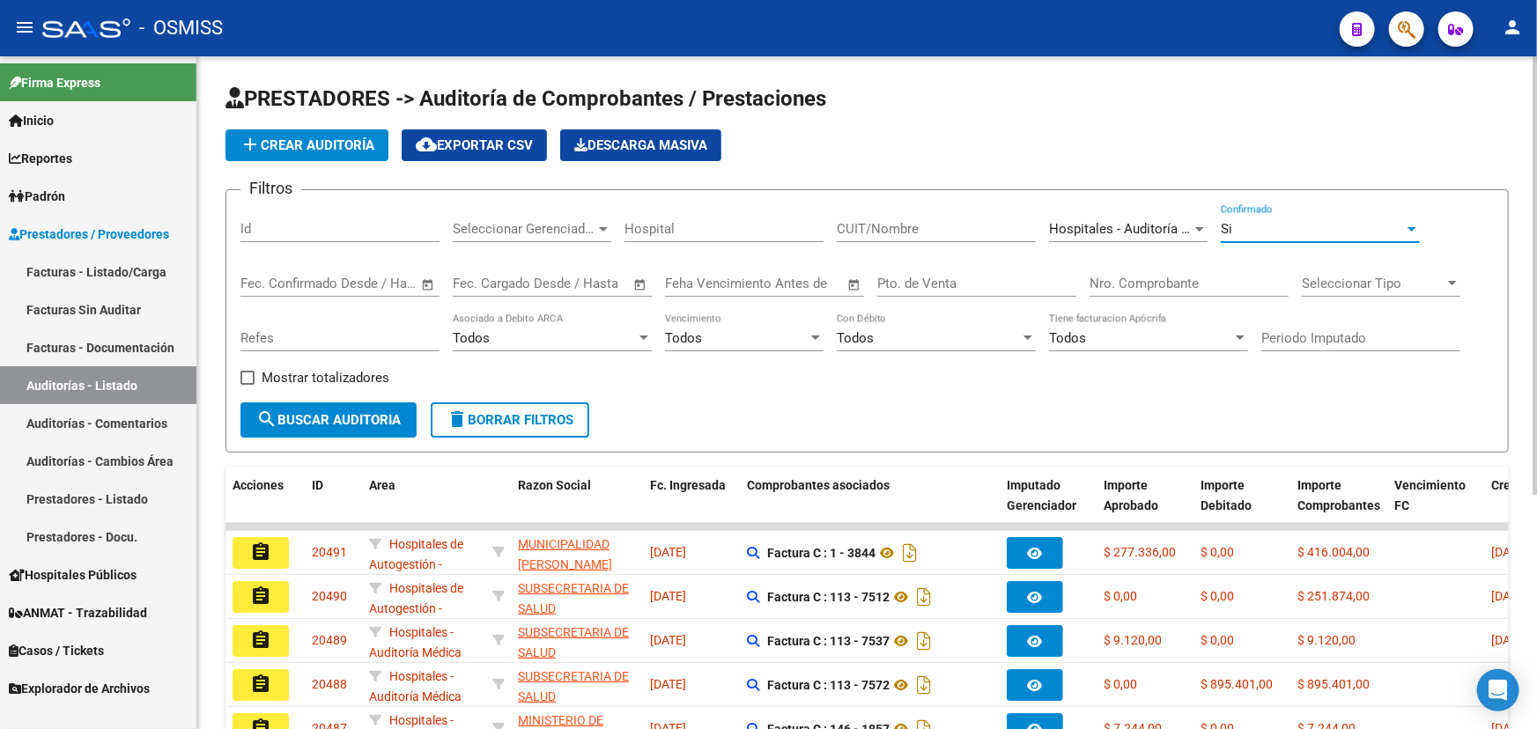
click at [336, 413] on span "search Buscar Auditoria" at bounding box center [328, 420] width 144 height 16
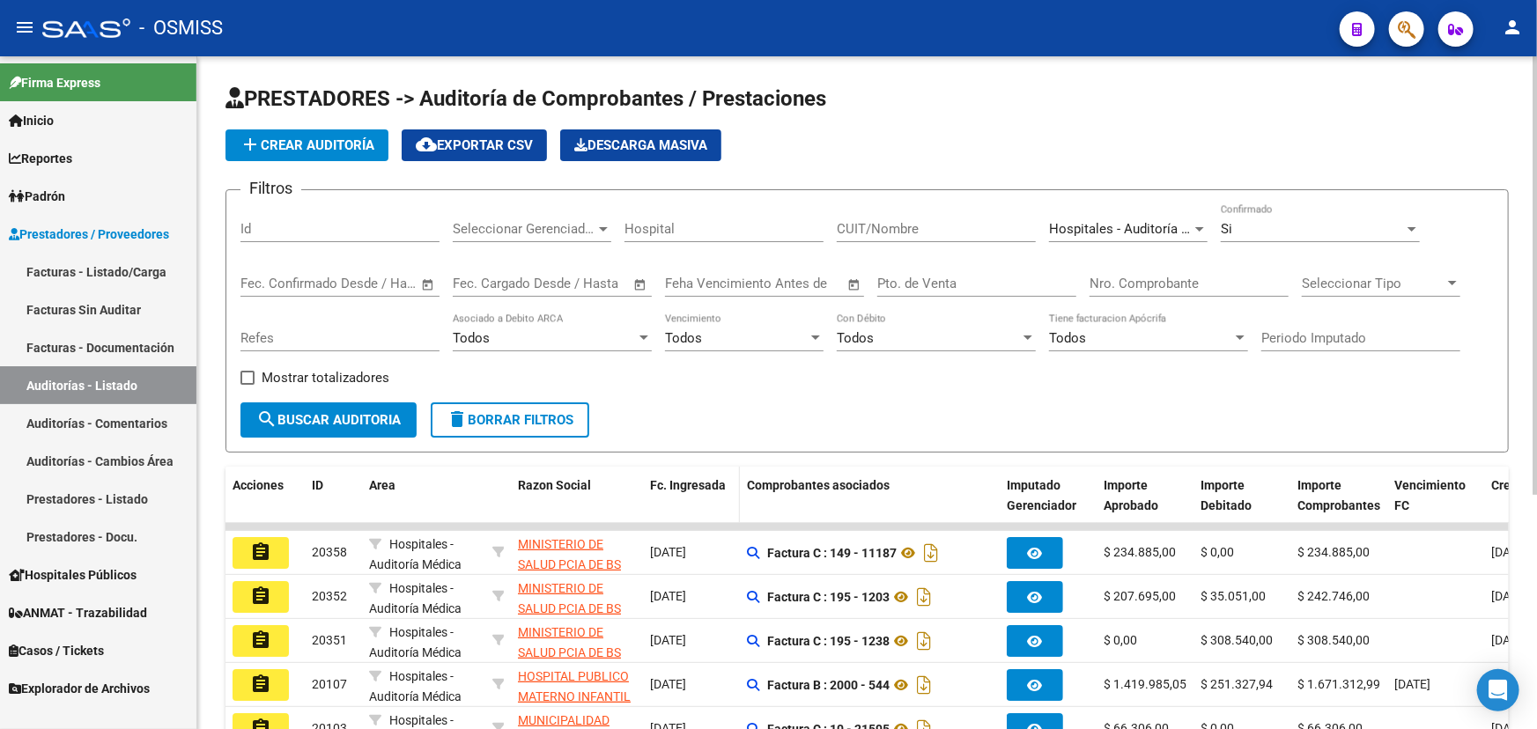
click at [693, 484] on span "Fc. Ingresada" at bounding box center [688, 485] width 76 height 14
click at [829, 222] on span "Si" at bounding box center [1226, 229] width 11 height 16
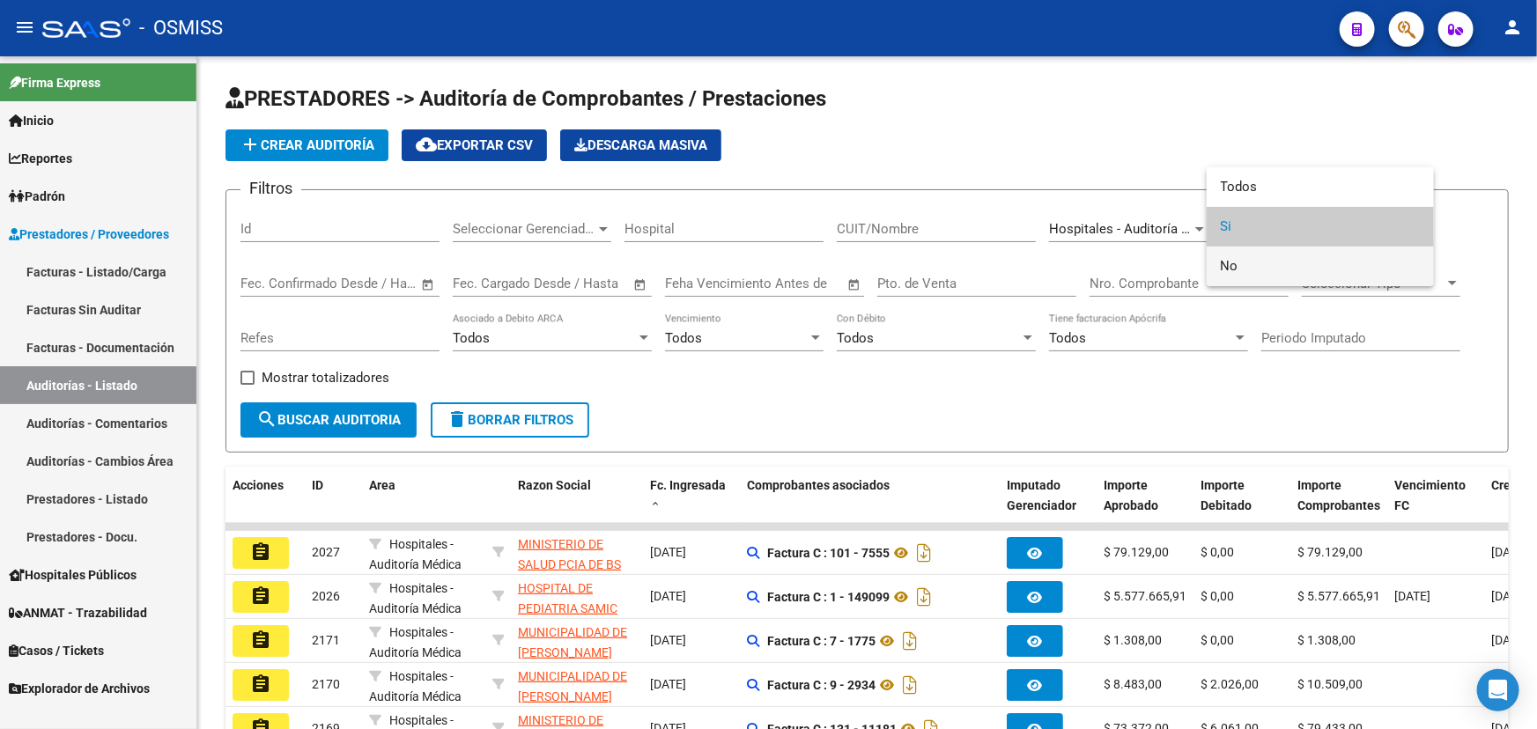
click at [829, 264] on span "No" at bounding box center [1320, 267] width 199 height 40
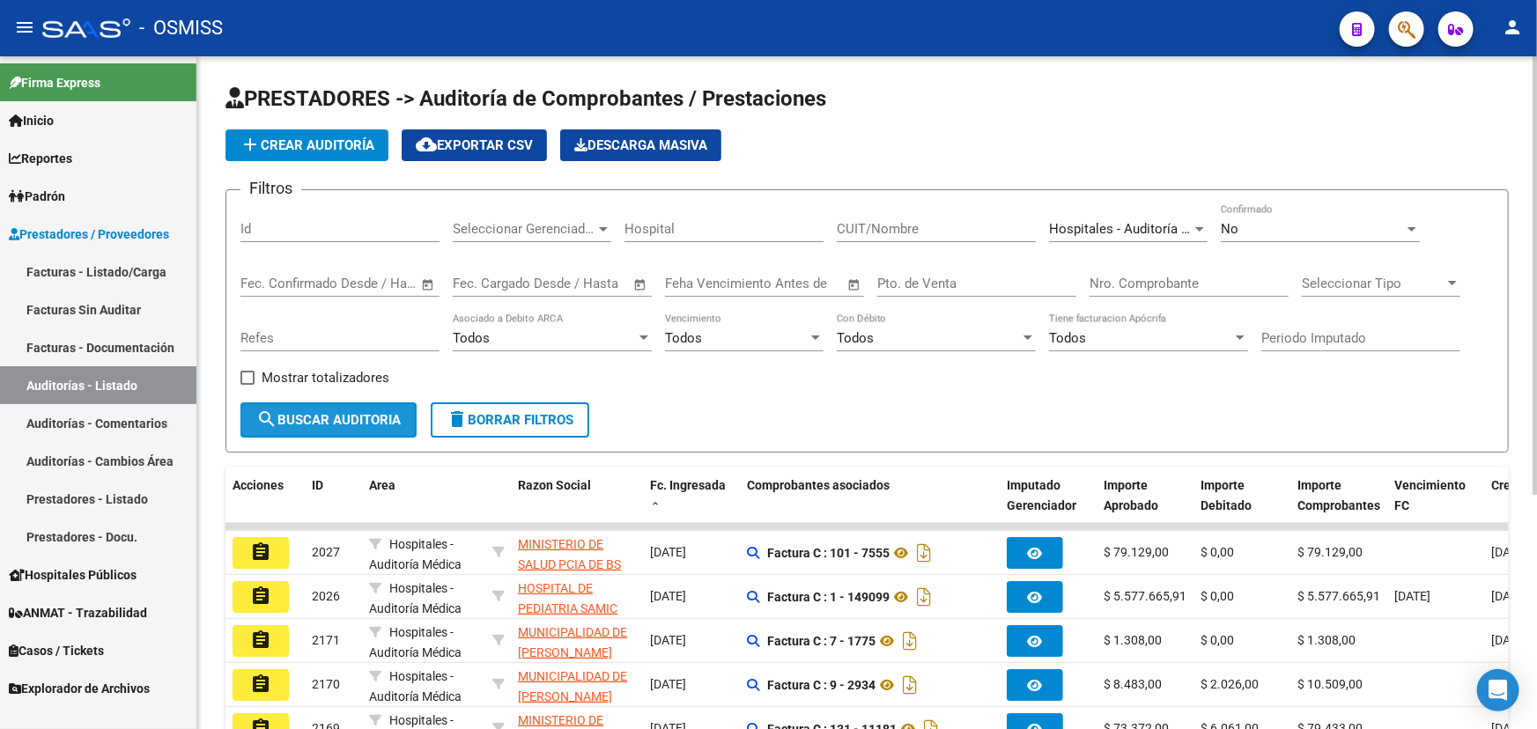
click at [309, 413] on span "search Buscar Auditoria" at bounding box center [328, 420] width 144 height 16
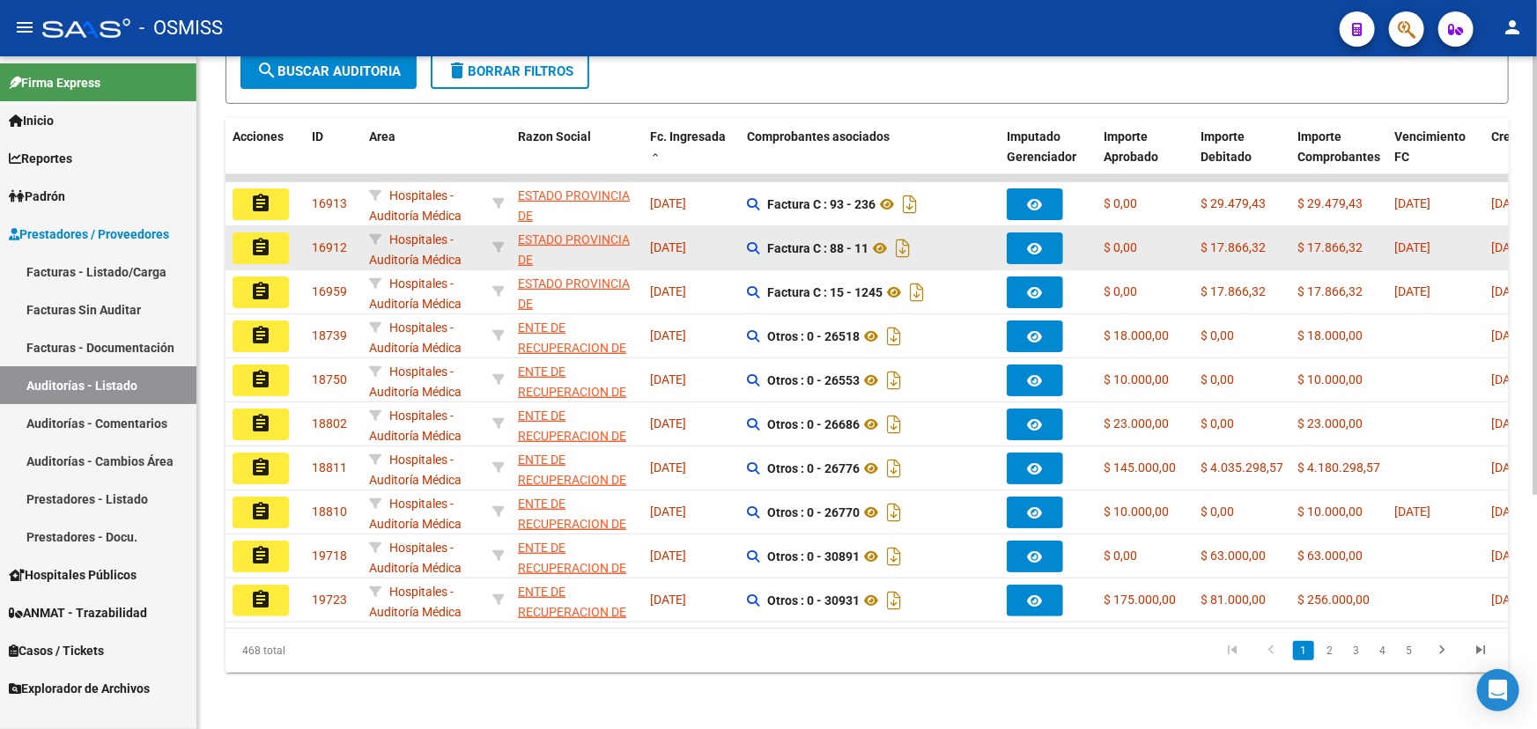
scroll to position [358, 0]
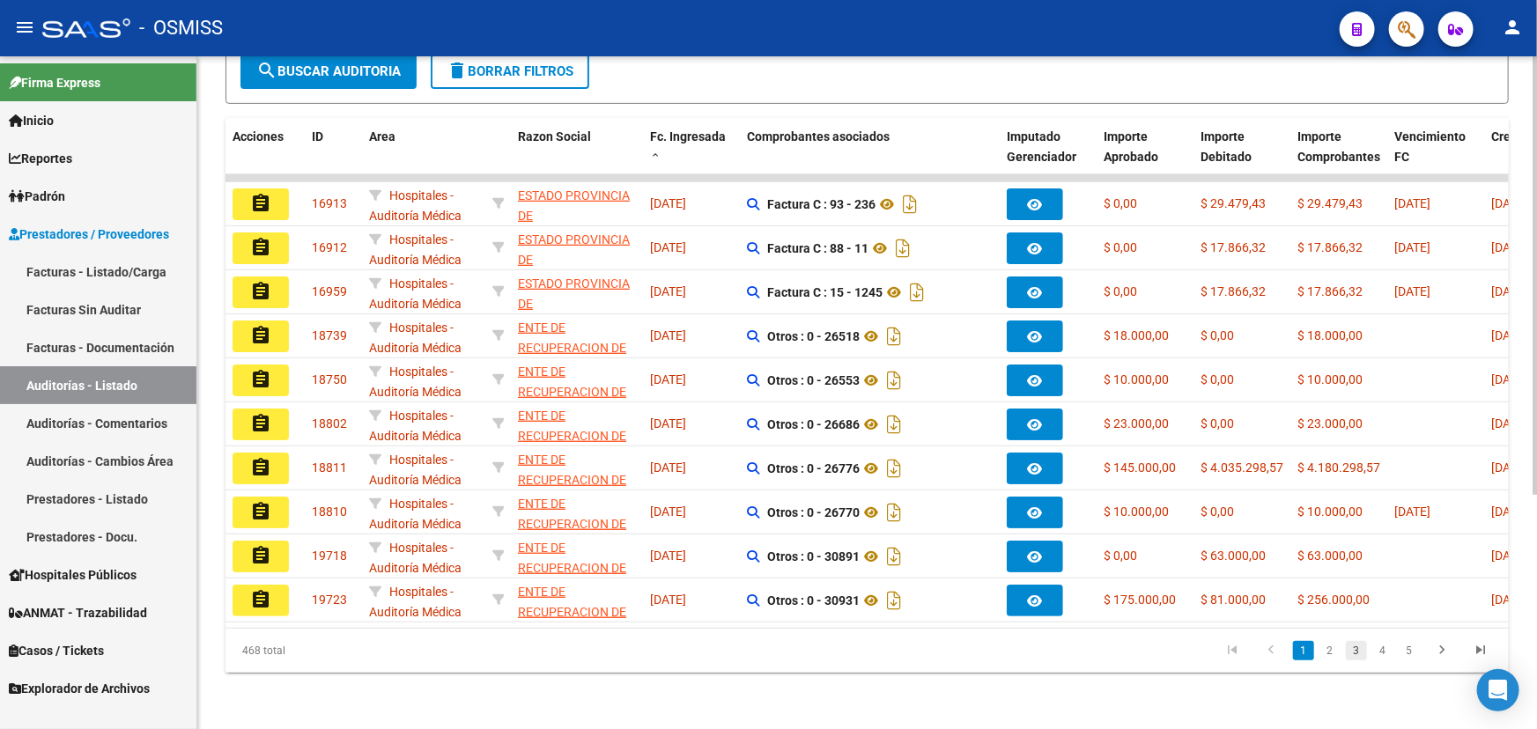
click at [829, 652] on link "3" at bounding box center [1356, 650] width 21 height 19
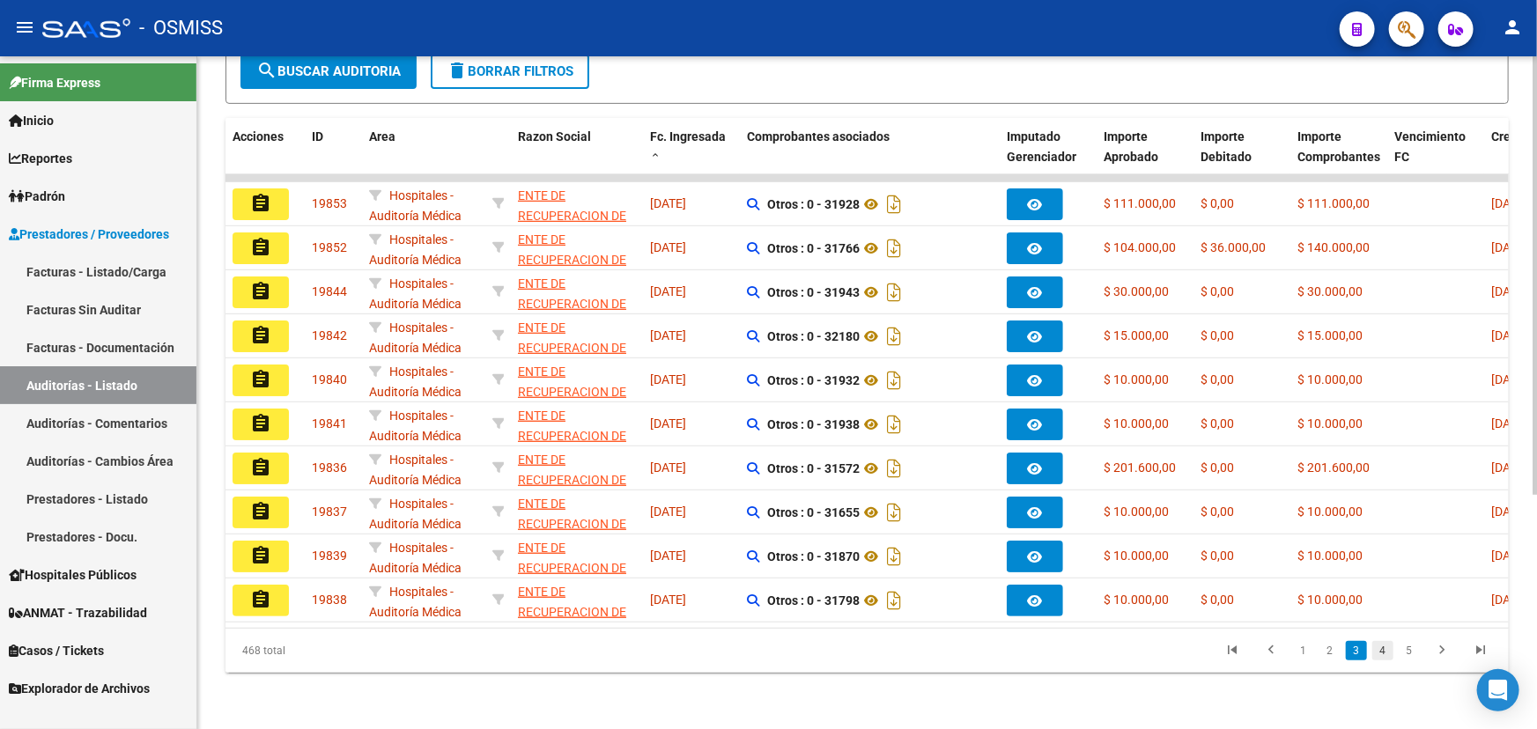
click at [829, 653] on link "4" at bounding box center [1382, 650] width 21 height 19
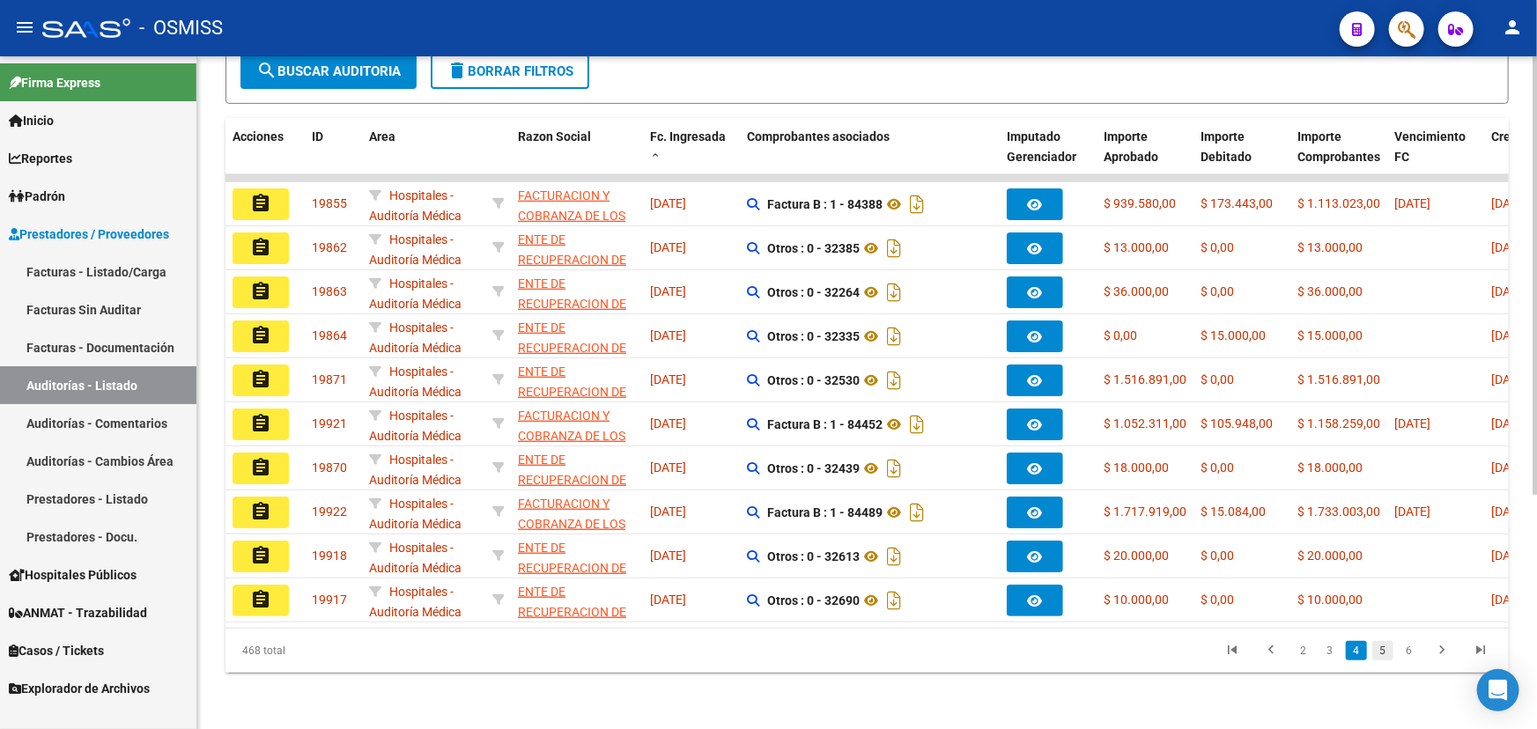
click at [829, 652] on link "5" at bounding box center [1382, 650] width 21 height 19
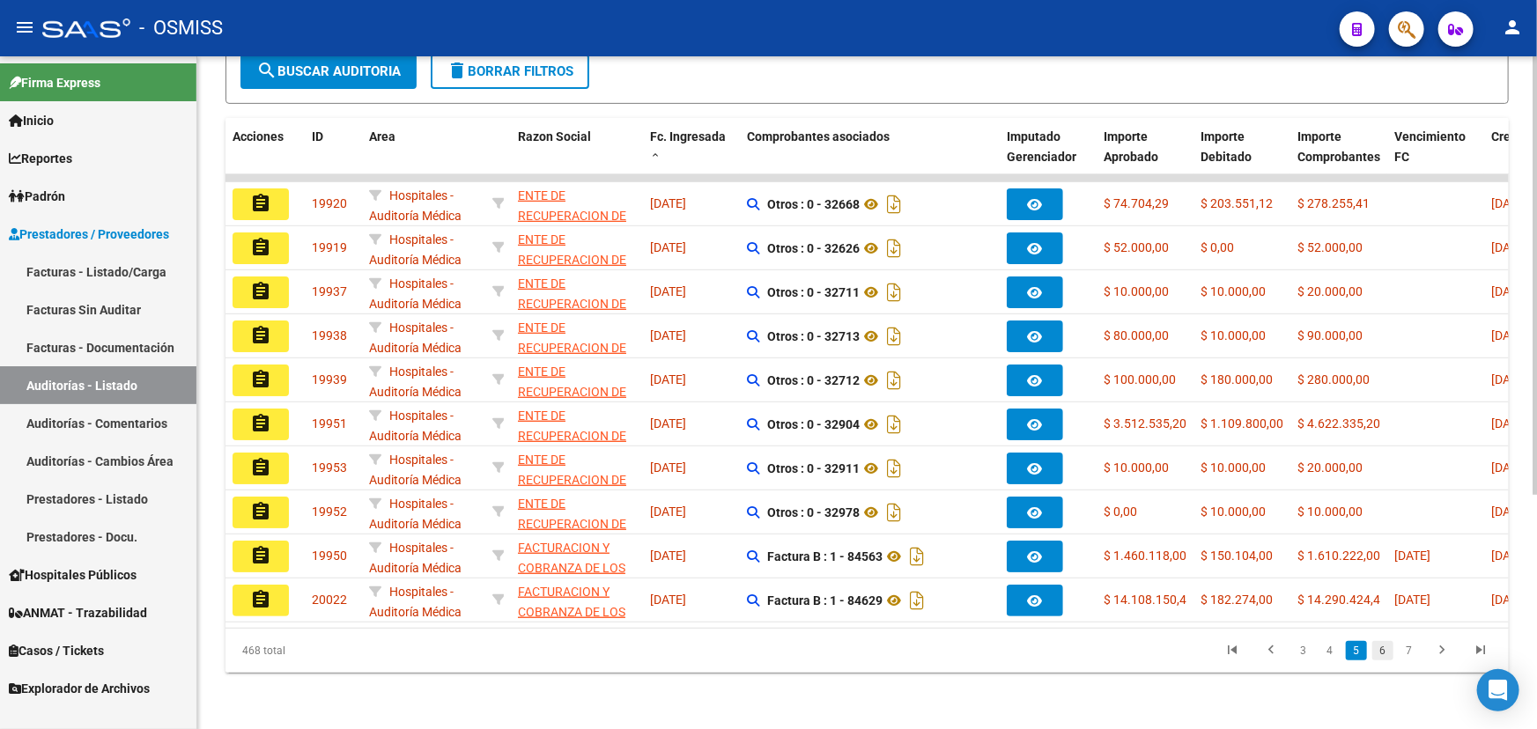
click at [829, 654] on link "6" at bounding box center [1382, 650] width 21 height 19
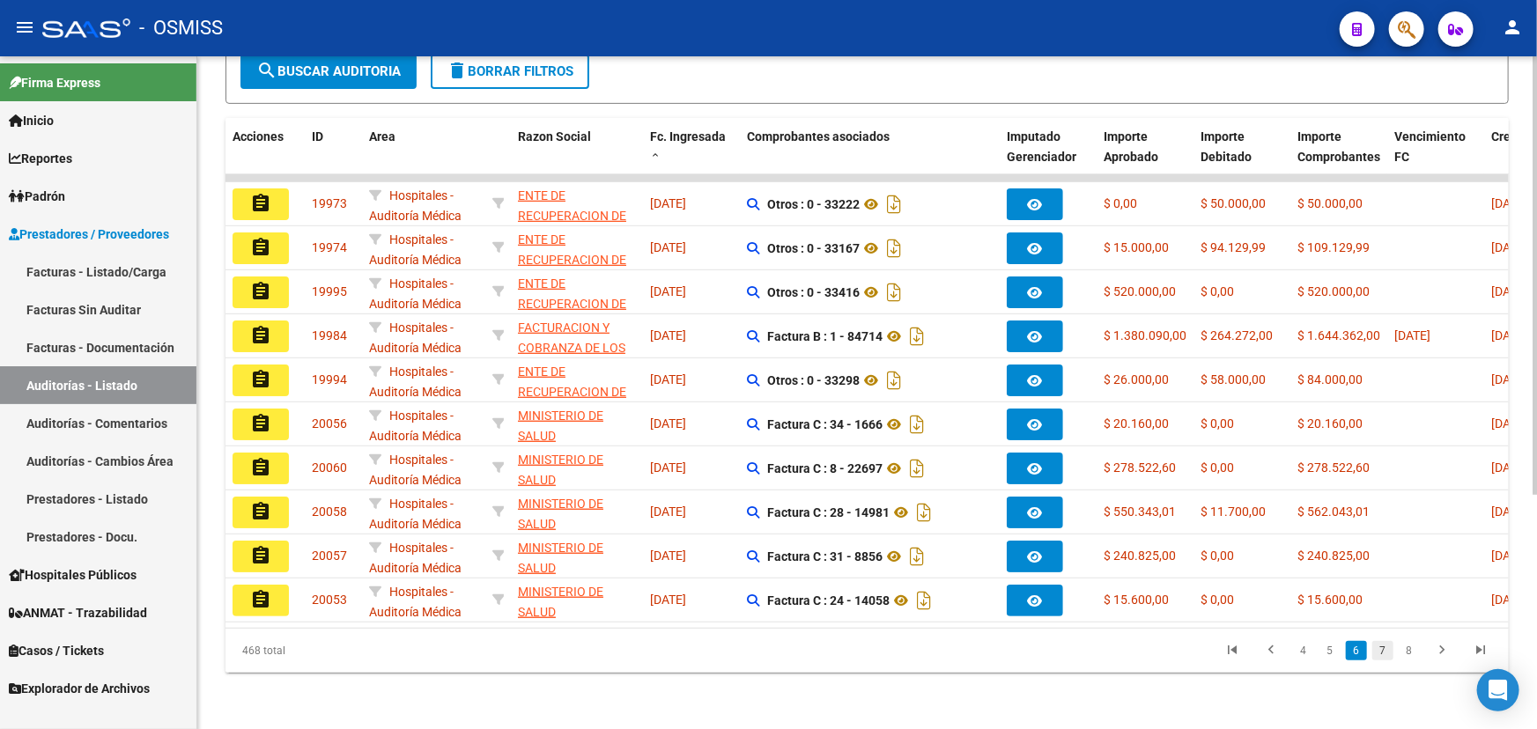
click at [829, 655] on link "7" at bounding box center [1382, 650] width 21 height 19
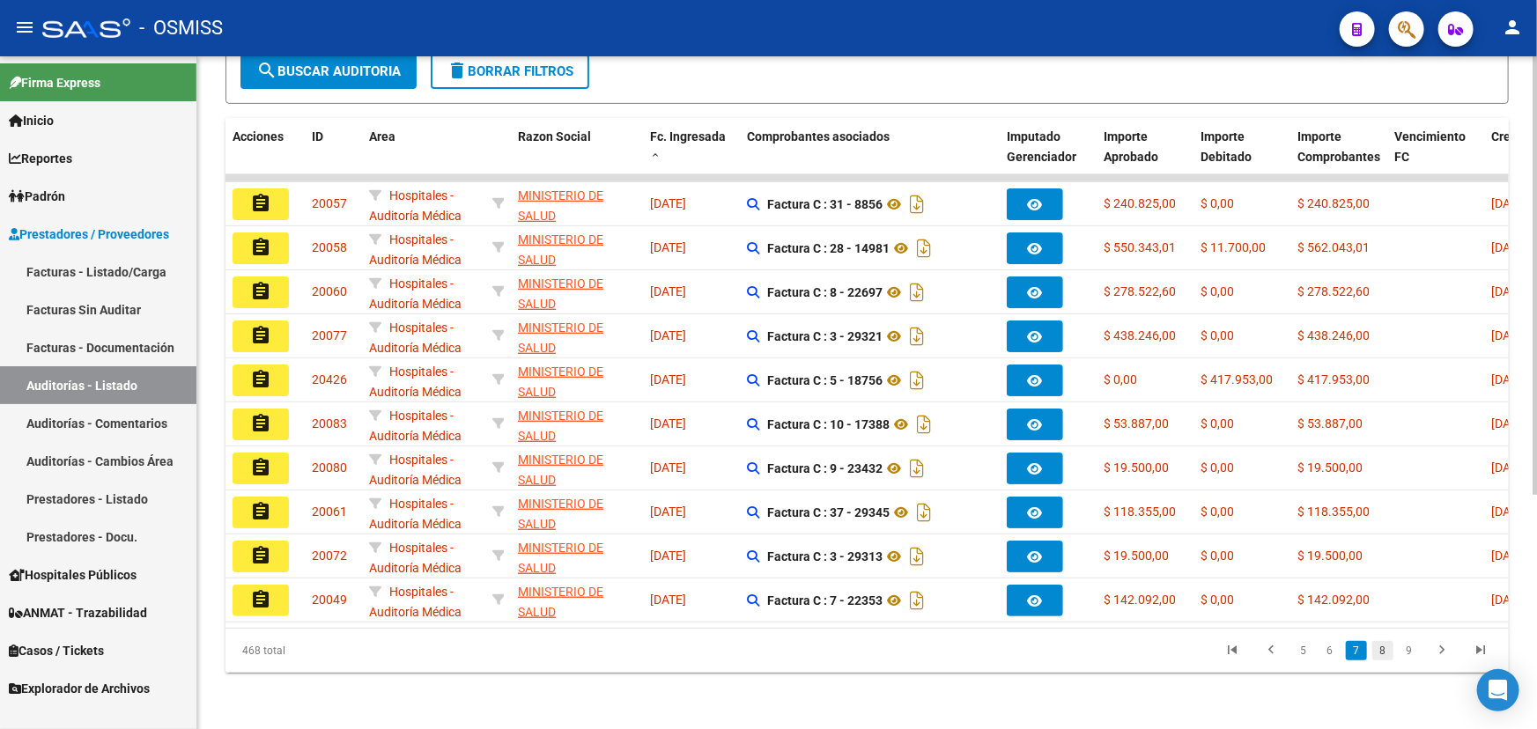
click at [829, 653] on link "8" at bounding box center [1382, 650] width 21 height 19
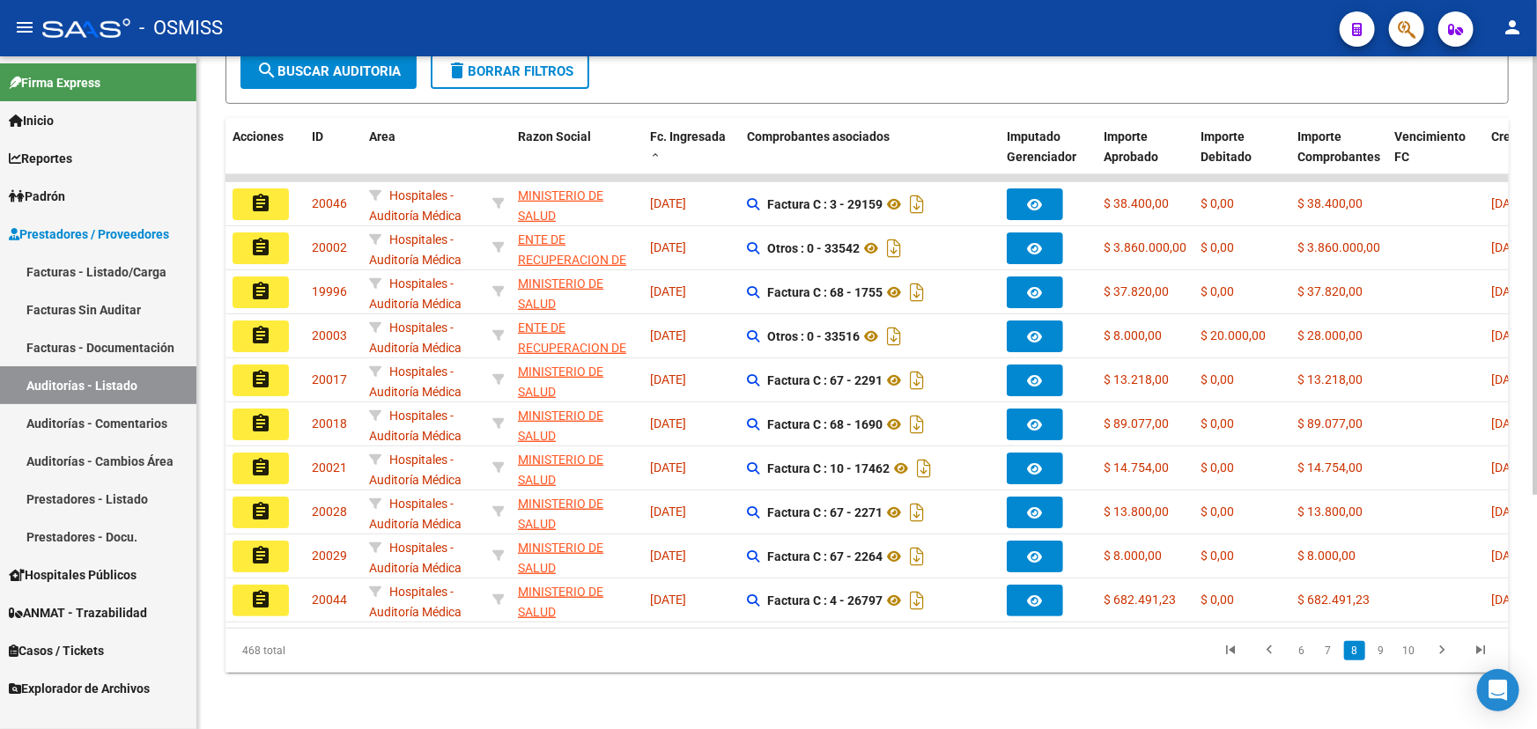
click at [829, 653] on link "9" at bounding box center [1380, 650] width 21 height 19
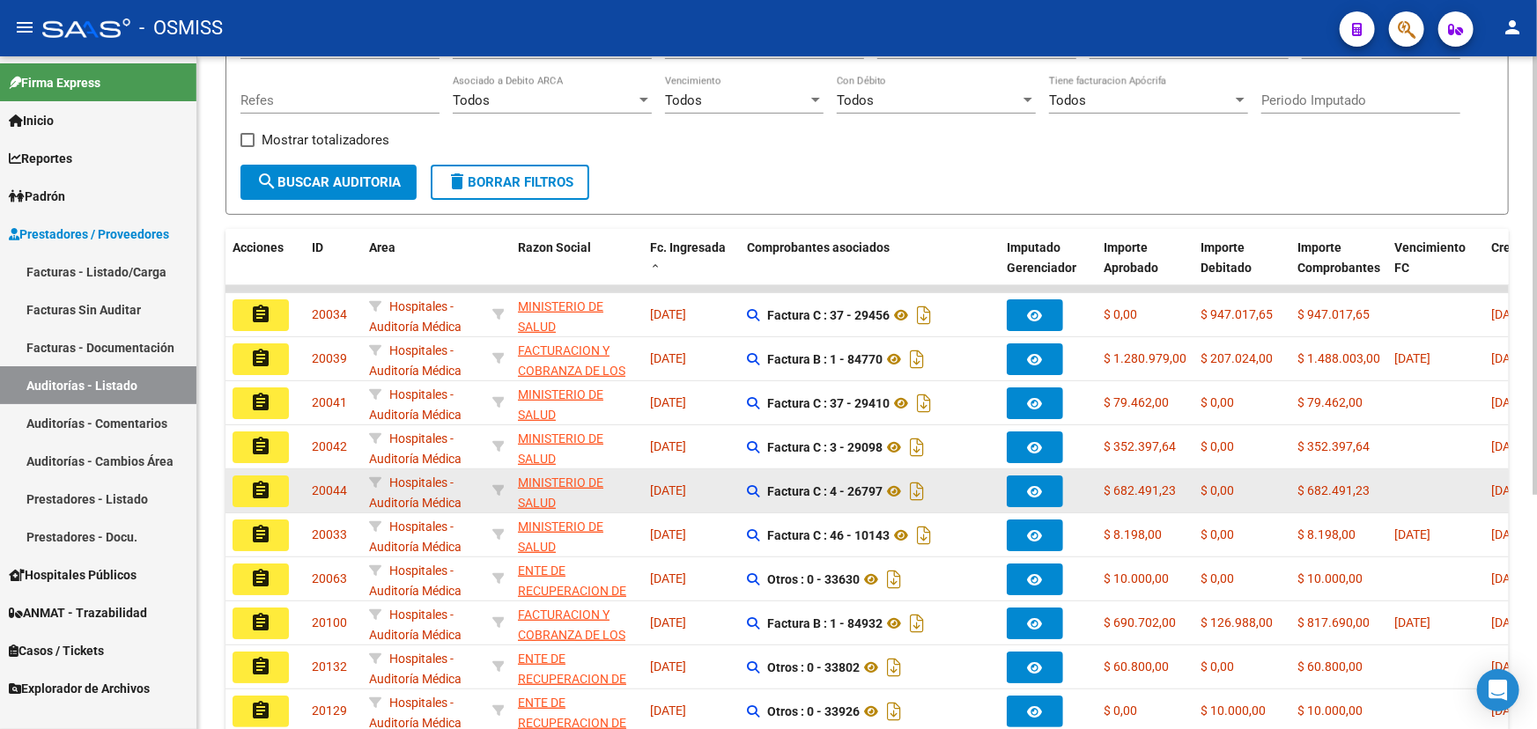
scroll to position [117, 0]
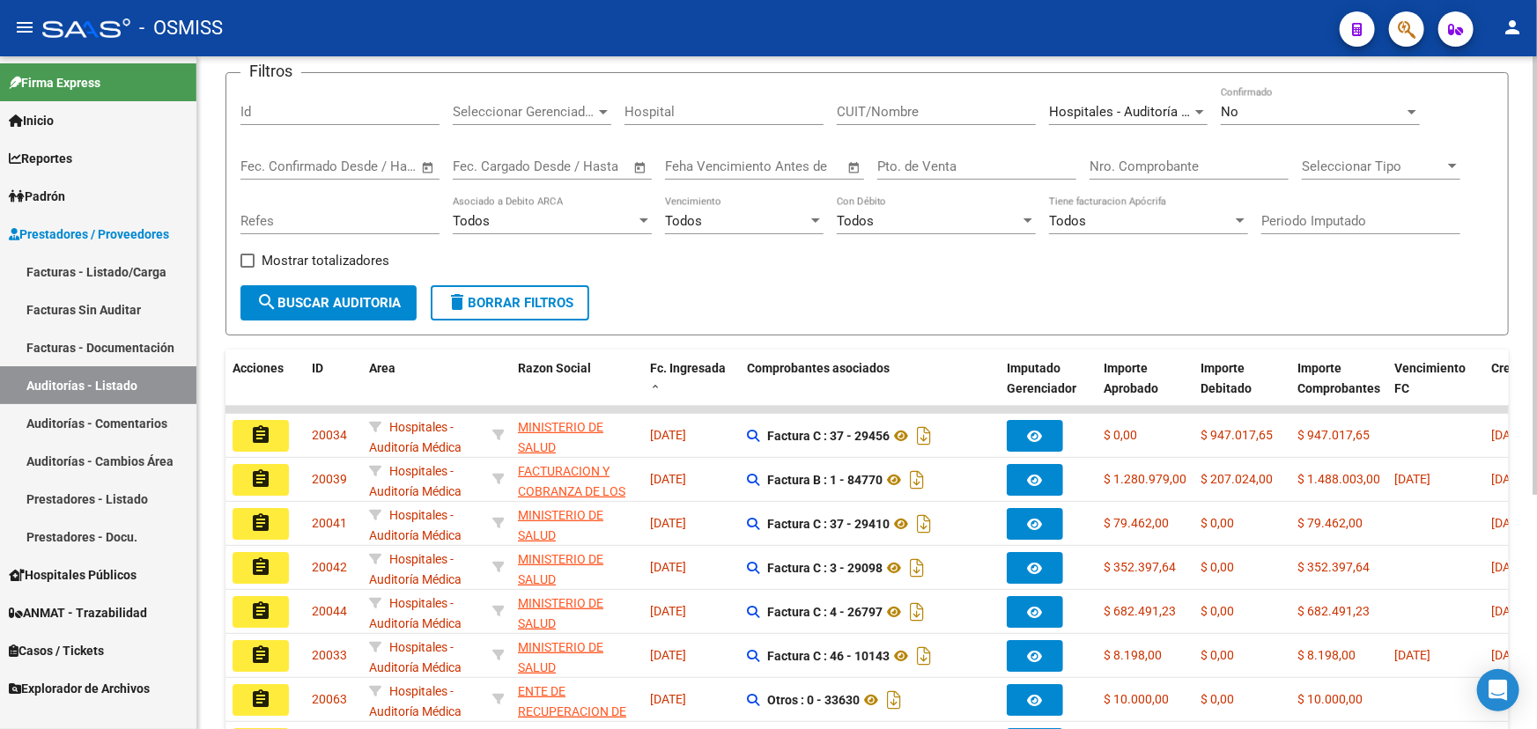
click at [483, 291] on button "delete Borrar Filtros" at bounding box center [510, 302] width 159 height 35
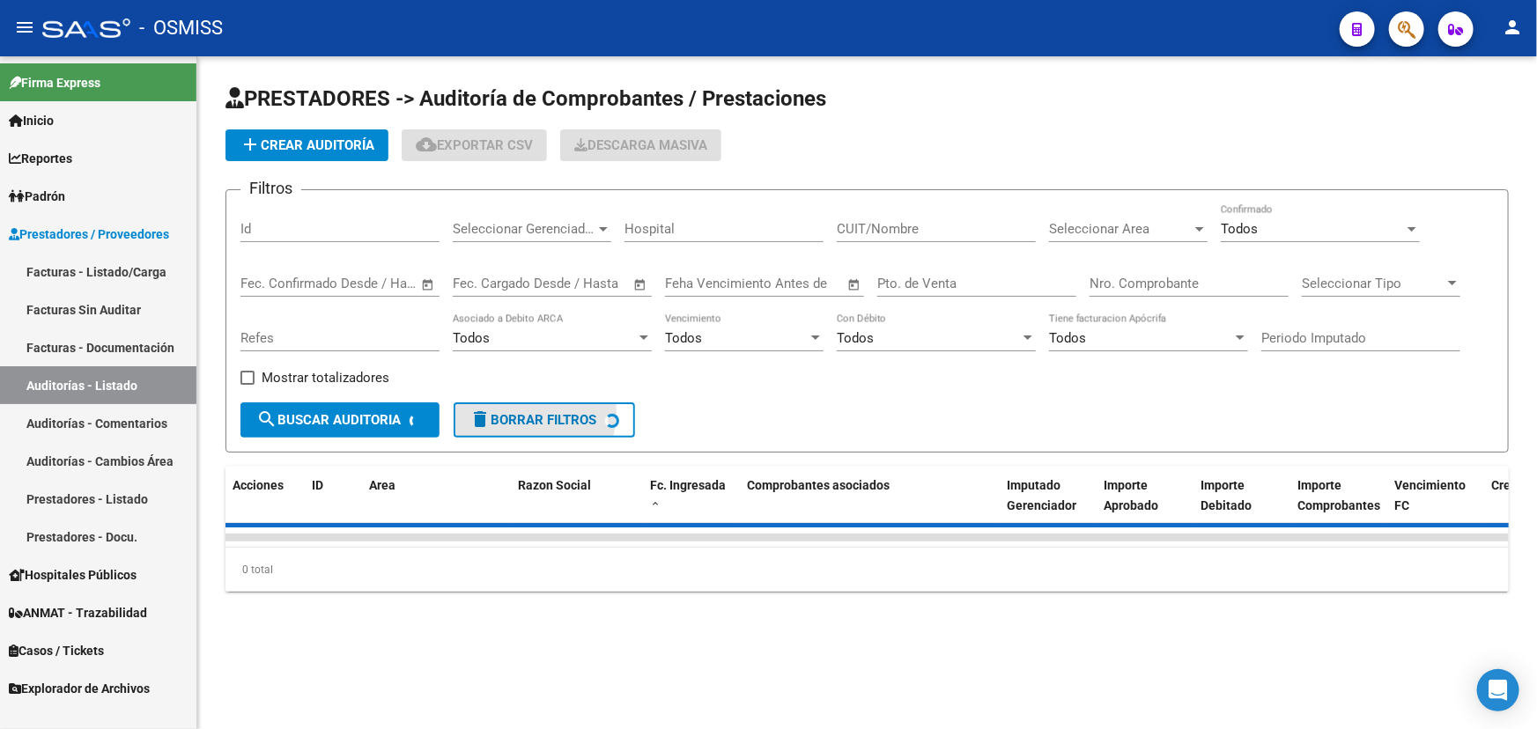
scroll to position [0, 0]
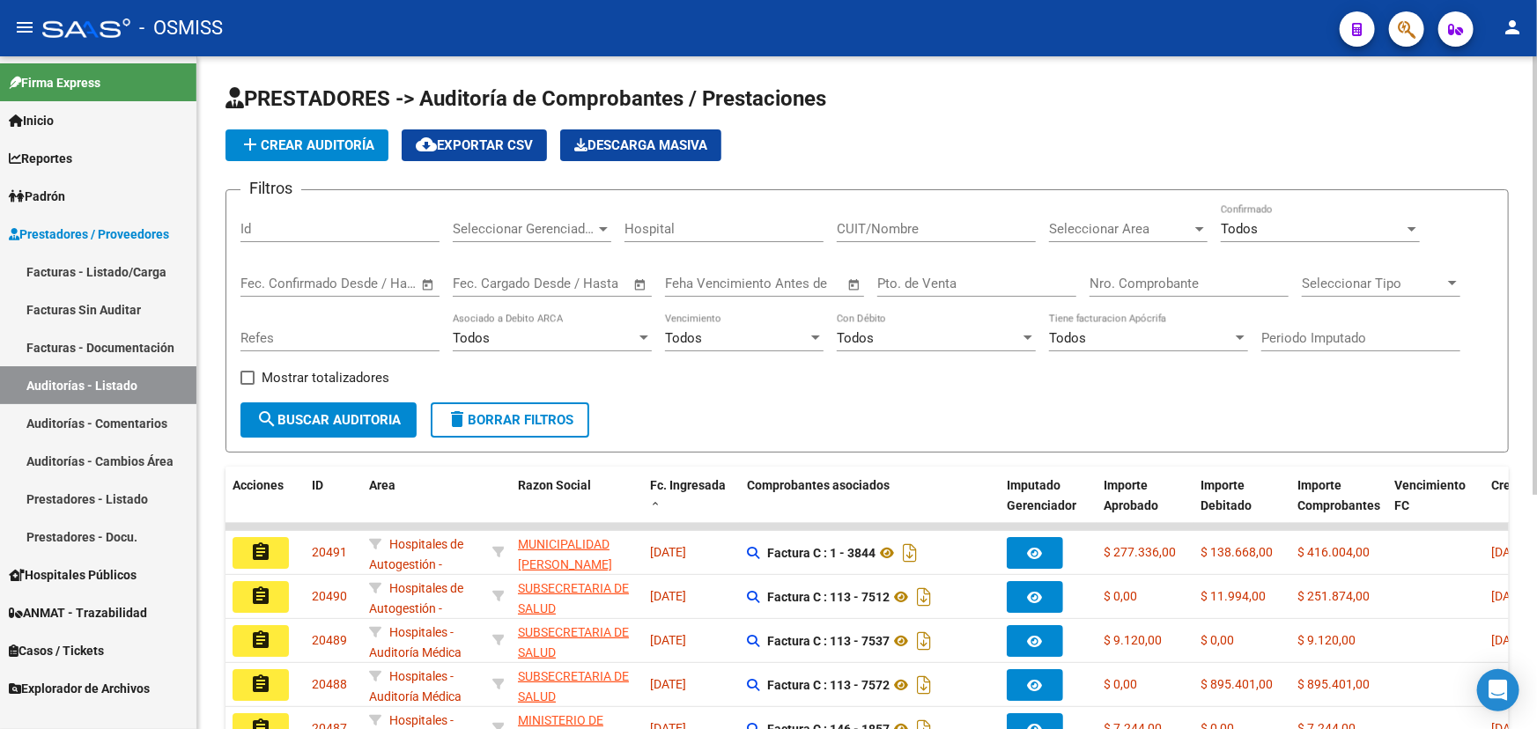
click at [495, 413] on span "delete Borrar Filtros" at bounding box center [510, 420] width 127 height 16
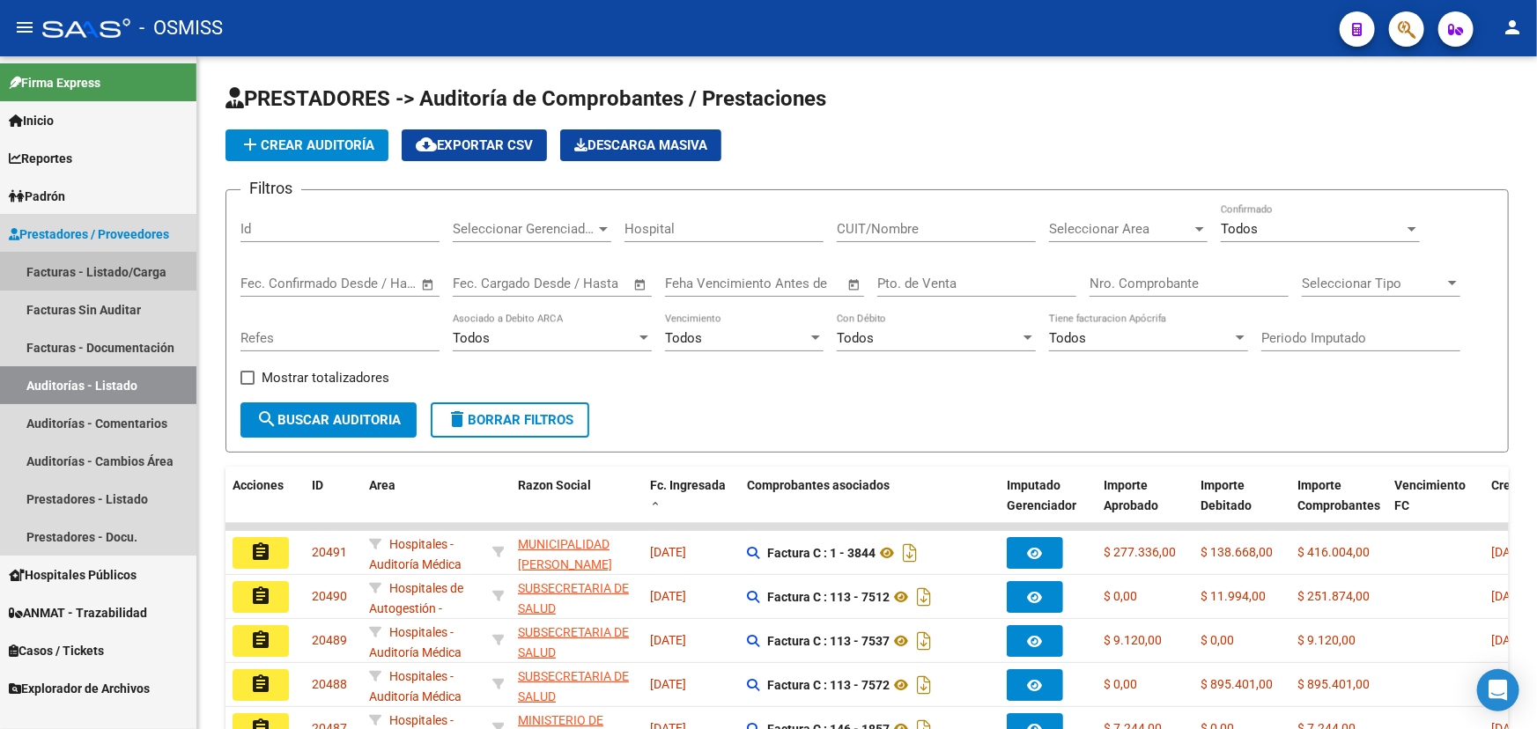
click at [67, 273] on link "Facturas - Listado/Carga" at bounding box center [98, 272] width 196 height 38
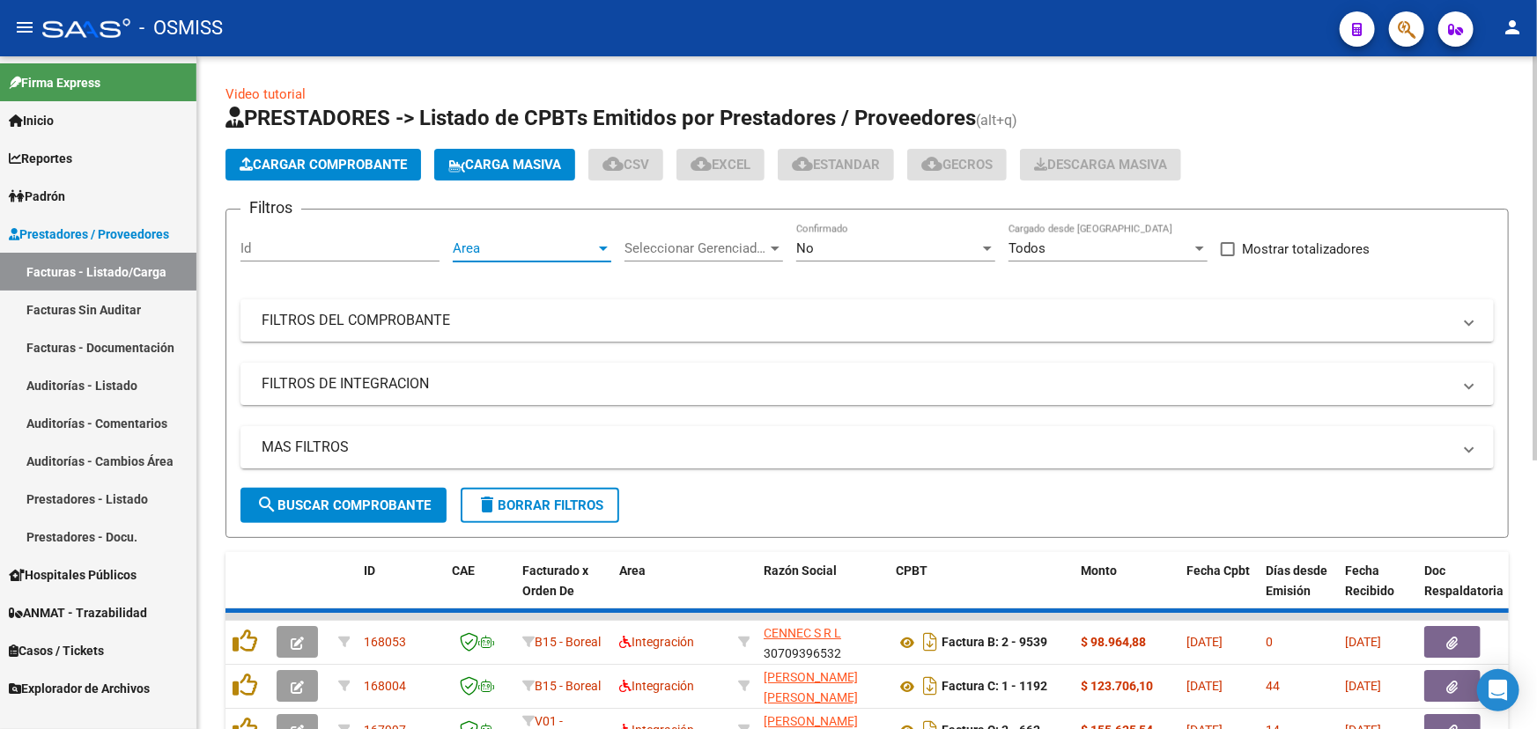
click at [550, 245] on span "Area" at bounding box center [524, 248] width 143 height 16
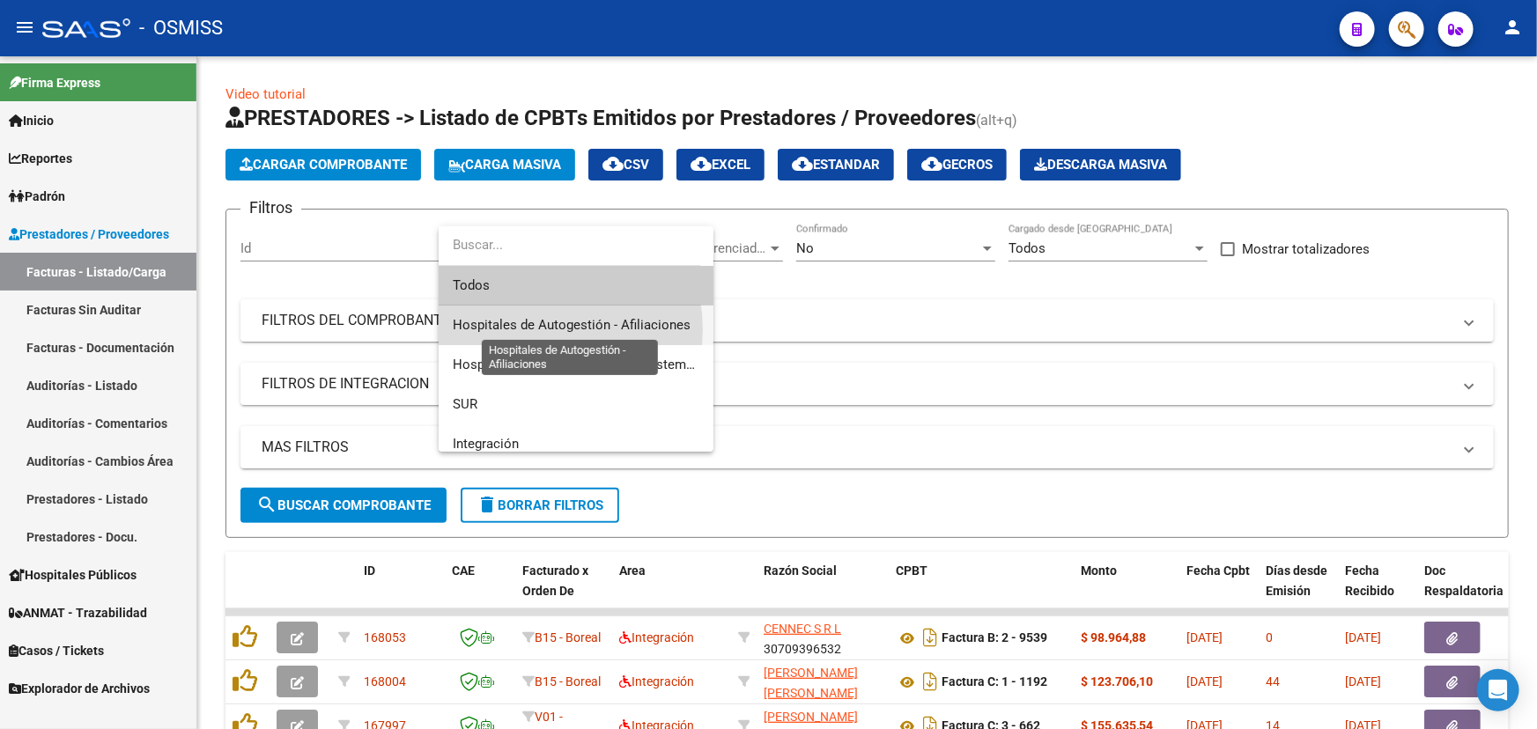
click at [540, 329] on span "Hospitales de Autogestión - Afiliaciones" at bounding box center [572, 325] width 238 height 16
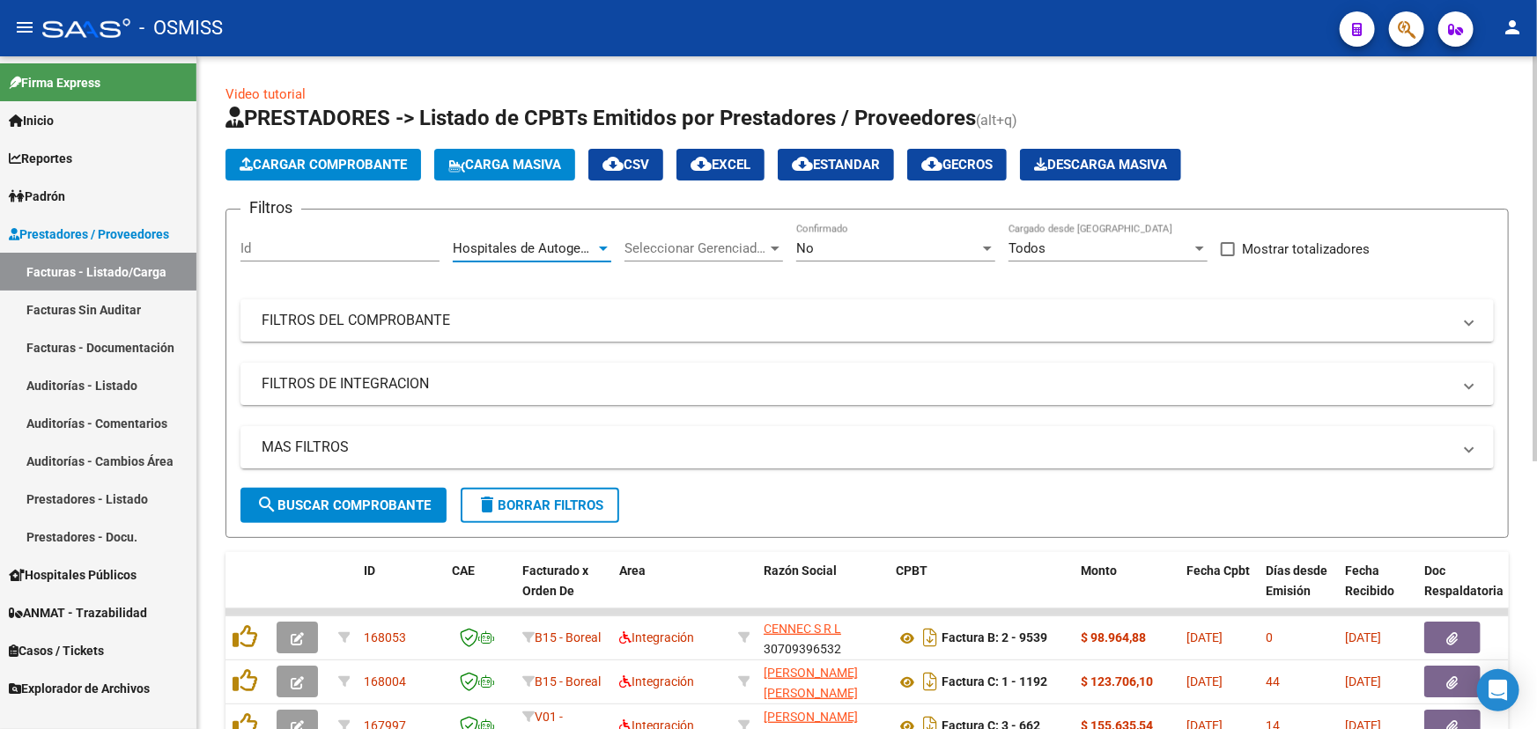
click at [823, 237] on div "No Confirmado" at bounding box center [895, 243] width 199 height 38
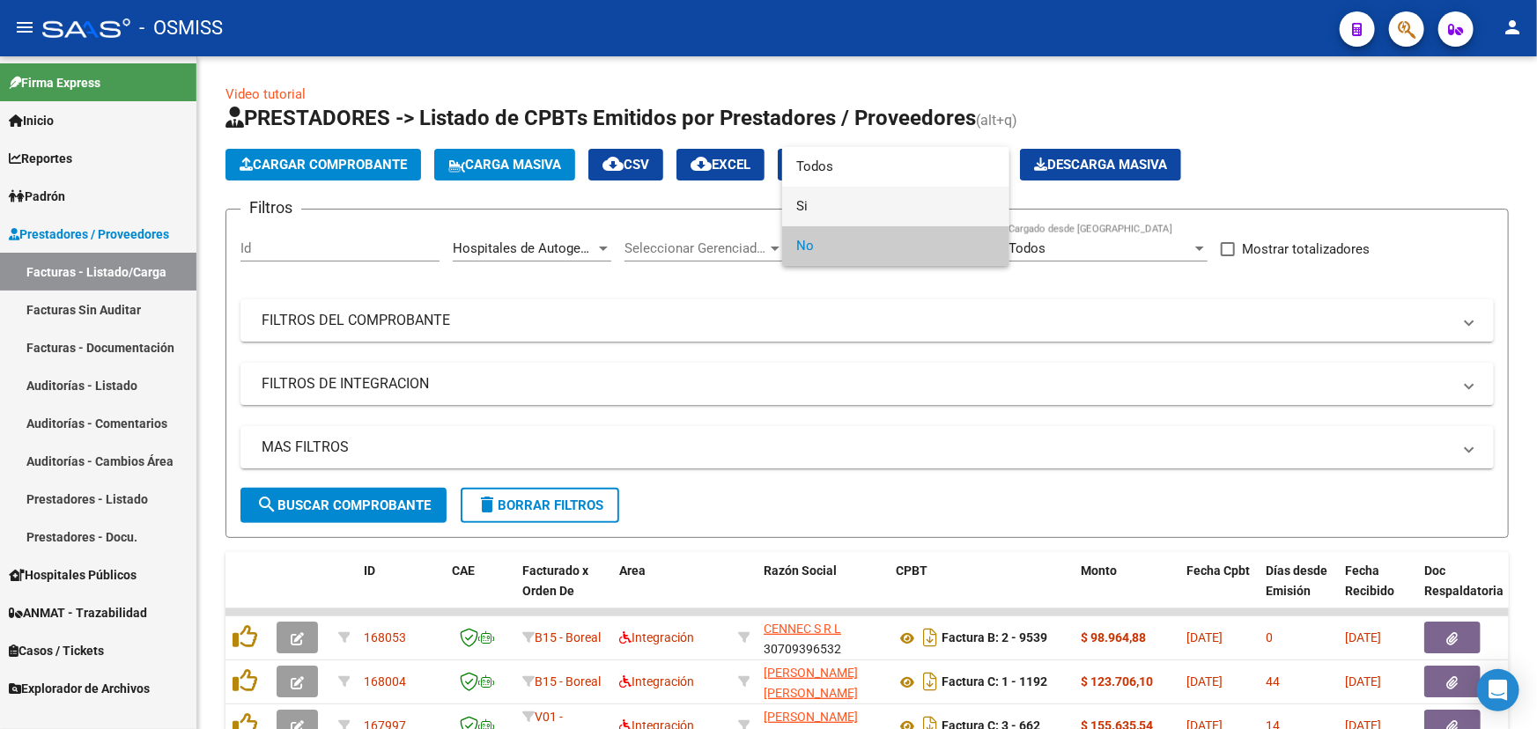
click at [801, 212] on span "Si" at bounding box center [895, 207] width 199 height 40
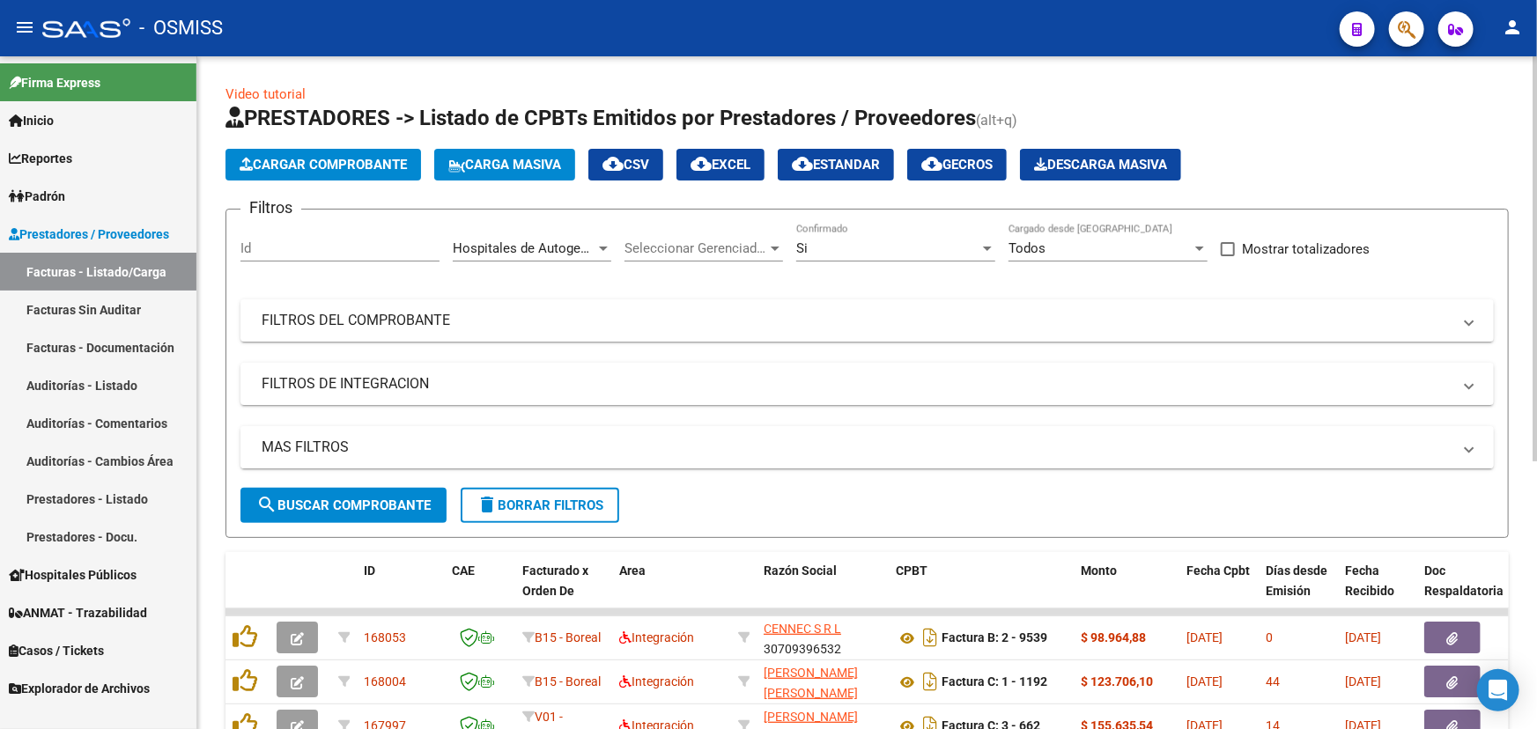
click at [306, 432] on mat-expansion-panel-header "MAS FILTROS" at bounding box center [866, 447] width 1253 height 42
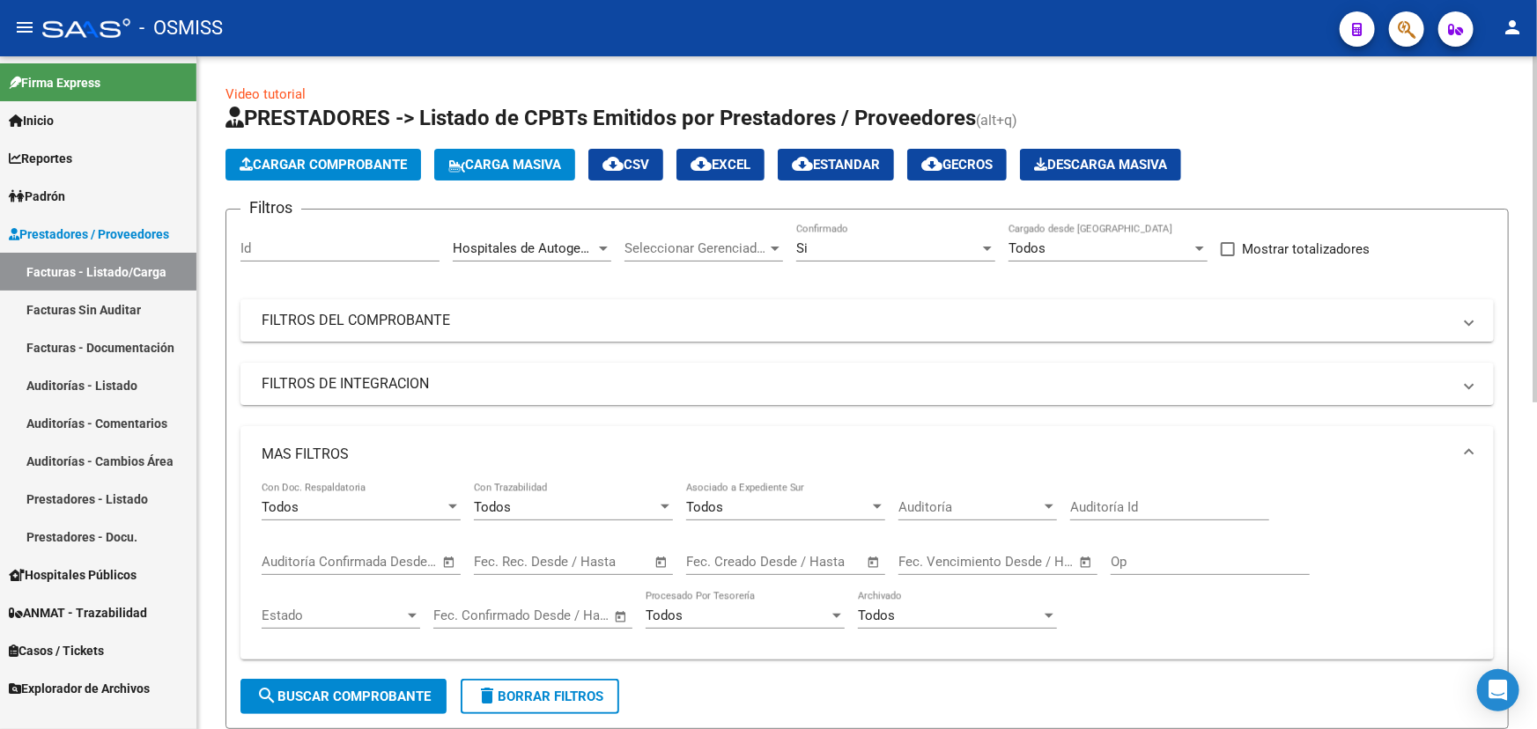
click at [829, 560] on span "Open calendar" at bounding box center [874, 563] width 42 height 42
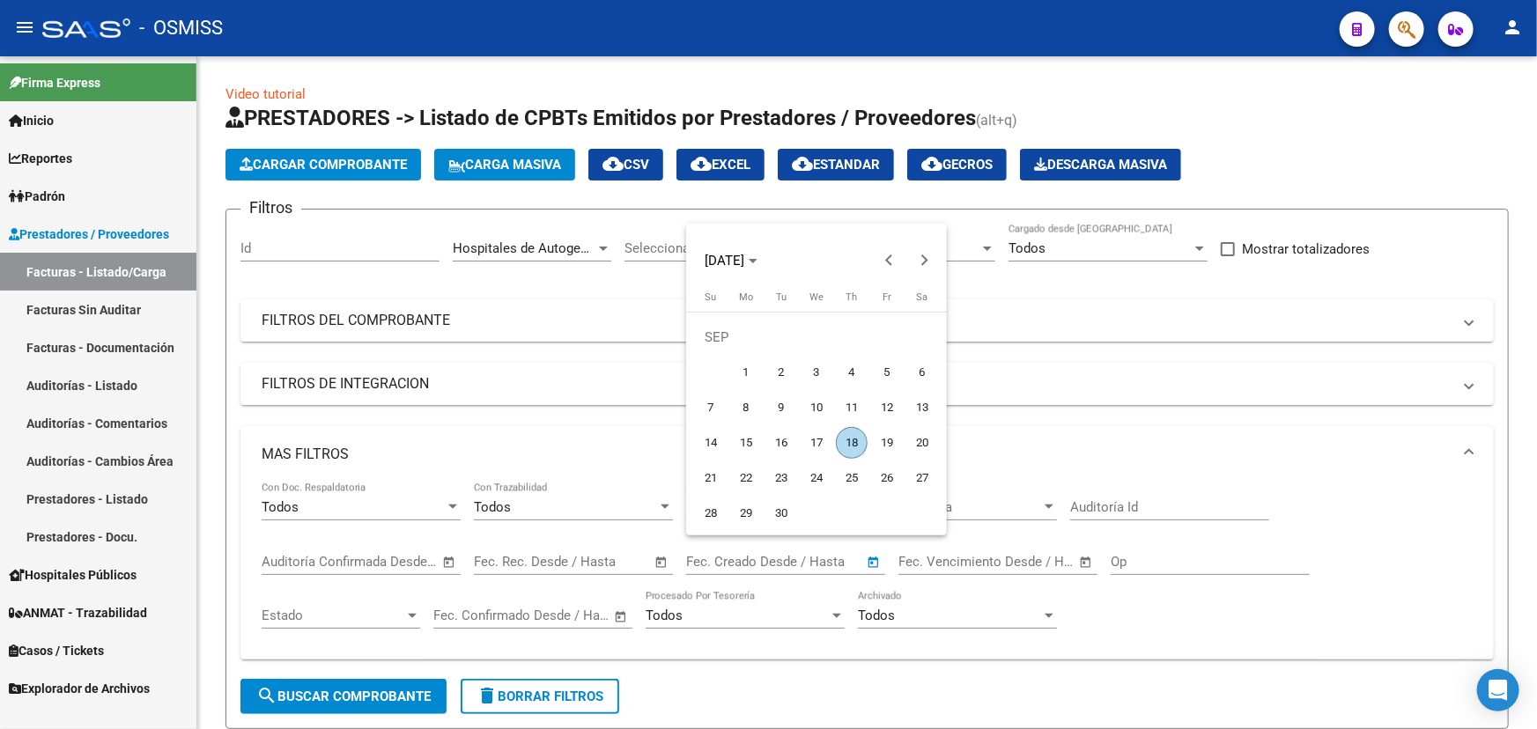
click at [829, 444] on span "18" at bounding box center [852, 443] width 32 height 32
type input "[DATE]"
click at [829, 444] on span "18" at bounding box center [852, 443] width 32 height 32
type input "[DATE]"
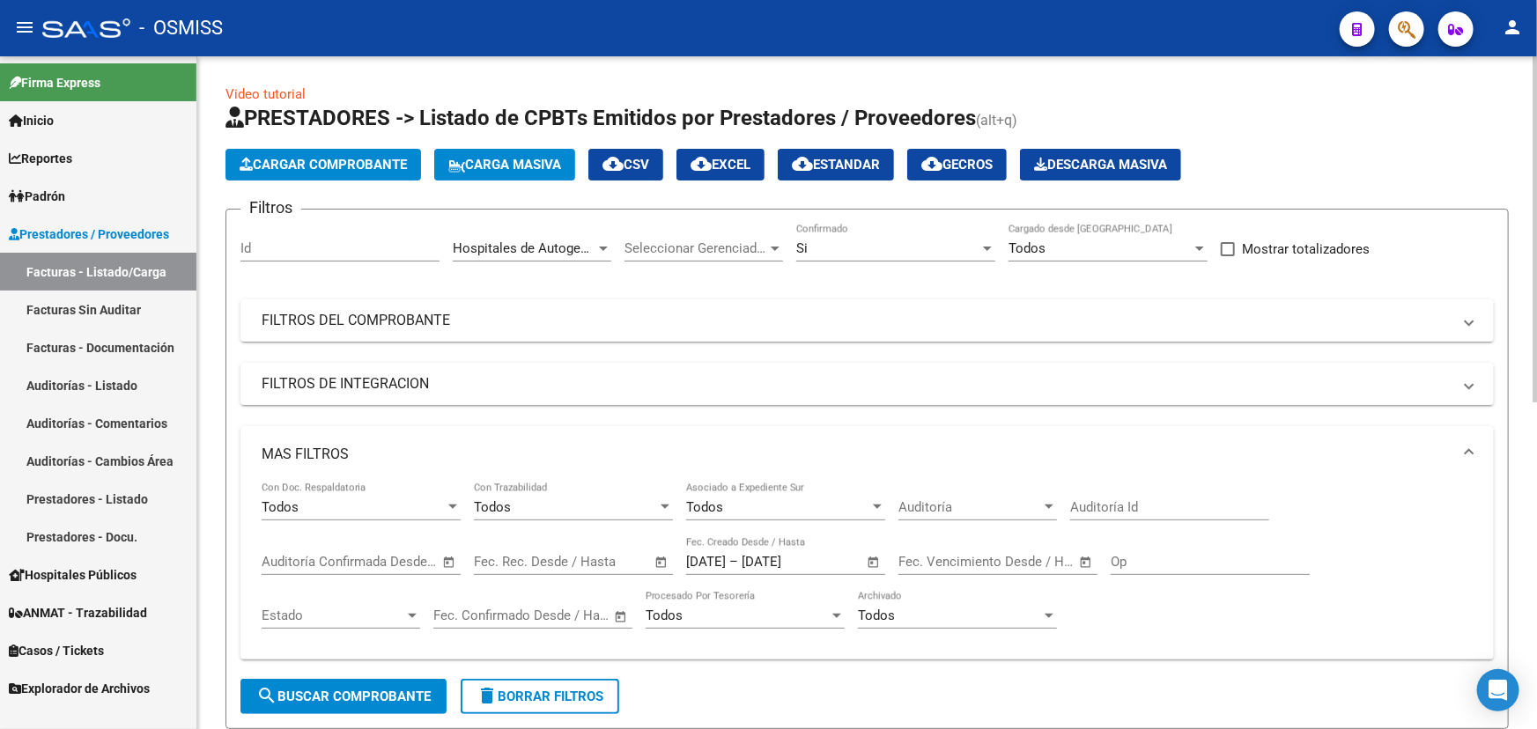
click at [328, 695] on span "search Buscar Comprobante" at bounding box center [343, 697] width 174 height 16
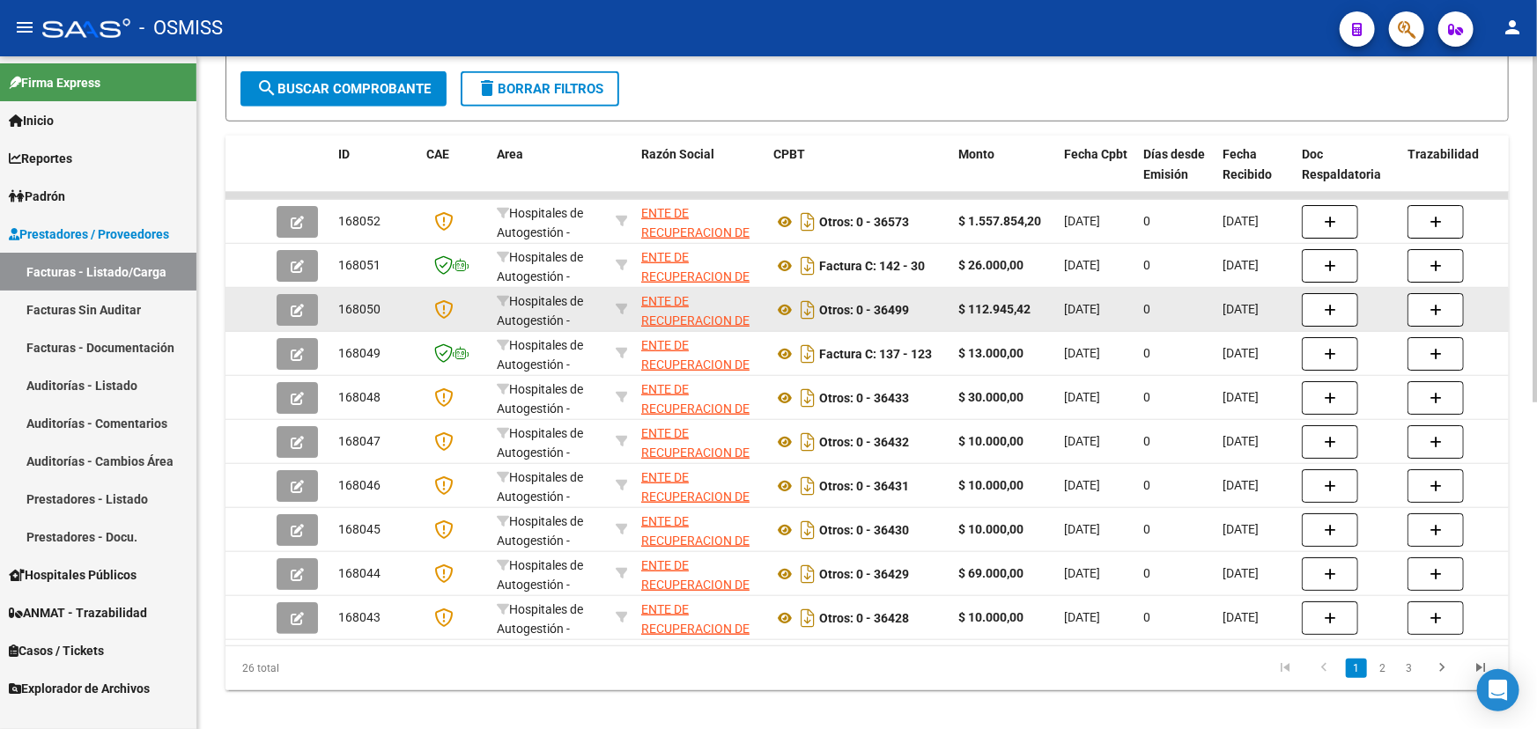
scroll to position [634, 0]
